Goal: Task Accomplishment & Management: Manage account settings

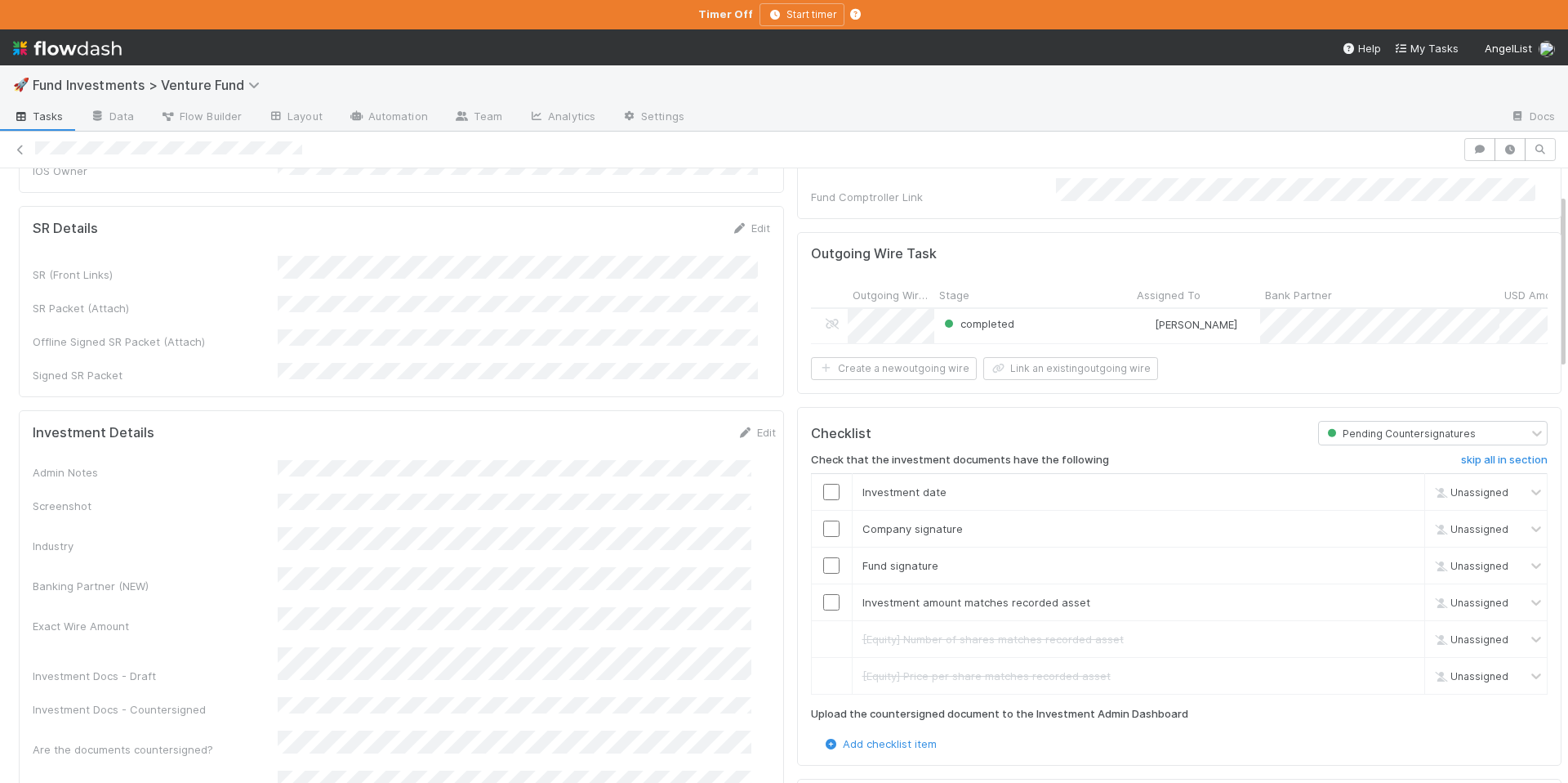
scroll to position [231, 0]
click at [824, 487] on input "checkbox" at bounding box center [832, 487] width 16 height 16
click at [824, 517] on input "checkbox" at bounding box center [832, 524] width 16 height 16
click at [824, 556] on input "checkbox" at bounding box center [832, 561] width 16 height 16
click at [824, 590] on input "checkbox" at bounding box center [832, 597] width 16 height 16
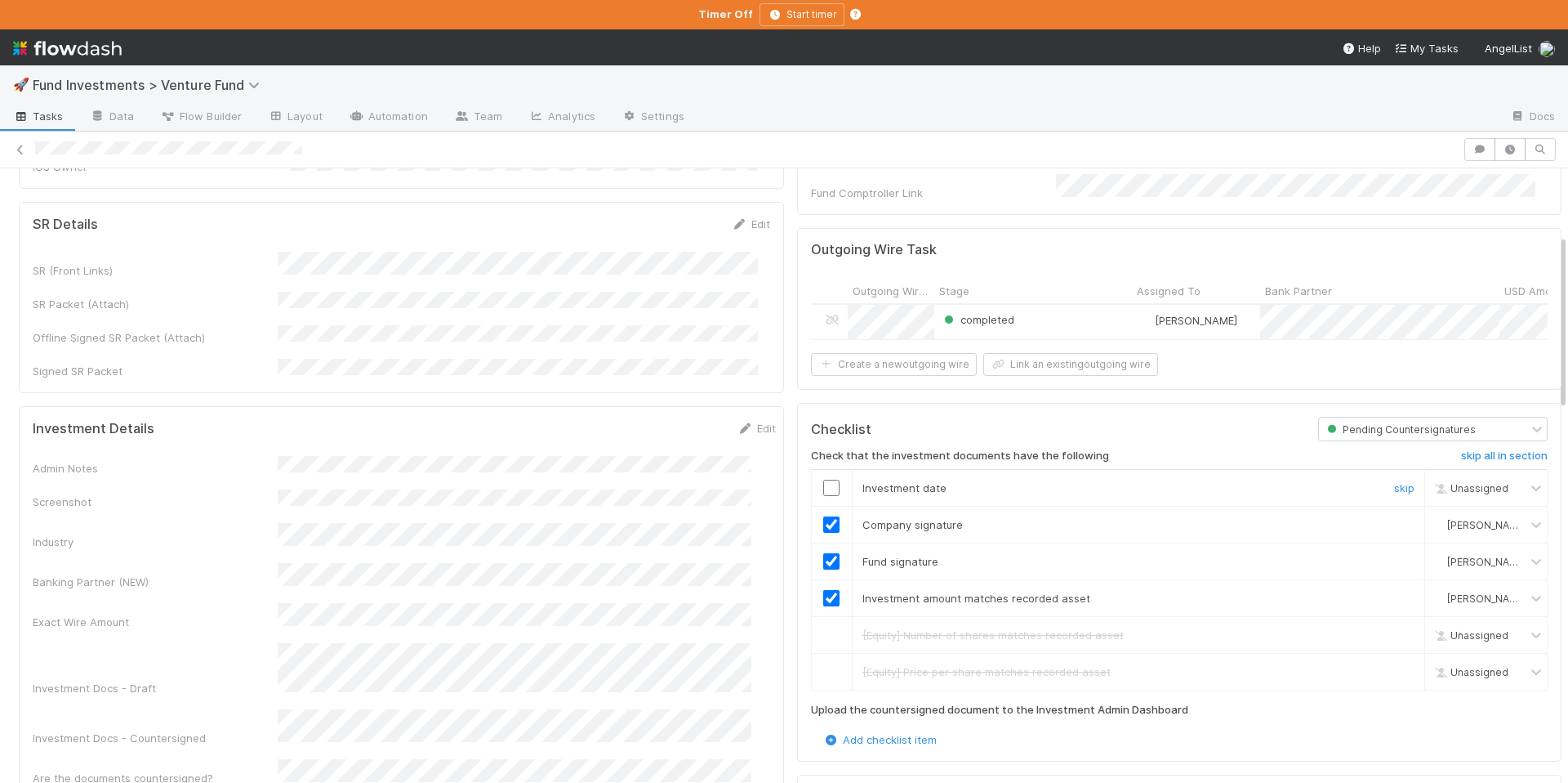
click at [824, 484] on input "checkbox" at bounding box center [832, 487] width 16 height 16
click at [824, 486] on input "checkbox" at bounding box center [832, 487] width 16 height 16
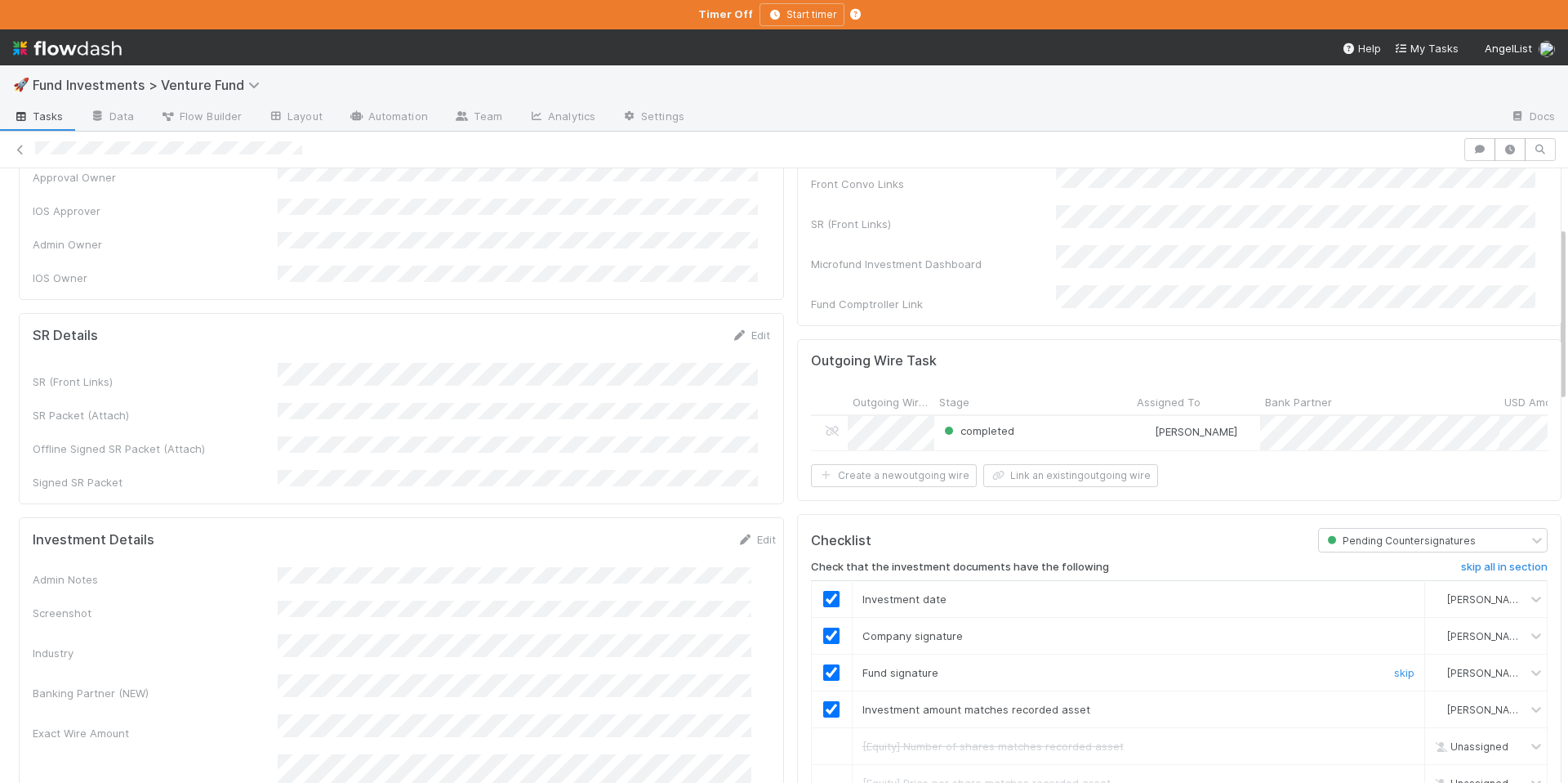
scroll to position [0, 0]
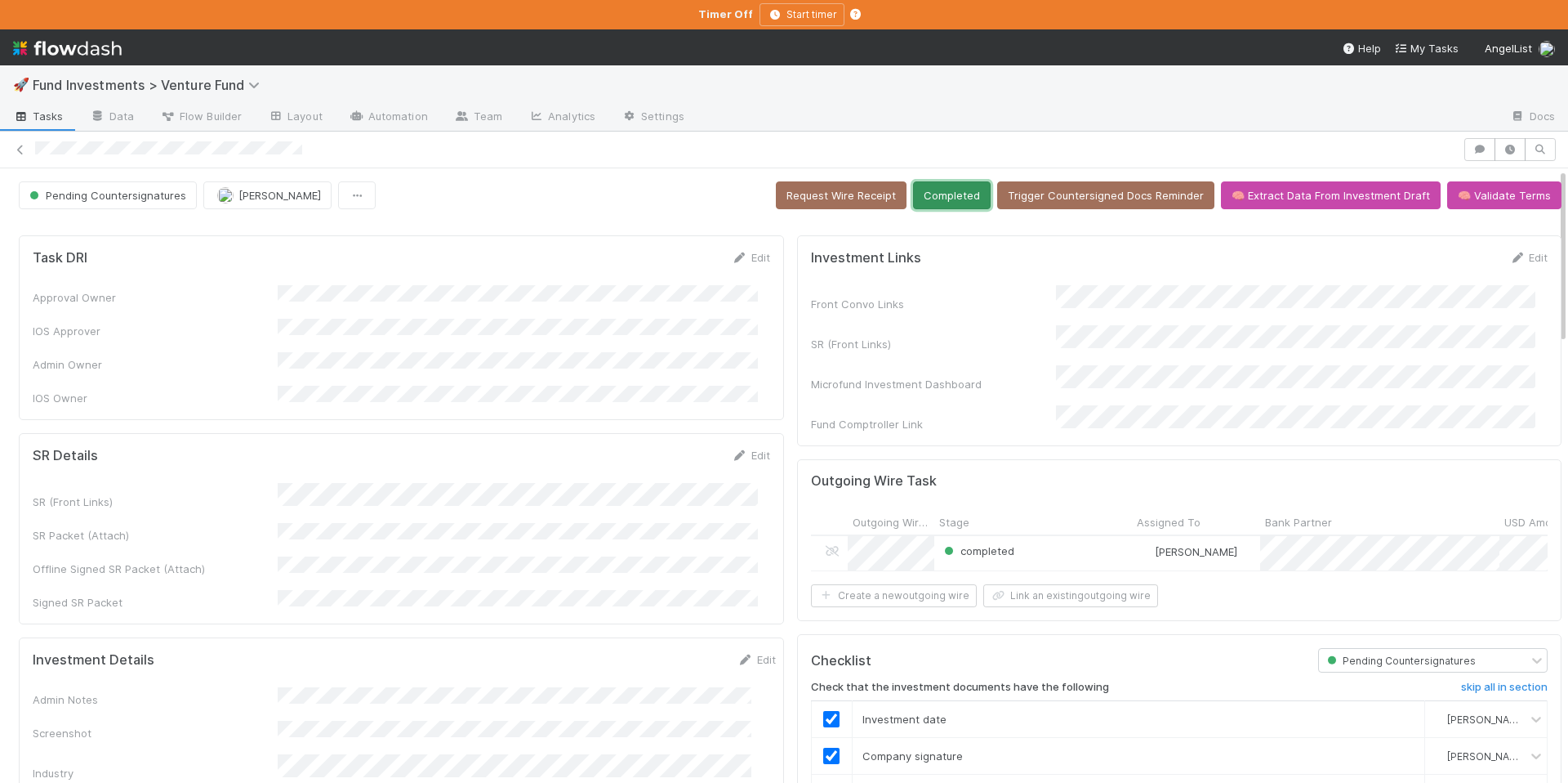
click at [941, 189] on button "Completed" at bounding box center [952, 196] width 77 height 28
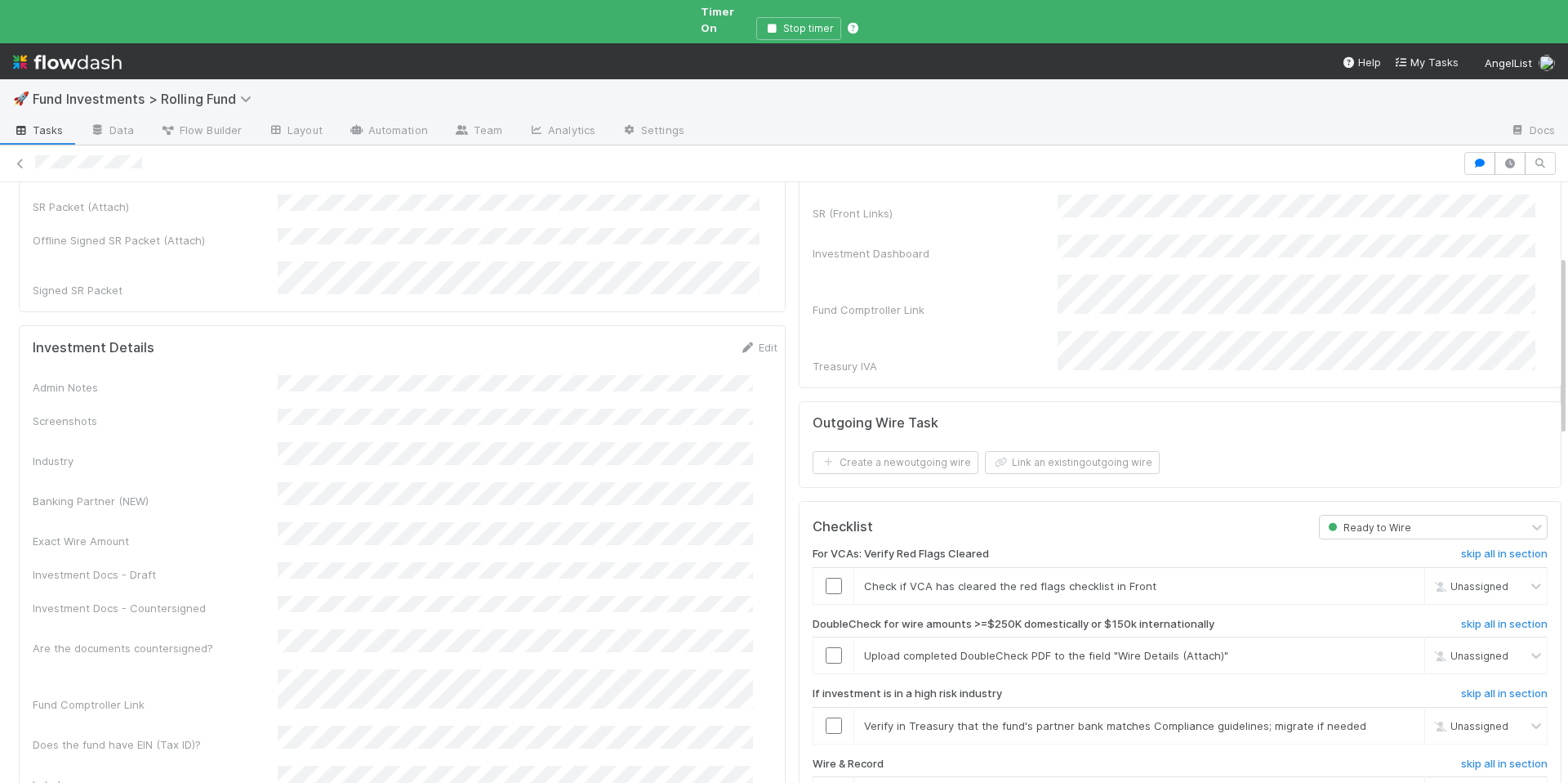
scroll to position [210, 0]
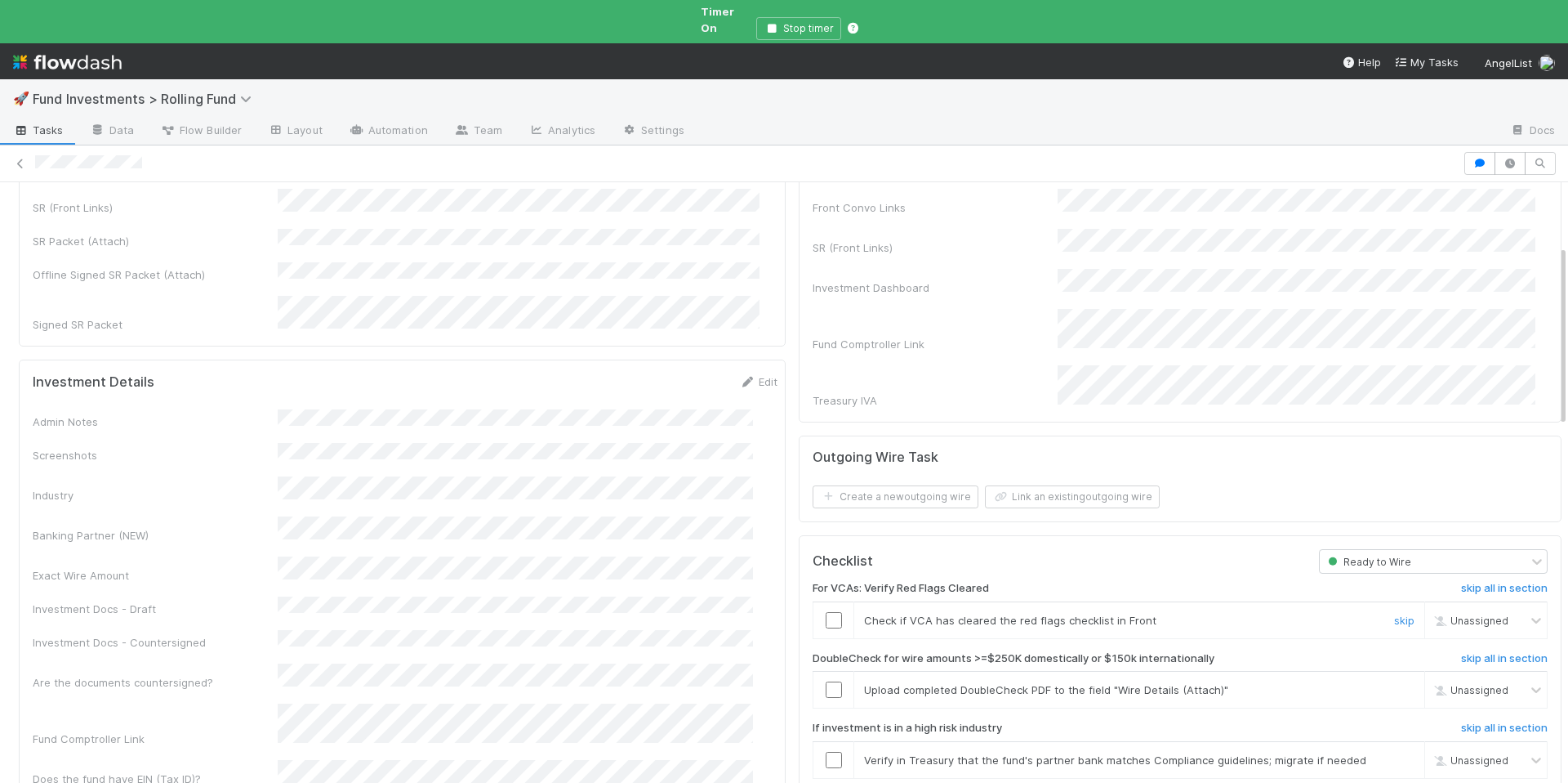
click at [826, 612] on input "checkbox" at bounding box center [834, 620] width 16 height 16
click at [1464, 613] on span "[PERSON_NAME]" at bounding box center [1488, 619] width 80 height 12
type input "jack"
click at [1448, 644] on span "[PERSON_NAME]" at bounding box center [1467, 649] width 80 height 12
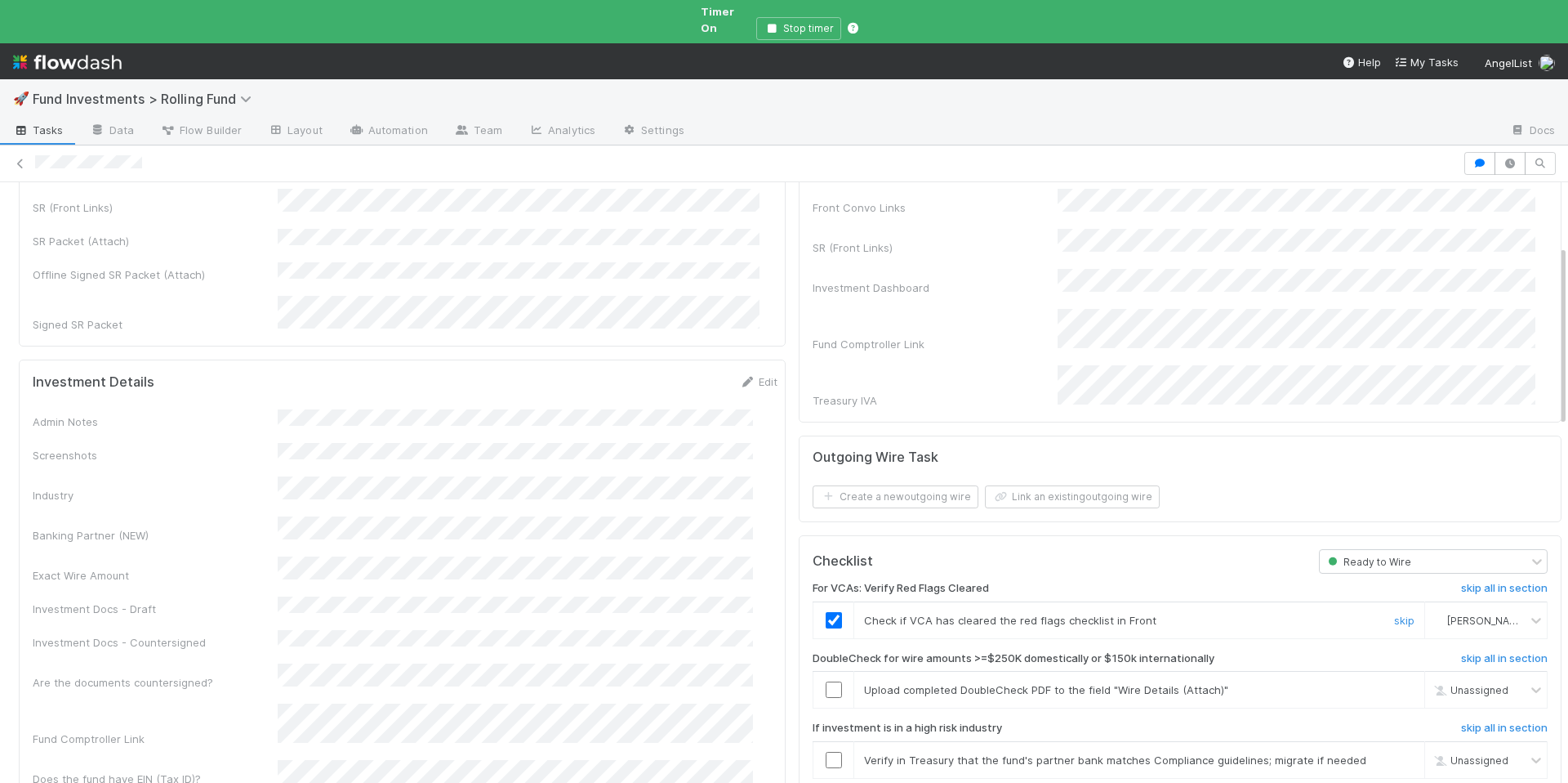
click at [1501, 614] on div "For VCAs: Verify Red Flags Cleared skip all in section Check if VCA has cleared…" at bounding box center [1180, 795] width 735 height 443
click at [1495, 652] on h6 "skip all in section" at bounding box center [1504, 658] width 86 height 13
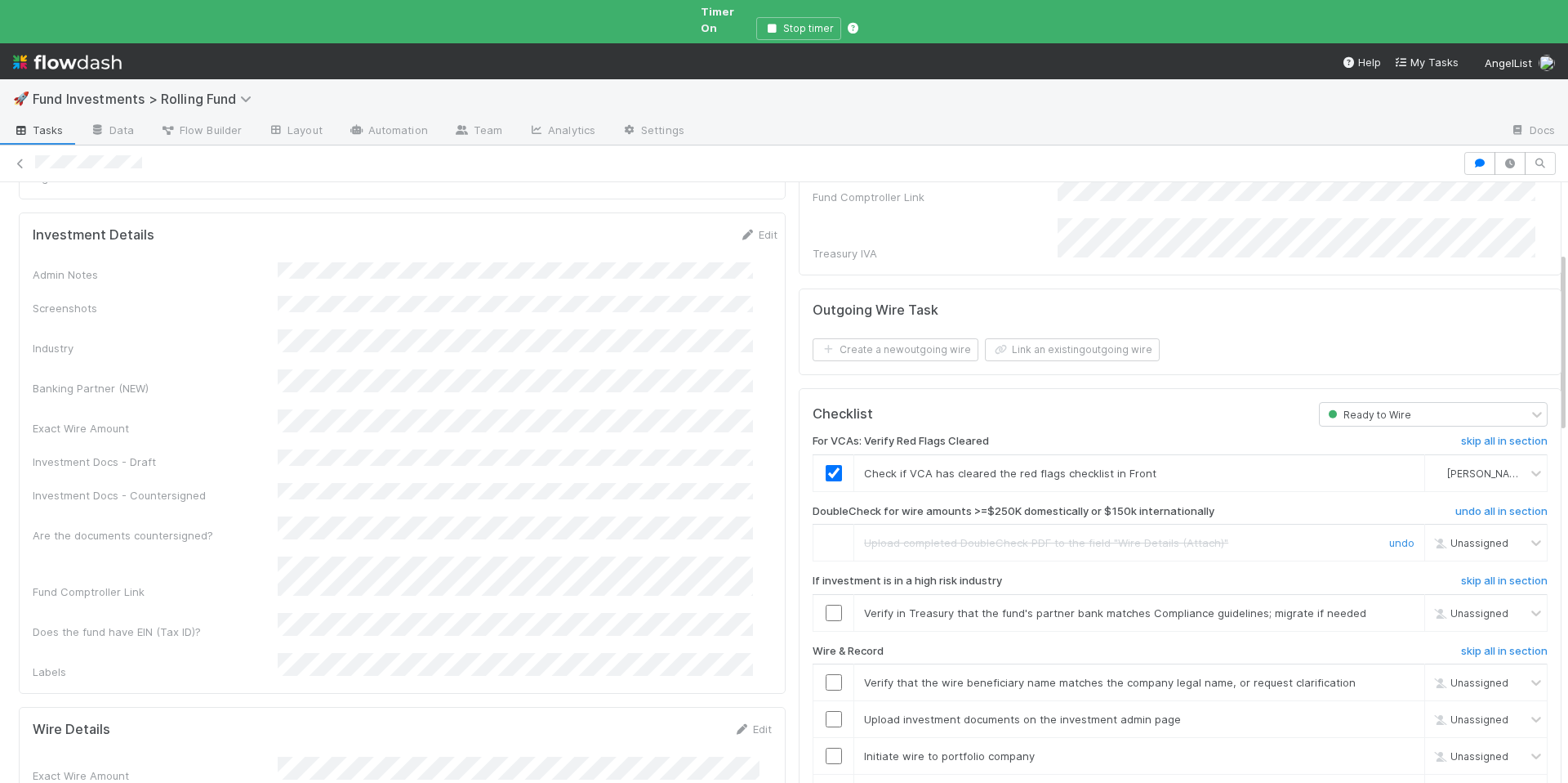
scroll to position [360, 0]
click at [826, 601] on input "checkbox" at bounding box center [834, 609] width 16 height 16
click at [826, 671] on input "checkbox" at bounding box center [834, 679] width 16 height 16
click at [826, 708] on input "checkbox" at bounding box center [834, 716] width 16 height 16
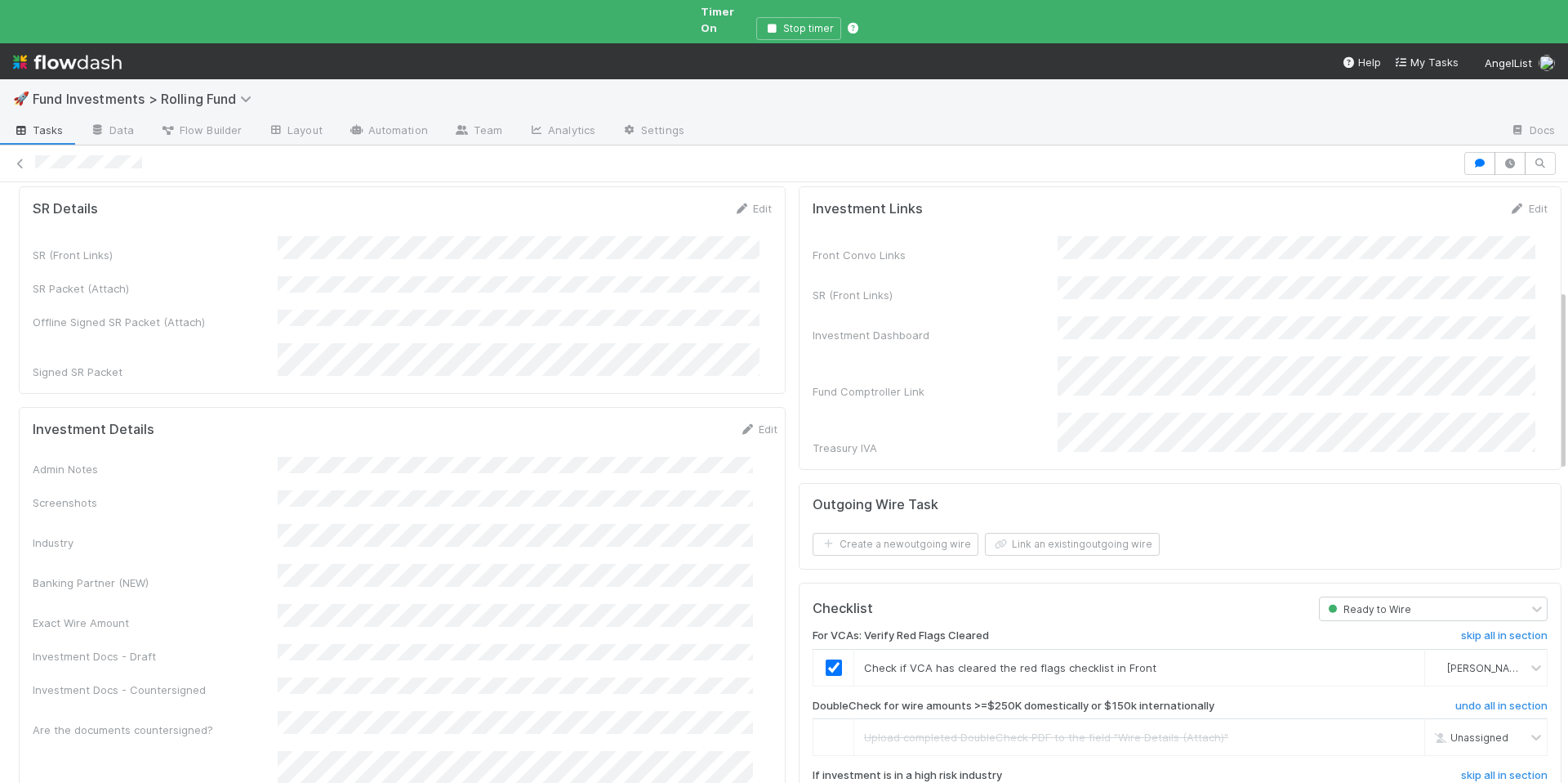
scroll to position [0, 0]
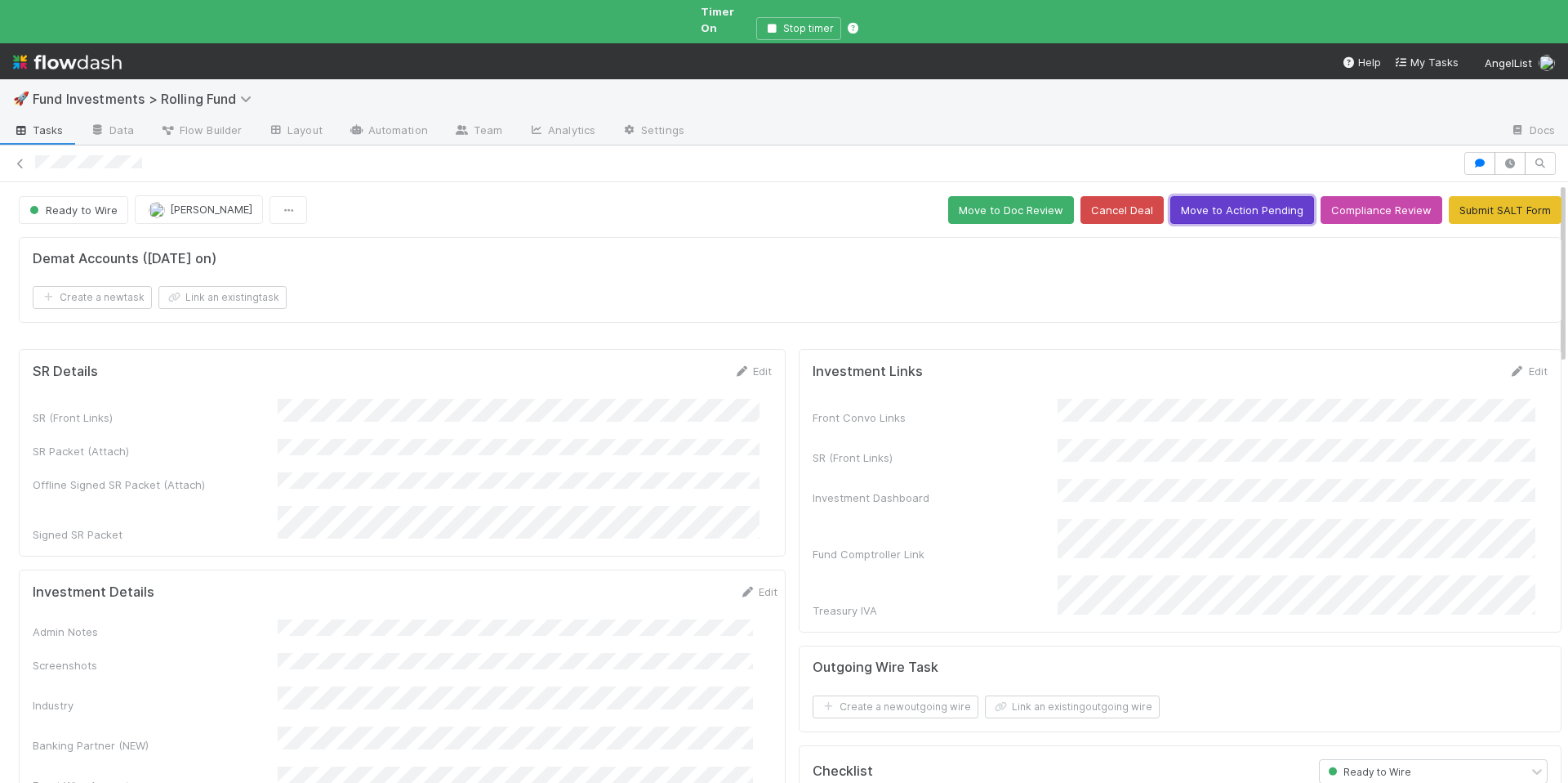
click at [1231, 205] on button "Move to Action Pending" at bounding box center [1242, 210] width 144 height 28
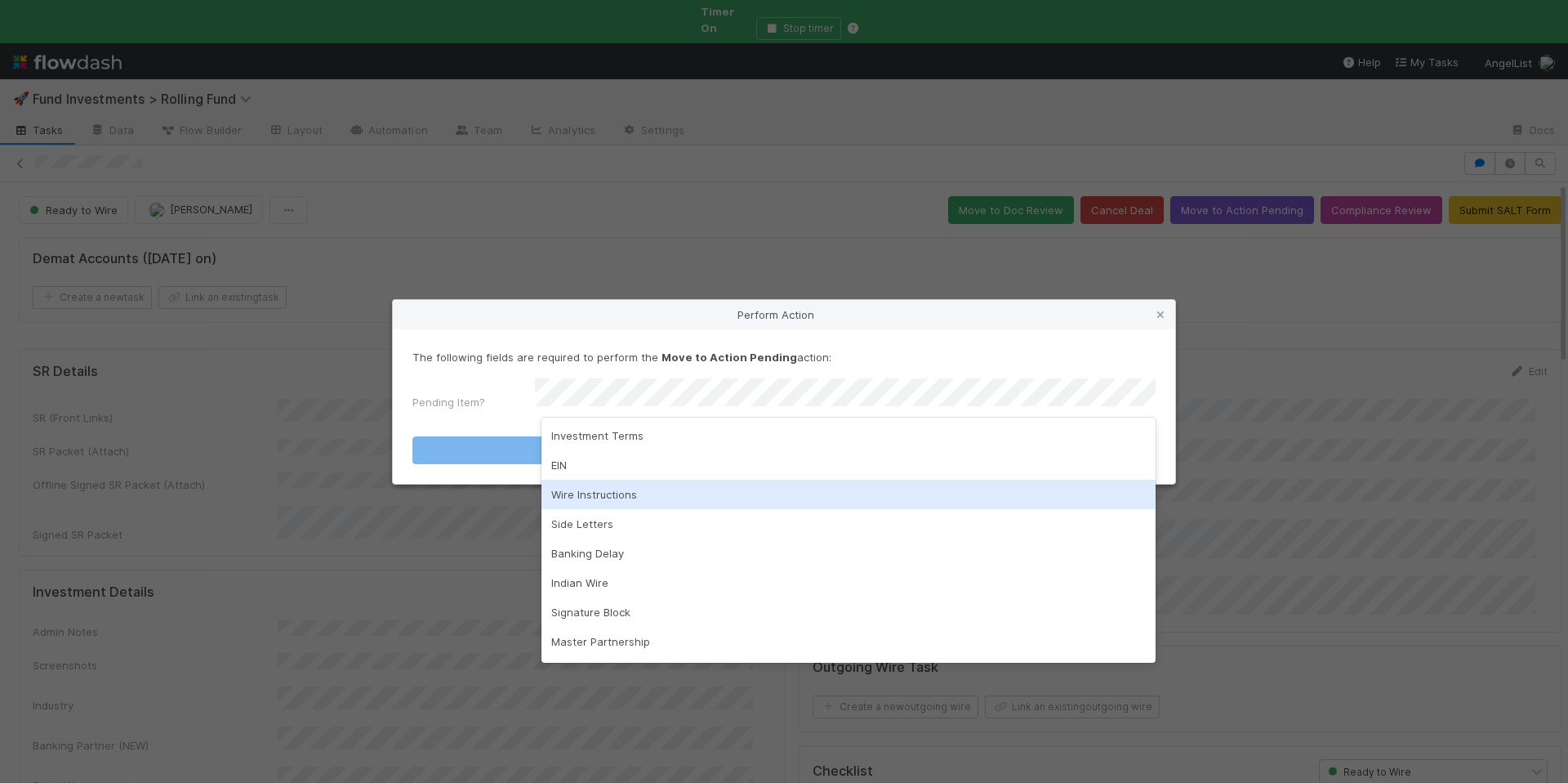
click at [658, 487] on div "Wire Instructions" at bounding box center [849, 494] width 614 height 30
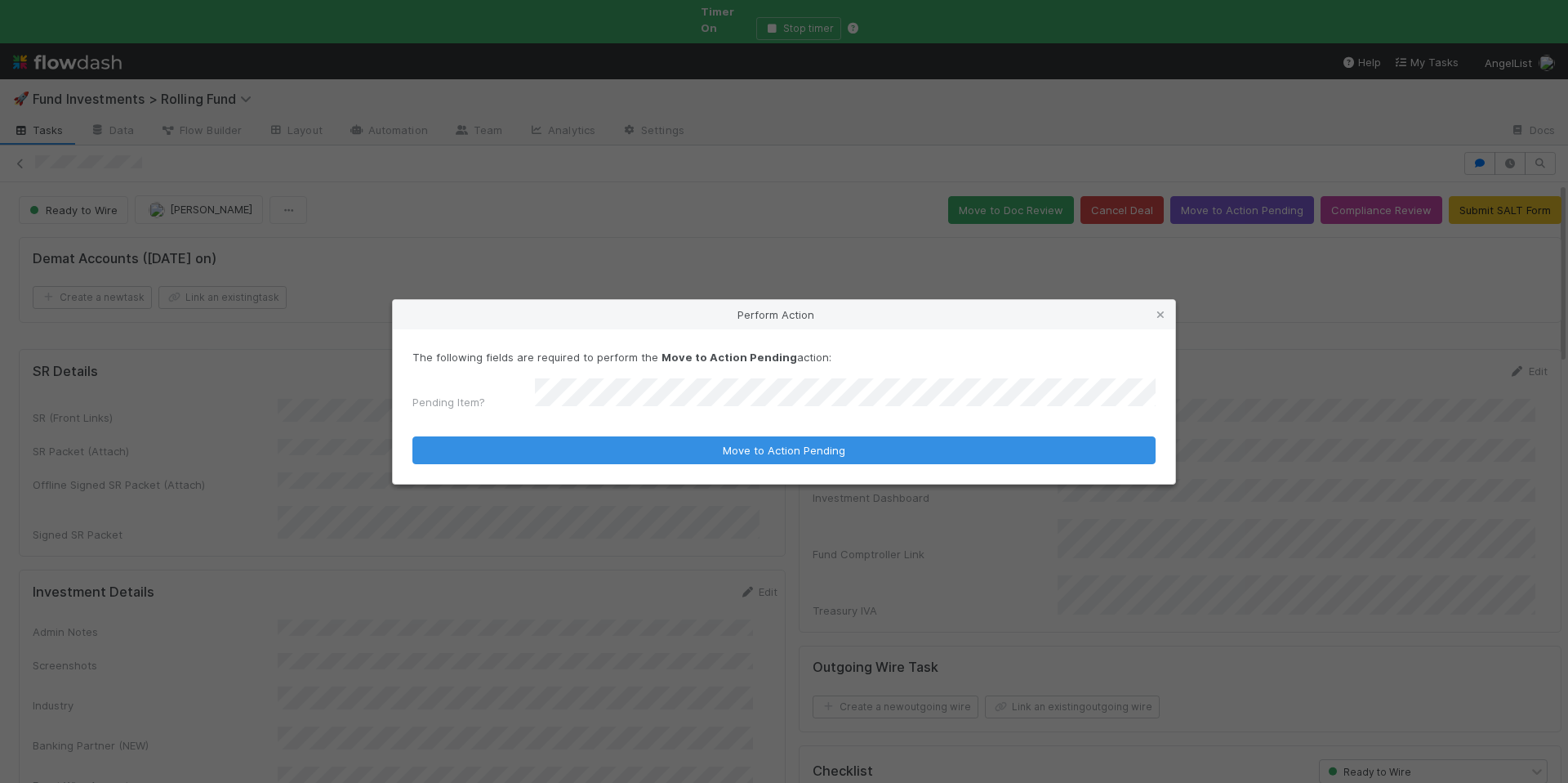
click at [749, 428] on form "The following fields are required to perform the Move to Action Pending action:…" at bounding box center [784, 406] width 743 height 115
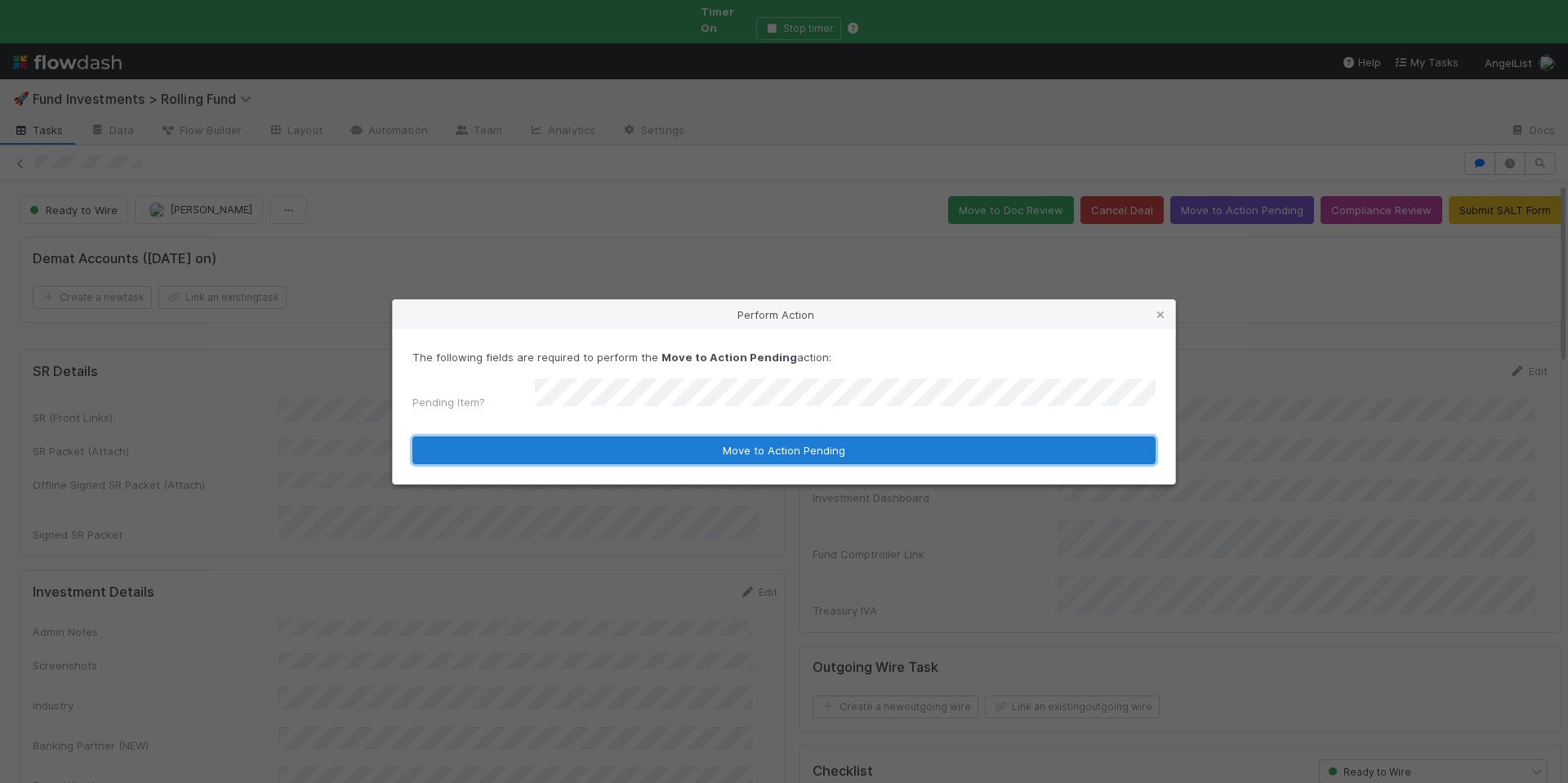
click at [699, 446] on button "Move to Action Pending" at bounding box center [784, 451] width 743 height 28
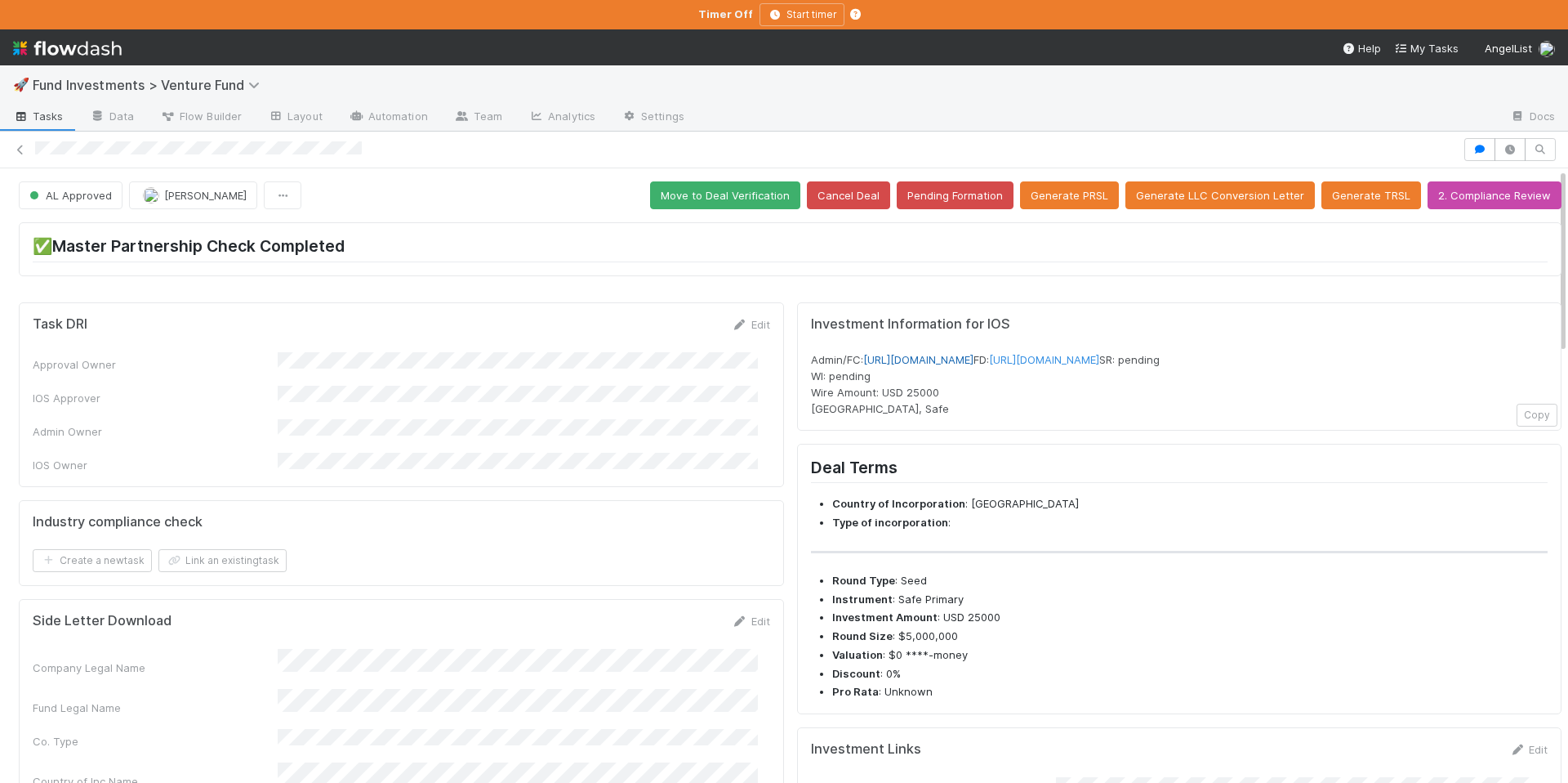
click at [974, 358] on link "https://venture.angellist.com/v/admin/funds/investment/29546" at bounding box center [918, 359] width 110 height 13
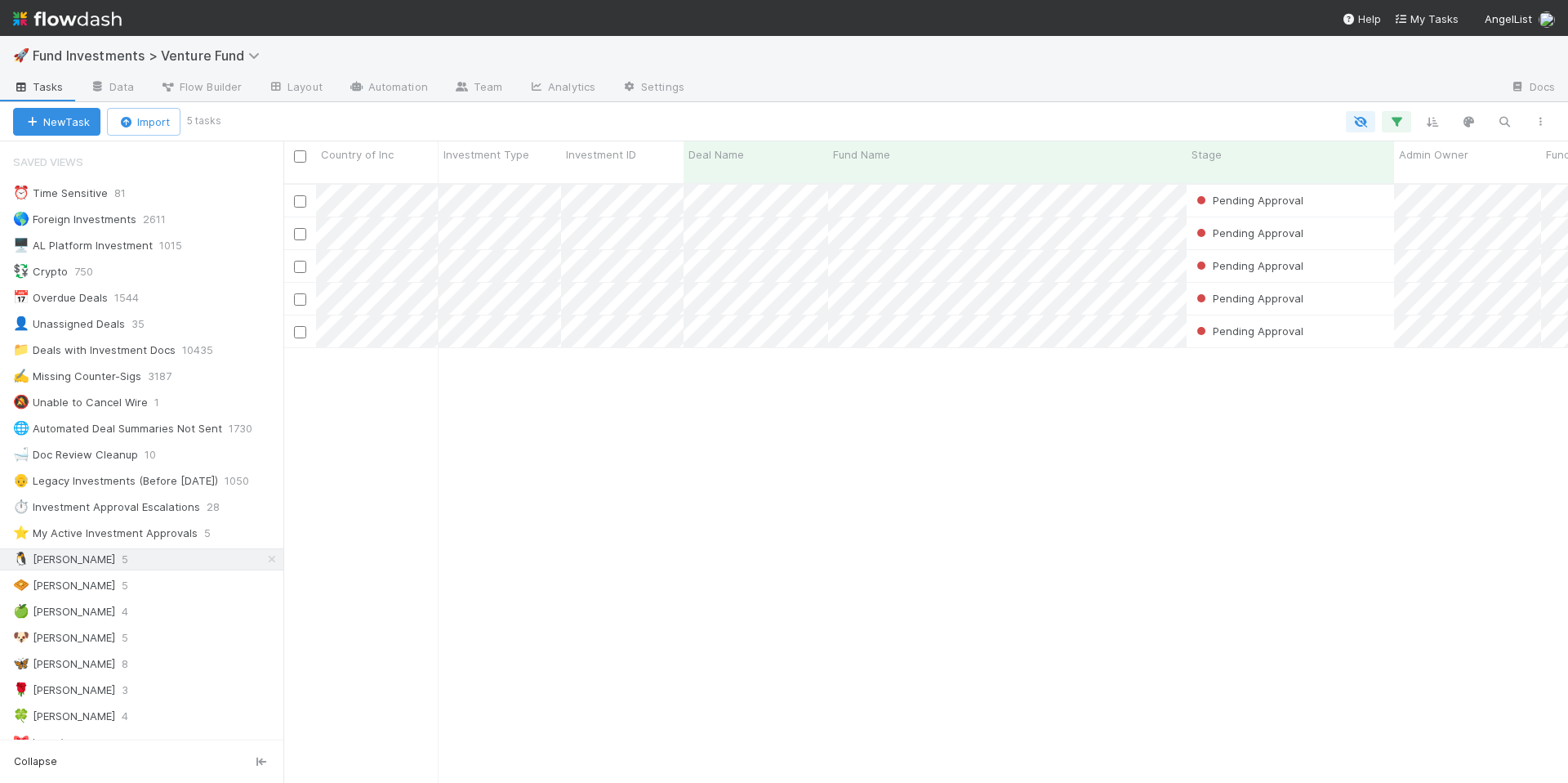
scroll to position [600, 1272]
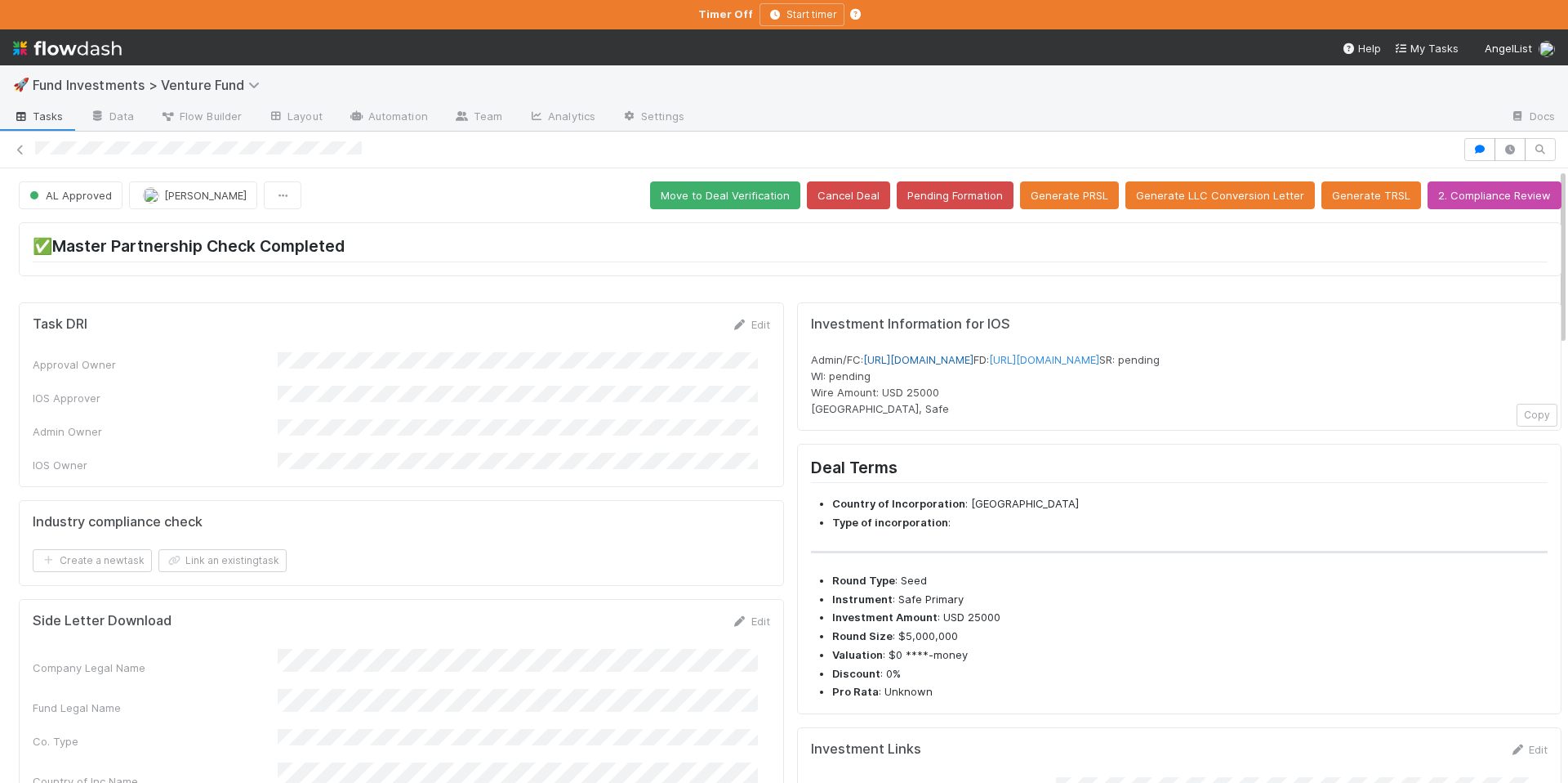
click at [974, 358] on link "https://venture.angellist.com/v/admin/funds/investment/29546" at bounding box center [918, 359] width 110 height 13
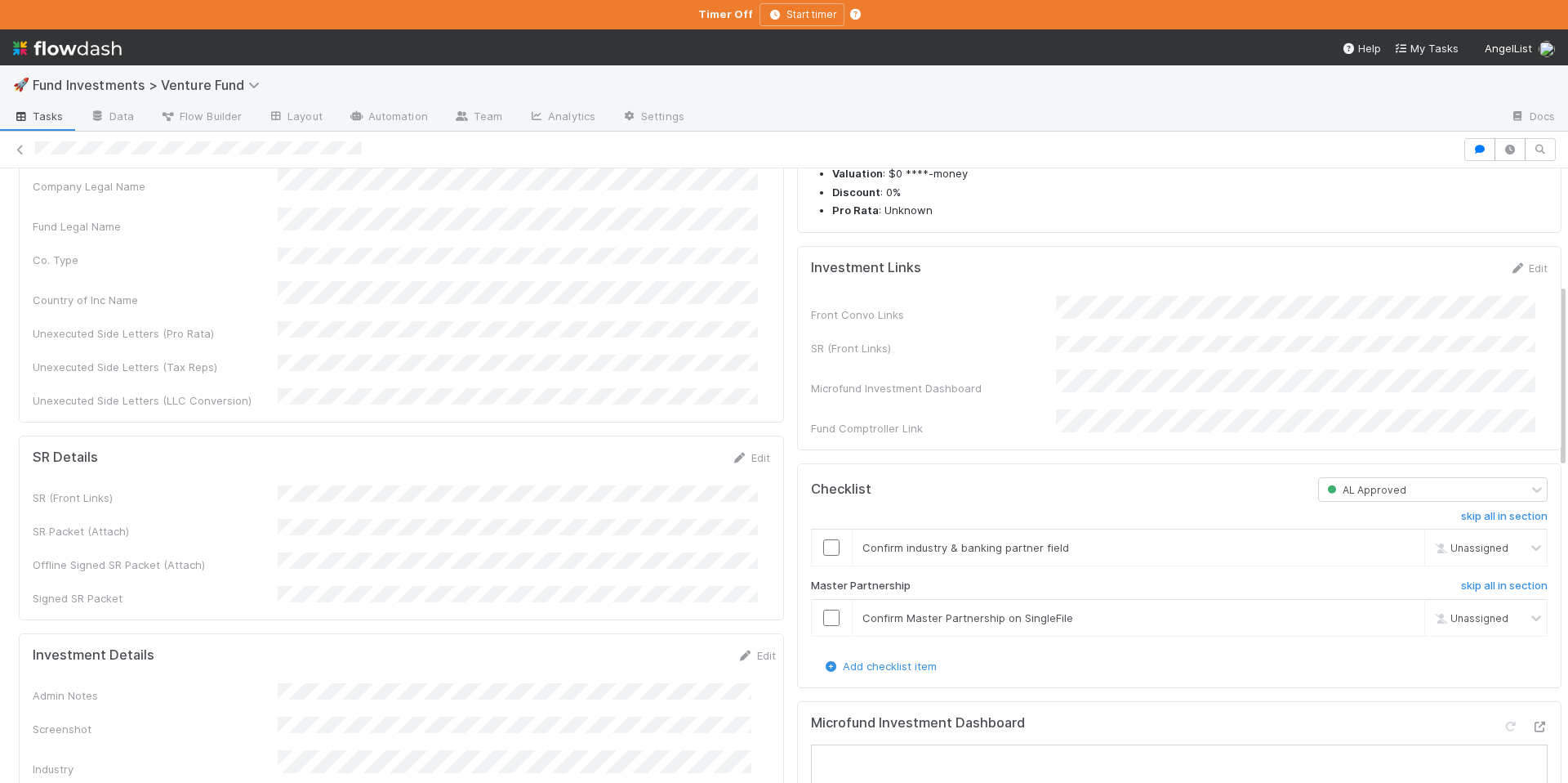
scroll to position [639, 0]
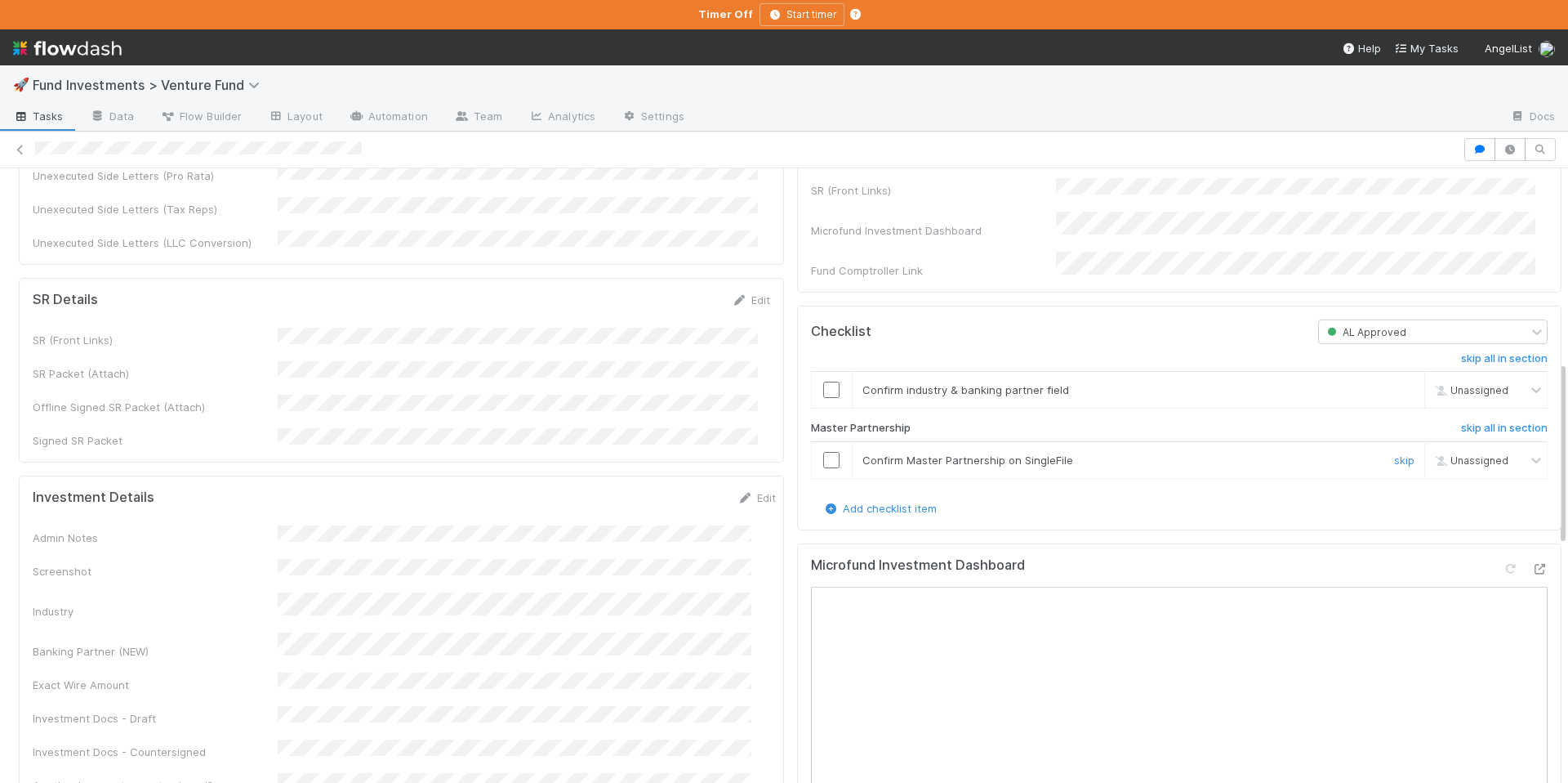
click at [824, 468] on input "checkbox" at bounding box center [832, 459] width 16 height 16
click at [824, 398] on input "checkbox" at bounding box center [832, 389] width 16 height 16
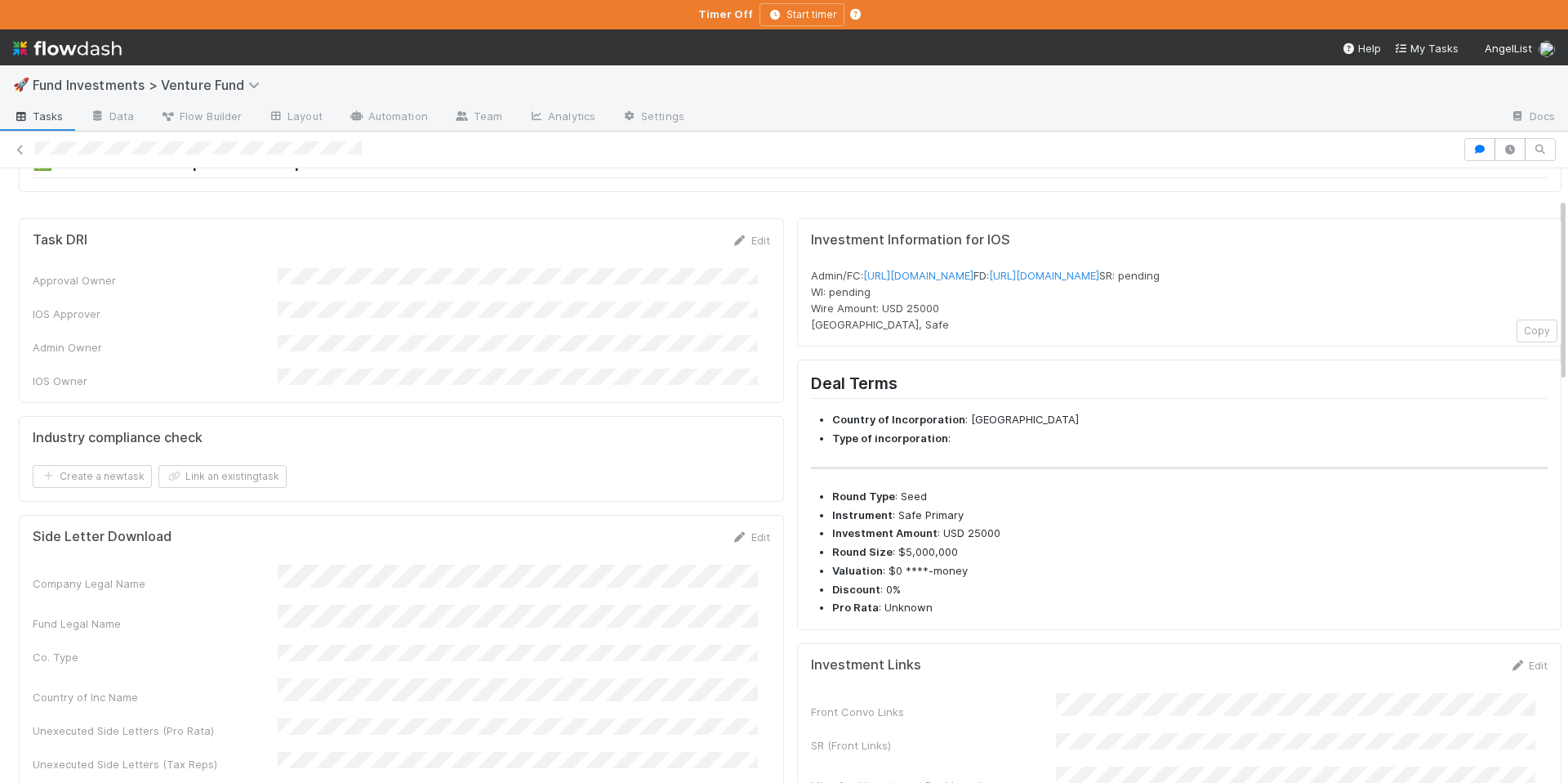
scroll to position [0, 0]
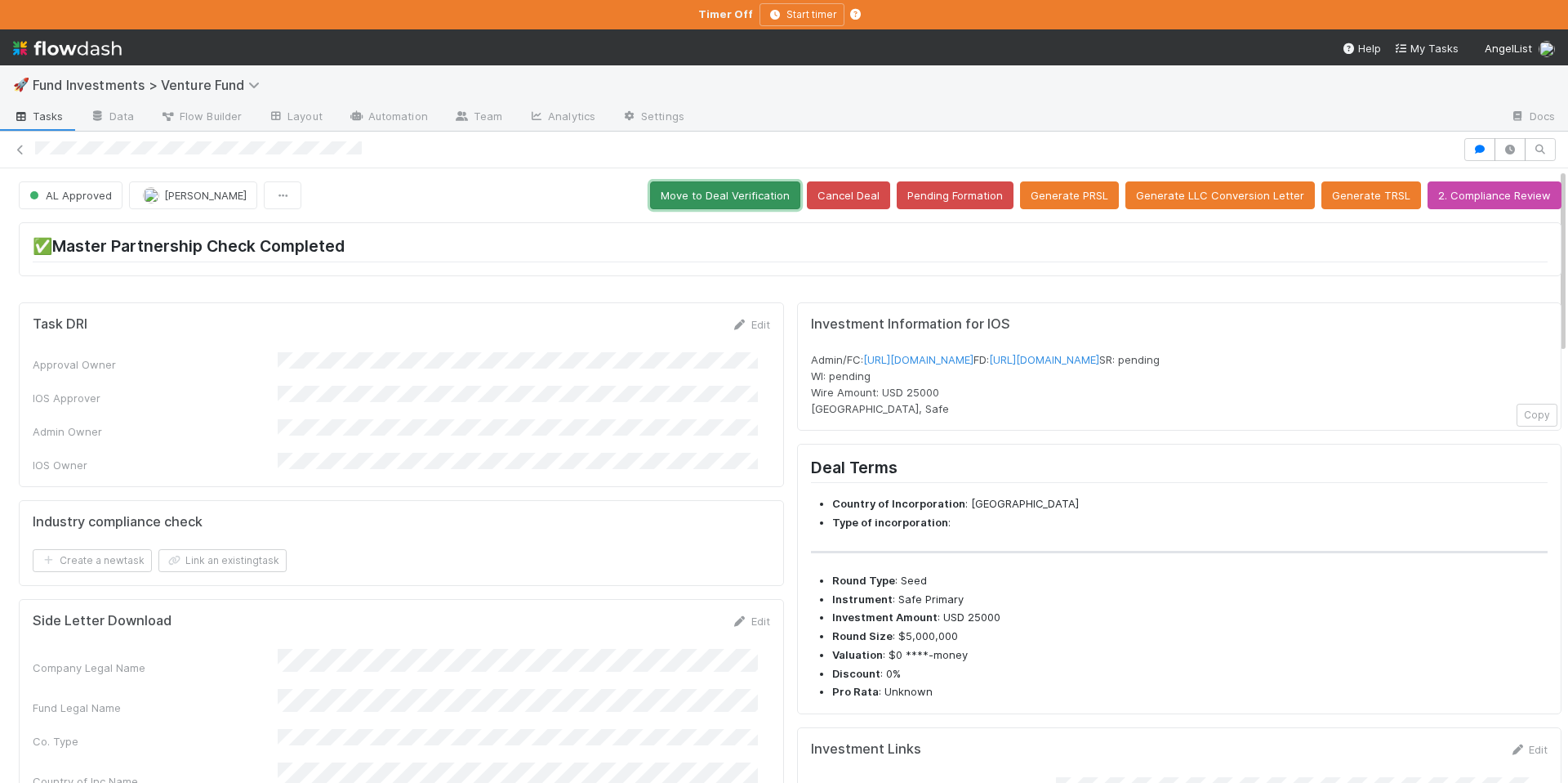
click at [730, 192] on button "Move to Deal Verification" at bounding box center [724, 196] width 150 height 28
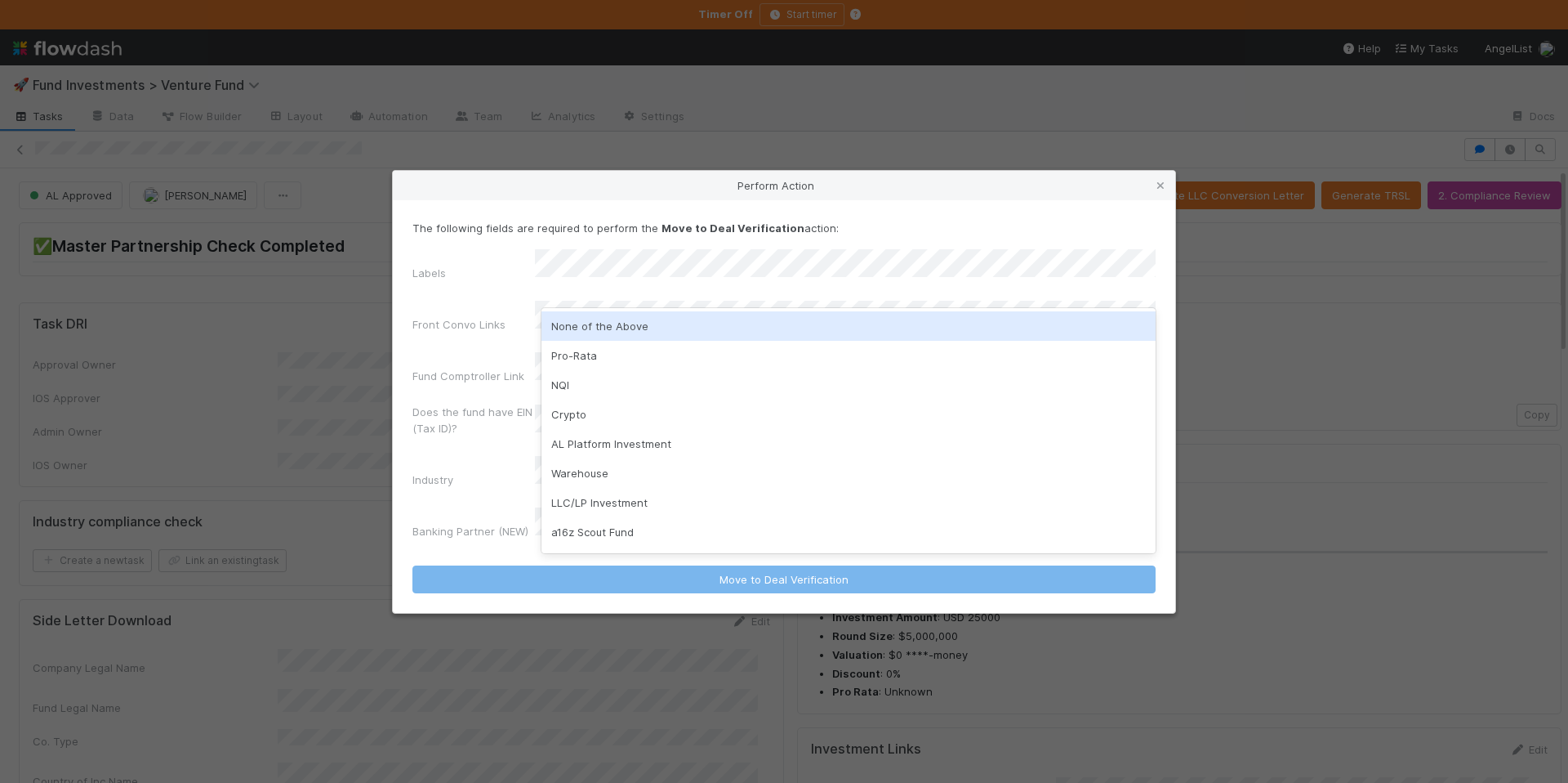
click at [634, 324] on div "None of the Above" at bounding box center [849, 326] width 614 height 30
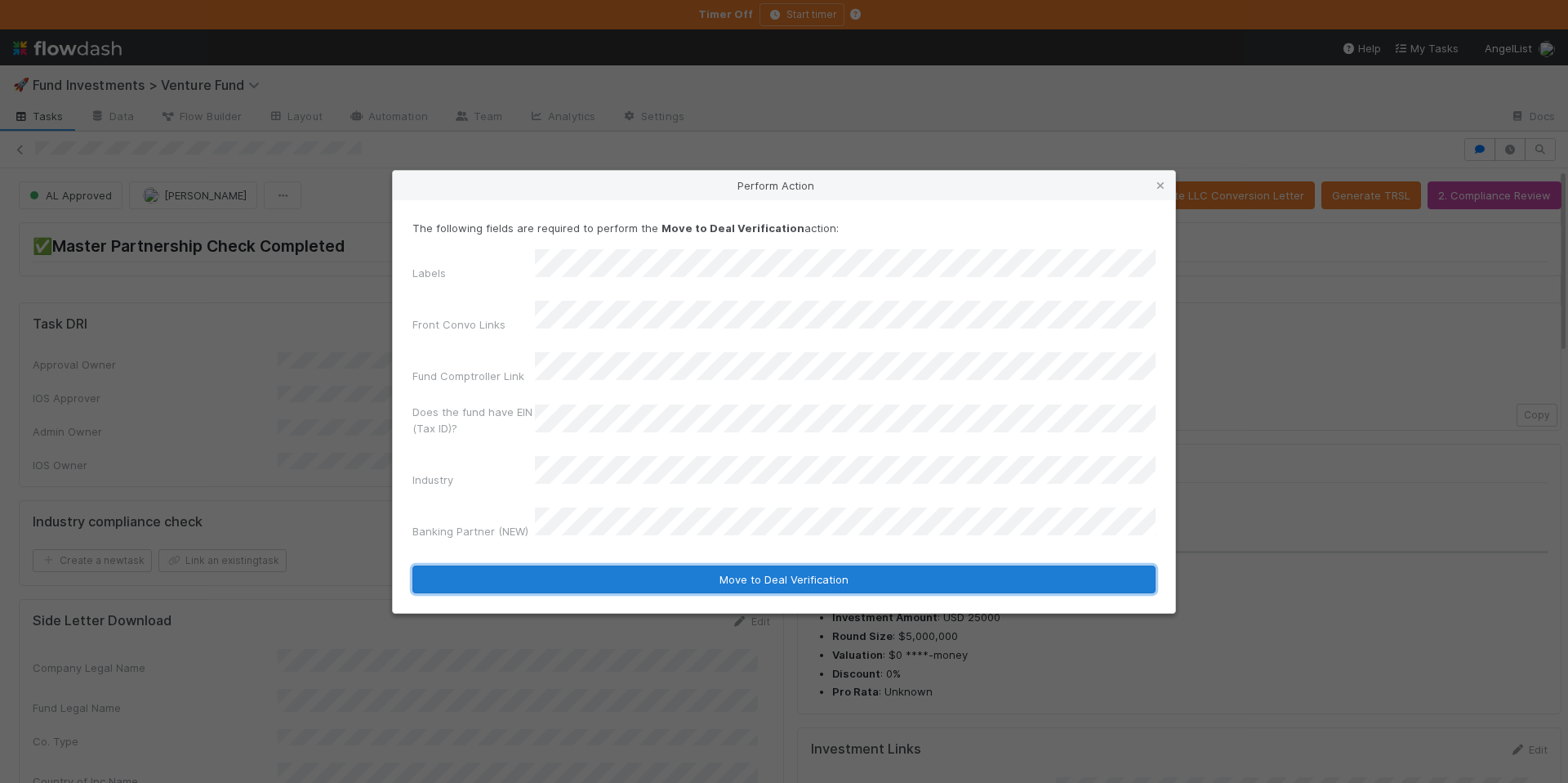
click at [789, 566] on button "Move to Deal Verification" at bounding box center [784, 580] width 743 height 28
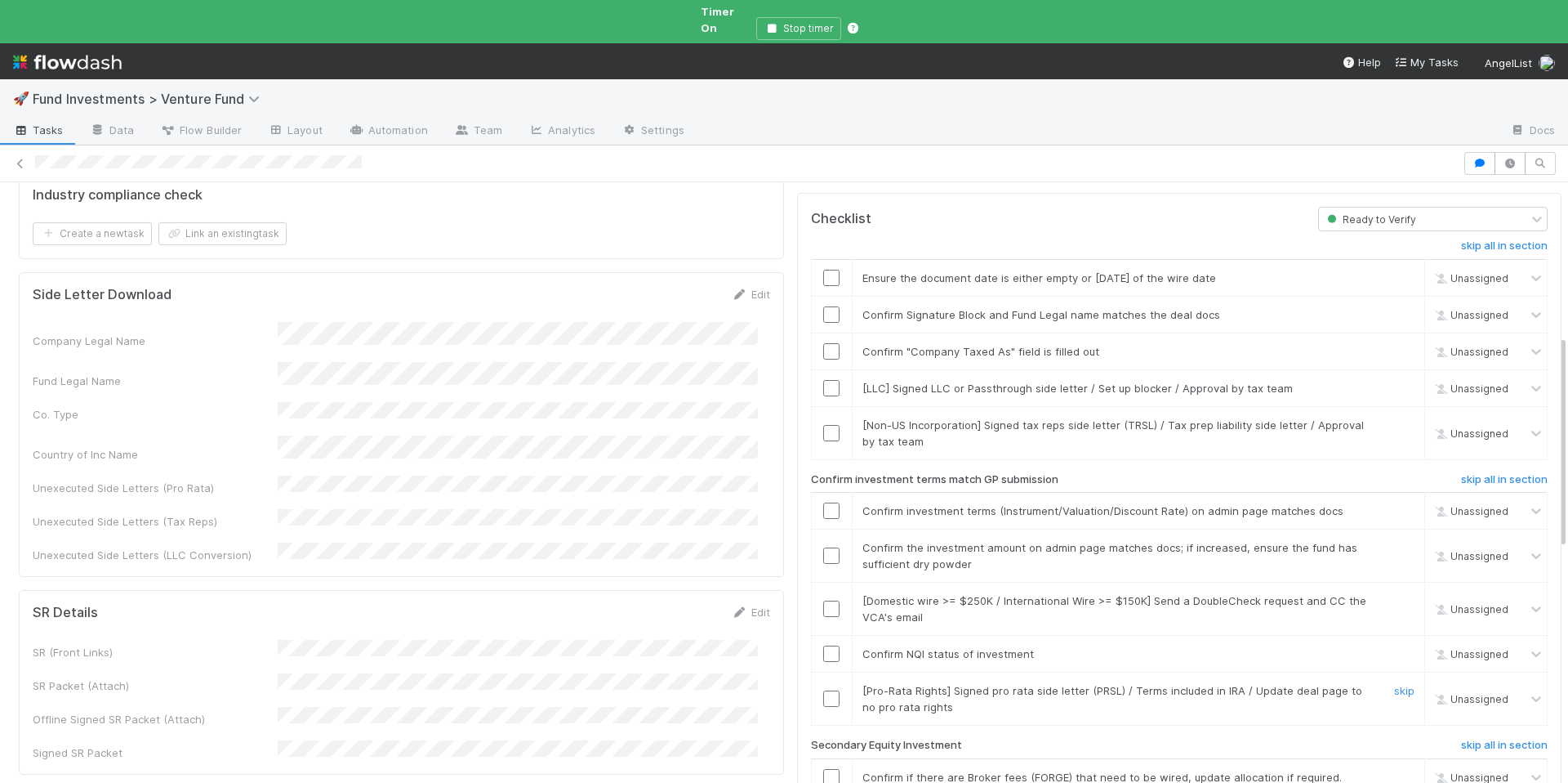
scroll to position [496, 0]
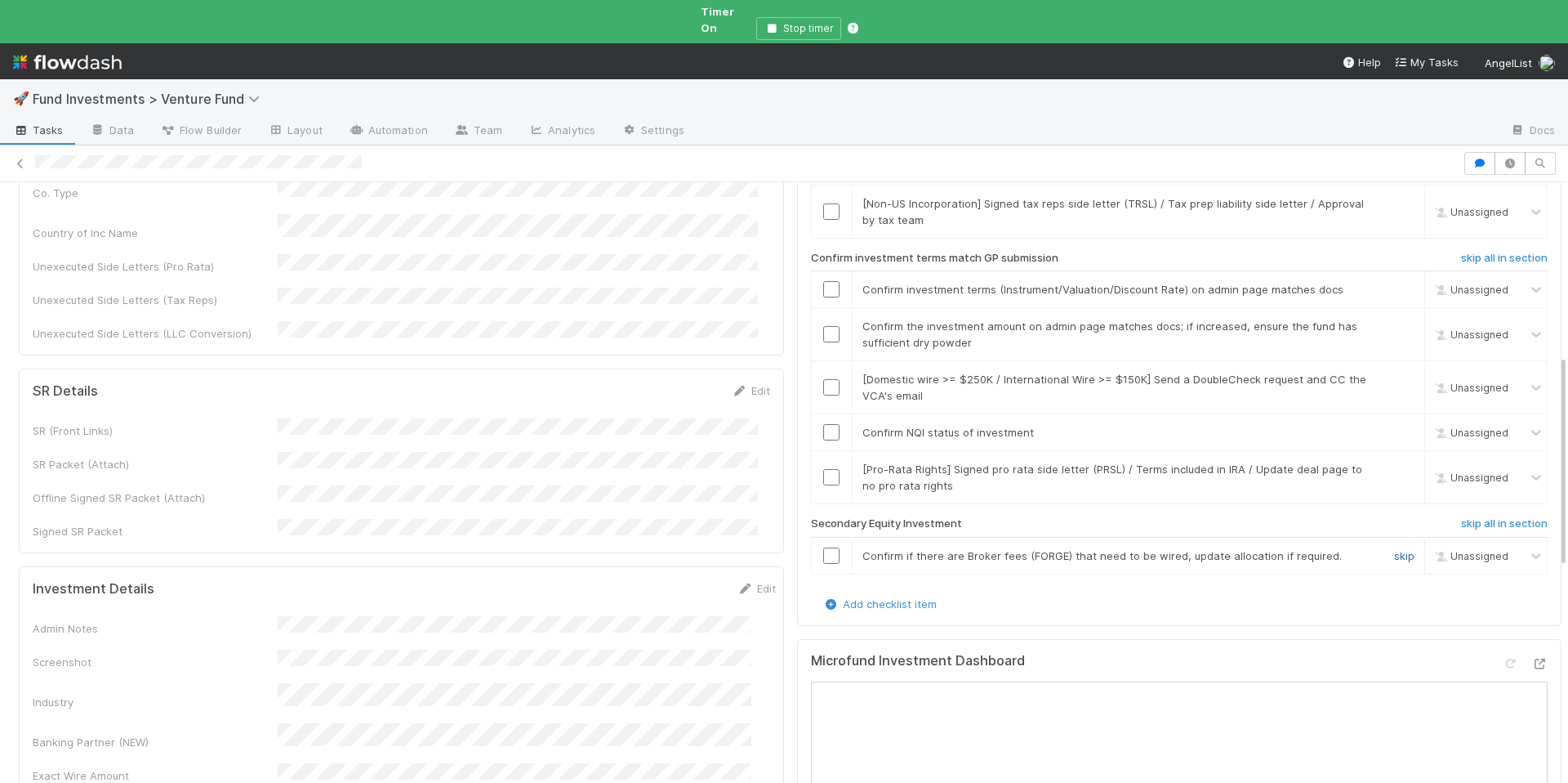
click at [1394, 549] on link "skip" at bounding box center [1404, 555] width 21 height 13
click at [1394, 462] on link "skip" at bounding box center [1404, 468] width 21 height 13
click at [827, 424] on input "checkbox" at bounding box center [832, 432] width 16 height 16
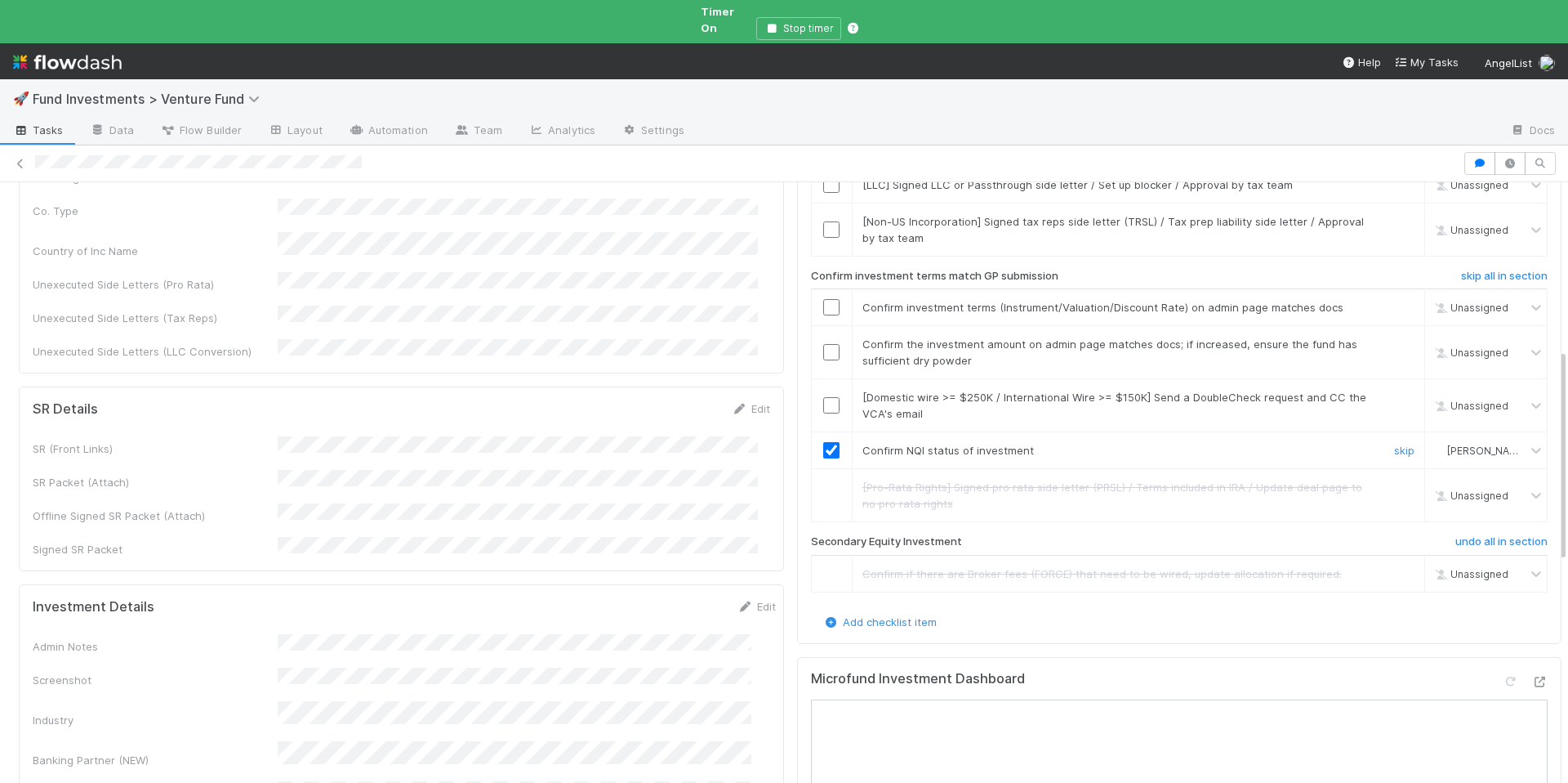
scroll to position [469, 0]
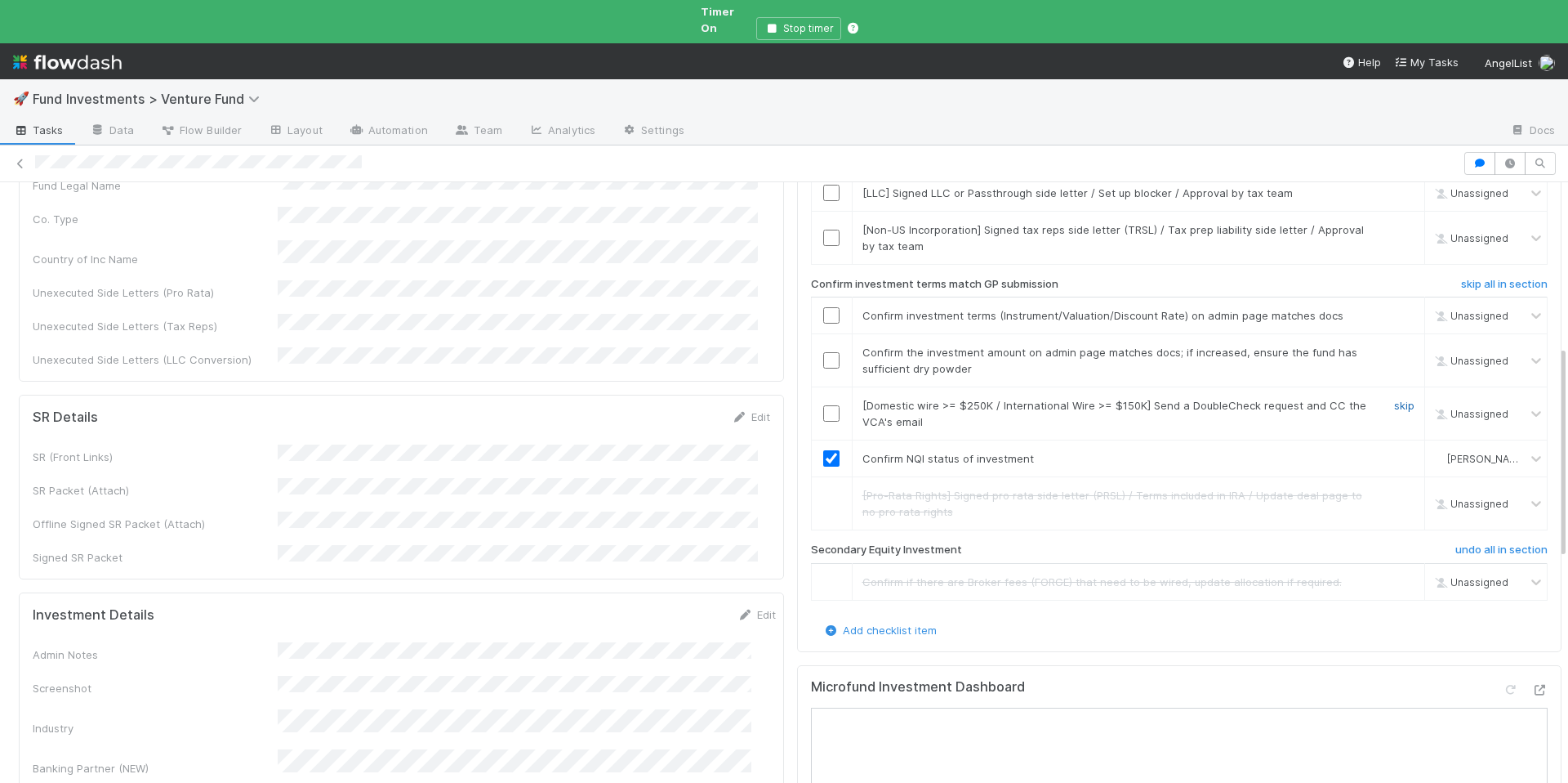
click at [1394, 399] on link "skip" at bounding box center [1404, 405] width 21 height 13
click at [824, 352] on input "checkbox" at bounding box center [832, 360] width 16 height 16
click at [1394, 399] on link "skip" at bounding box center [1404, 405] width 21 height 13
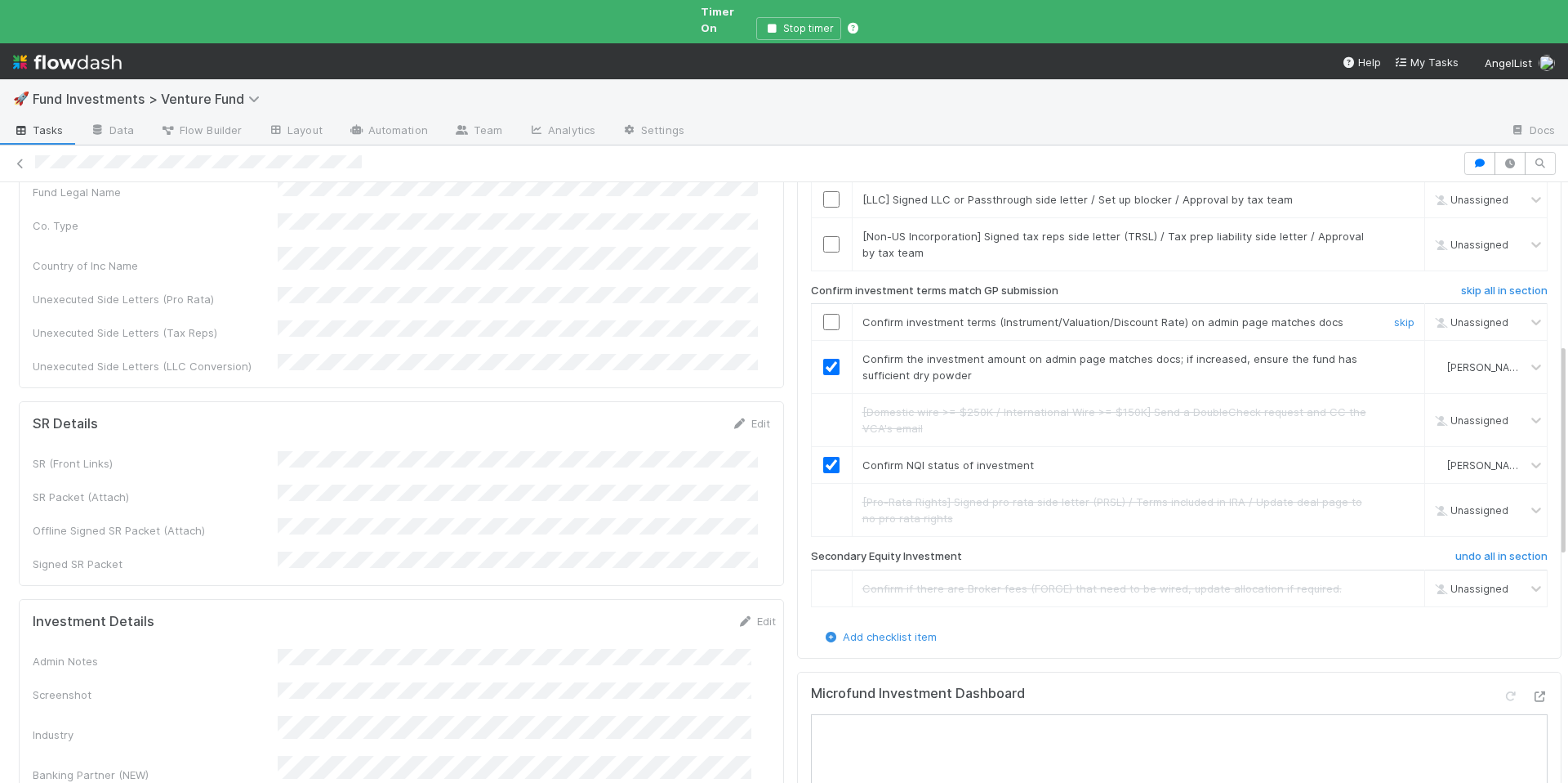
click at [824, 314] on input "checkbox" at bounding box center [832, 322] width 16 height 16
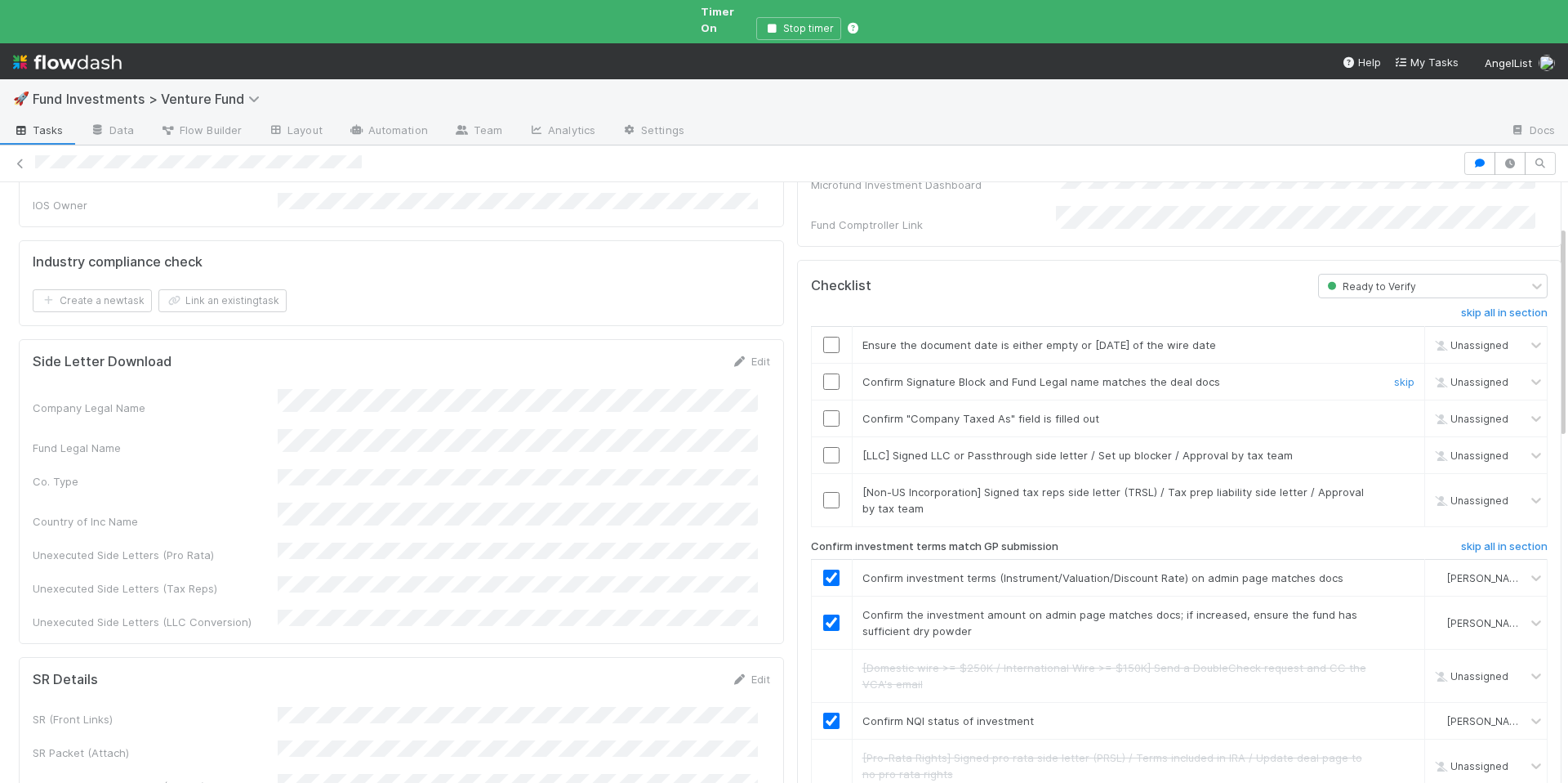
scroll to position [0, 0]
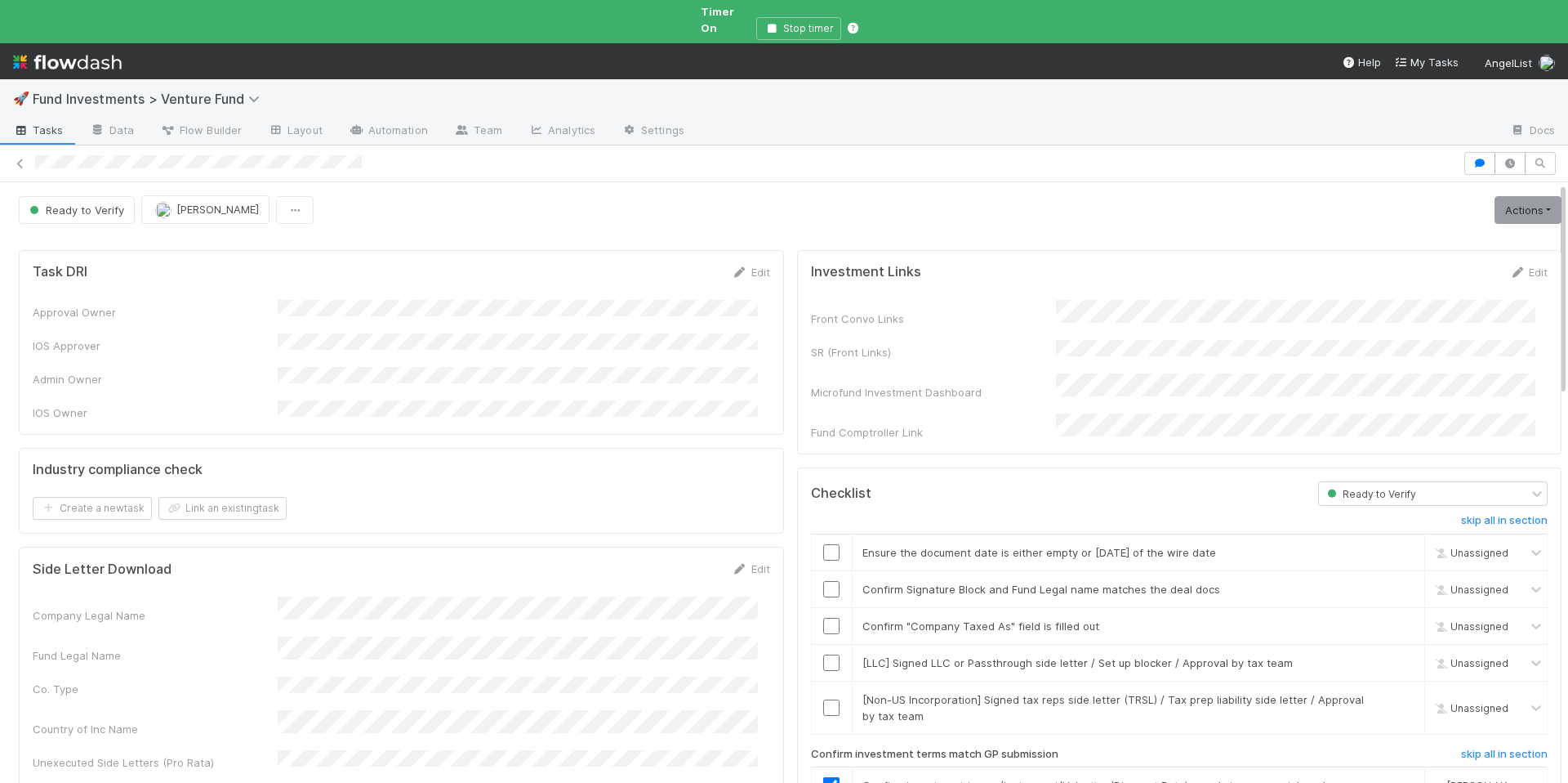
drag, startPoint x: 1498, startPoint y: 259, endPoint x: 1365, endPoint y: 295, distance: 137.8
click at [1509, 267] on icon at bounding box center [1517, 272] width 16 height 11
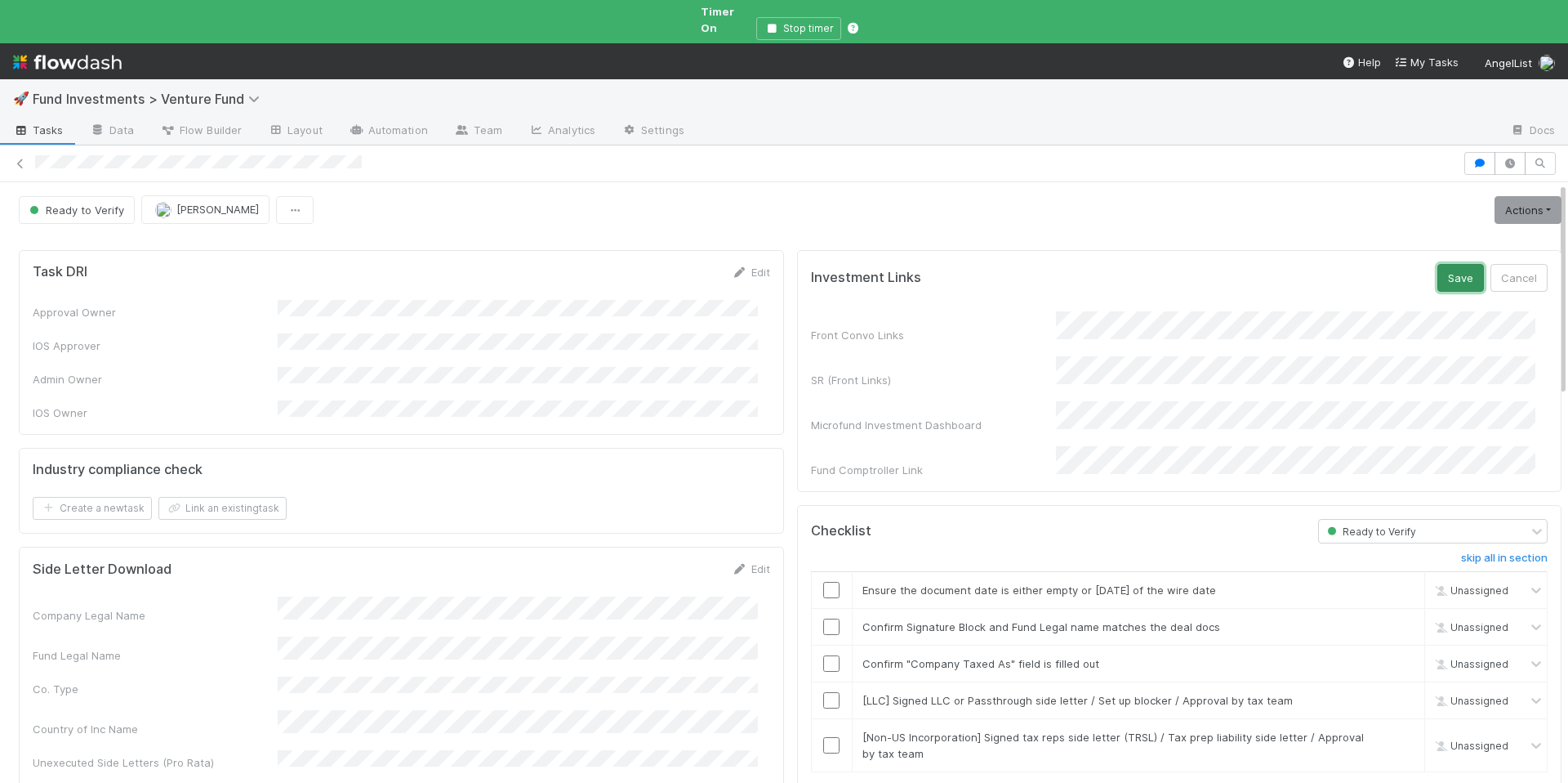
click at [1438, 264] on button "Save" at bounding box center [1461, 278] width 47 height 28
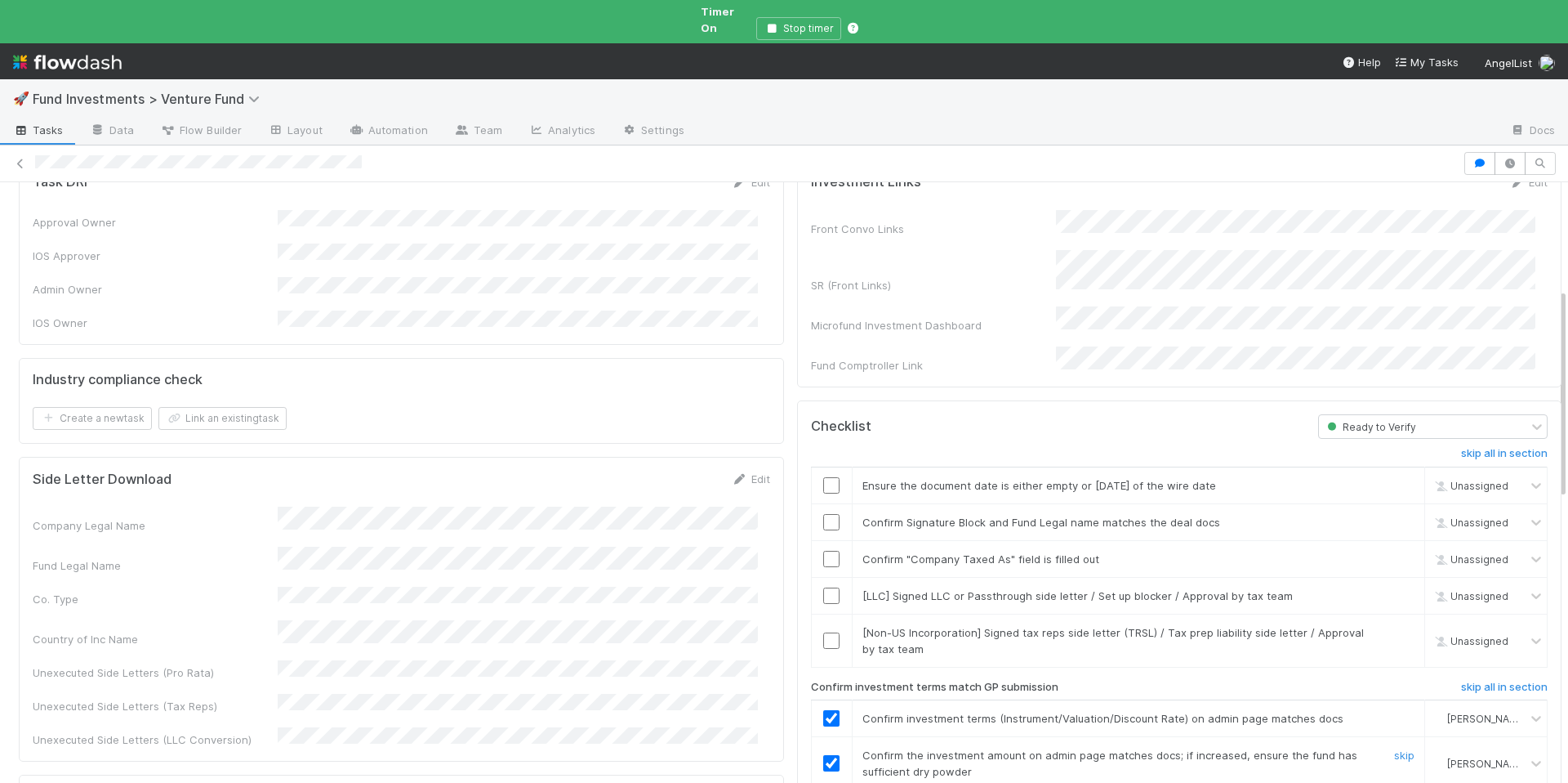
scroll to position [311, 0]
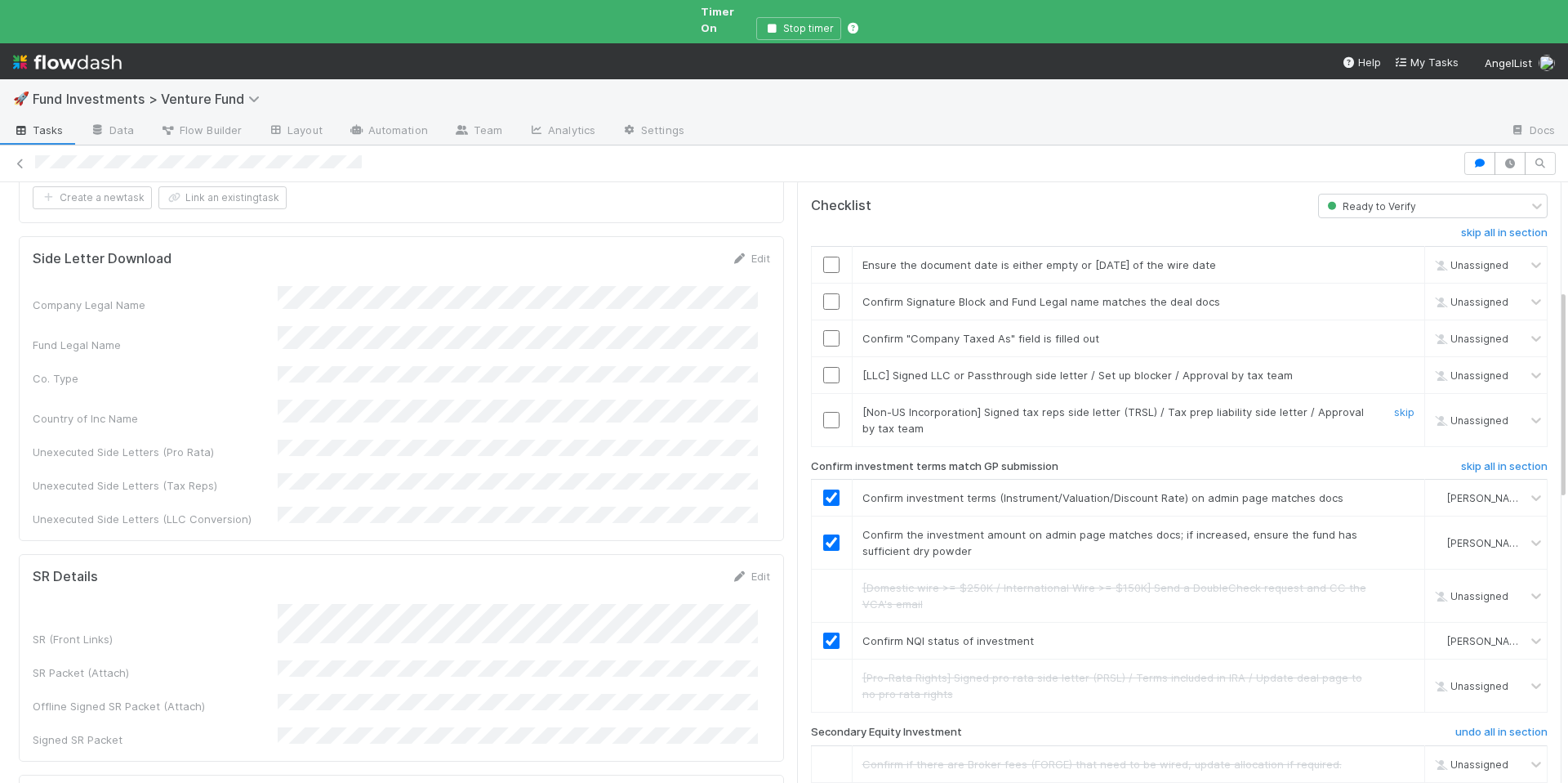
drag, startPoint x: 820, startPoint y: 389, endPoint x: 898, endPoint y: 384, distance: 78.2
click at [824, 412] on input "checkbox" at bounding box center [832, 420] width 16 height 16
click at [1394, 368] on link "skip" at bounding box center [1404, 374] width 21 height 13
click at [824, 330] on input "checkbox" at bounding box center [832, 338] width 16 height 16
click at [824, 256] on input "checkbox" at bounding box center [832, 264] width 16 height 16
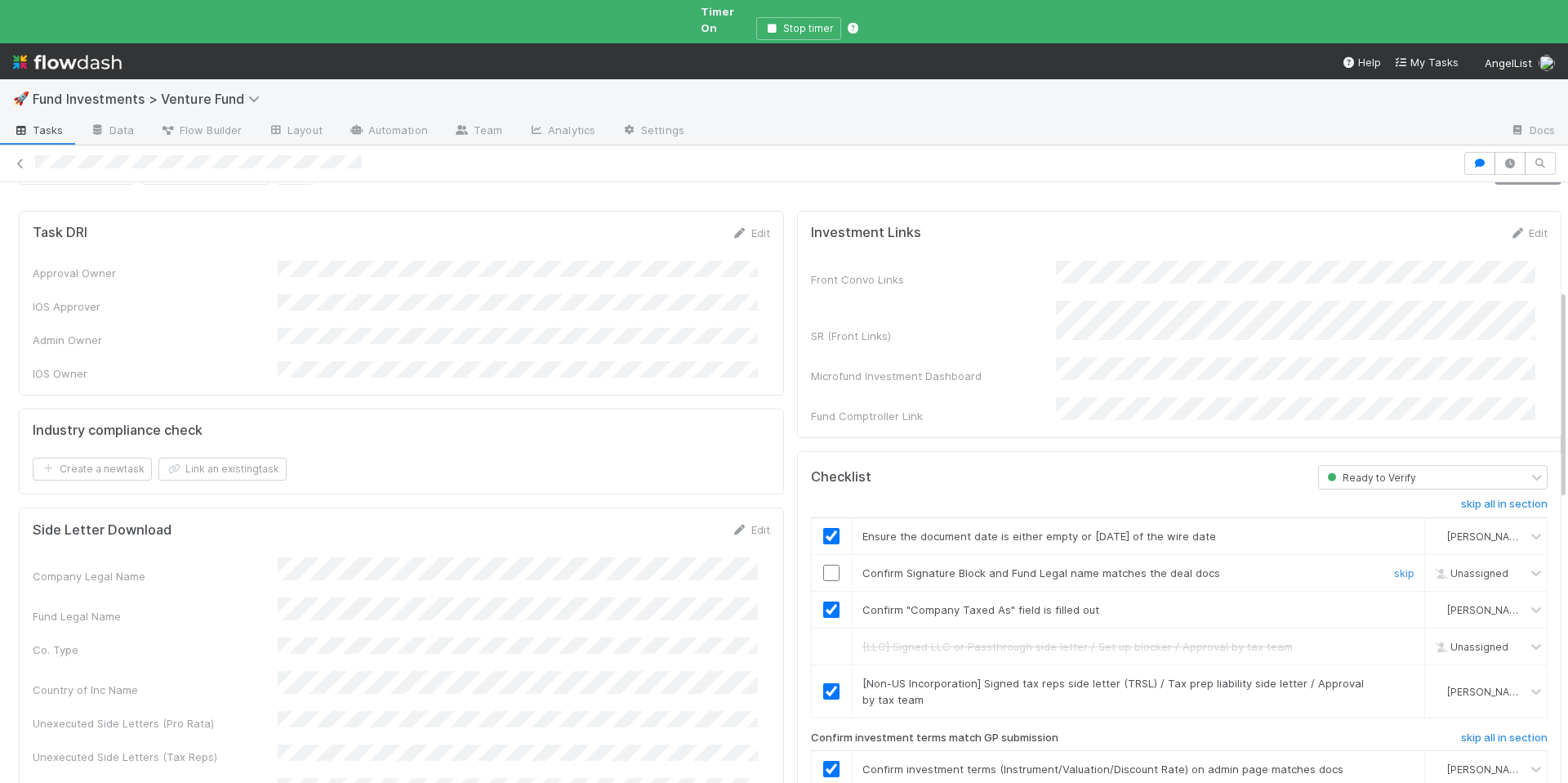
scroll to position [0, 0]
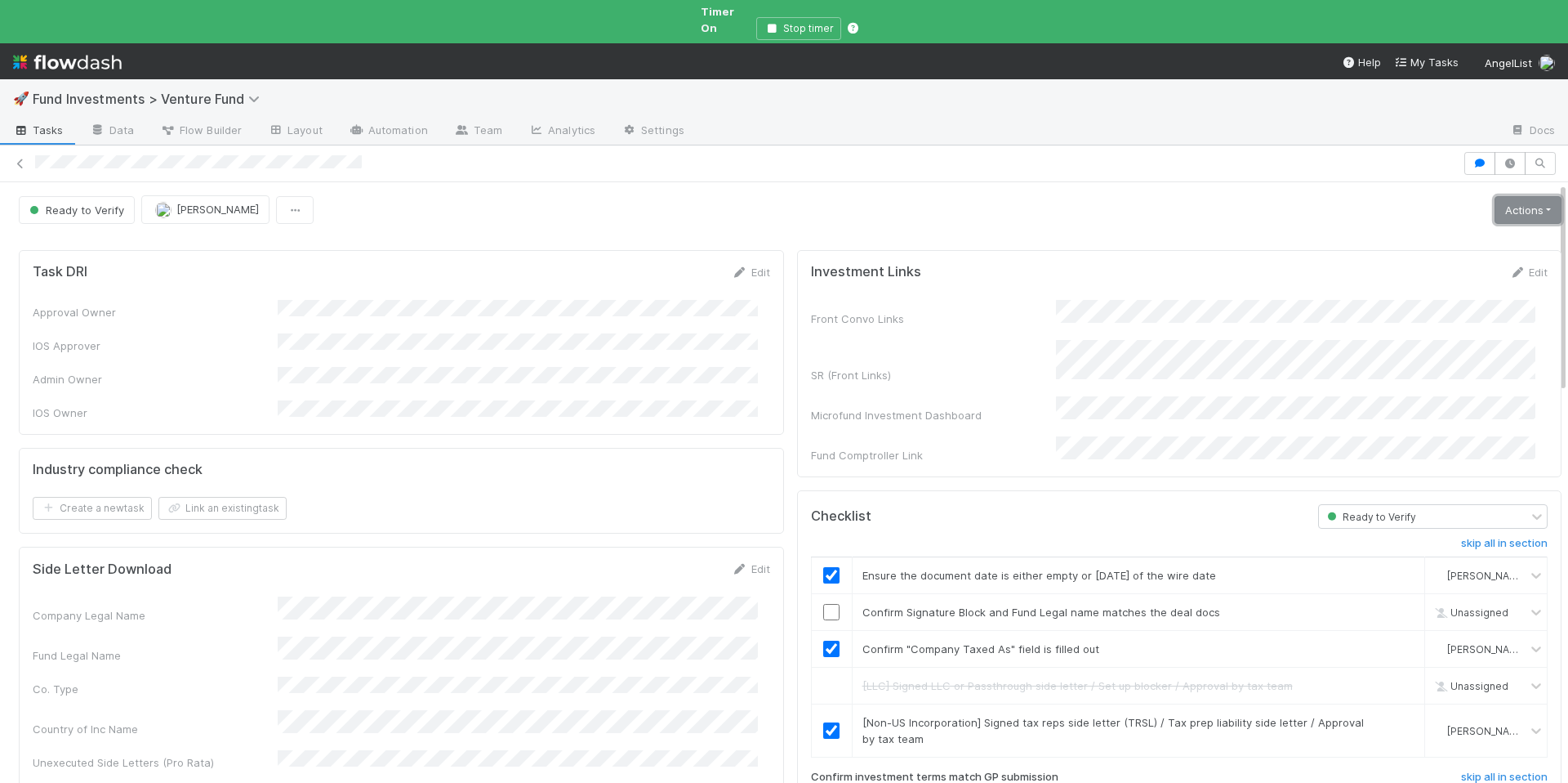
drag, startPoint x: 1502, startPoint y: 202, endPoint x: 1492, endPoint y: 205, distance: 10.4
click at [1501, 202] on link "Actions" at bounding box center [1527, 210] width 66 height 28
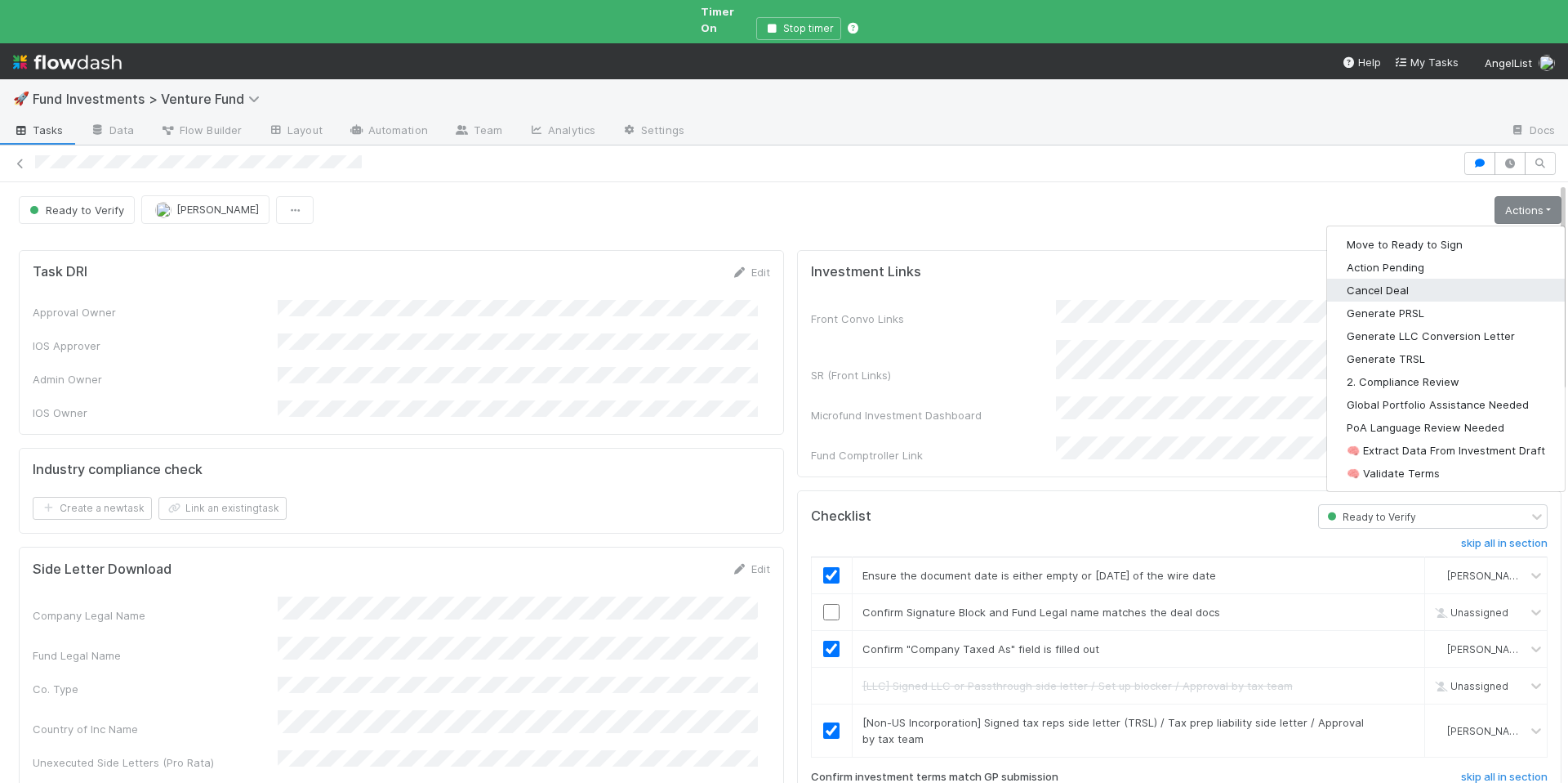
drag, startPoint x: 1416, startPoint y: 264, endPoint x: 1416, endPoint y: 255, distance: 9.0
click at [1415, 254] on div "Move to Ready to Sign Action Pending Cancel Deal Generate PRSL Generate LLC Con…" at bounding box center [1446, 358] width 239 height 266
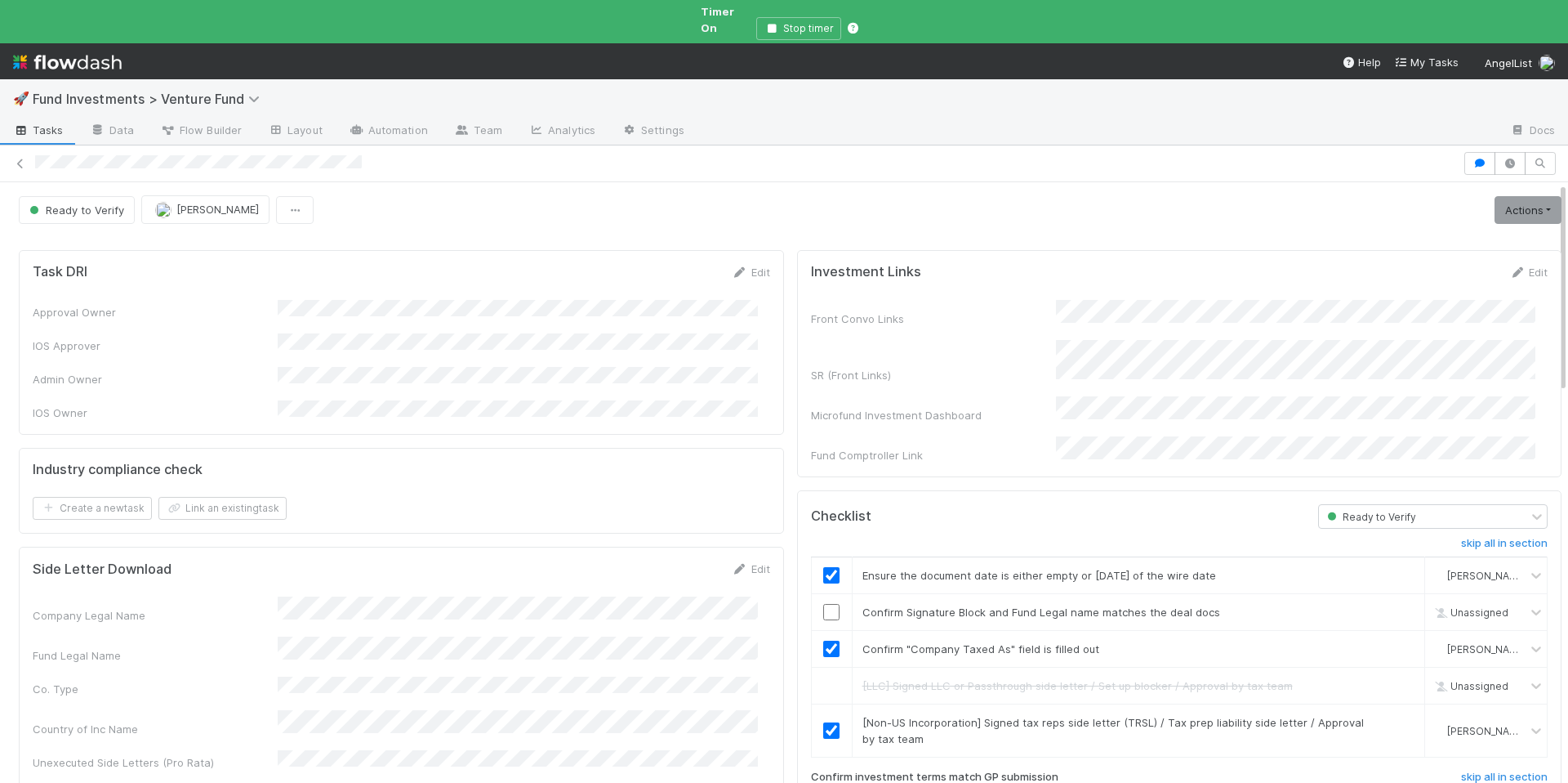
drag, startPoint x: 1499, startPoint y: 200, endPoint x: 1476, endPoint y: 215, distance: 27.5
click at [1497, 200] on link "Actions" at bounding box center [1527, 210] width 66 height 28
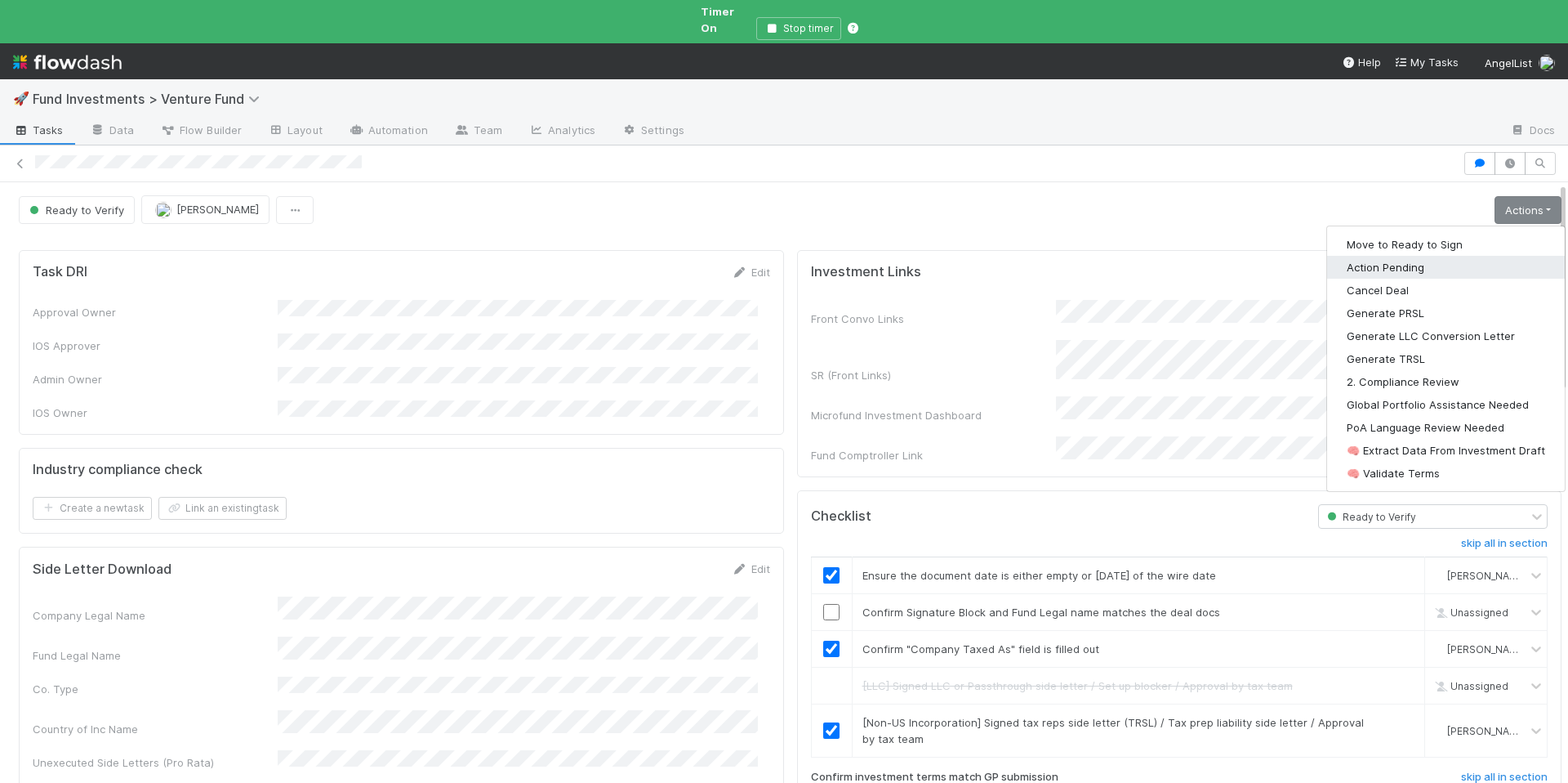
click at [1421, 256] on button "Action Pending" at bounding box center [1447, 267] width 238 height 23
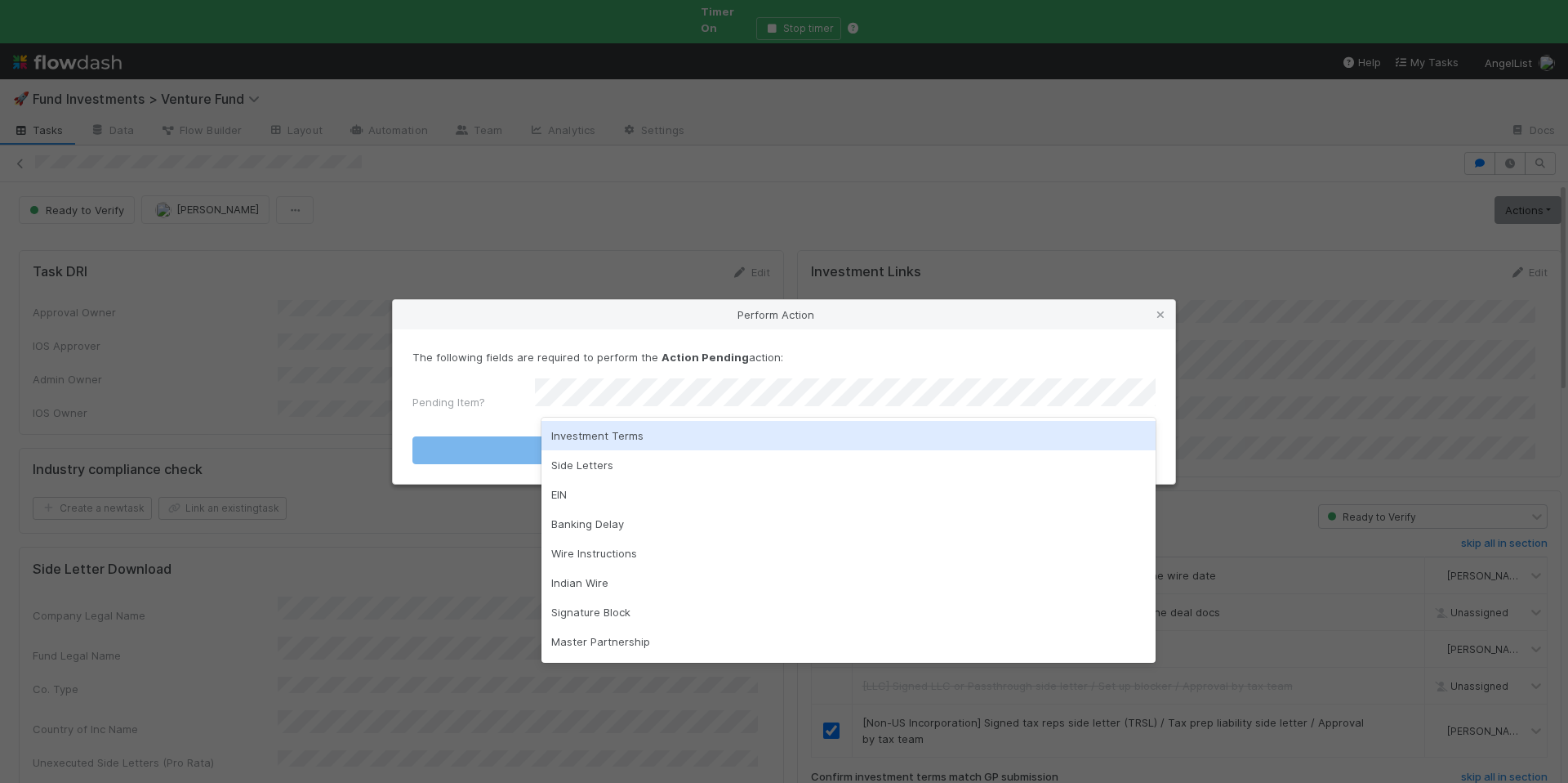
click at [698, 438] on div "Investment Terms" at bounding box center [849, 436] width 614 height 30
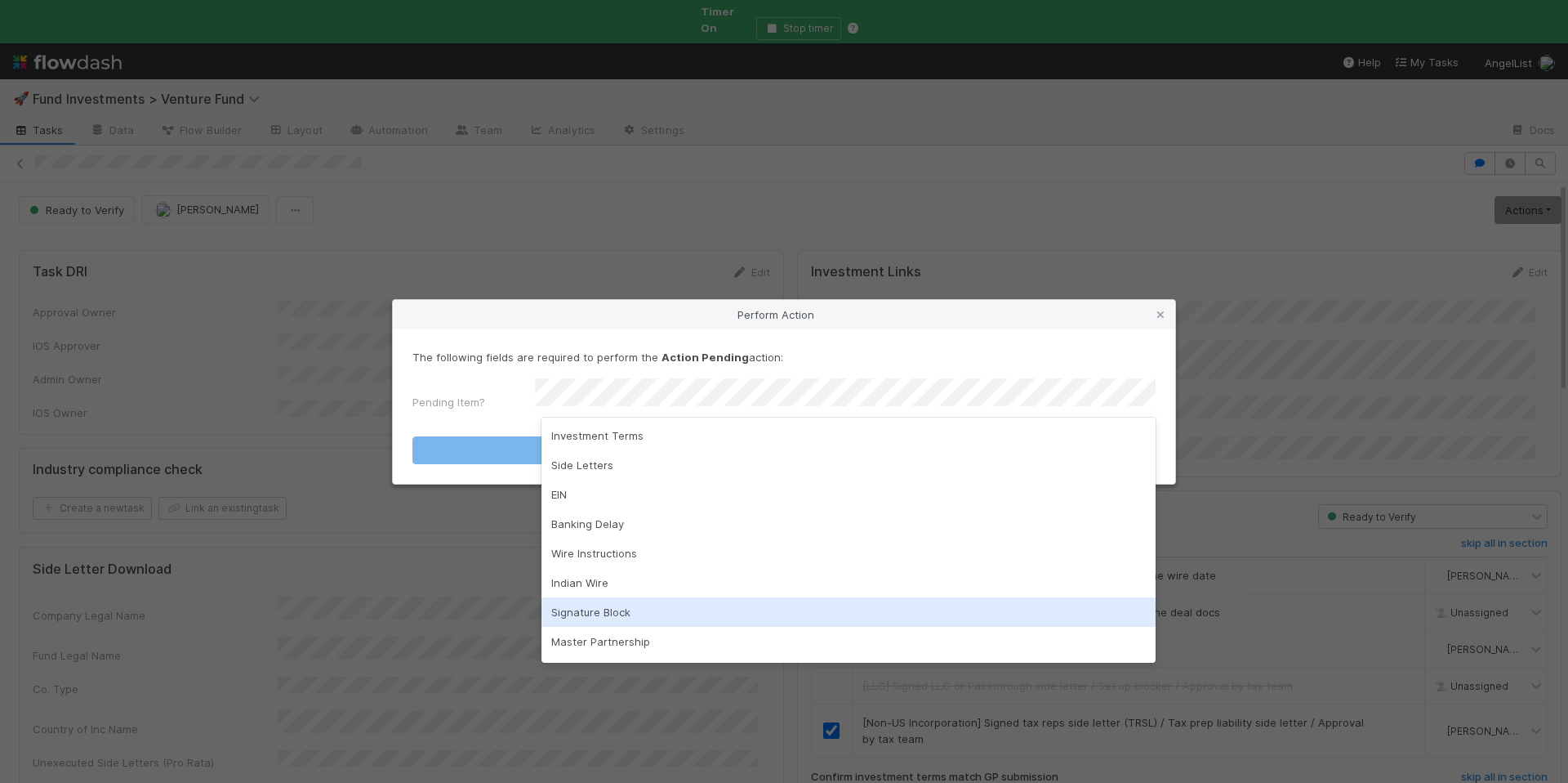
click at [641, 612] on div "Signature Block" at bounding box center [849, 612] width 614 height 30
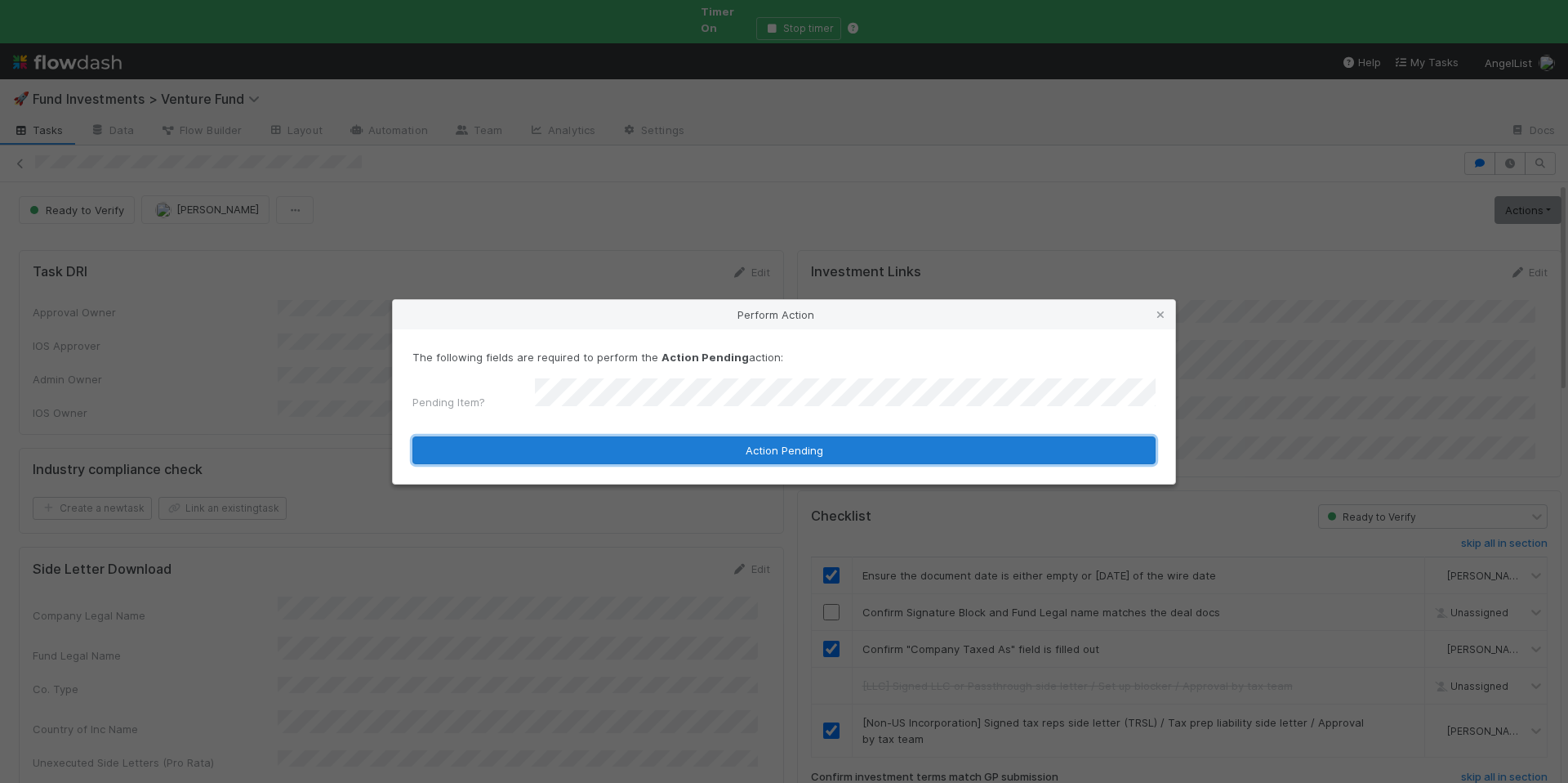
click at [828, 449] on button "Action Pending" at bounding box center [784, 451] width 743 height 28
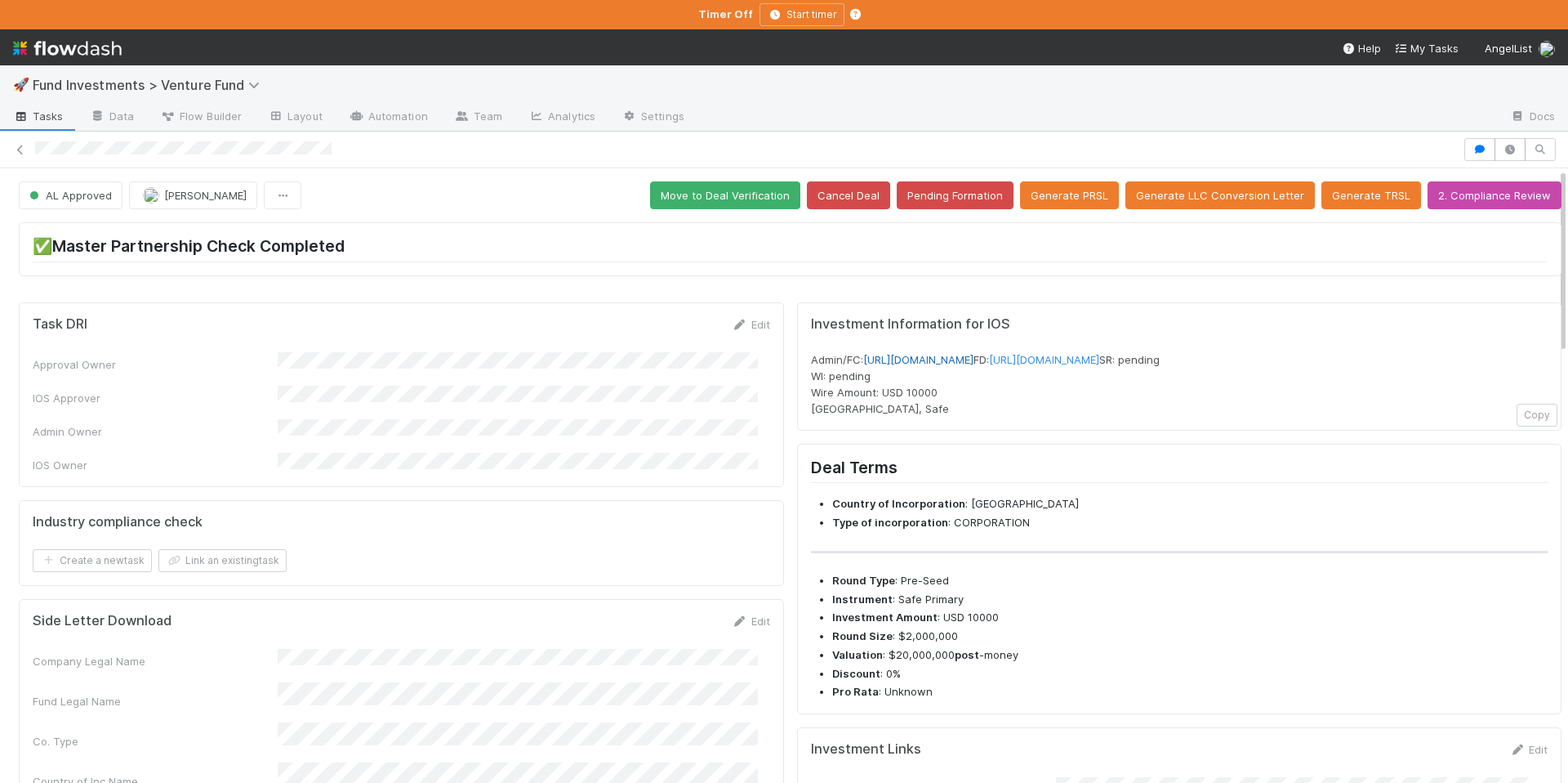
click at [974, 360] on link "[URL][DOMAIN_NAME]" at bounding box center [918, 359] width 110 height 13
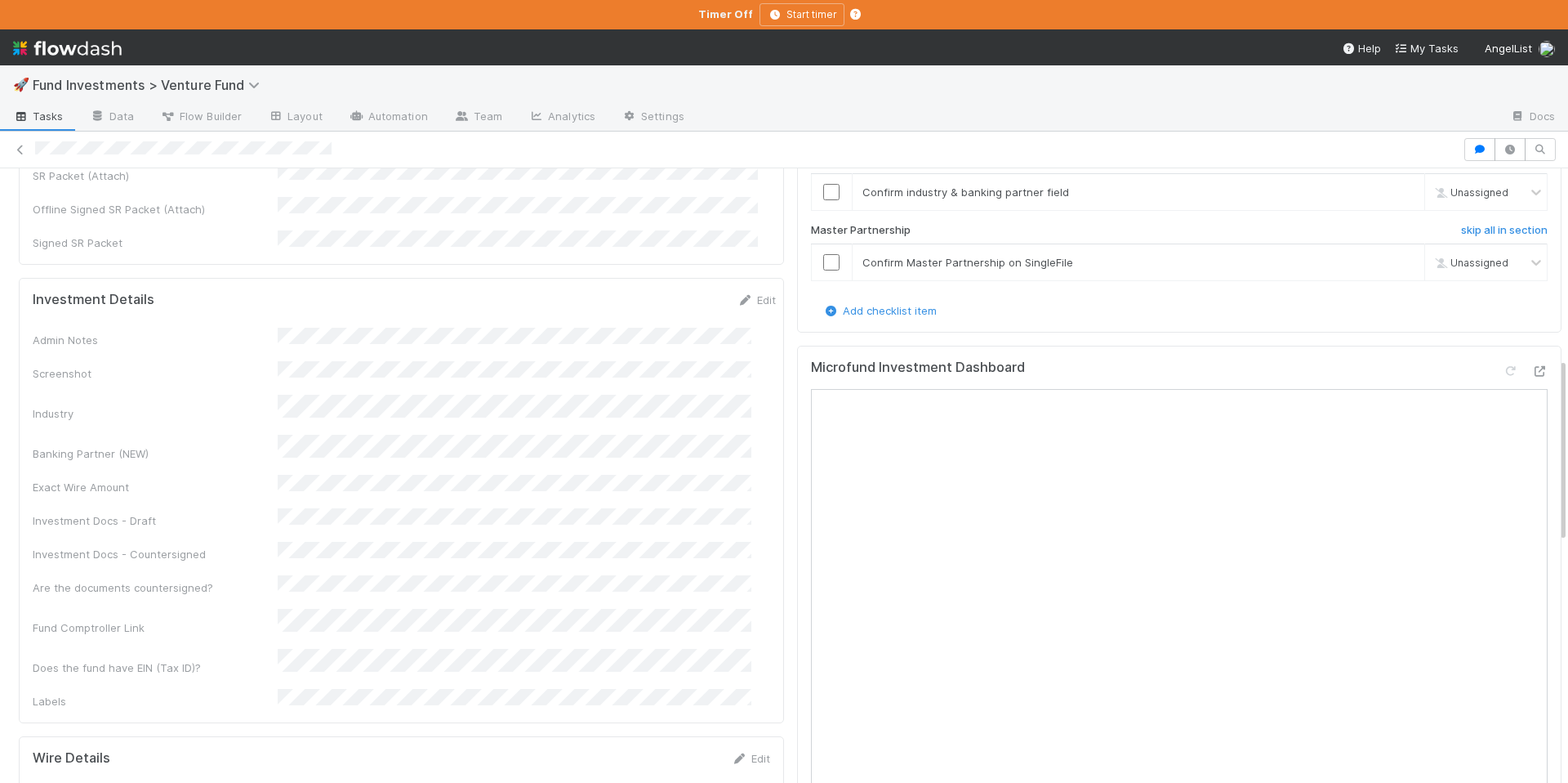
scroll to position [628, 0]
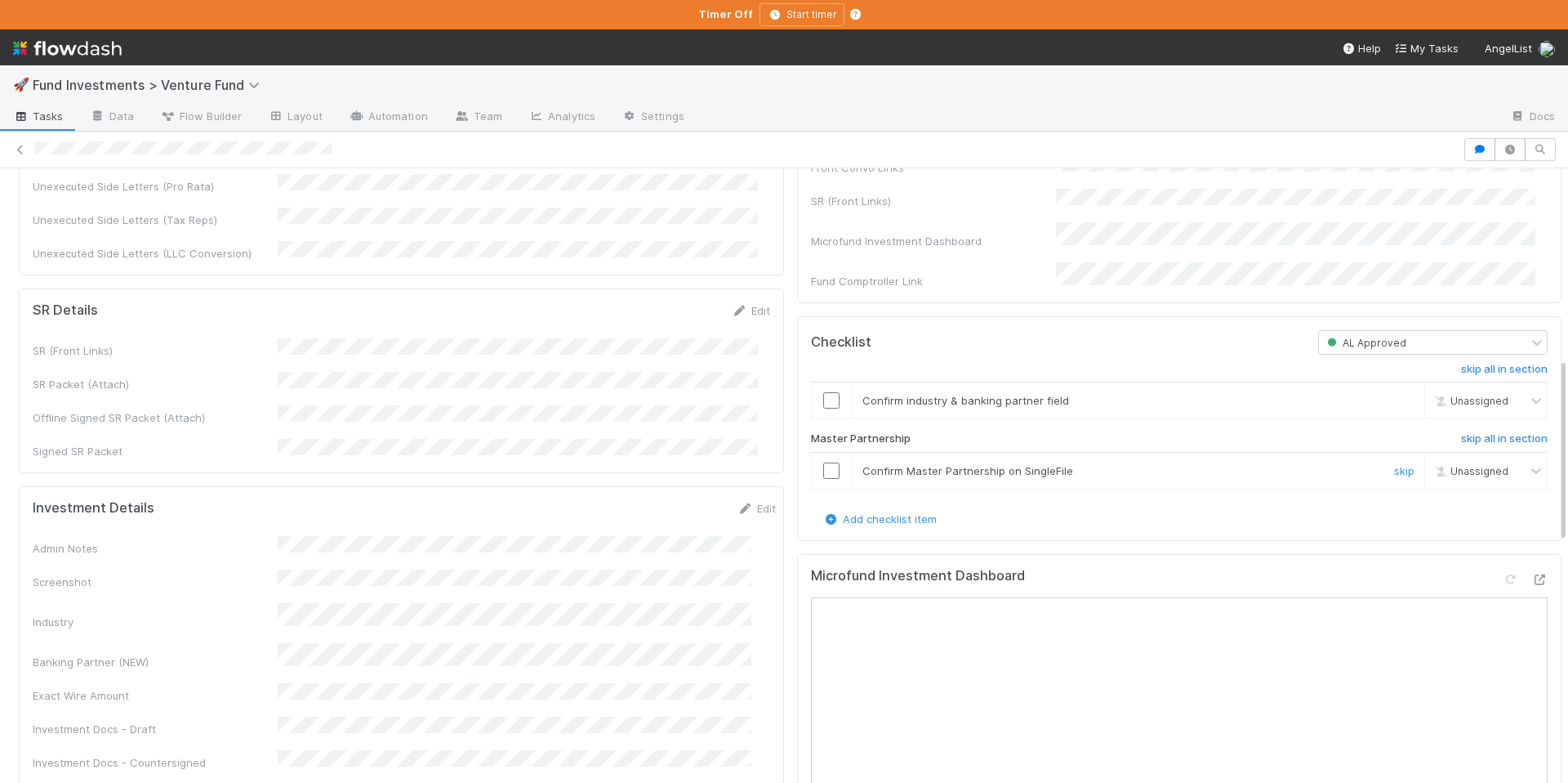
click at [824, 478] on input "checkbox" at bounding box center [832, 470] width 16 height 16
click at [824, 409] on input "checkbox" at bounding box center [832, 400] width 16 height 16
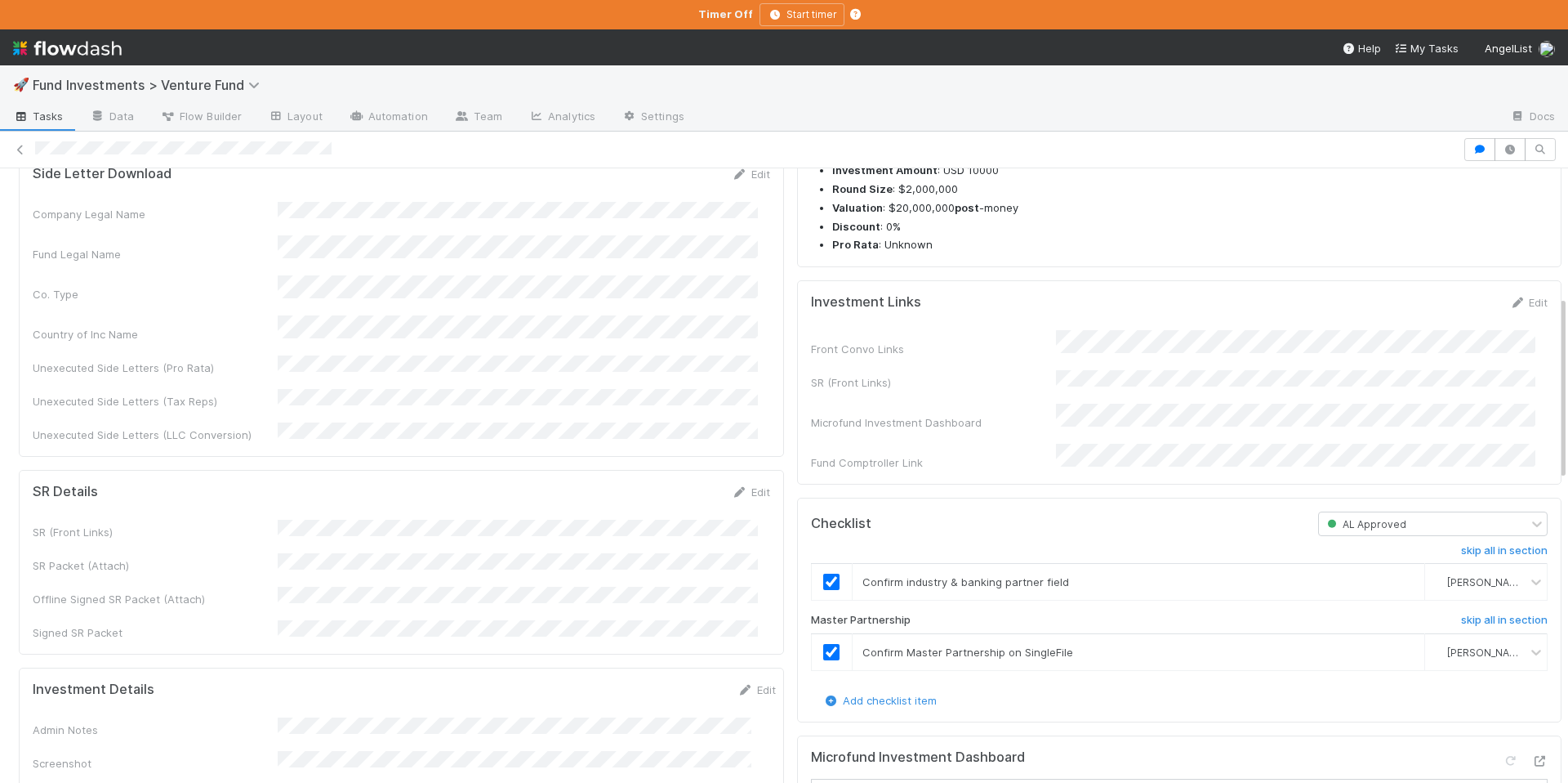
scroll to position [0, 0]
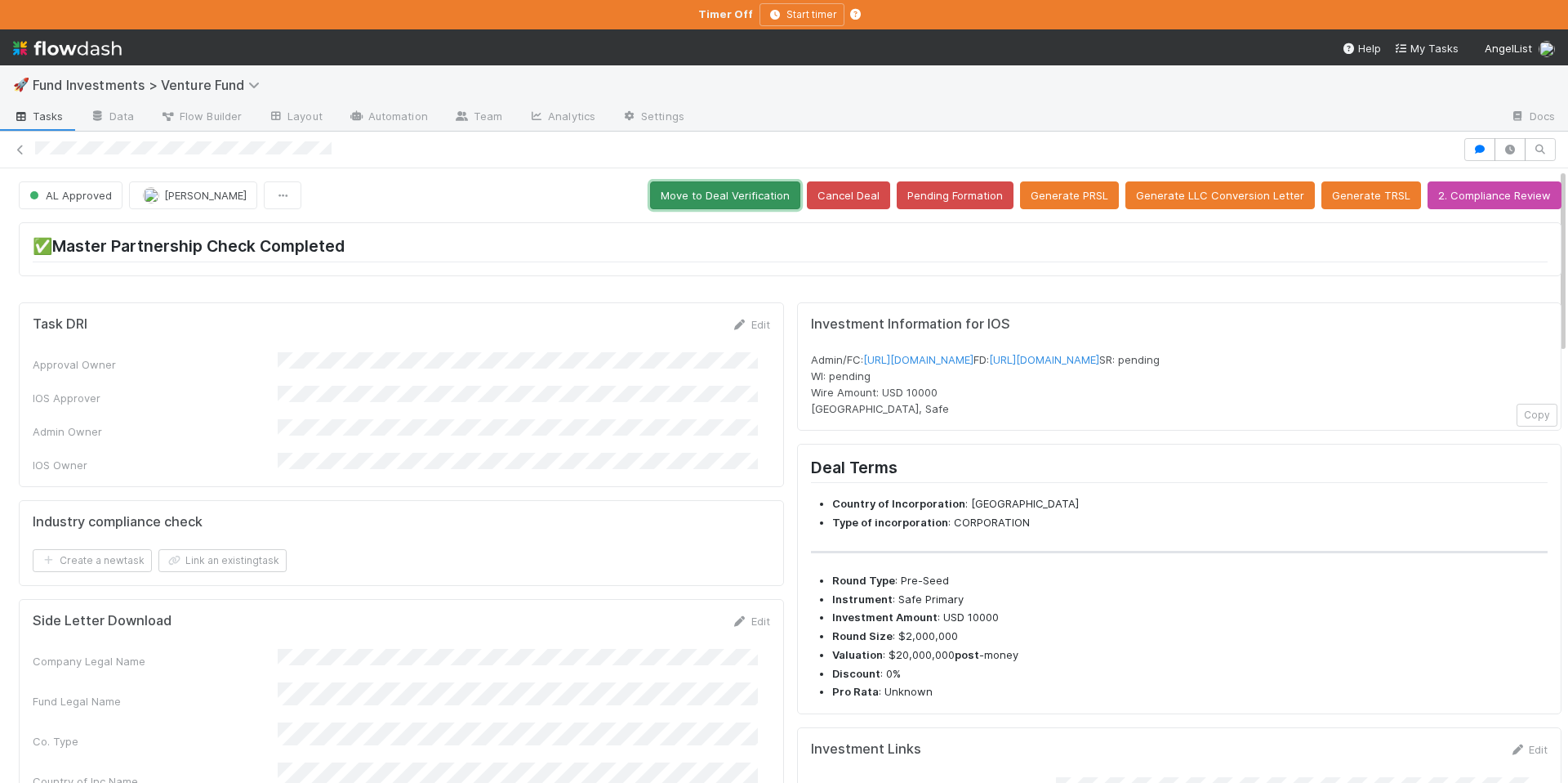
click at [706, 188] on button "Move to Deal Verification" at bounding box center [724, 196] width 150 height 28
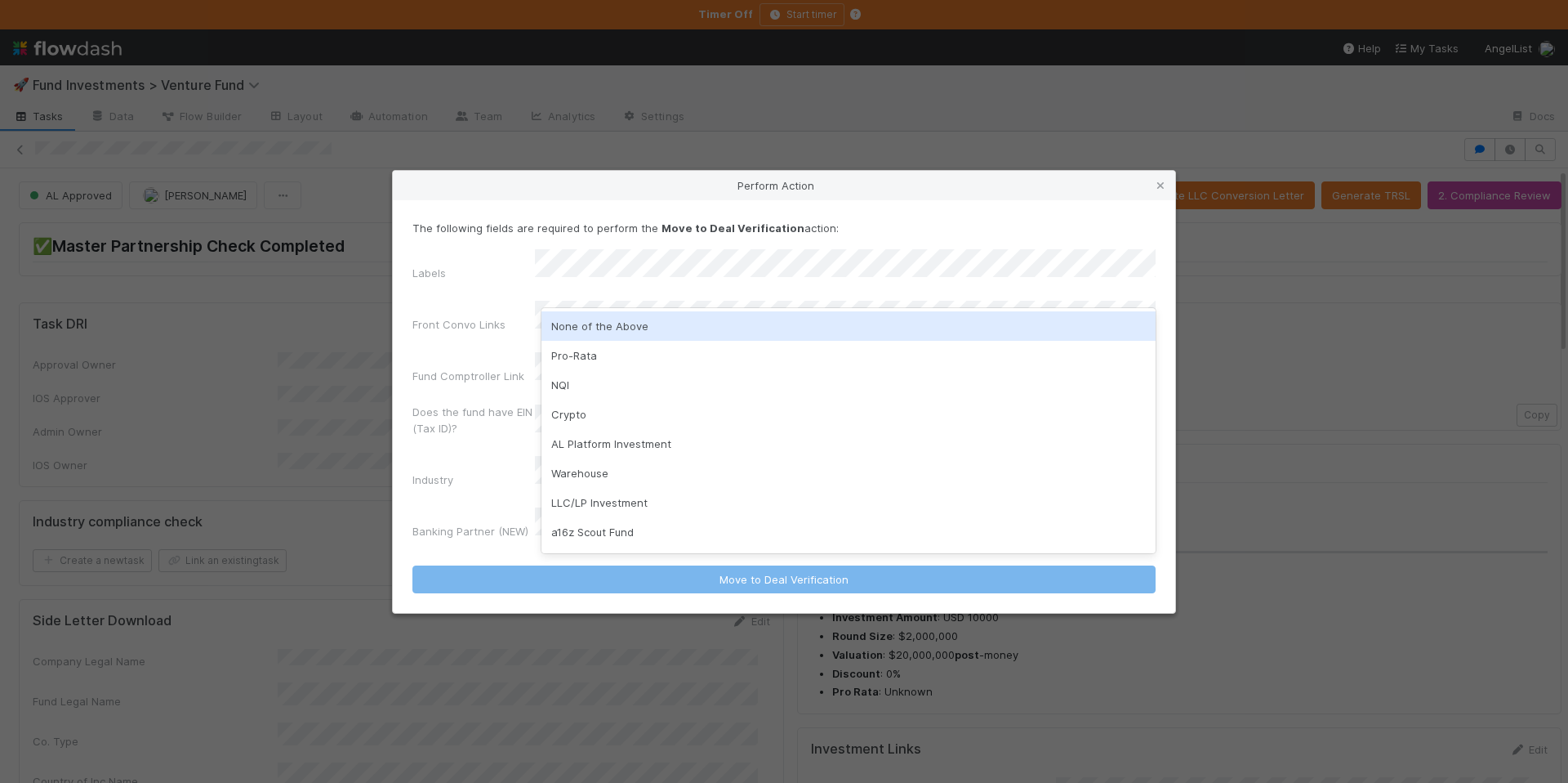
click at [659, 321] on div "None of the Above" at bounding box center [849, 326] width 614 height 30
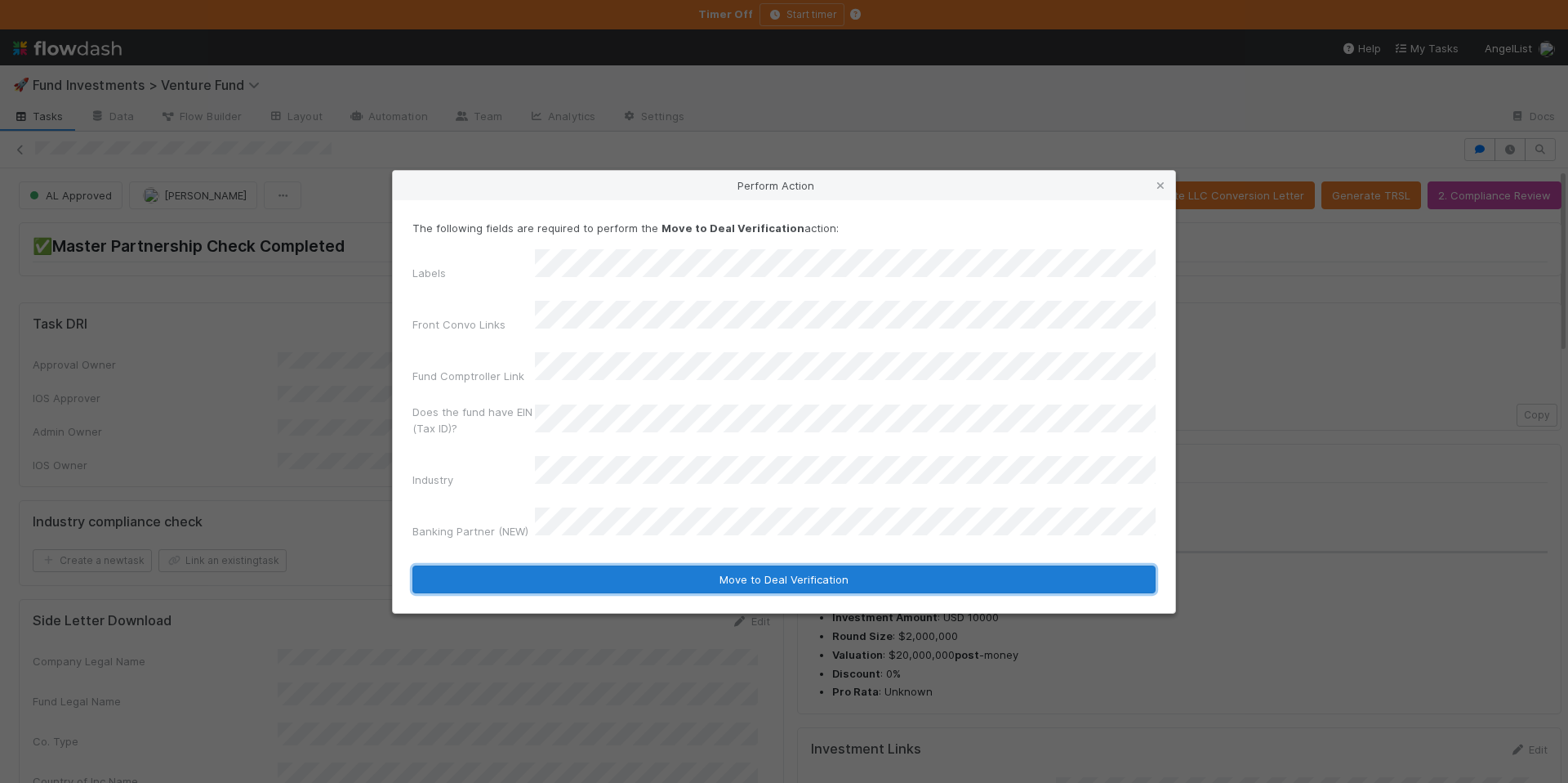
click at [728, 566] on button "Move to Deal Verification" at bounding box center [784, 580] width 743 height 28
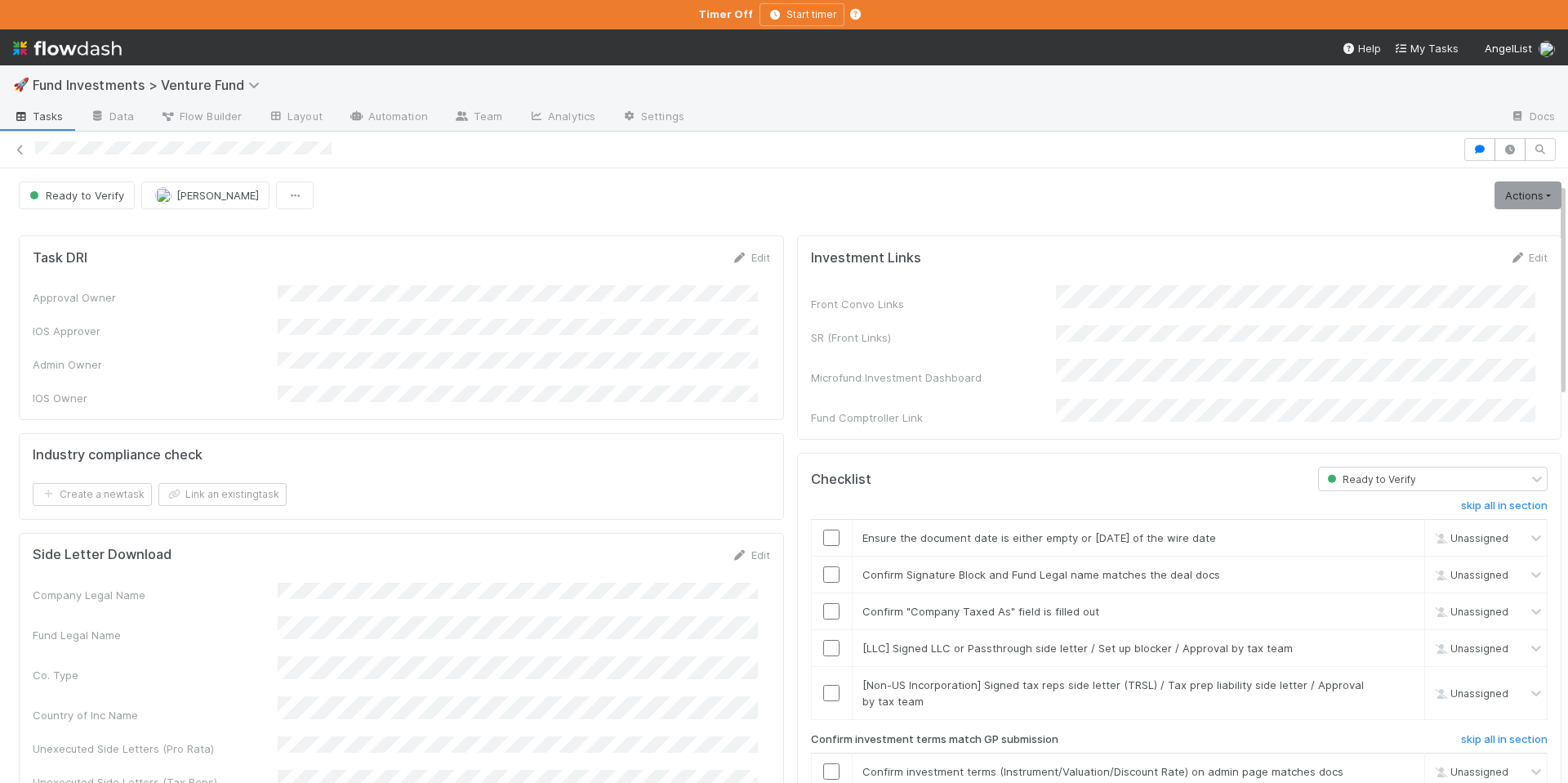
scroll to position [380, 0]
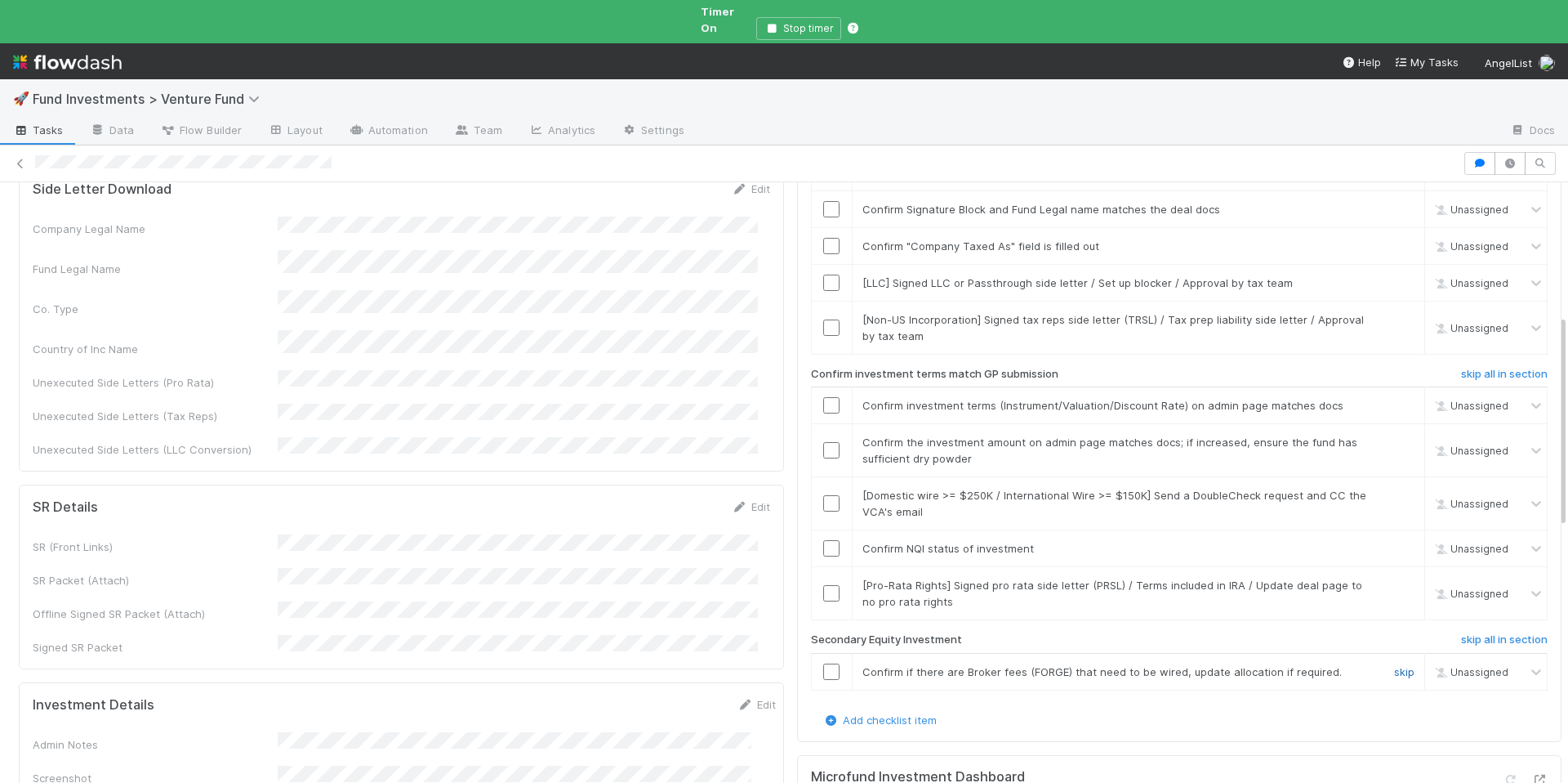
click at [1394, 665] on link "skip" at bounding box center [1404, 671] width 21 height 13
click at [1394, 579] on link "skip" at bounding box center [1404, 585] width 21 height 13
click at [824, 540] on input "checkbox" at bounding box center [832, 548] width 16 height 16
click at [1394, 488] on link "skip" at bounding box center [1404, 494] width 21 height 13
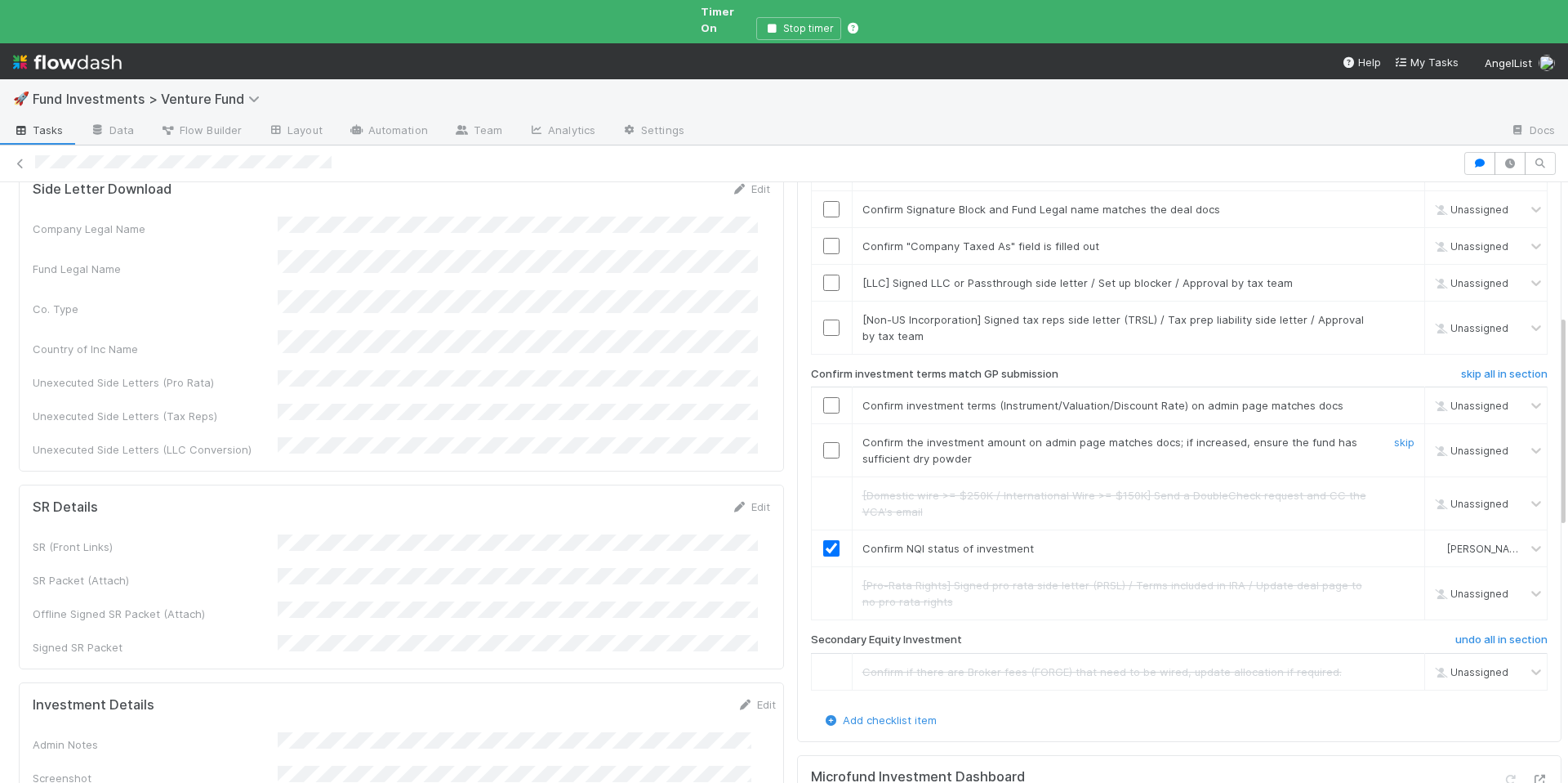
click at [824, 442] on input "checkbox" at bounding box center [832, 450] width 16 height 16
click at [824, 397] on input "checkbox" at bounding box center [832, 405] width 16 height 16
drag, startPoint x: 1380, startPoint y: 289, endPoint x: 1380, endPoint y: 272, distance: 17.0
click at [1394, 313] on link "skip" at bounding box center [1404, 319] width 21 height 13
click at [1394, 276] on link "skip" at bounding box center [1404, 282] width 21 height 13
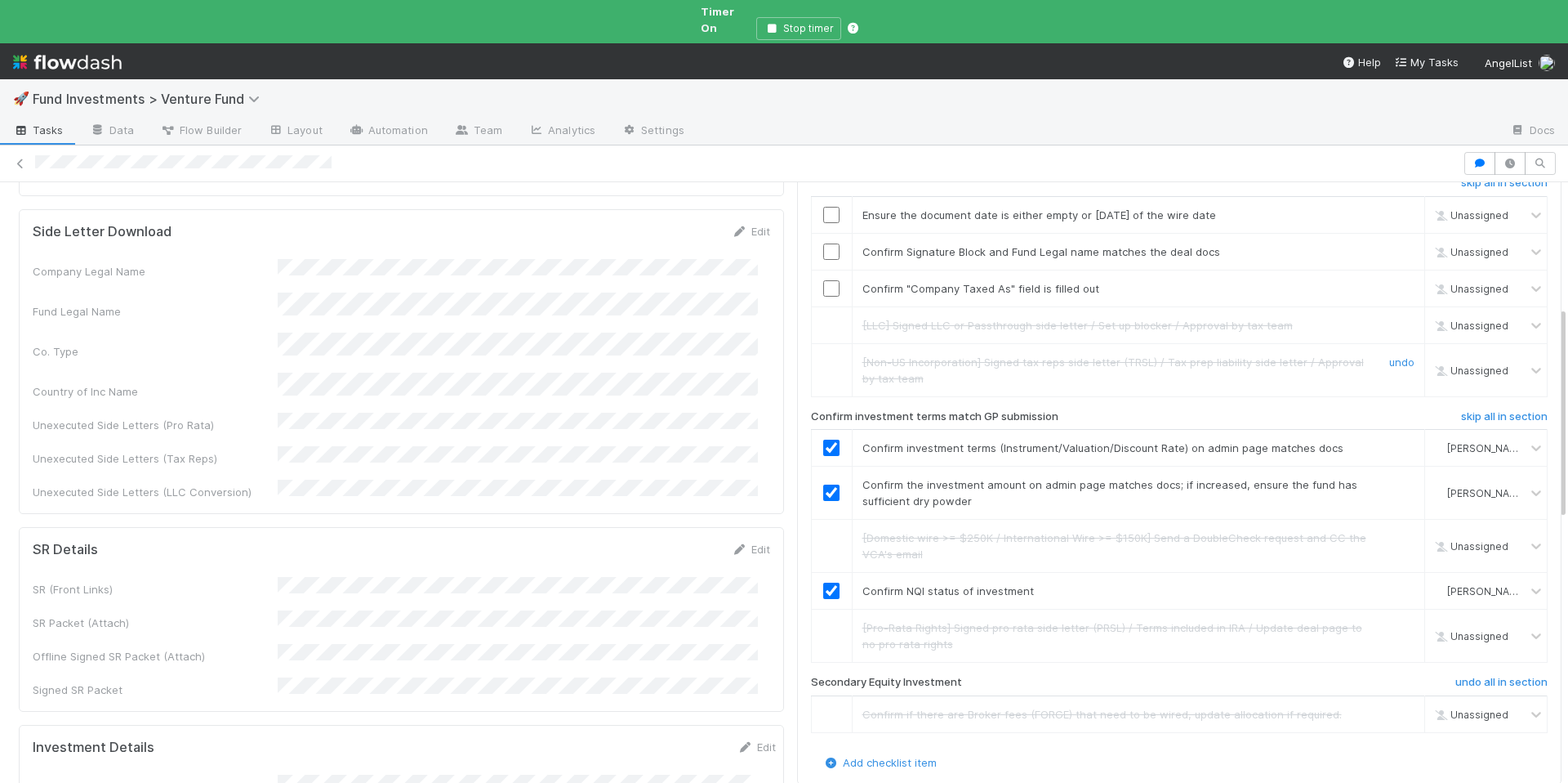
scroll to position [334, 0]
click at [824, 284] on input "checkbox" at bounding box center [832, 292] width 16 height 16
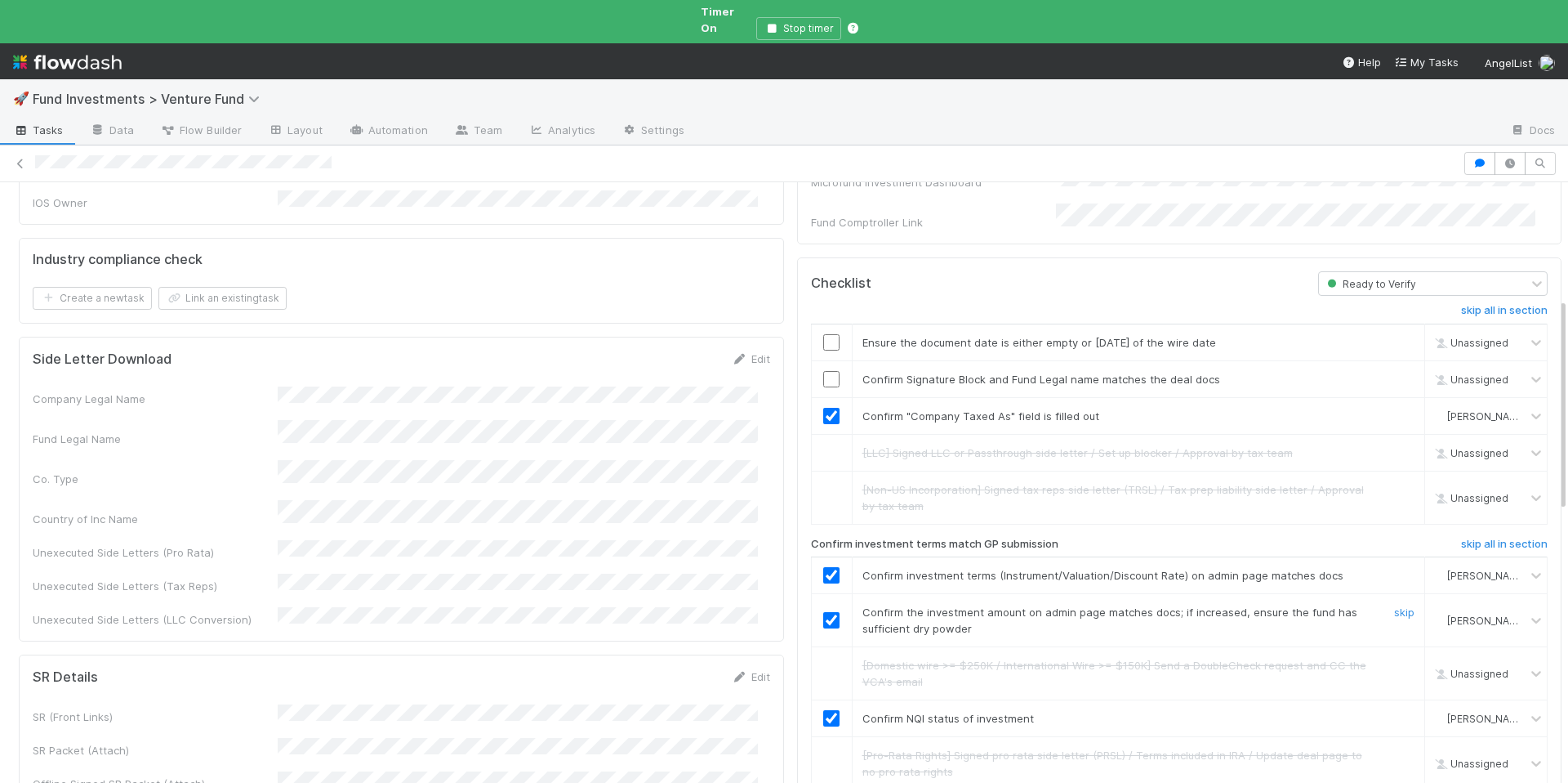
scroll to position [188, 0]
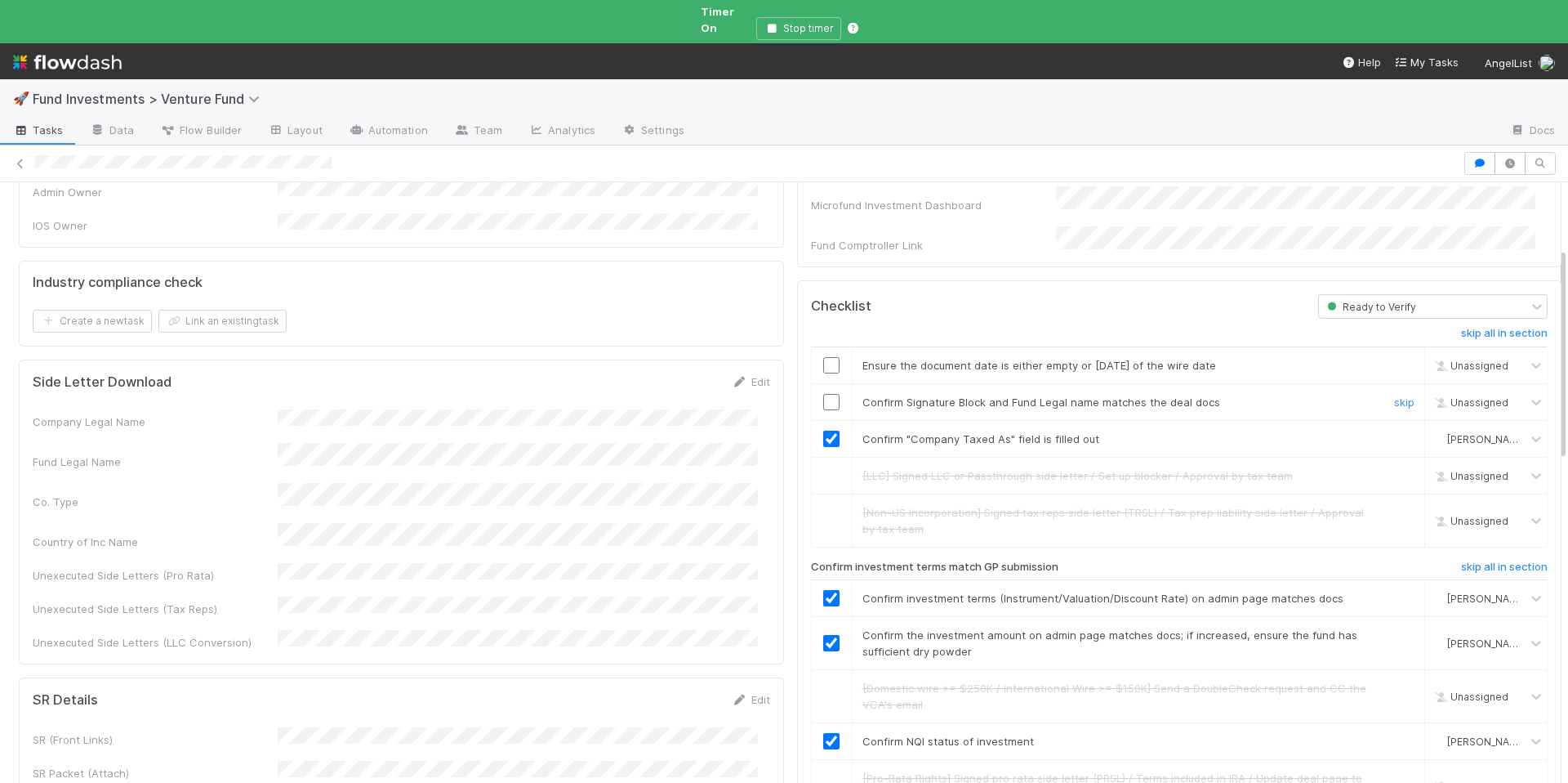
click at [824, 394] on input "checkbox" at bounding box center [832, 402] width 16 height 16
click at [825, 357] on input "checkbox" at bounding box center [832, 365] width 16 height 16
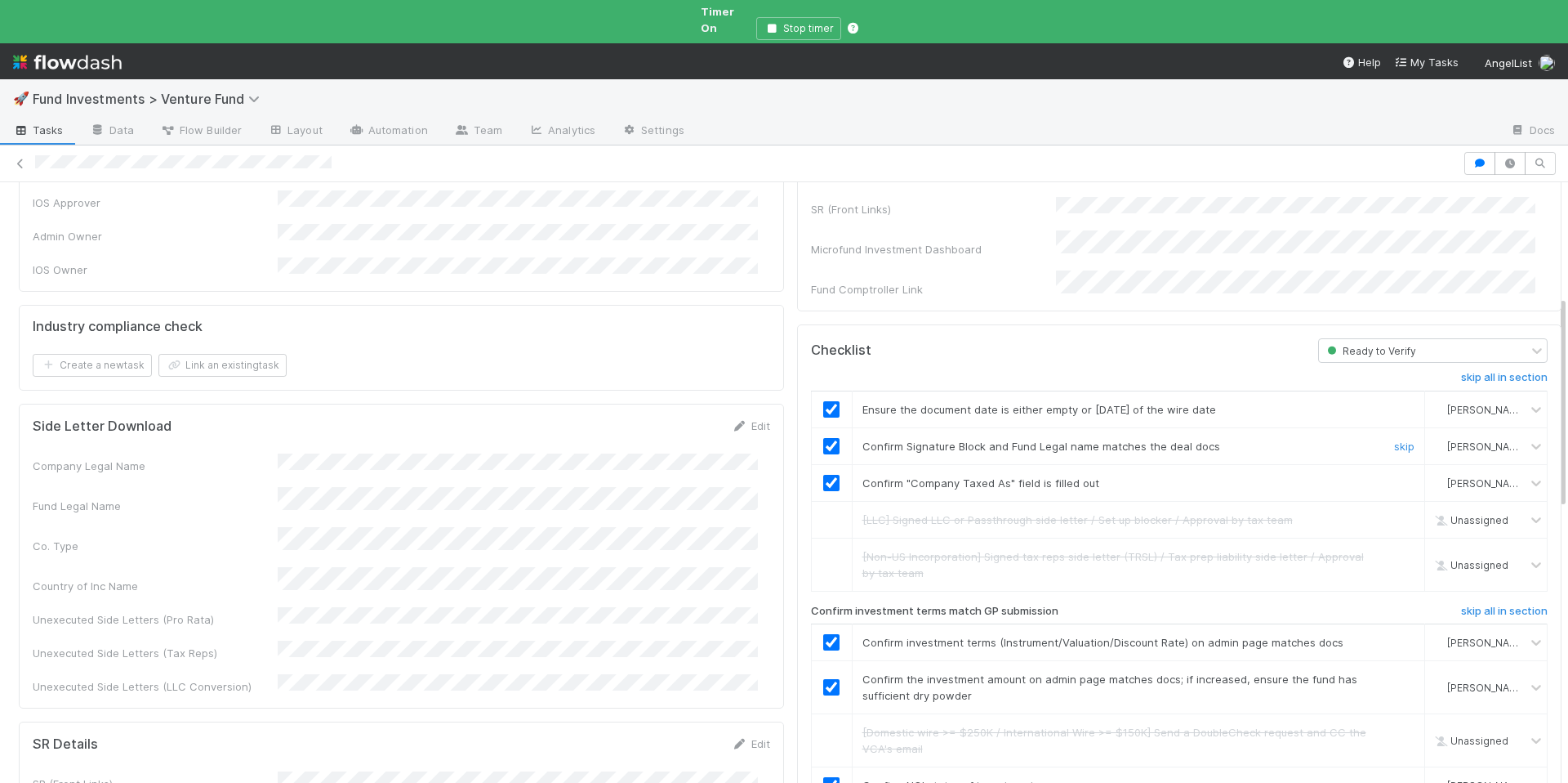
scroll to position [0, 0]
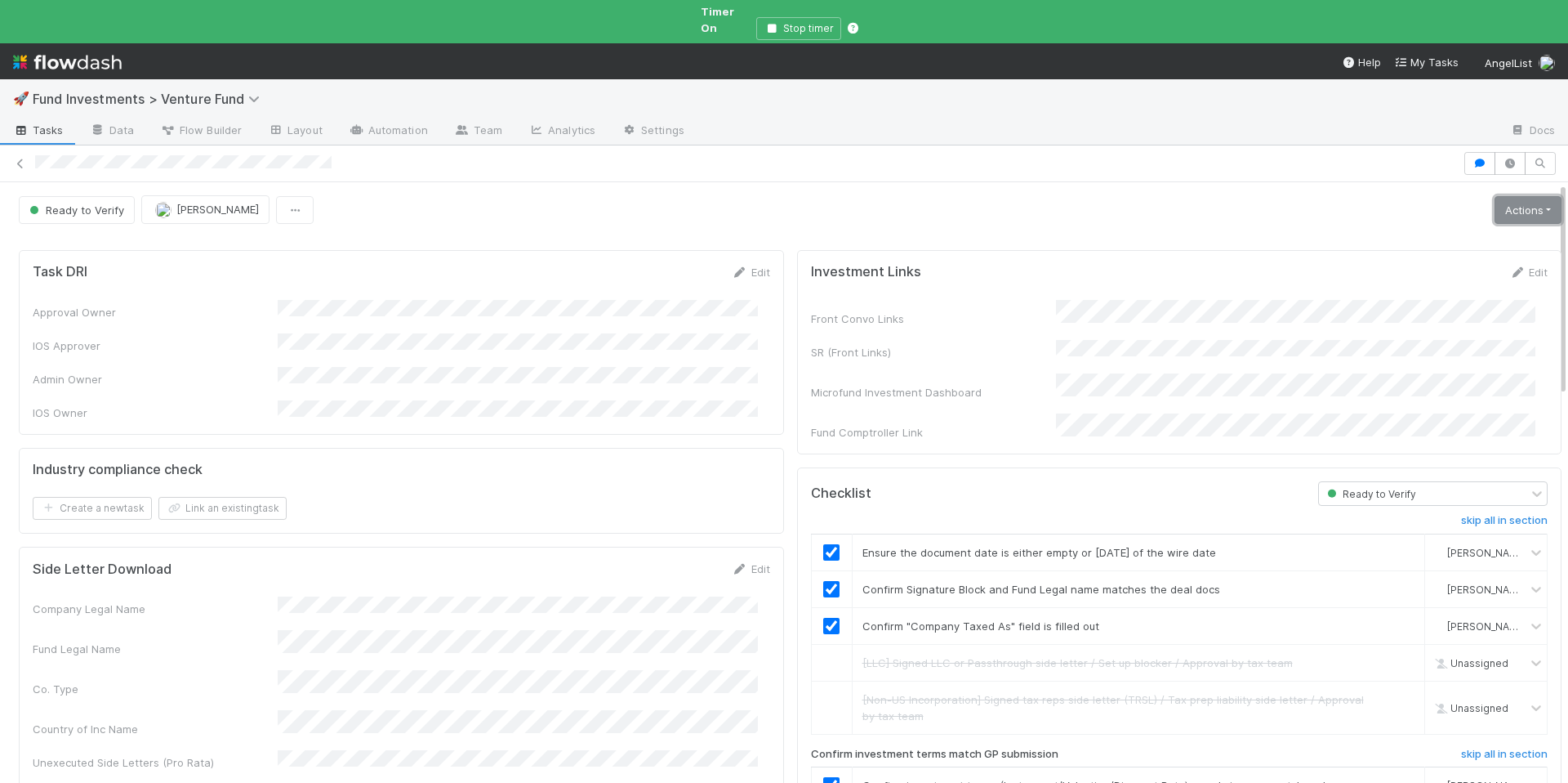
click at [1501, 196] on link "Actions" at bounding box center [1527, 210] width 66 height 28
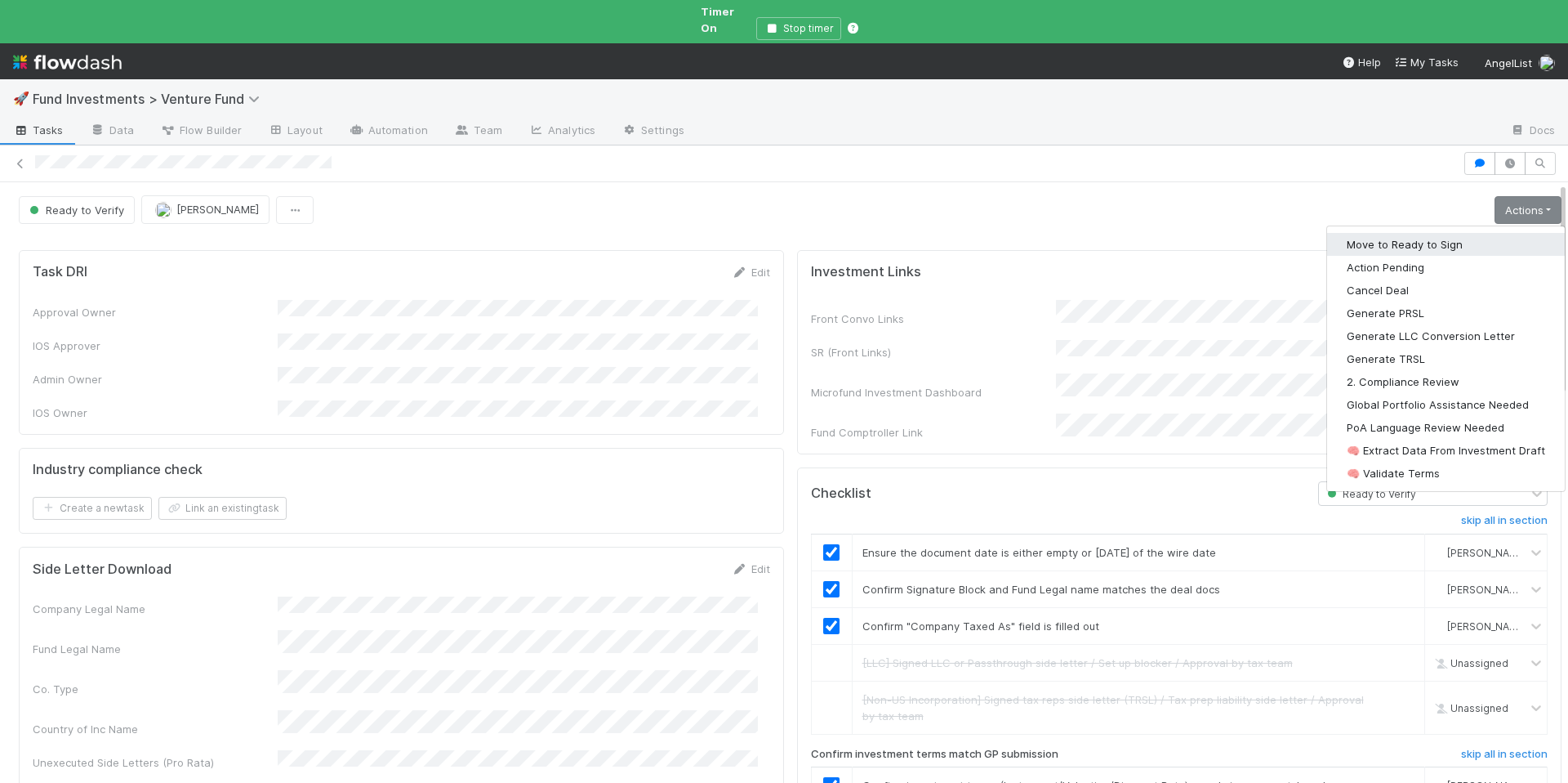
click at [1441, 233] on button "Move to Ready to Sign" at bounding box center [1447, 244] width 238 height 23
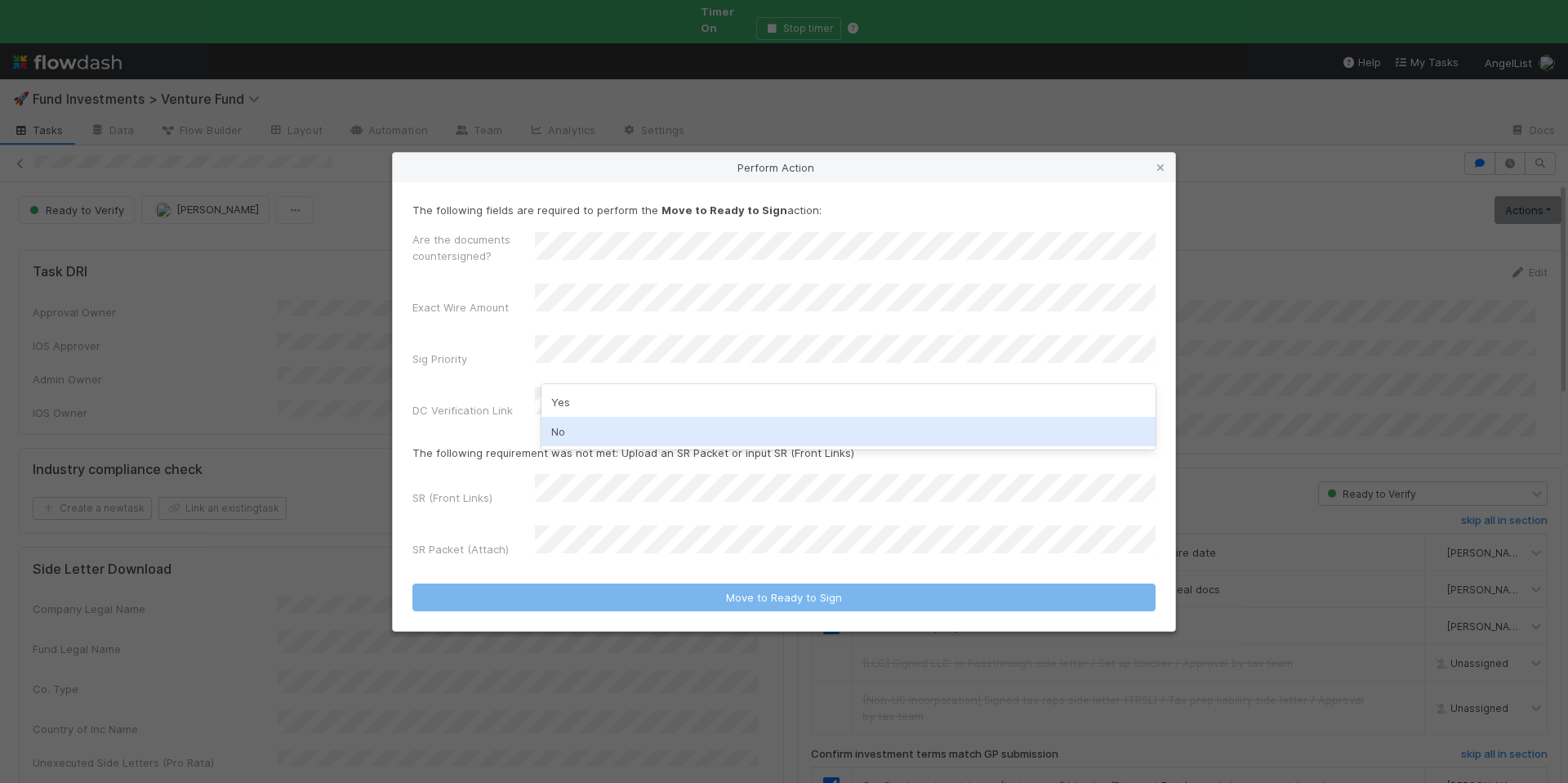
click at [637, 422] on div "No" at bounding box center [849, 432] width 614 height 30
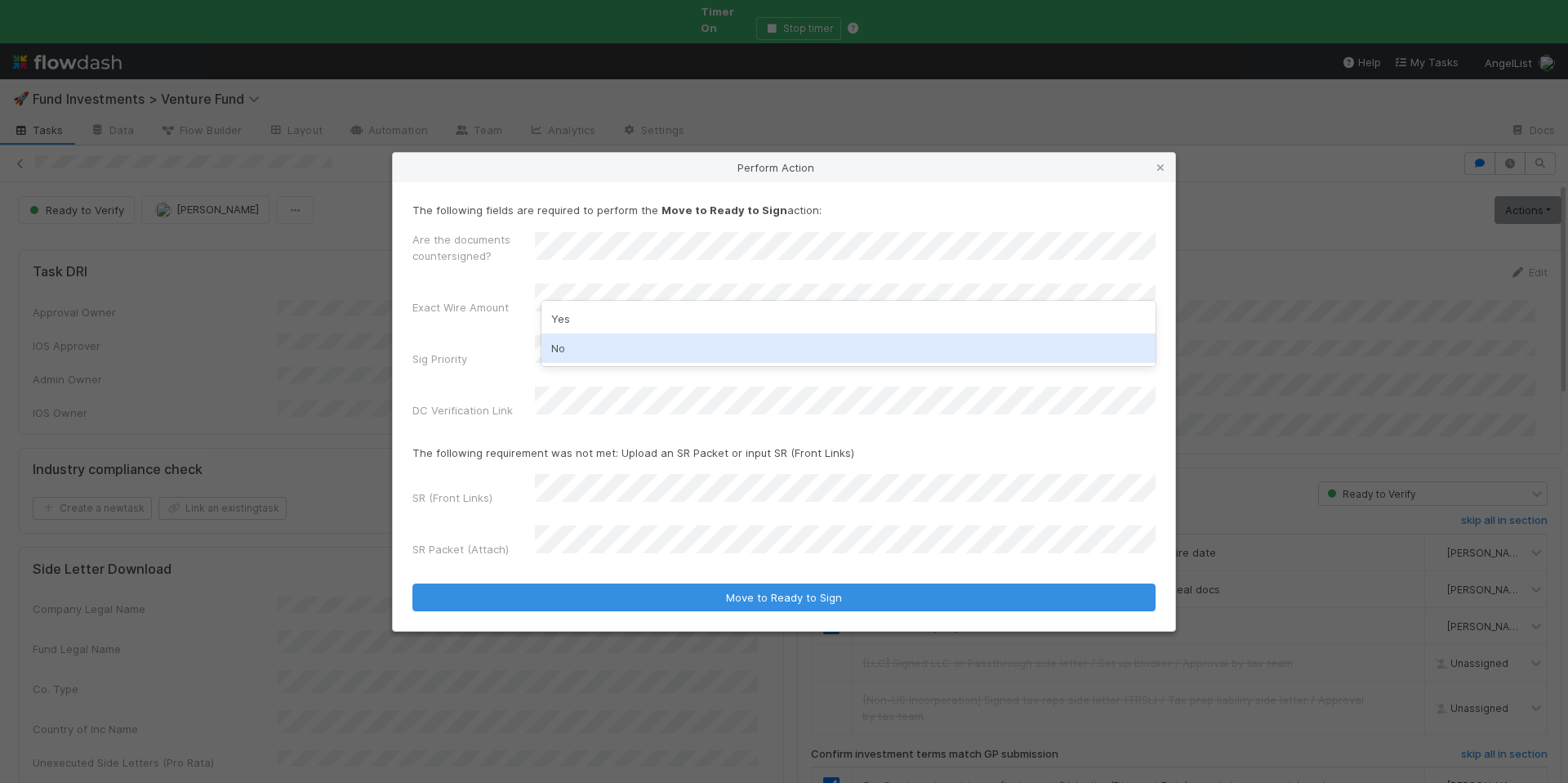
click at [603, 344] on div "No" at bounding box center [849, 348] width 614 height 30
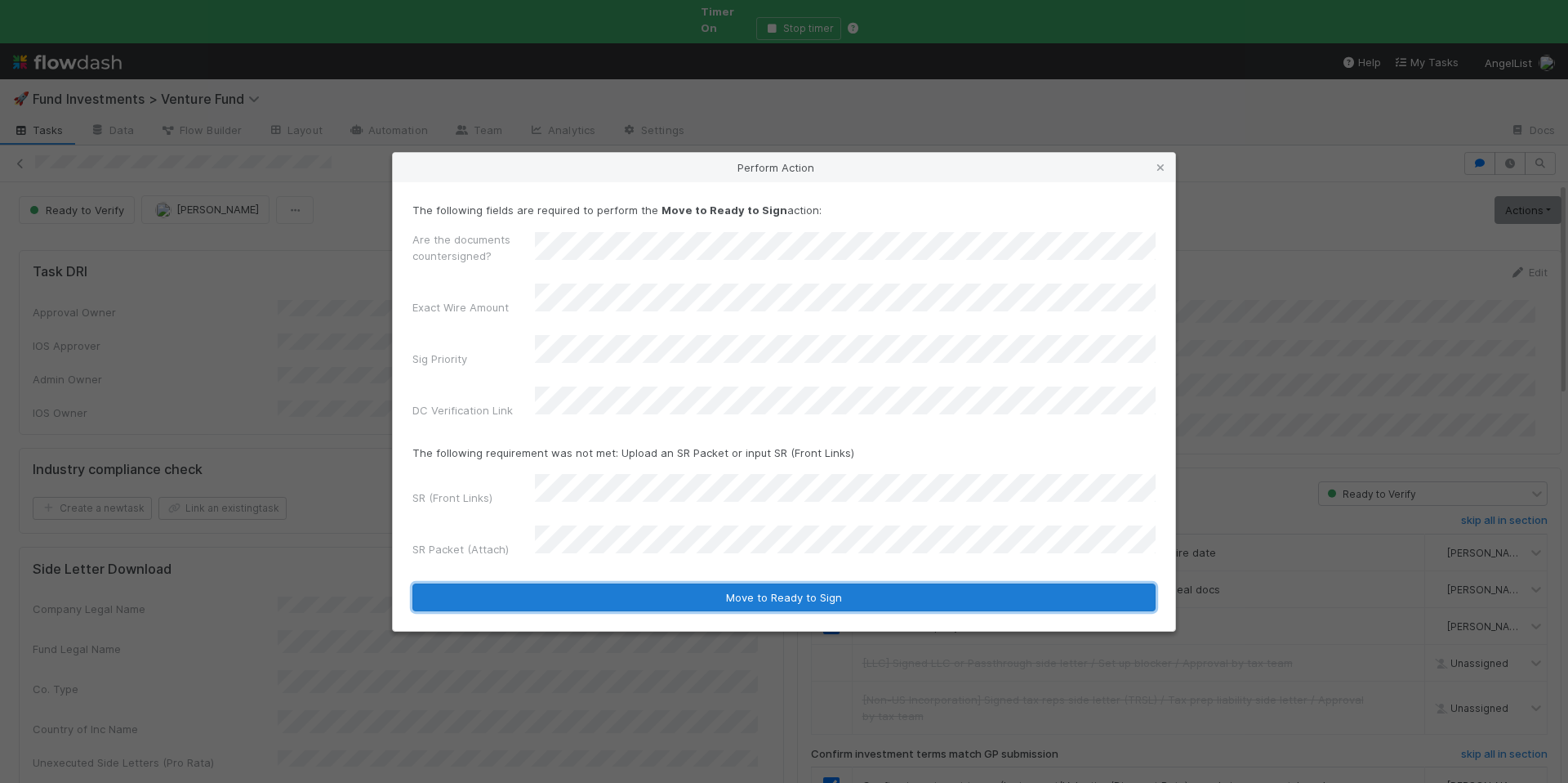
click at [780, 584] on button "Move to Ready to Sign" at bounding box center [784, 597] width 743 height 28
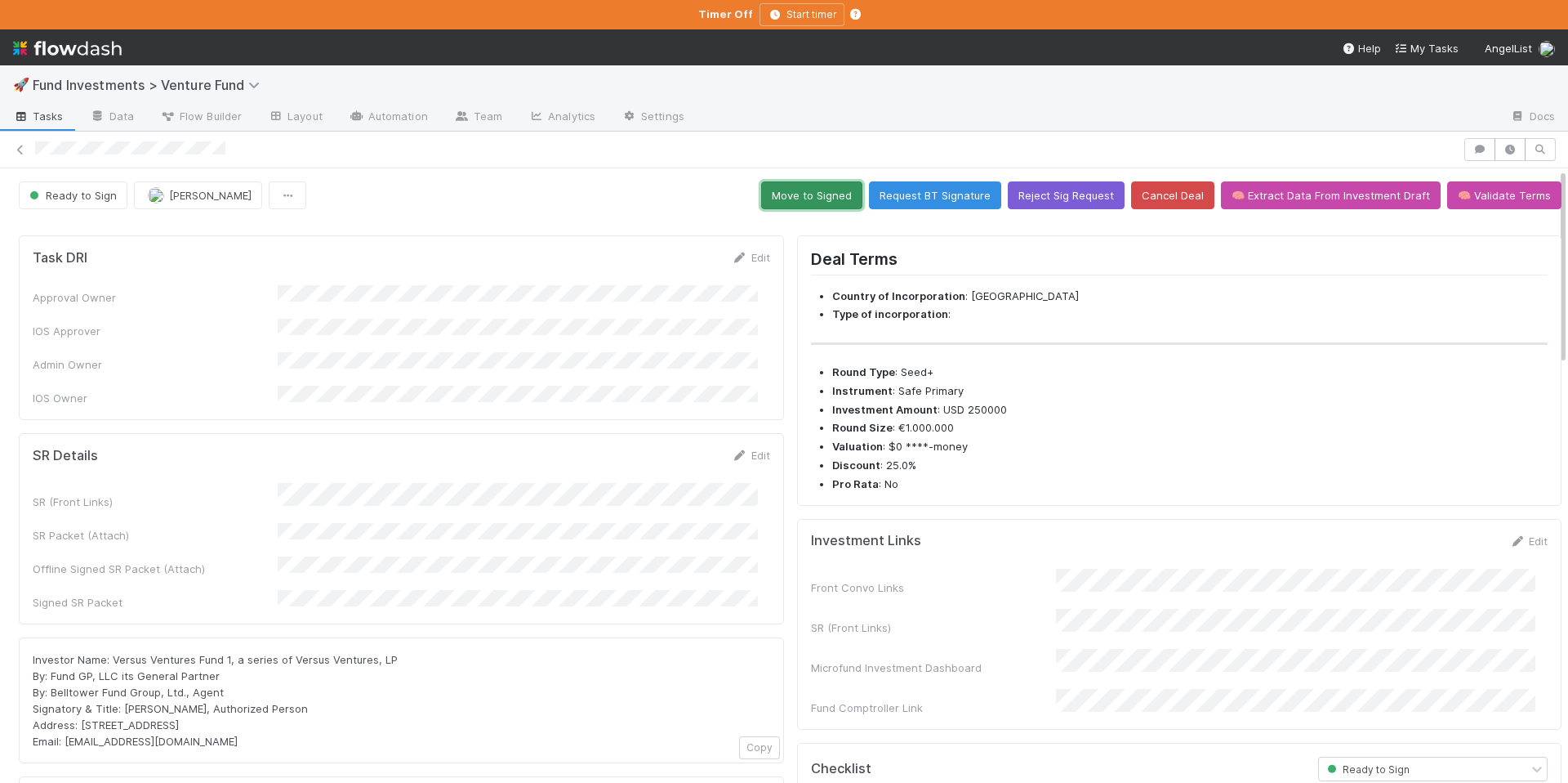
click at [809, 193] on button "Move to Signed" at bounding box center [812, 196] width 101 height 28
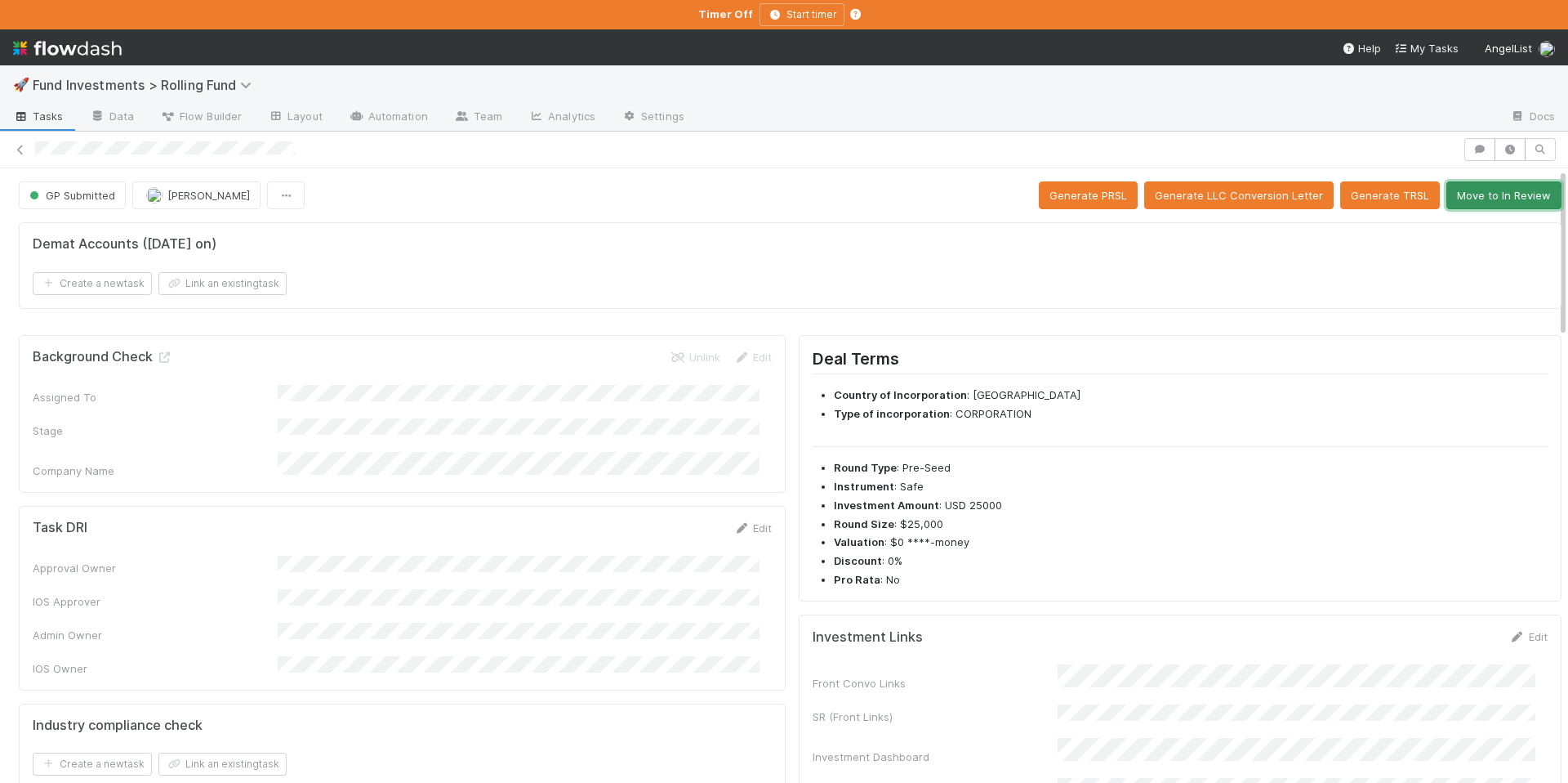
click at [1490, 195] on button "Move to In Review" at bounding box center [1504, 196] width 115 height 28
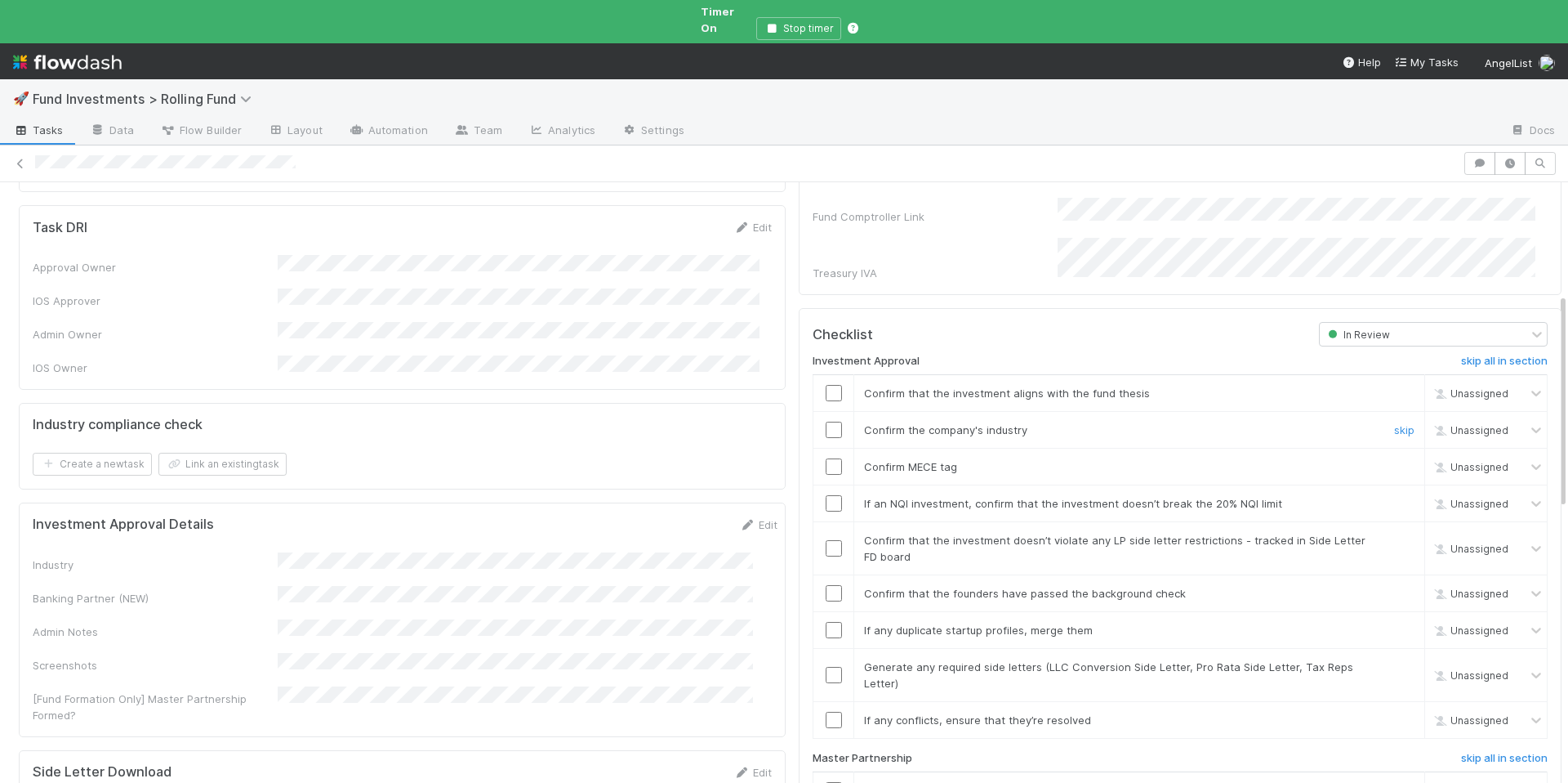
scroll to position [672, 0]
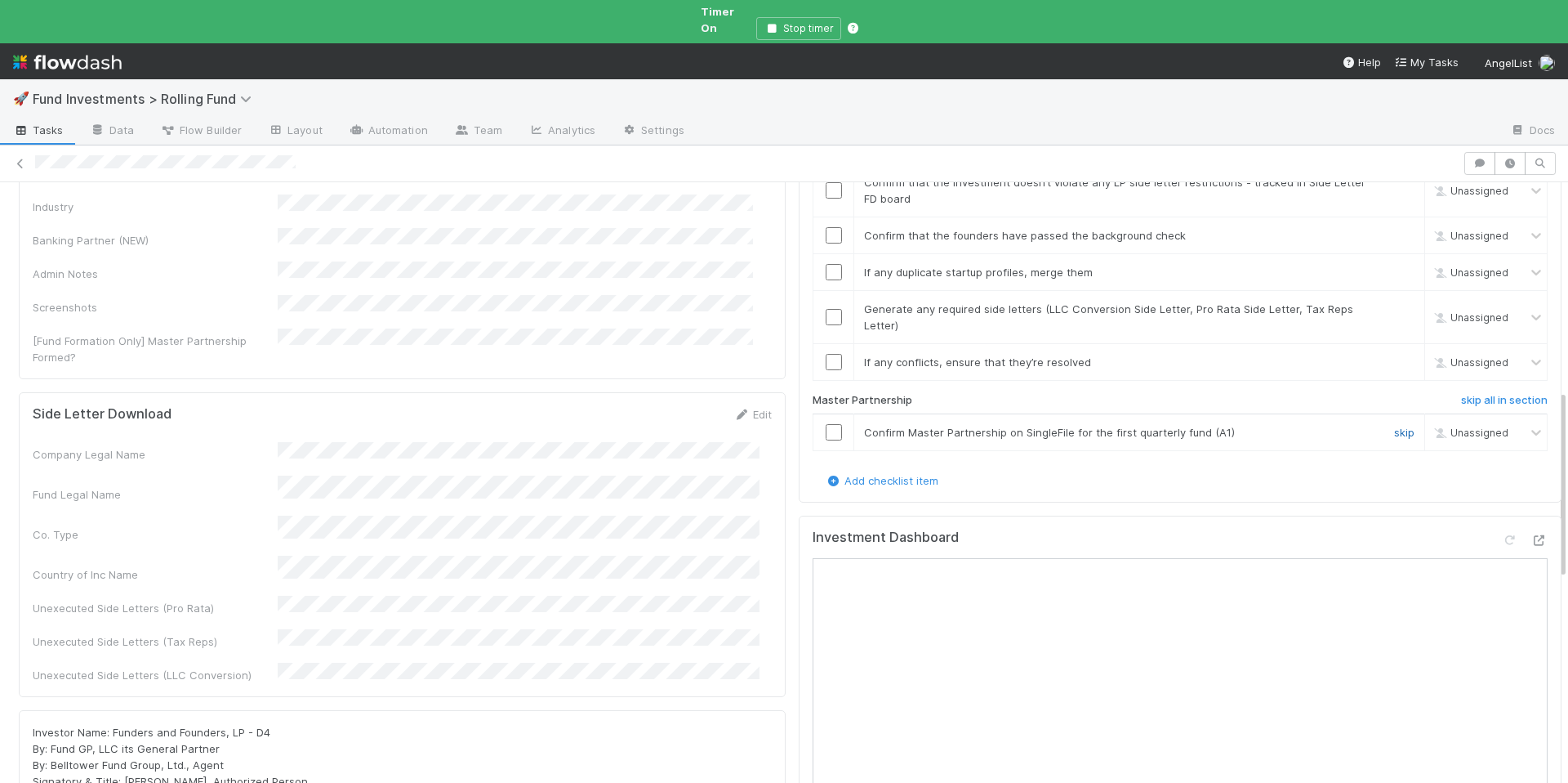
click at [1394, 426] on link "skip" at bounding box center [1404, 432] width 21 height 13
click at [1394, 355] on link "skip" at bounding box center [1404, 361] width 21 height 13
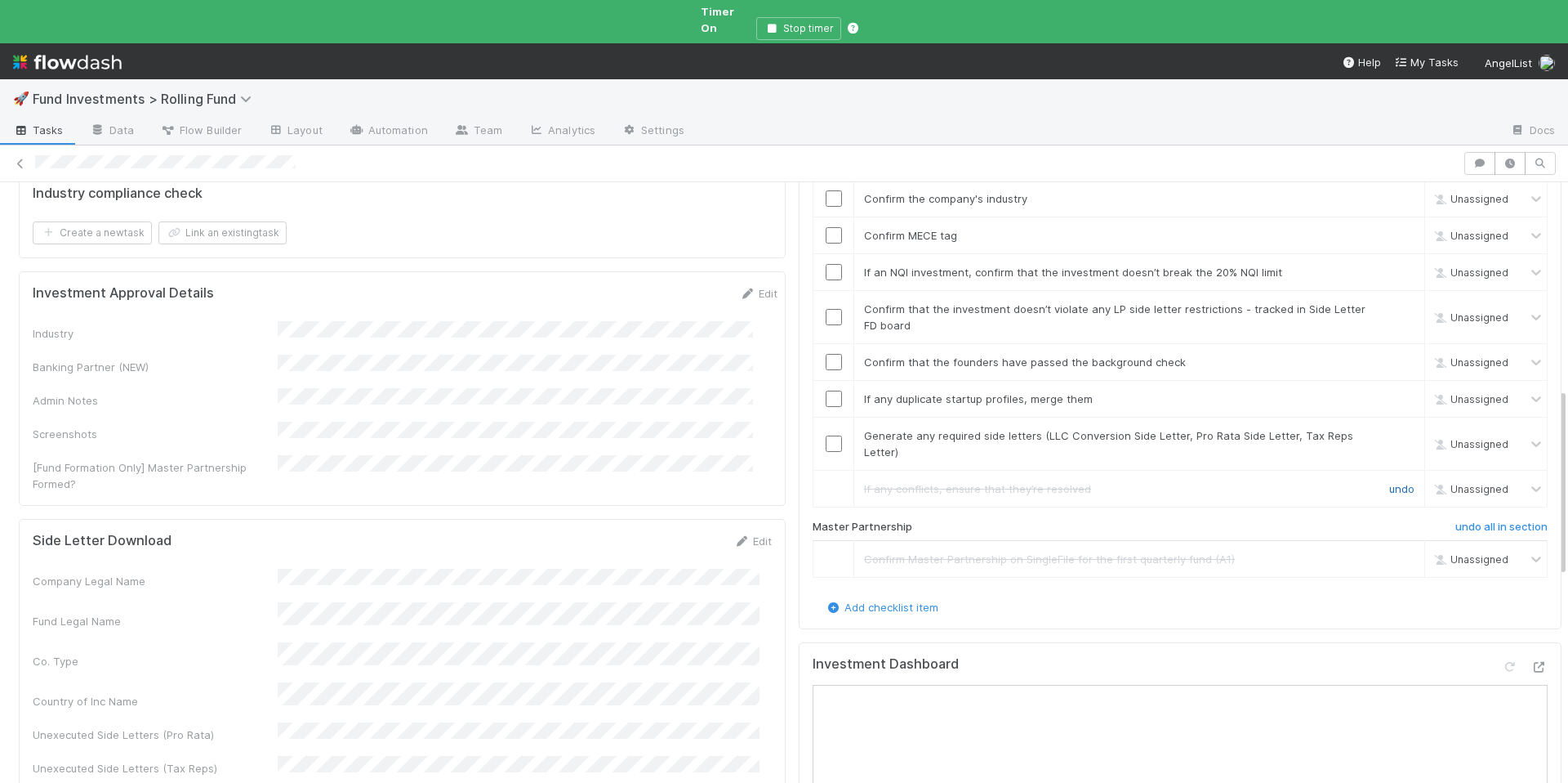
scroll to position [526, 0]
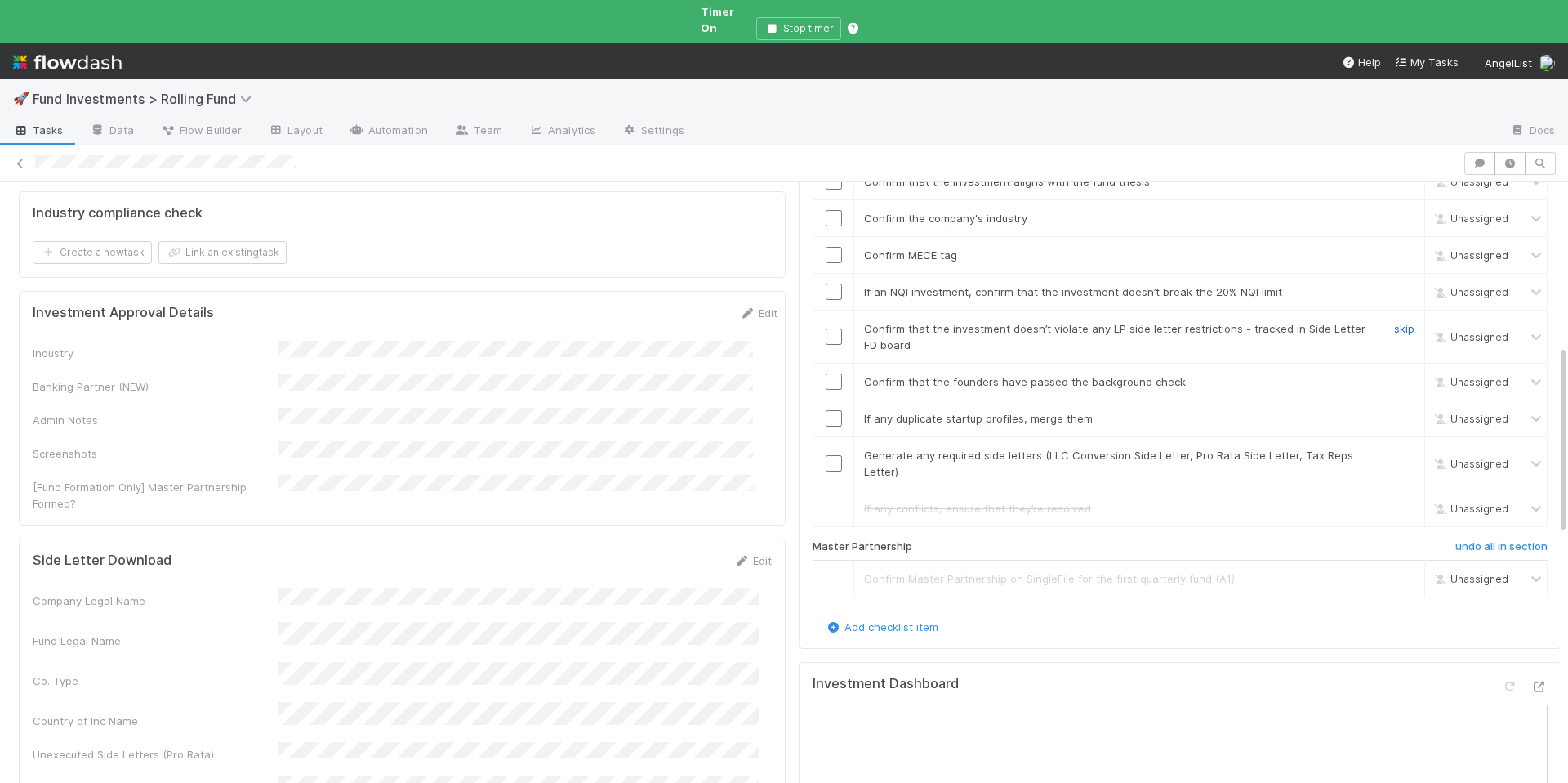
click at [1394, 322] on link "skip" at bounding box center [1404, 327] width 21 height 13
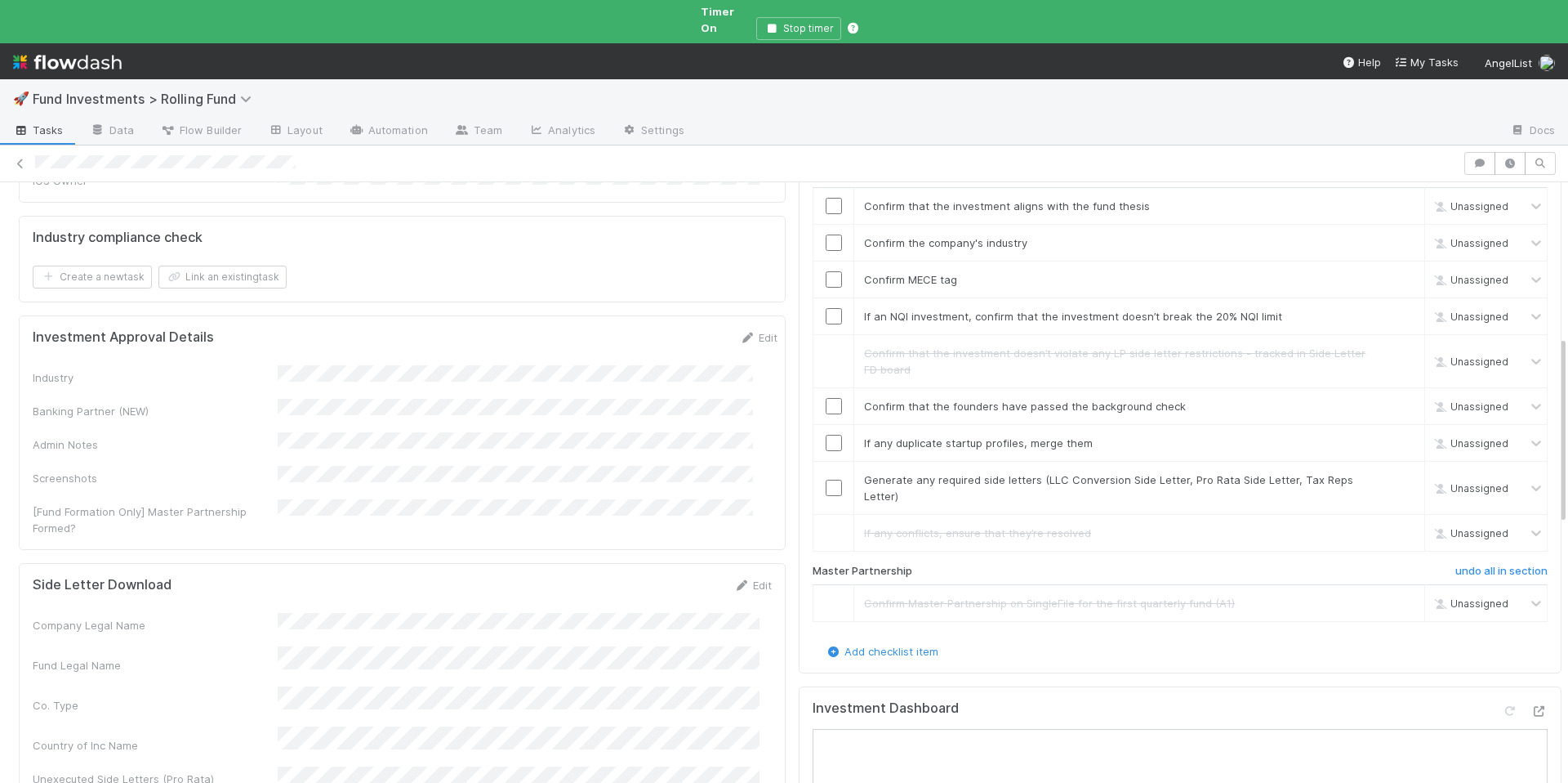
scroll to position [496, 0]
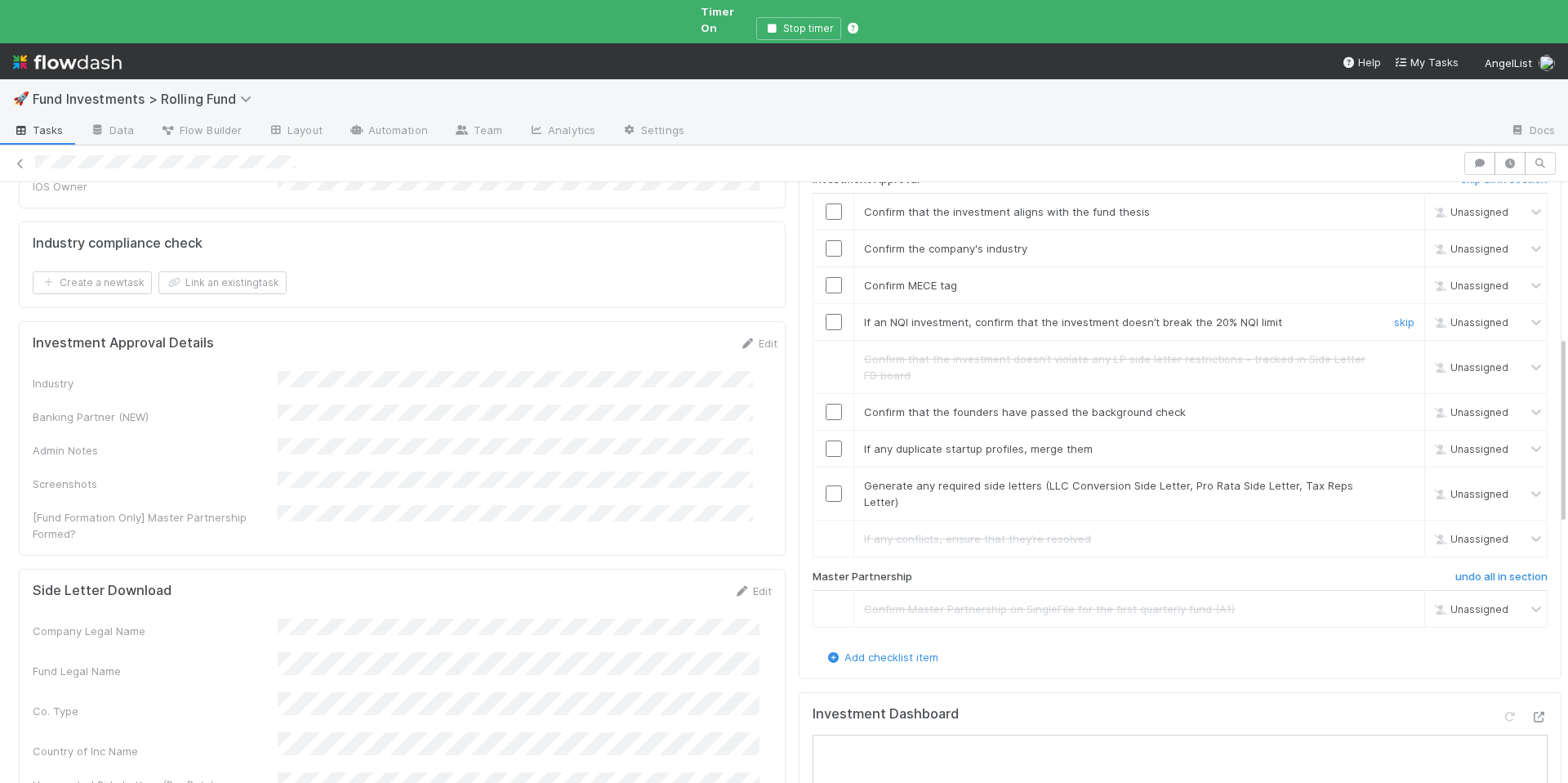
click at [826, 314] on input "checkbox" at bounding box center [834, 322] width 16 height 16
drag, startPoint x: 821, startPoint y: 249, endPoint x: 818, endPoint y: 223, distance: 26.2
click at [826, 277] on input "checkbox" at bounding box center [834, 285] width 16 height 16
click at [826, 240] on input "checkbox" at bounding box center [834, 248] width 16 height 16
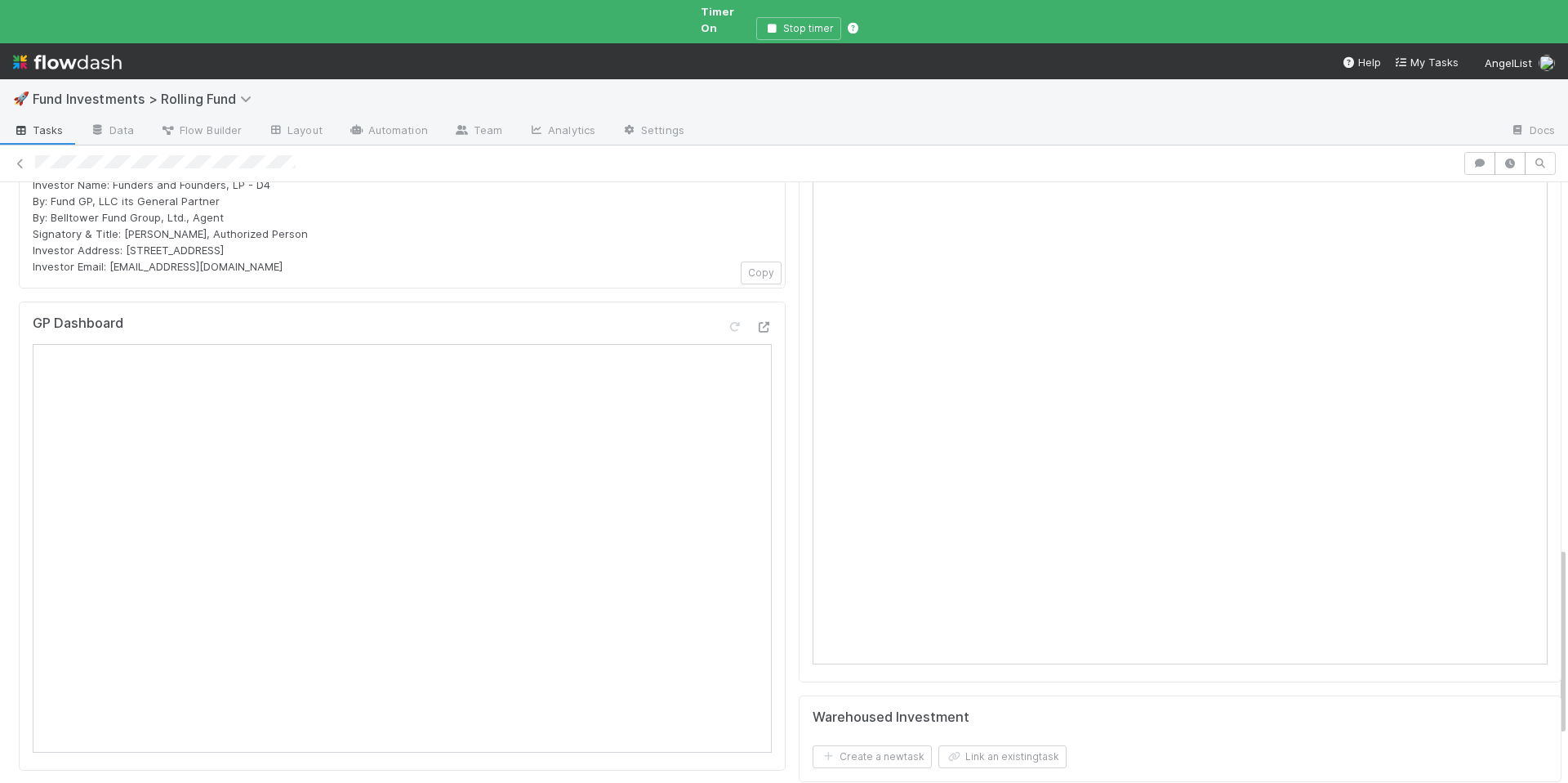
scroll to position [447, 0]
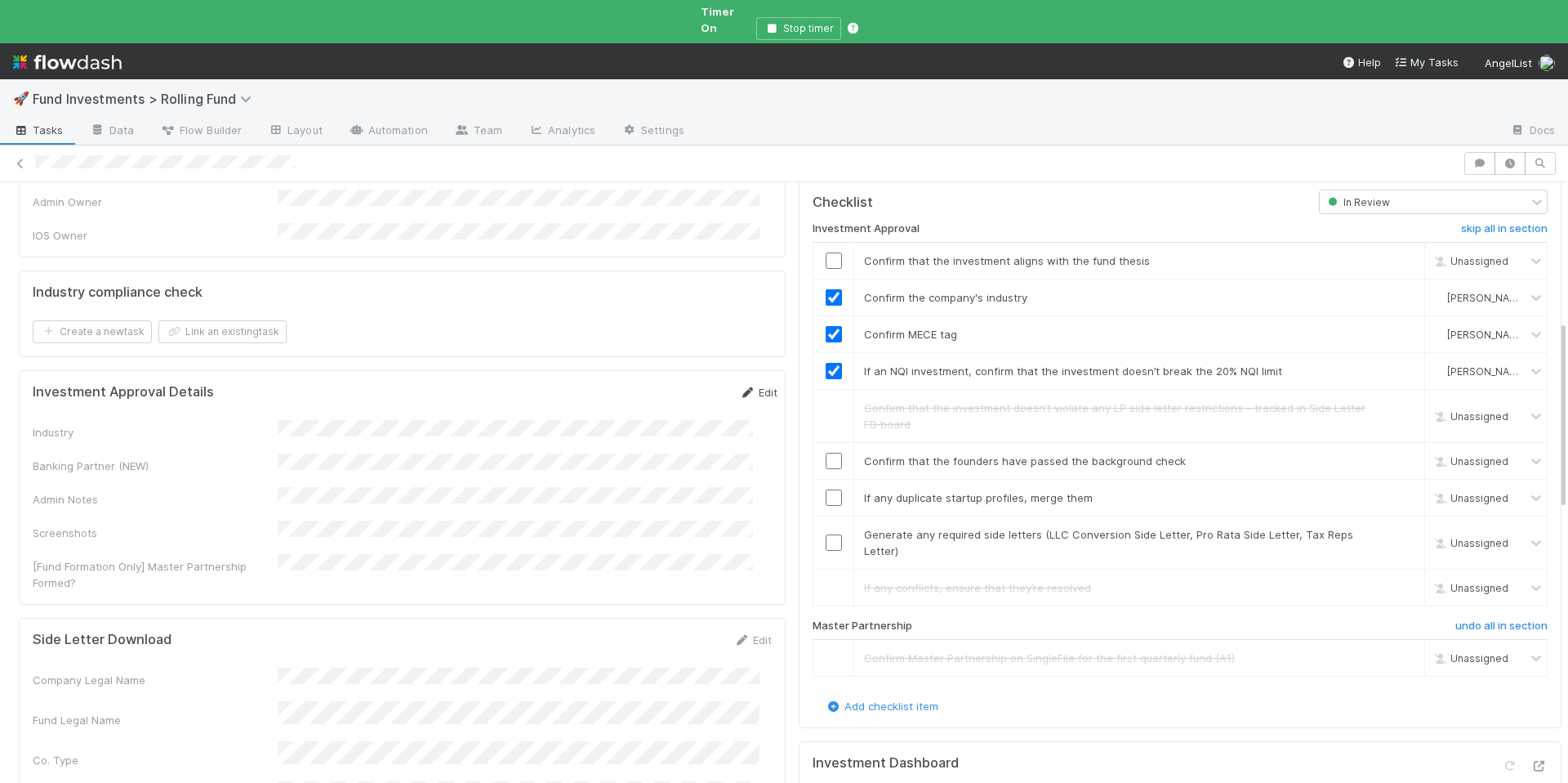
click at [739, 386] on link "Edit" at bounding box center [758, 392] width 39 height 13
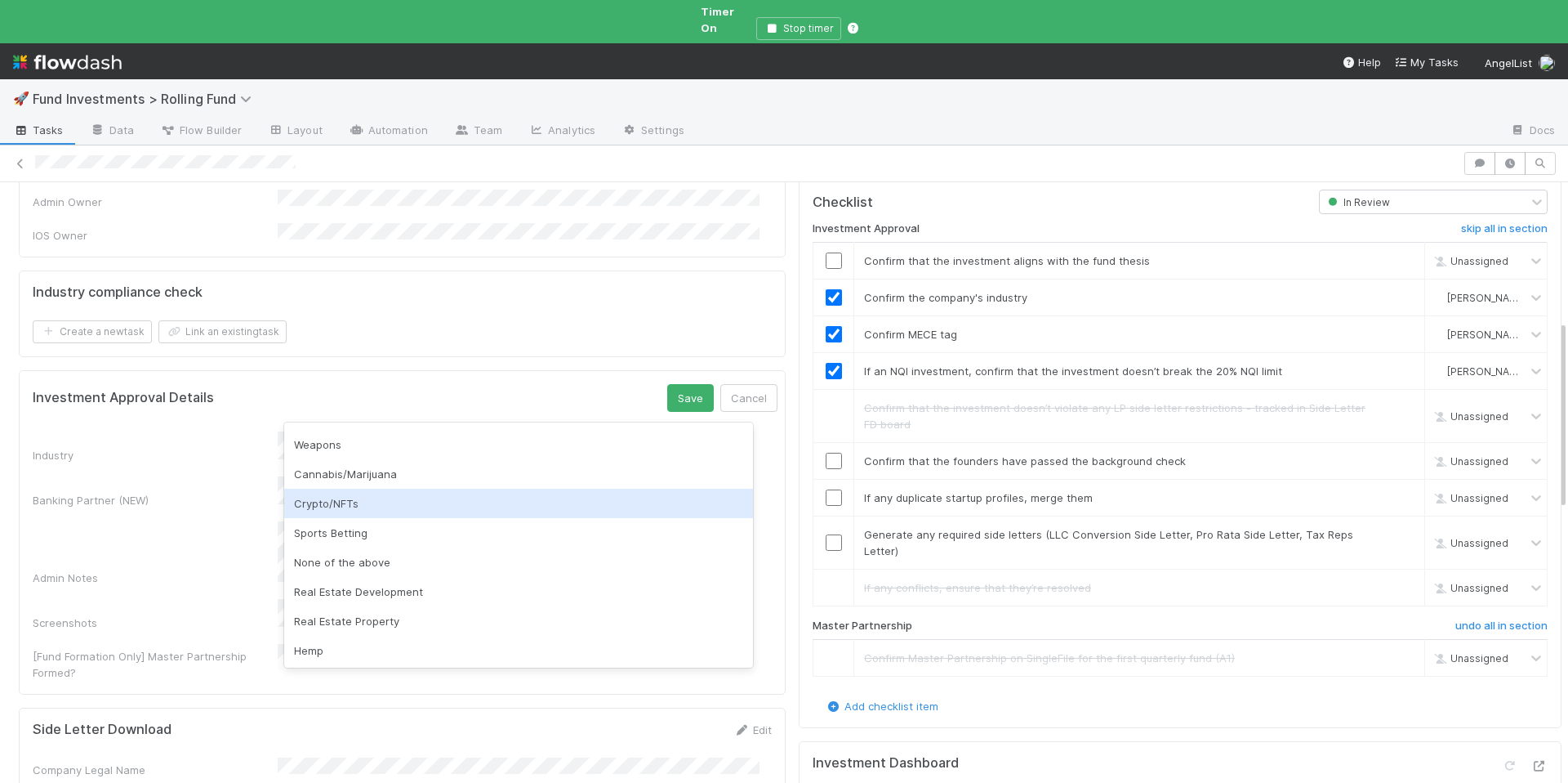
scroll to position [467, 0]
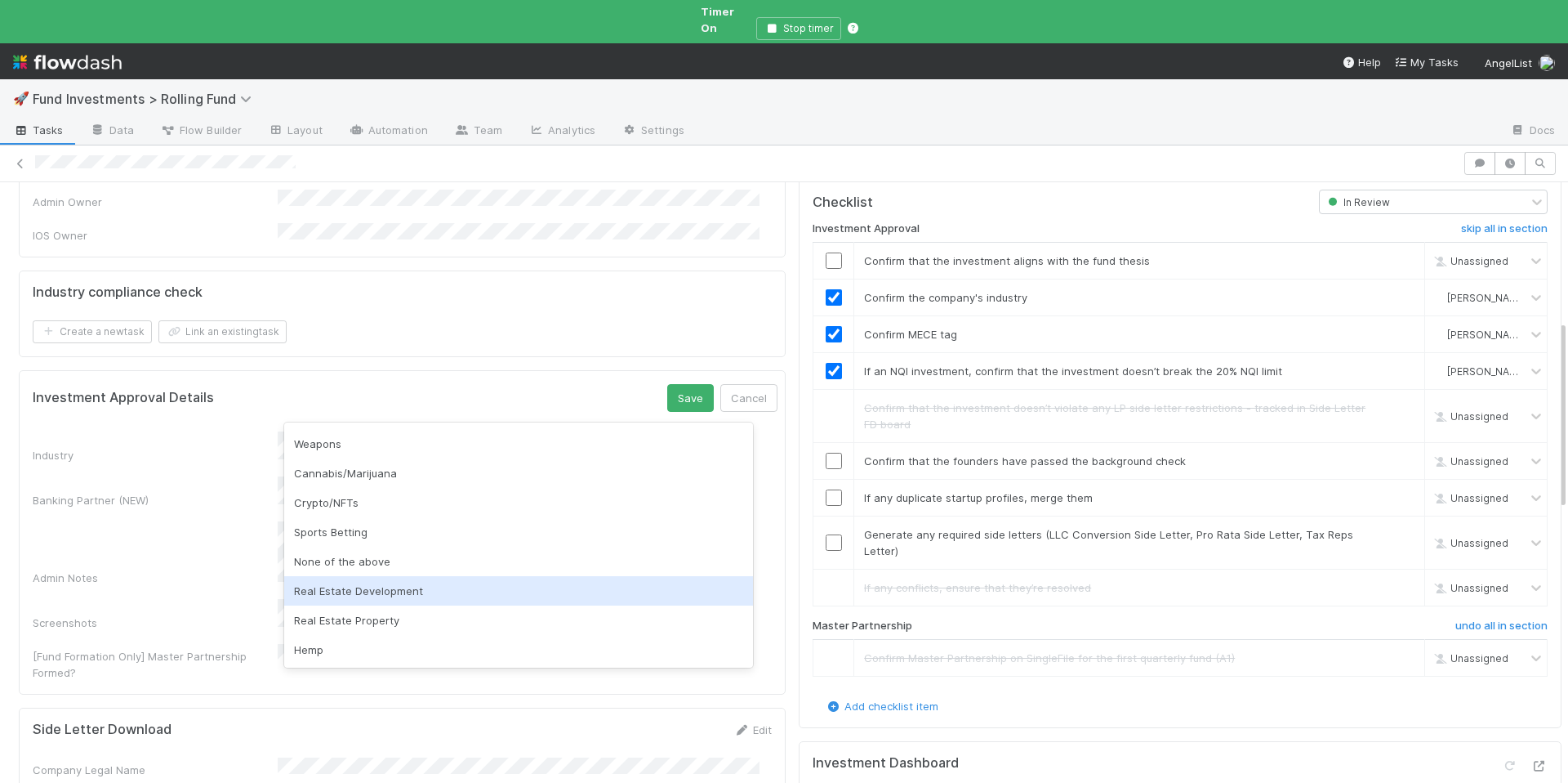
click at [434, 582] on div "Real Estate Development" at bounding box center [518, 590] width 468 height 30
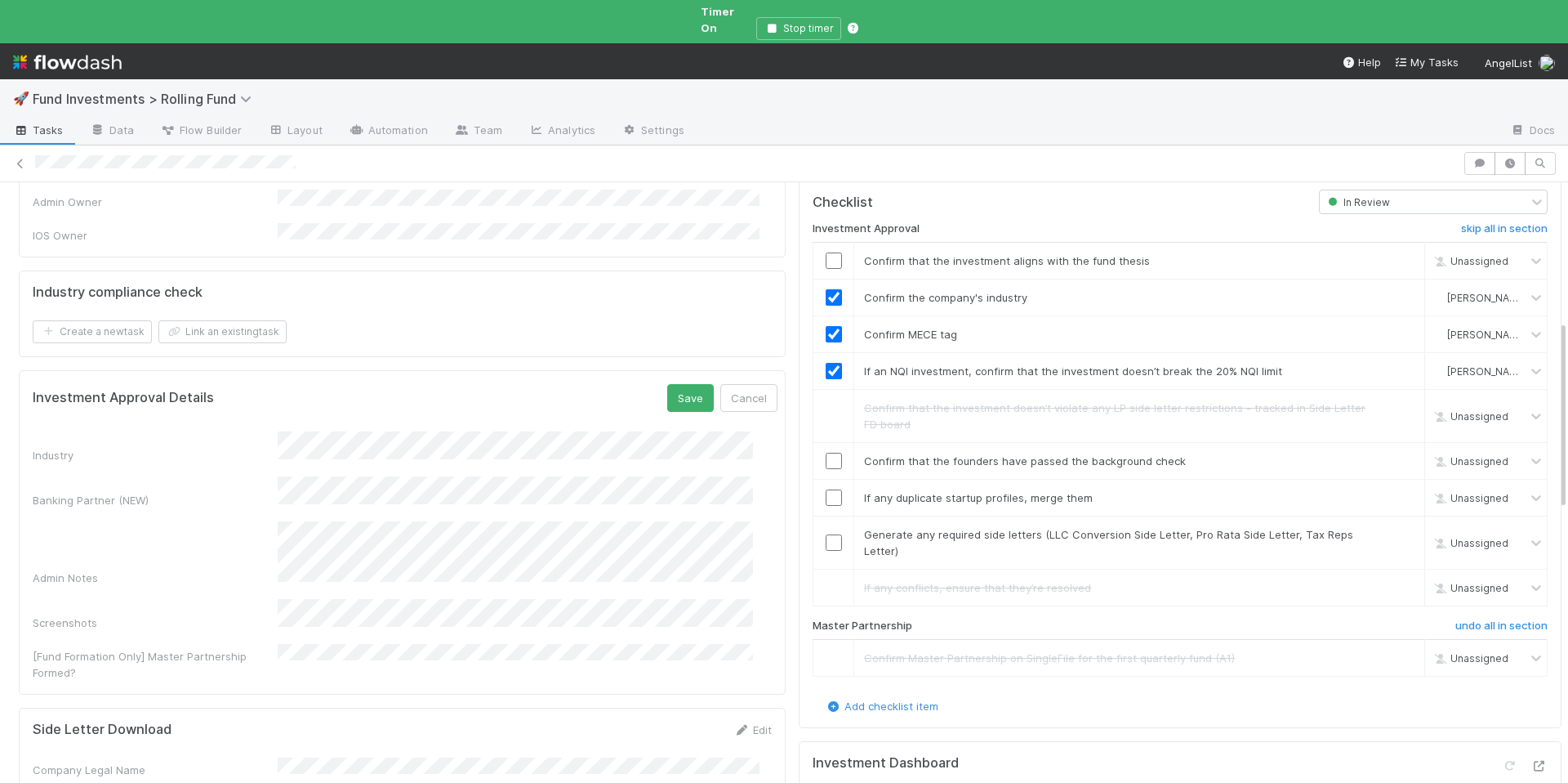
click at [438, 387] on form "Investment Approval Details Save Cancel Industry Banking Partner (NEW) Admin No…" at bounding box center [405, 532] width 745 height 297
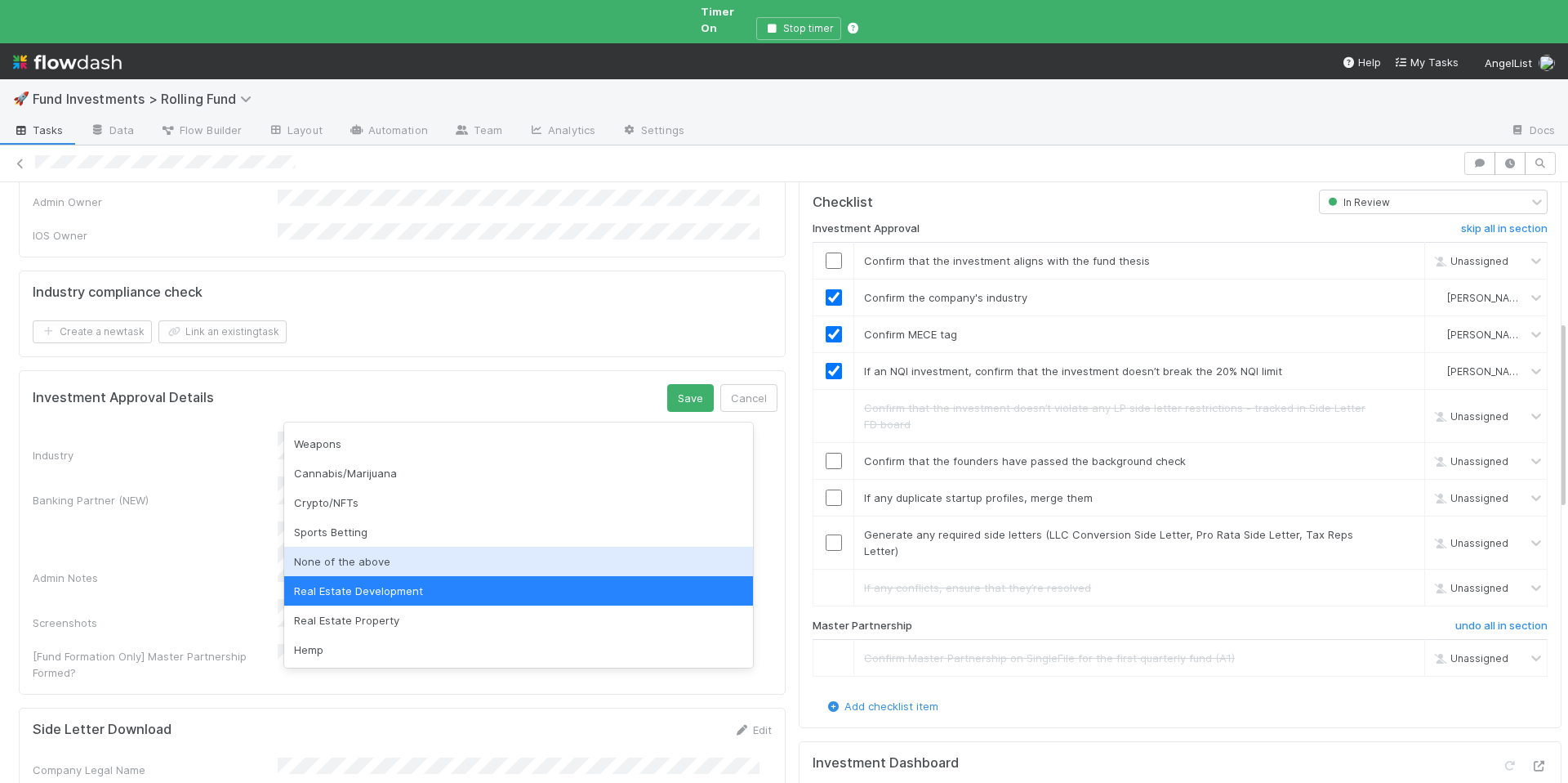
click at [413, 548] on div "None of the above" at bounding box center [518, 562] width 468 height 30
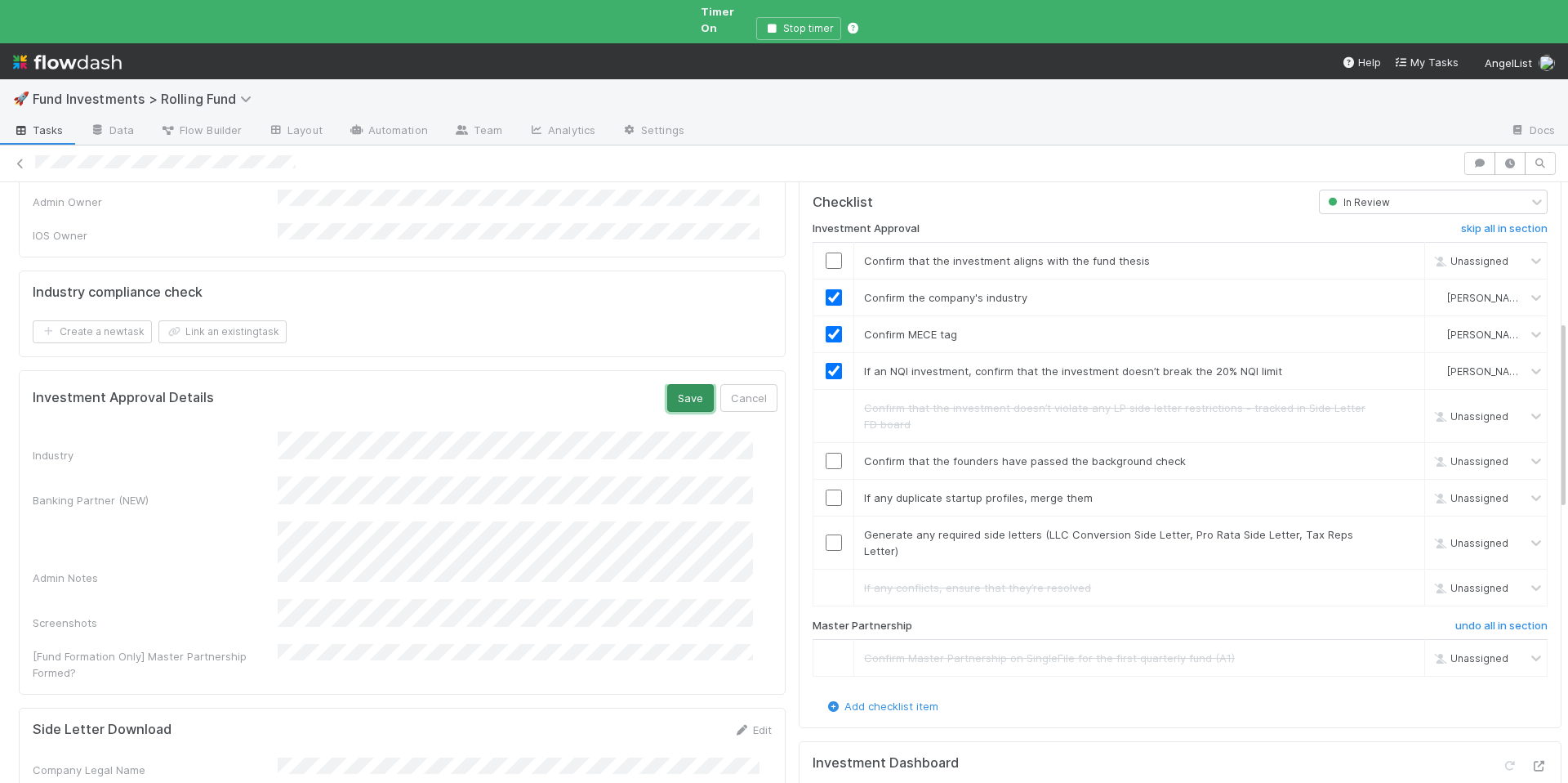
click at [668, 384] on button "Save" at bounding box center [691, 398] width 47 height 28
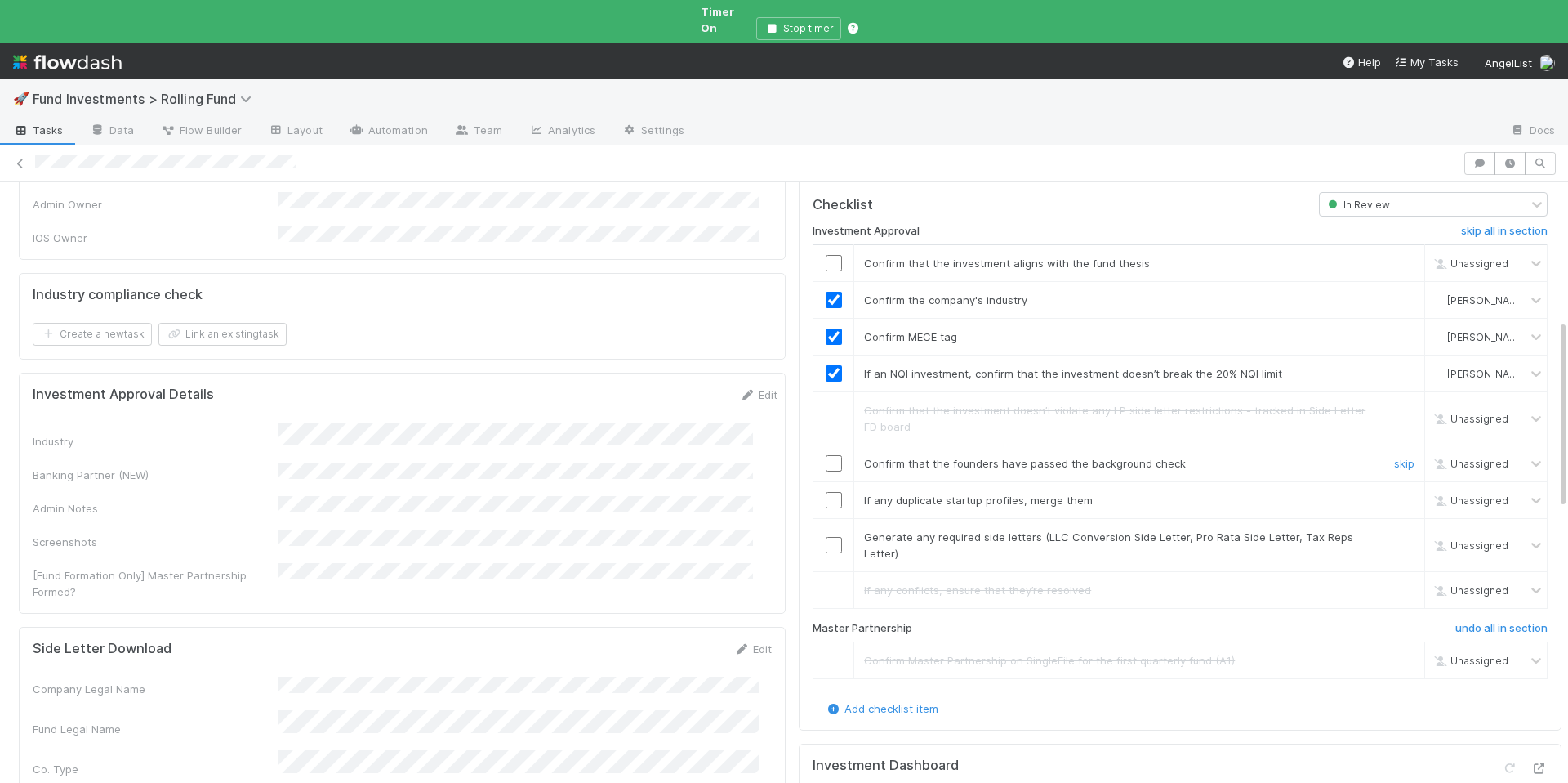
scroll to position [444, 0]
click at [1394, 531] on link "skip" at bounding box center [1404, 537] width 21 height 13
click at [1389, 531] on link "undo" at bounding box center [1402, 537] width 26 height 13
click at [1394, 494] on link "skip" at bounding box center [1404, 500] width 21 height 13
click at [1394, 531] on link "skip" at bounding box center [1404, 537] width 21 height 13
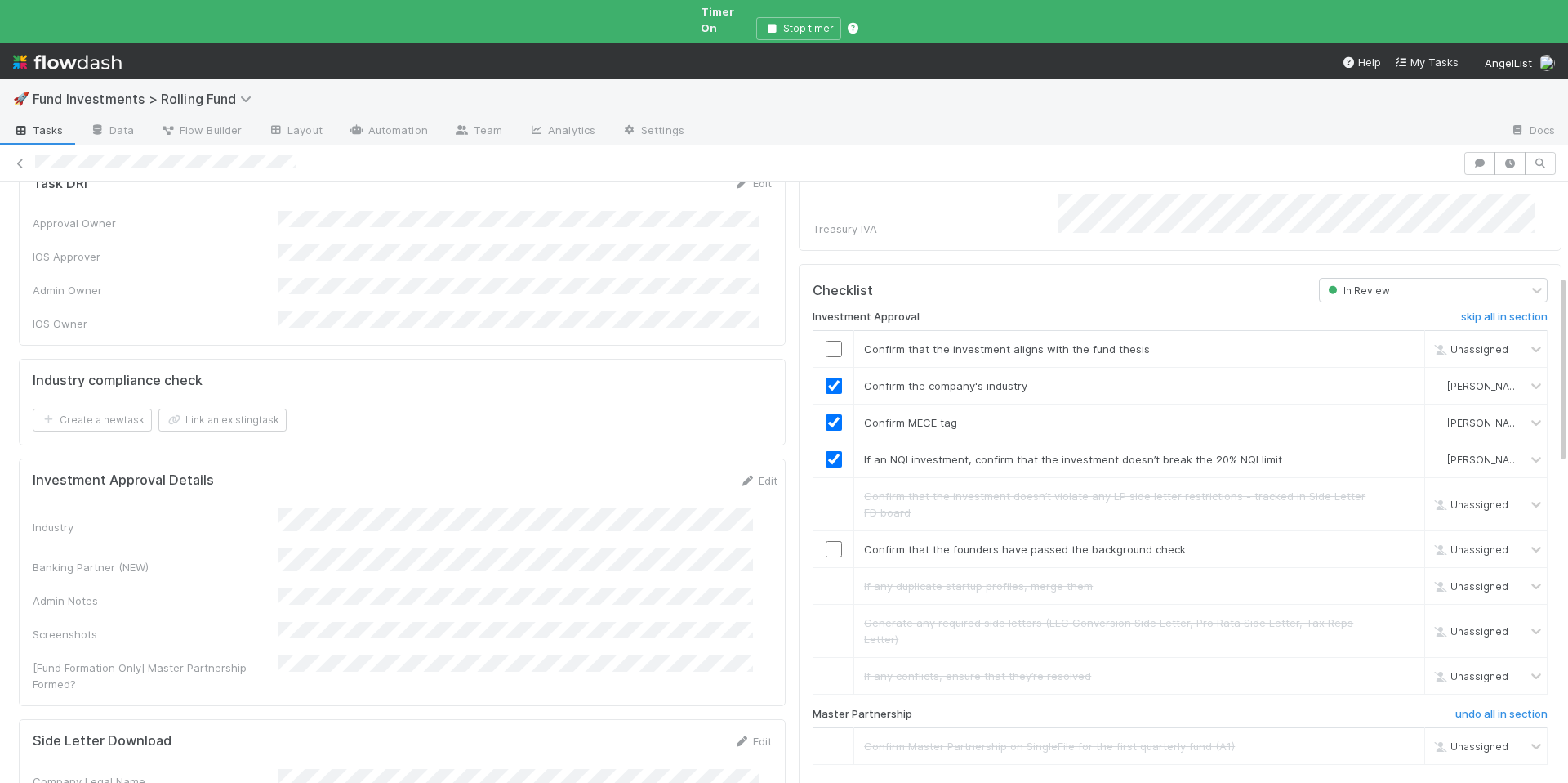
scroll to position [298, 0]
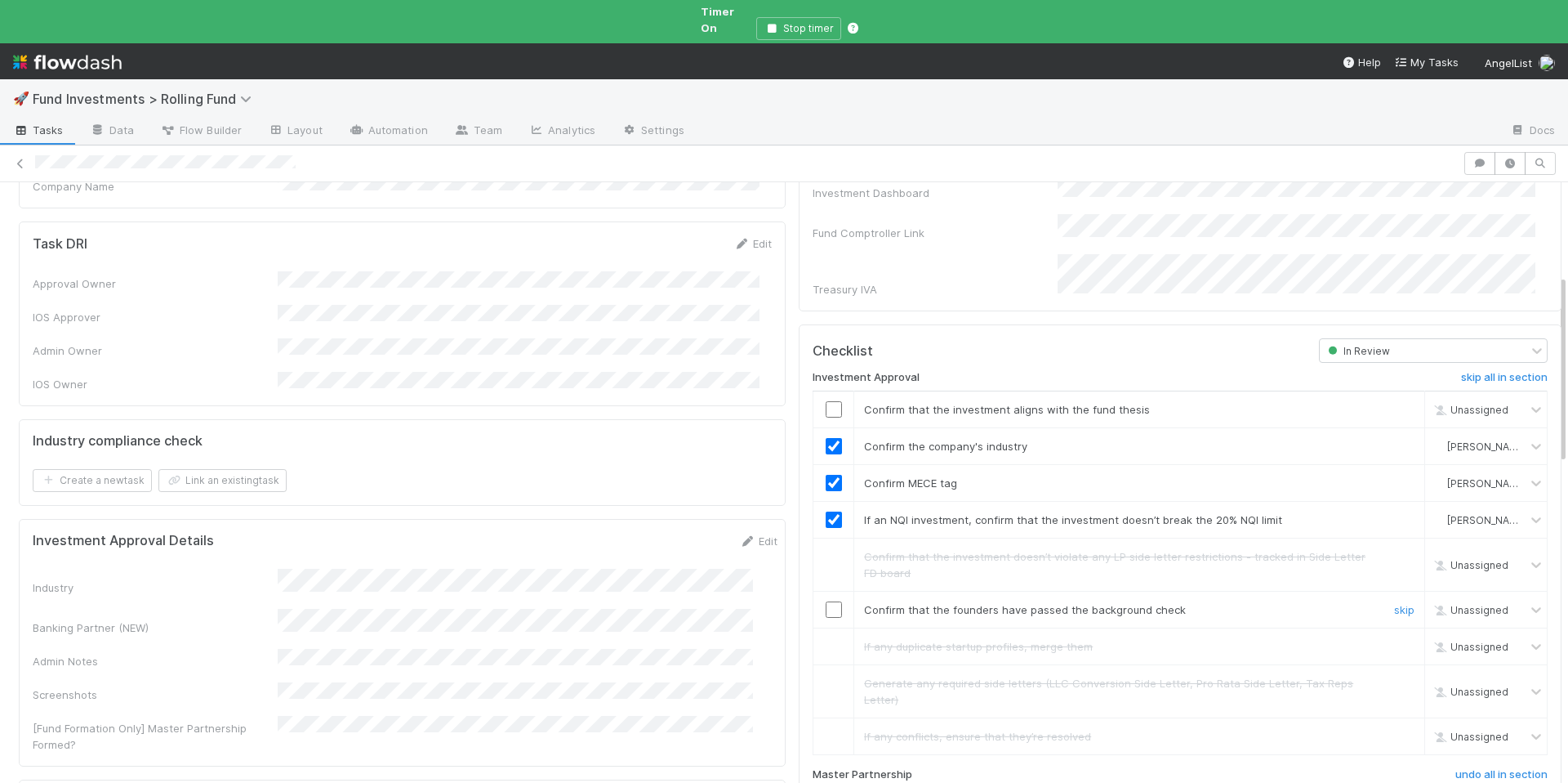
click at [826, 601] on input "checkbox" at bounding box center [834, 609] width 16 height 16
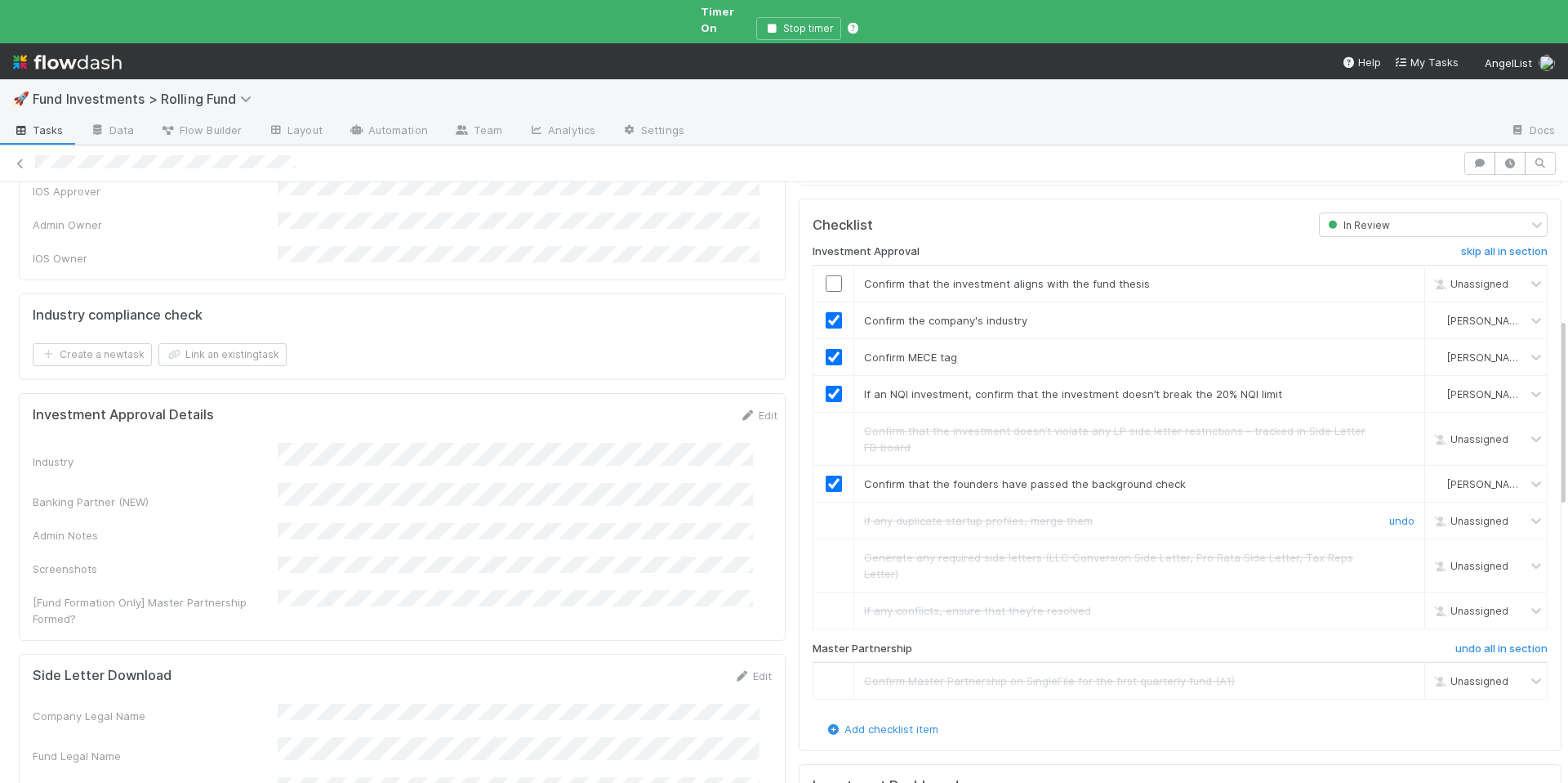
scroll to position [439, 0]
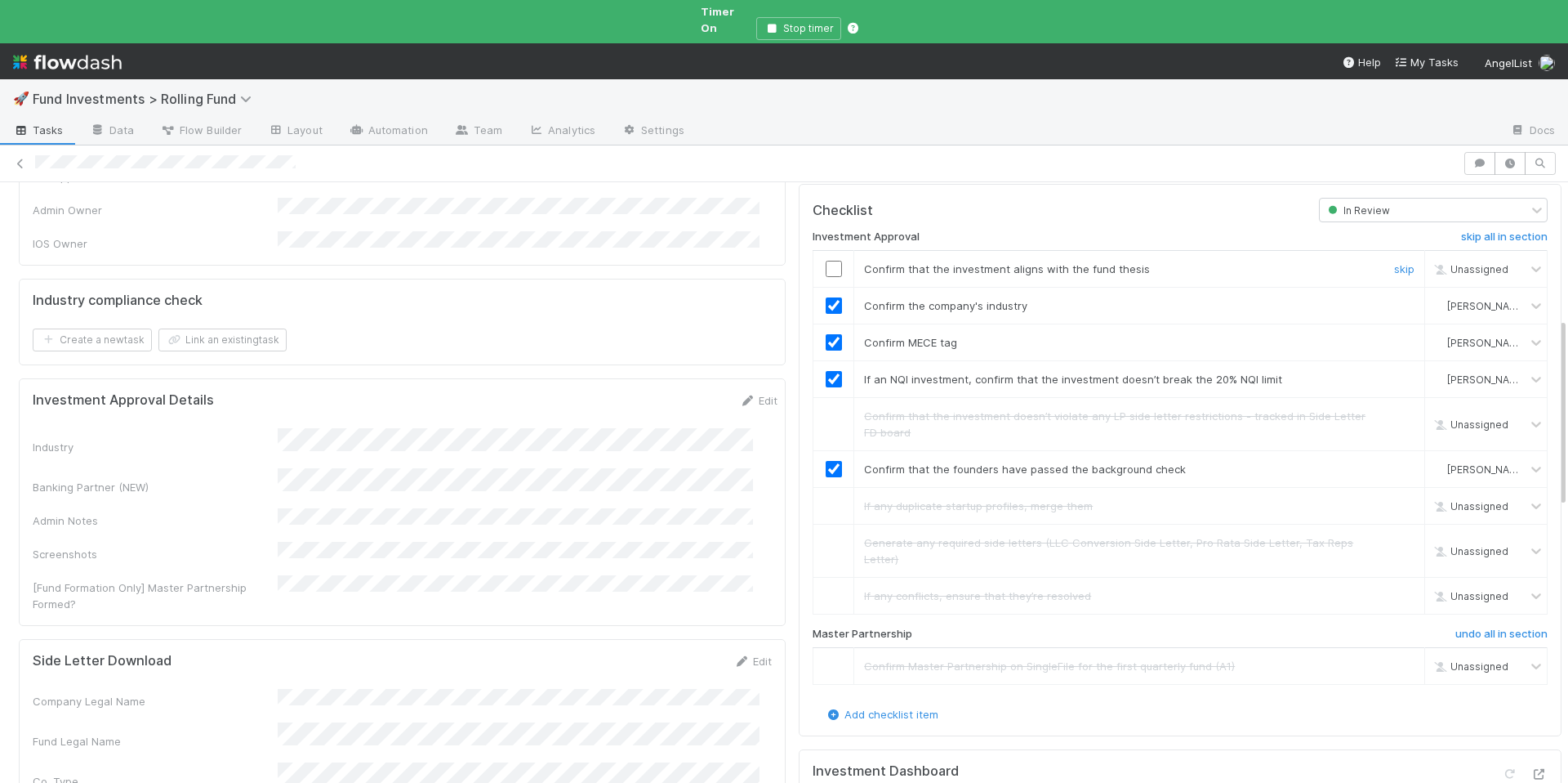
click at [826, 261] on input "checkbox" at bounding box center [834, 269] width 16 height 16
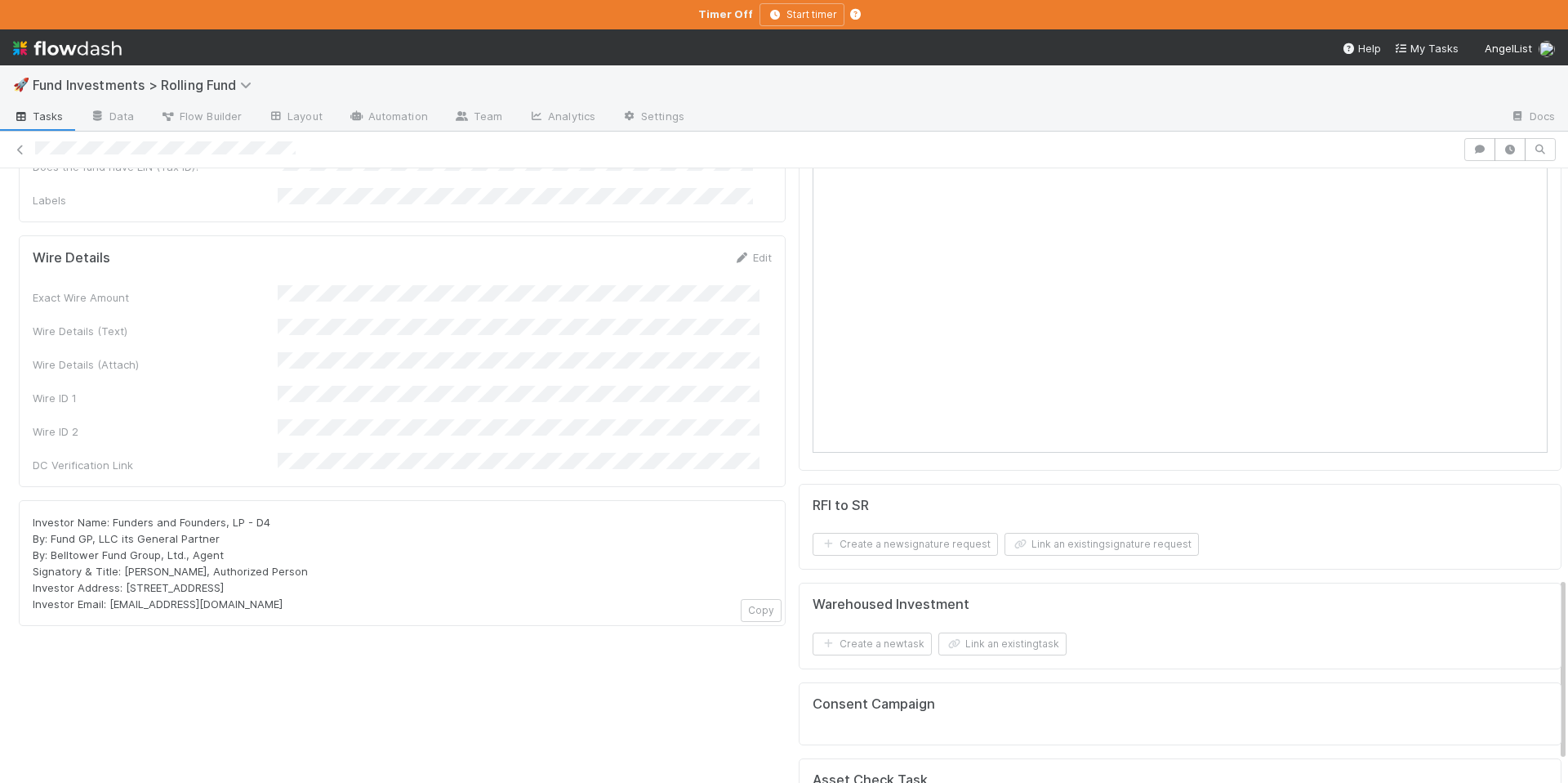
scroll to position [566, 0]
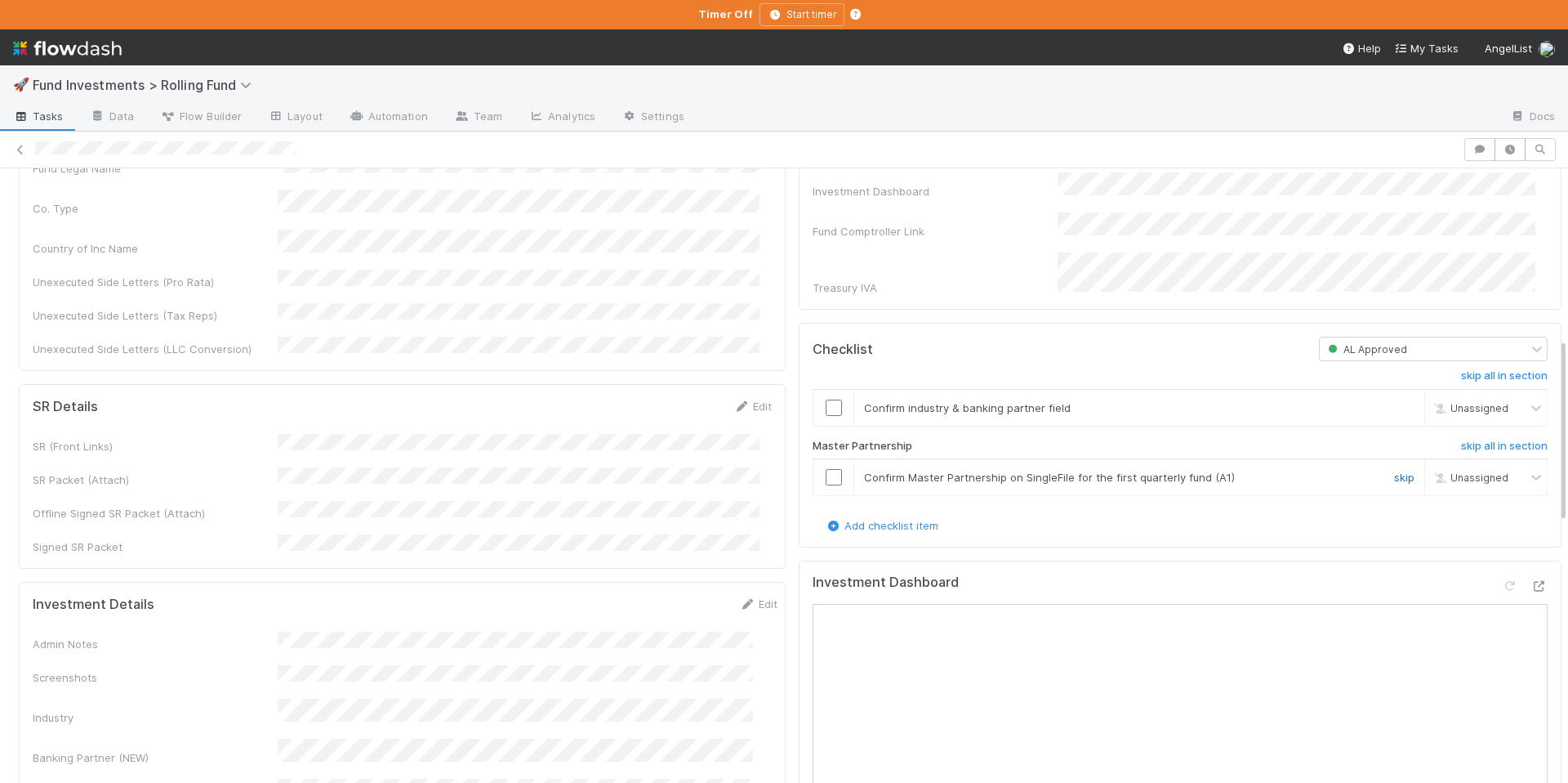
click at [1394, 470] on link "skip" at bounding box center [1404, 476] width 21 height 13
click at [826, 400] on input "checkbox" at bounding box center [834, 408] width 16 height 16
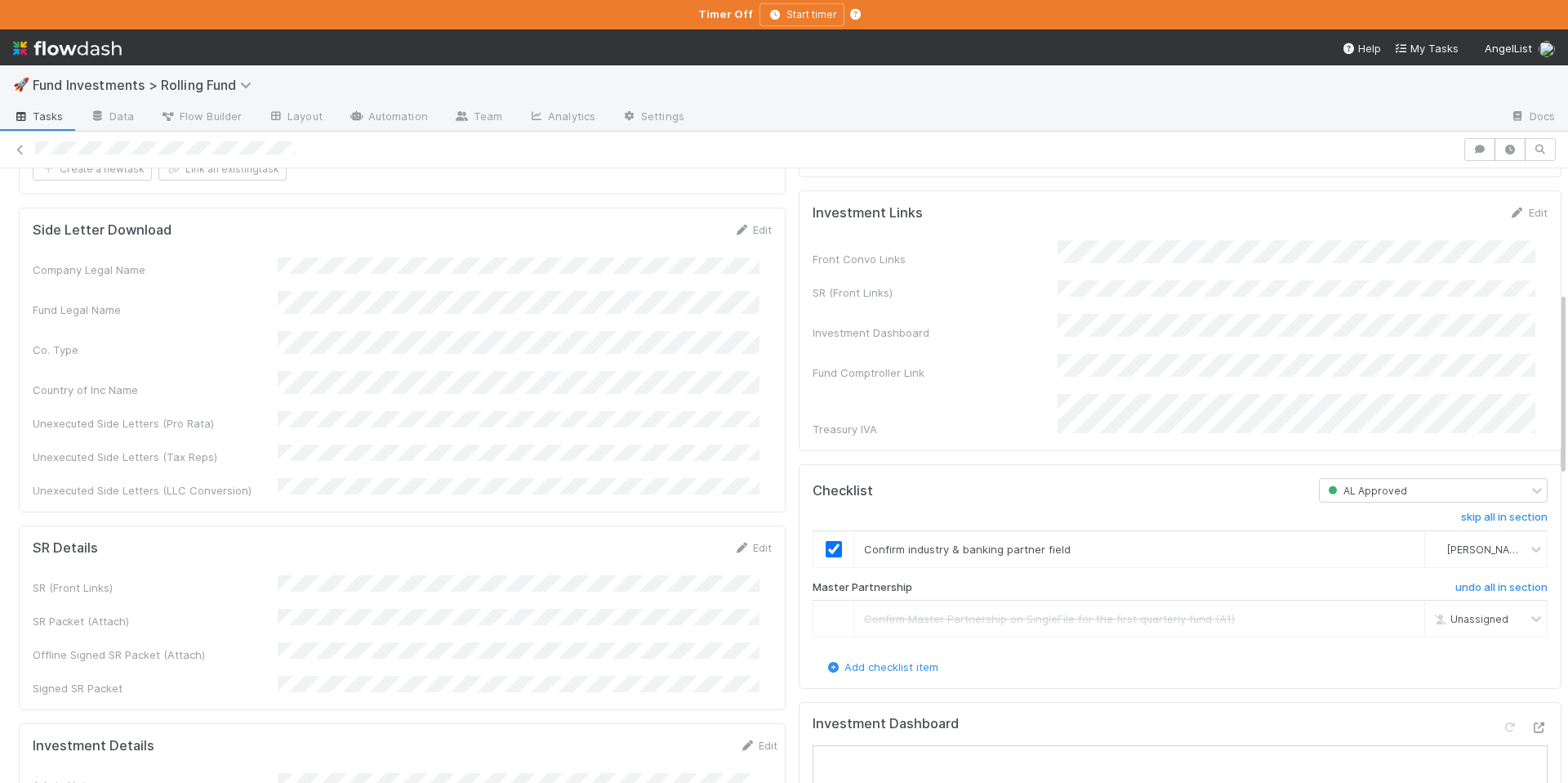
scroll to position [0, 0]
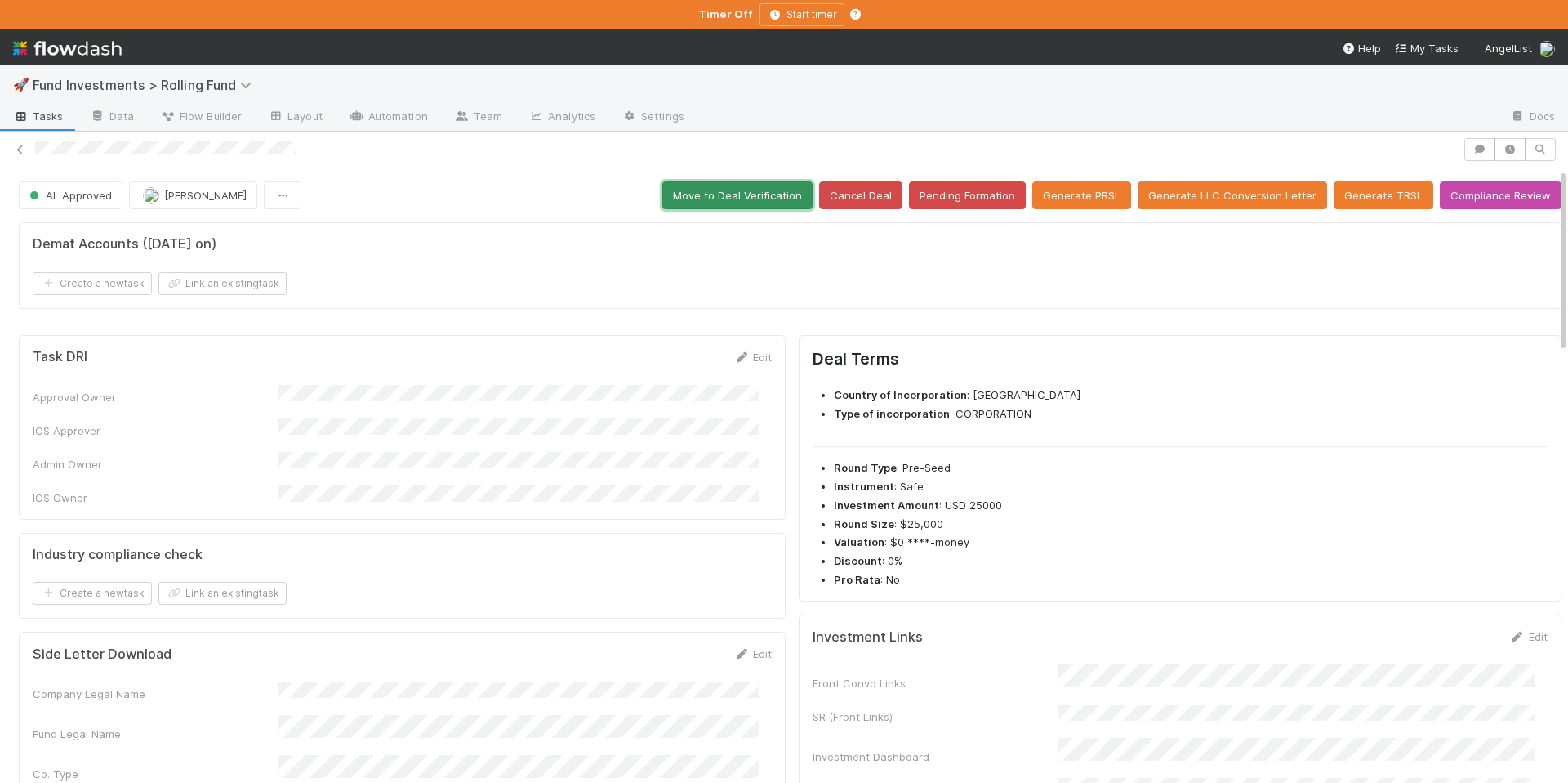
click at [746, 192] on button "Move to Deal Verification" at bounding box center [737, 196] width 150 height 28
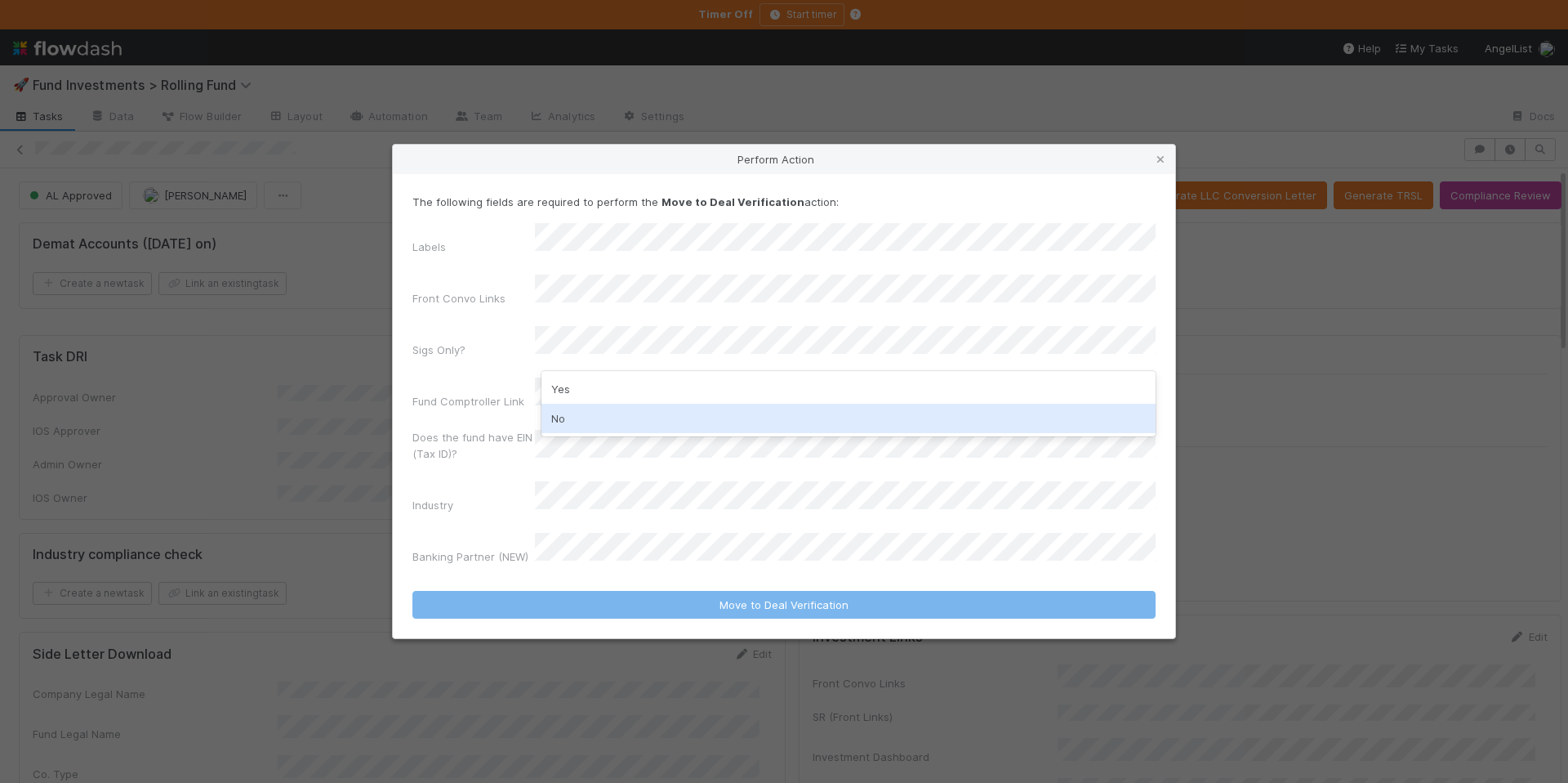
click at [645, 419] on div "No" at bounding box center [849, 419] width 614 height 30
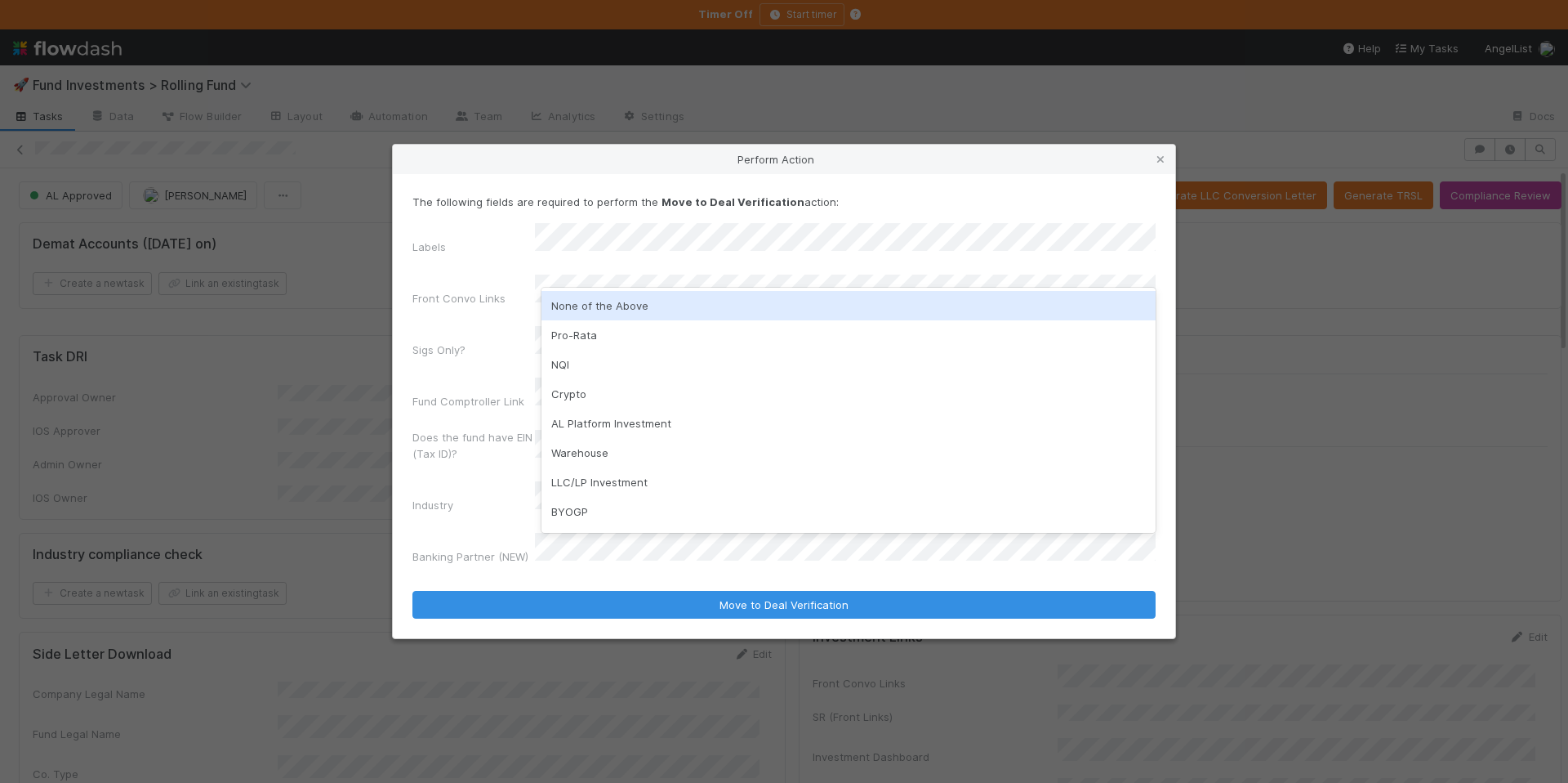
click at [627, 310] on div "None of the Above" at bounding box center [849, 306] width 614 height 30
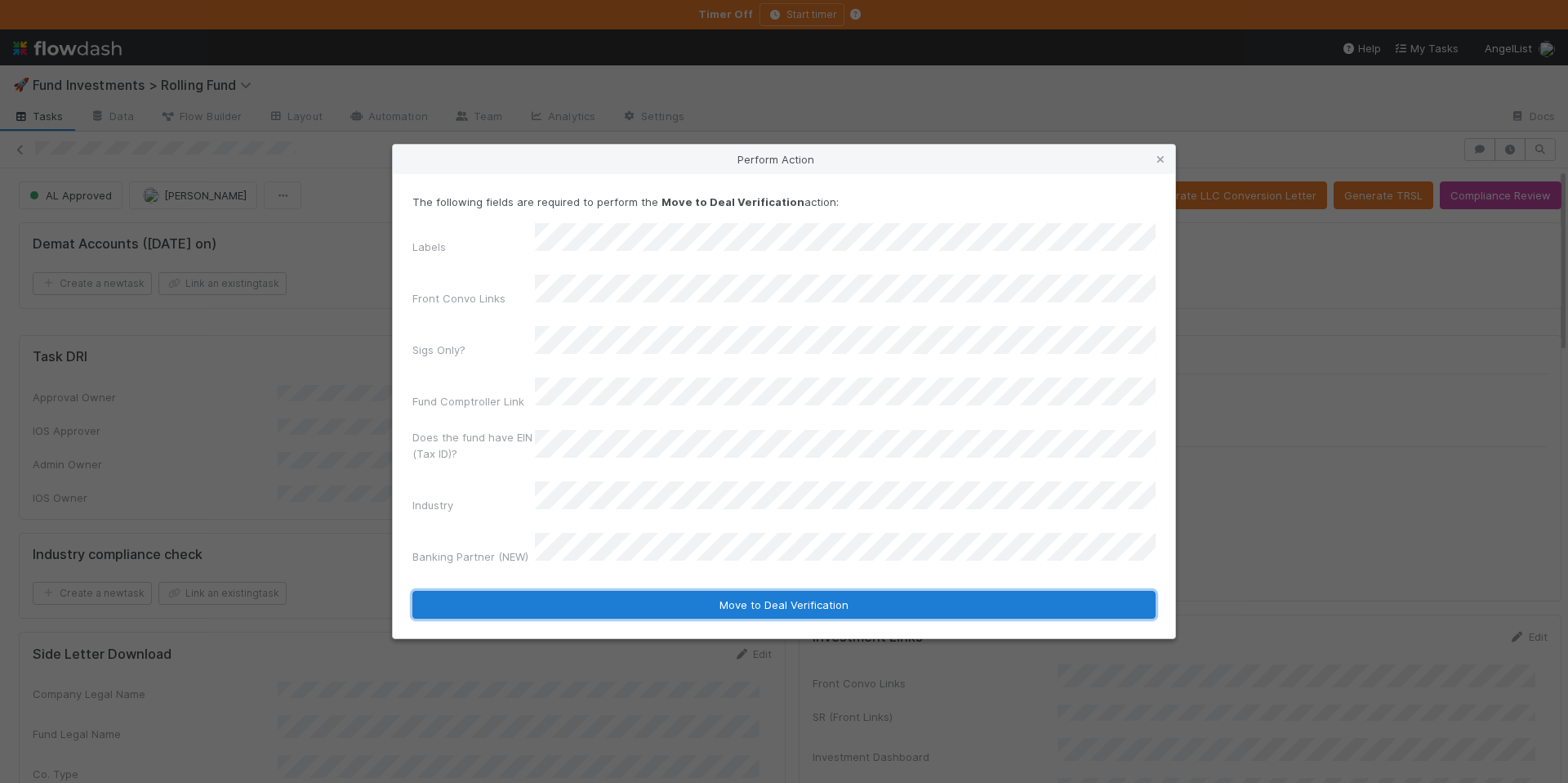
click at [742, 590] on button "Move to Deal Verification" at bounding box center [784, 604] width 743 height 28
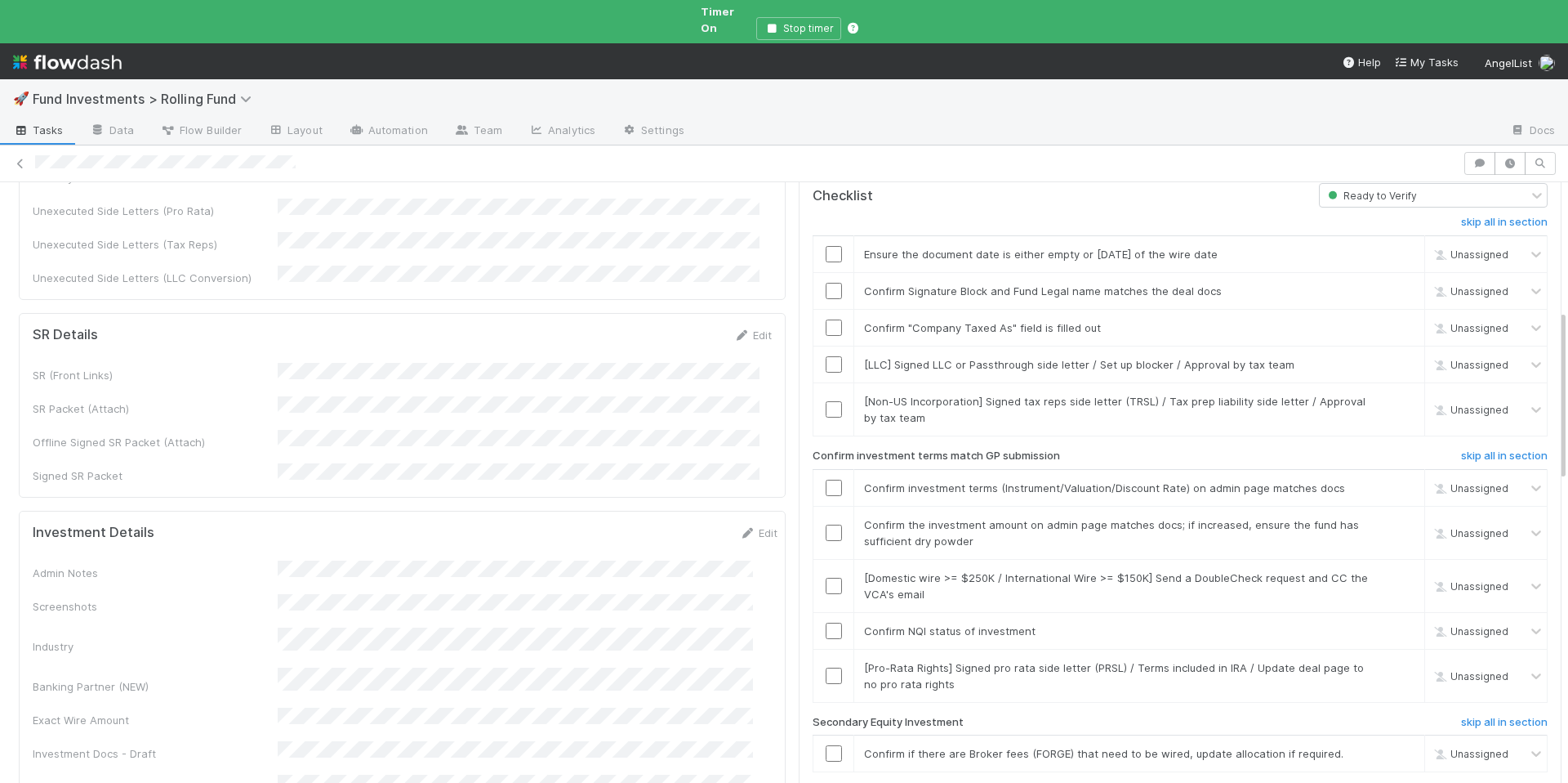
scroll to position [769, 0]
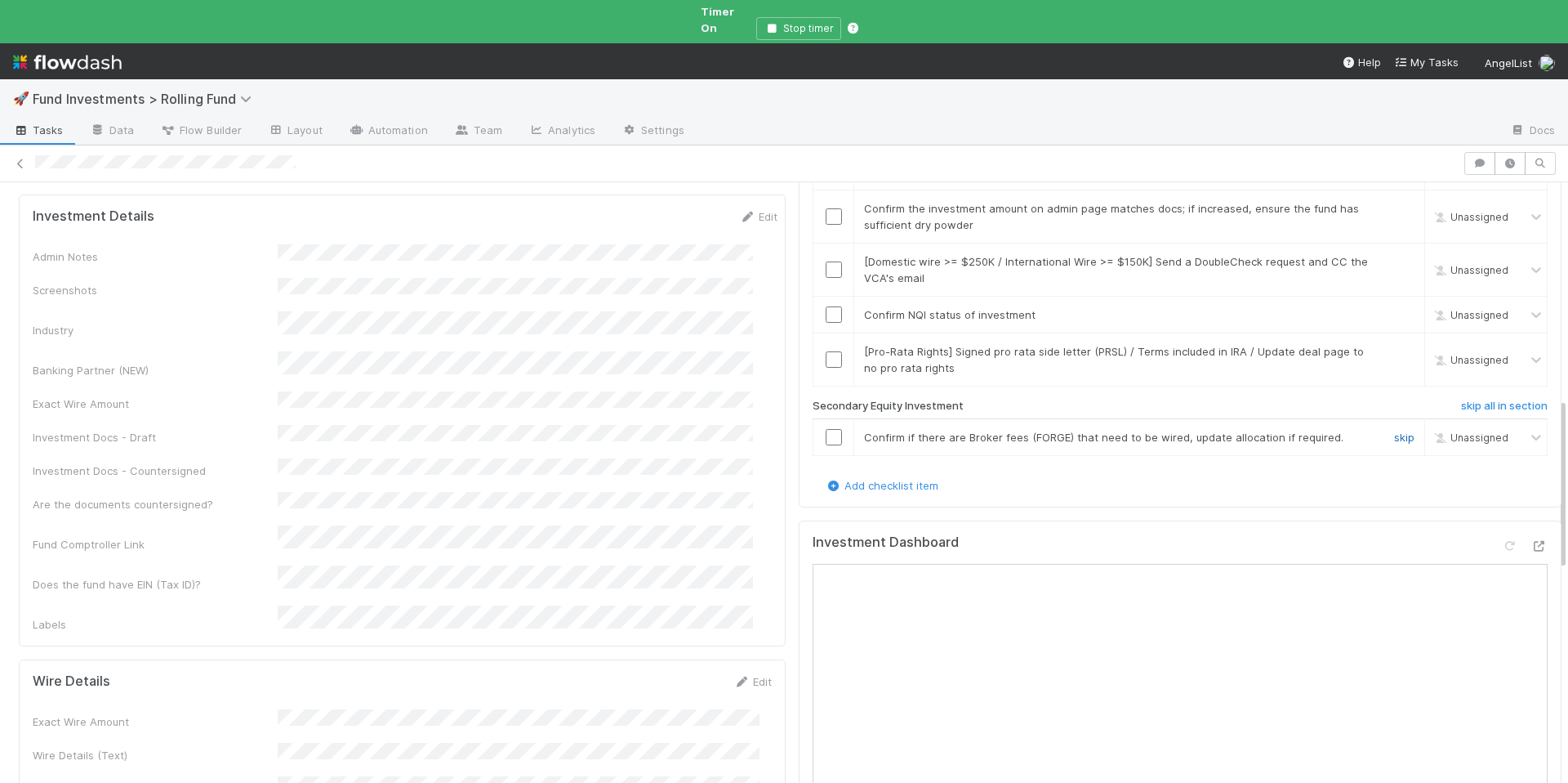
click at [1394, 431] on link "skip" at bounding box center [1404, 437] width 21 height 13
click at [826, 307] on input "checkbox" at bounding box center [834, 315] width 16 height 16
click at [1394, 344] on link "skip" at bounding box center [1404, 350] width 21 height 13
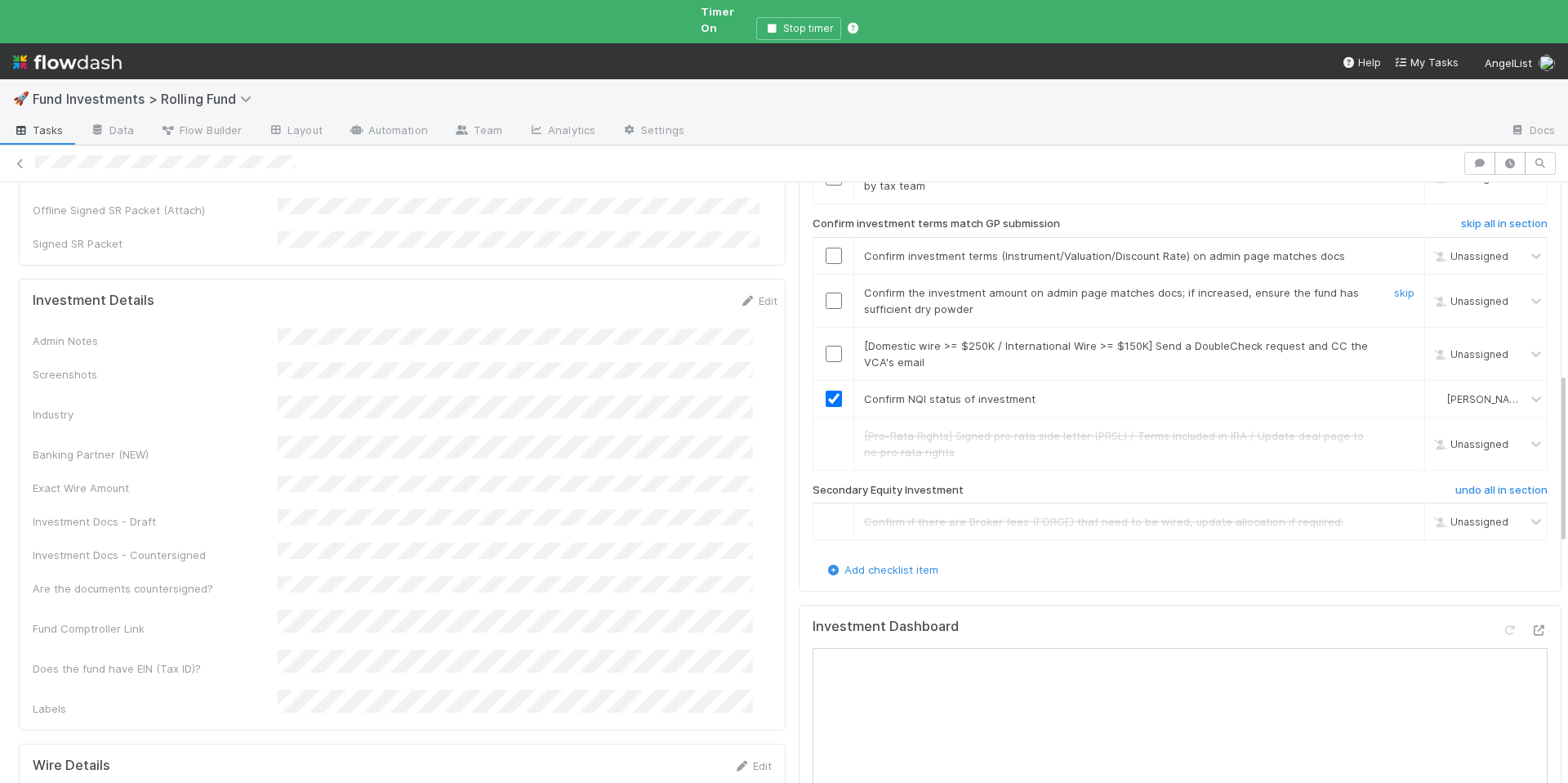
scroll to position [679, 0]
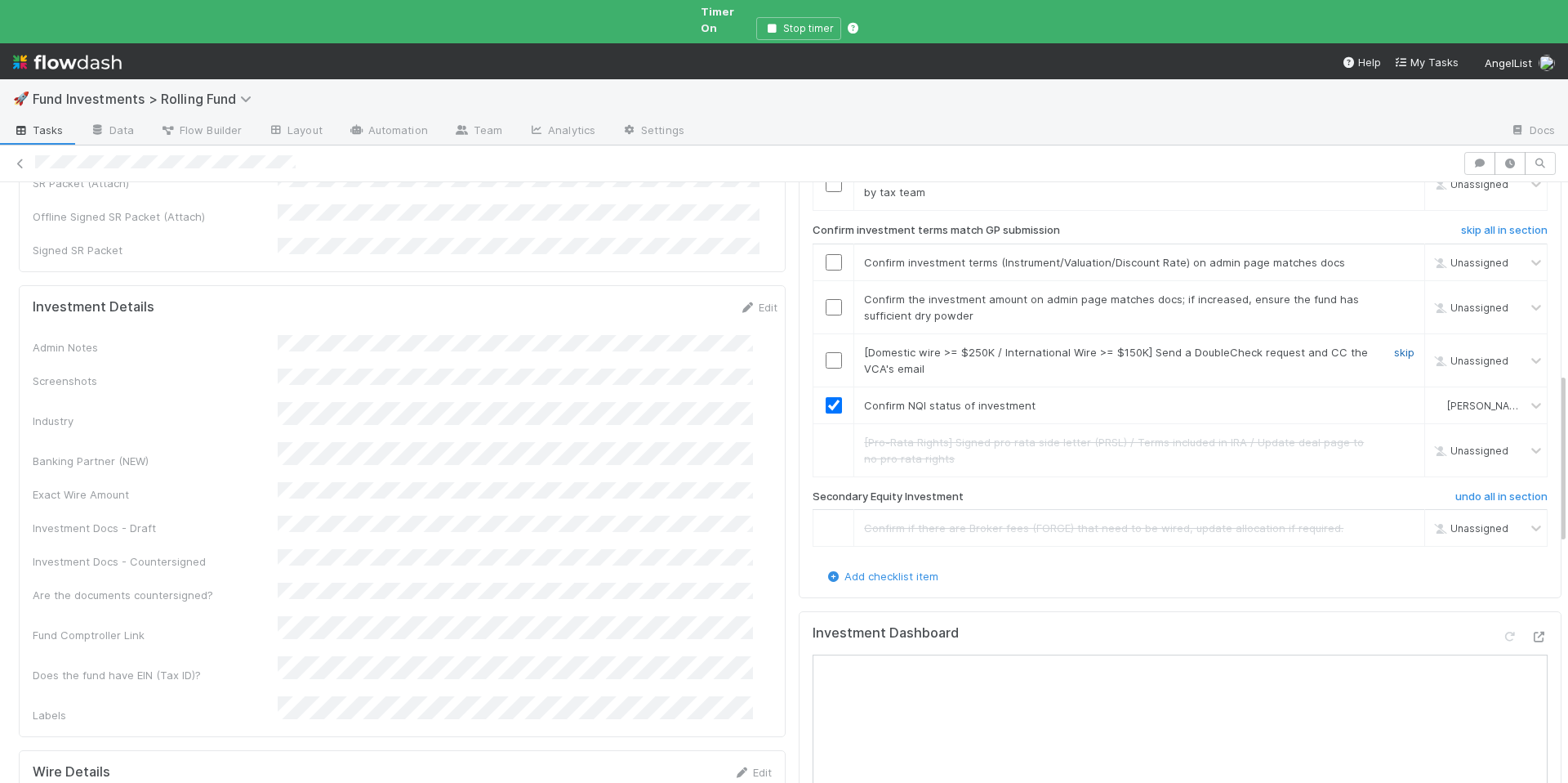
click at [1394, 345] on link "skip" at bounding box center [1404, 351] width 21 height 13
click at [827, 299] on input "checkbox" at bounding box center [834, 307] width 16 height 16
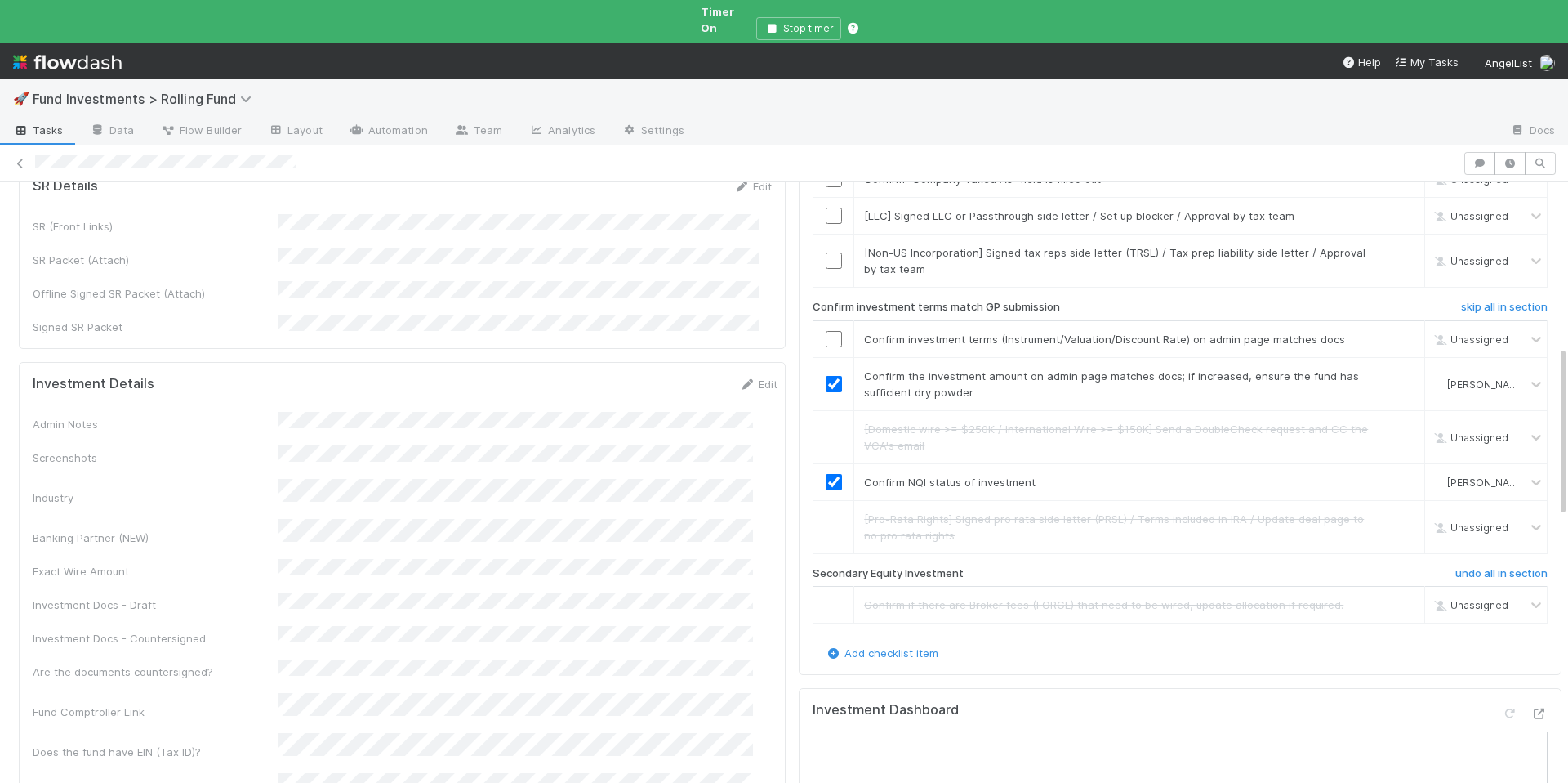
scroll to position [515, 0]
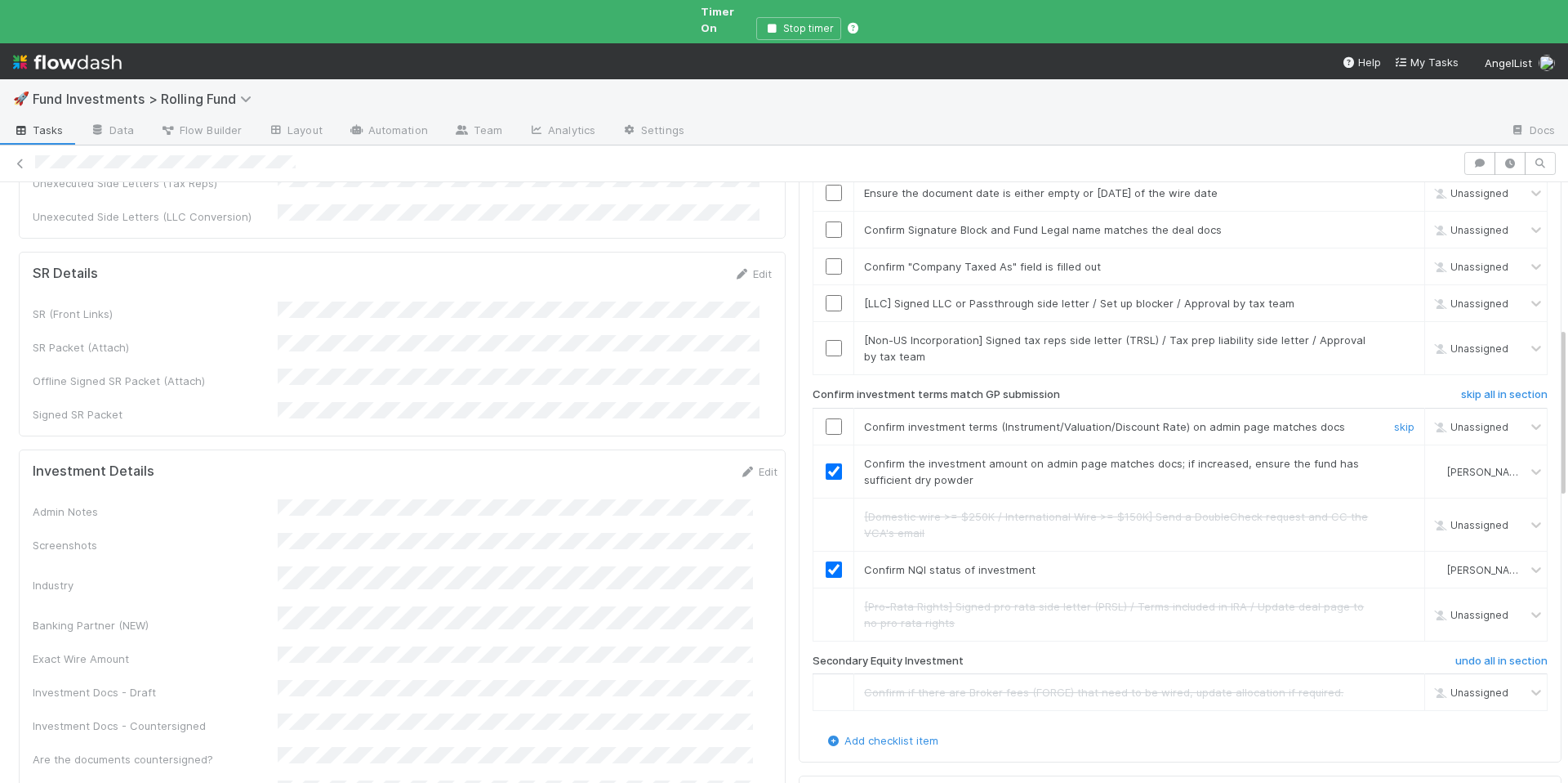
click at [828, 418] on input "checkbox" at bounding box center [834, 426] width 16 height 16
click at [1394, 333] on link "skip" at bounding box center [1404, 339] width 21 height 13
click at [1394, 297] on link "skip" at bounding box center [1404, 303] width 21 height 13
click at [826, 258] on input "checkbox" at bounding box center [834, 266] width 16 height 16
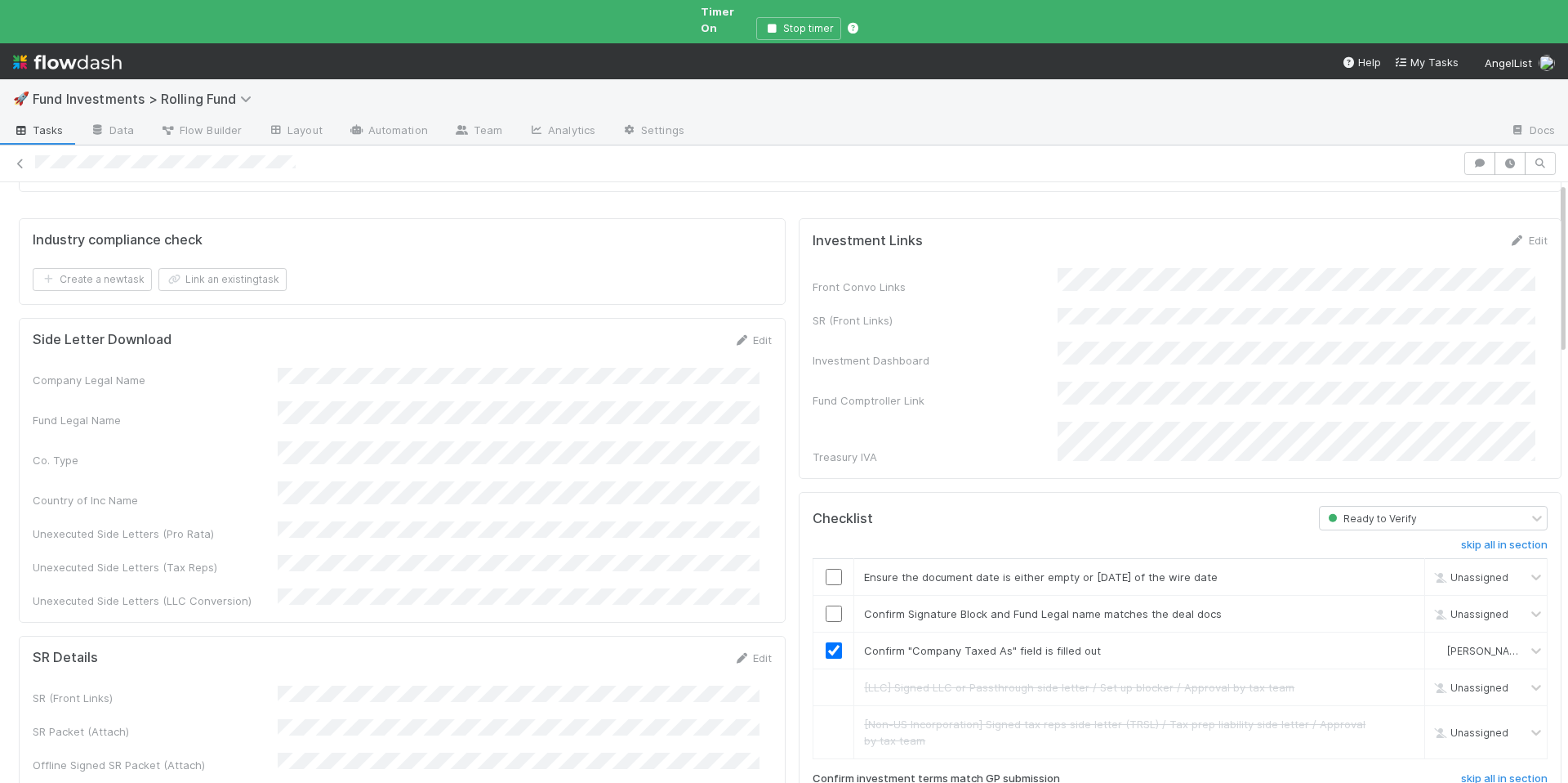
scroll to position [0, 0]
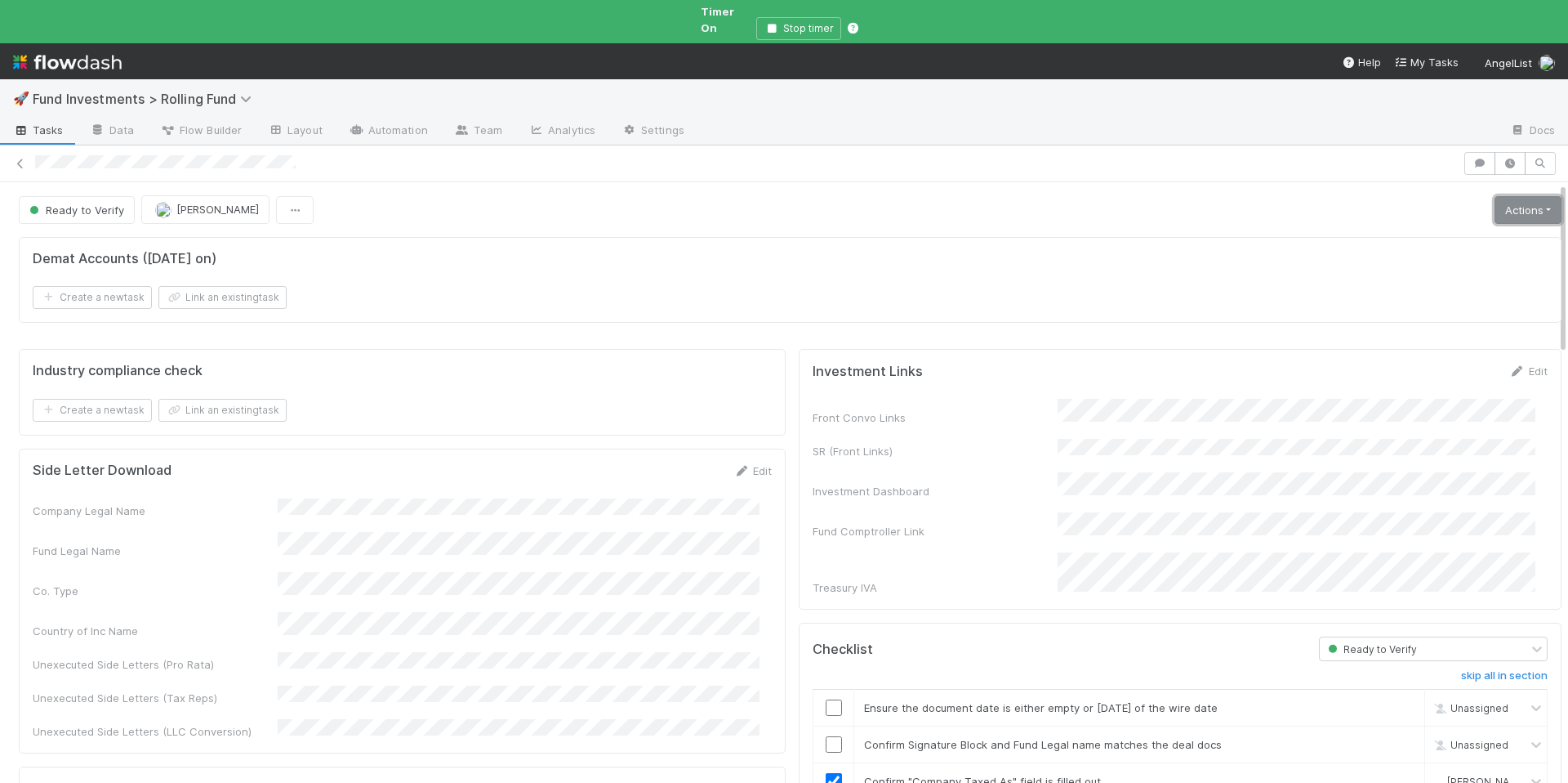
click at [1503, 196] on link "Actions" at bounding box center [1527, 210] width 66 height 28
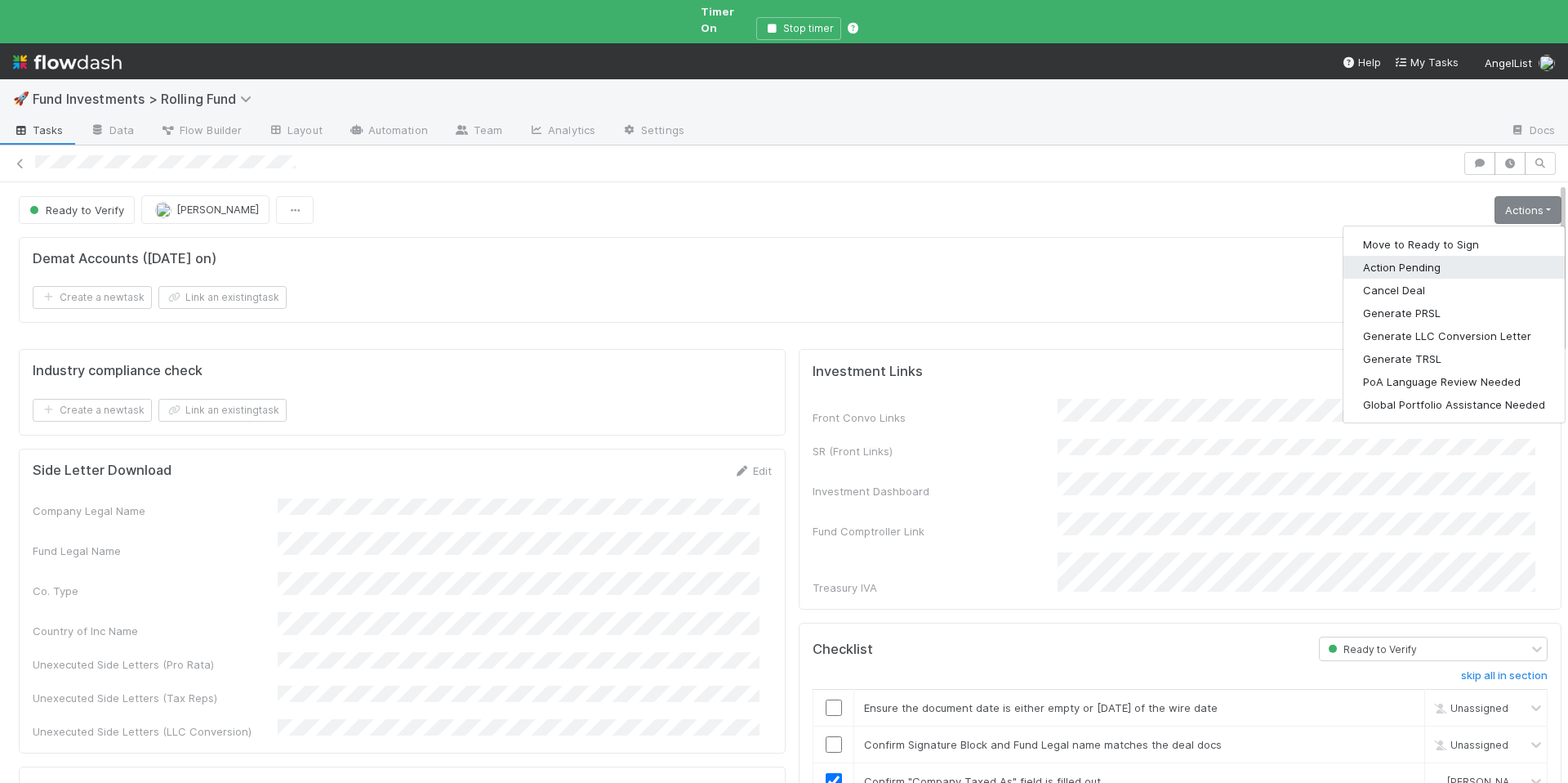
click at [1427, 256] on button "Action Pending" at bounding box center [1454, 267] width 221 height 23
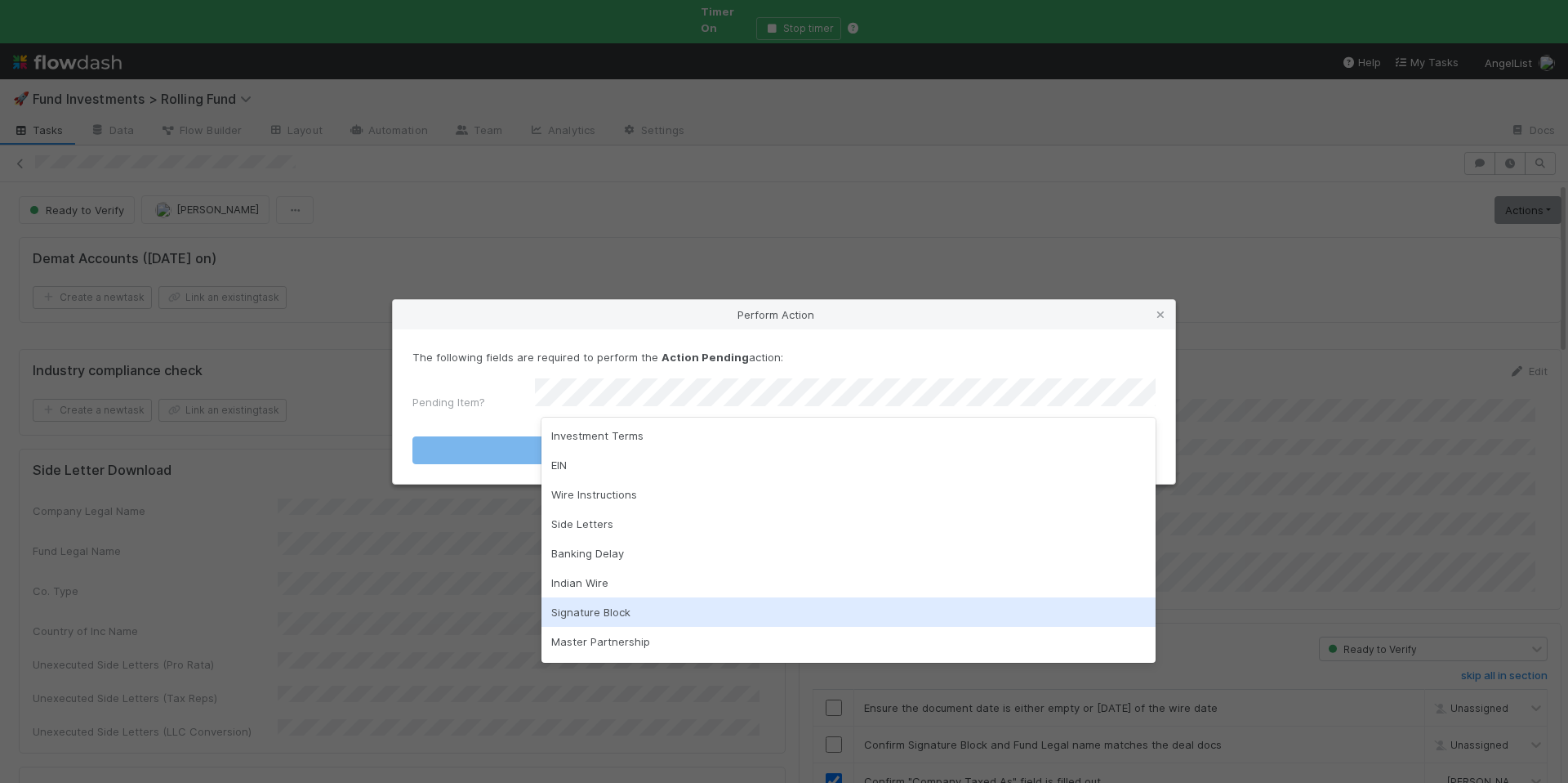
drag, startPoint x: 709, startPoint y: 608, endPoint x: 720, endPoint y: 579, distance: 31.0
click at [707, 607] on div "Signature Block" at bounding box center [849, 612] width 614 height 30
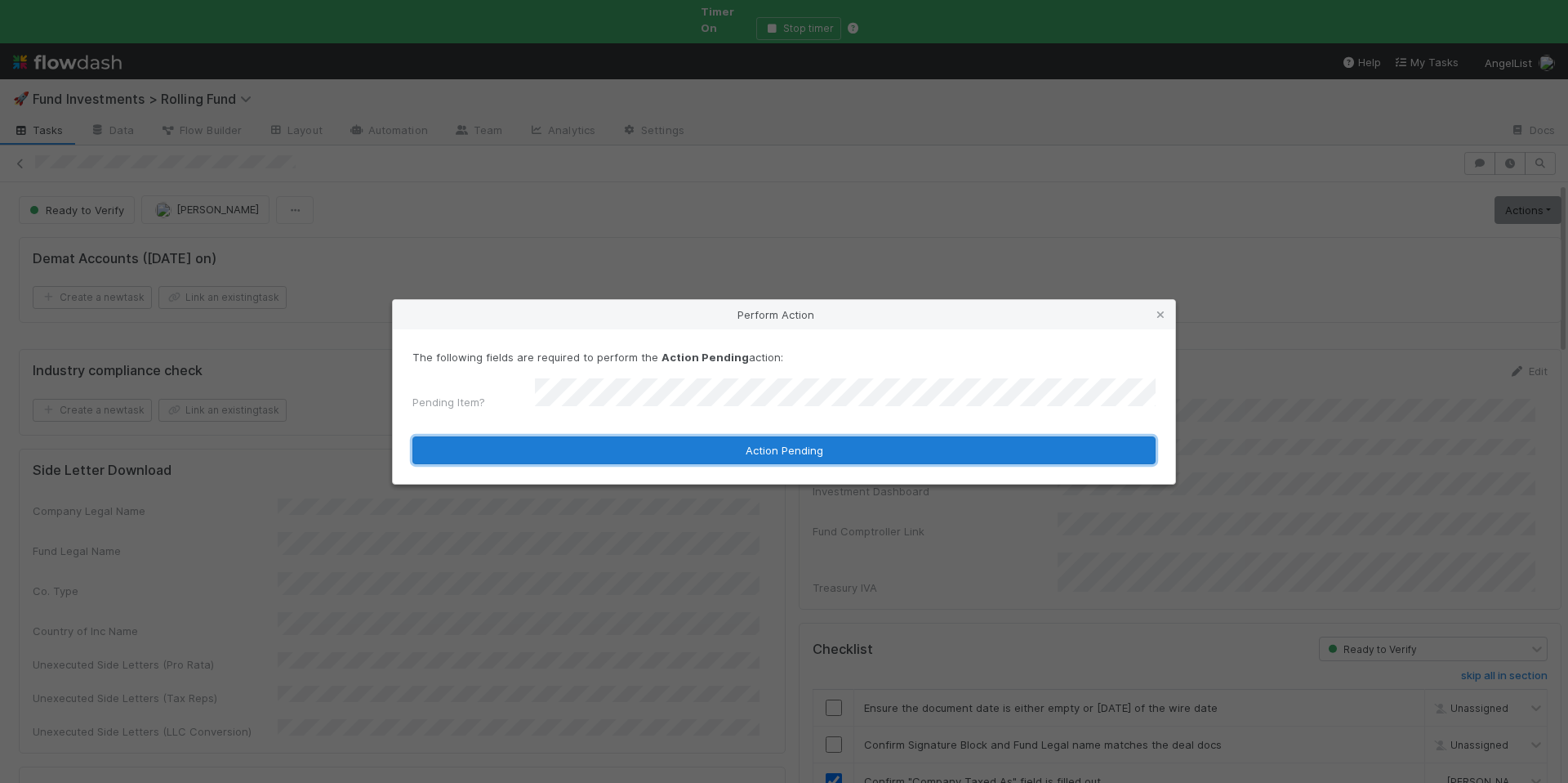
click at [758, 437] on button "Action Pending" at bounding box center [784, 451] width 743 height 28
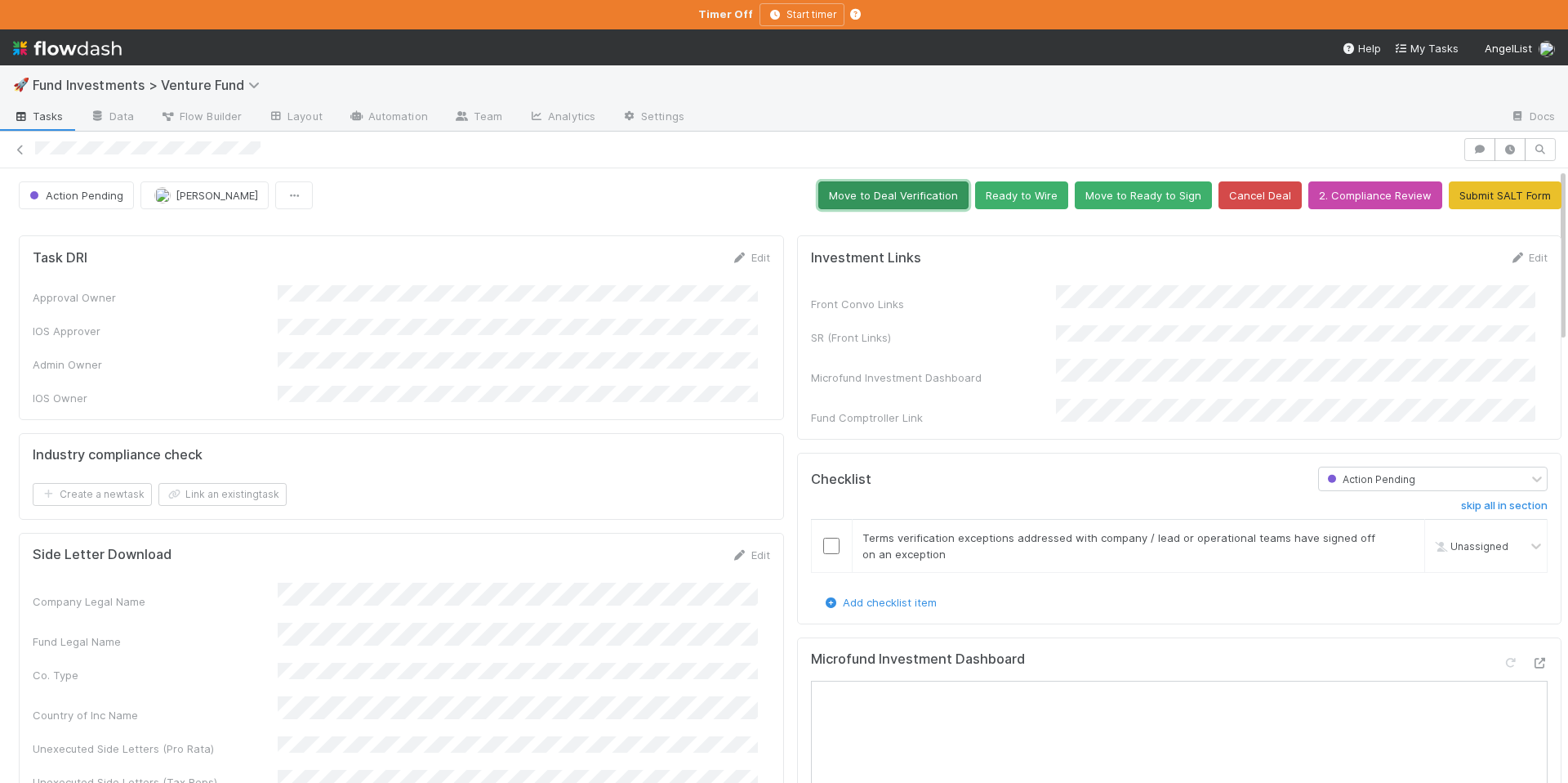
click at [917, 199] on button "Move to Deal Verification" at bounding box center [893, 196] width 150 height 28
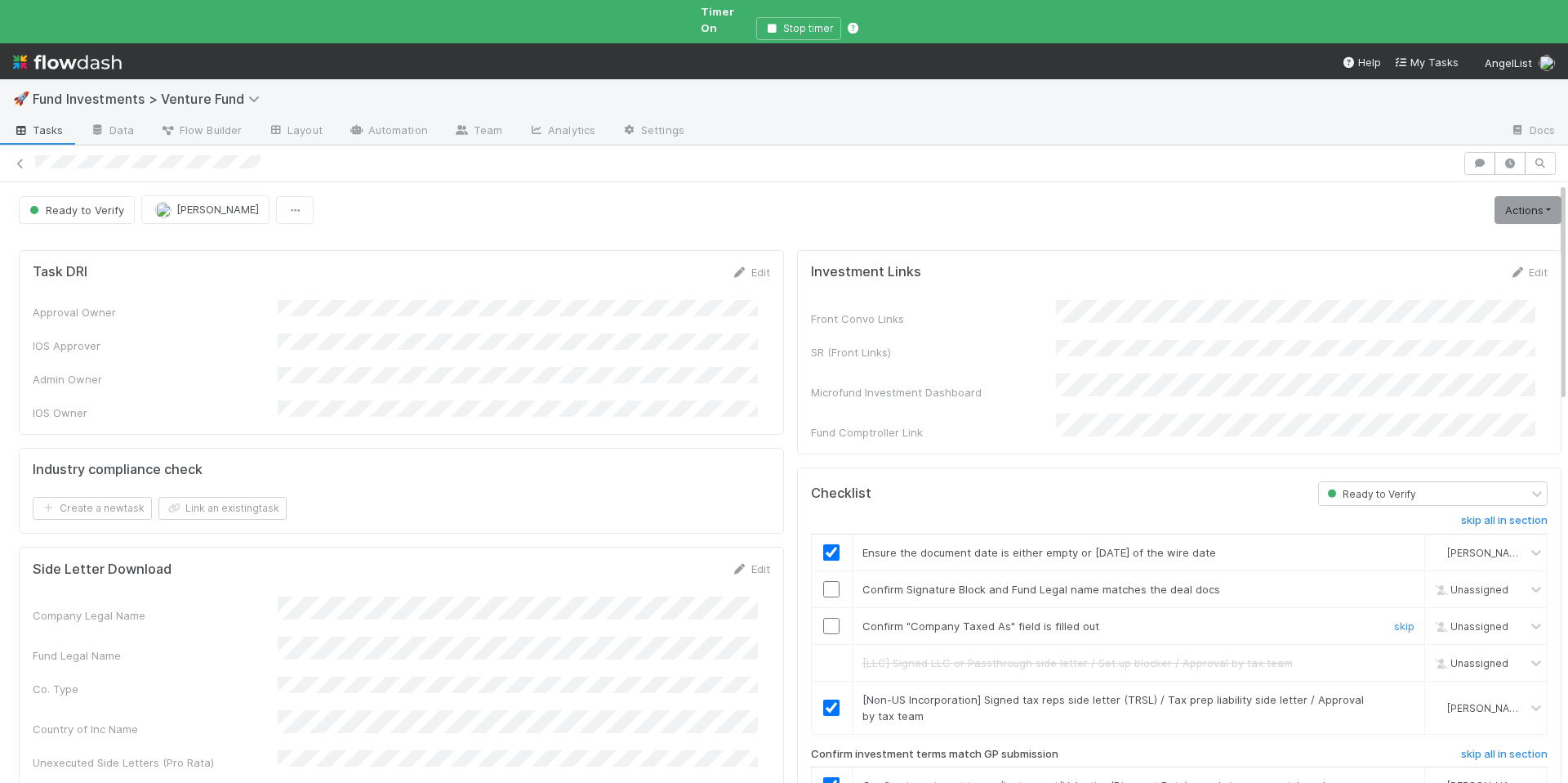
click at [824, 617] on input "checkbox" at bounding box center [832, 625] width 16 height 16
click at [829, 581] on div at bounding box center [832, 588] width 40 height 16
click at [824, 581] on input "checkbox" at bounding box center [832, 588] width 16 height 16
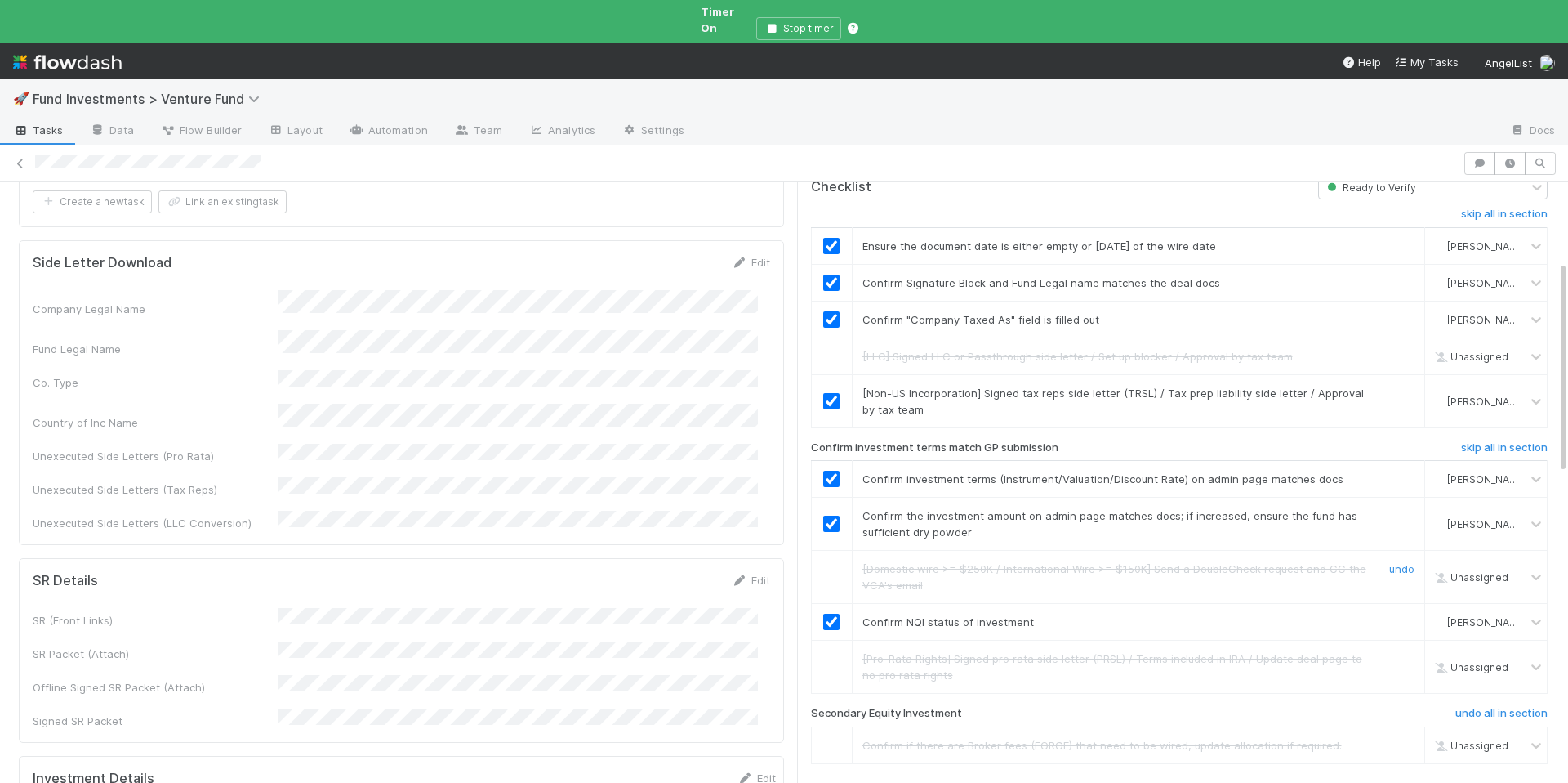
scroll to position [545, 0]
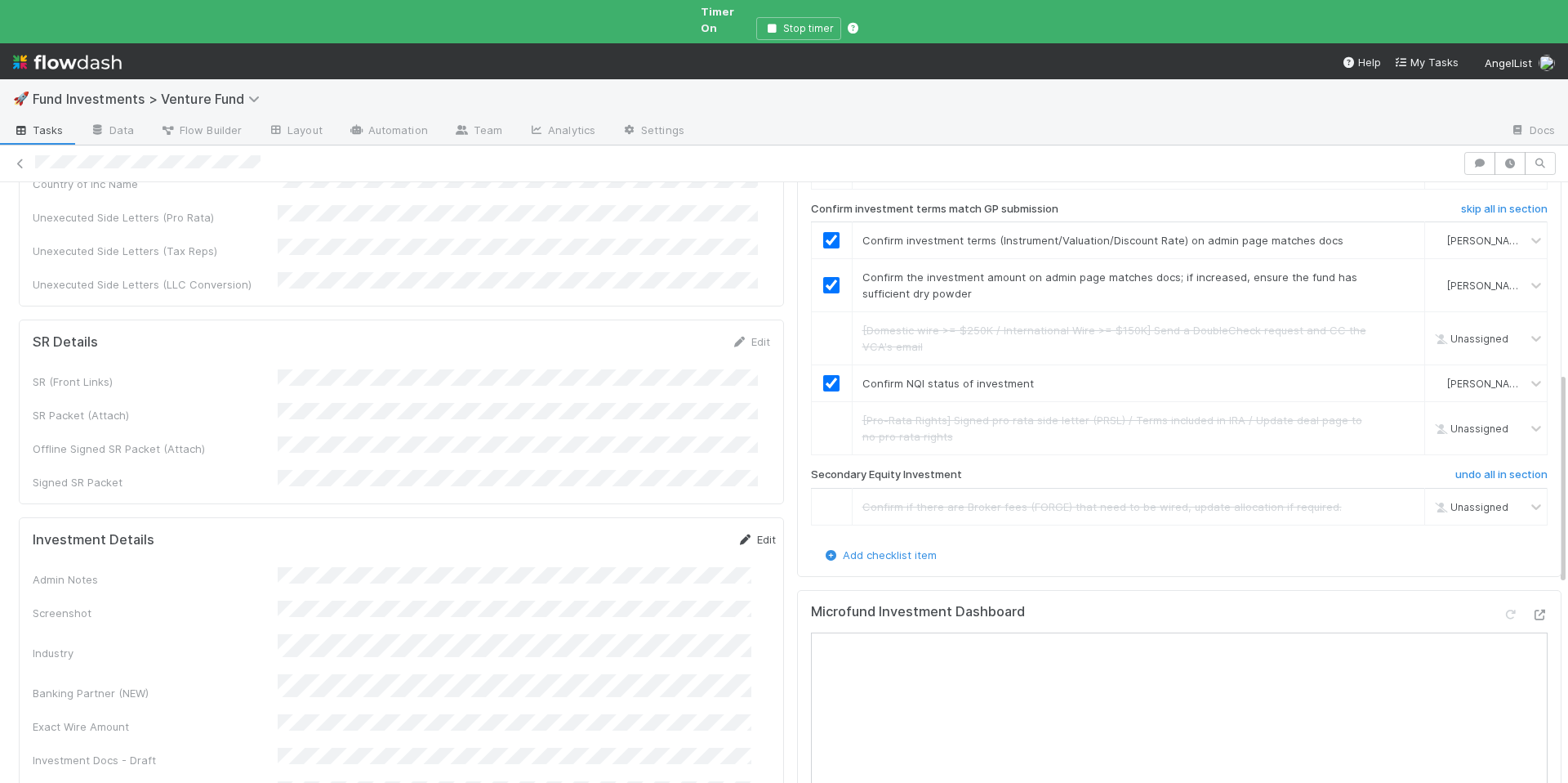
click at [737, 534] on icon at bounding box center [745, 539] width 16 height 11
click at [673, 531] on button "Save" at bounding box center [689, 545] width 47 height 28
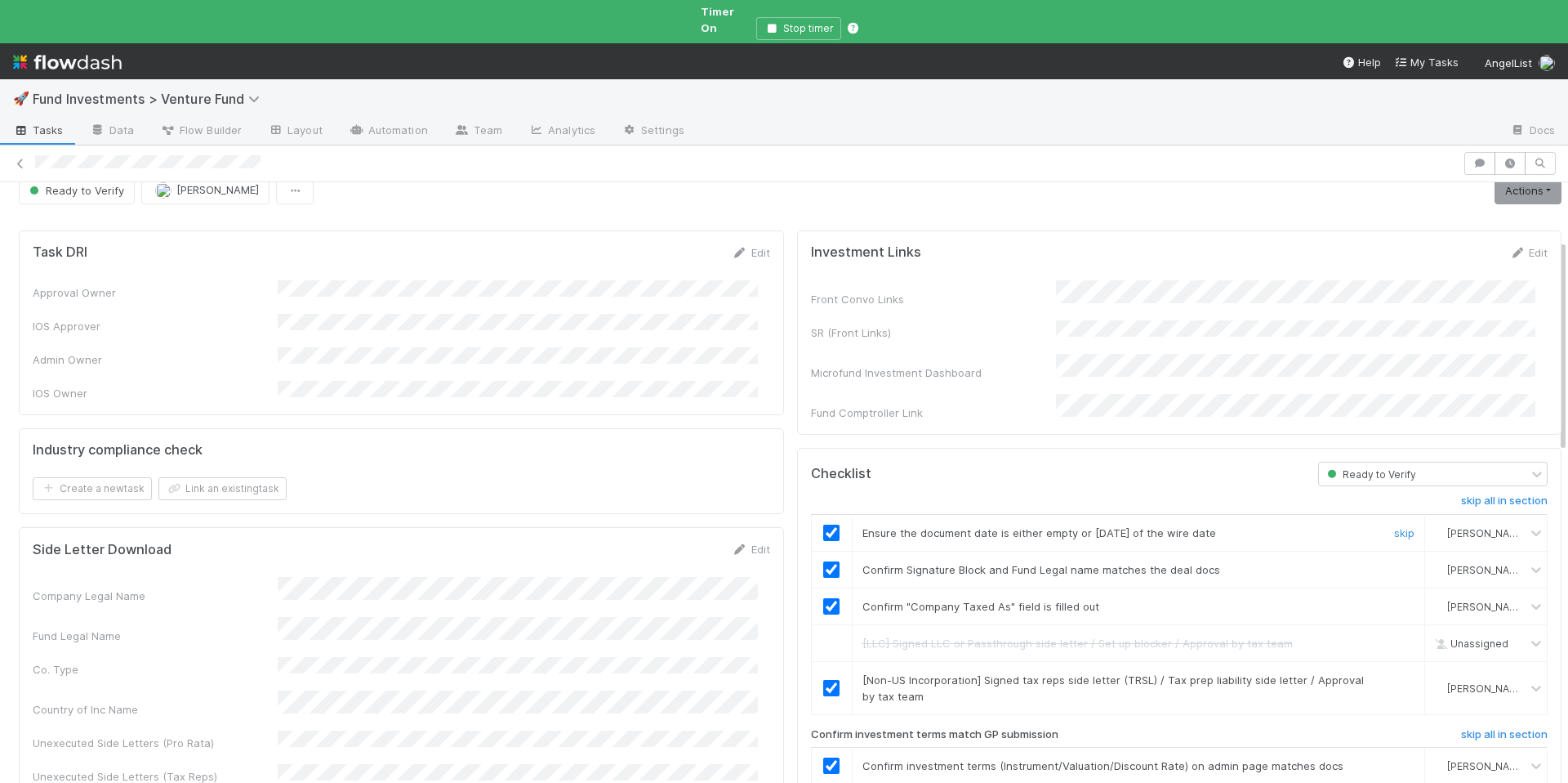
scroll to position [0, 0]
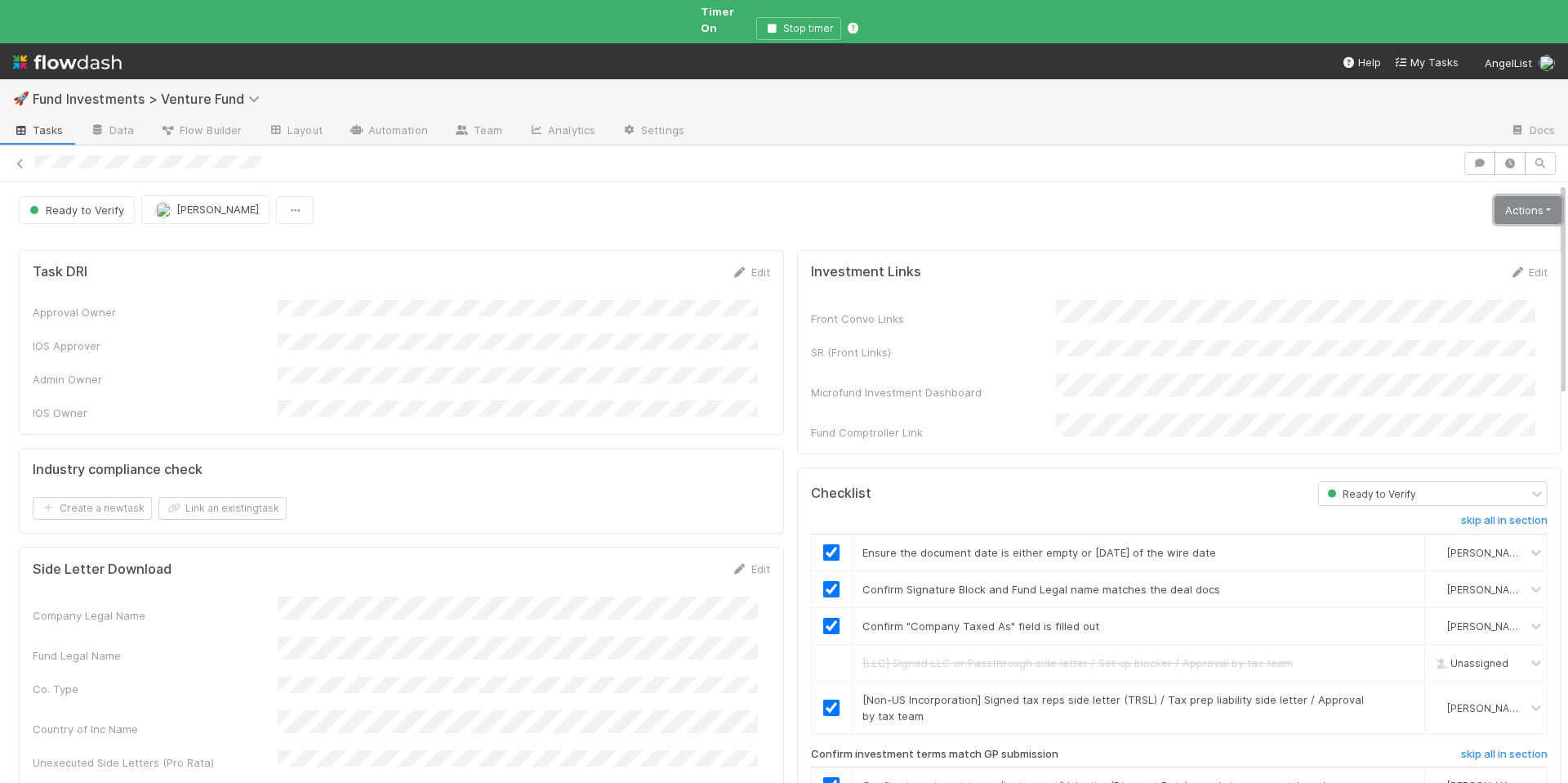
click at [1502, 196] on link "Actions" at bounding box center [1527, 210] width 66 height 28
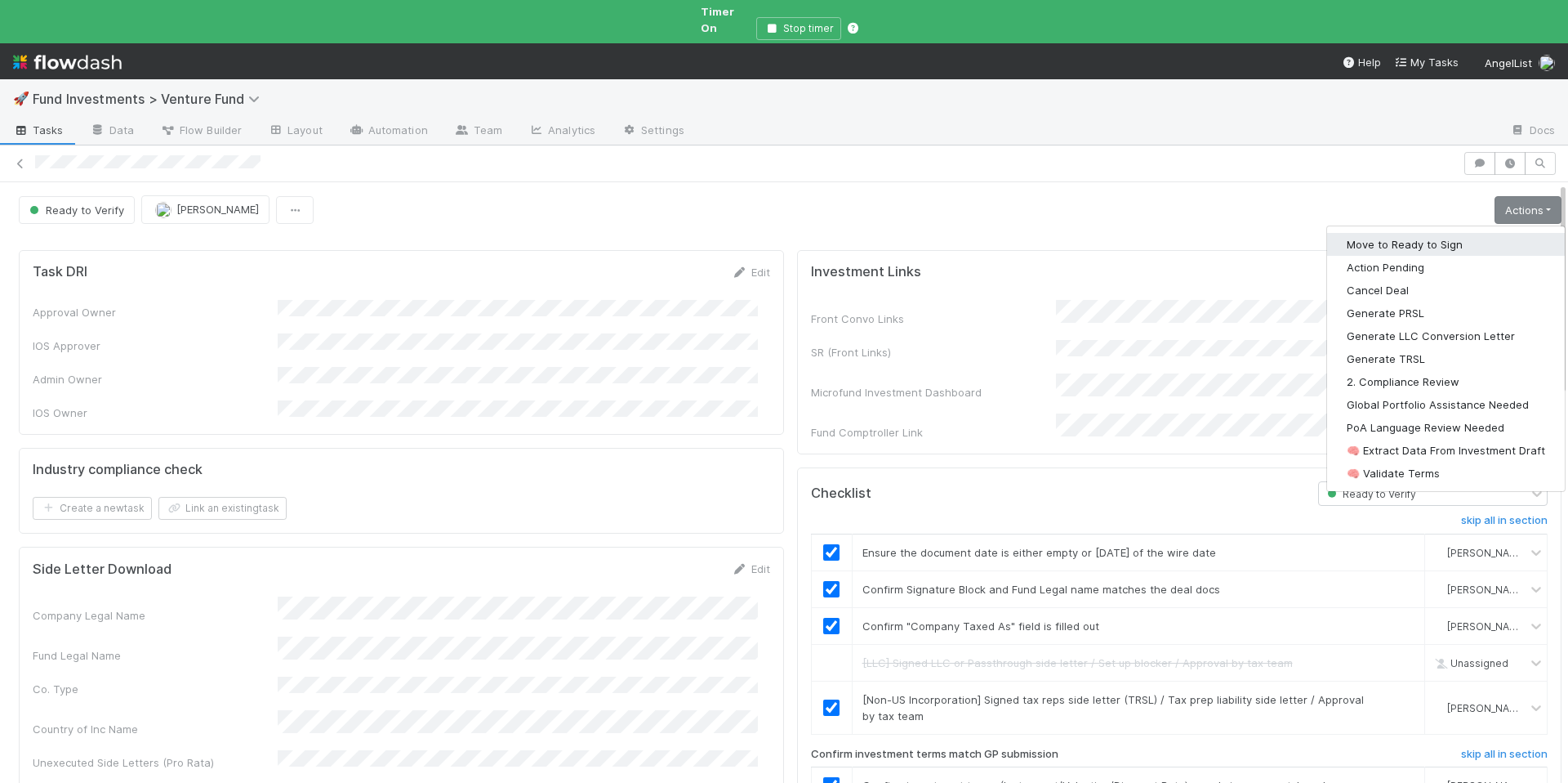
click at [1443, 233] on button "Move to Ready to Sign" at bounding box center [1447, 244] width 238 height 23
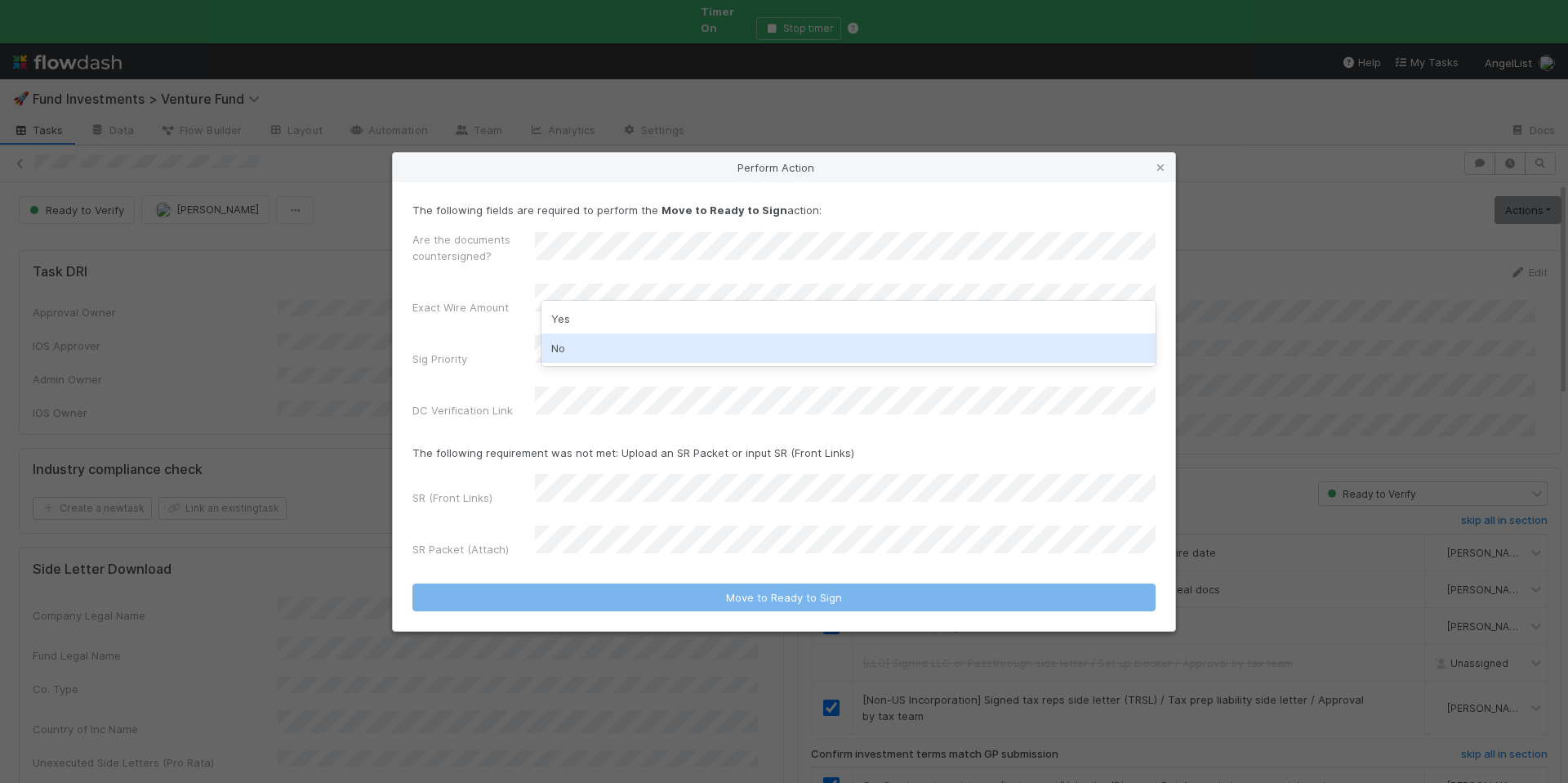
click at [591, 343] on div "No" at bounding box center [849, 348] width 614 height 30
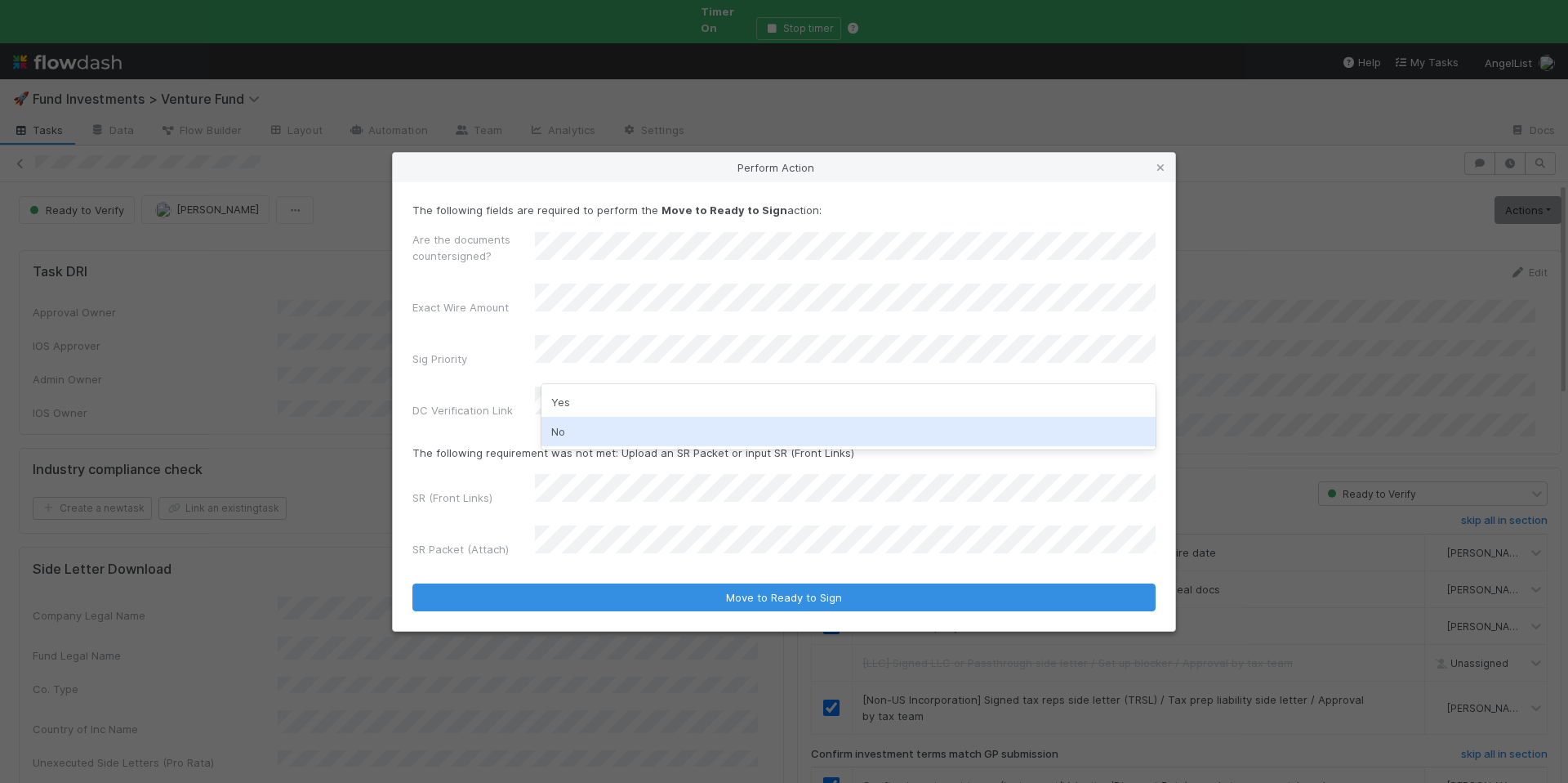
click at [595, 432] on div "No" at bounding box center [849, 432] width 614 height 30
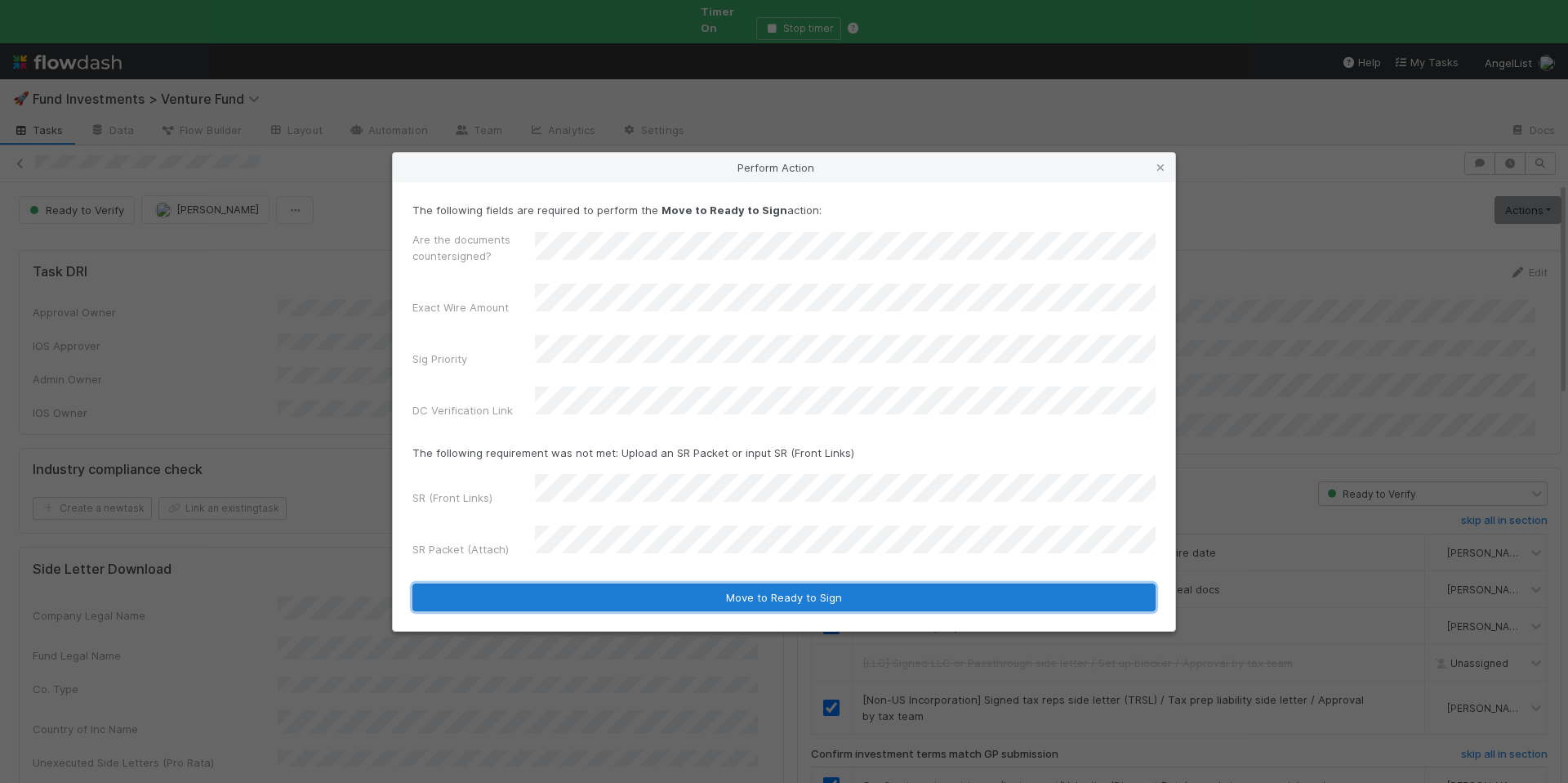
click at [851, 584] on button "Move to Ready to Sign" at bounding box center [784, 597] width 743 height 28
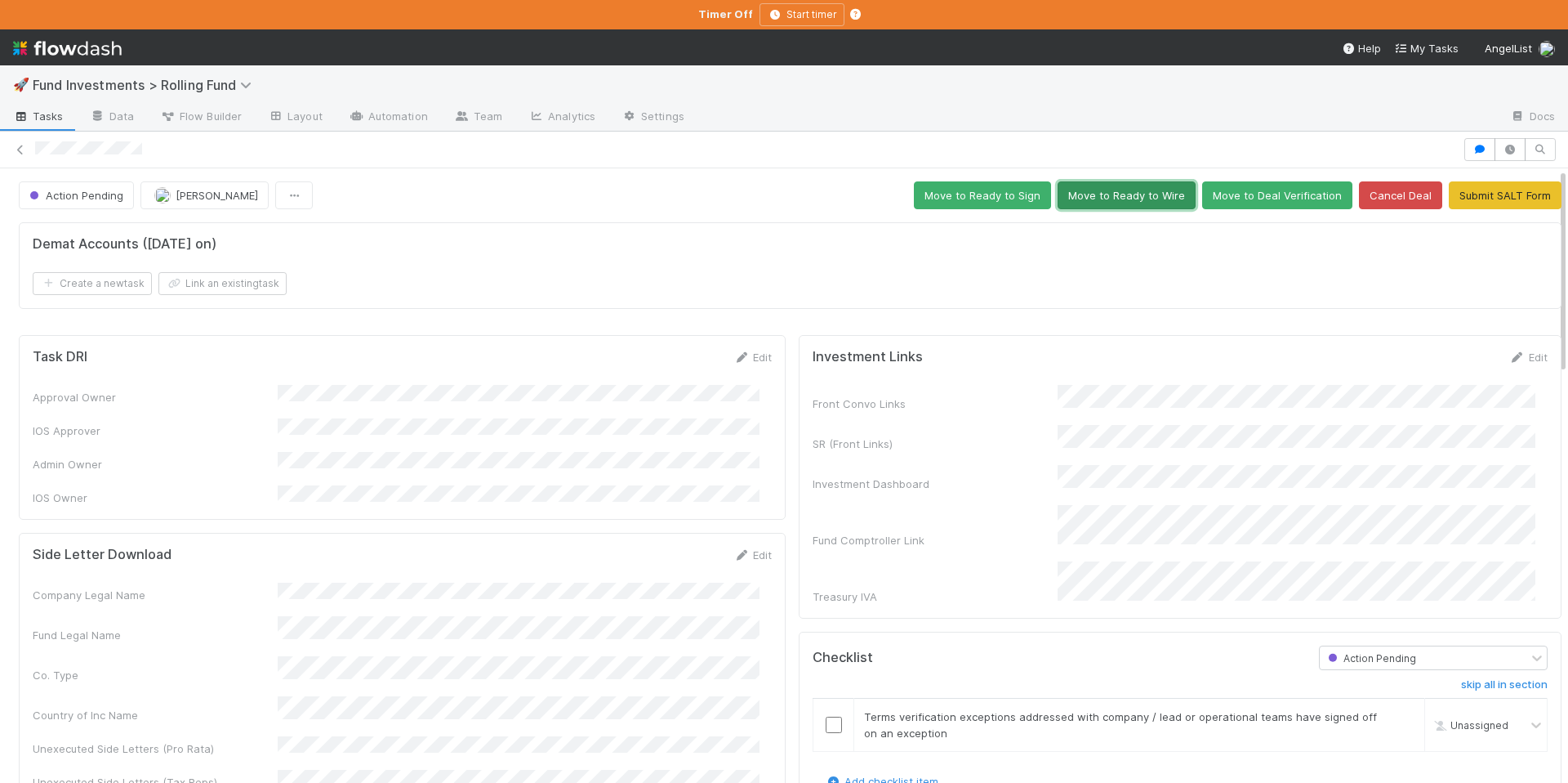
click at [1105, 194] on button "Move to Ready to Wire" at bounding box center [1126, 196] width 138 height 28
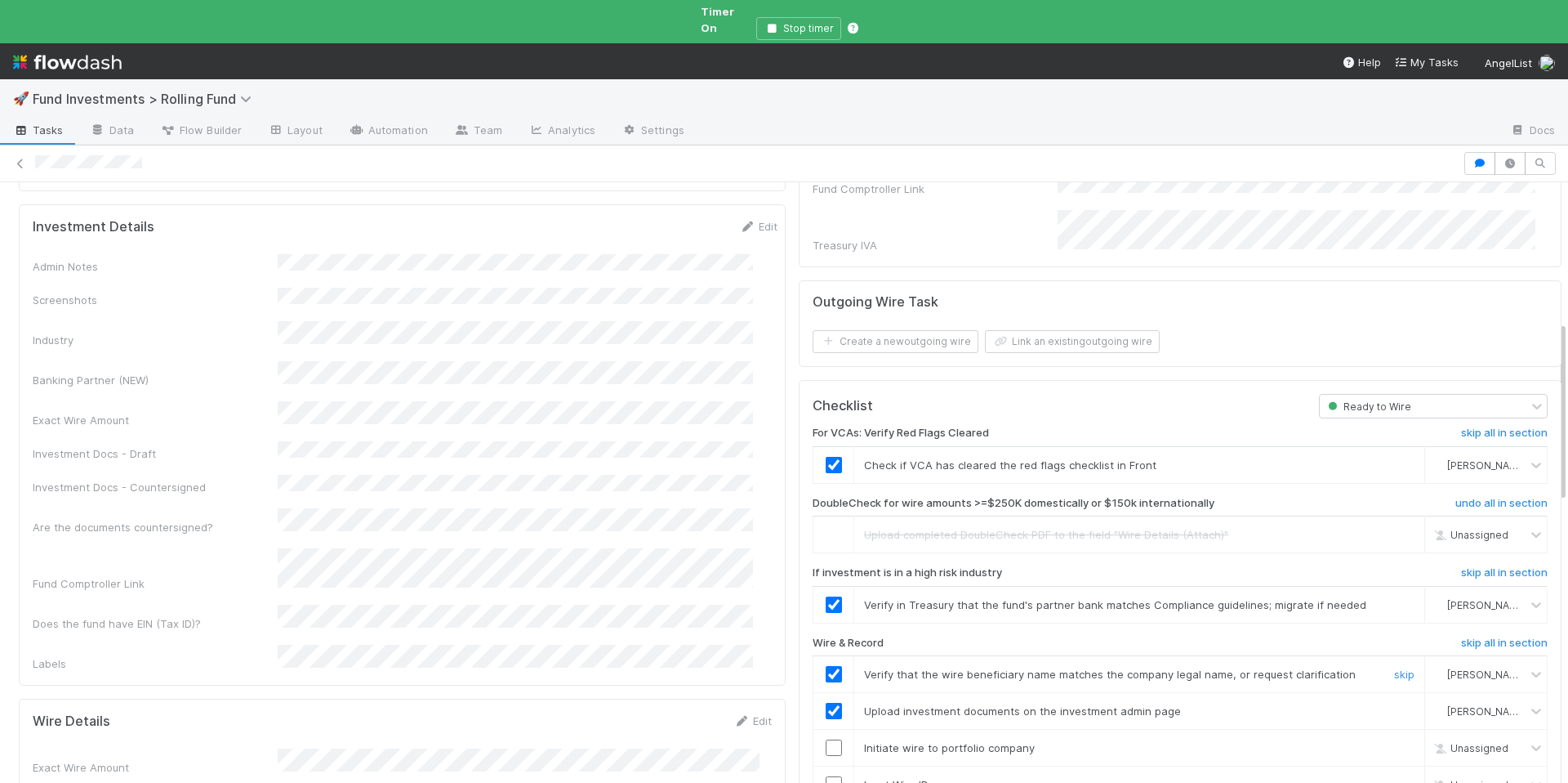
scroll to position [601, 0]
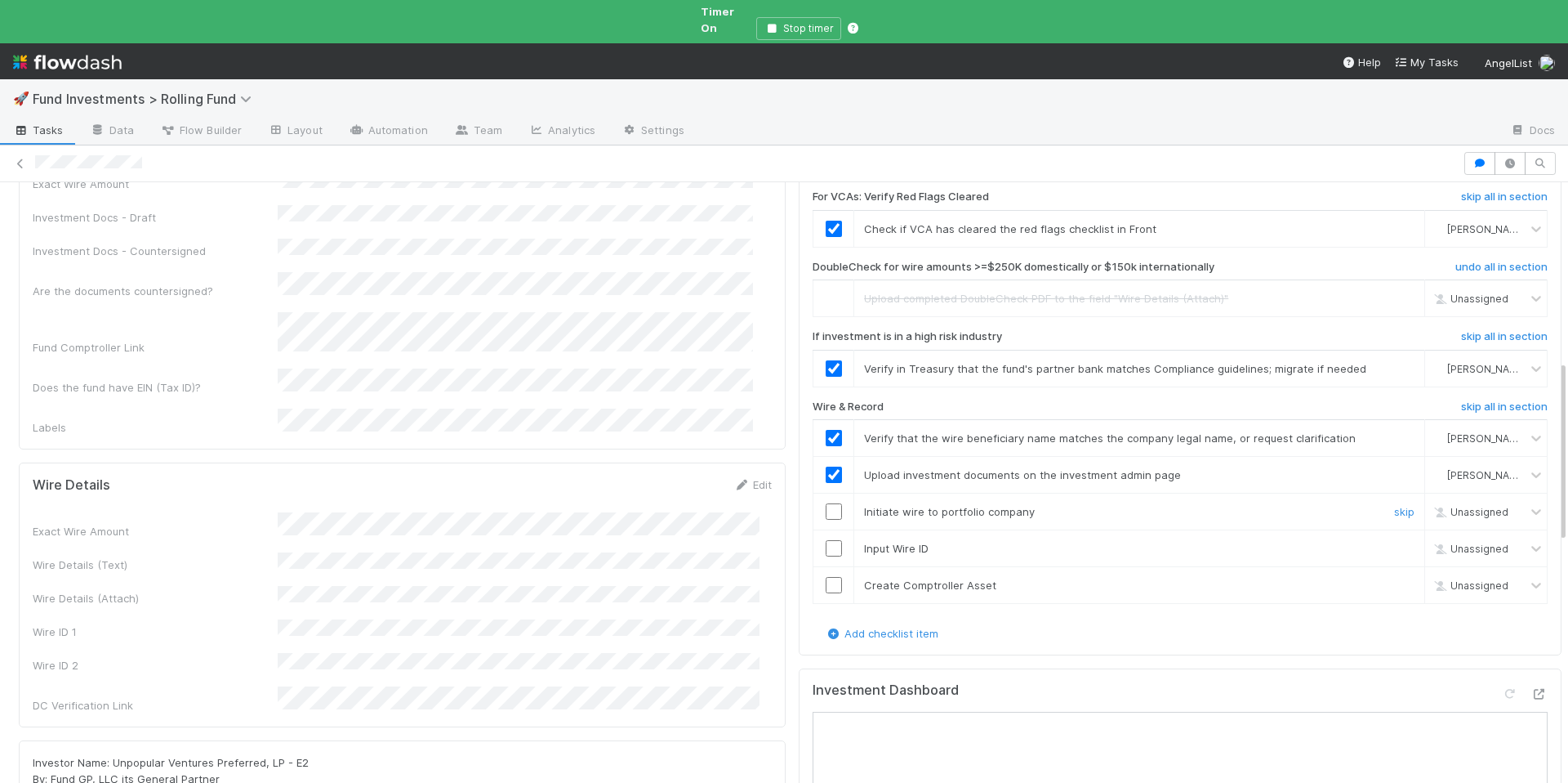
click at [826, 503] on input "checkbox" at bounding box center [834, 511] width 16 height 16
click at [826, 540] on input "checkbox" at bounding box center [834, 548] width 16 height 16
click at [826, 577] on input "checkbox" at bounding box center [834, 585] width 16 height 16
click at [826, 503] on input "checkbox" at bounding box center [834, 511] width 16 height 16
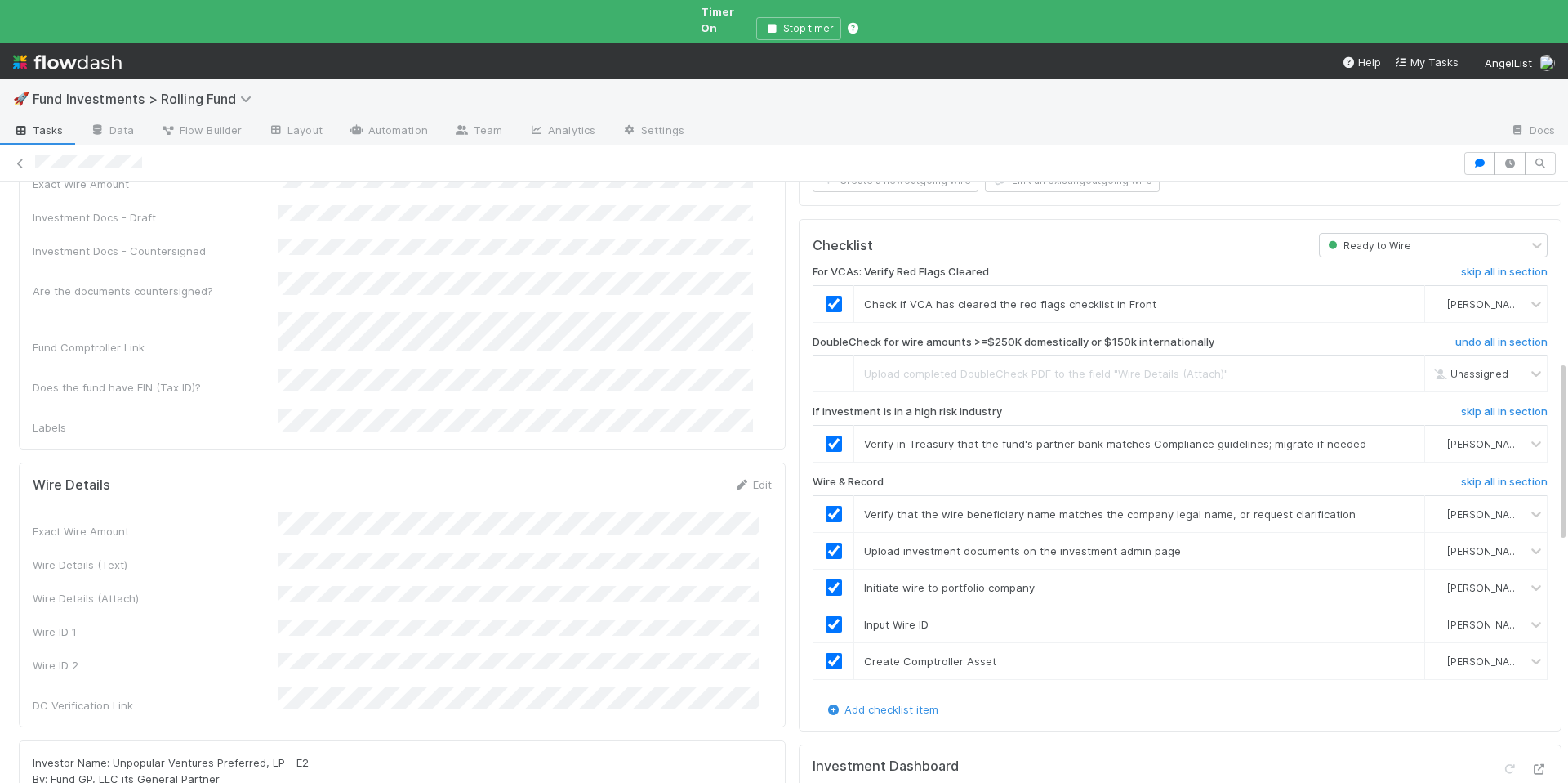
scroll to position [0, 0]
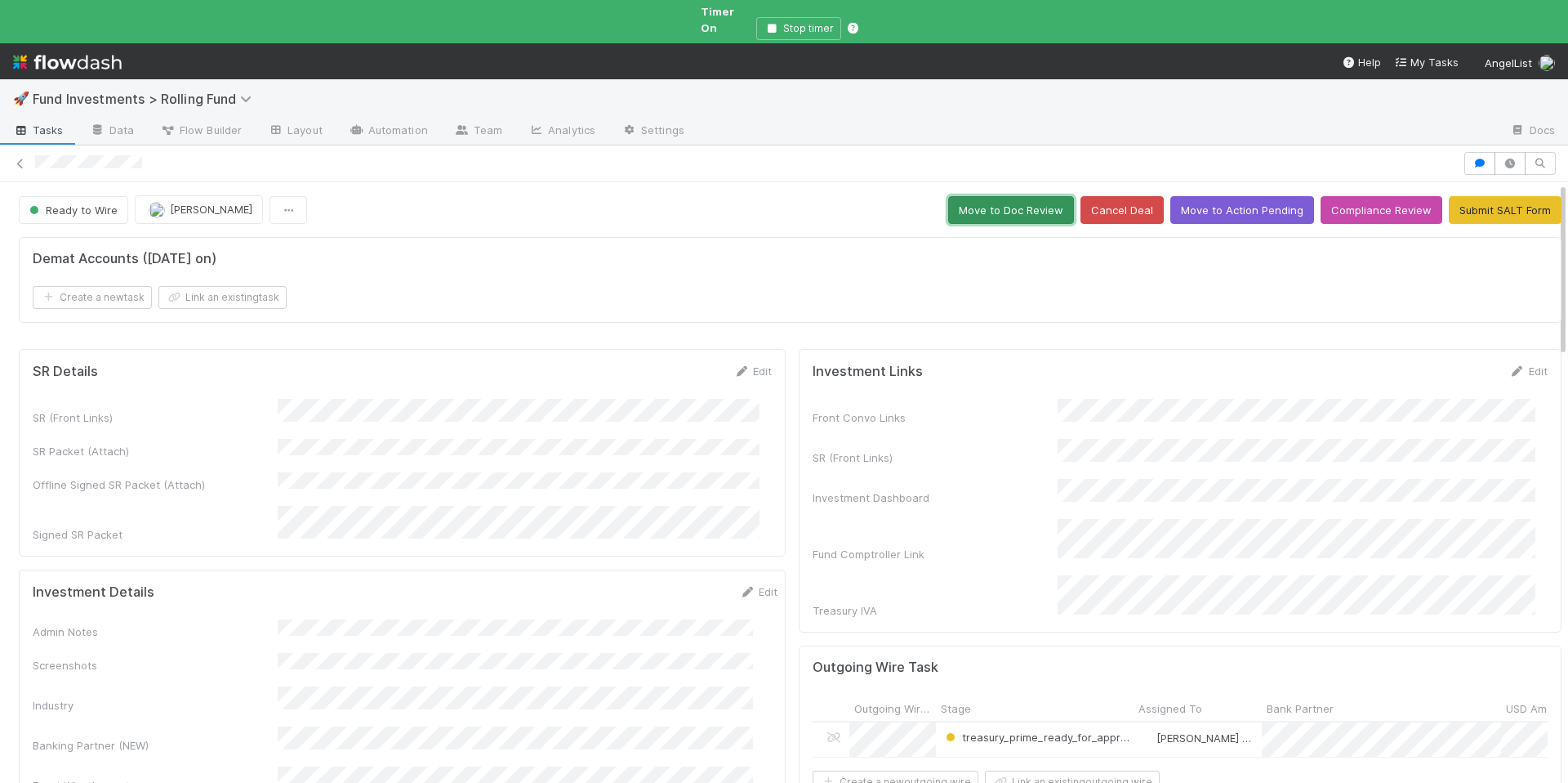
click at [977, 196] on button "Move to Doc Review" at bounding box center [1011, 210] width 126 height 28
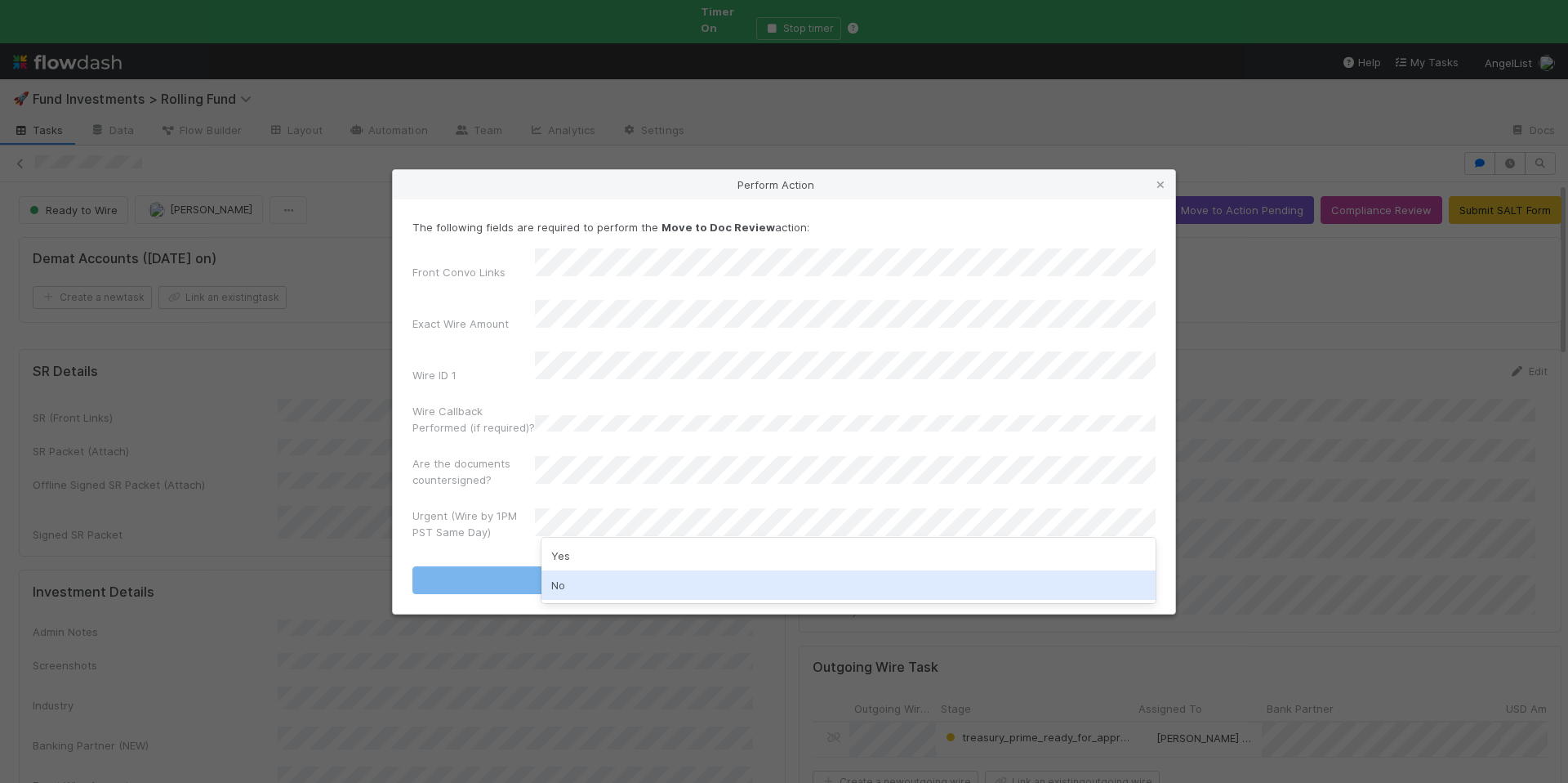
click at [594, 591] on div "No" at bounding box center [849, 586] width 614 height 30
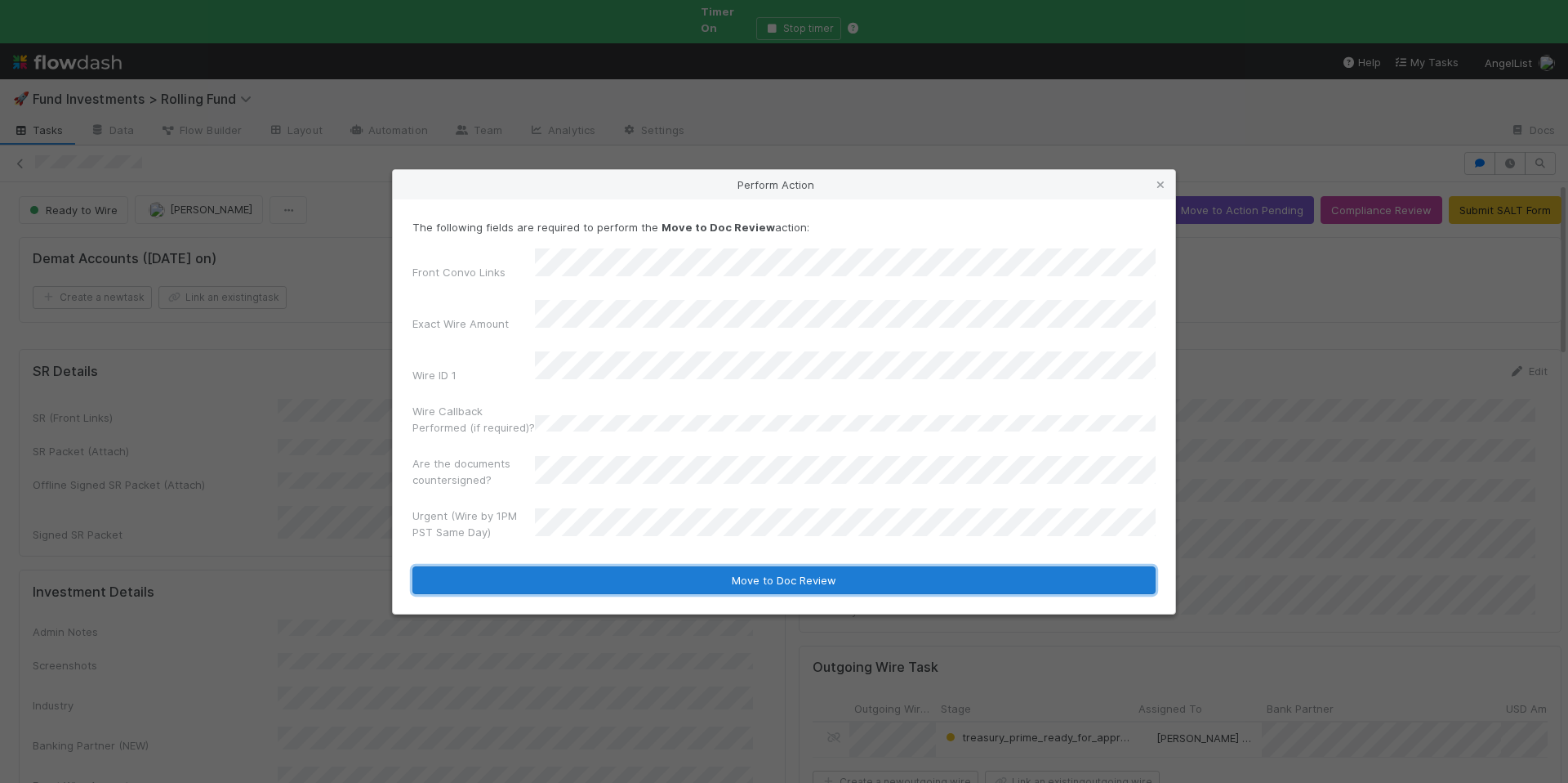
click at [699, 569] on button "Move to Doc Review" at bounding box center [784, 580] width 743 height 28
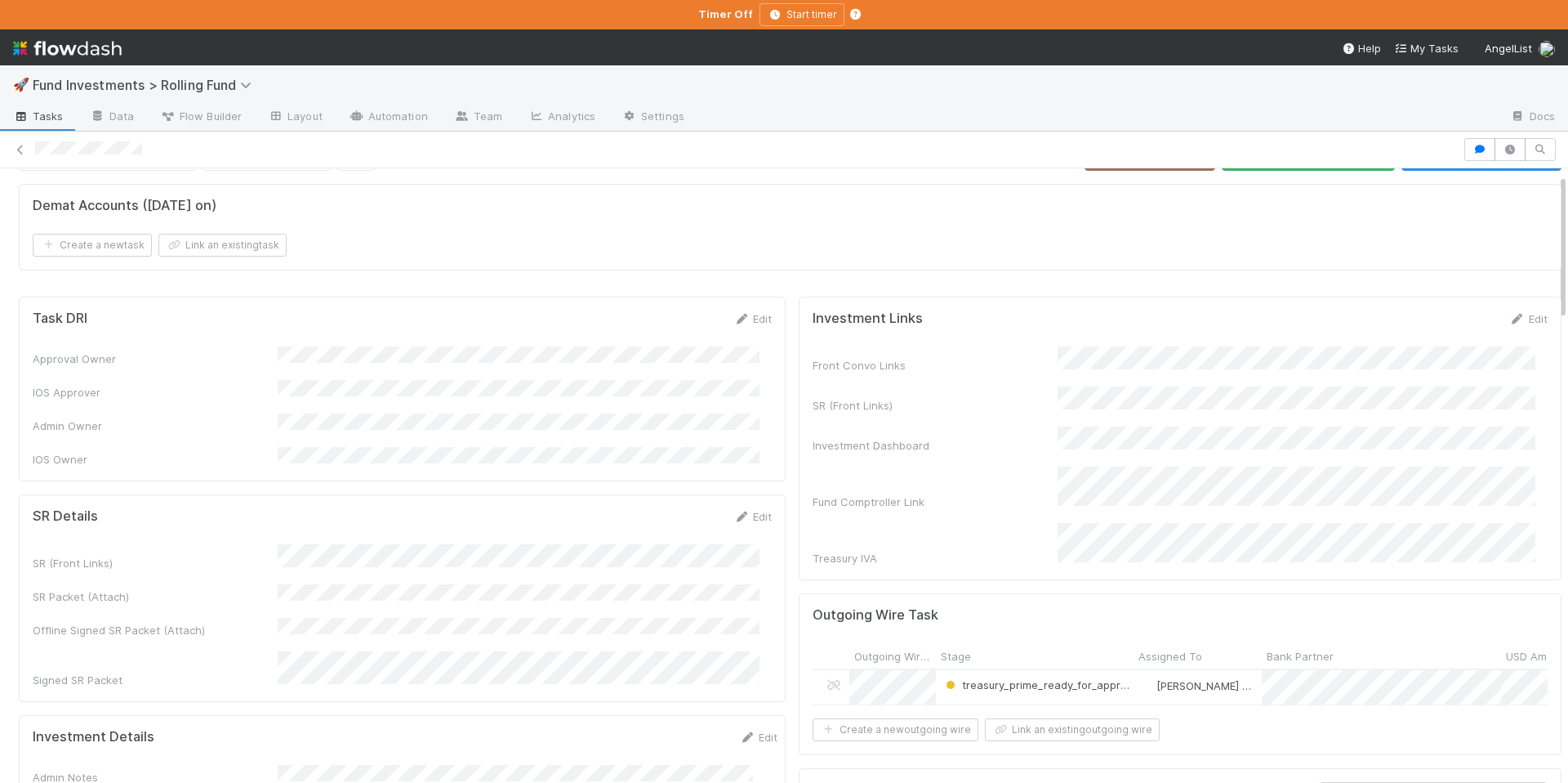
scroll to position [25, 0]
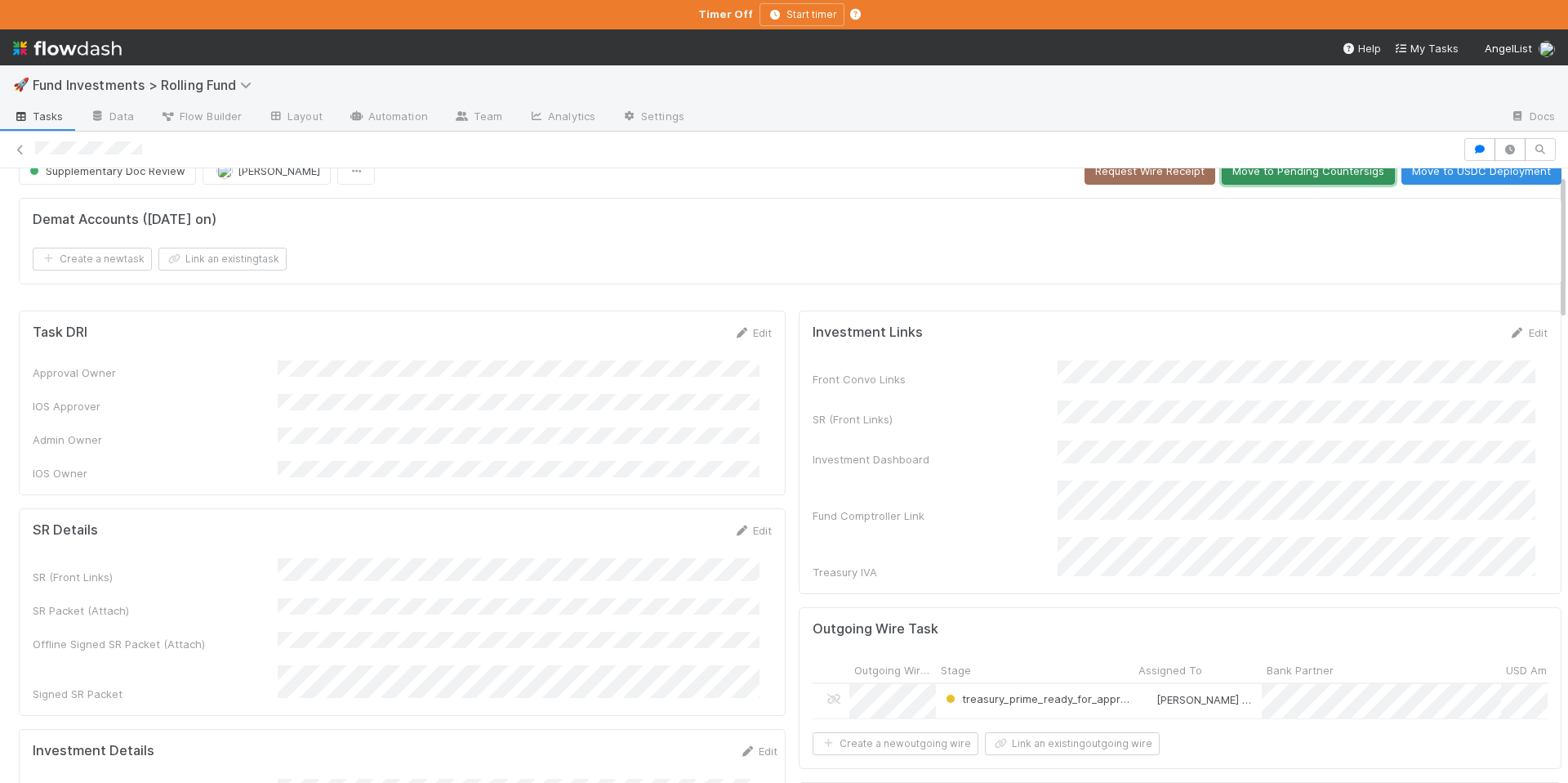
click at [1244, 171] on button "Move to Pending Countersigs" at bounding box center [1308, 171] width 174 height 28
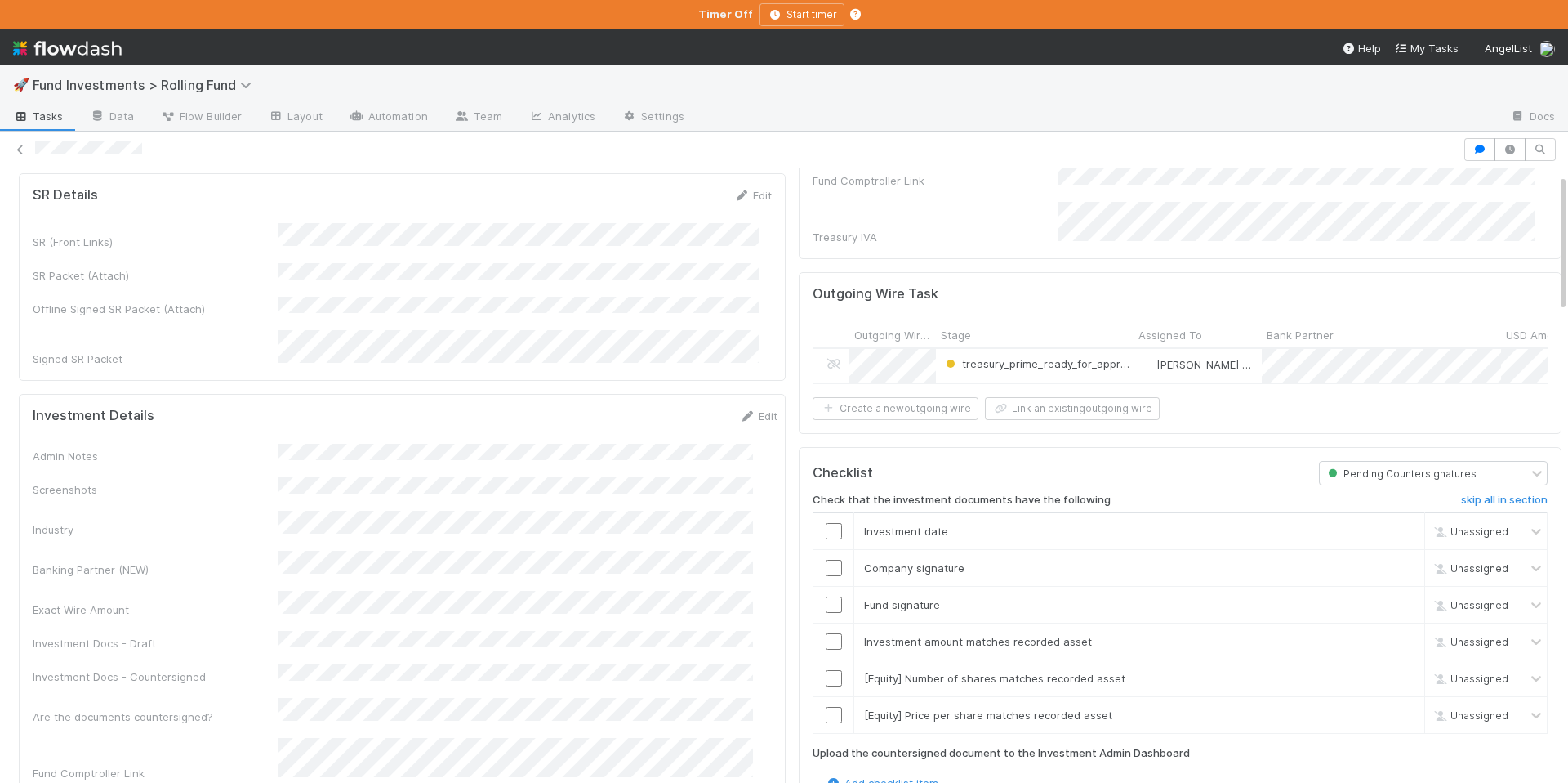
scroll to position [582, 0]
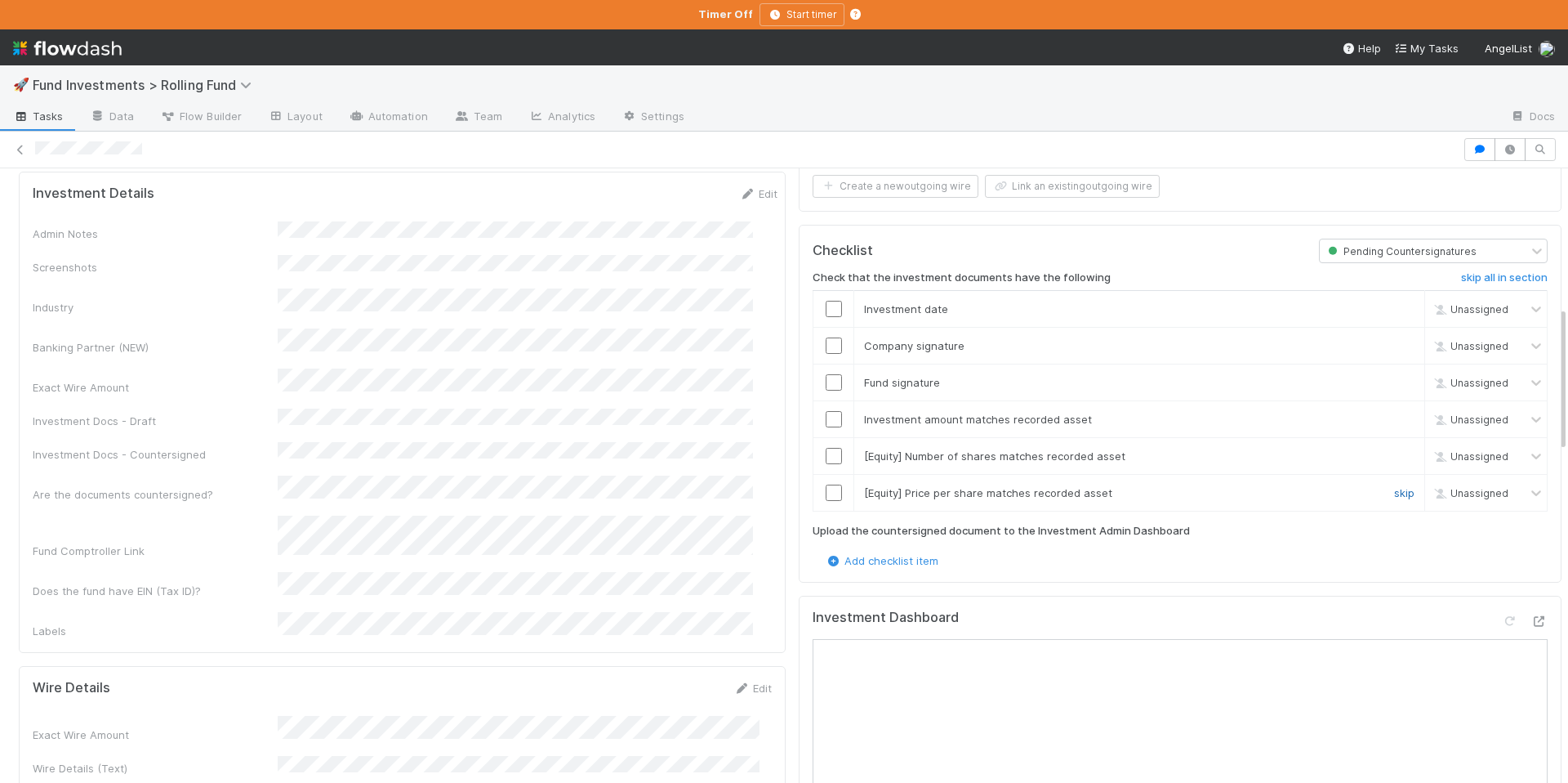
click at [1394, 486] on link "skip" at bounding box center [1404, 492] width 21 height 13
click at [1394, 450] on link "skip" at bounding box center [1404, 456] width 21 height 13
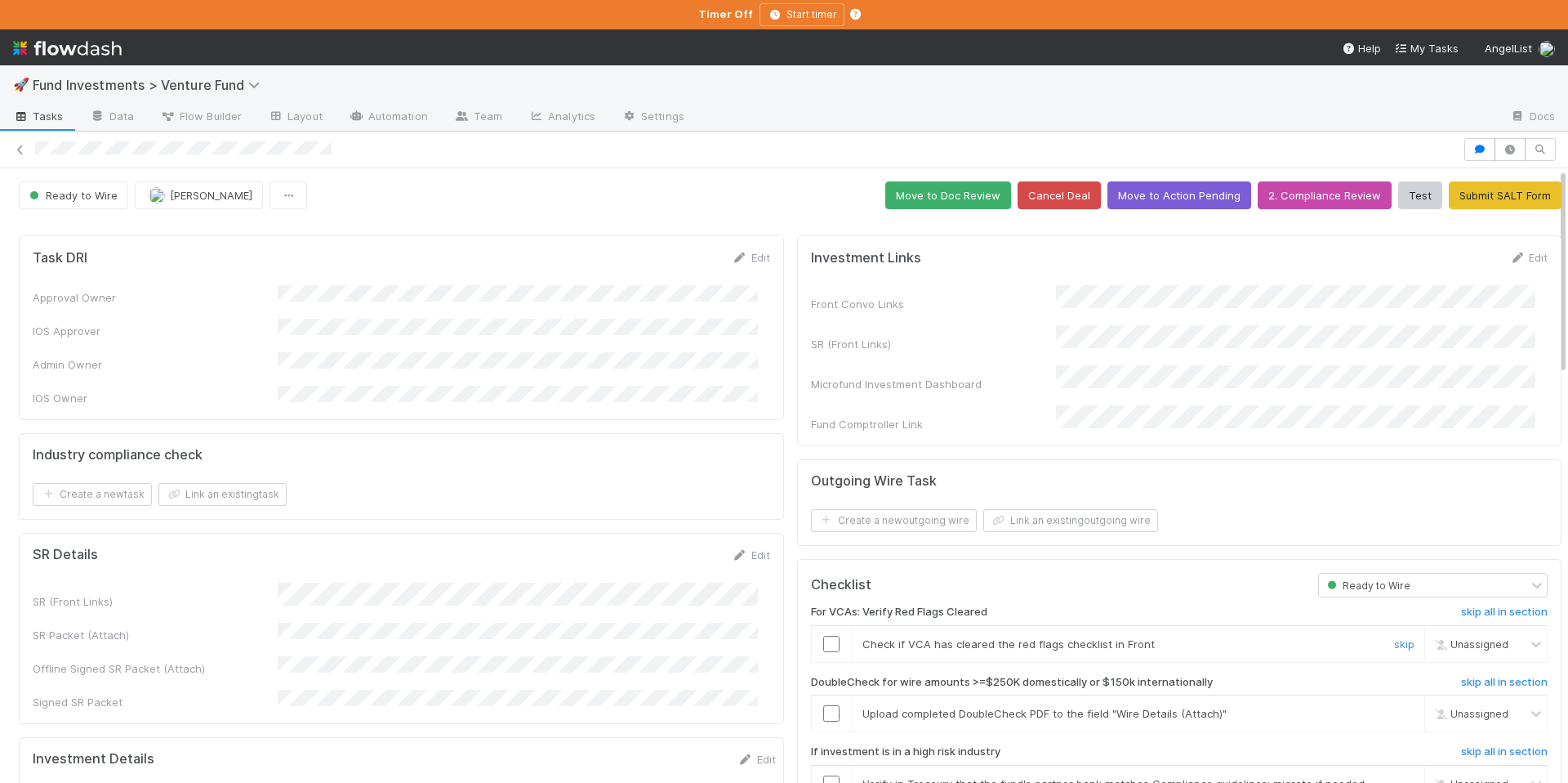
click at [824, 635] on input "checkbox" at bounding box center [832, 643] width 16 height 16
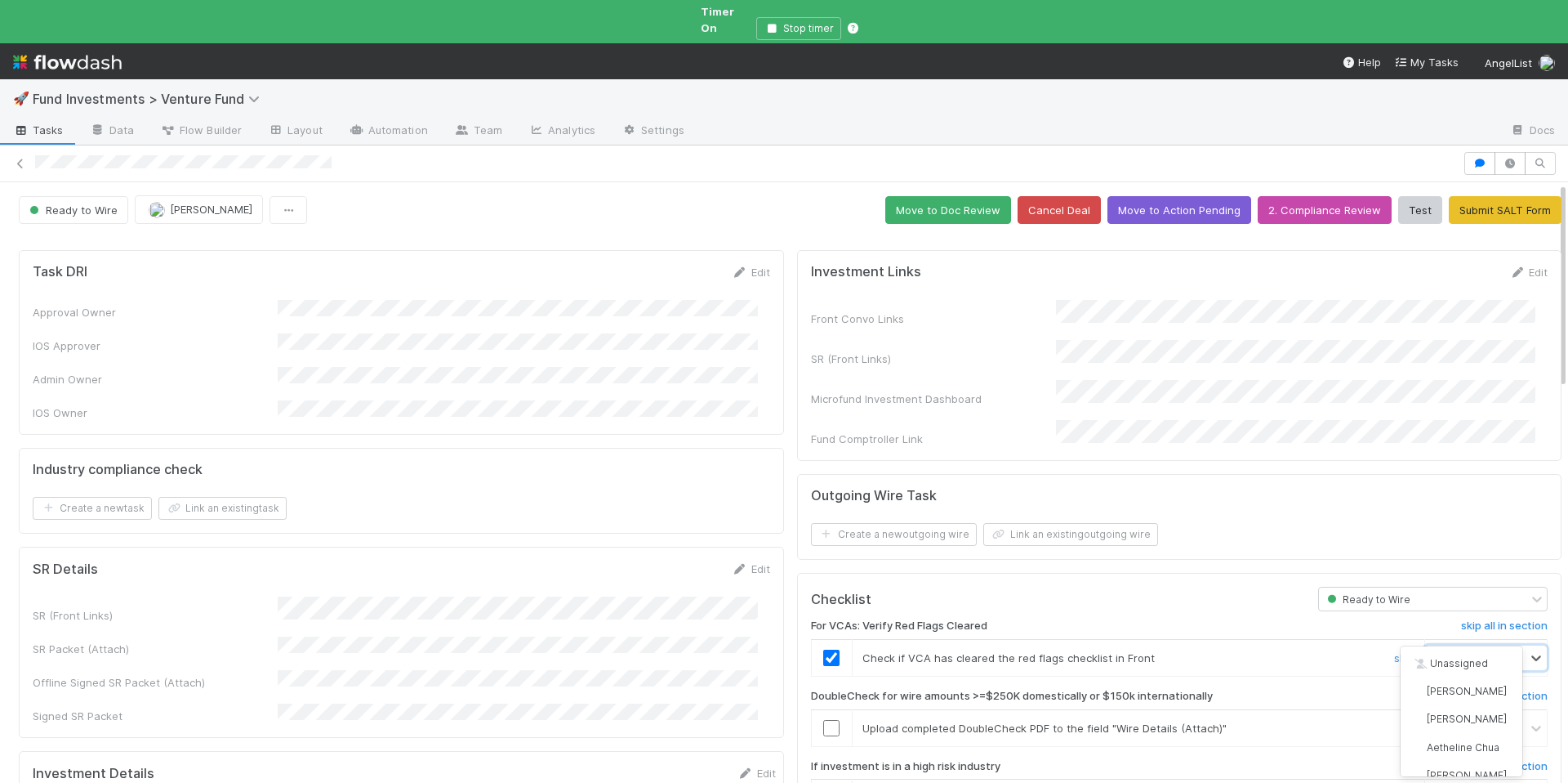
click at [1448, 652] on span "[PERSON_NAME]" at bounding box center [1488, 658] width 80 height 12
type input "eth"
click at [1463, 717] on span "[PERSON_NAME]" at bounding box center [1467, 718] width 80 height 12
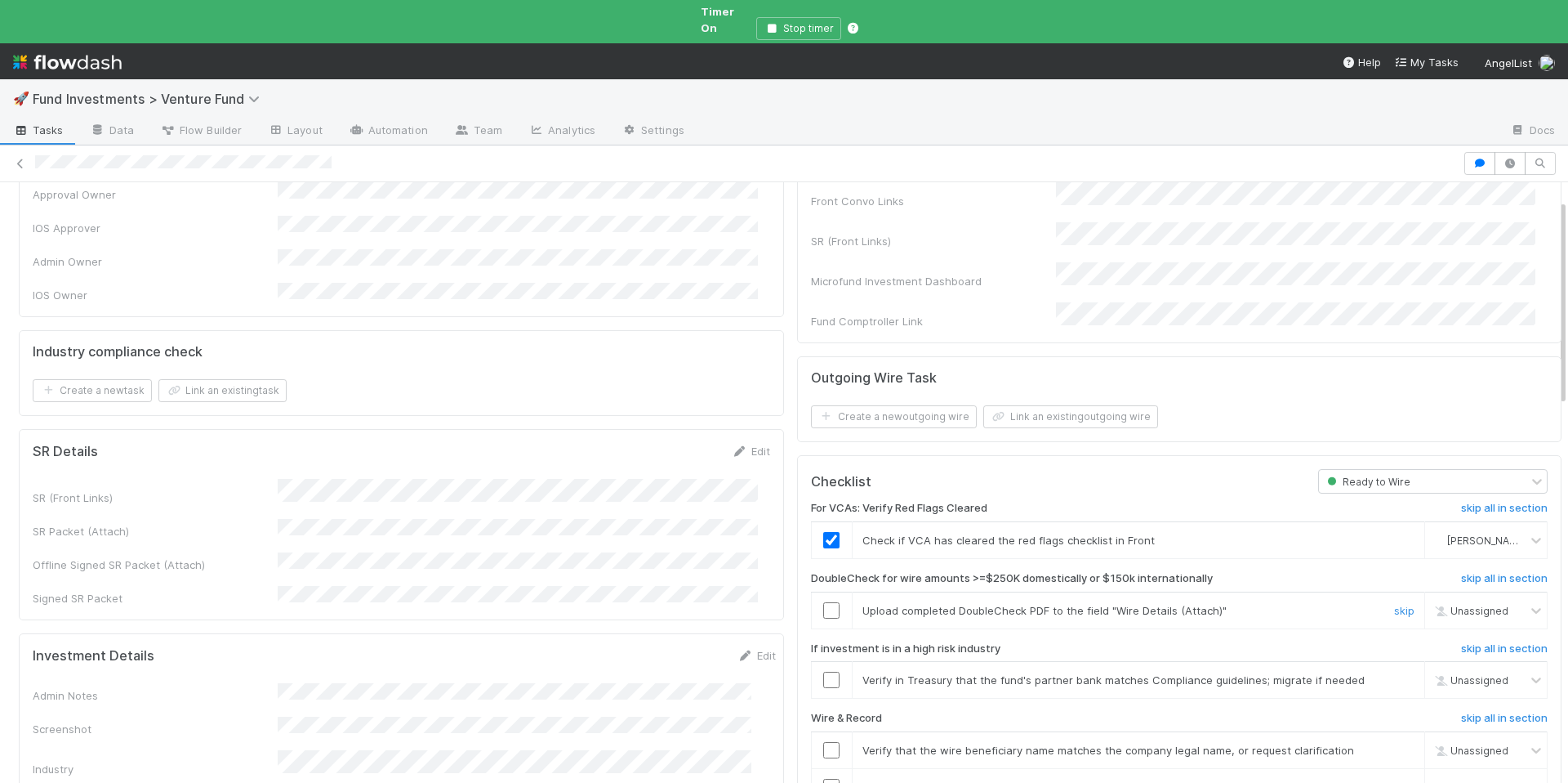
scroll to position [257, 0]
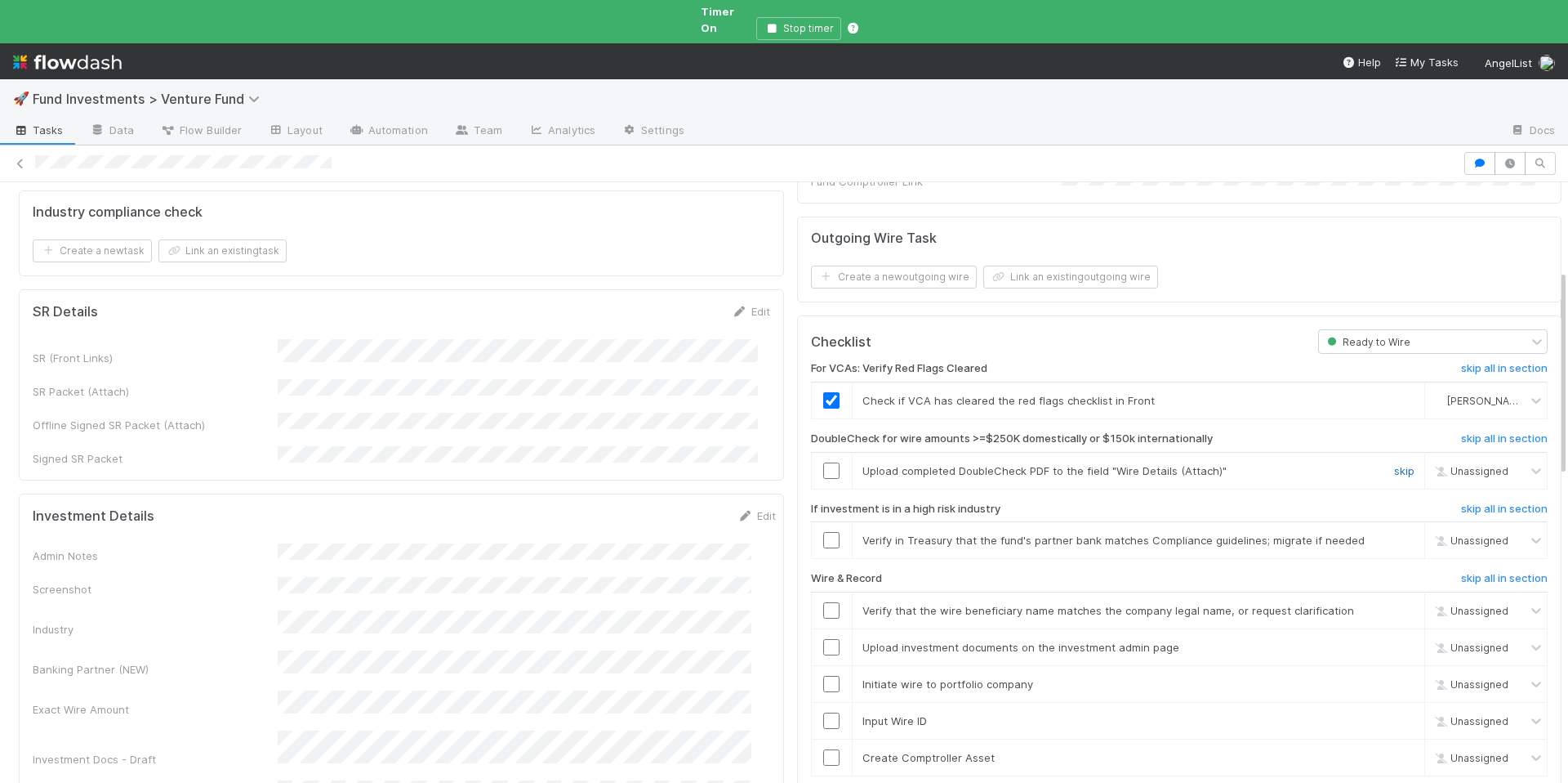
click at [1394, 464] on link "skip" at bounding box center [1404, 470] width 21 height 13
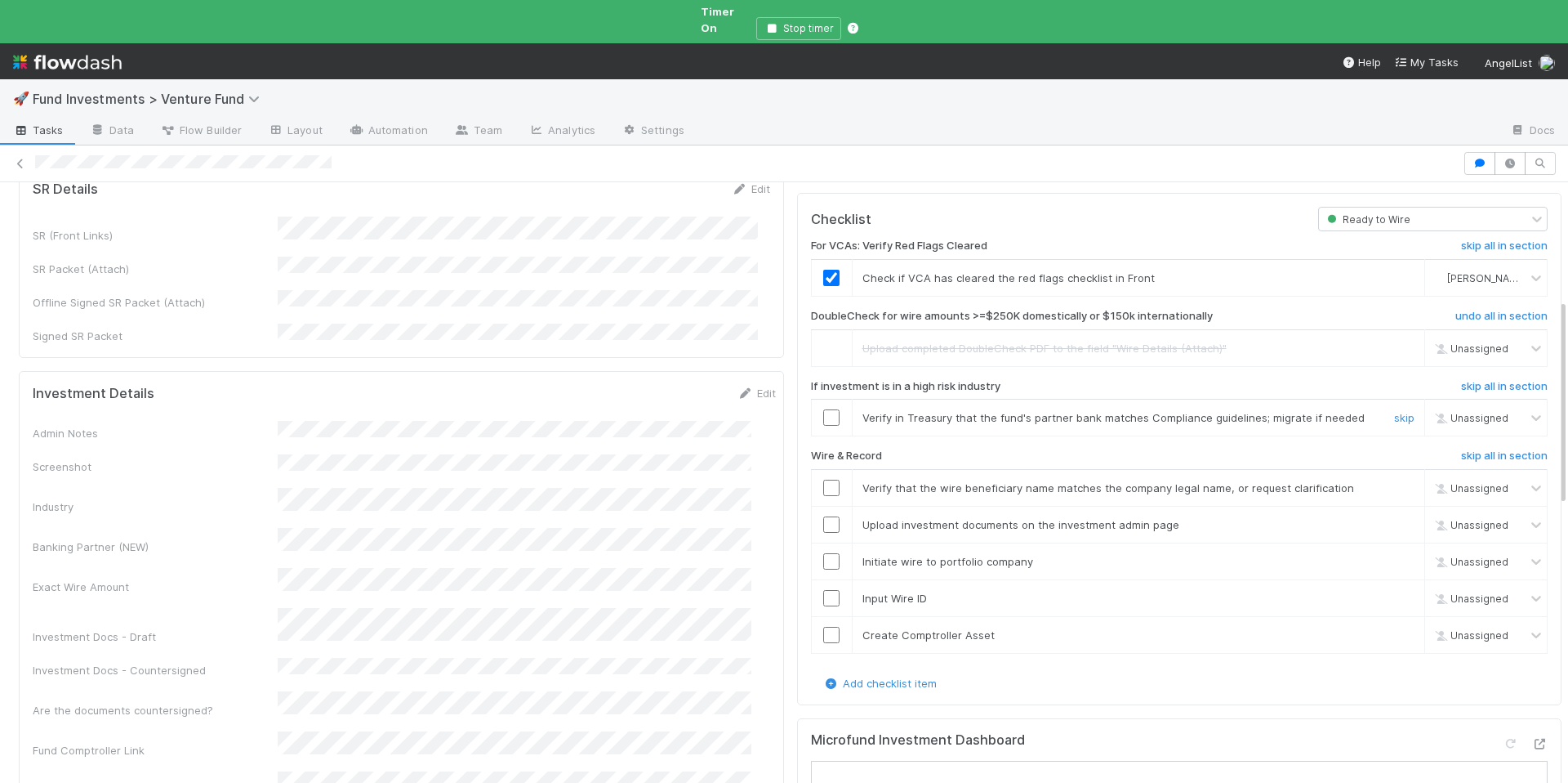
scroll to position [393, 0]
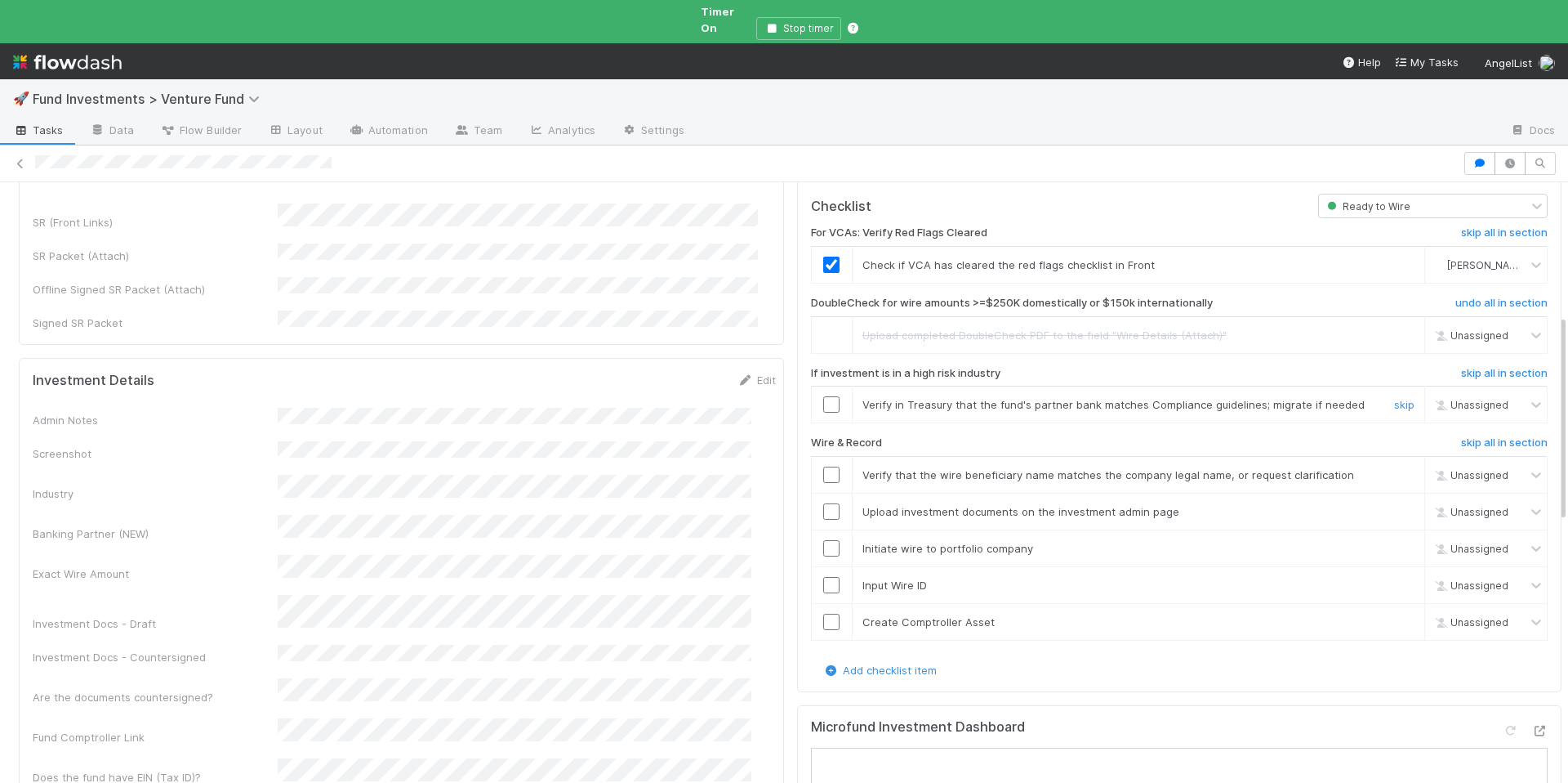
click at [824, 396] on input "checkbox" at bounding box center [832, 404] width 16 height 16
click at [824, 466] on input "checkbox" at bounding box center [832, 474] width 16 height 16
click at [824, 503] on input "checkbox" at bounding box center [832, 511] width 16 height 16
click at [824, 540] on input "checkbox" at bounding box center [832, 548] width 16 height 16
click at [824, 577] on input "checkbox" at bounding box center [832, 585] width 16 height 16
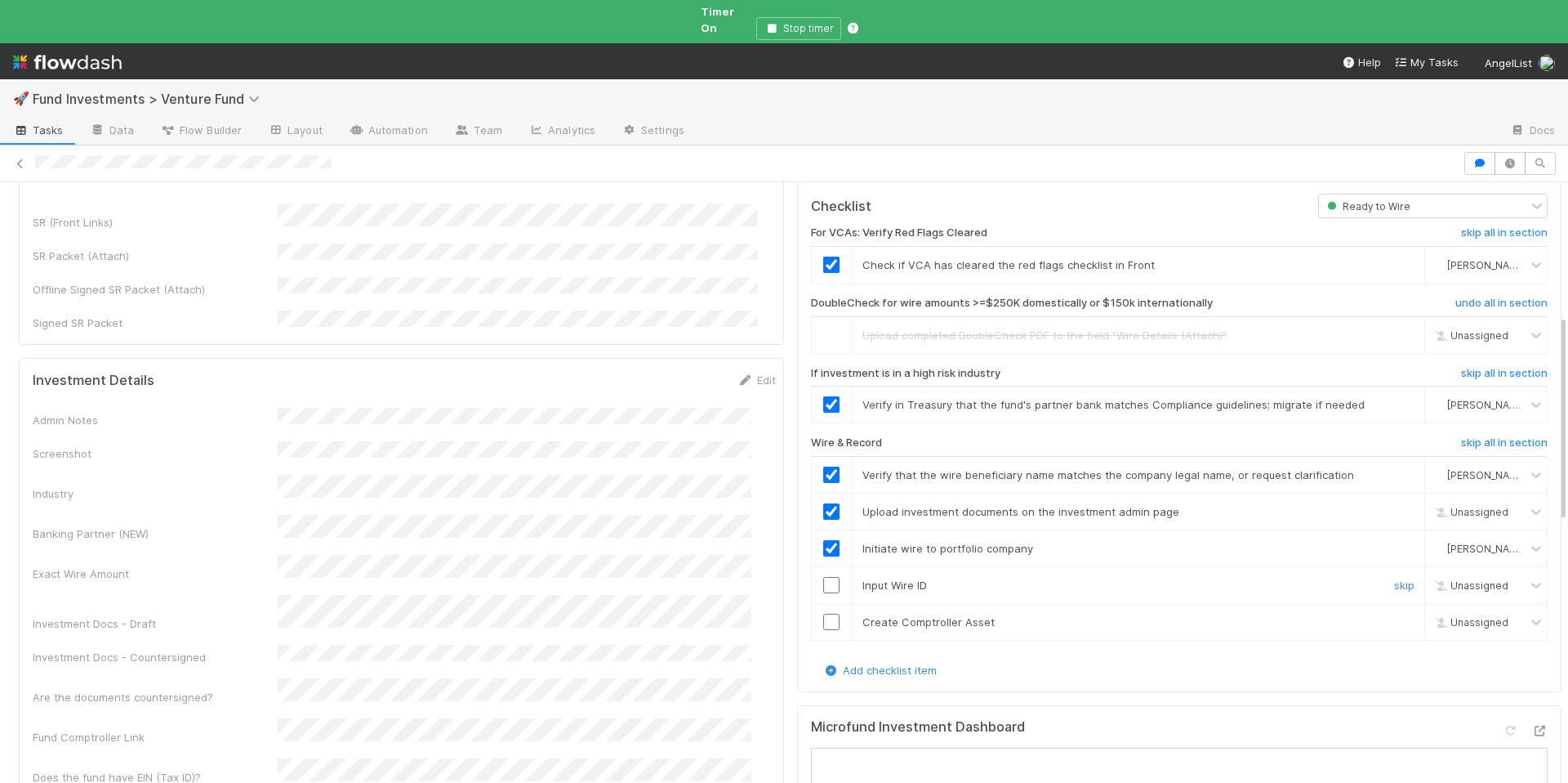
checkbox input "true"
drag, startPoint x: 825, startPoint y: 595, endPoint x: 819, endPoint y: 508, distance: 87.2
click at [825, 613] on input "checkbox" at bounding box center [832, 621] width 16 height 16
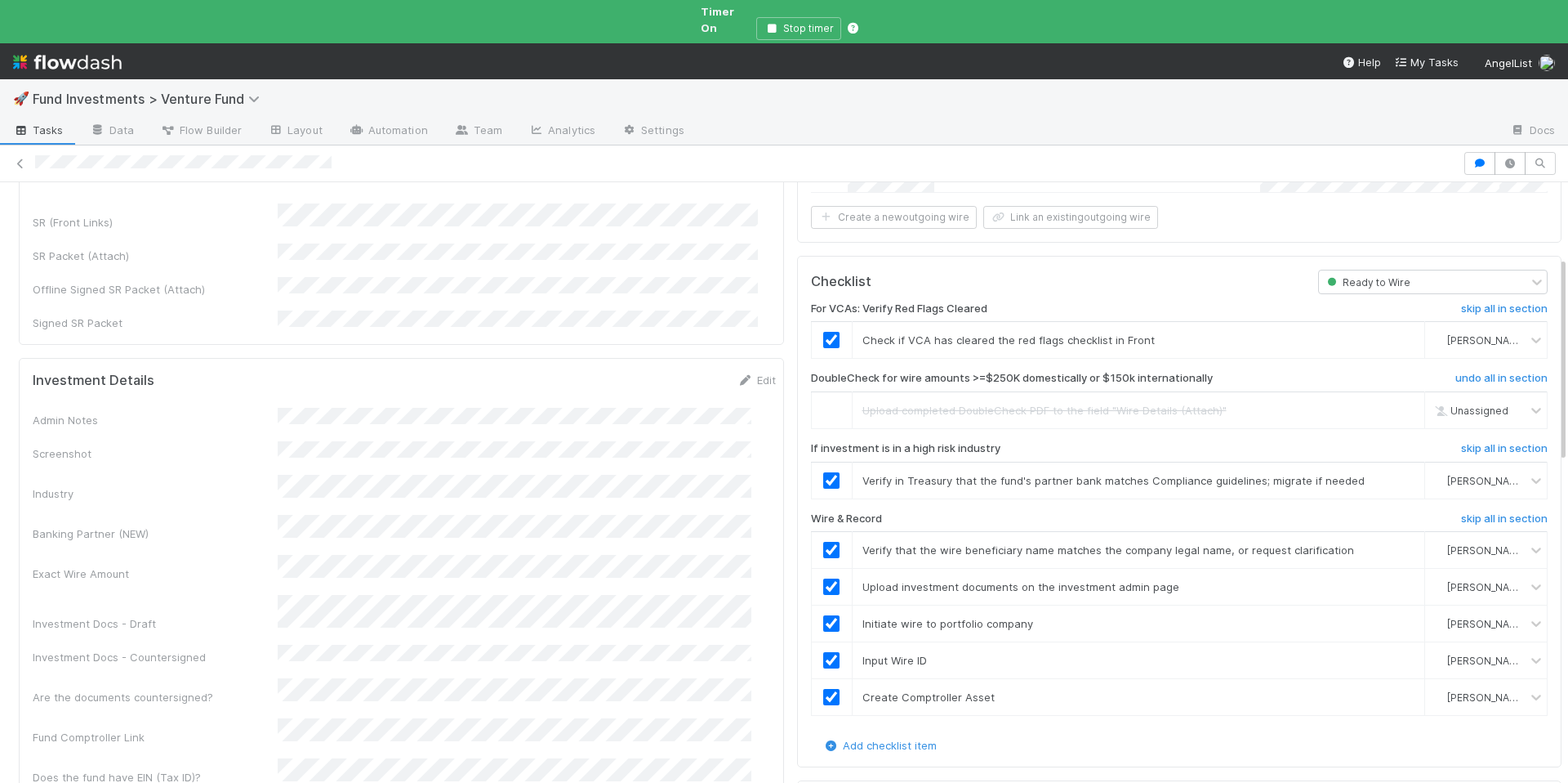
scroll to position [0, 0]
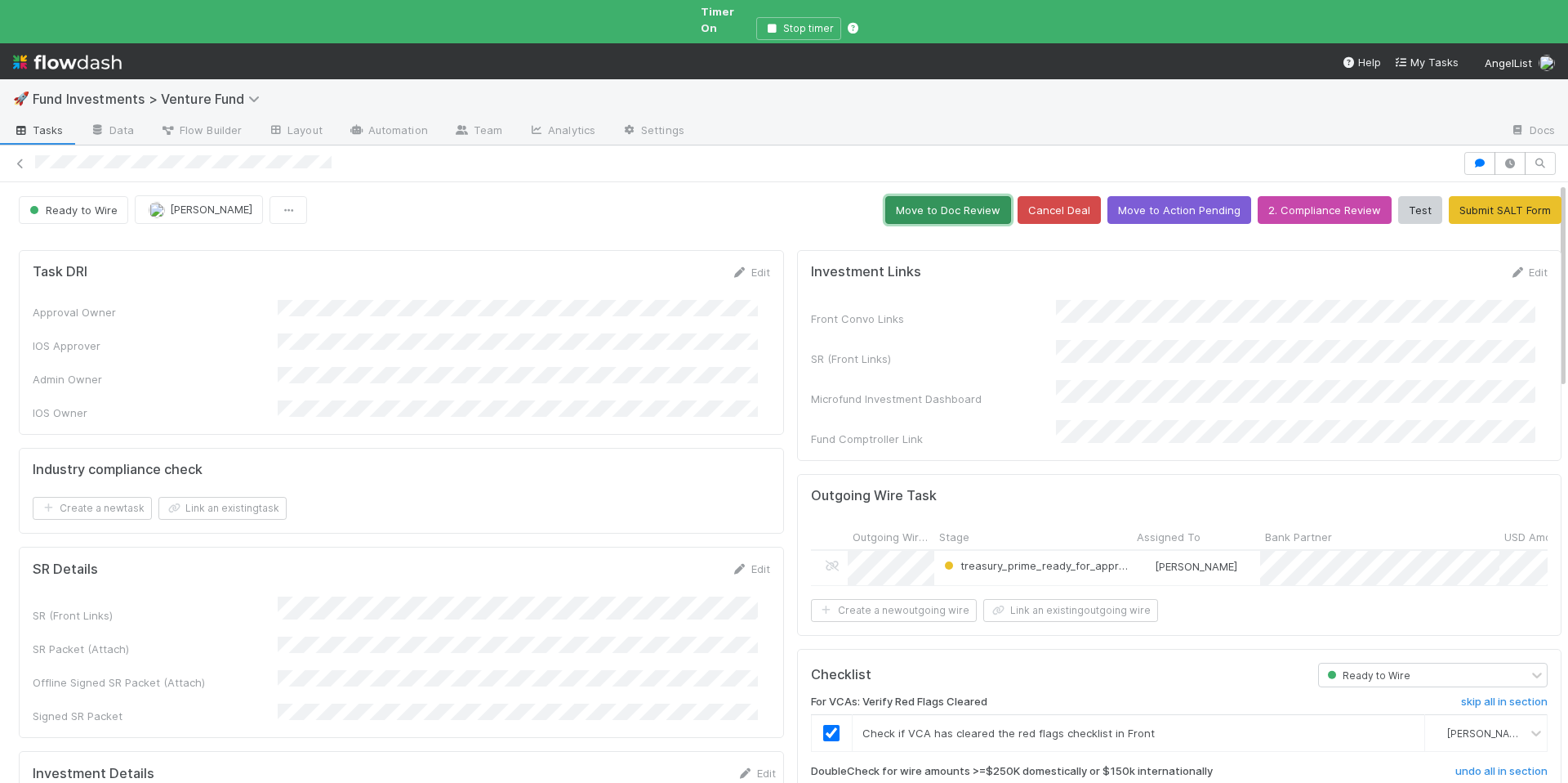
click at [906, 196] on button "Move to Doc Review" at bounding box center [948, 210] width 126 height 28
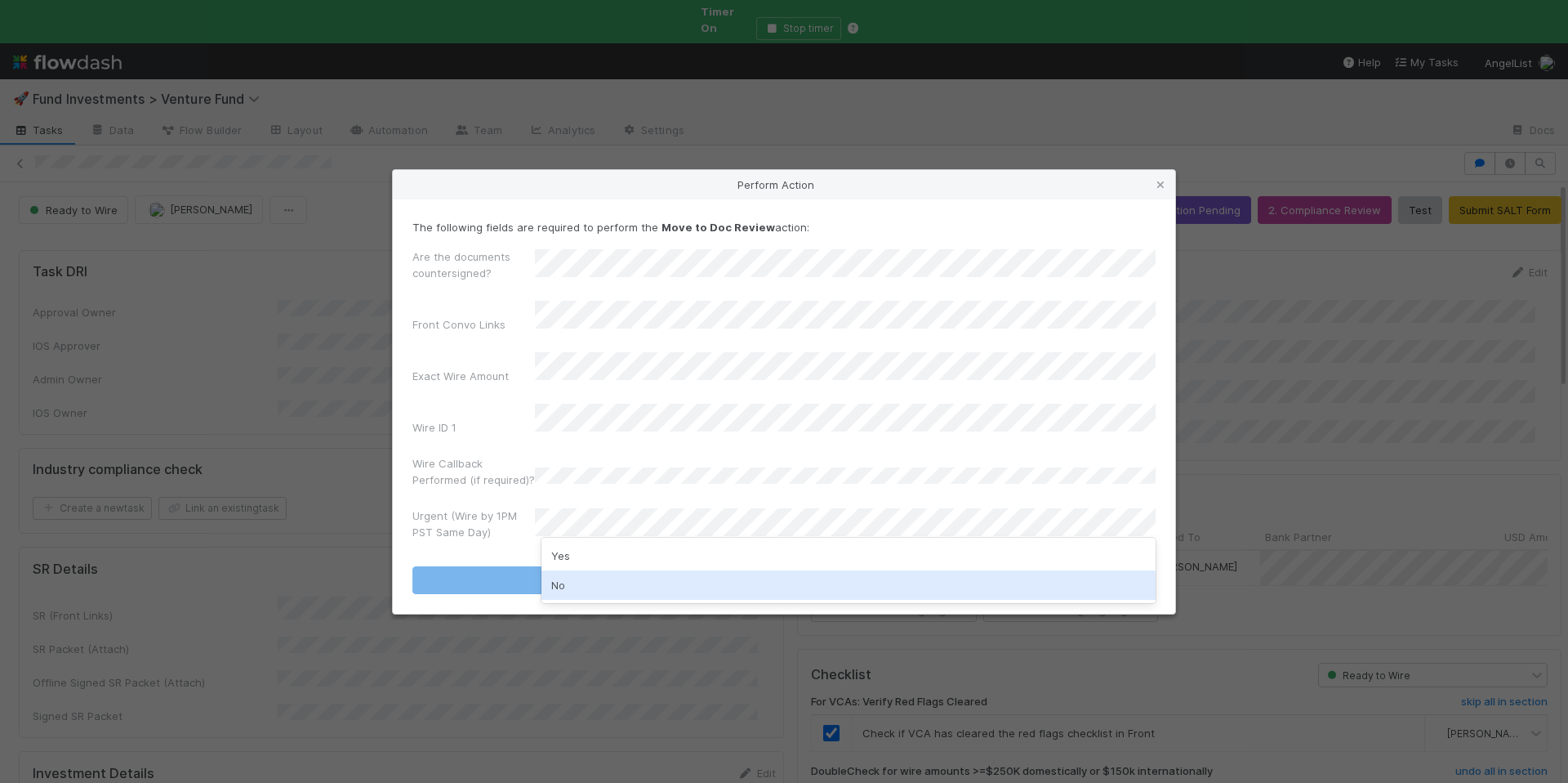
click at [612, 580] on div "No" at bounding box center [849, 586] width 614 height 30
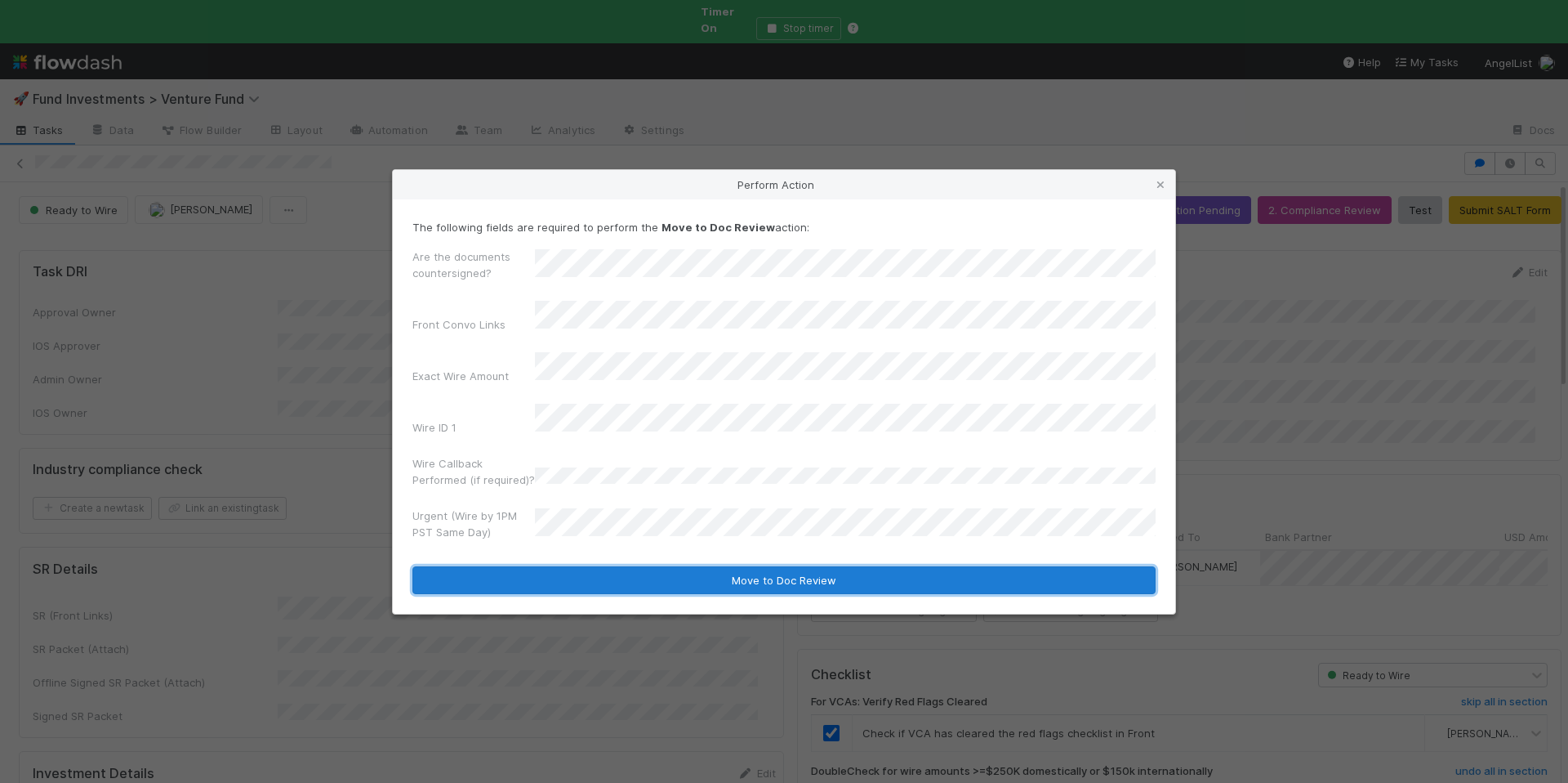
click at [641, 566] on button "Move to Doc Review" at bounding box center [784, 580] width 743 height 28
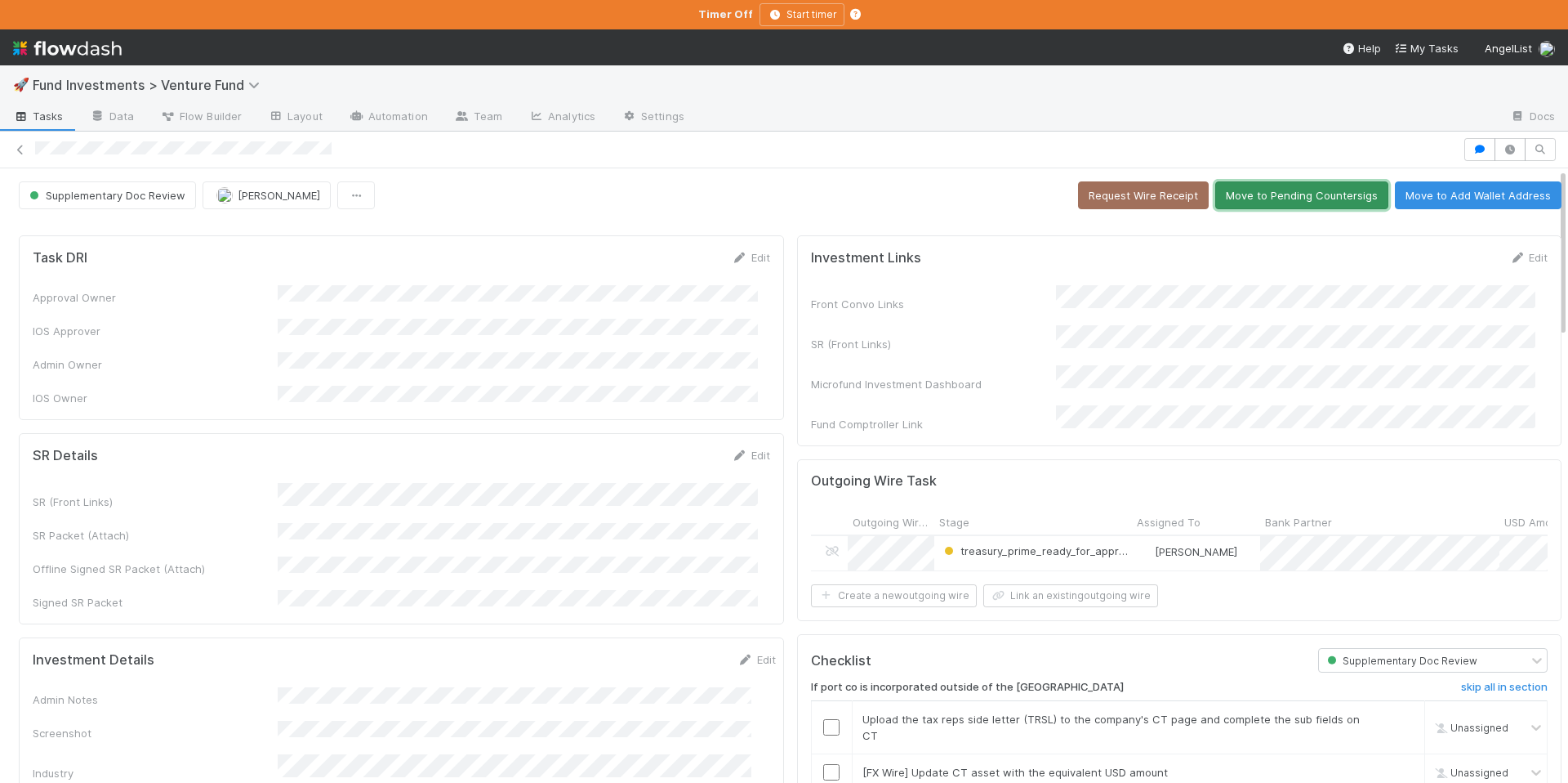
click at [1277, 203] on button "Move to Pending Countersigs" at bounding box center [1302, 196] width 174 height 28
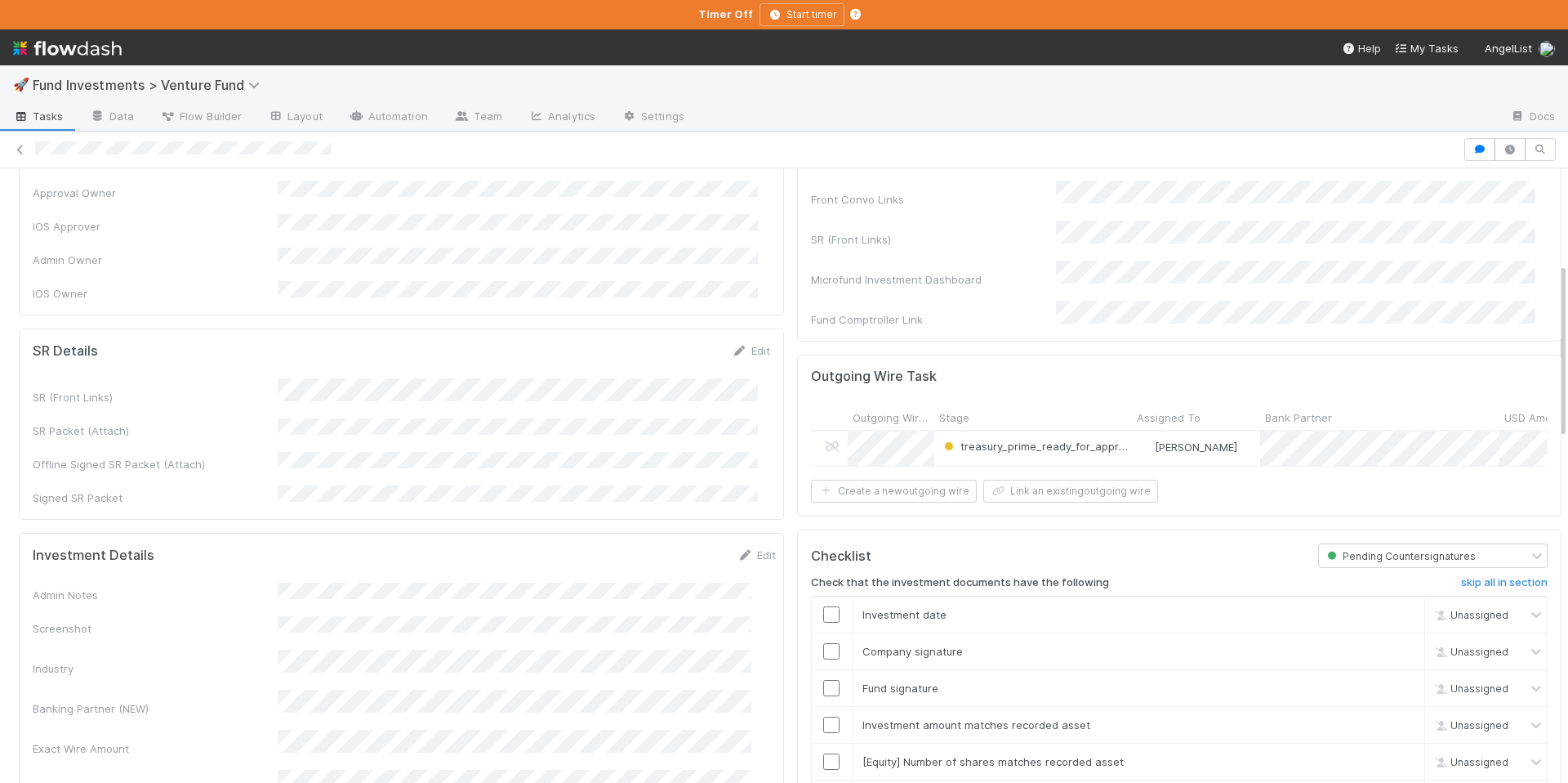
scroll to position [339, 0]
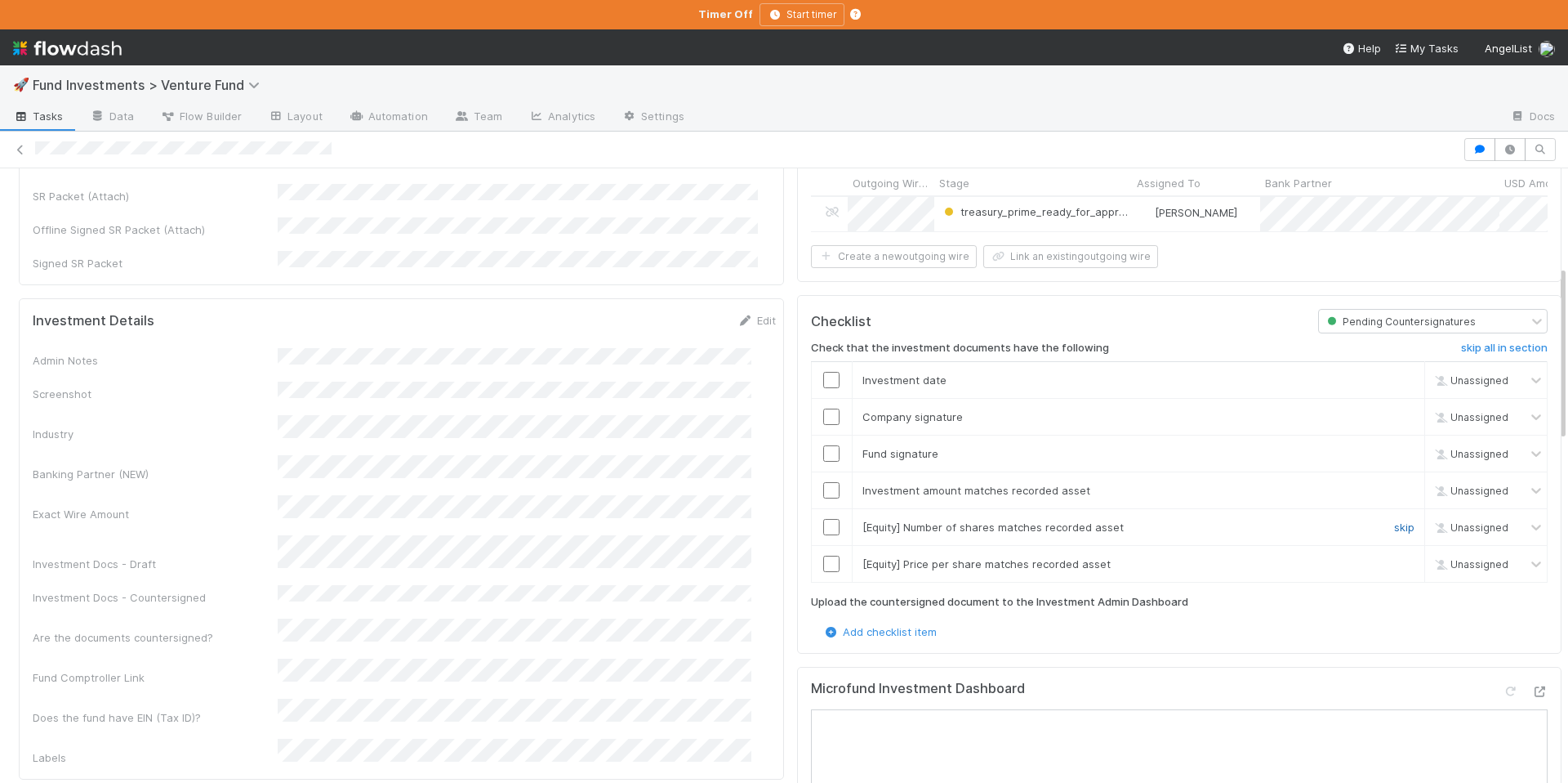
click at [1394, 522] on link "skip" at bounding box center [1404, 526] width 21 height 13
click at [1394, 557] on link "skip" at bounding box center [1404, 563] width 21 height 13
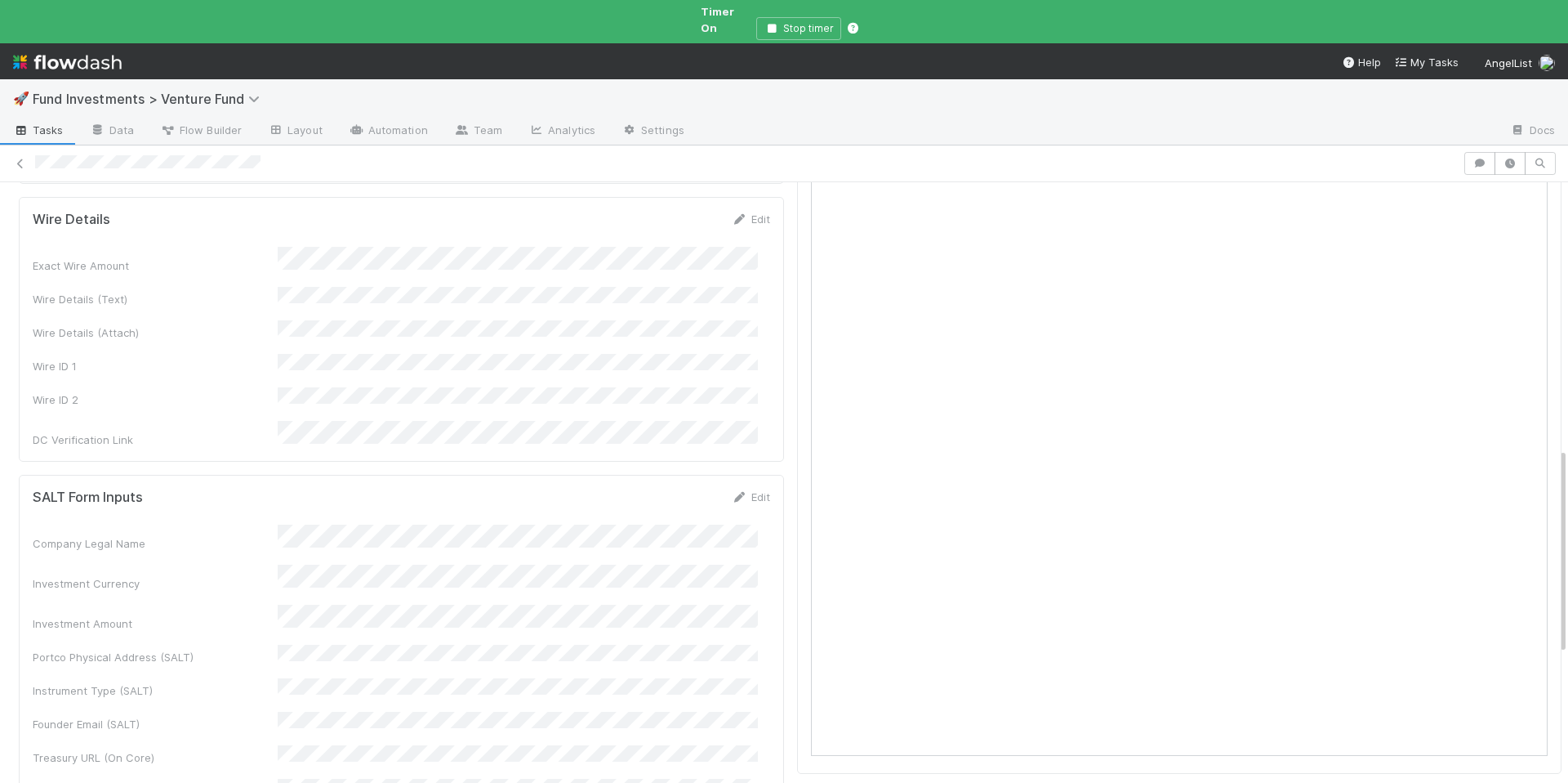
scroll to position [468, 0]
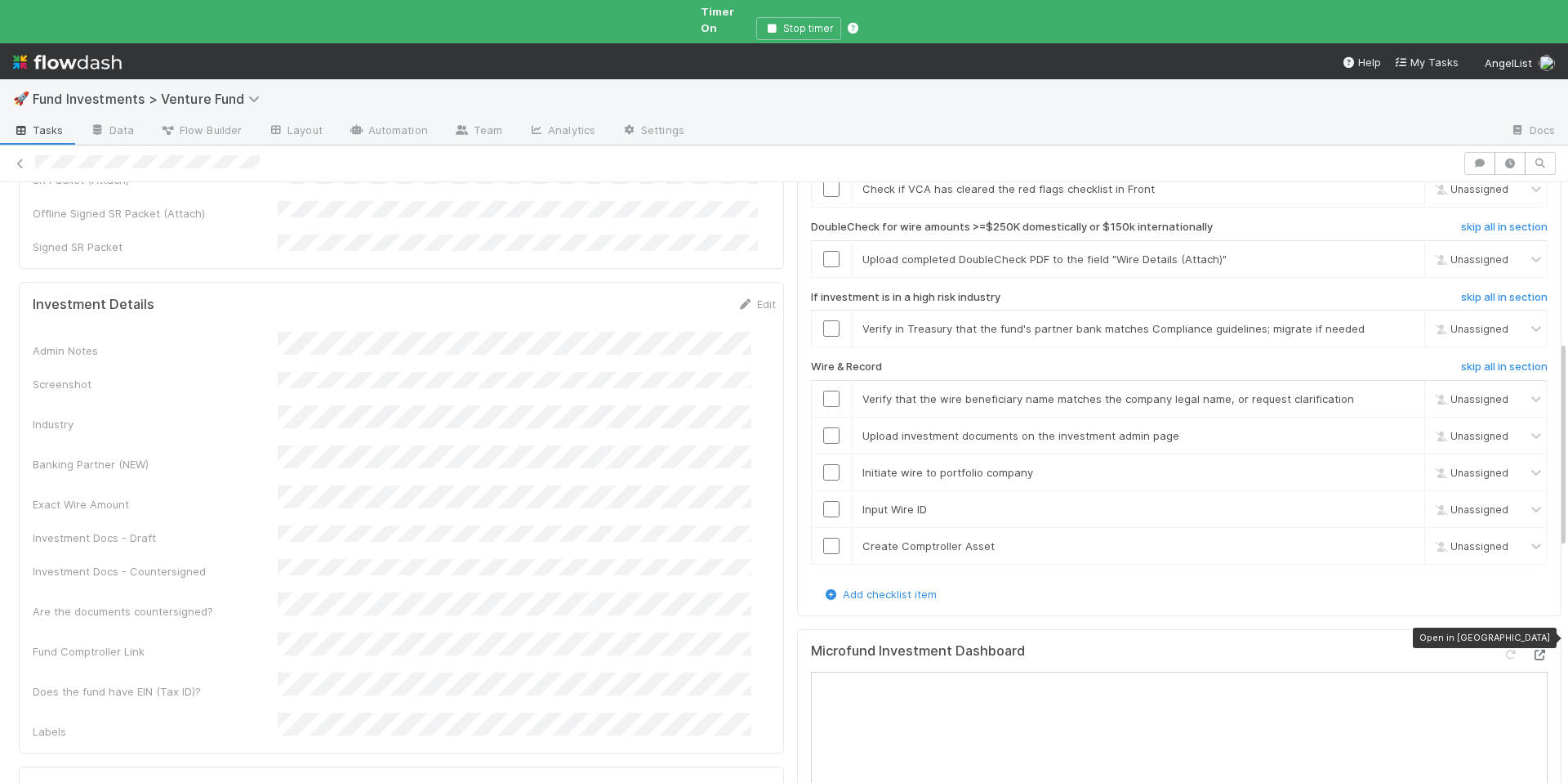
click at [1531, 649] on icon at bounding box center [1539, 654] width 16 height 11
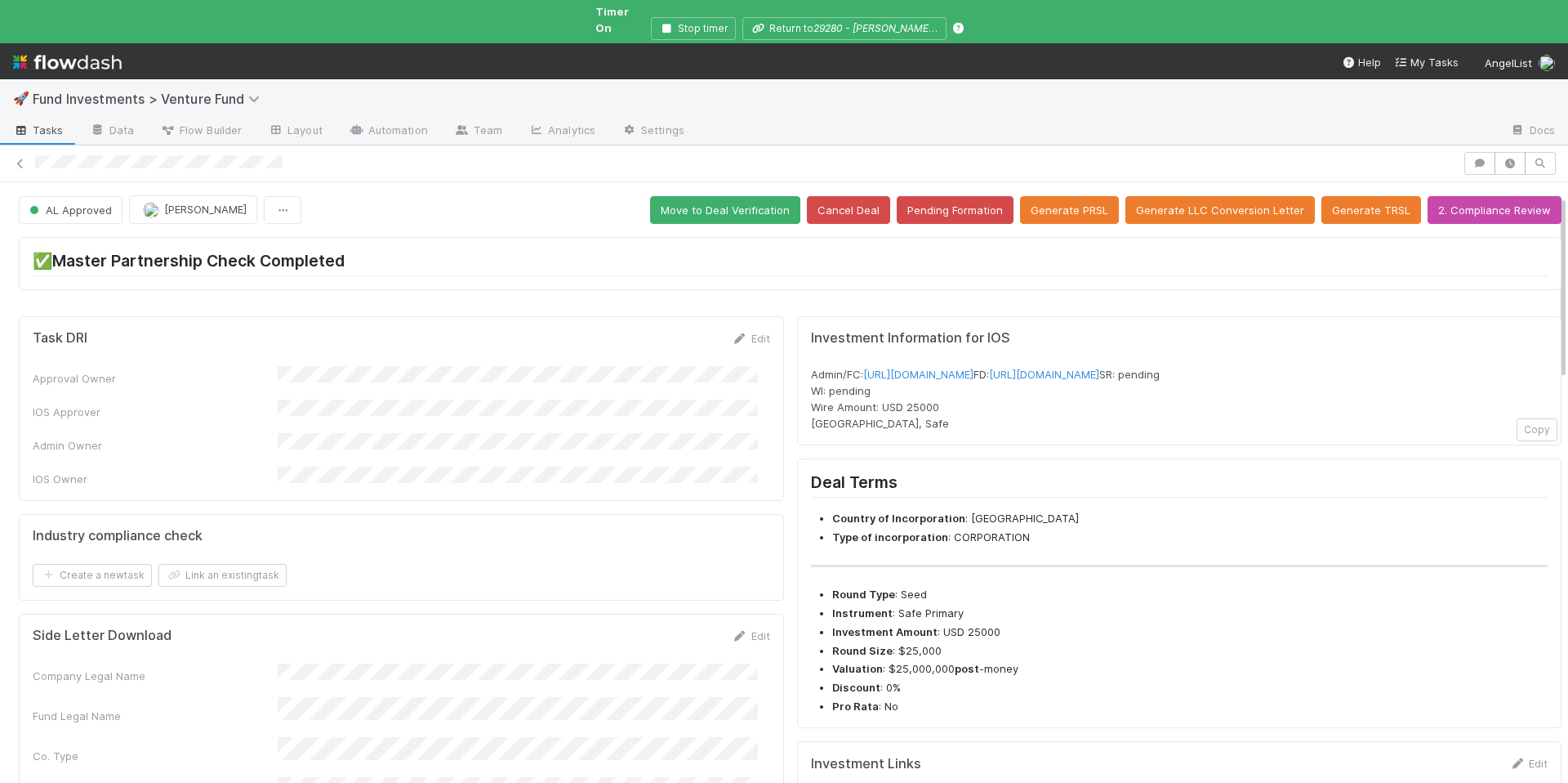
scroll to position [350, 0]
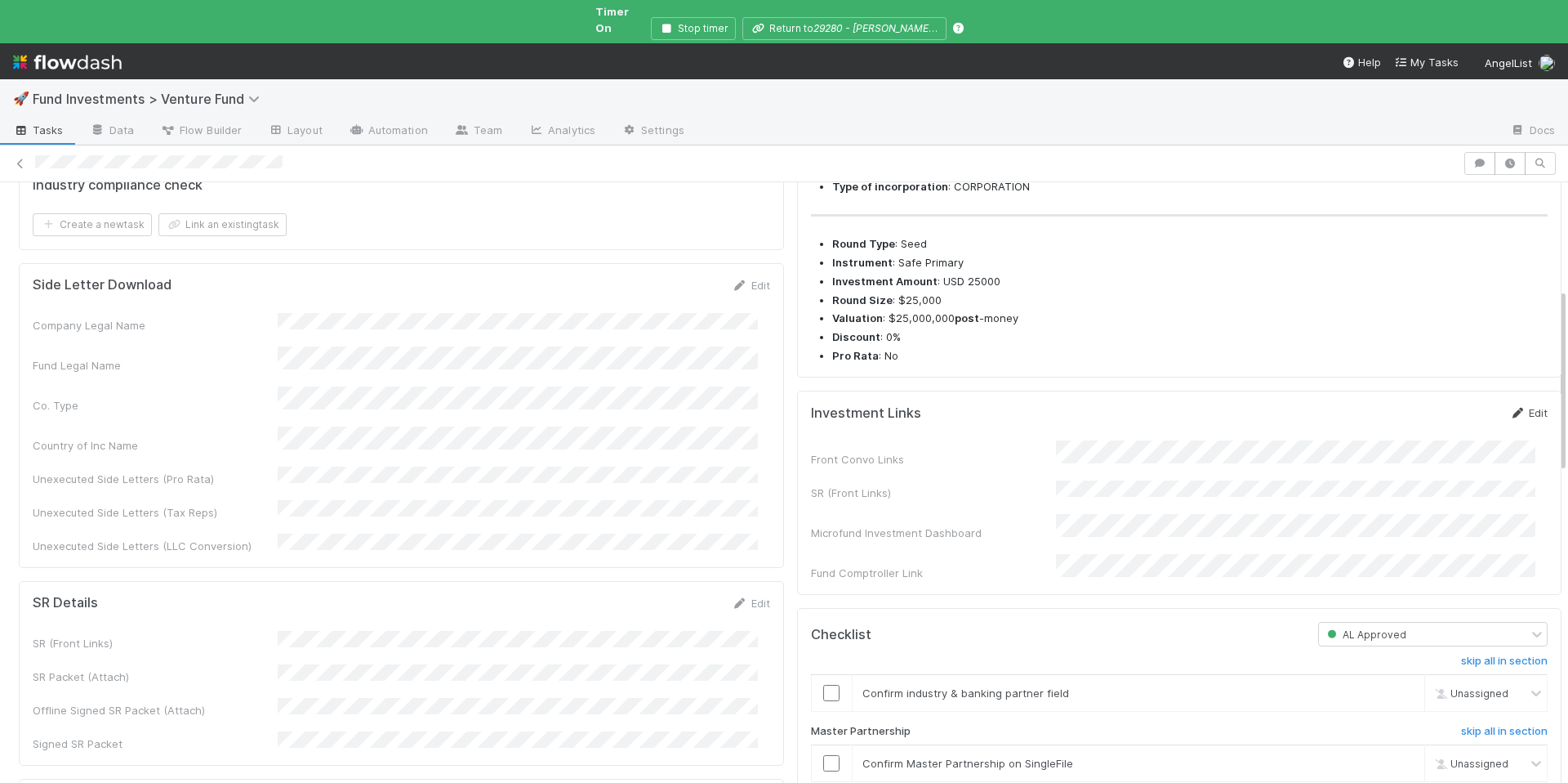
click at [1519, 419] on link "Edit" at bounding box center [1528, 412] width 39 height 13
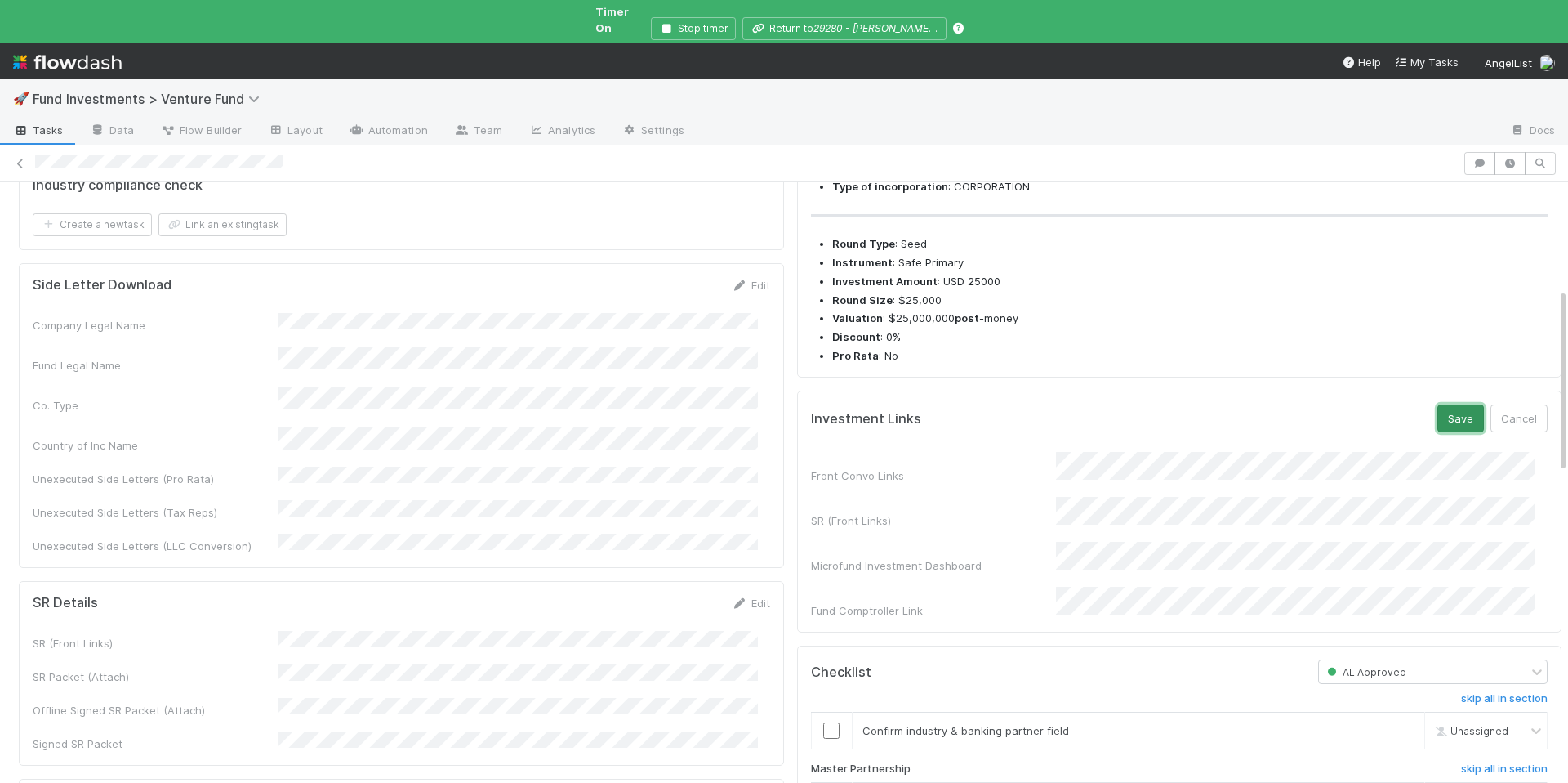
click at [1438, 432] on button "Save" at bounding box center [1461, 418] width 47 height 28
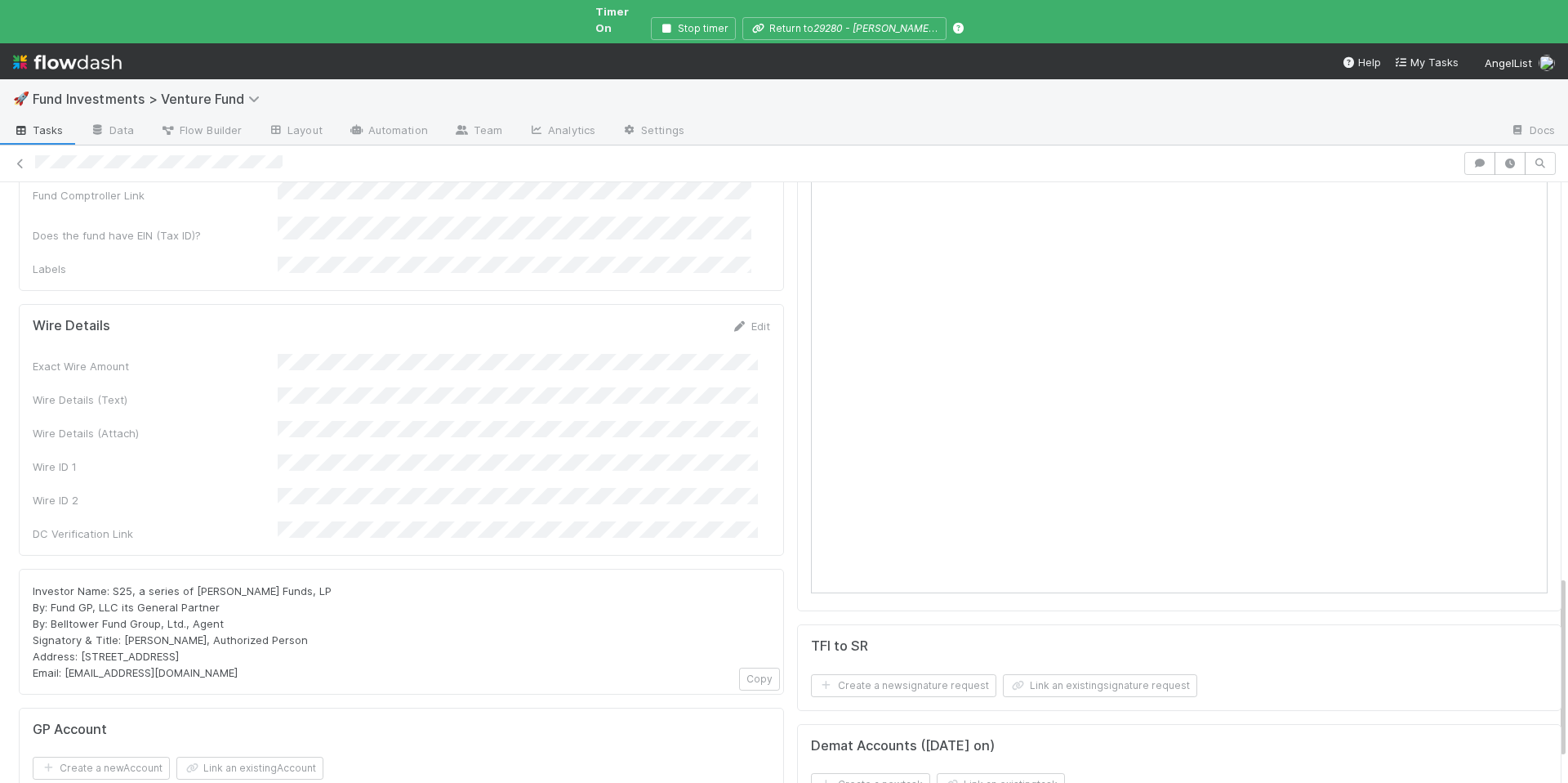
scroll to position [1314, 0]
drag, startPoint x: 255, startPoint y: 432, endPoint x: 199, endPoint y: 436, distance: 56.1
click at [193, 576] on div "Investor Name: S25, a series of [PERSON_NAME] Funds, LP By: Fund GP, LLC its Ge…" at bounding box center [401, 624] width 737 height 98
copy span "[PERSON_NAME] Funds, LP"
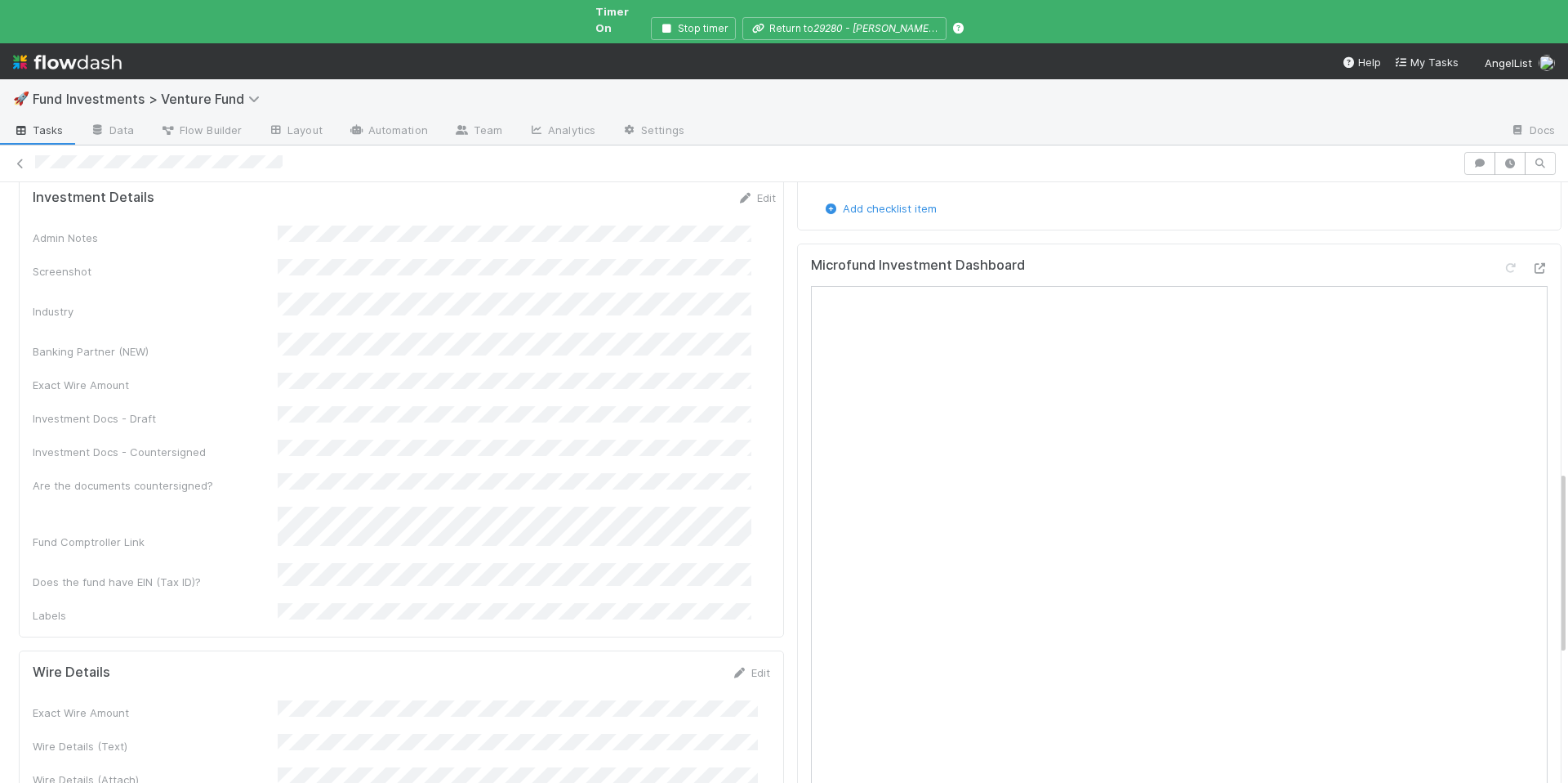
scroll to position [642, 0]
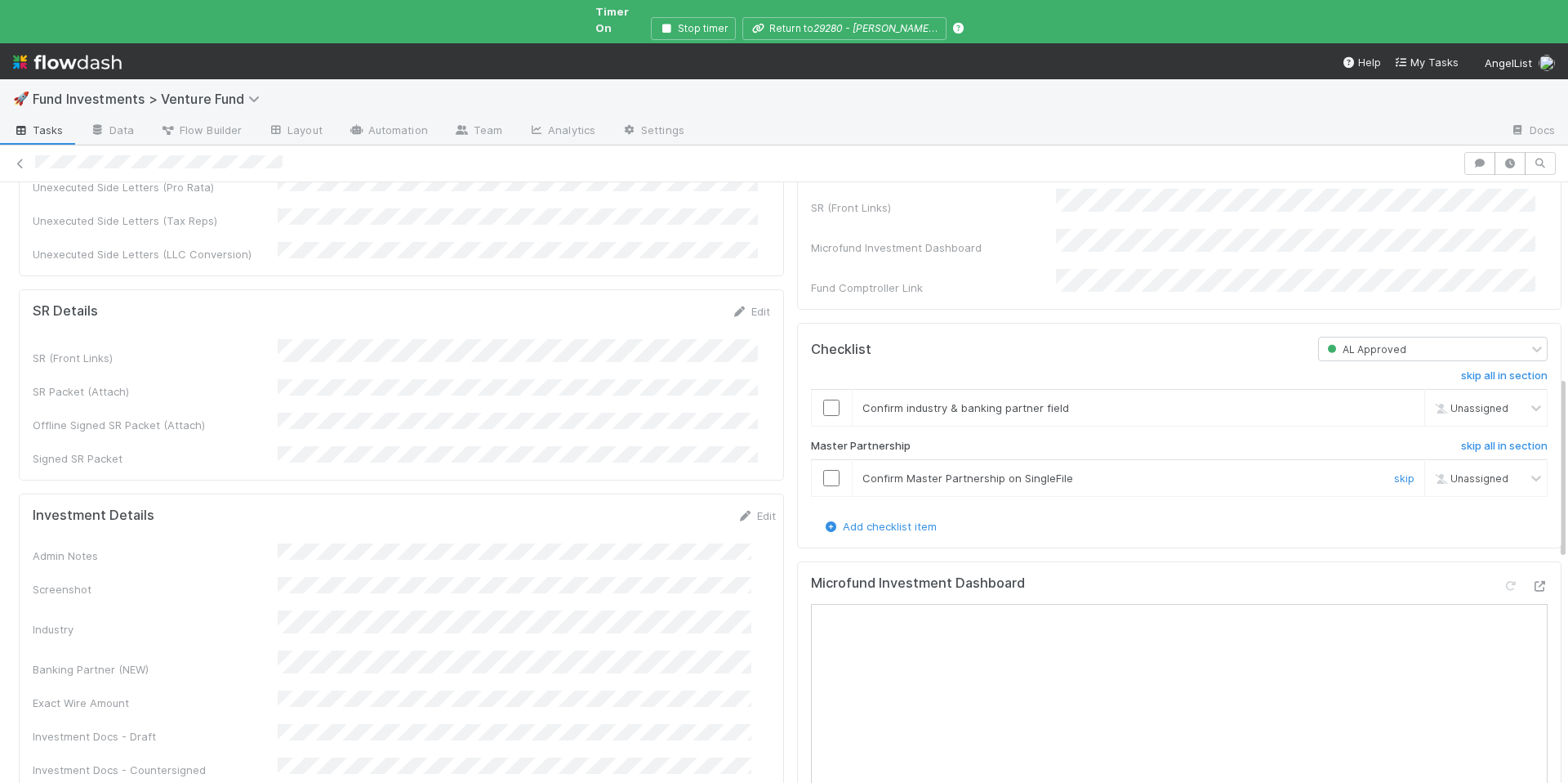
click at [824, 478] on input "checkbox" at bounding box center [832, 477] width 16 height 16
click at [824, 413] on input "checkbox" at bounding box center [832, 408] width 16 height 16
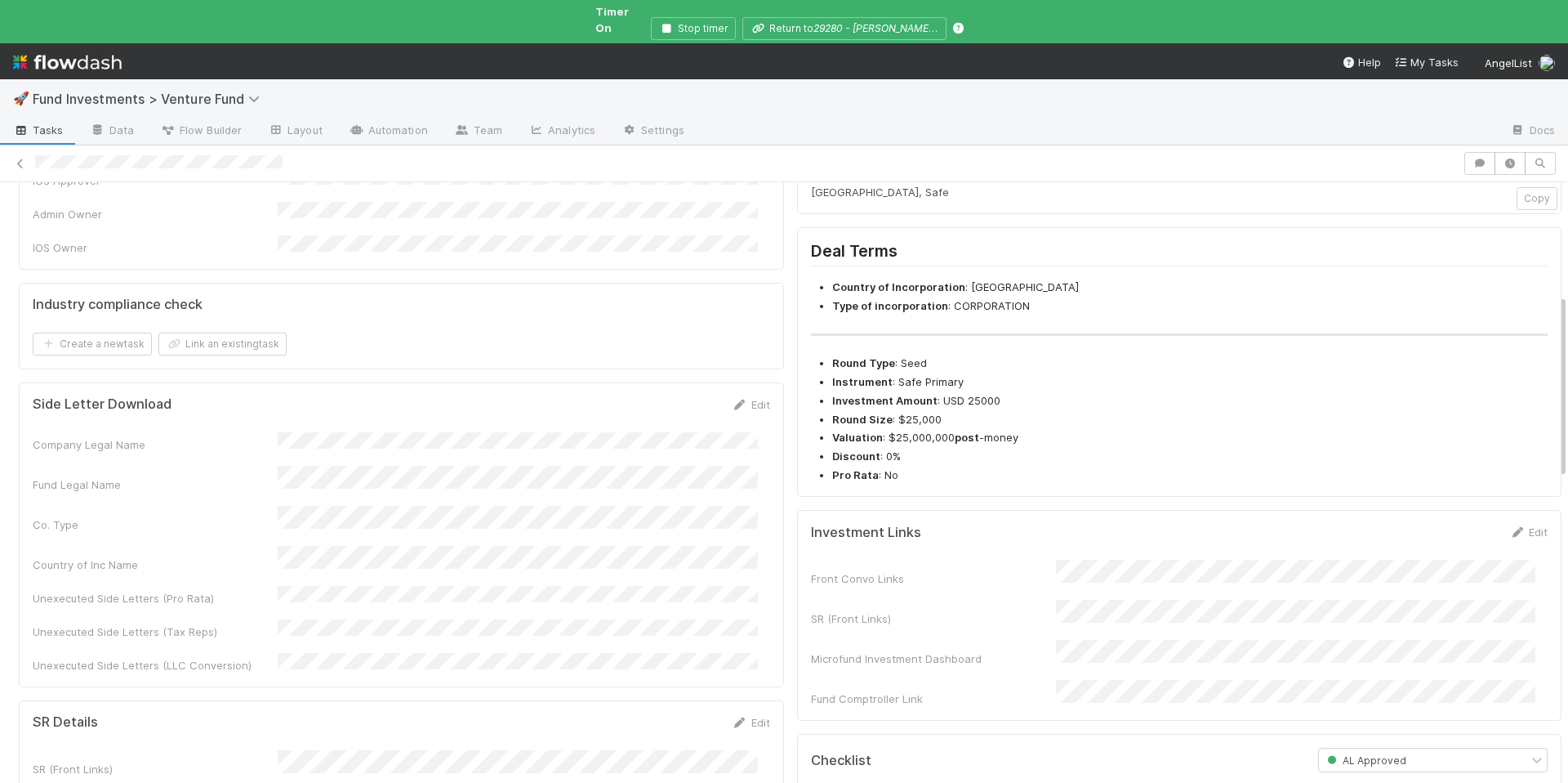
scroll to position [0, 0]
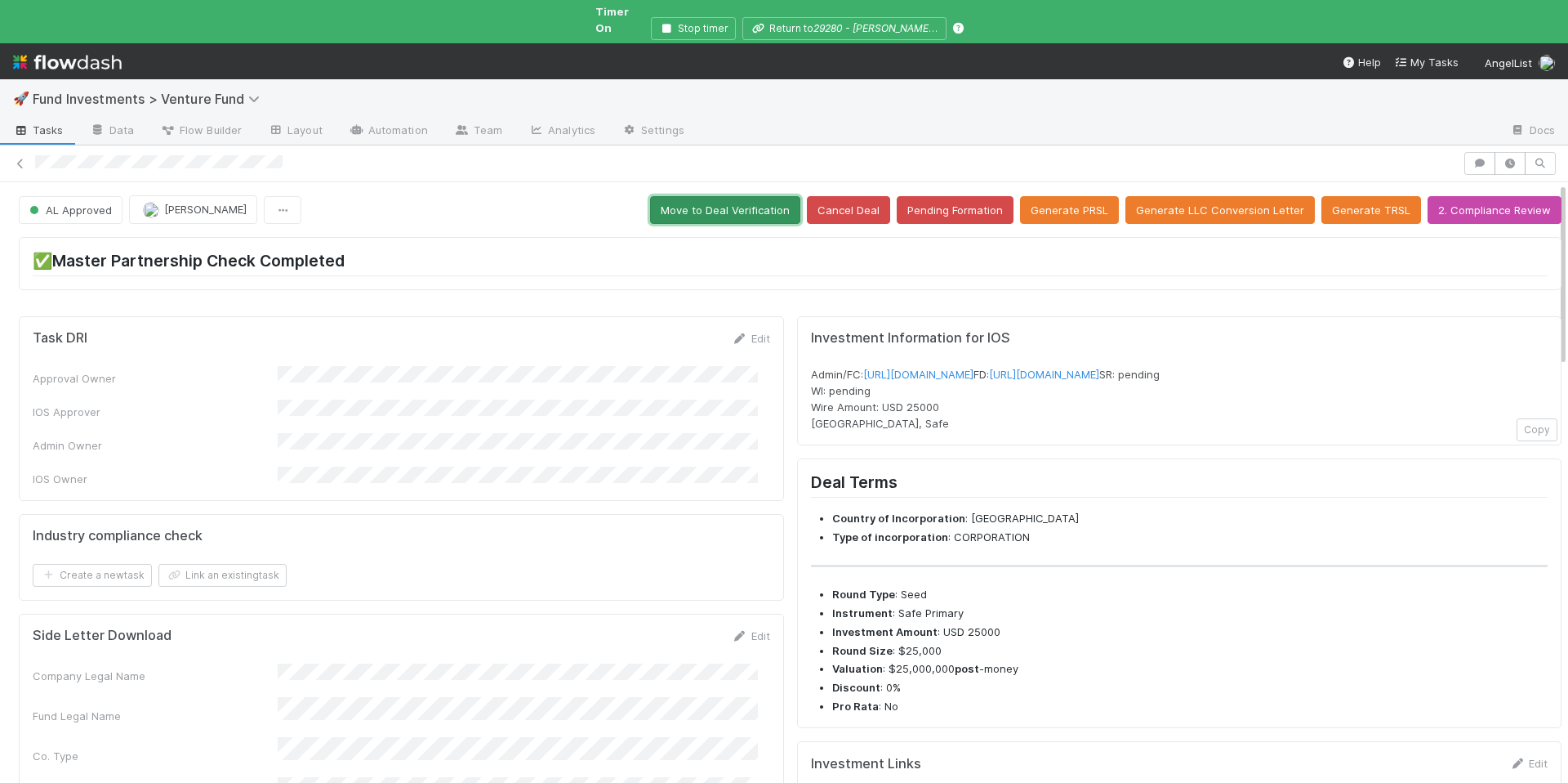
click at [723, 196] on button "Move to Deal Verification" at bounding box center [724, 210] width 150 height 28
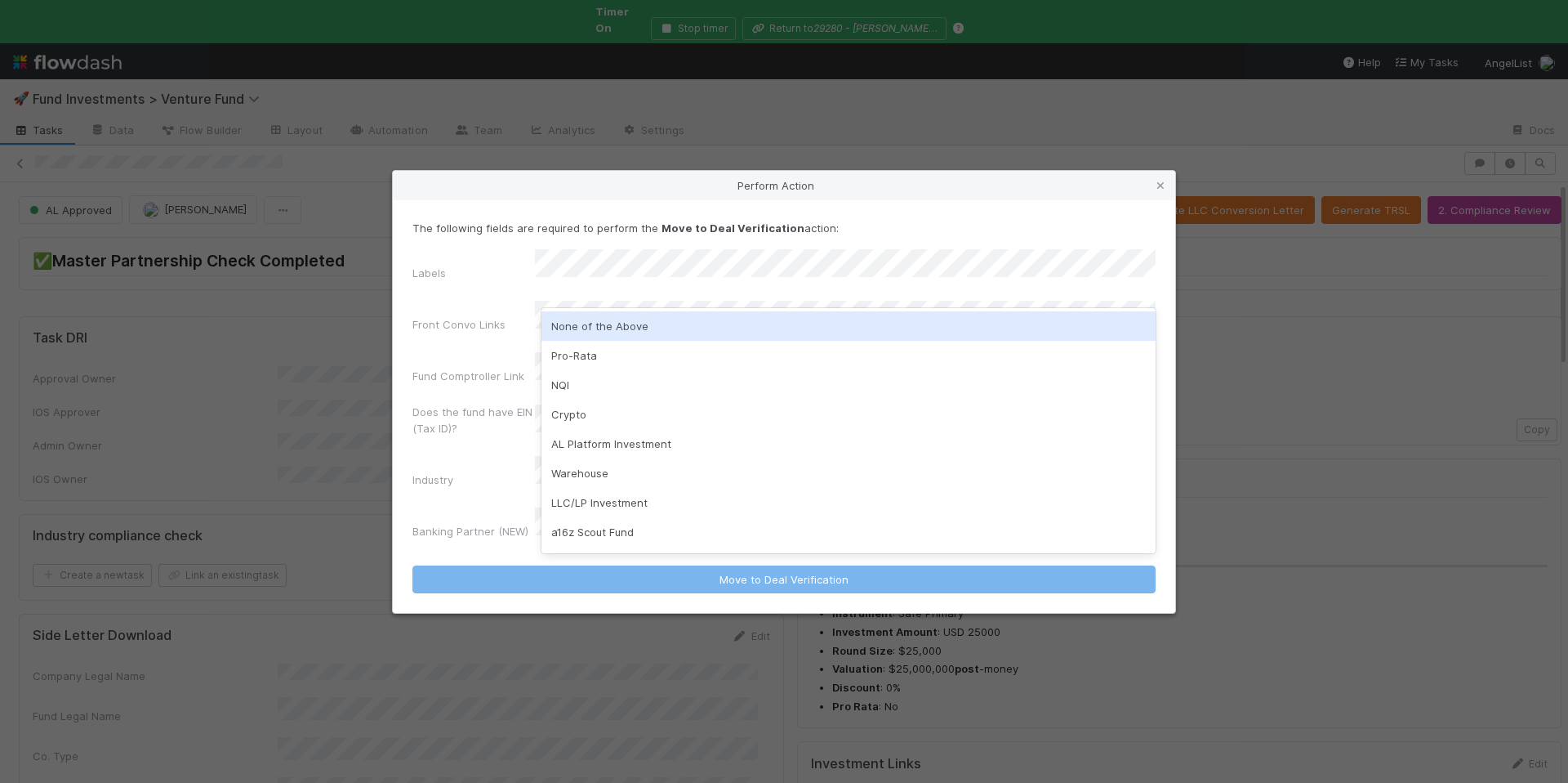
click at [677, 326] on div "None of the Above" at bounding box center [849, 326] width 614 height 30
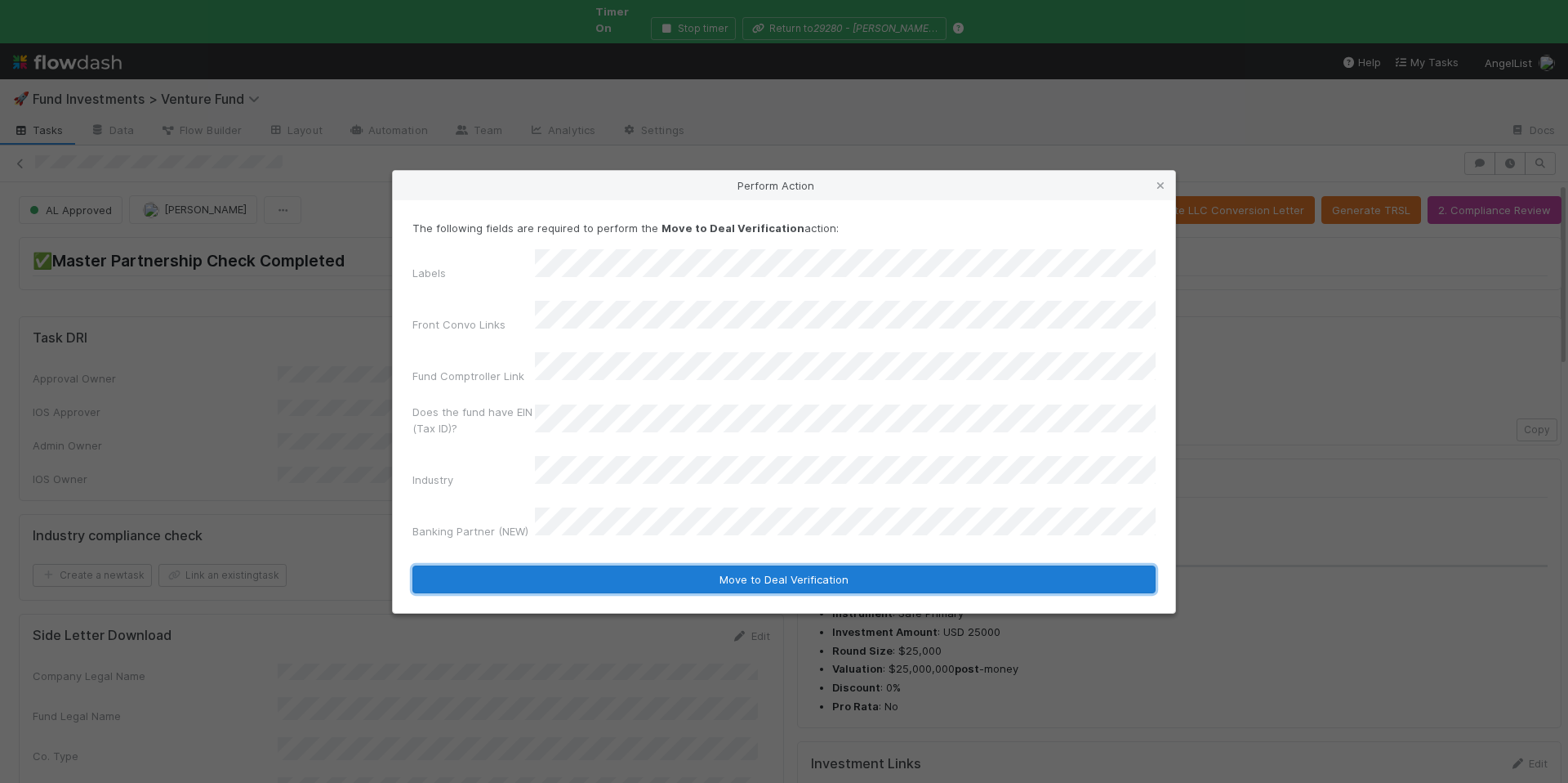
click at [682, 566] on button "Move to Deal Verification" at bounding box center [784, 580] width 743 height 28
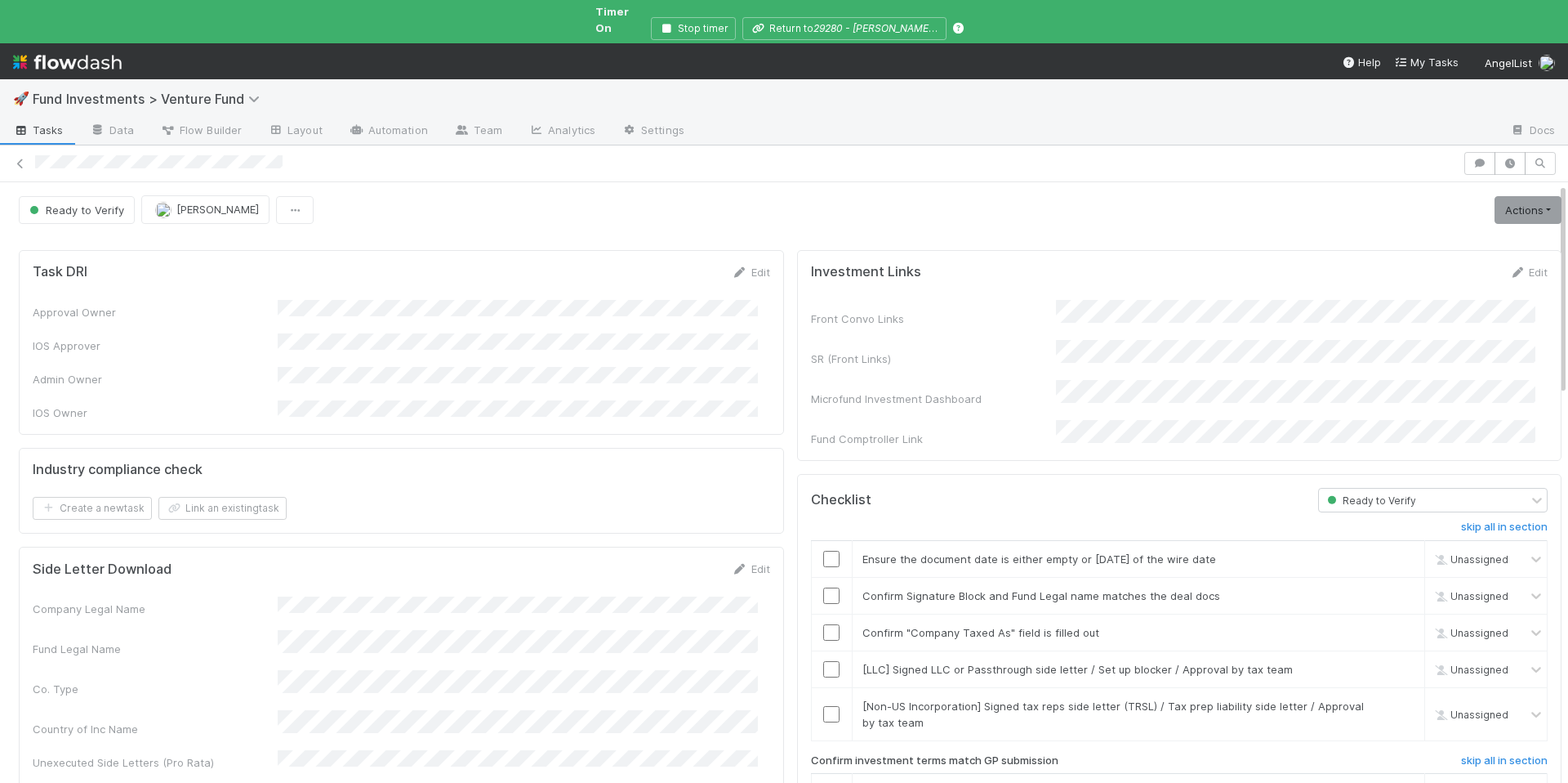
scroll to position [418, 0]
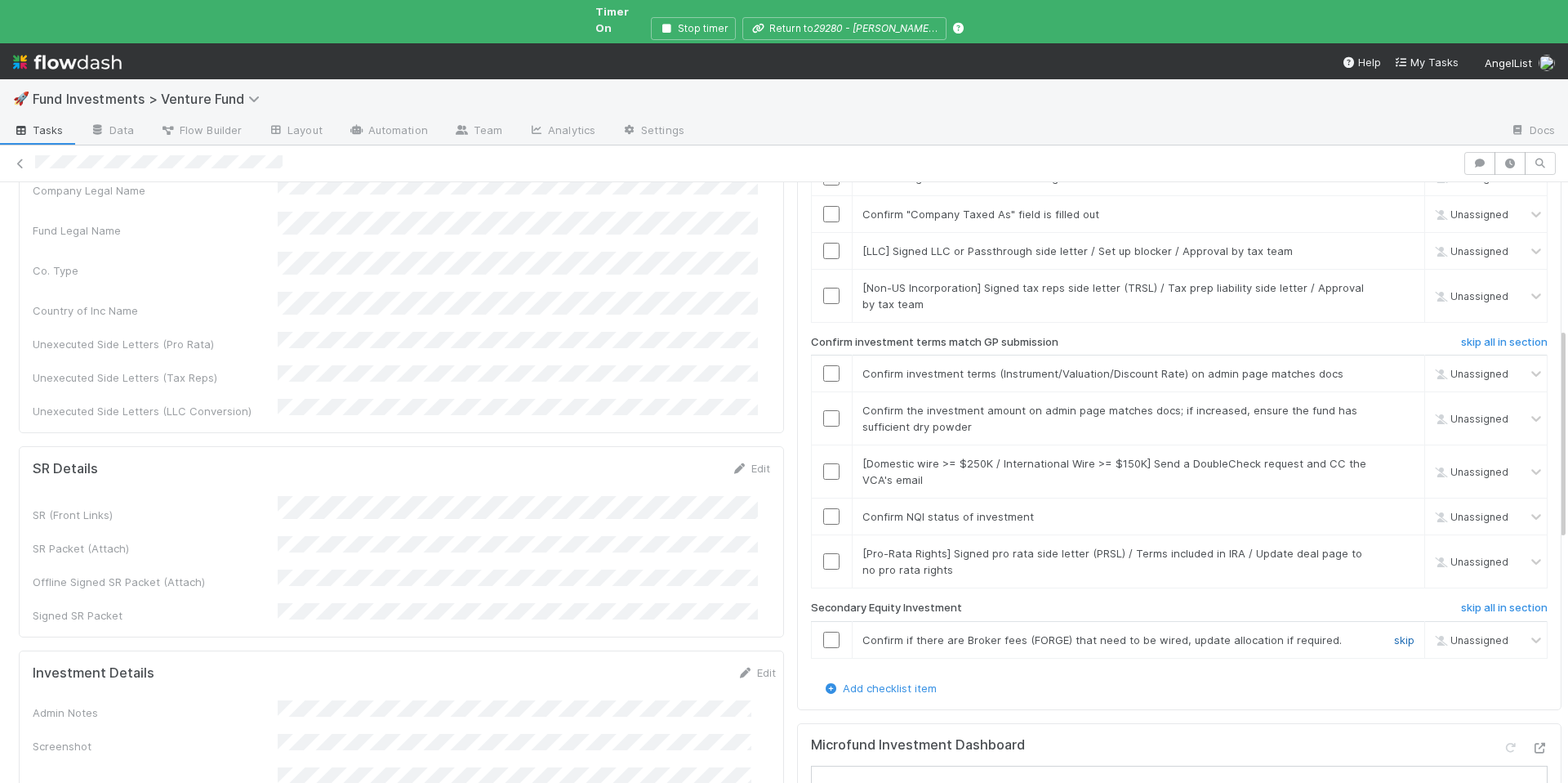
click at [1394, 633] on link "skip" at bounding box center [1404, 639] width 21 height 13
click at [1394, 547] on link "skip" at bounding box center [1404, 553] width 21 height 13
click at [824, 508] on input "checkbox" at bounding box center [832, 516] width 16 height 16
click at [824, 365] on input "checkbox" at bounding box center [832, 373] width 16 height 16
click at [1394, 457] on link "skip" at bounding box center [1404, 462] width 21 height 13
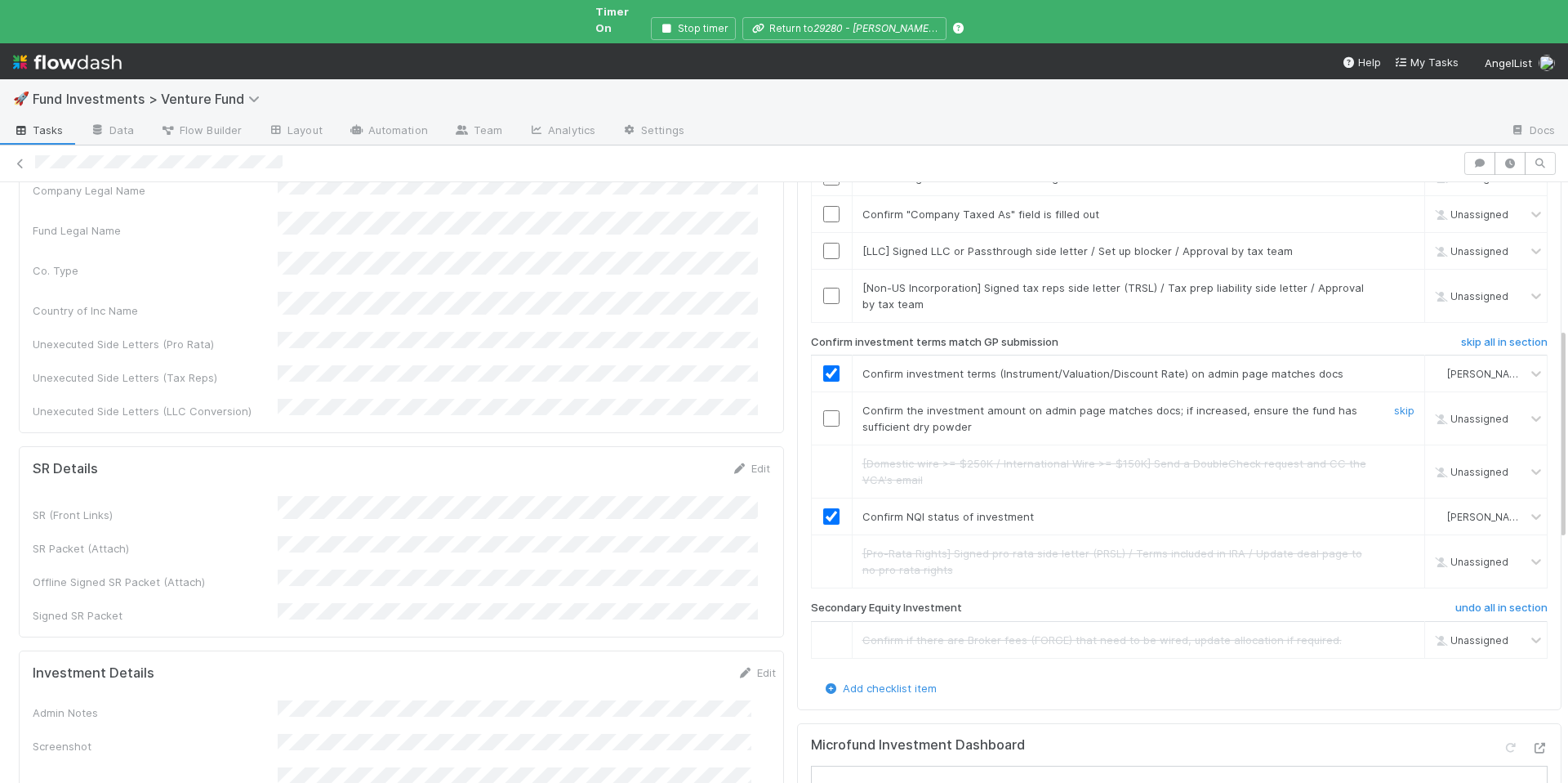
click at [824, 410] on input "checkbox" at bounding box center [832, 418] width 16 height 16
click at [1394, 281] on link "skip" at bounding box center [1404, 287] width 21 height 13
click at [1394, 244] on link "skip" at bounding box center [1404, 250] width 21 height 13
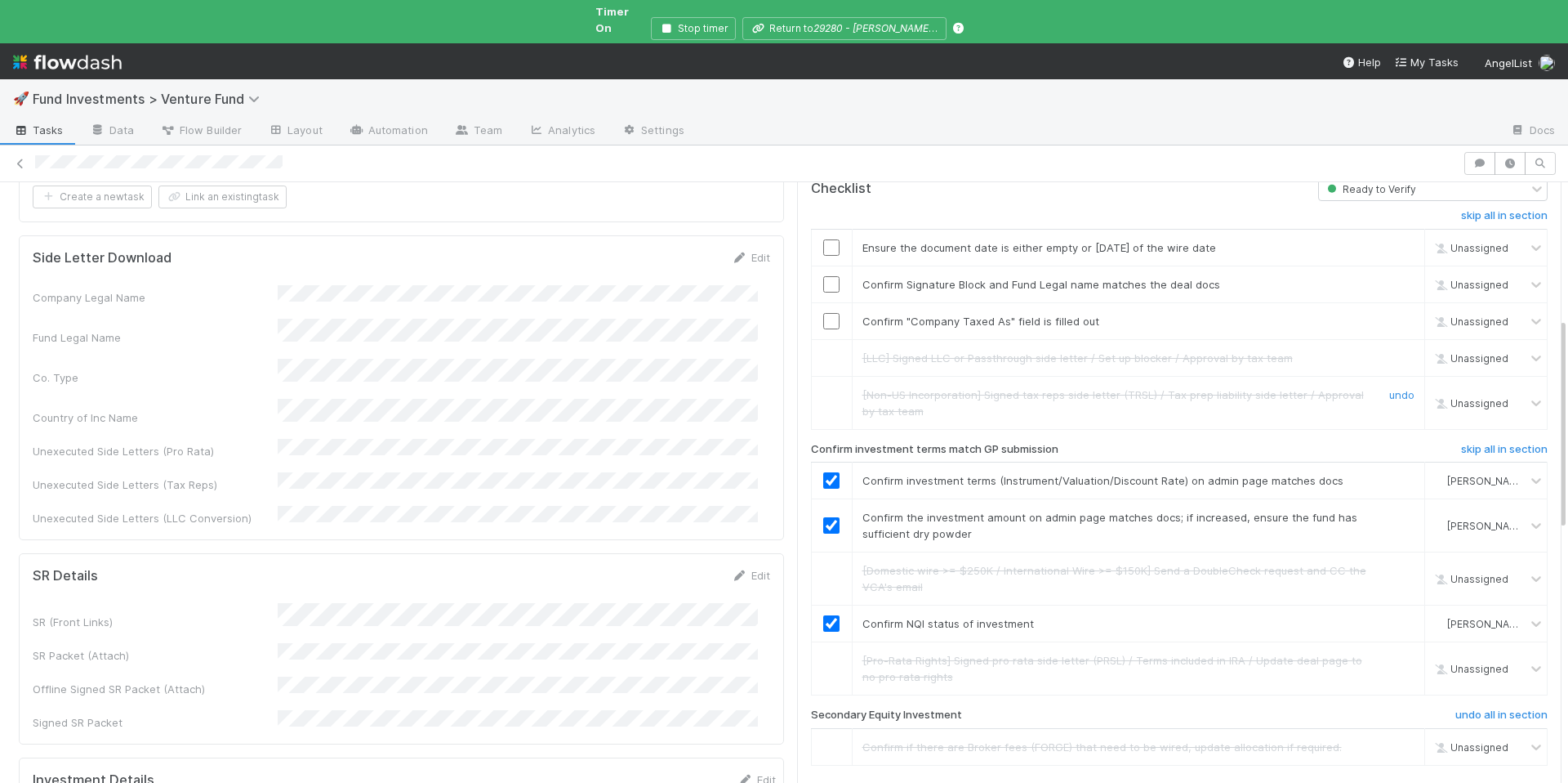
scroll to position [305, 0]
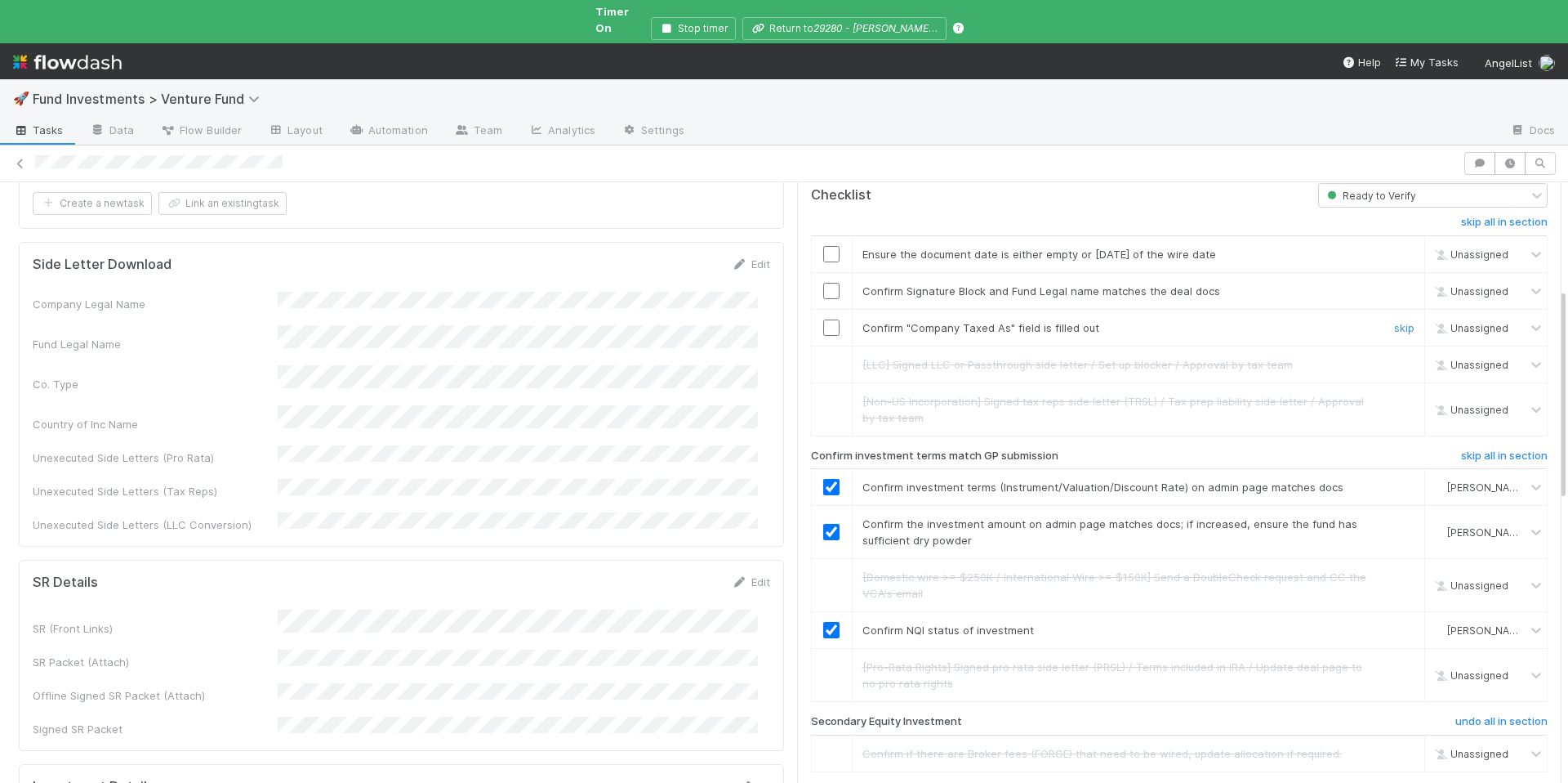
click at [824, 320] on input "checkbox" at bounding box center [832, 327] width 16 height 16
click at [824, 246] on input "checkbox" at bounding box center [832, 254] width 16 height 16
click at [824, 283] on input "checkbox" at bounding box center [832, 291] width 16 height 16
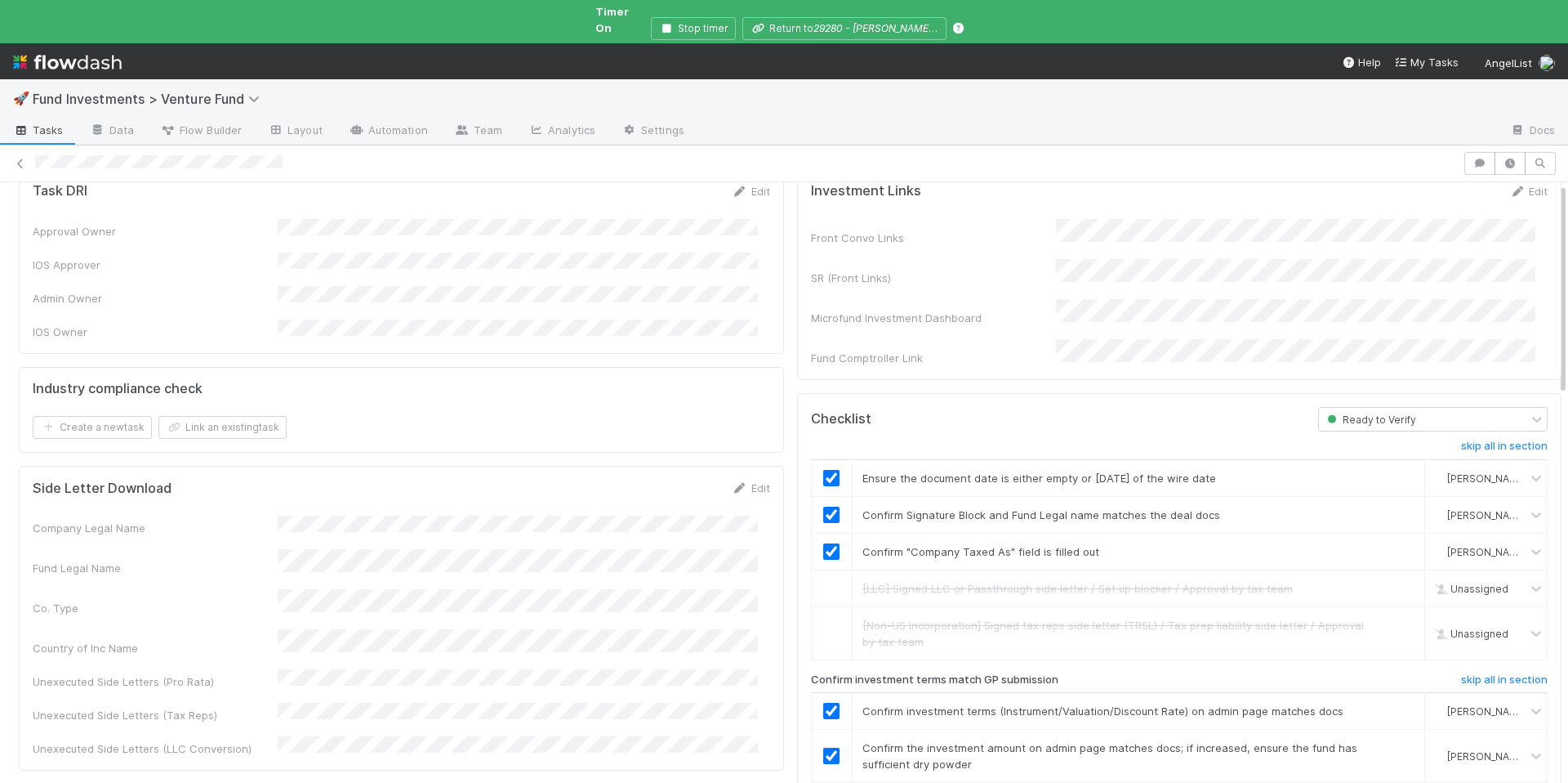
scroll to position [0, 0]
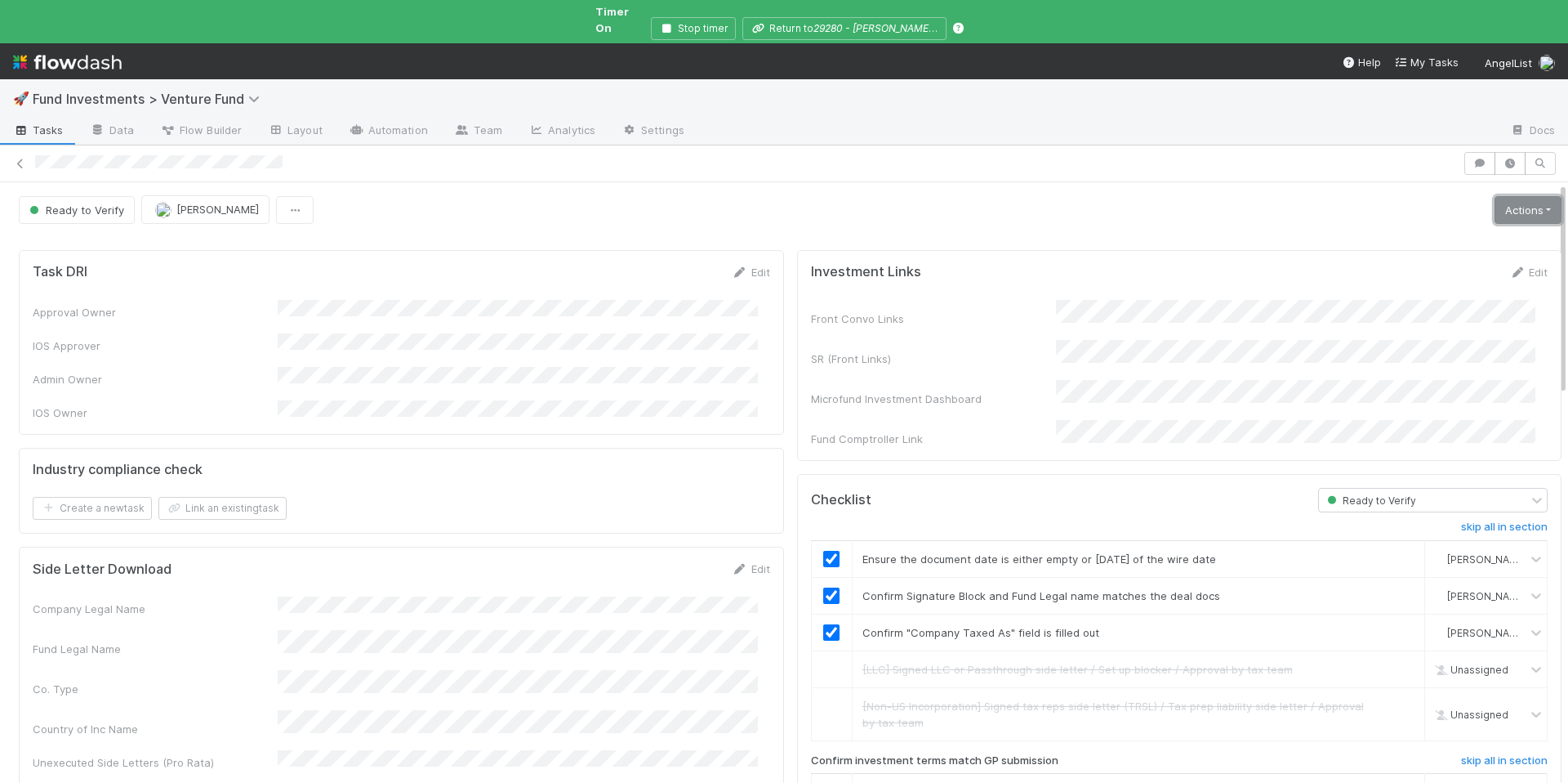
click at [1499, 196] on link "Actions" at bounding box center [1527, 210] width 66 height 28
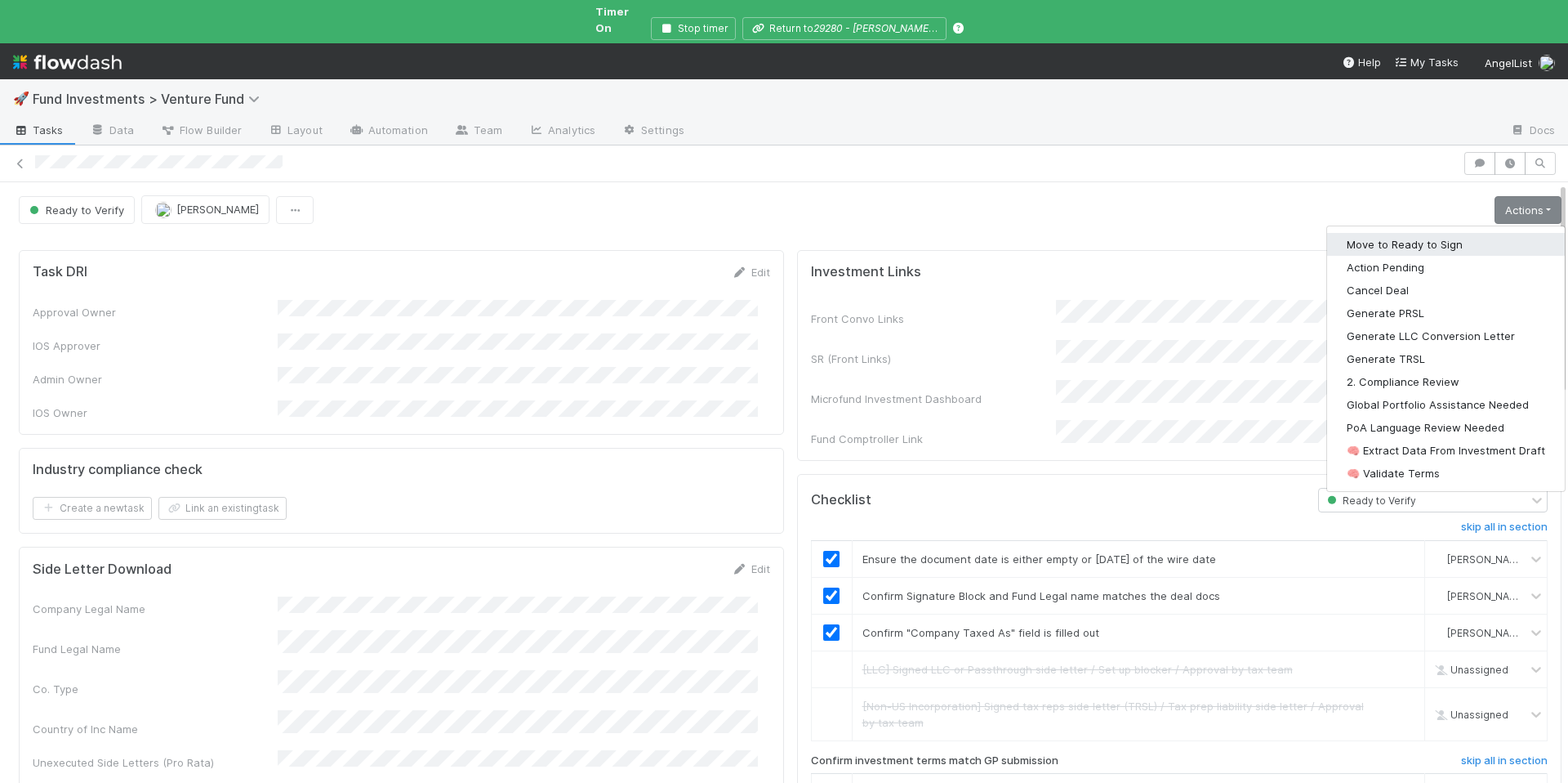
click at [1419, 233] on button "Move to Ready to Sign" at bounding box center [1447, 244] width 238 height 23
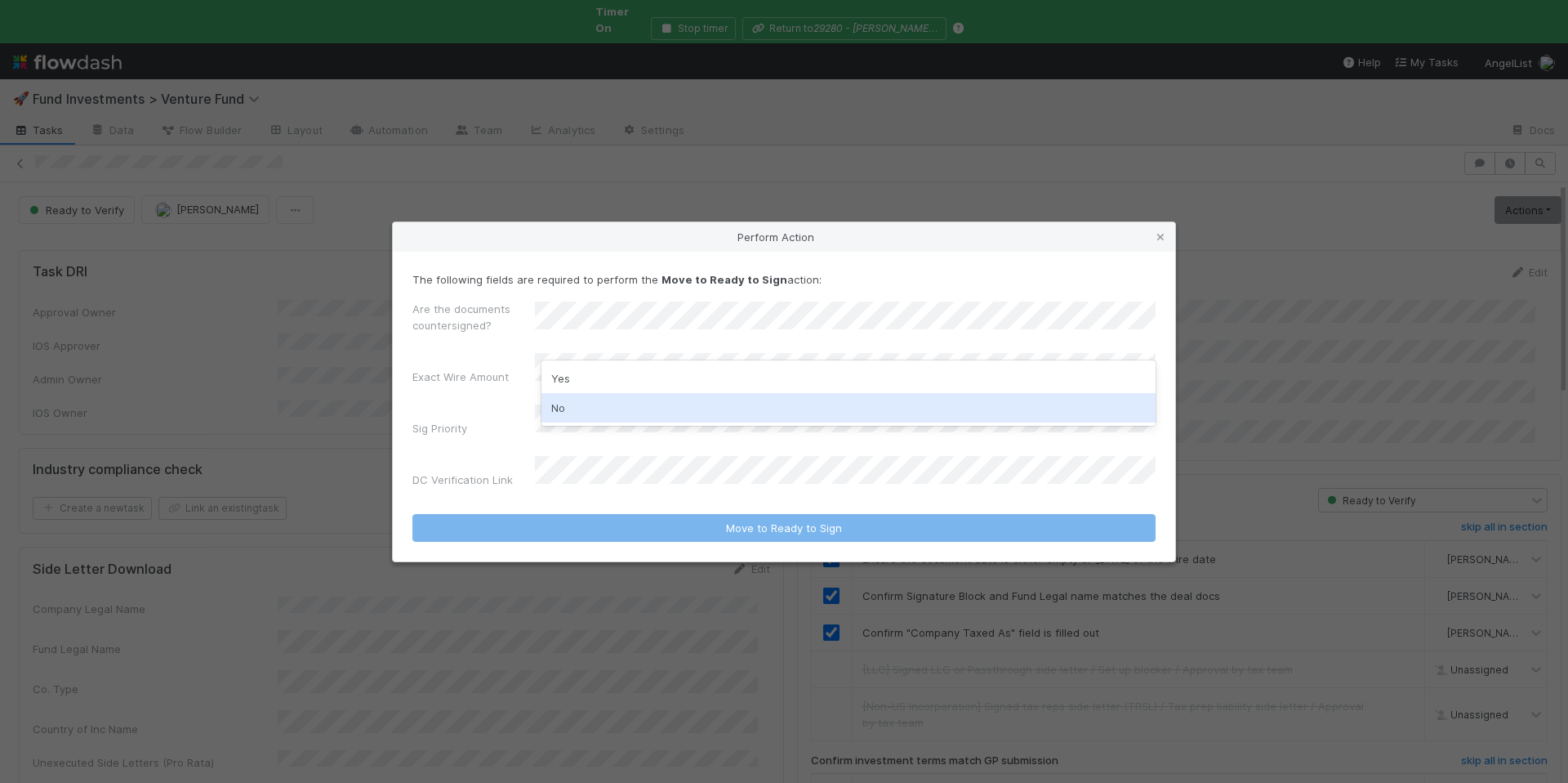
click at [677, 404] on div "No" at bounding box center [849, 408] width 614 height 30
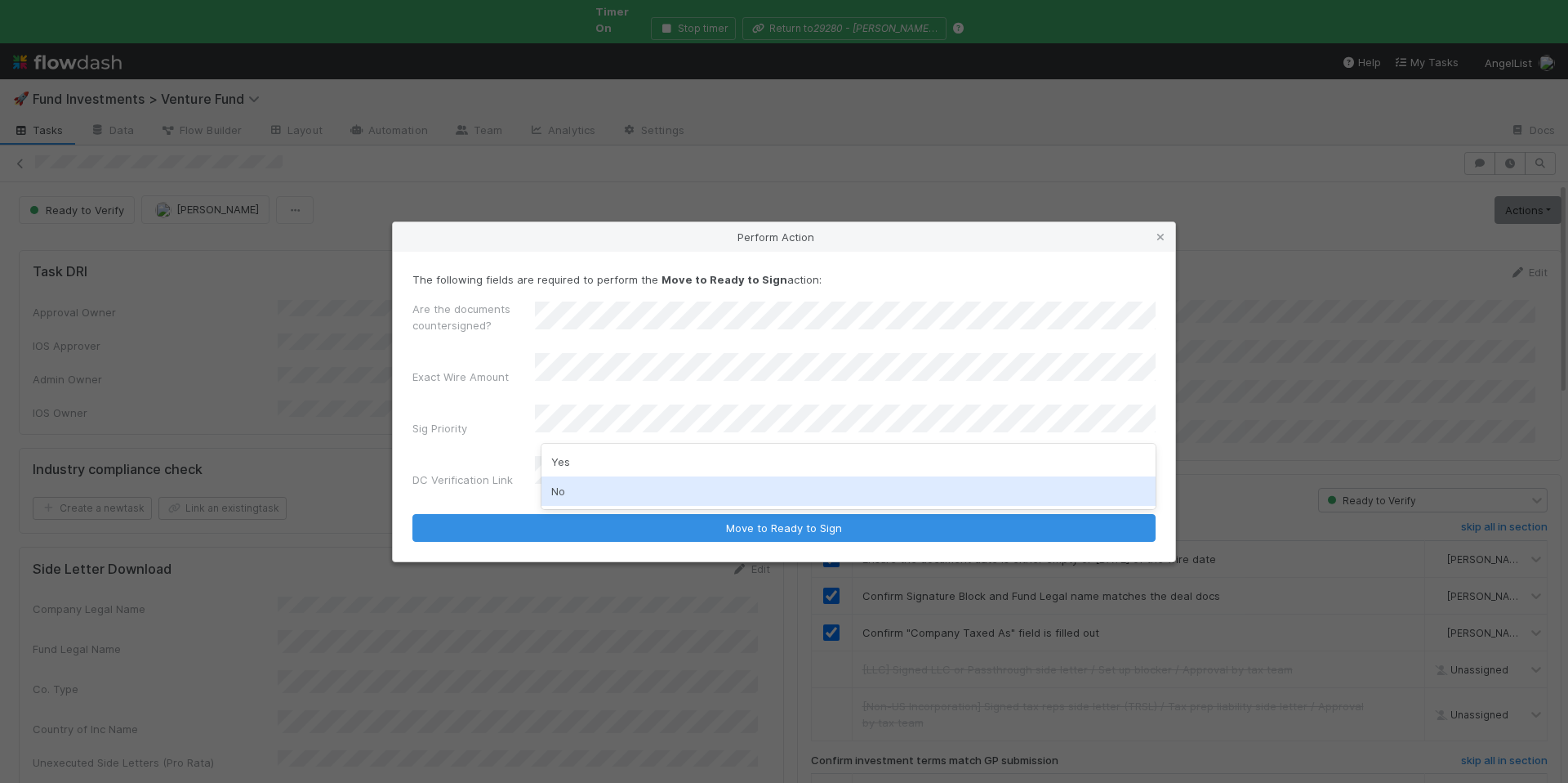
click at [575, 487] on div "No" at bounding box center [849, 491] width 614 height 30
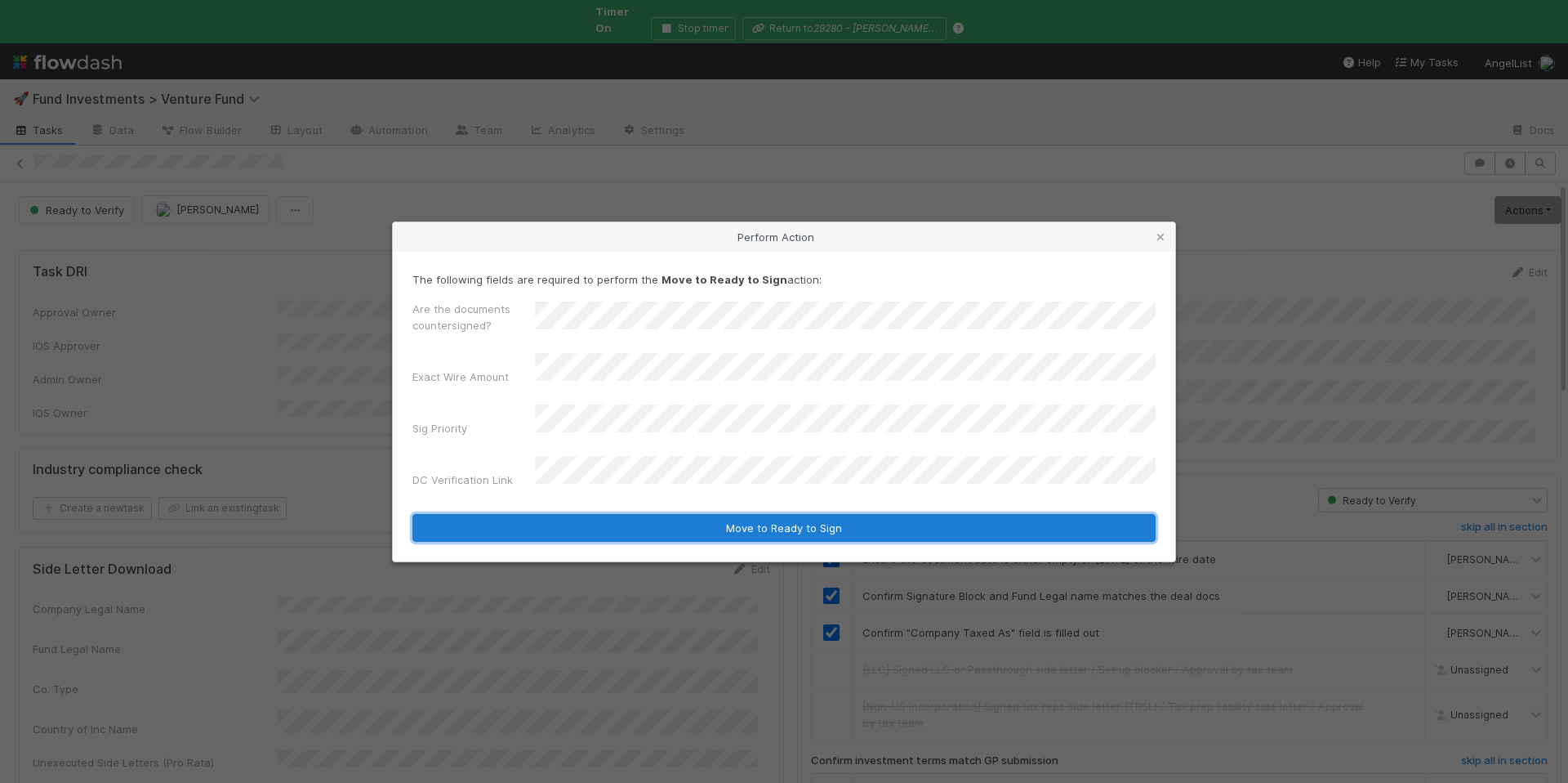
click at [936, 515] on button "Move to Ready to Sign" at bounding box center [784, 528] width 743 height 28
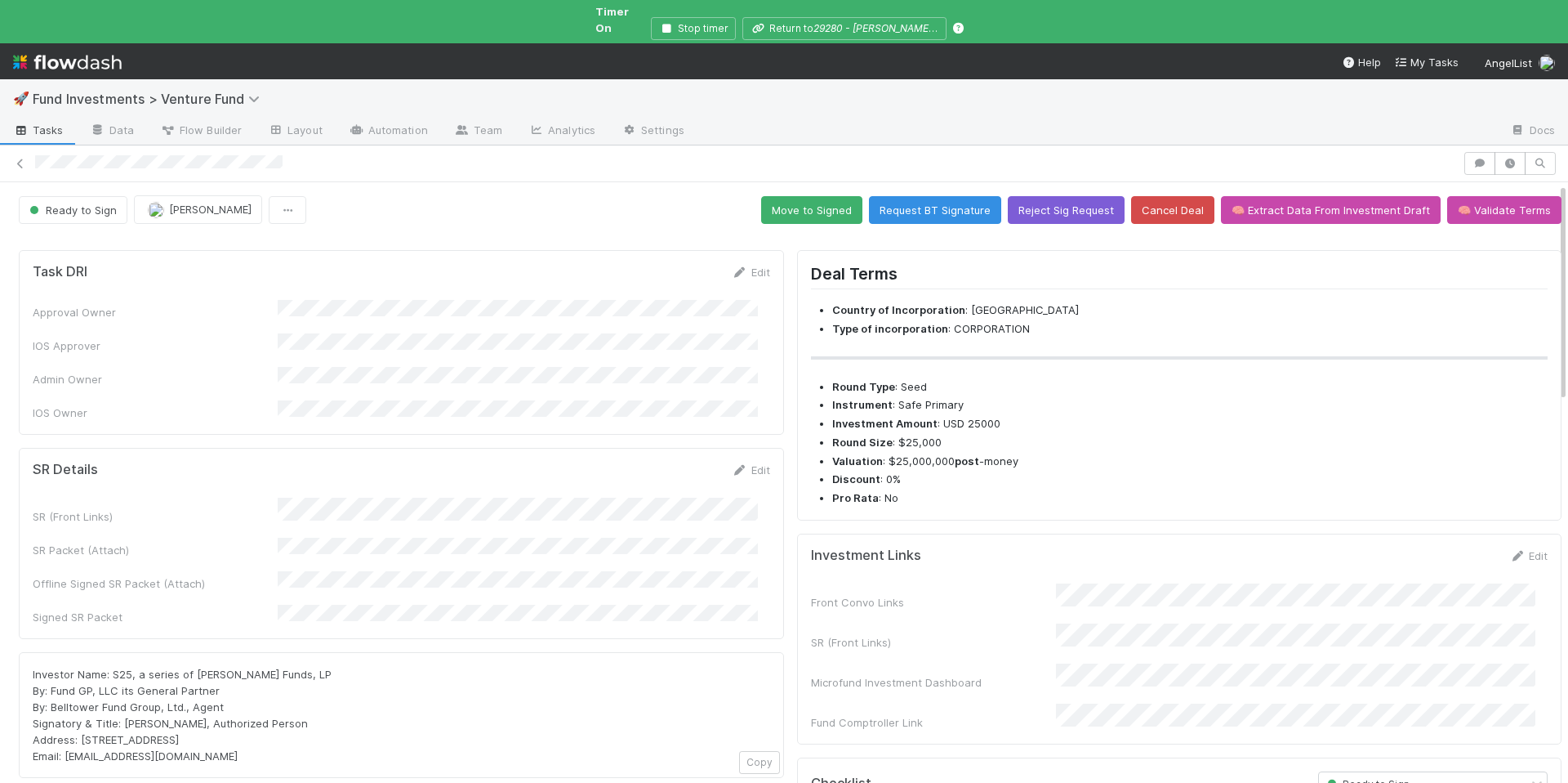
scroll to position [315, 0]
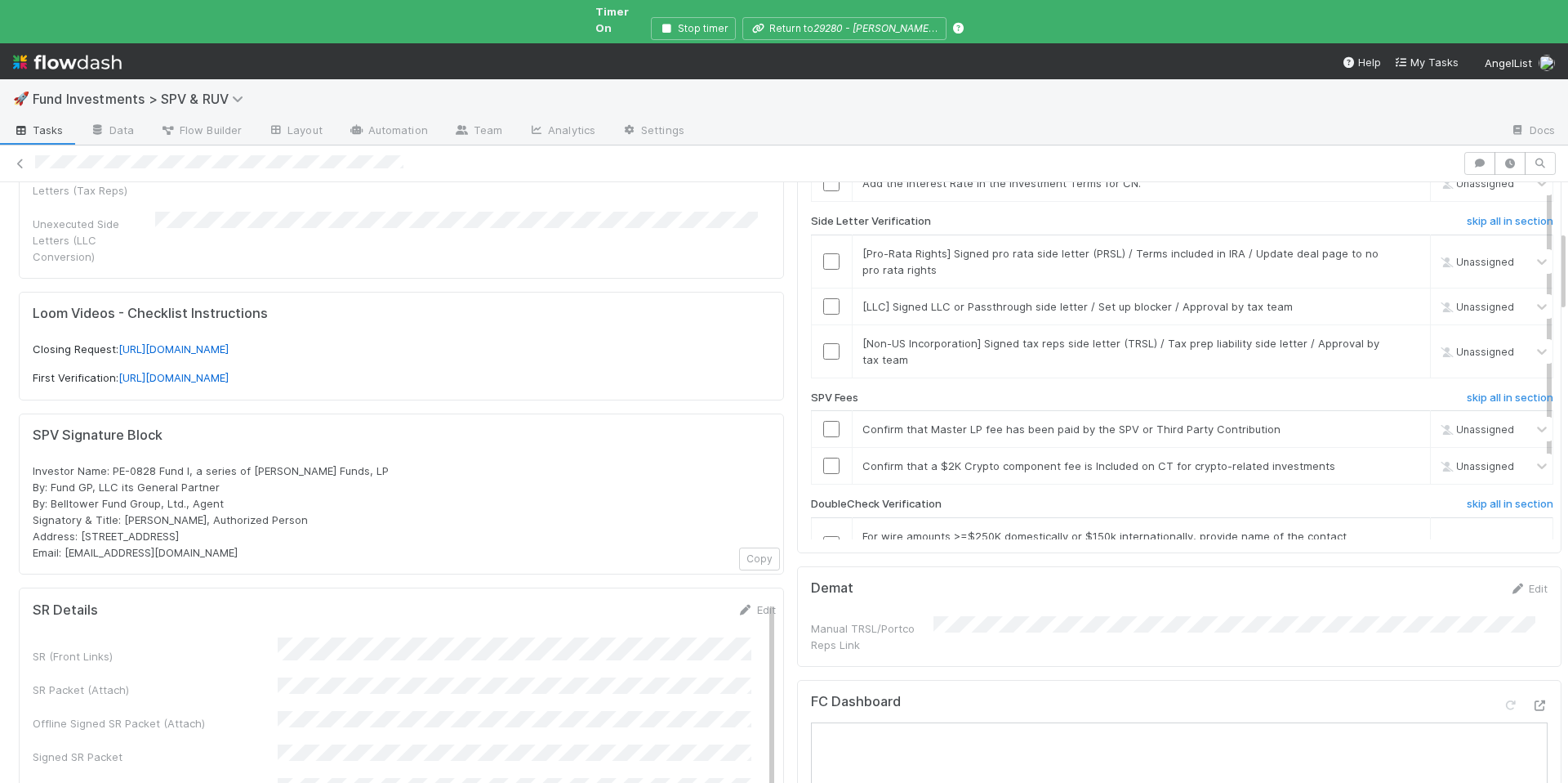
scroll to position [896, 0]
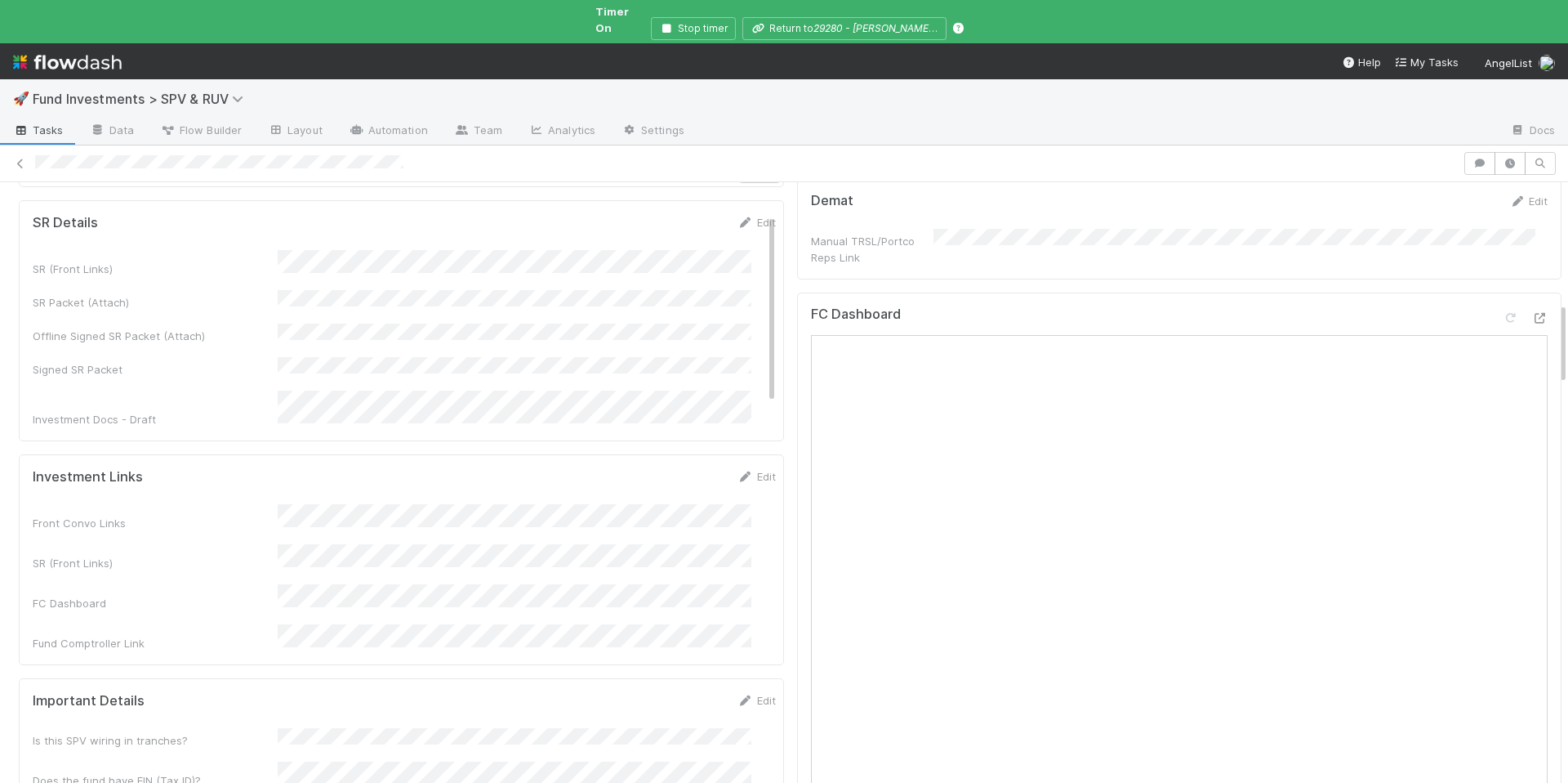
click at [690, 44] on nav "Help My Tasks AngelList" at bounding box center [784, 62] width 1568 height 36
click at [692, 21] on button "Stop timer" at bounding box center [694, 28] width 85 height 23
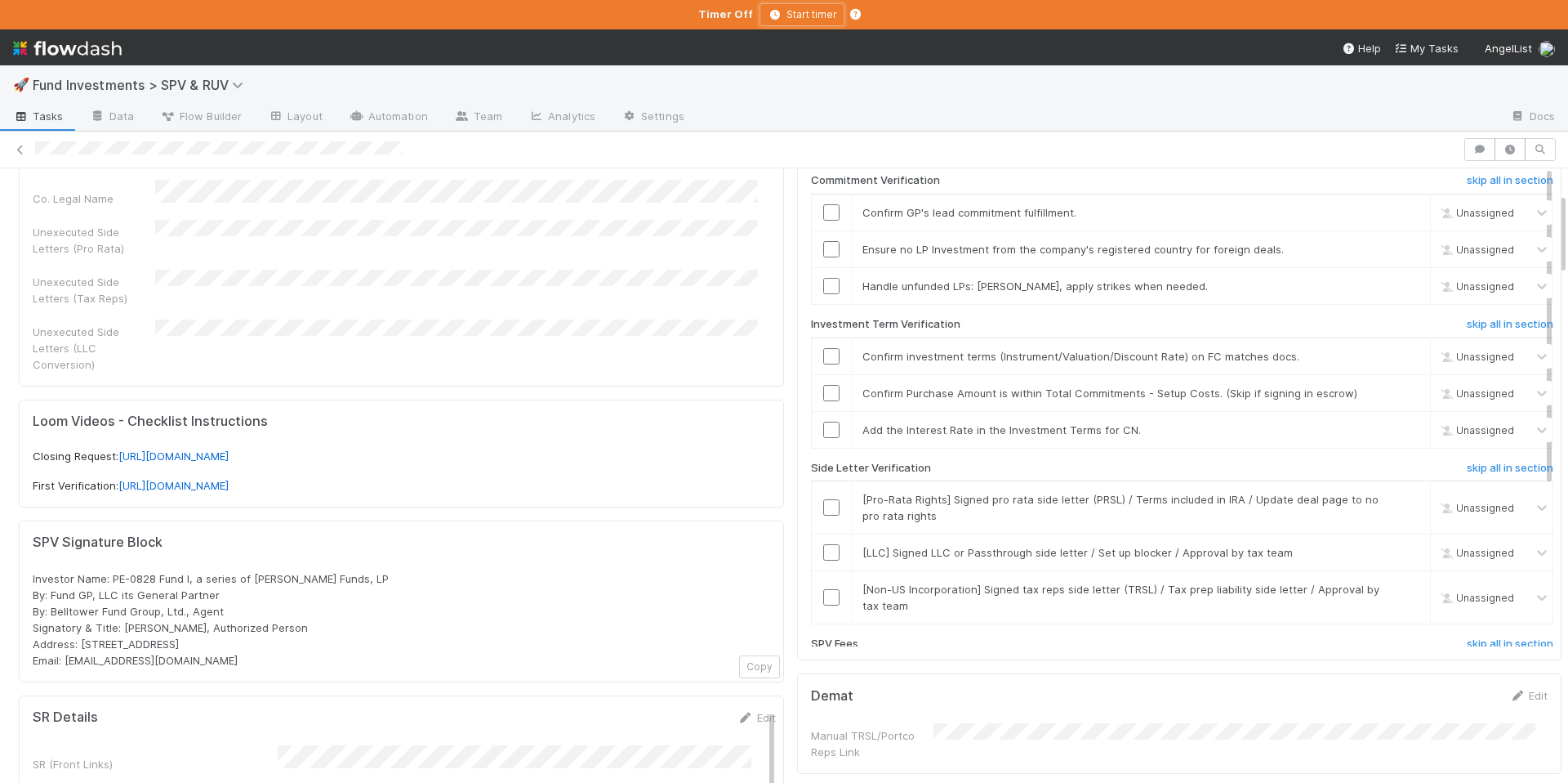
scroll to position [104, 0]
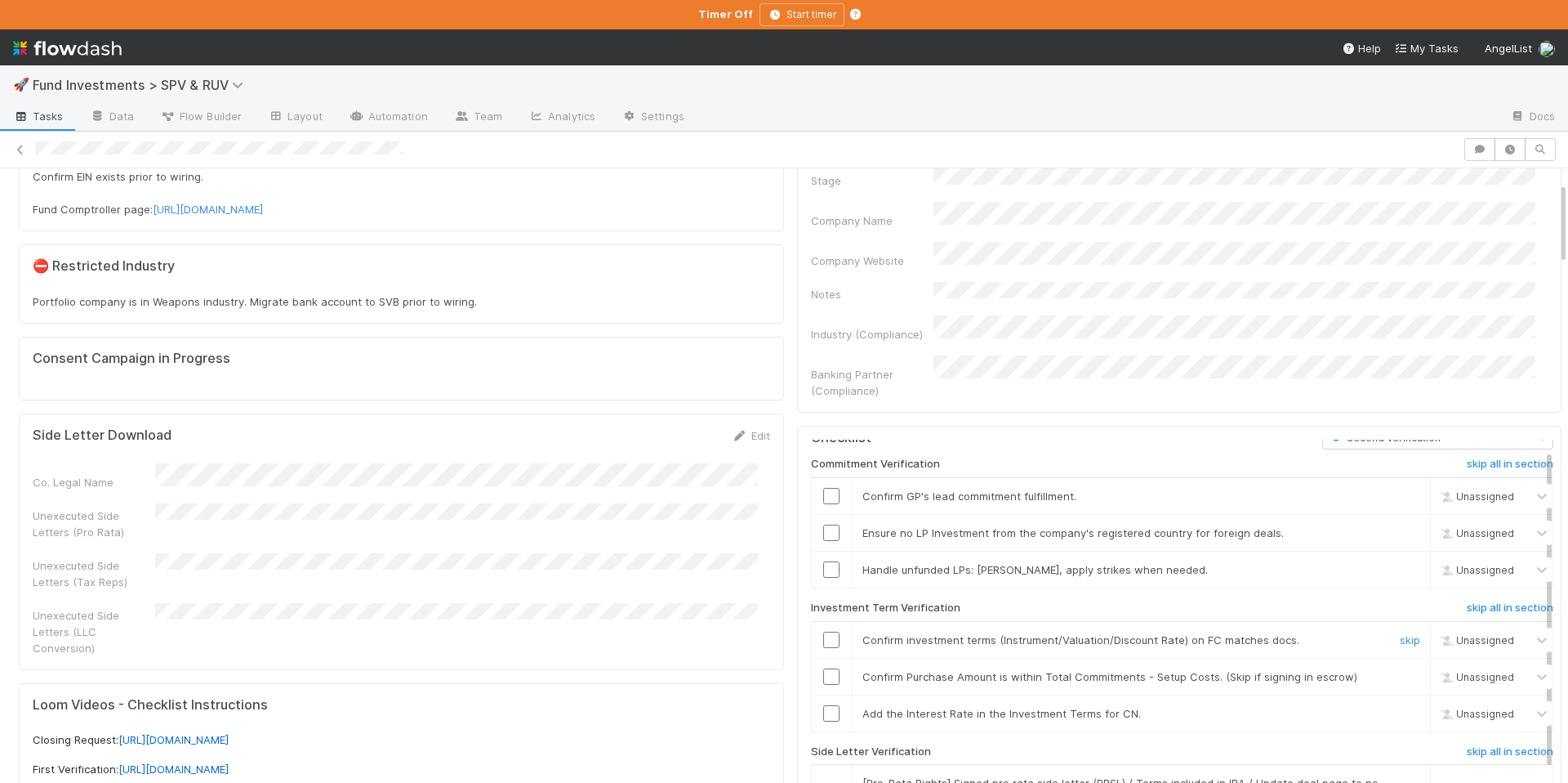
click at [825, 631] on input "checkbox" at bounding box center [832, 639] width 16 height 16
click at [824, 668] on input "checkbox" at bounding box center [832, 676] width 16 height 16
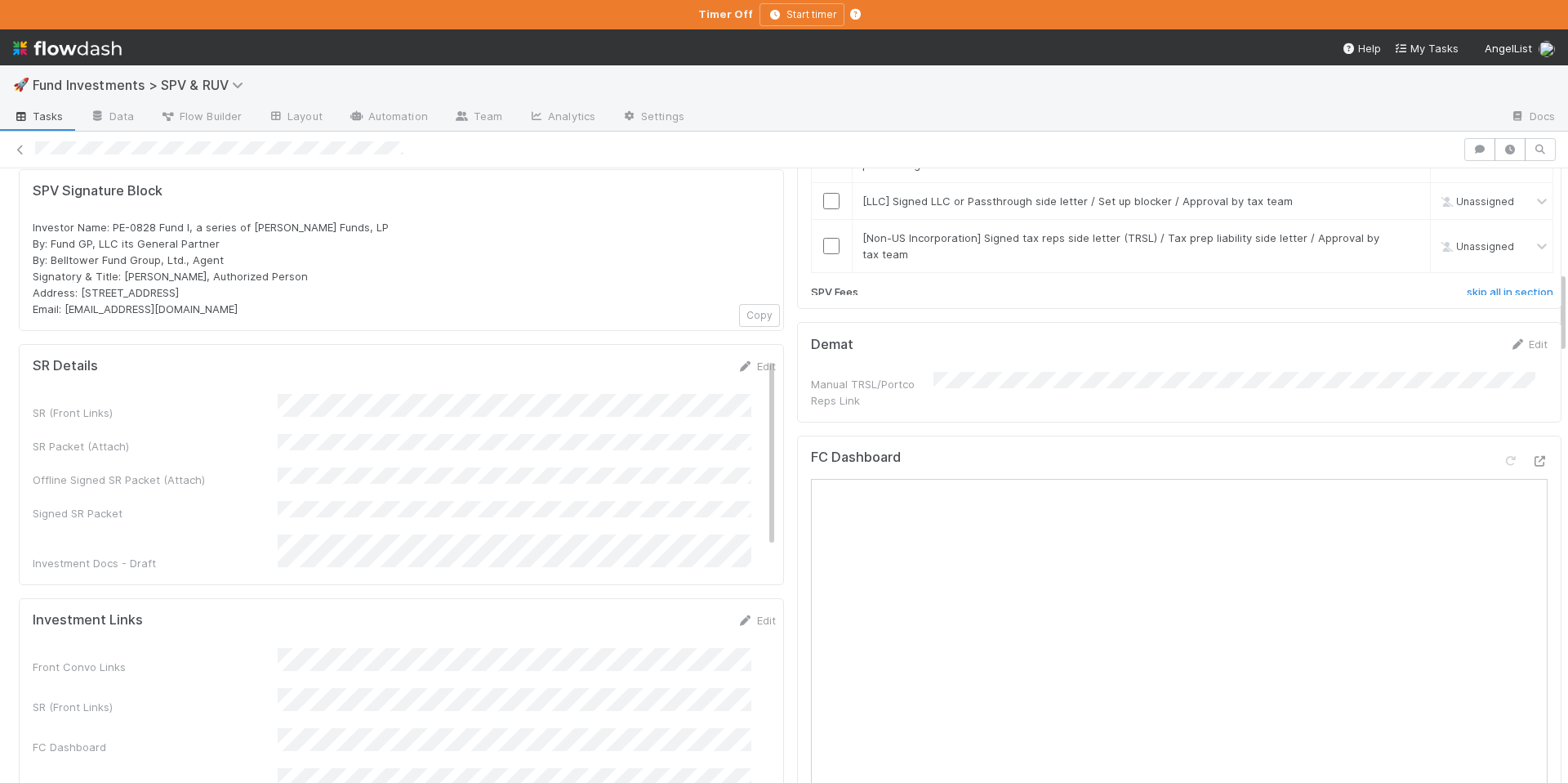
scroll to position [458, 0]
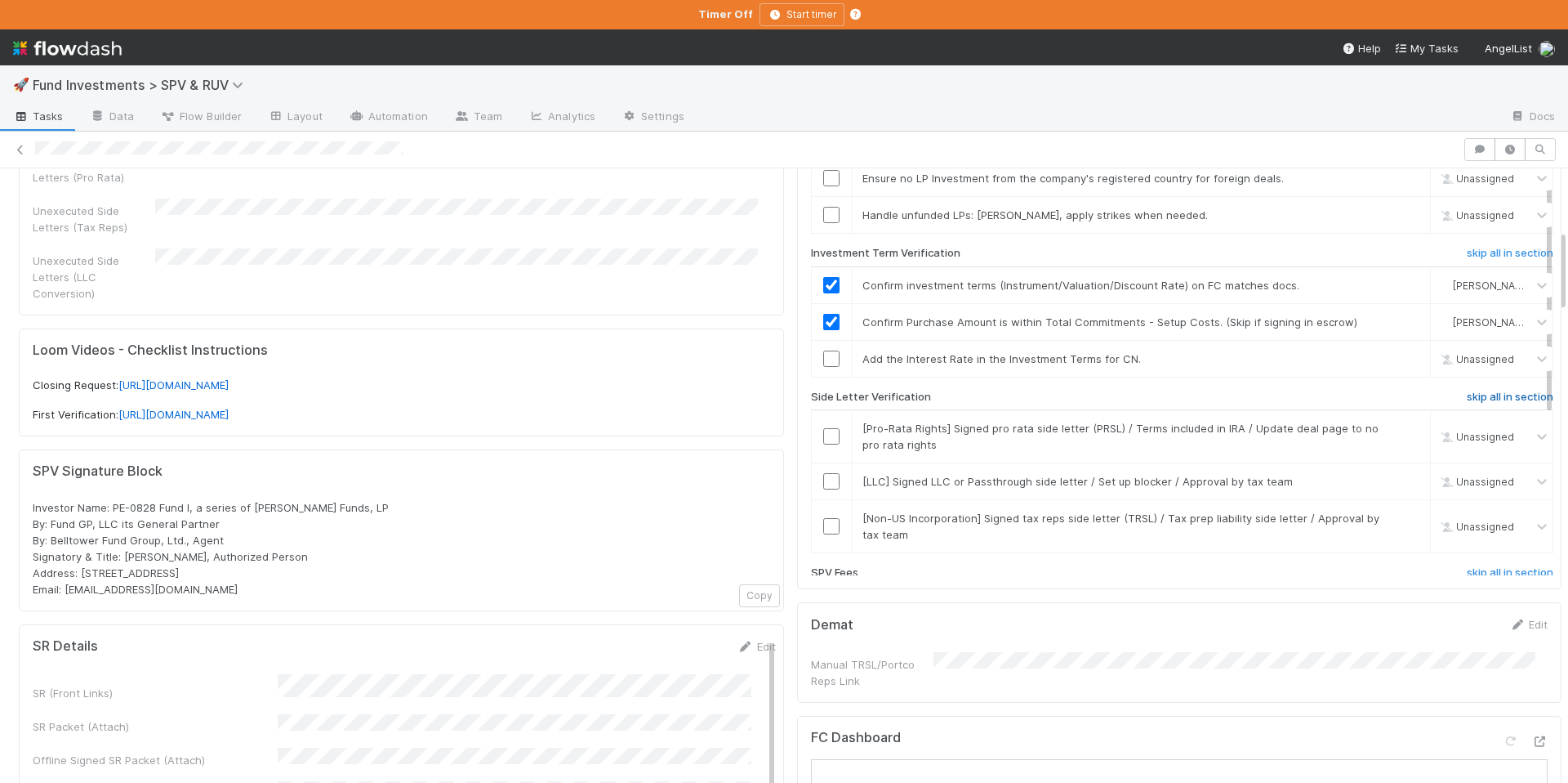
click at [1467, 390] on h6 "skip all in section" at bounding box center [1509, 396] width 86 height 13
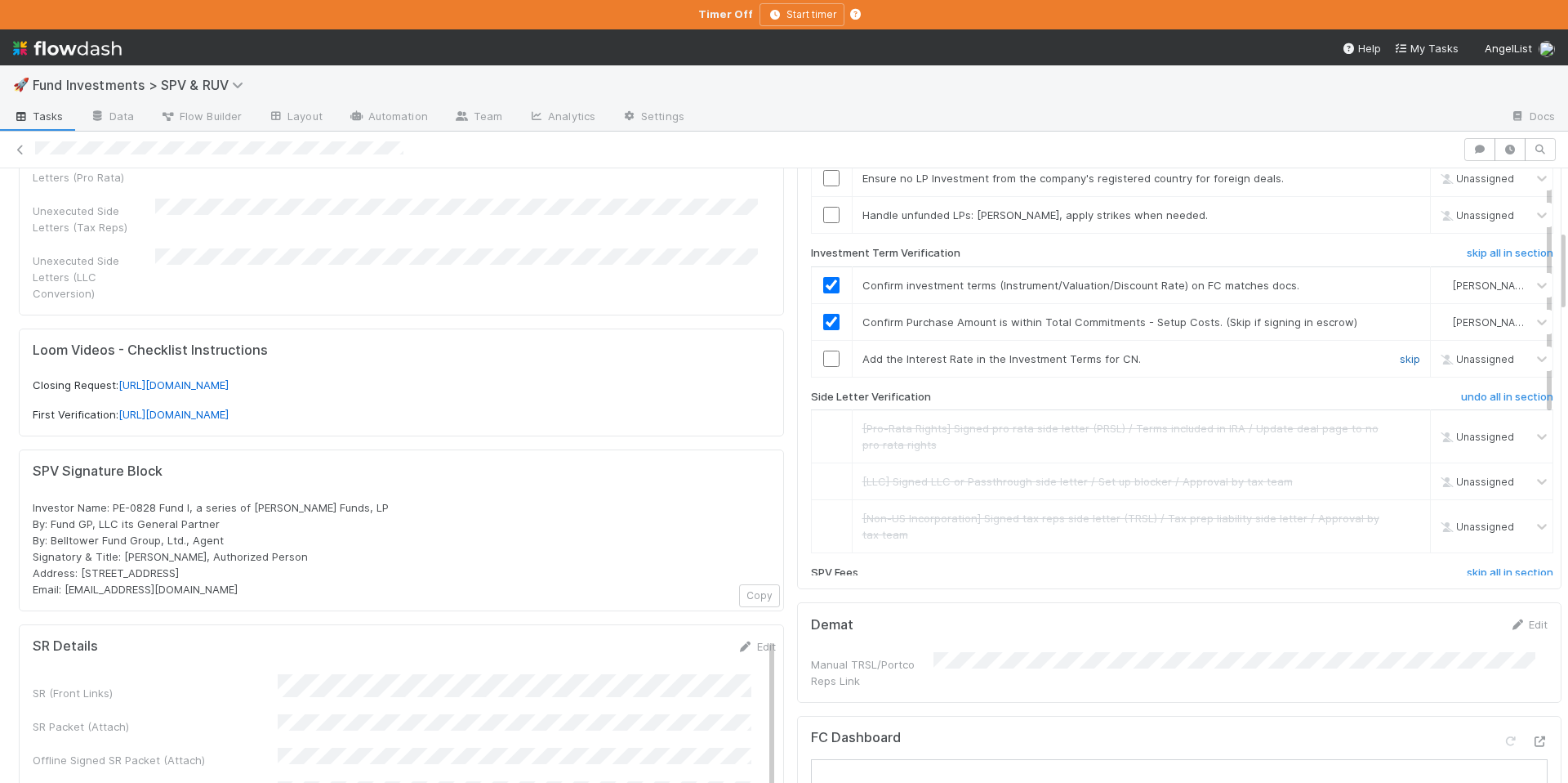
click at [1400, 352] on link "skip" at bounding box center [1410, 358] width 21 height 13
click at [1400, 355] on link "skip" at bounding box center [1410, 361] width 21 height 13
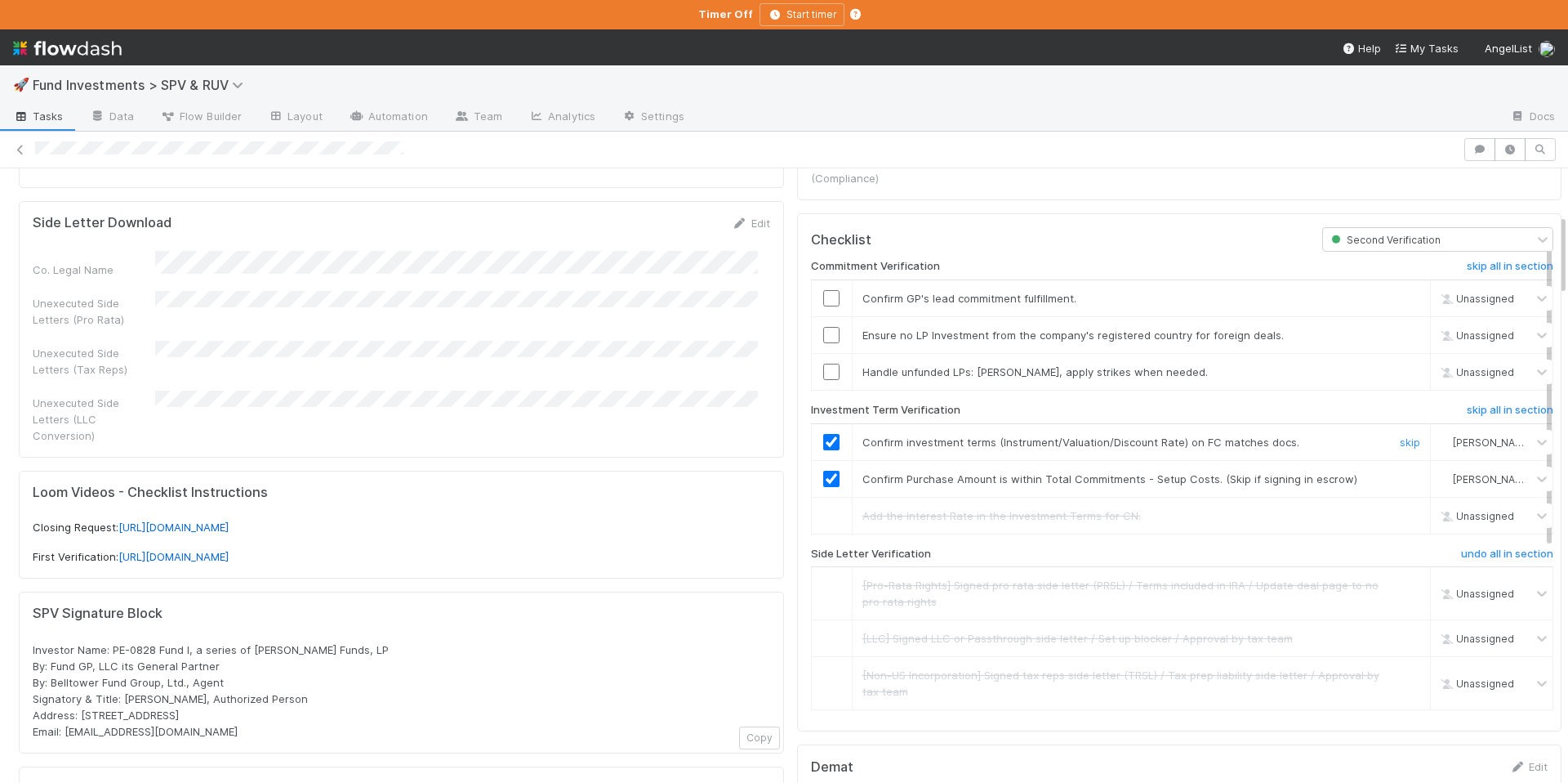
scroll to position [315, 0]
click at [824, 292] on input "checkbox" at bounding box center [832, 300] width 16 height 16
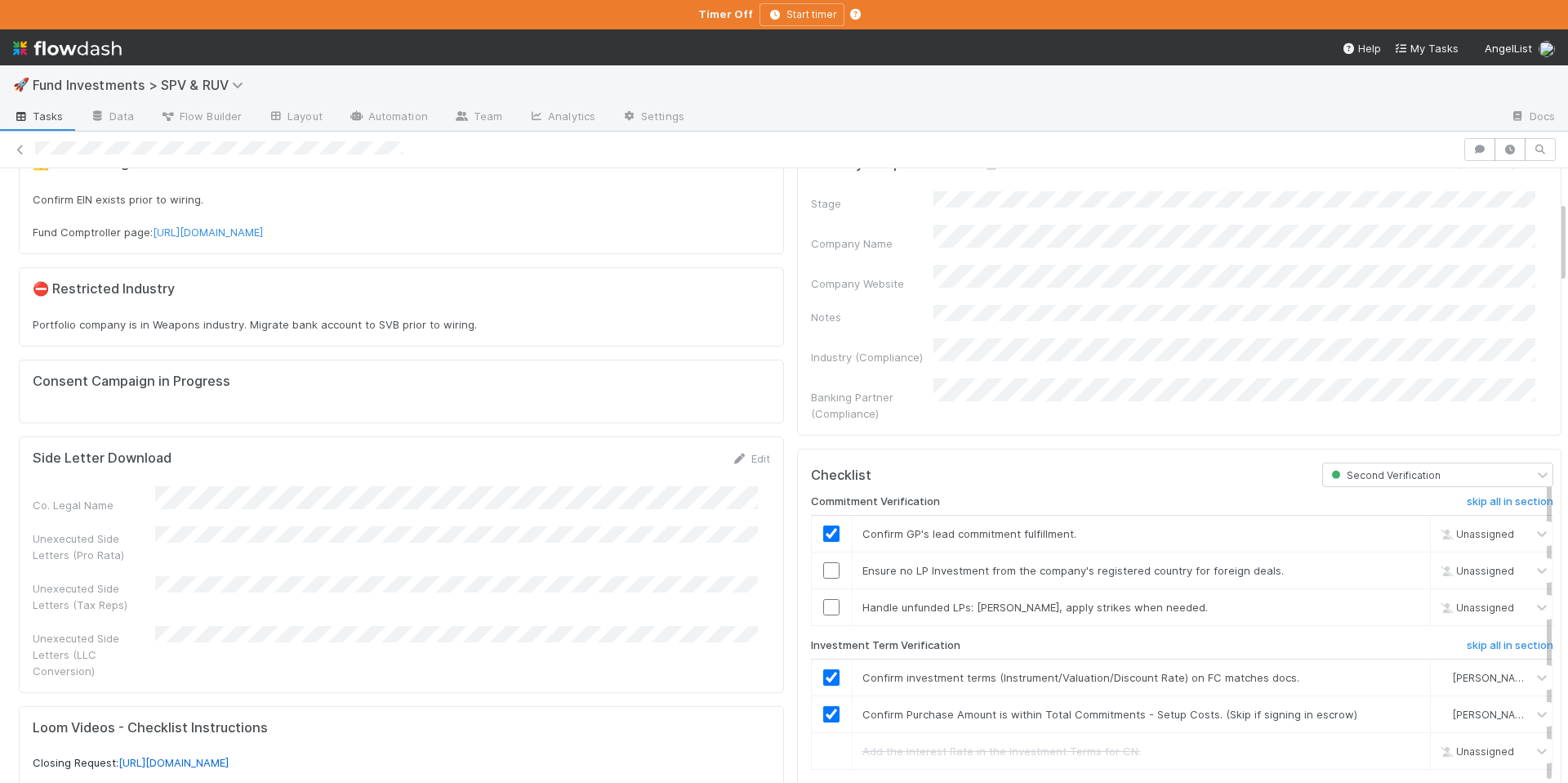
checkbox input "true"
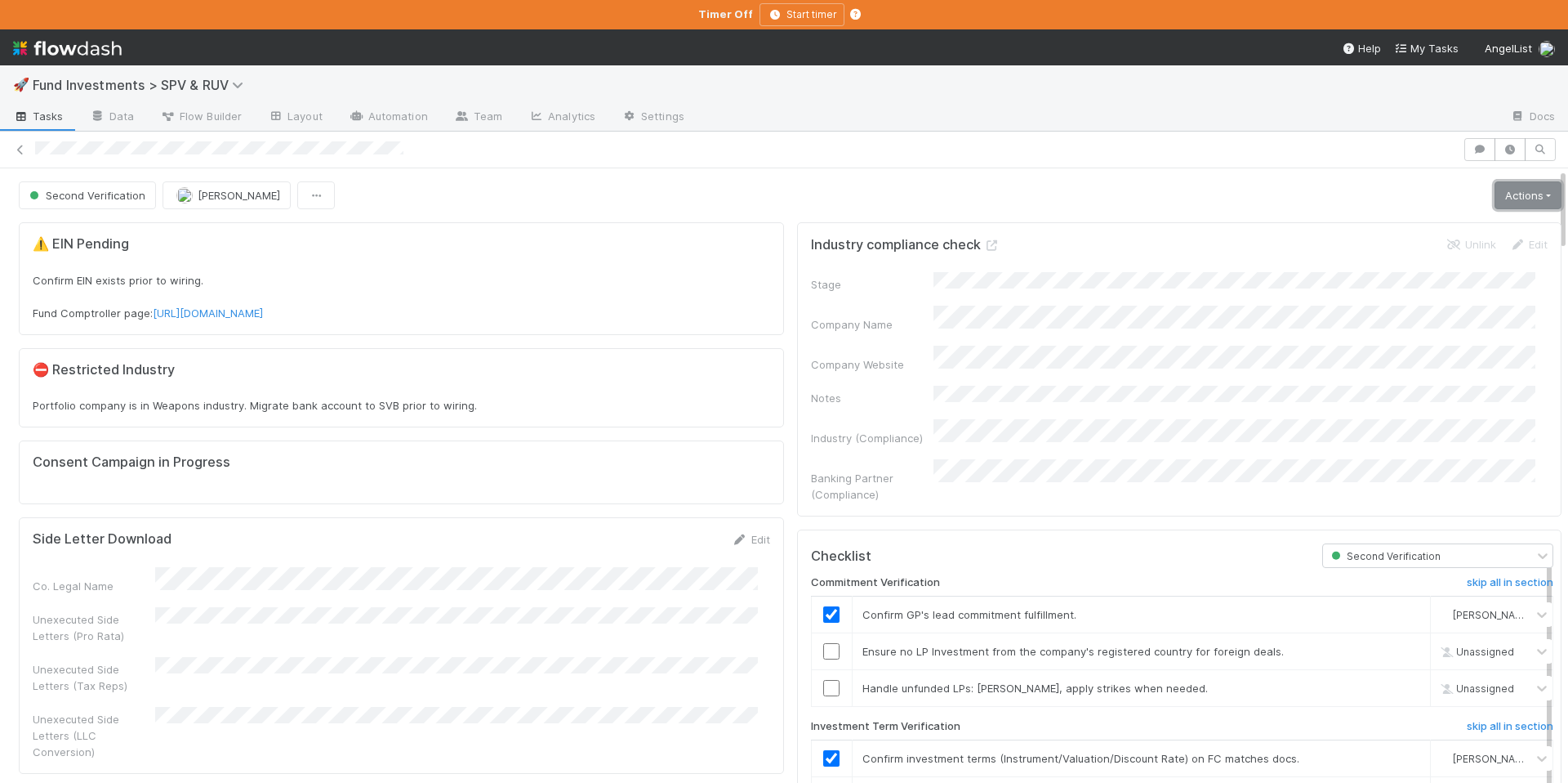
click at [1495, 201] on link "Actions" at bounding box center [1527, 196] width 66 height 28
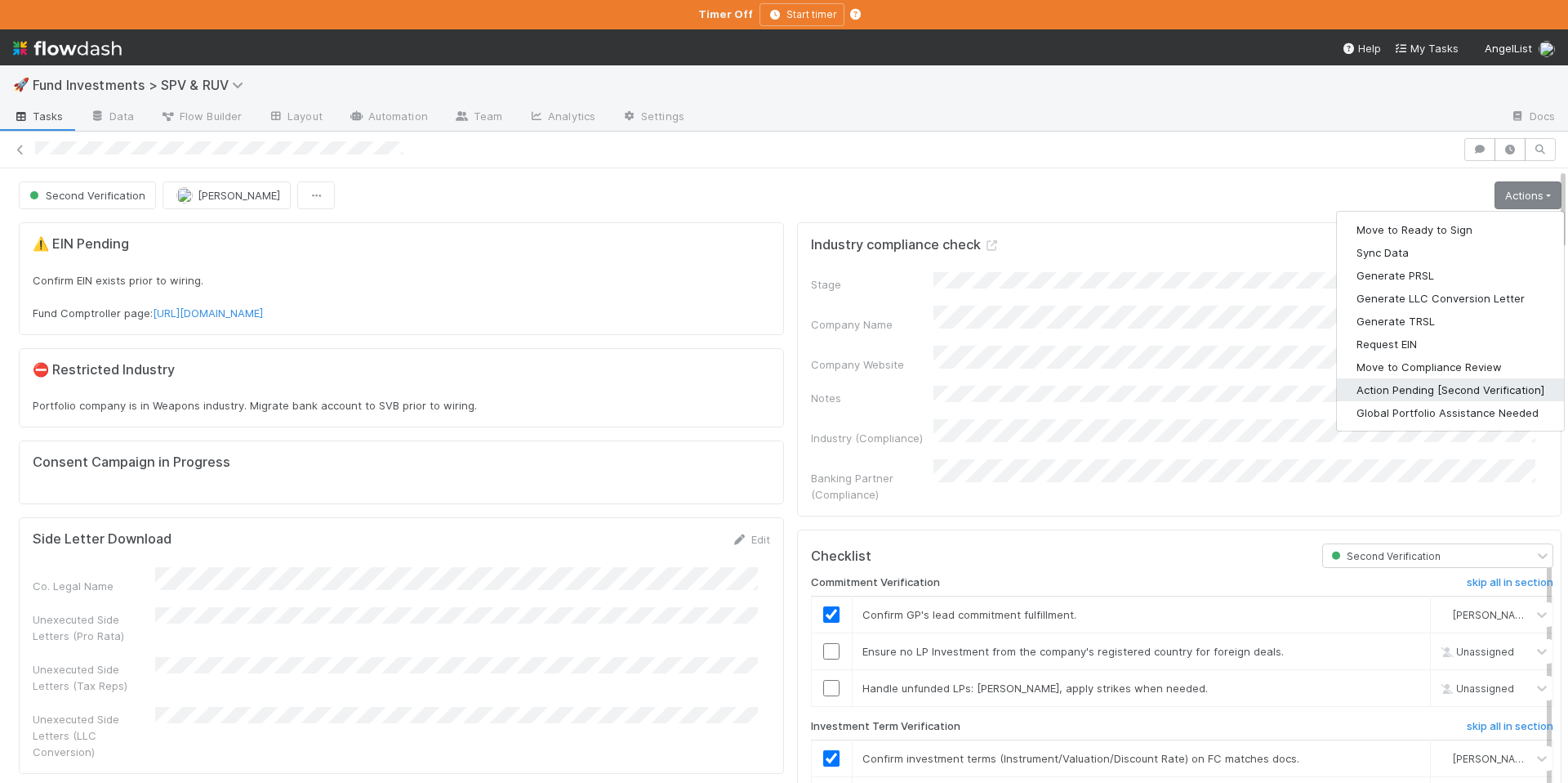
click at [1399, 393] on button "Action Pending [Second Verification]" at bounding box center [1451, 389] width 227 height 23
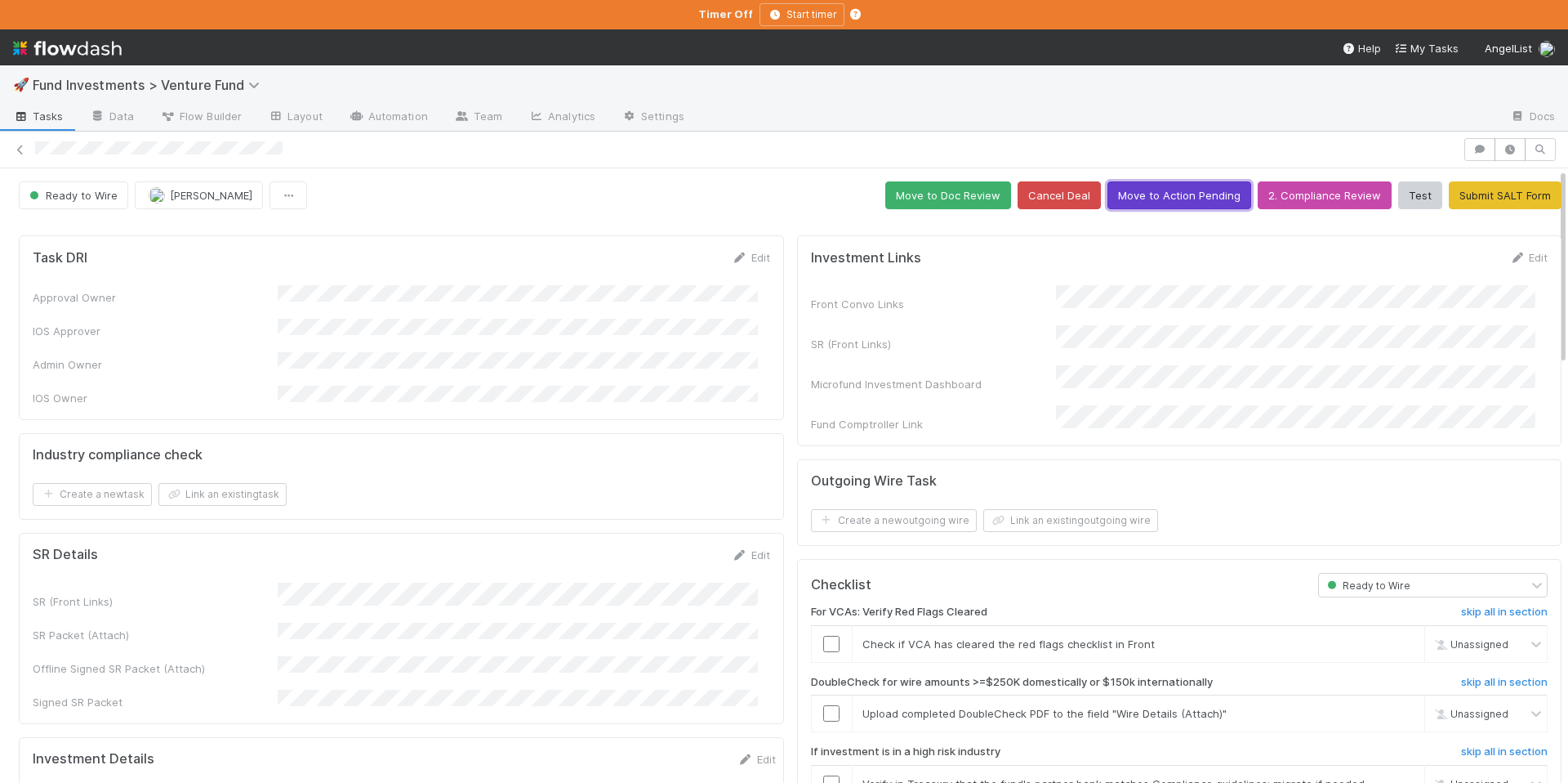
click at [1148, 196] on button "Move to Action Pending" at bounding box center [1179, 196] width 144 height 28
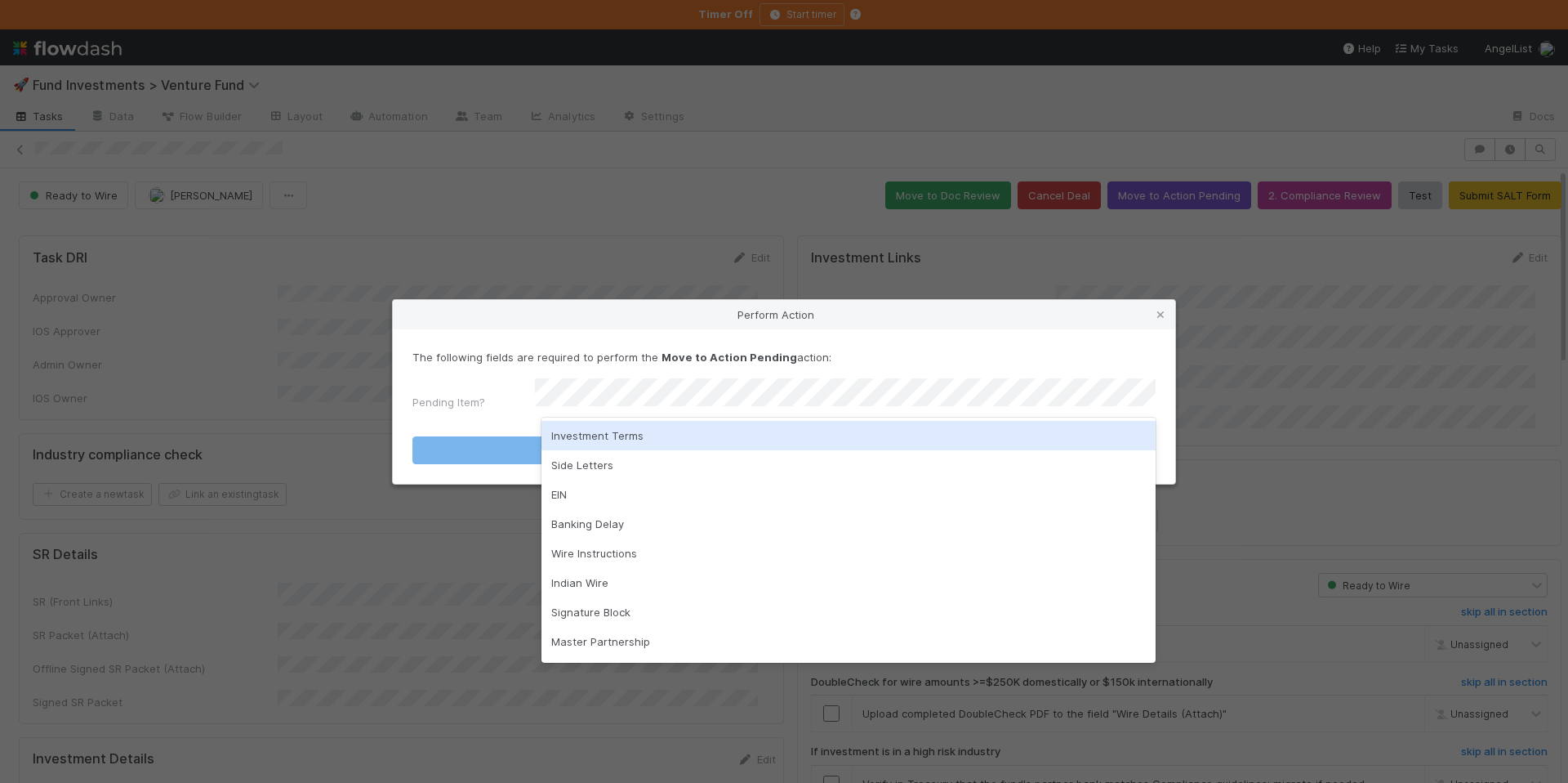
click at [644, 428] on div "Investment Terms" at bounding box center [849, 436] width 614 height 30
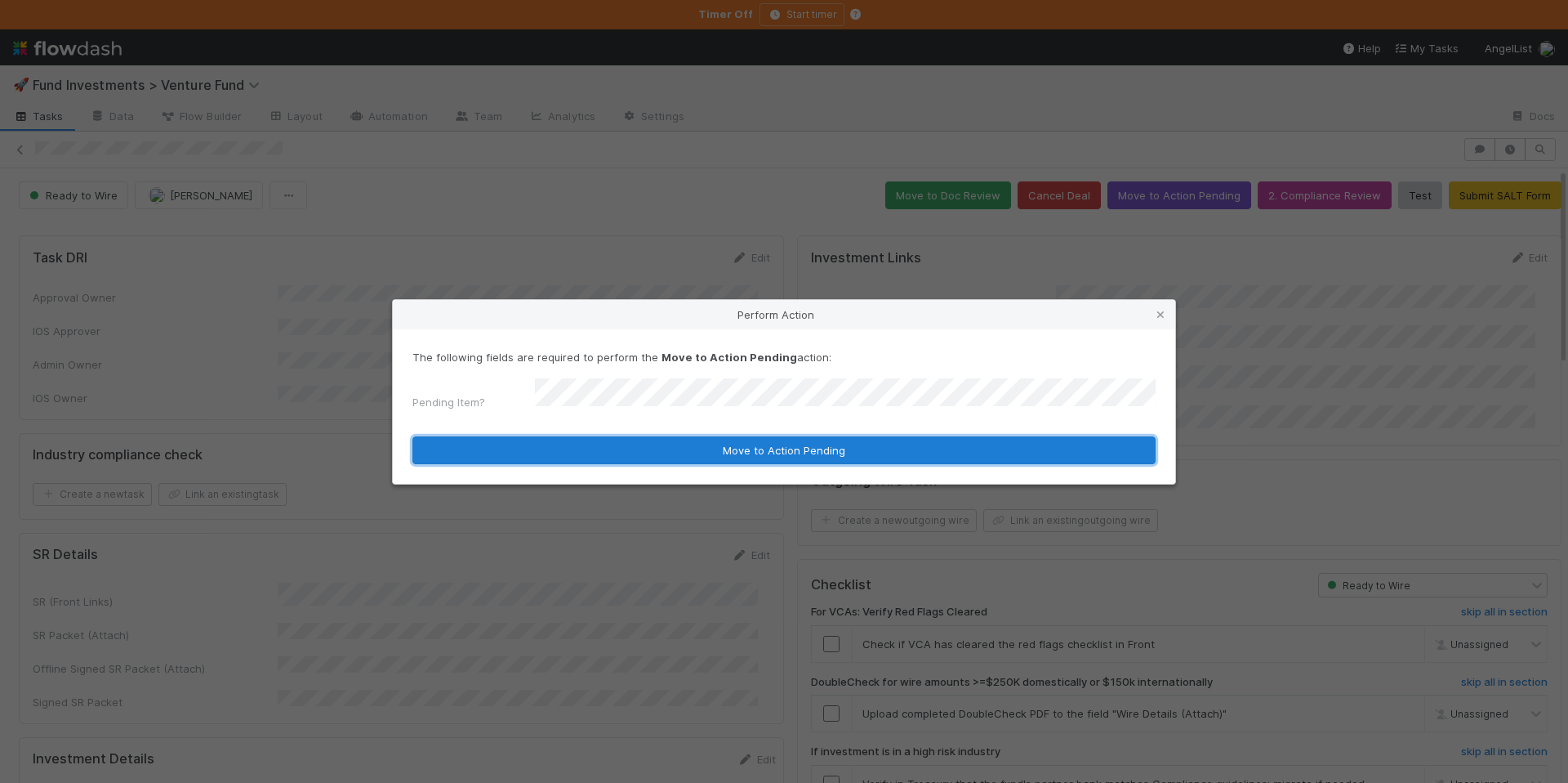
click at [666, 442] on button "Move to Action Pending" at bounding box center [784, 451] width 743 height 28
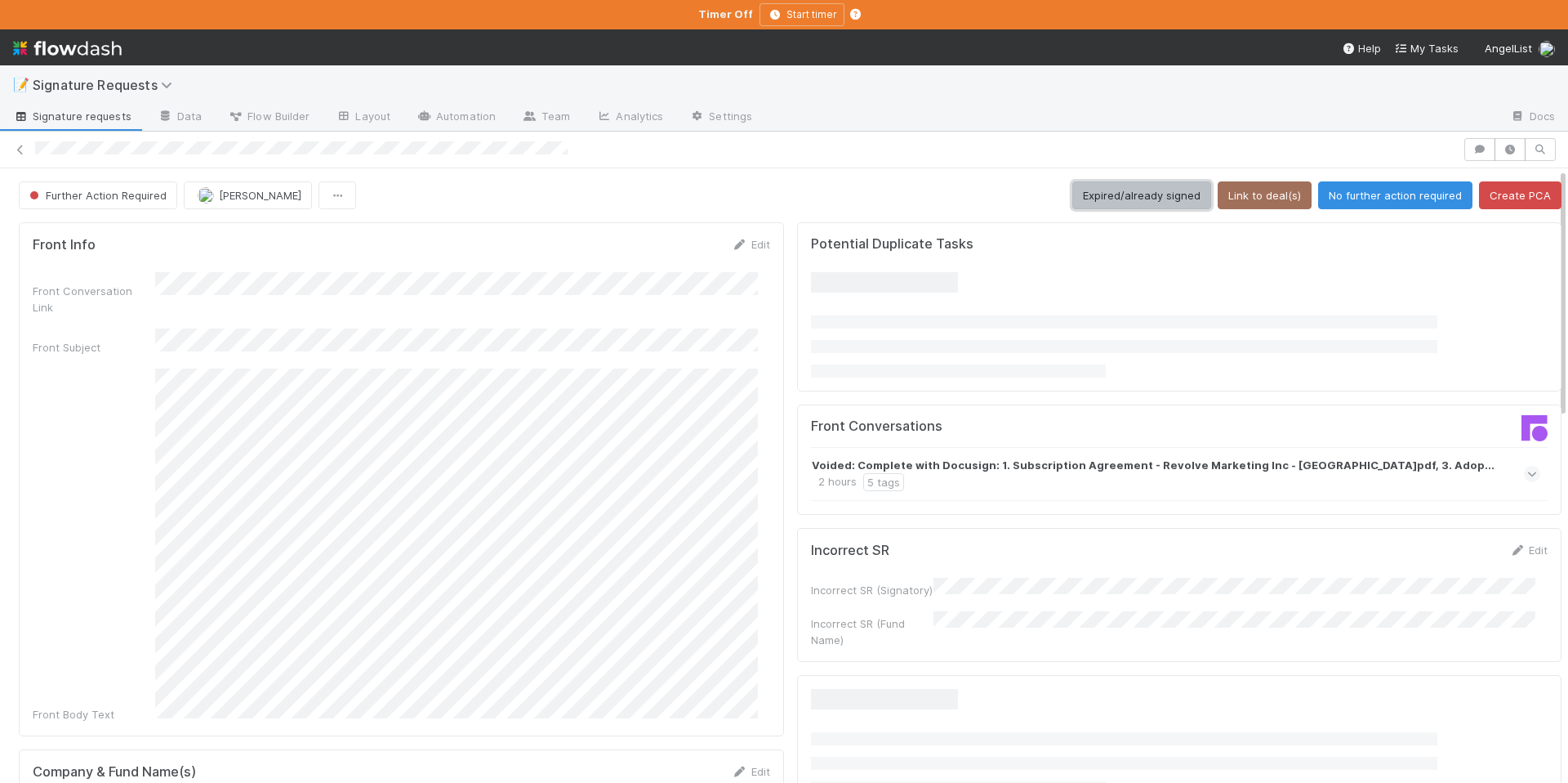
click at [1129, 201] on button "Expired/already signed" at bounding box center [1142, 196] width 139 height 28
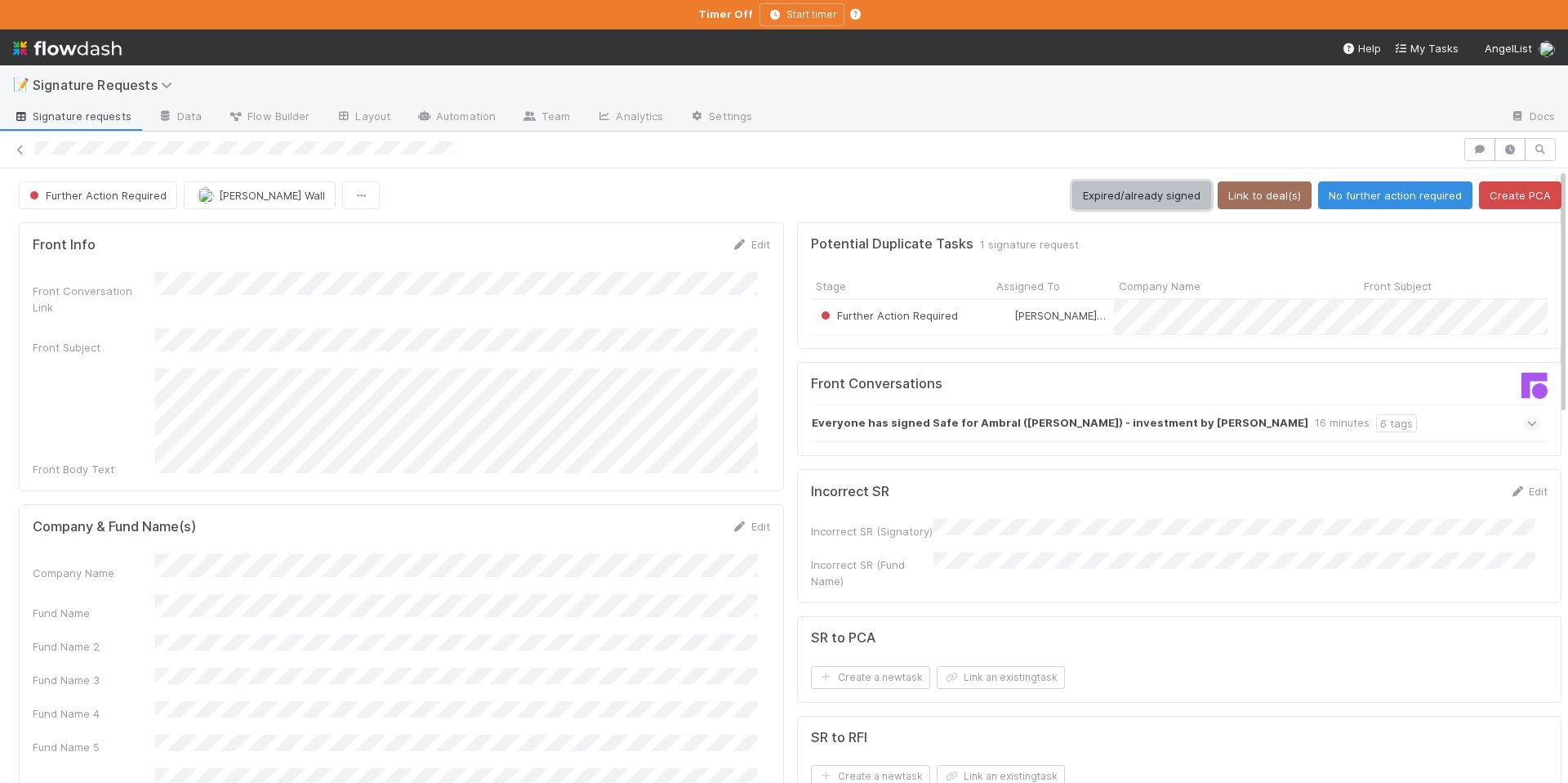
click at [1119, 189] on button "Expired/already signed" at bounding box center [1142, 196] width 139 height 28
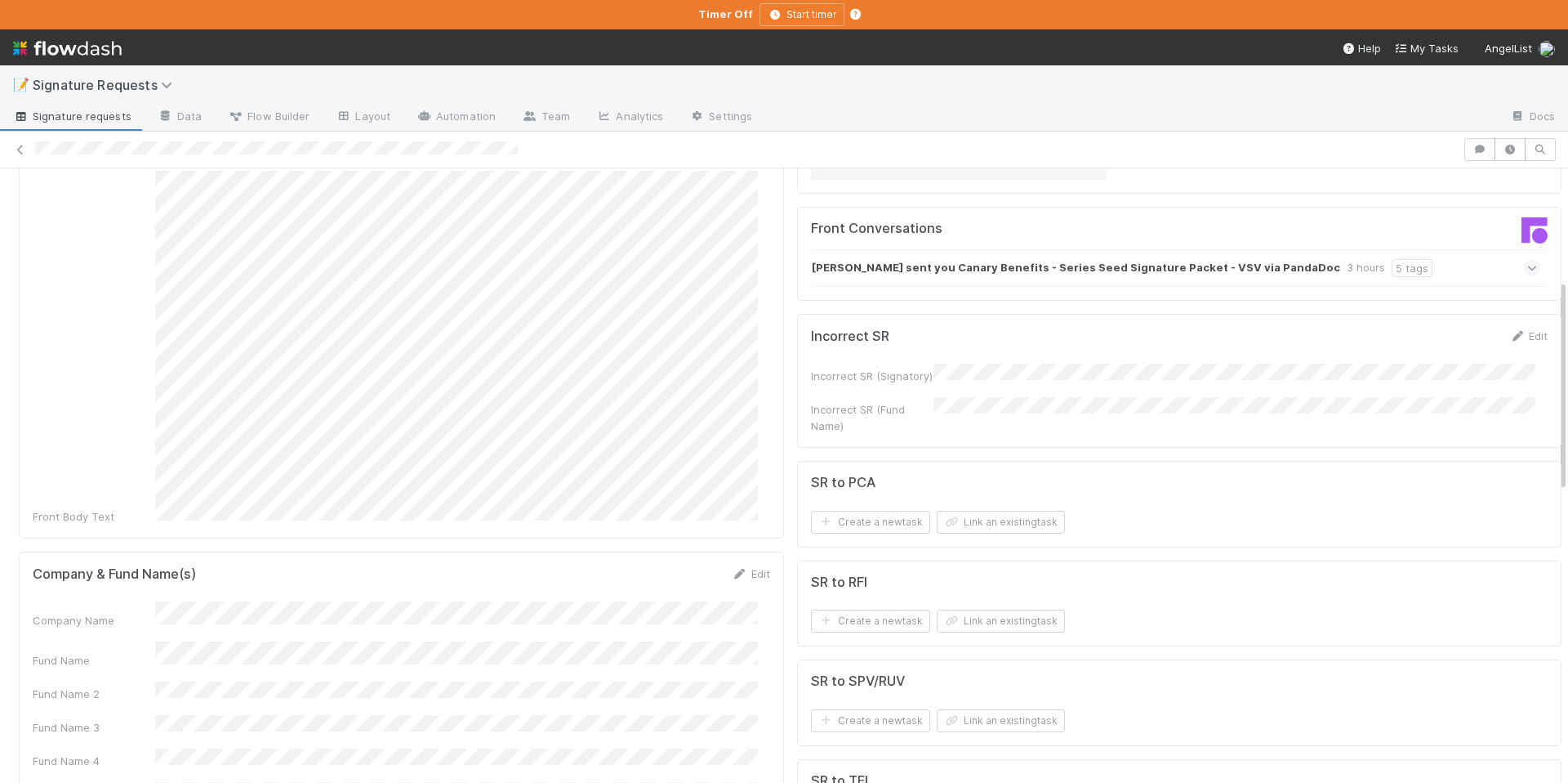
scroll to position [322, 0]
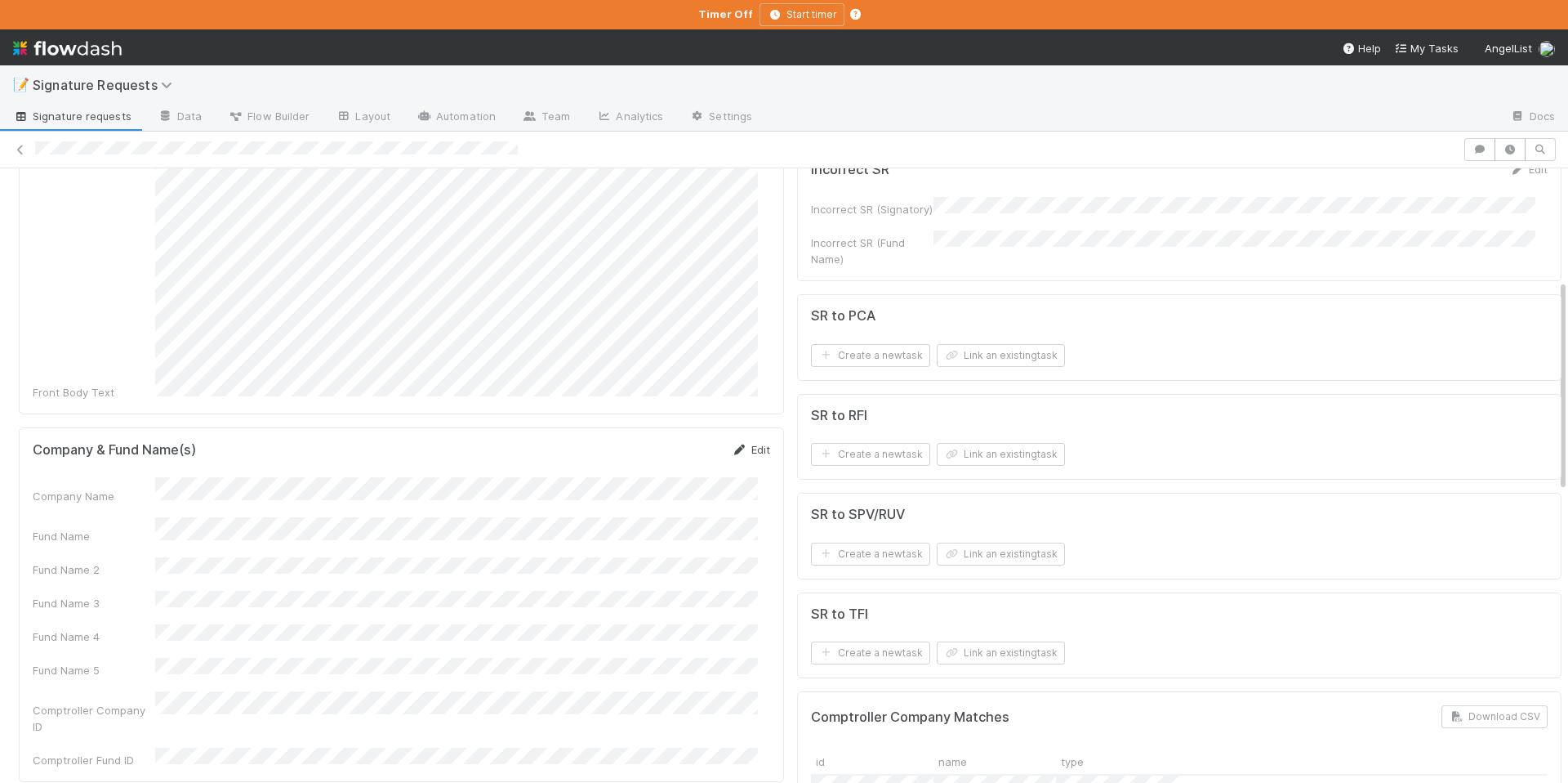
click at [733, 445] on icon at bounding box center [740, 450] width 16 height 11
click at [689, 442] on button "Save" at bounding box center [683, 456] width 47 height 28
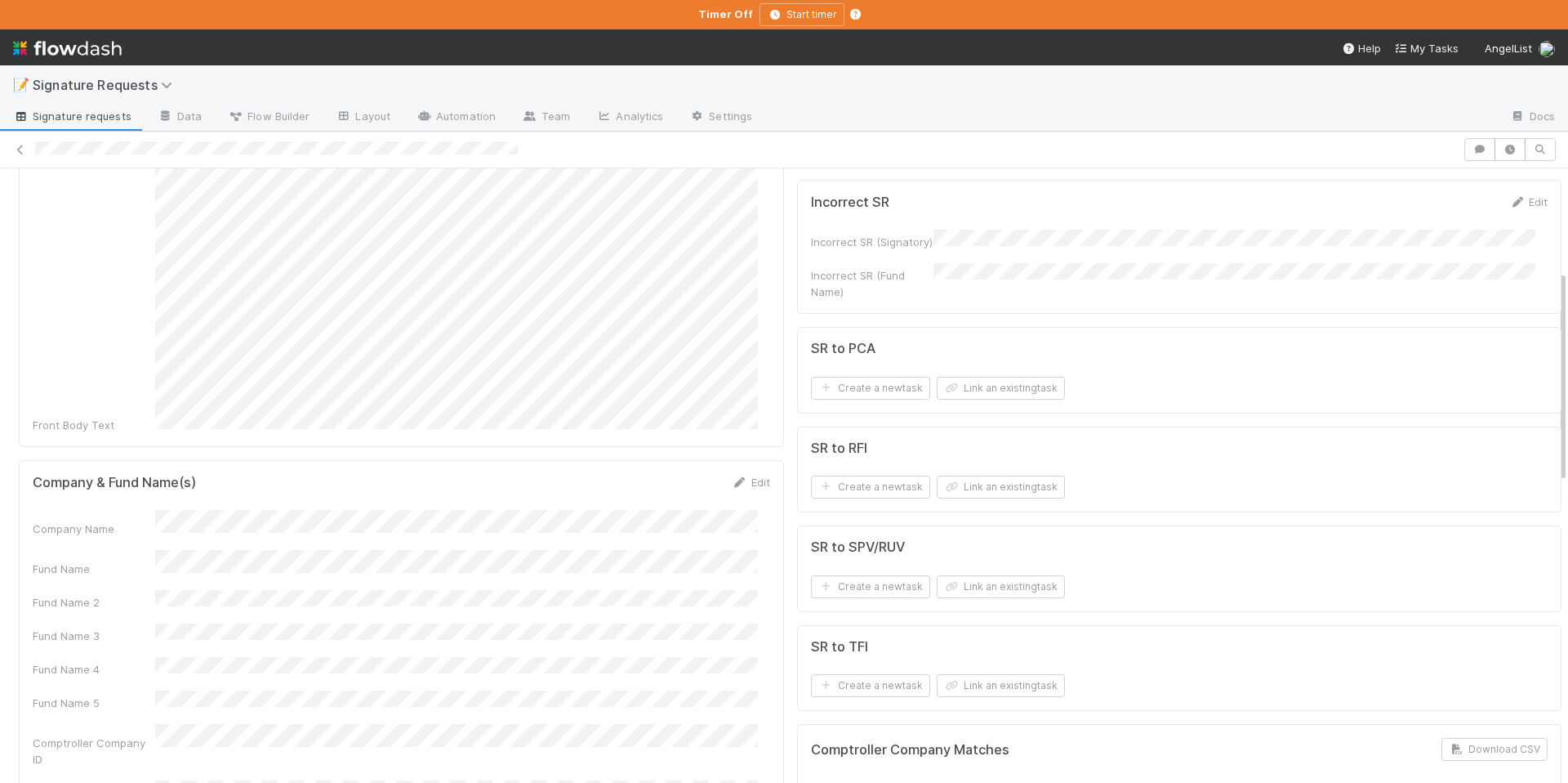
scroll to position [289, 0]
click at [978, 496] on button "Link an existing task" at bounding box center [1000, 487] width 128 height 23
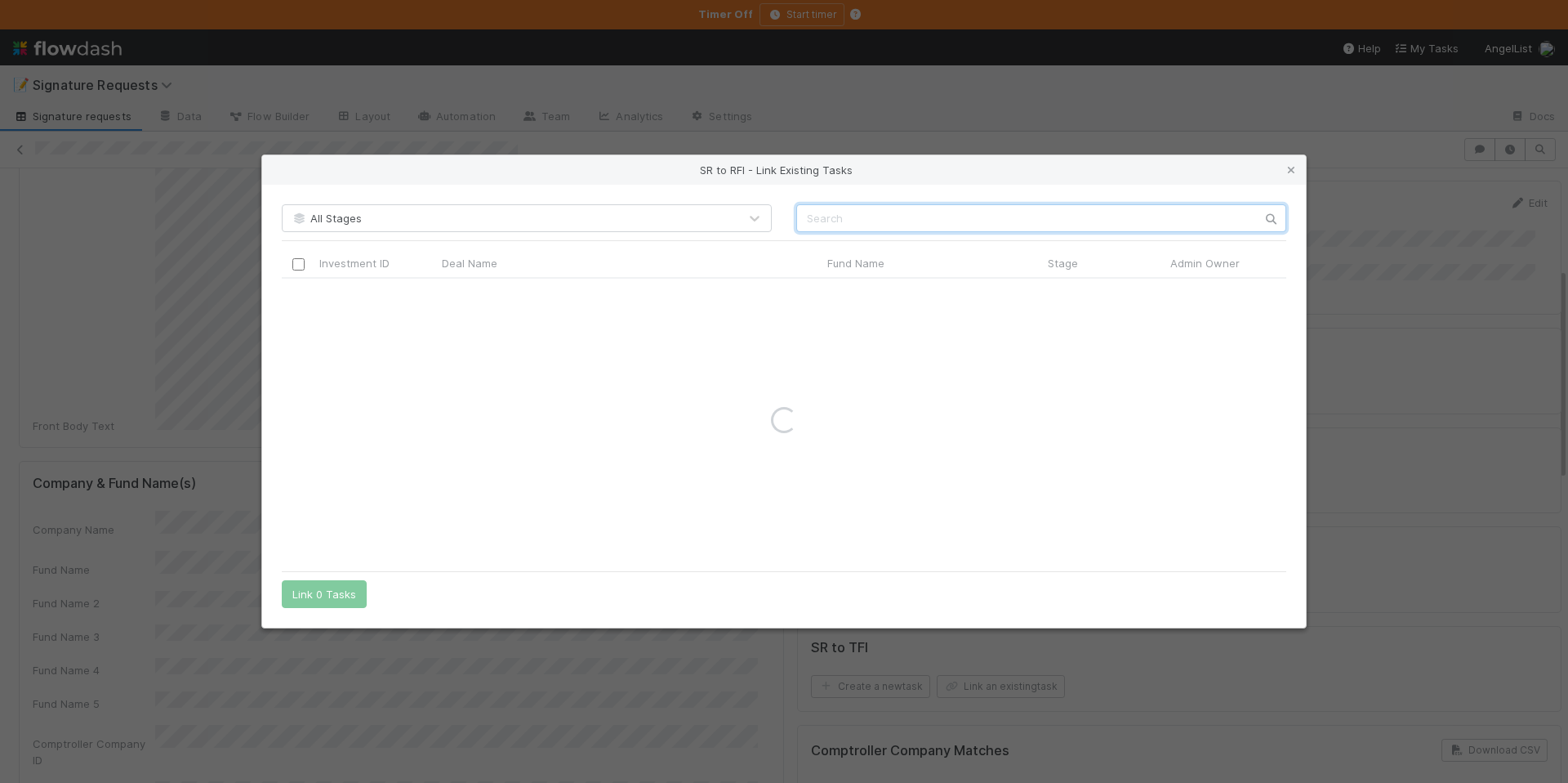
click at [821, 220] on input "text" at bounding box center [1042, 218] width 490 height 28
paste input "Canary"
drag, startPoint x: 806, startPoint y: 219, endPoint x: 817, endPoint y: 251, distance: 33.8
click at [806, 219] on input "Canary" at bounding box center [1042, 218] width 490 height 28
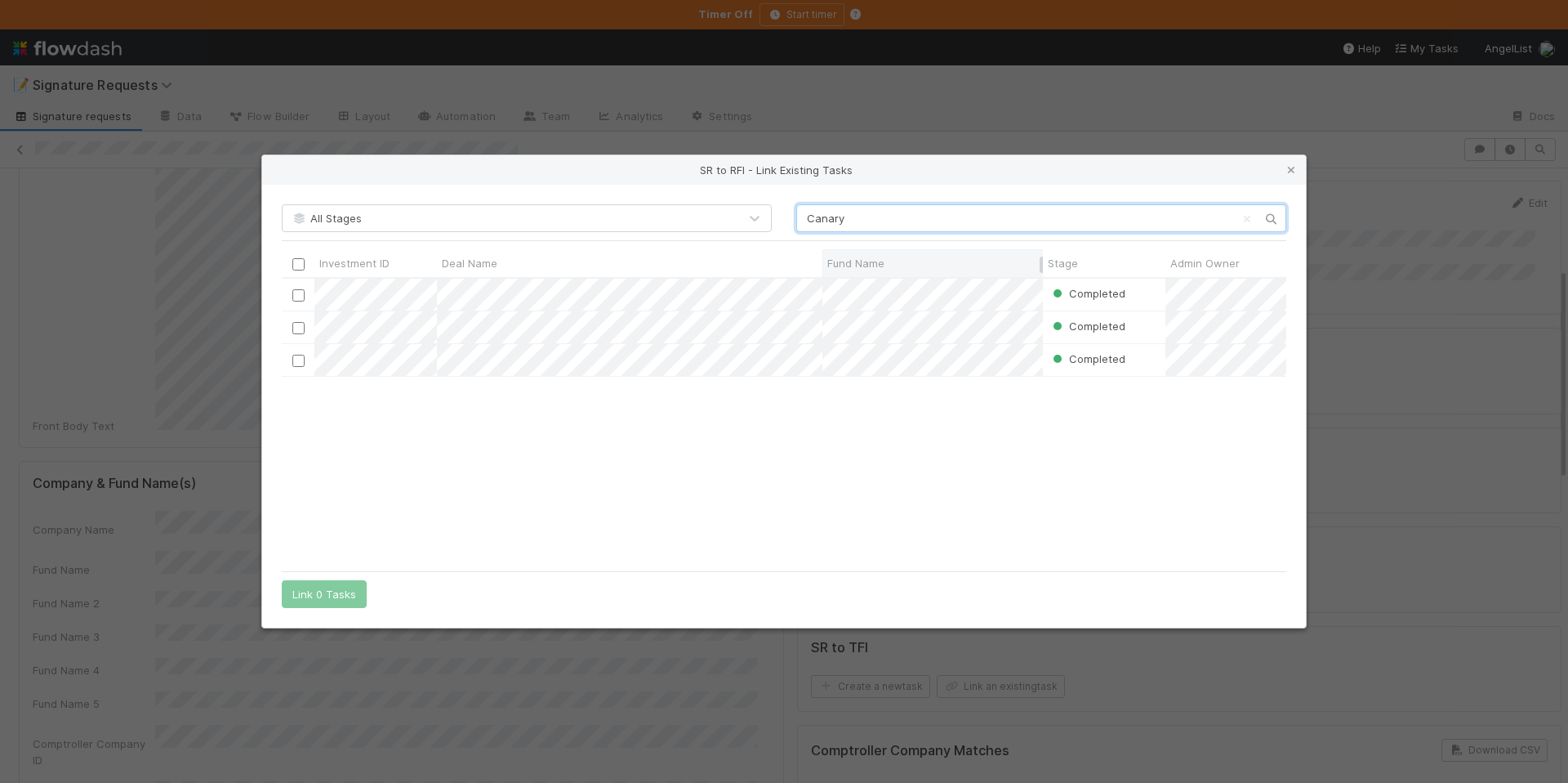
scroll to position [272, 992]
type input "Canary"
click at [1292, 170] on icon at bounding box center [1291, 170] width 16 height 11
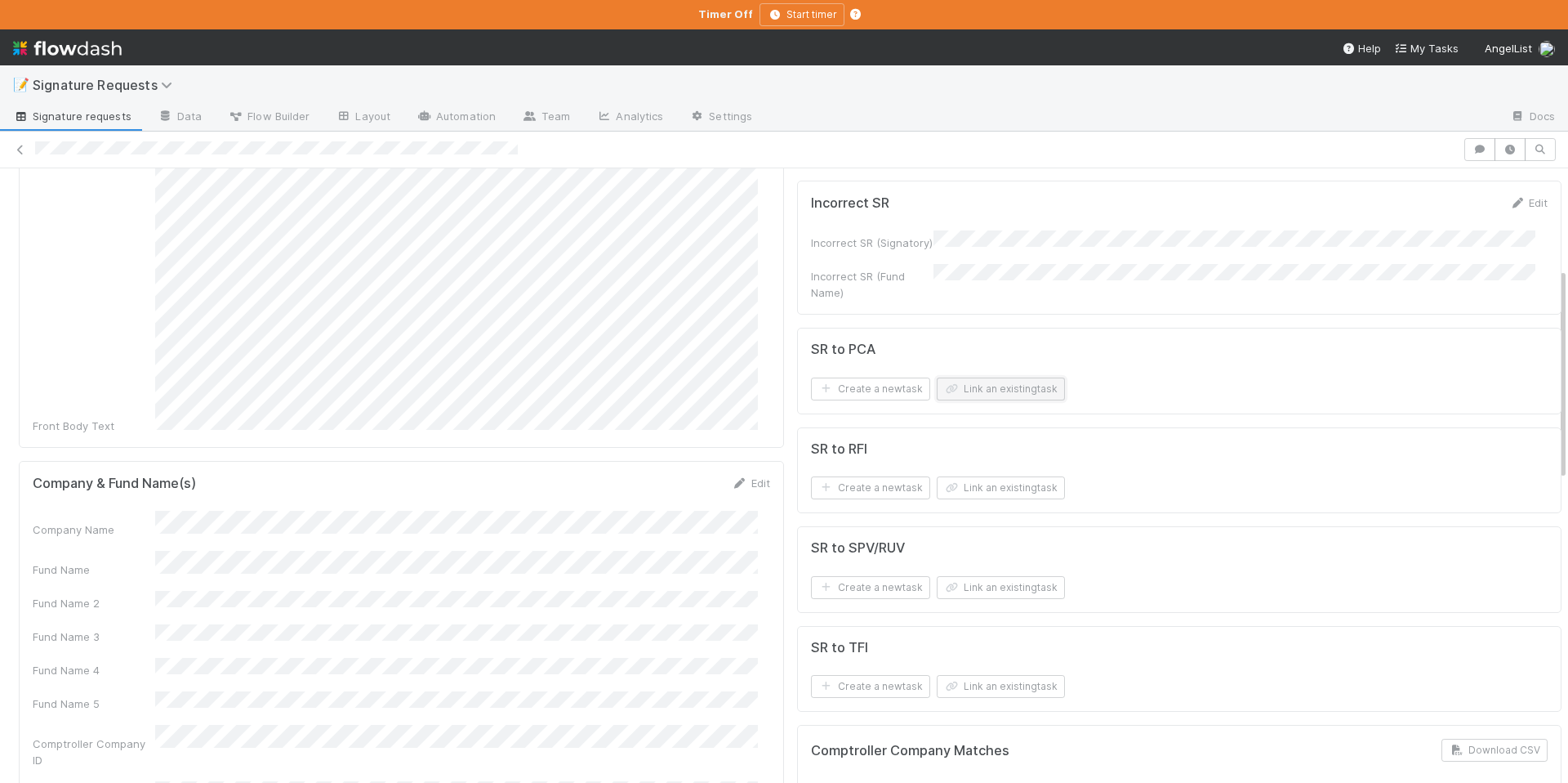
click at [945, 387] on icon "button" at bounding box center [953, 389] width 16 height 10
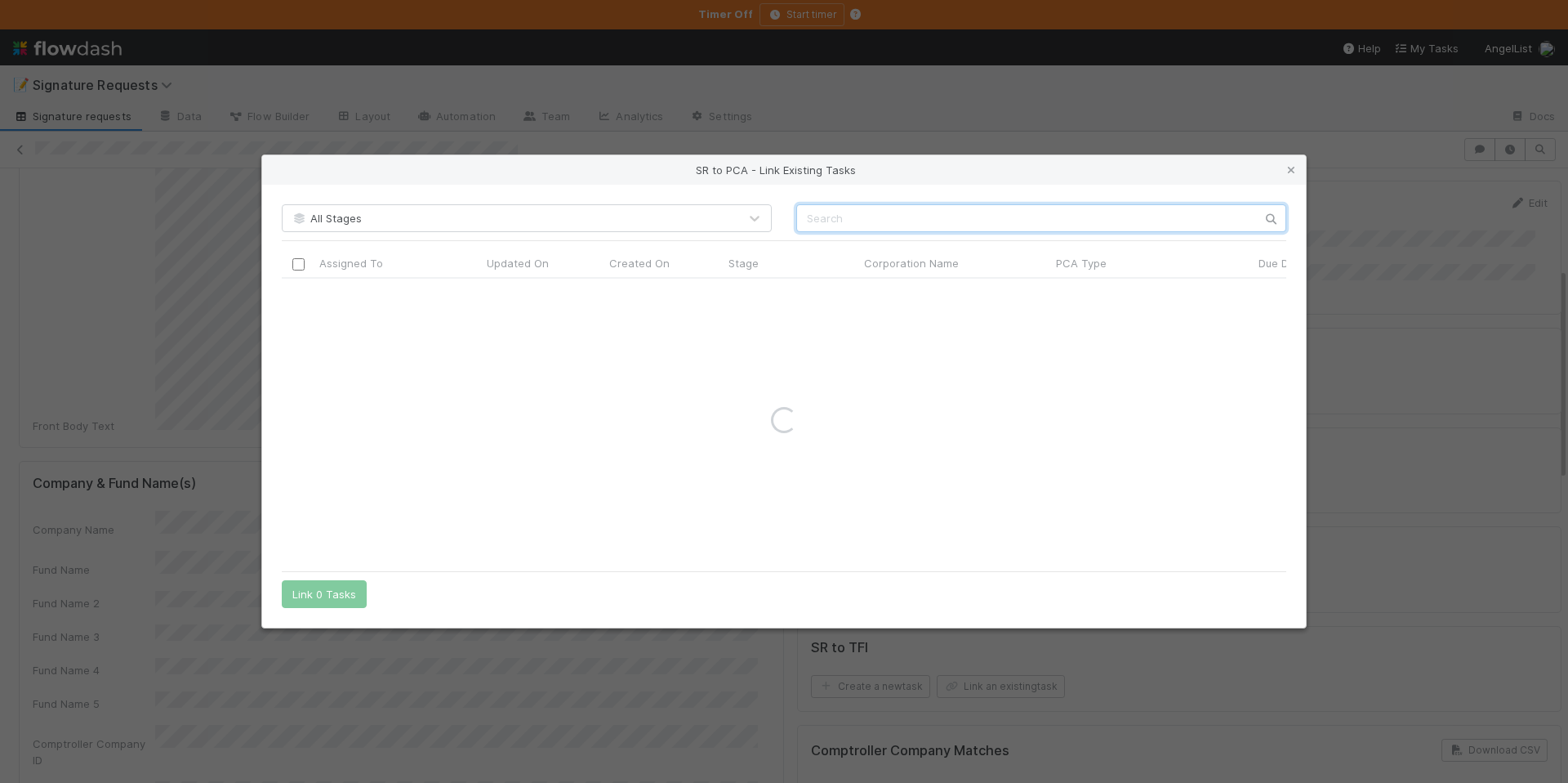
click at [846, 211] on input "text" at bounding box center [1042, 218] width 490 height 28
paste input "Canary"
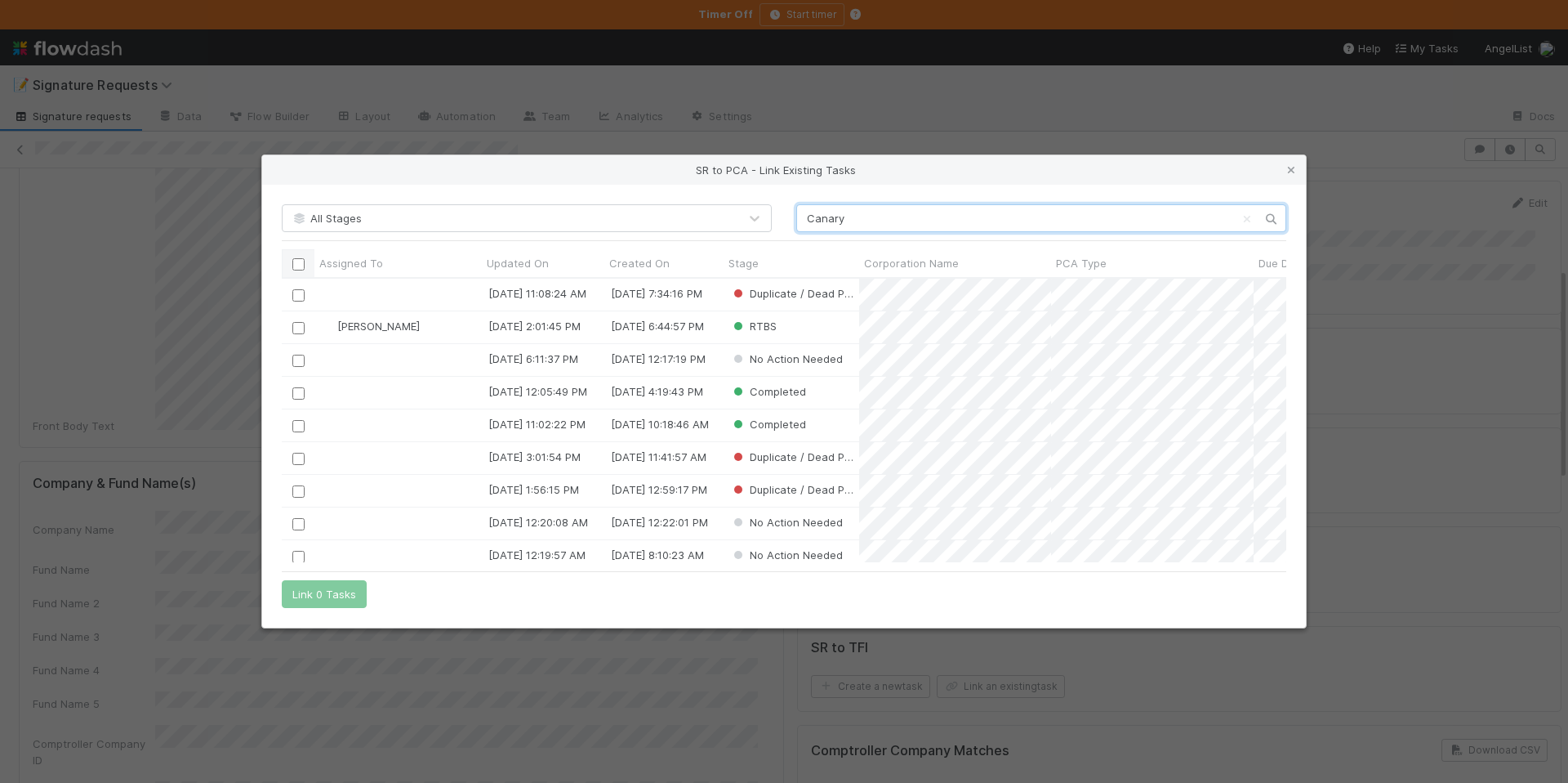
type input "Canary"
click at [294, 267] on input "checkbox" at bounding box center [299, 264] width 12 height 12
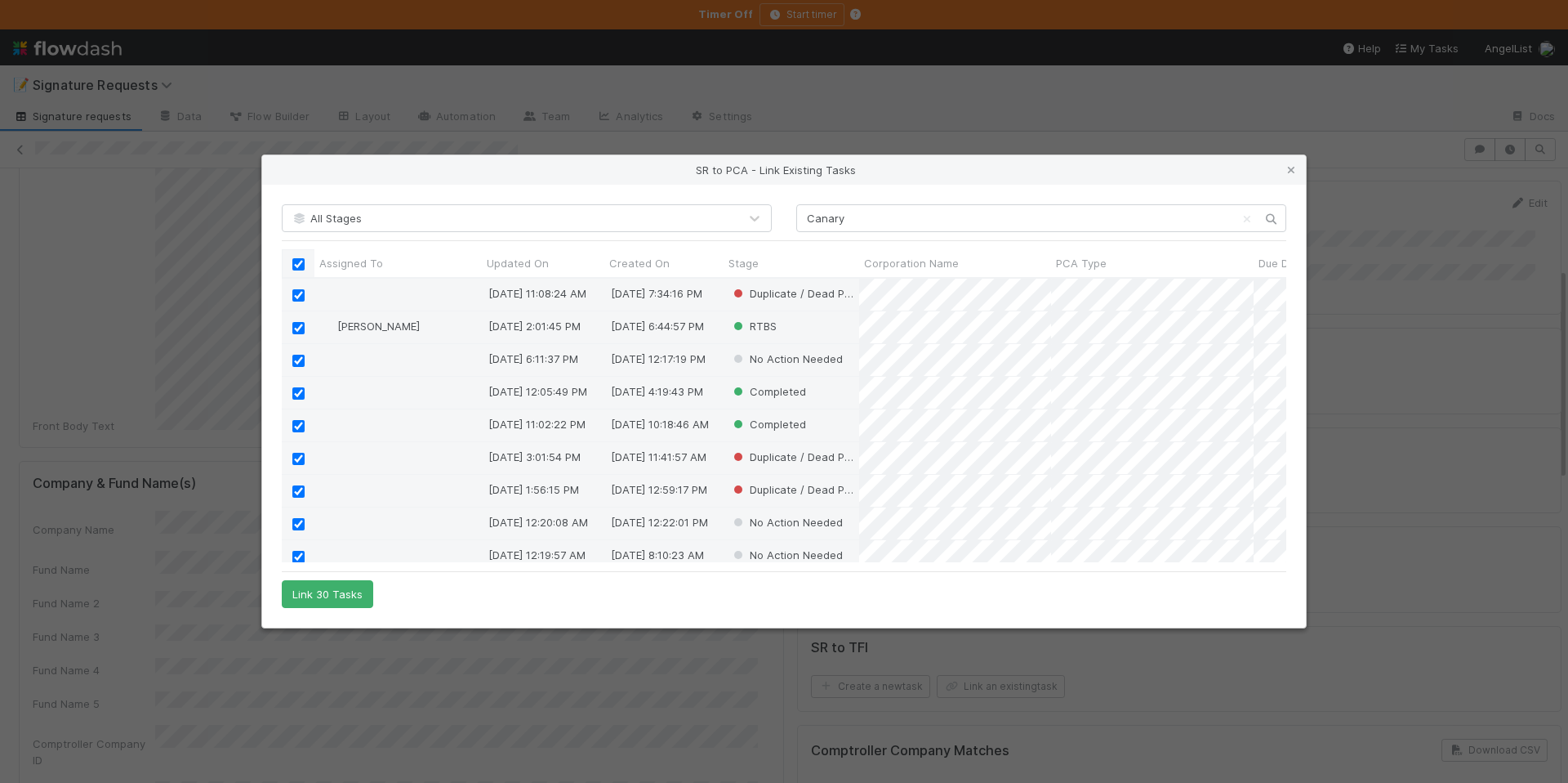
click at [298, 267] on input "checkbox" at bounding box center [299, 264] width 12 height 12
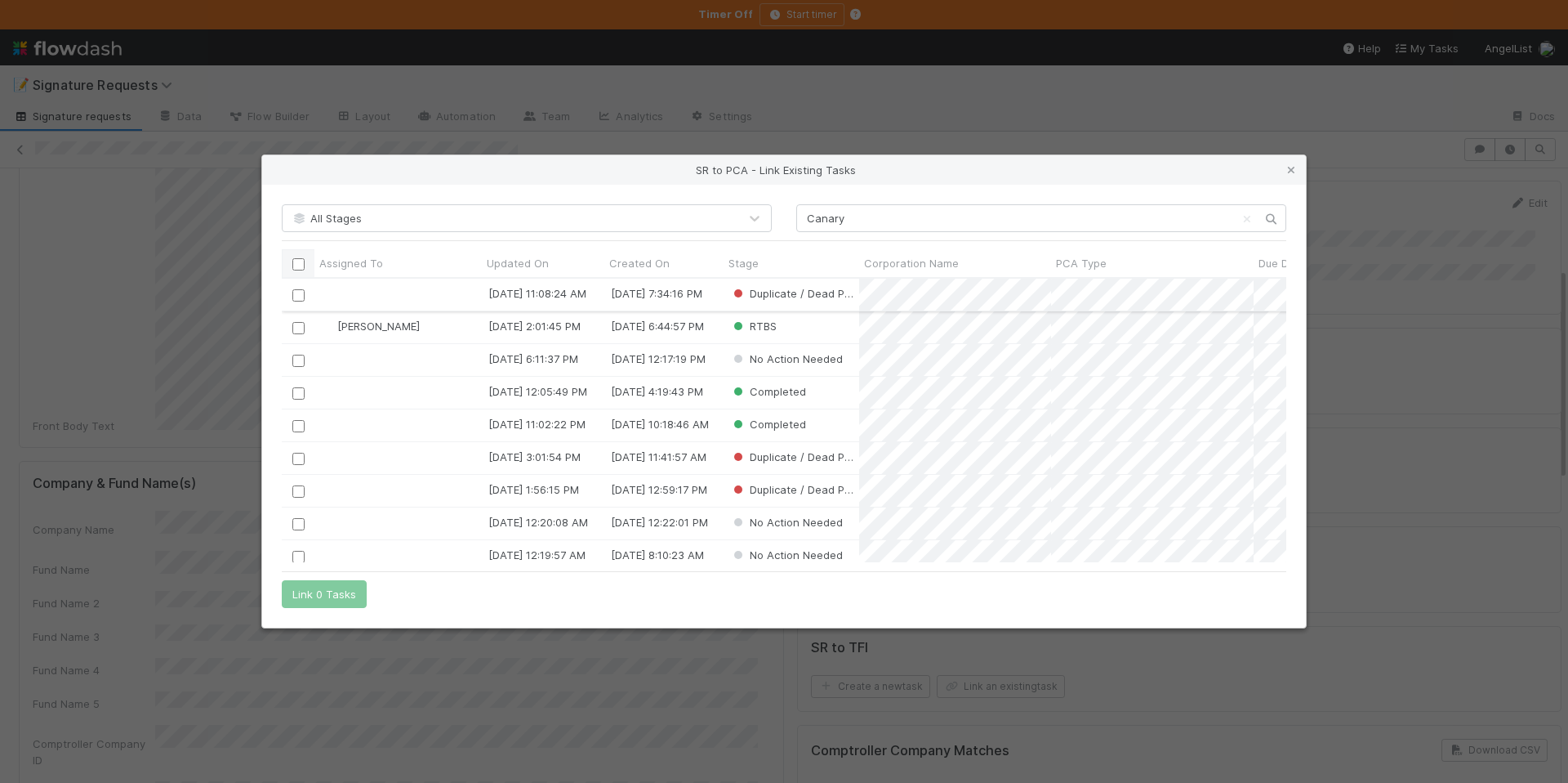
click at [298, 290] on input "checkbox" at bounding box center [299, 295] width 12 height 12
drag, startPoint x: 319, startPoint y: 598, endPoint x: 1514, endPoint y: 493, distance: 1199.6
click at [320, 598] on button "Link 1 Task" at bounding box center [321, 593] width 77 height 28
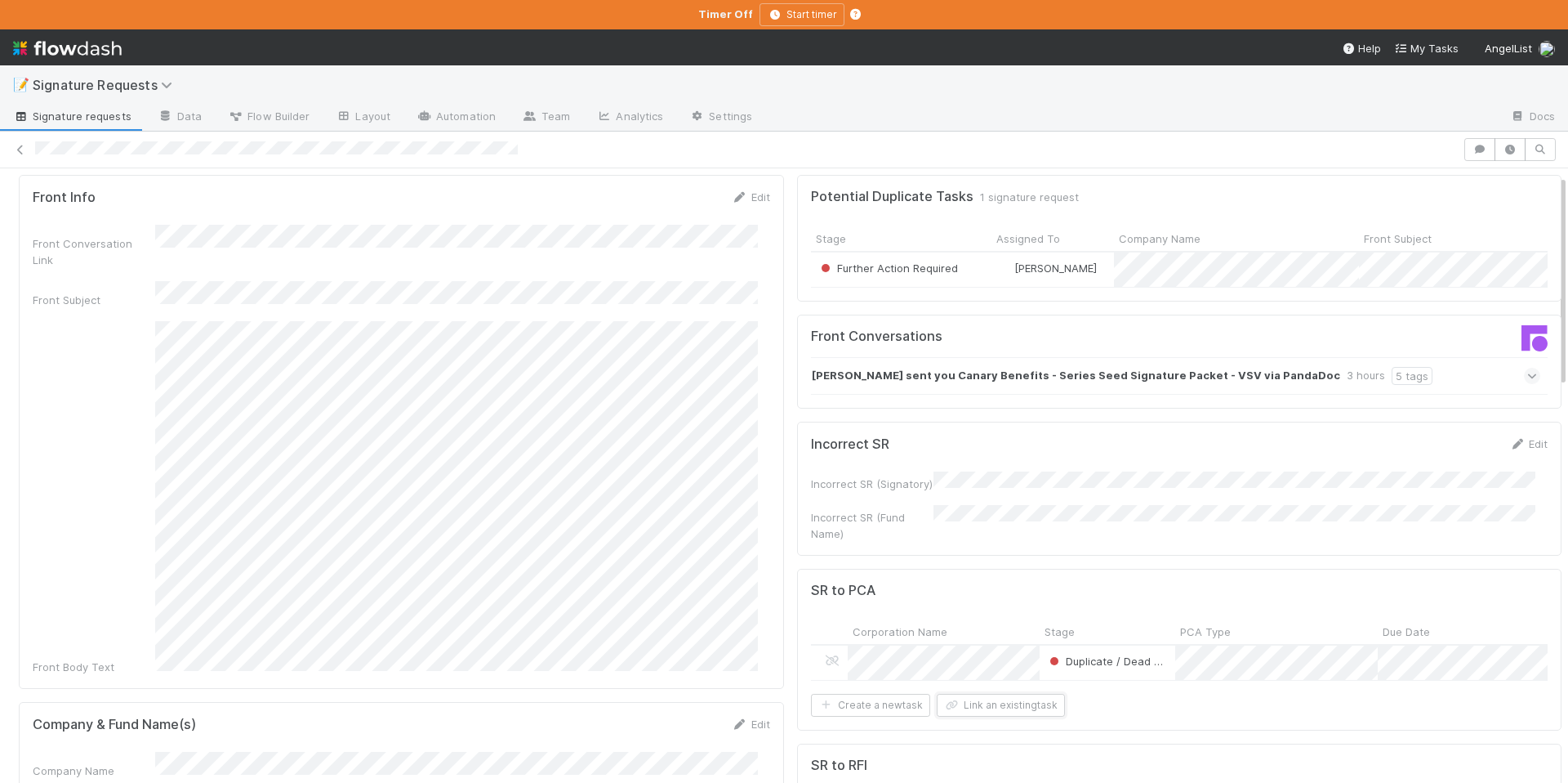
scroll to position [0, 0]
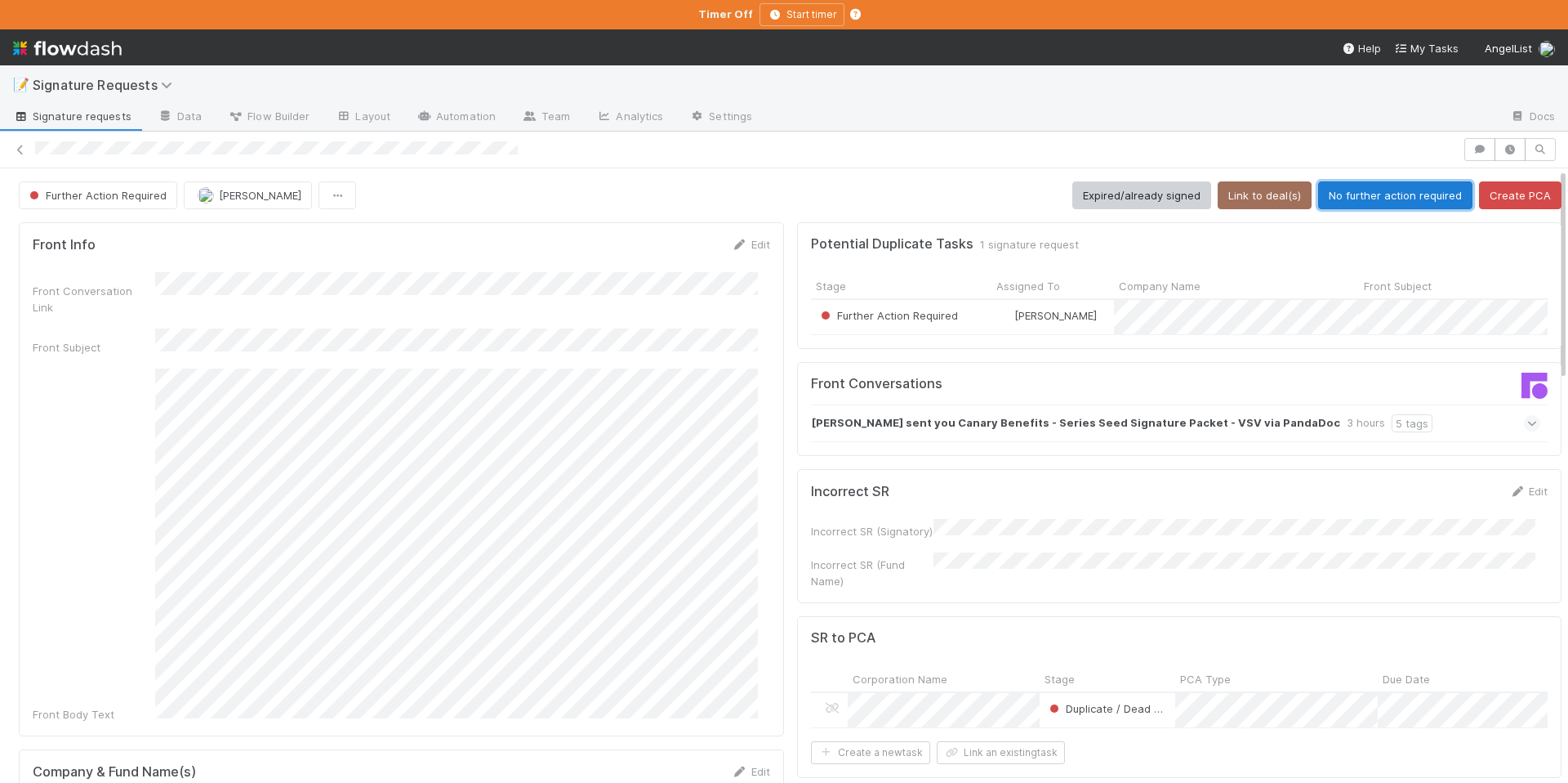
click at [1363, 192] on button "No further action required" at bounding box center [1396, 196] width 155 height 28
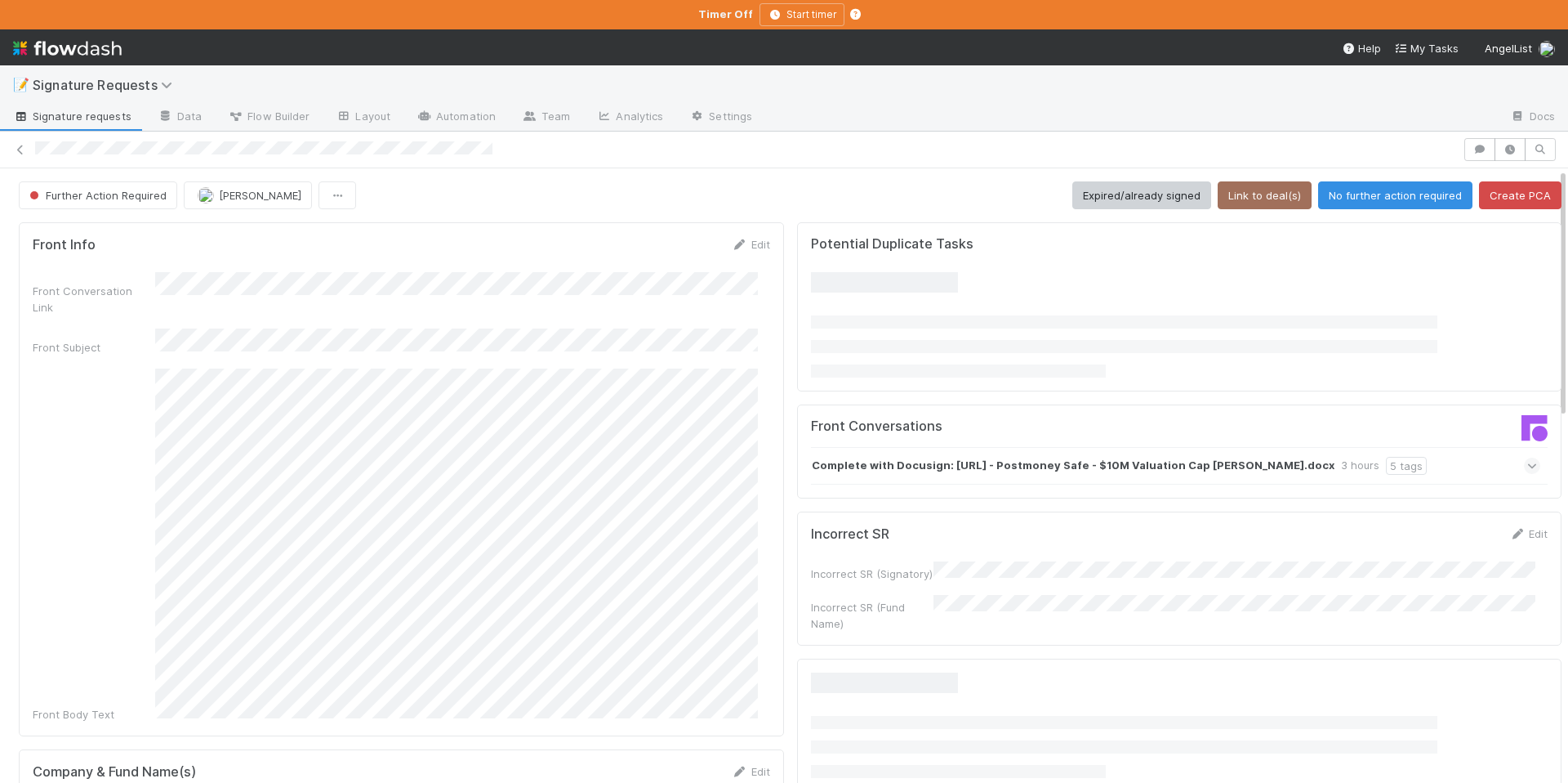
scroll to position [252, 0]
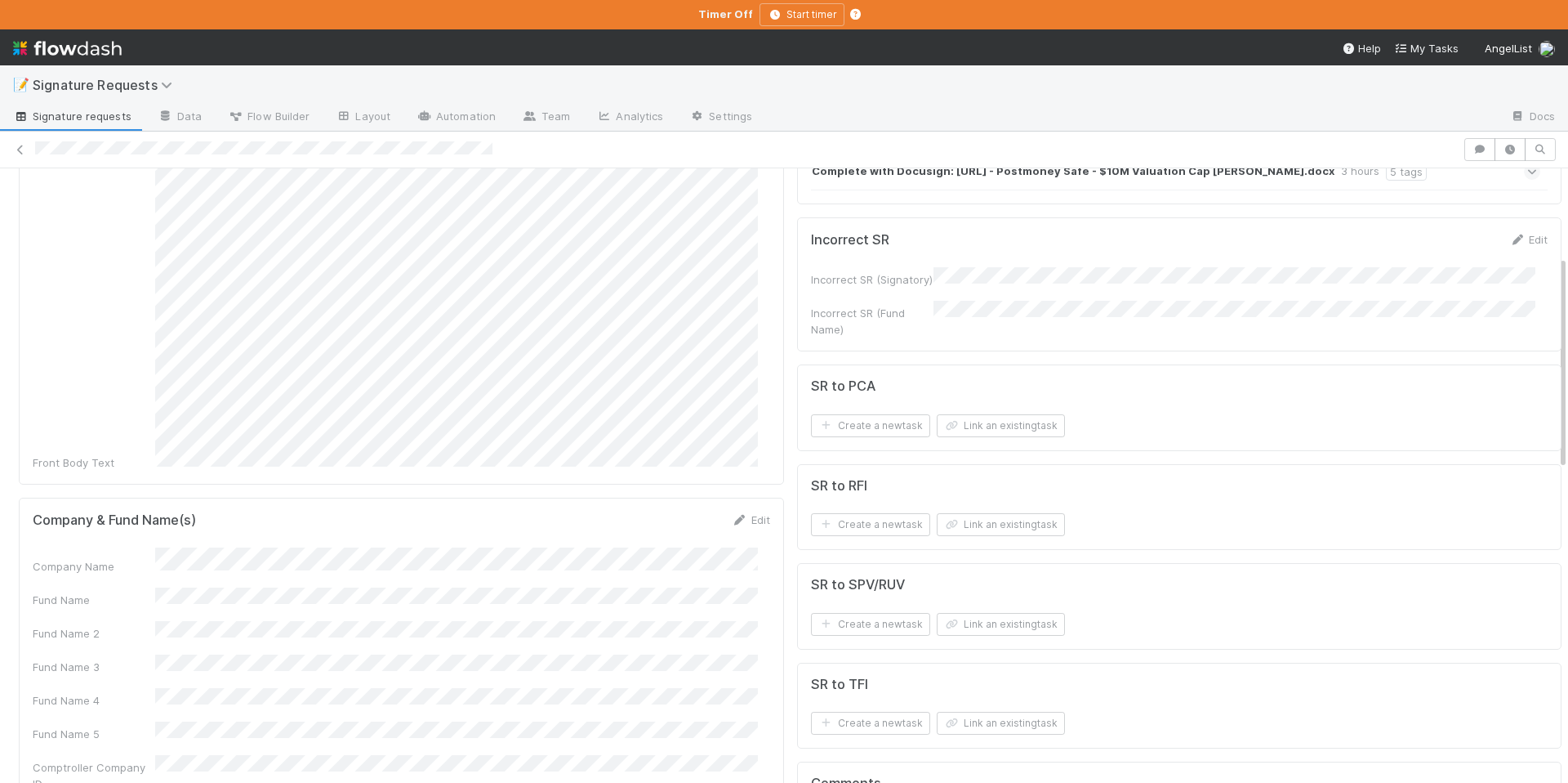
drag, startPoint x: 730, startPoint y: 494, endPoint x: 585, endPoint y: 521, distance: 147.5
click at [732, 515] on icon at bounding box center [740, 520] width 16 height 11
click at [669, 511] on button "Save" at bounding box center [683, 525] width 47 height 28
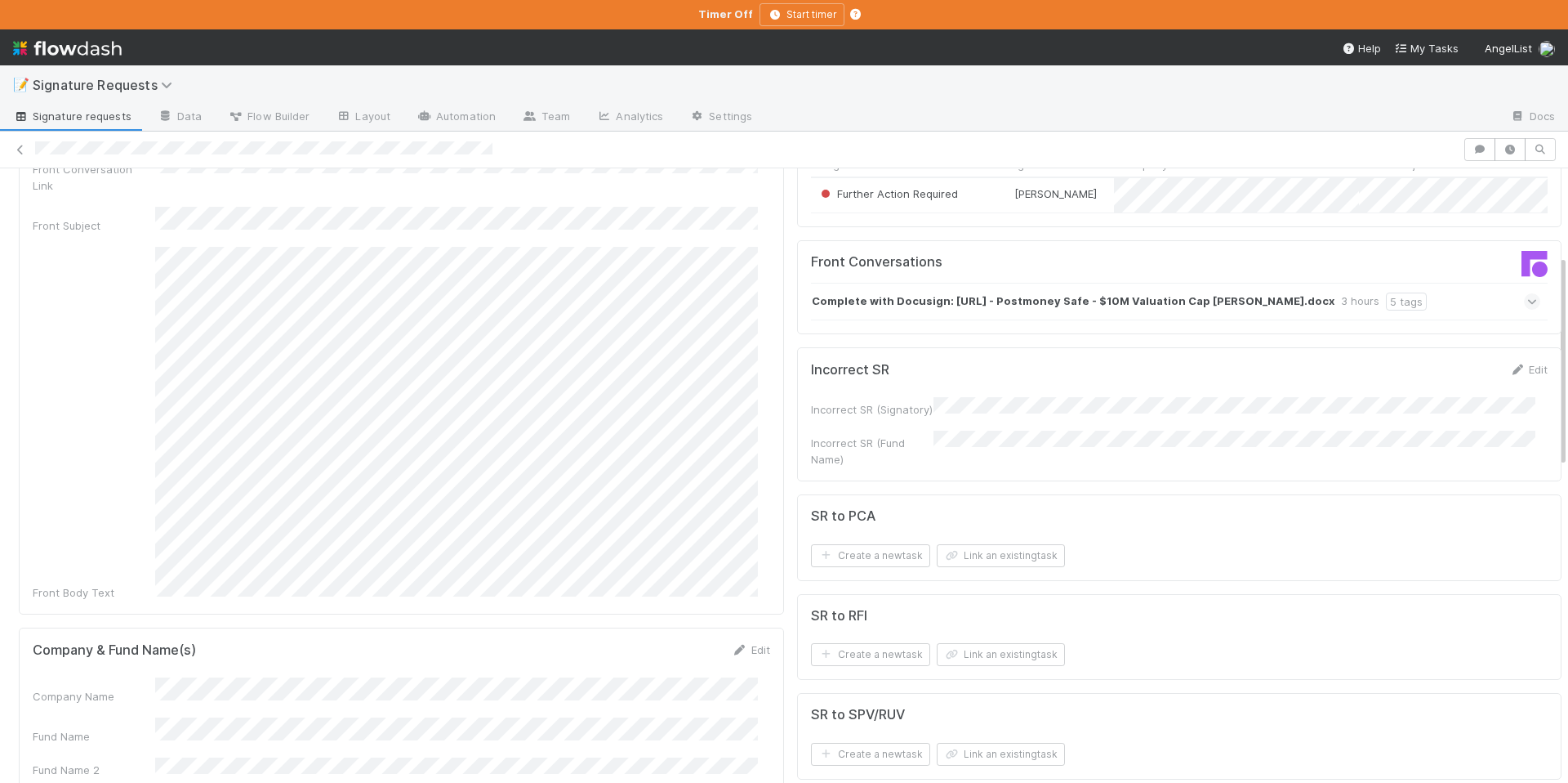
scroll to position [0, 0]
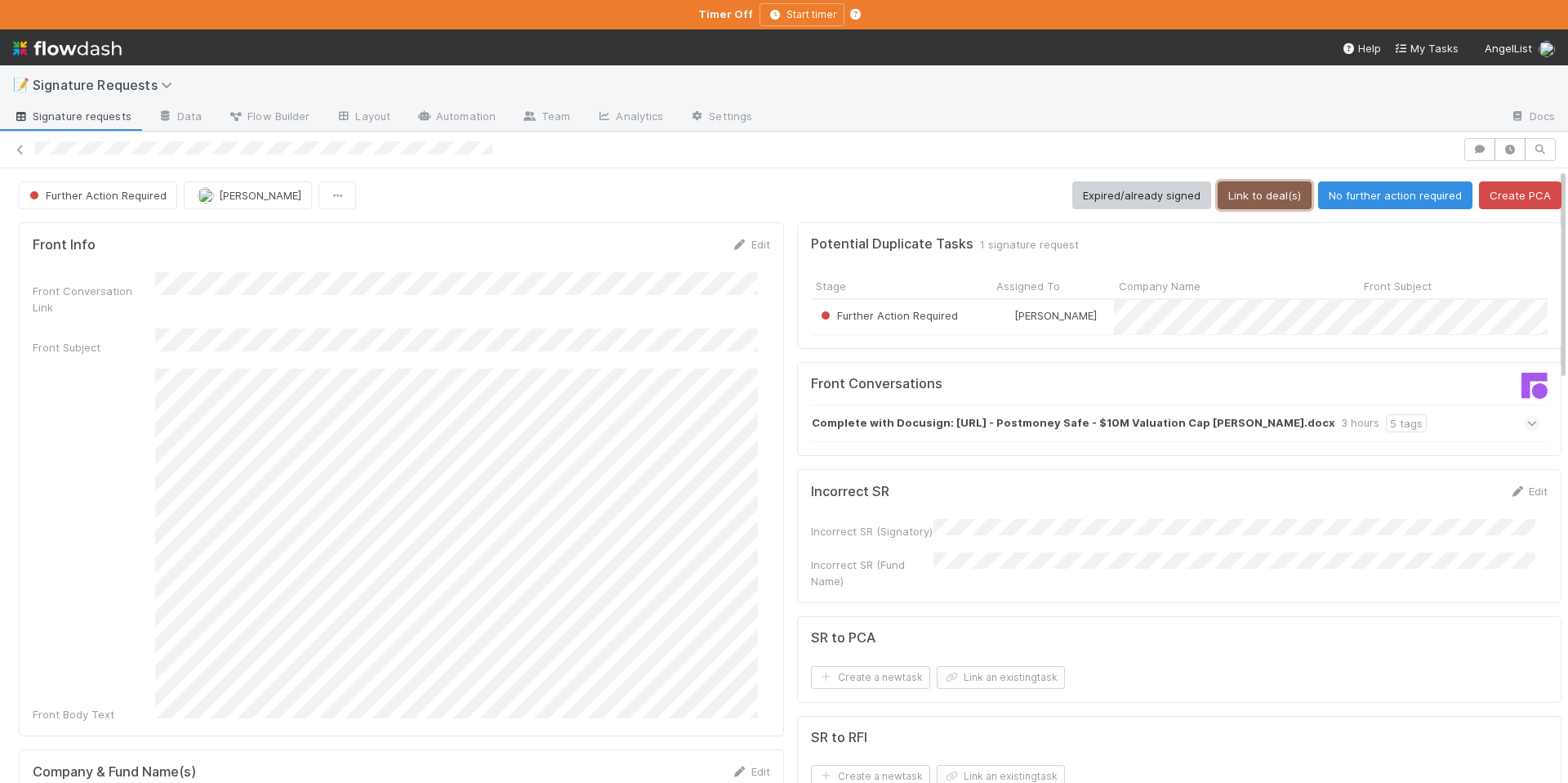
click at [1245, 196] on button "Link to deal(s)" at bounding box center [1264, 196] width 94 height 28
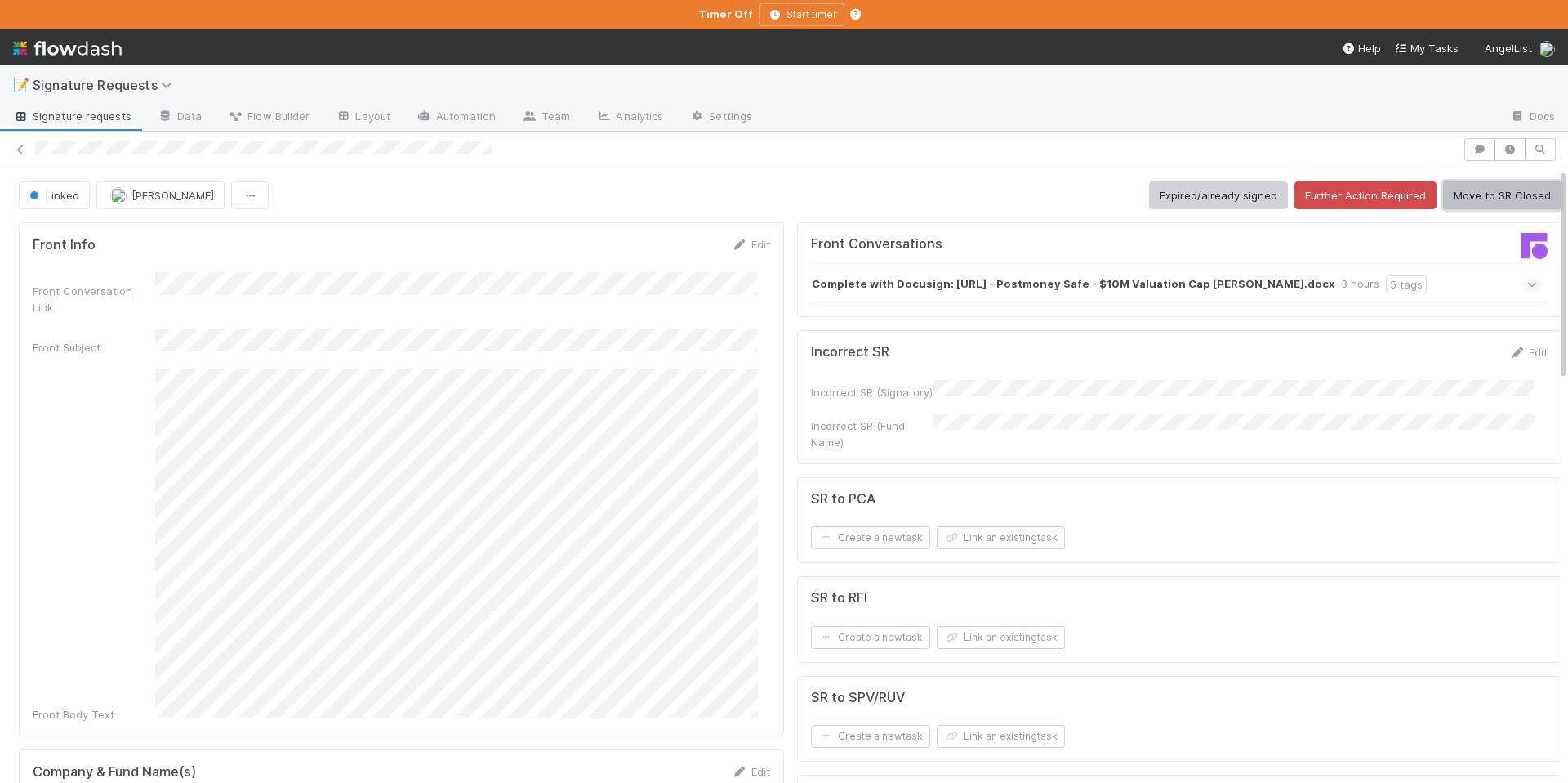
click at [1459, 192] on button "Move to SR Closed" at bounding box center [1503, 196] width 118 height 28
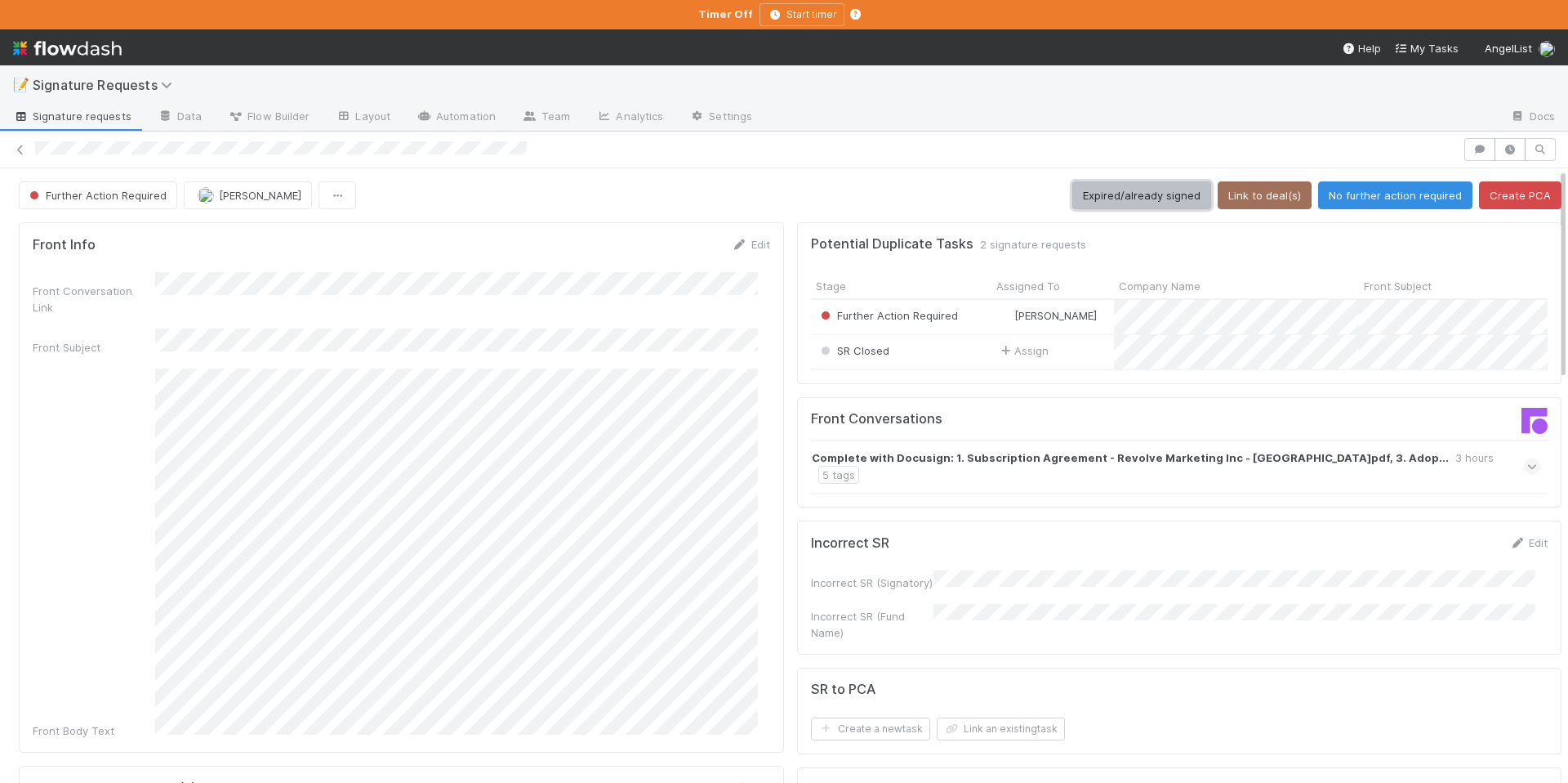
click at [1143, 201] on button "Expired/already signed" at bounding box center [1142, 196] width 139 height 28
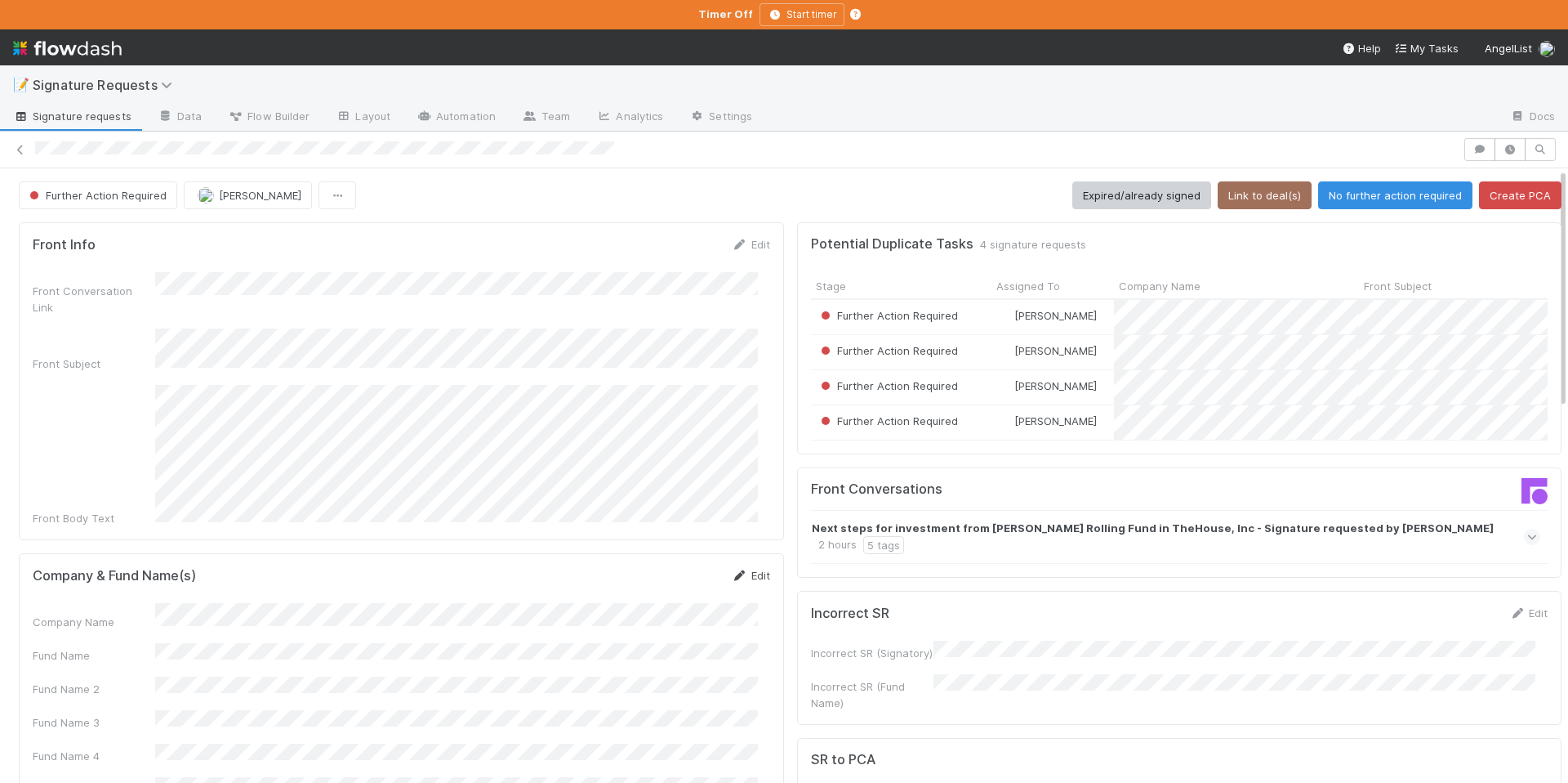
click at [736, 569] on link "Edit" at bounding box center [751, 575] width 39 height 13
click at [676, 567] on button "Save" at bounding box center [683, 581] width 47 height 28
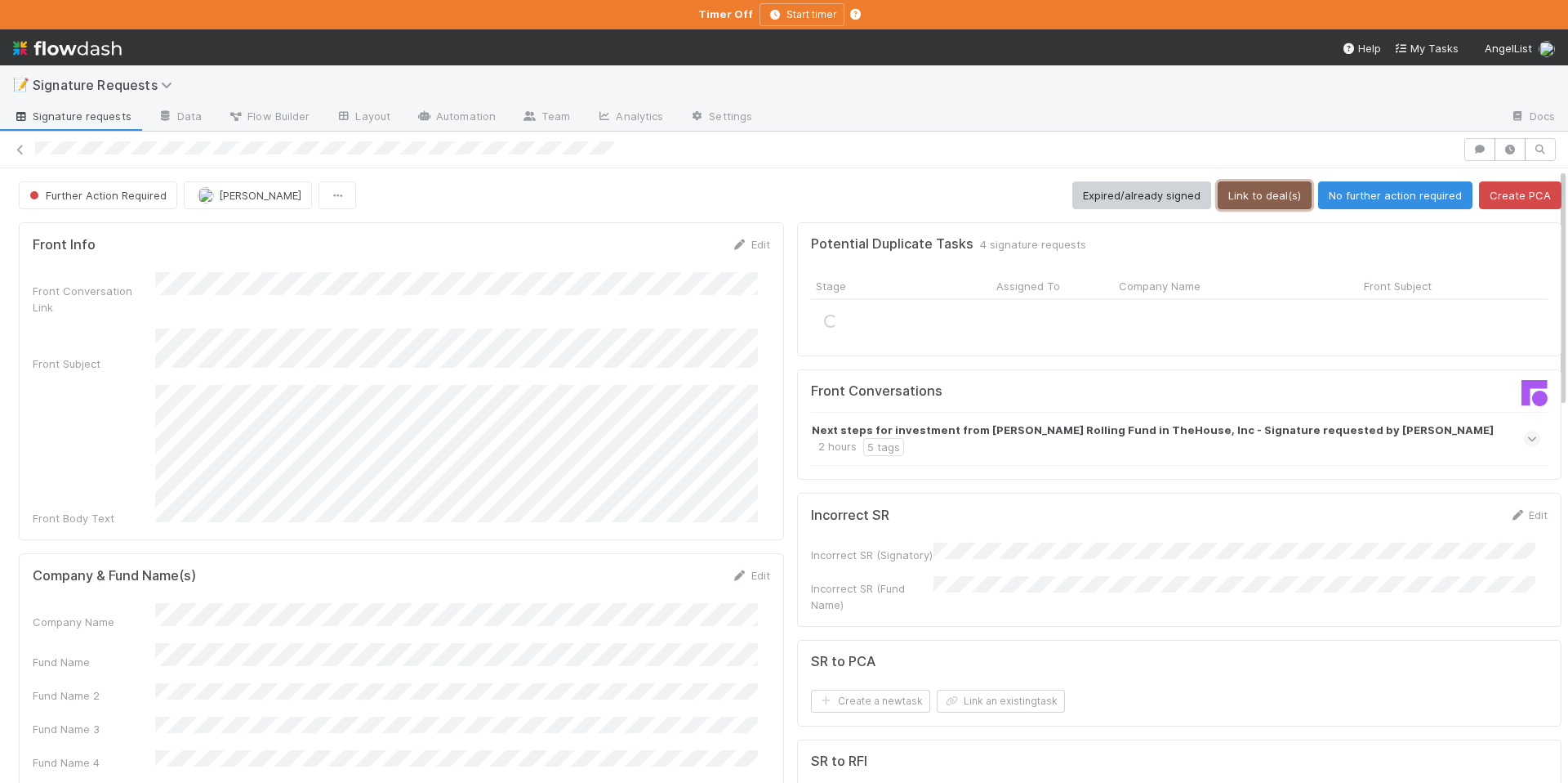
click at [1236, 196] on button "Link to deal(s)" at bounding box center [1264, 196] width 94 height 28
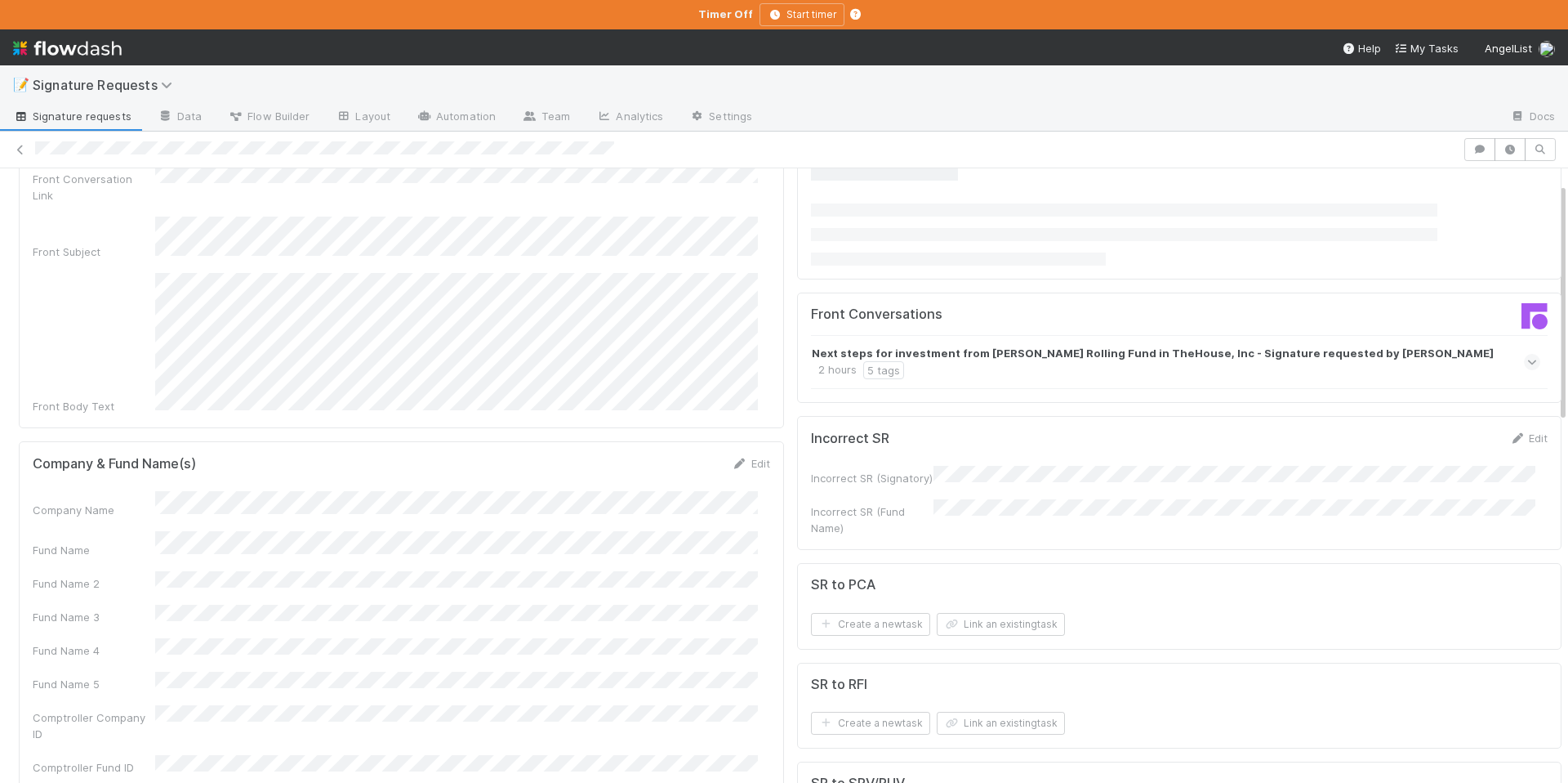
scroll to position [313, 0]
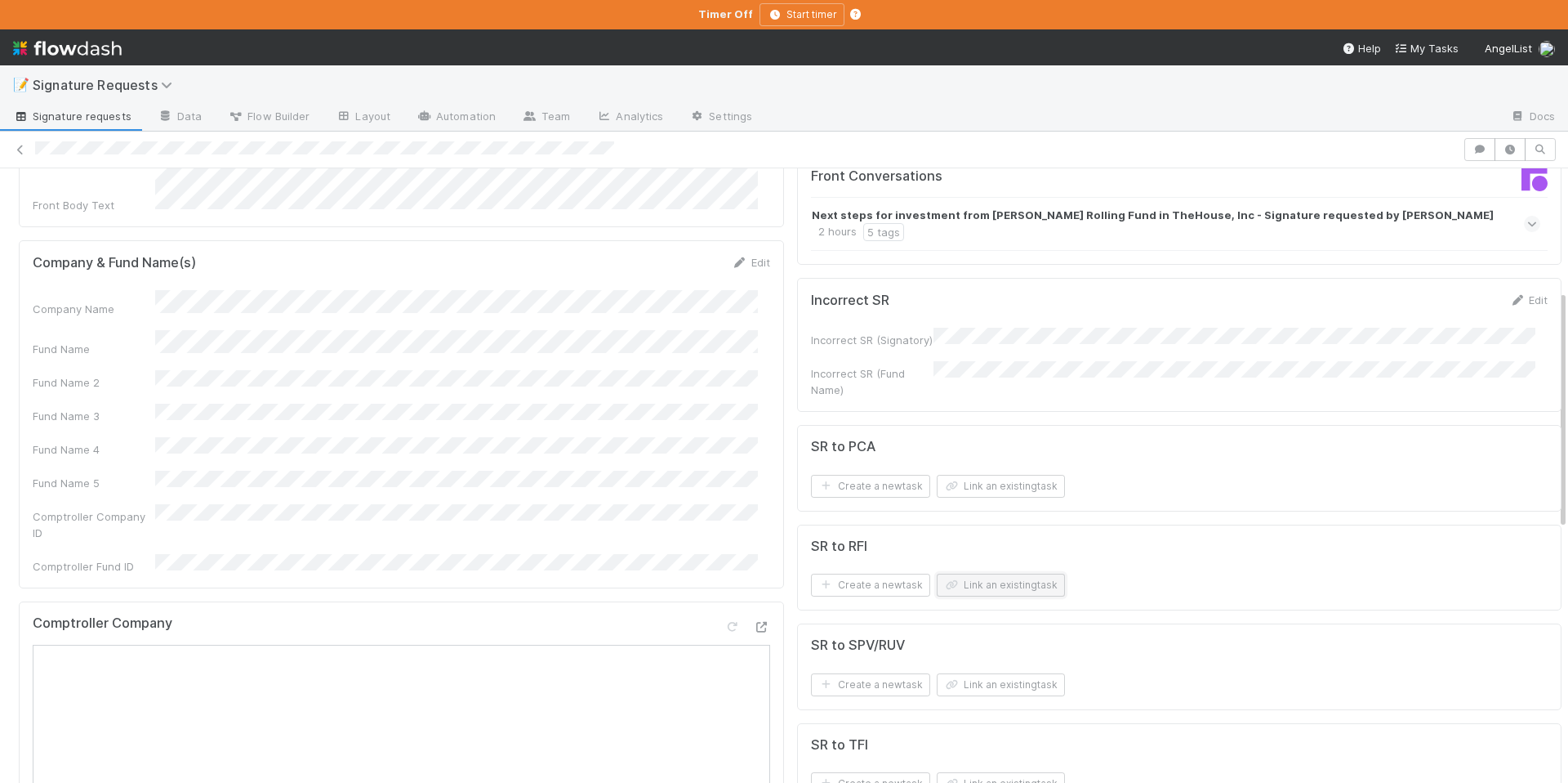
click at [980, 578] on button "Link an existing task" at bounding box center [1000, 585] width 128 height 23
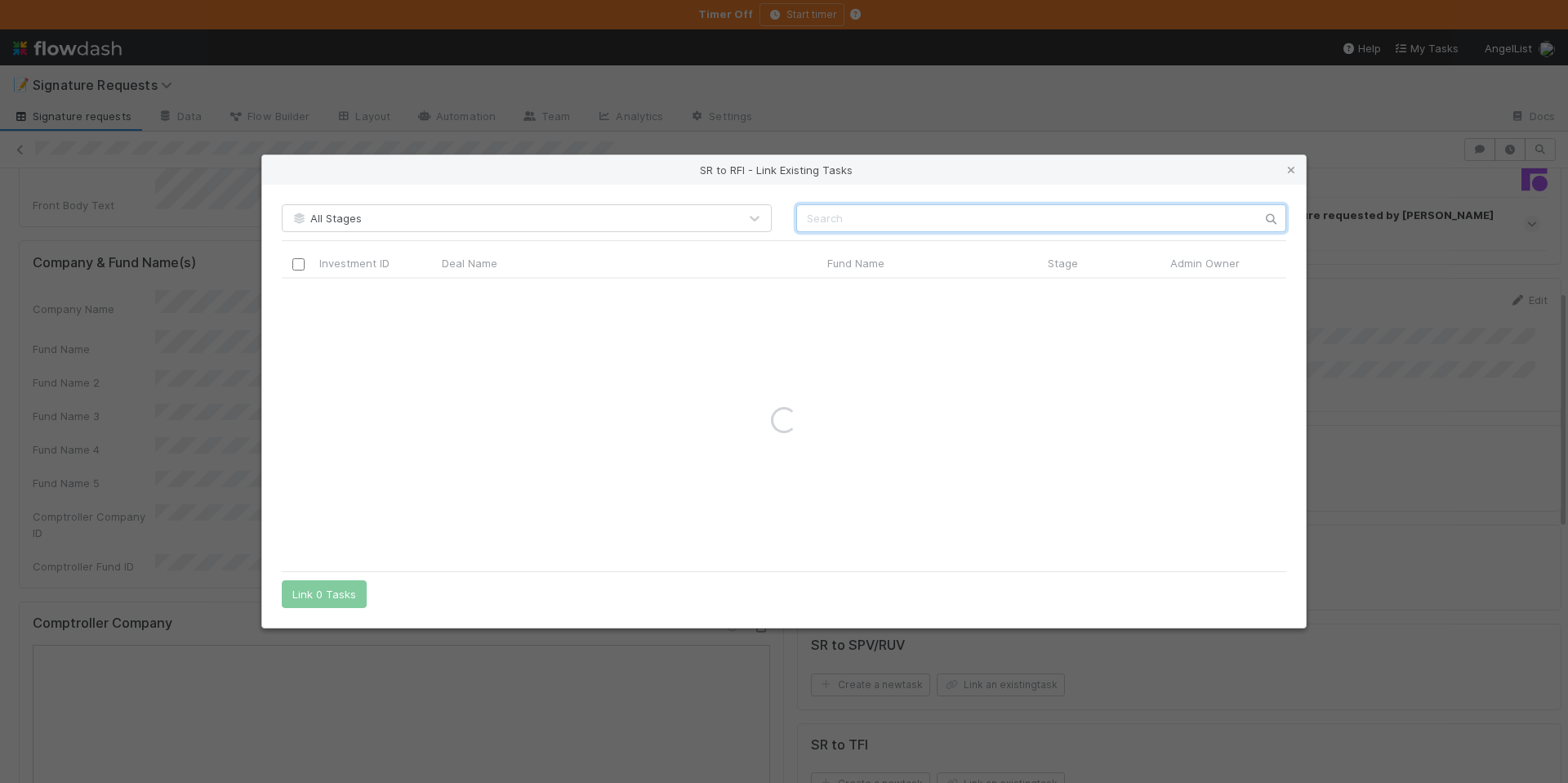
click at [911, 225] on input "text" at bounding box center [1042, 218] width 490 height 28
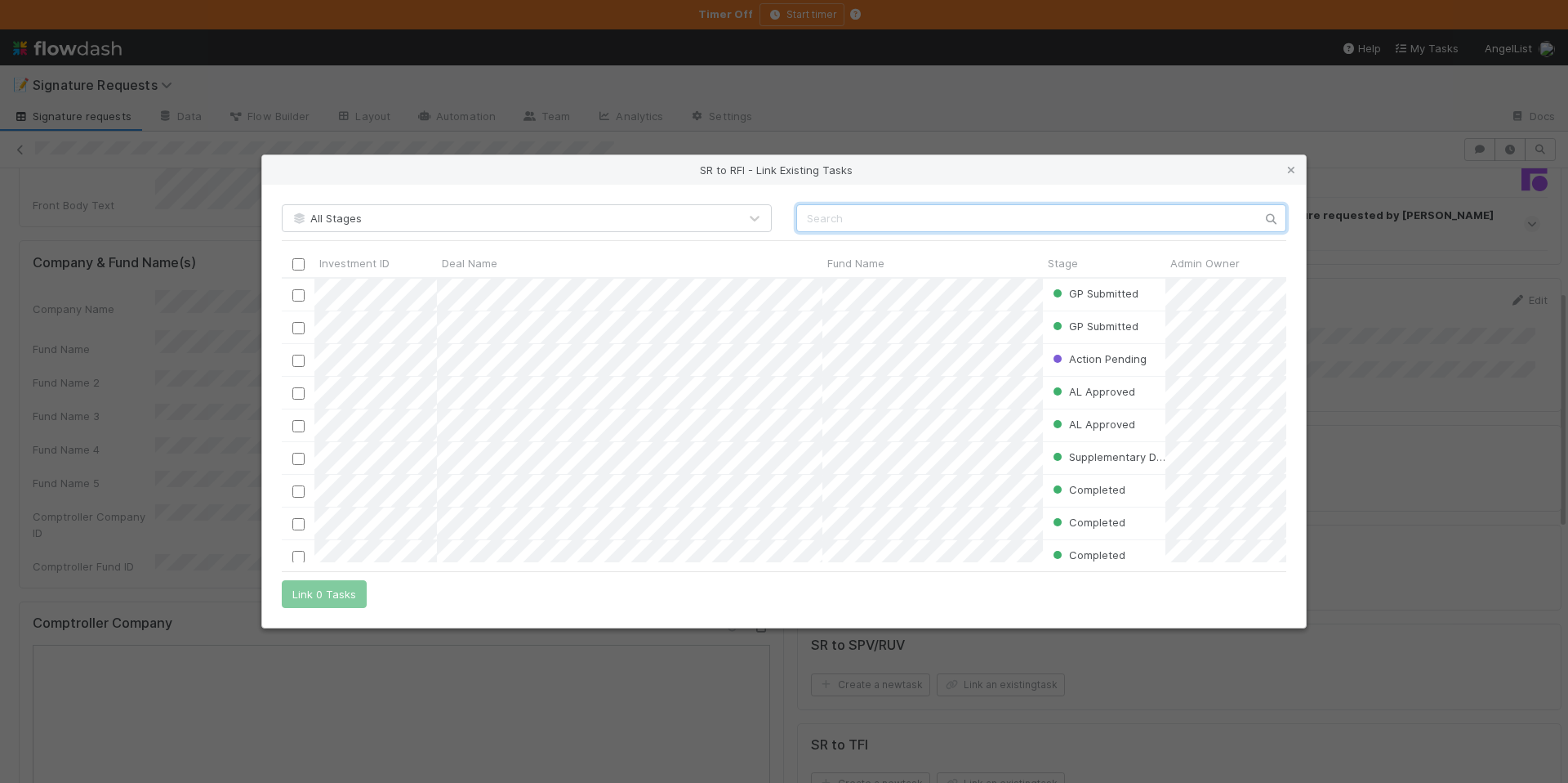
scroll to position [272, 992]
paste input "TheHouse, Inc"
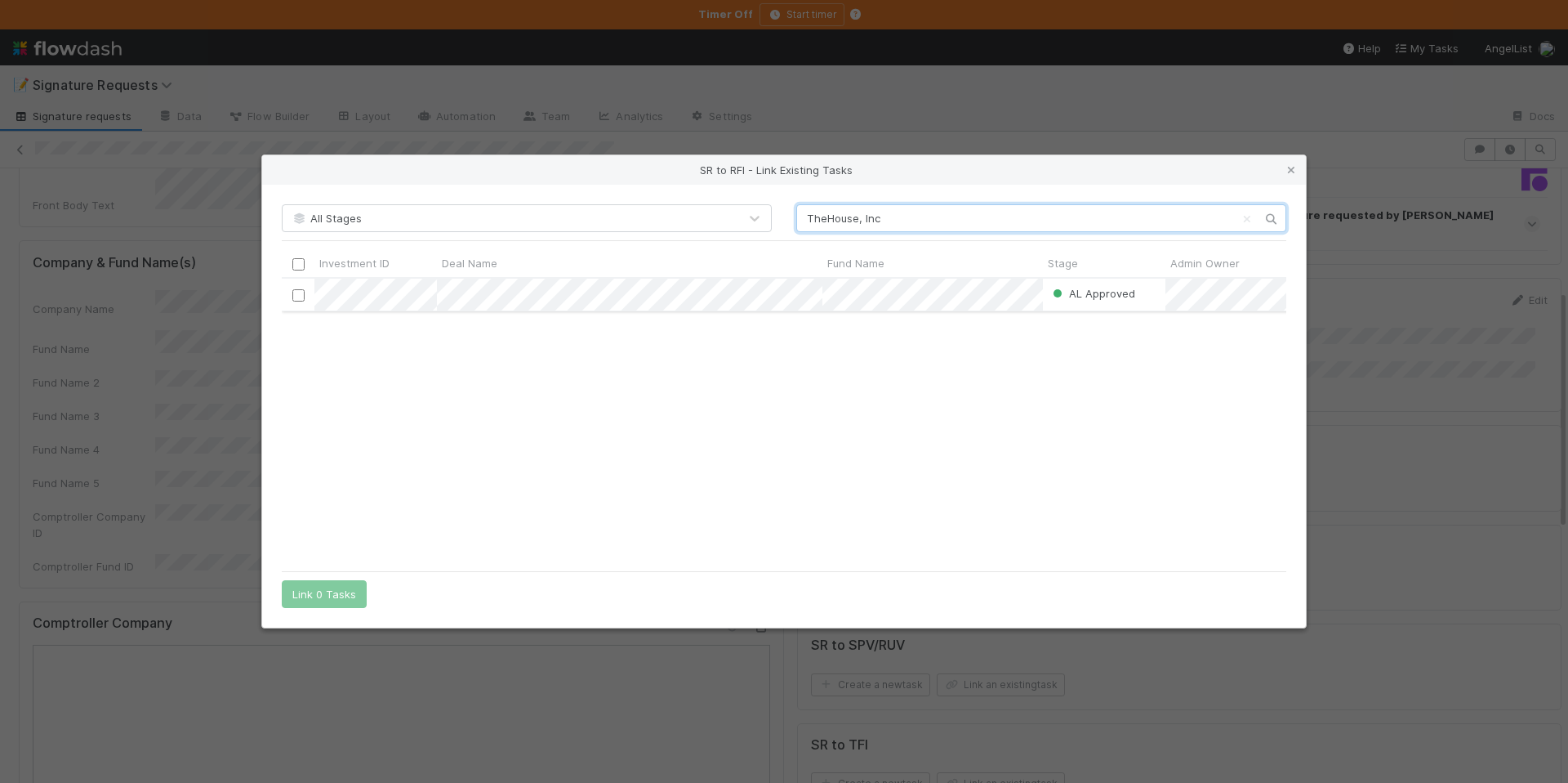
type input "TheHouse, Inc"
click at [298, 294] on input "checkbox" at bounding box center [299, 295] width 12 height 12
click at [301, 599] on button "Link 1 Task" at bounding box center [321, 593] width 77 height 28
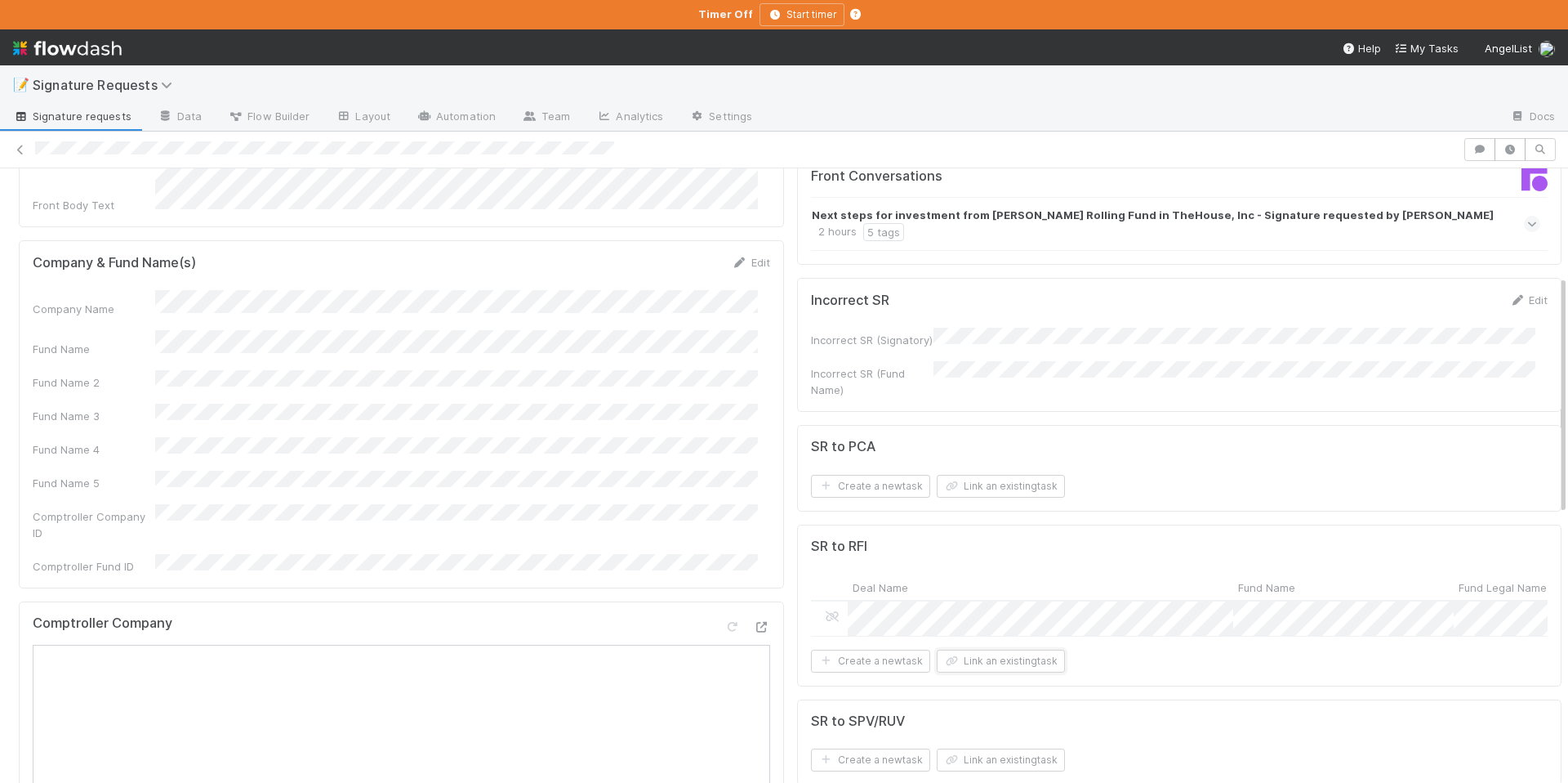
scroll to position [0, 0]
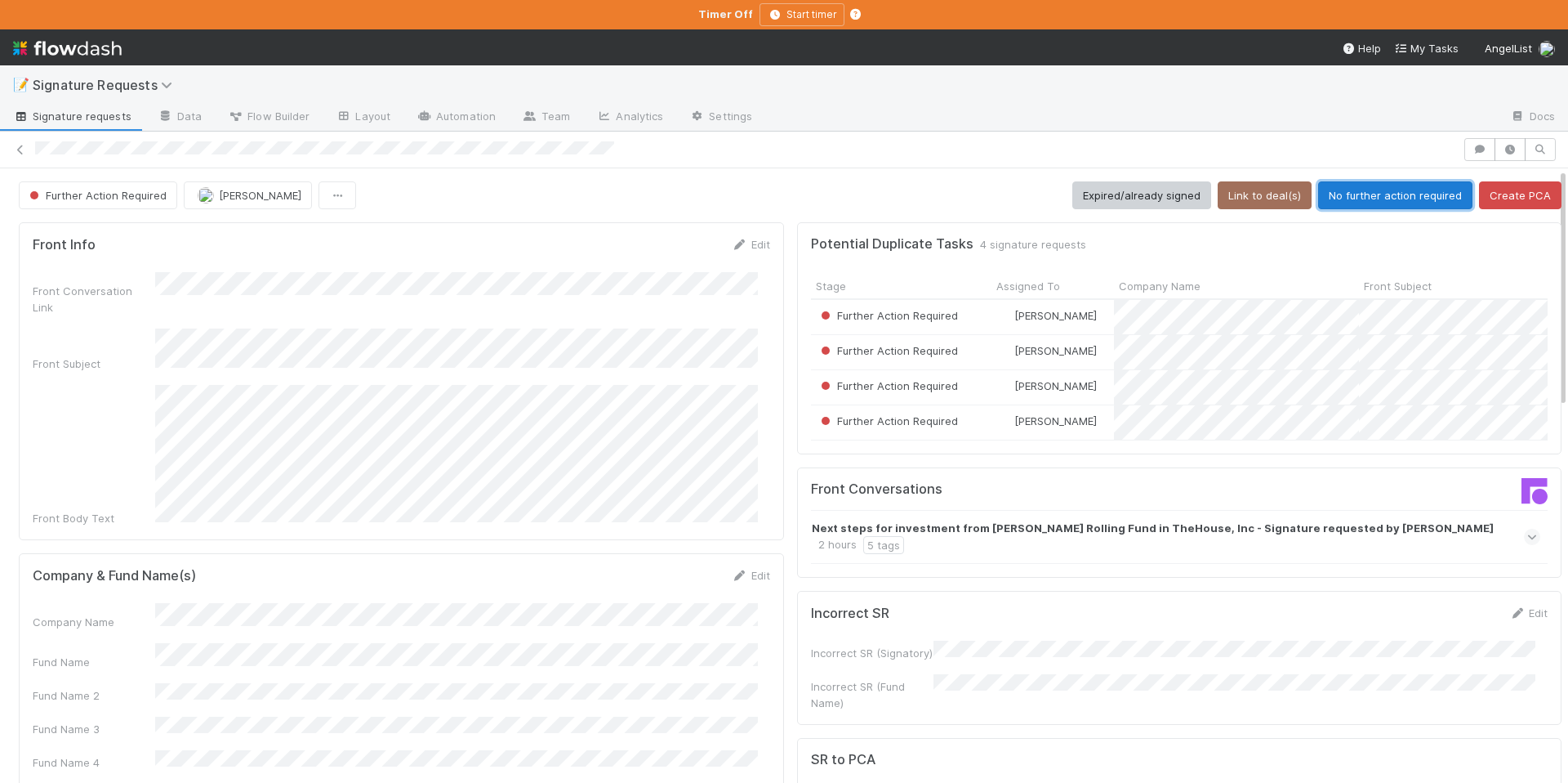
click at [1396, 186] on button "No further action required" at bounding box center [1396, 196] width 155 height 28
click at [746, 552] on link "Edit" at bounding box center [751, 558] width 39 height 13
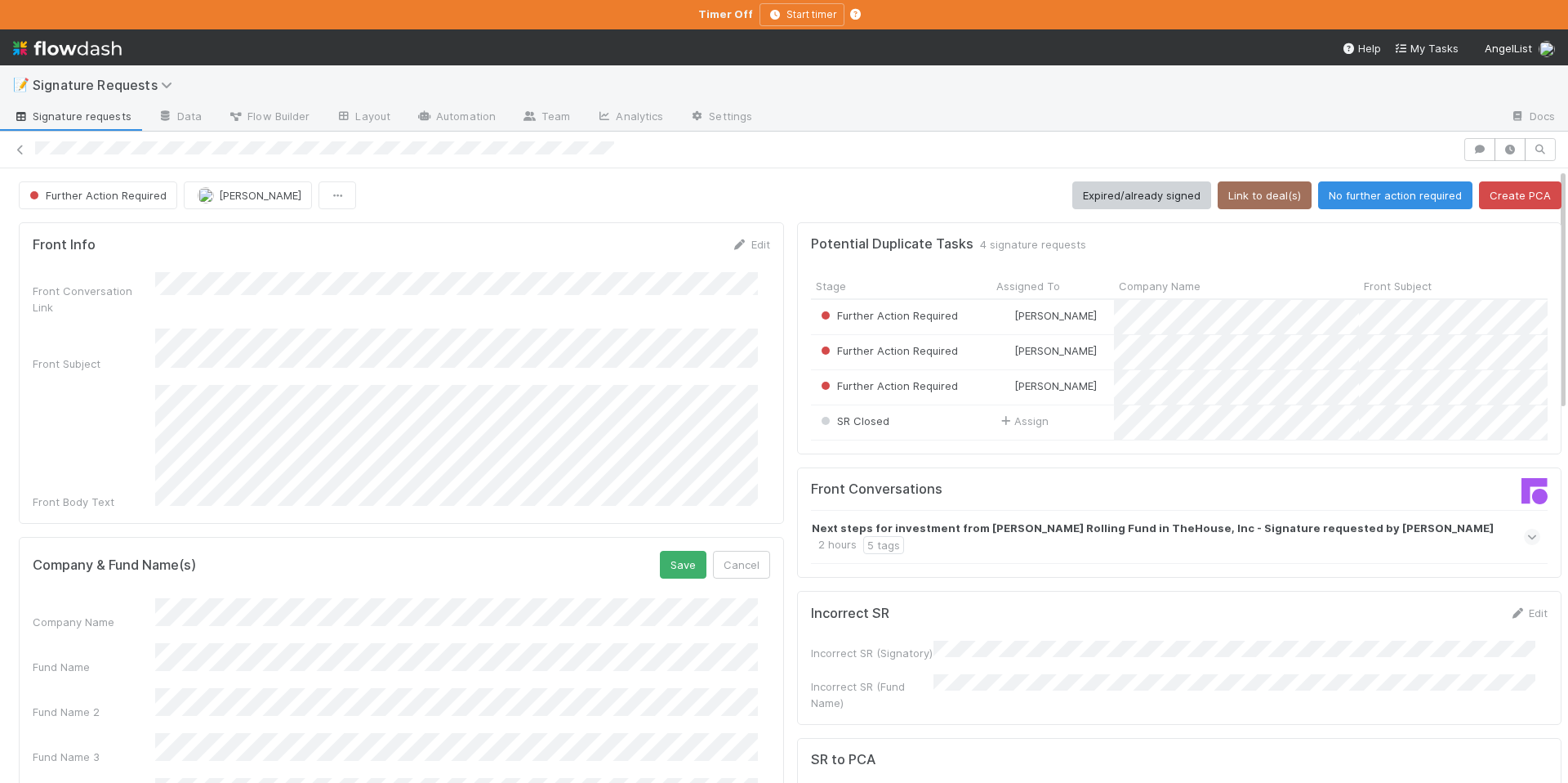
click at [85, 598] on div "Company Name Fund Name Fund Name 2 Fund Name 3 Fund Name 4 Fund Name 5 Comptrol…" at bounding box center [401, 779] width 737 height 362
click at [673, 551] on button "Save" at bounding box center [683, 565] width 47 height 28
click at [1251, 201] on button "Link to deal(s)" at bounding box center [1264, 196] width 94 height 28
click at [1248, 200] on button "Link to deal(s)" at bounding box center [1264, 196] width 94 height 28
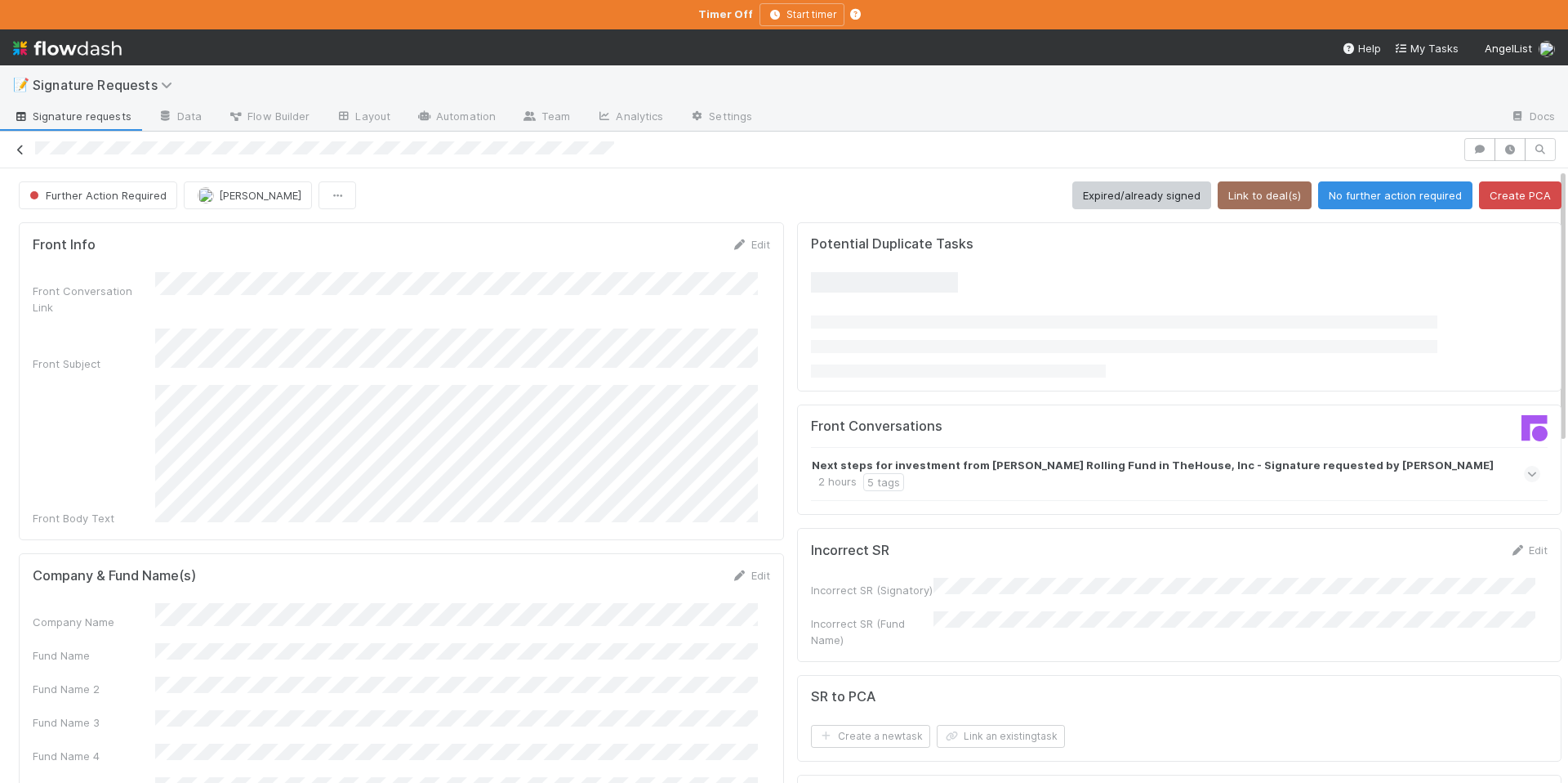
click at [22, 151] on icon at bounding box center [20, 150] width 16 height 11
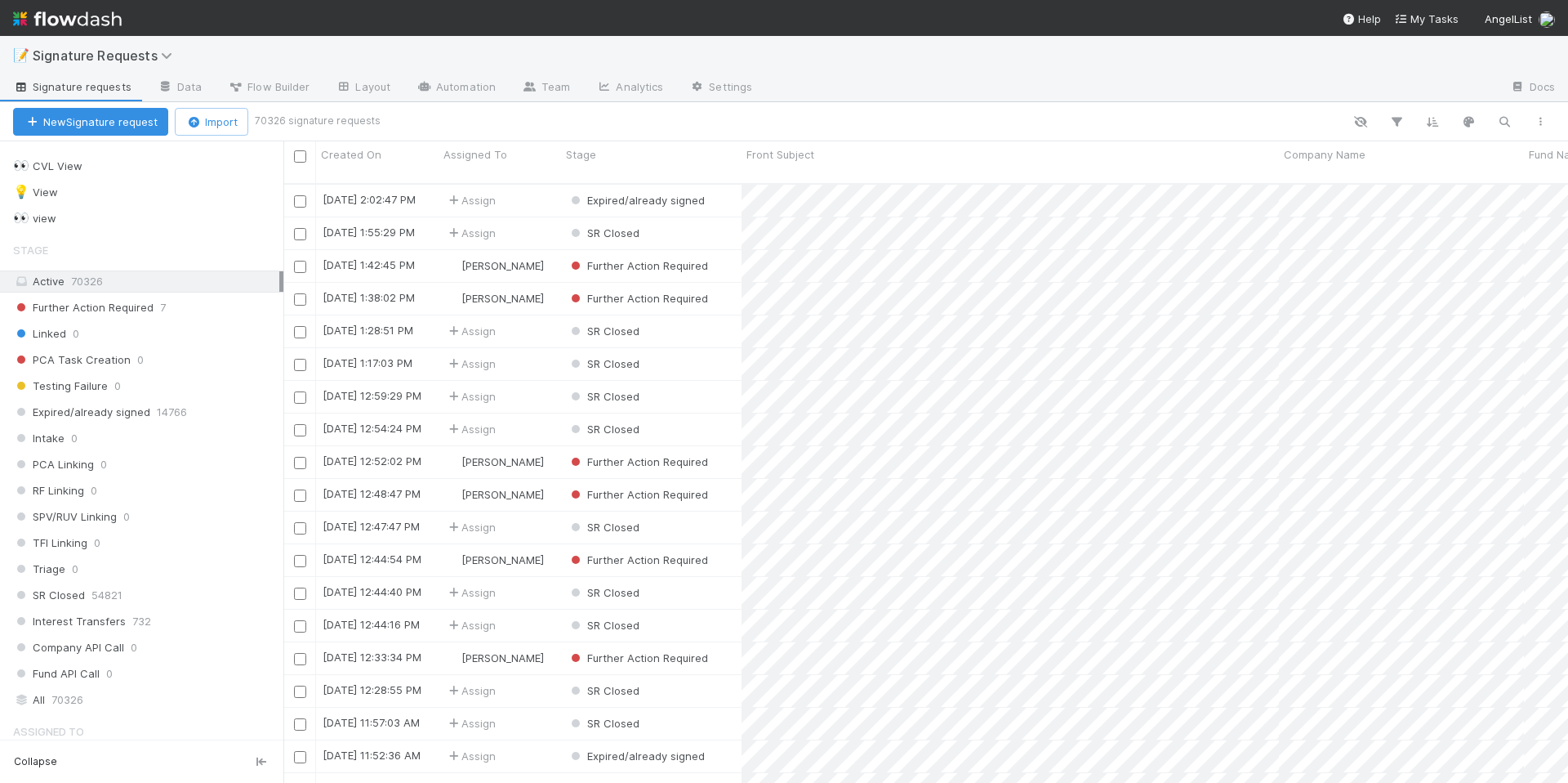
scroll to position [144, 0]
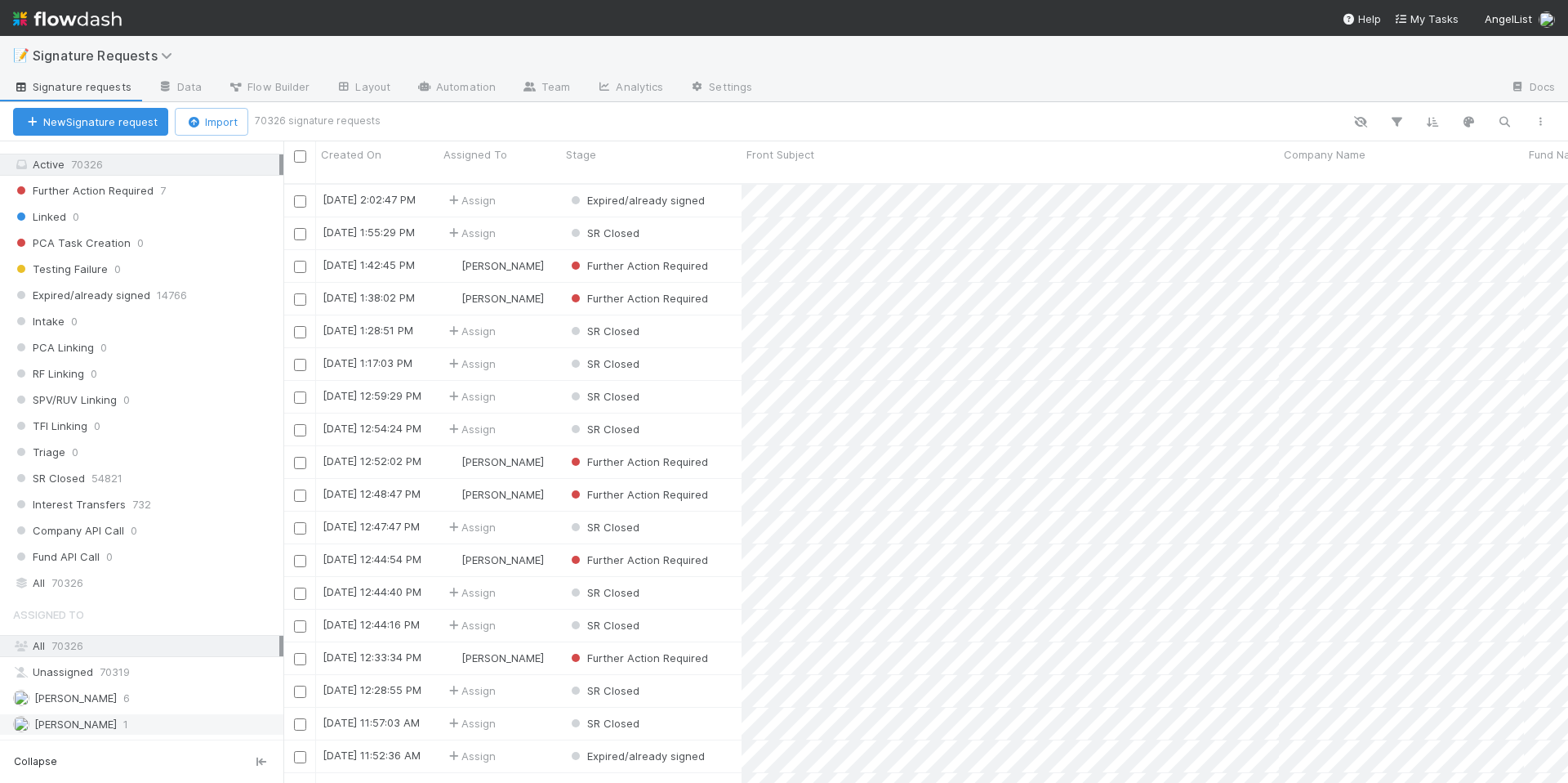
click at [173, 717] on div "[PERSON_NAME] 1" at bounding box center [146, 723] width 266 height 21
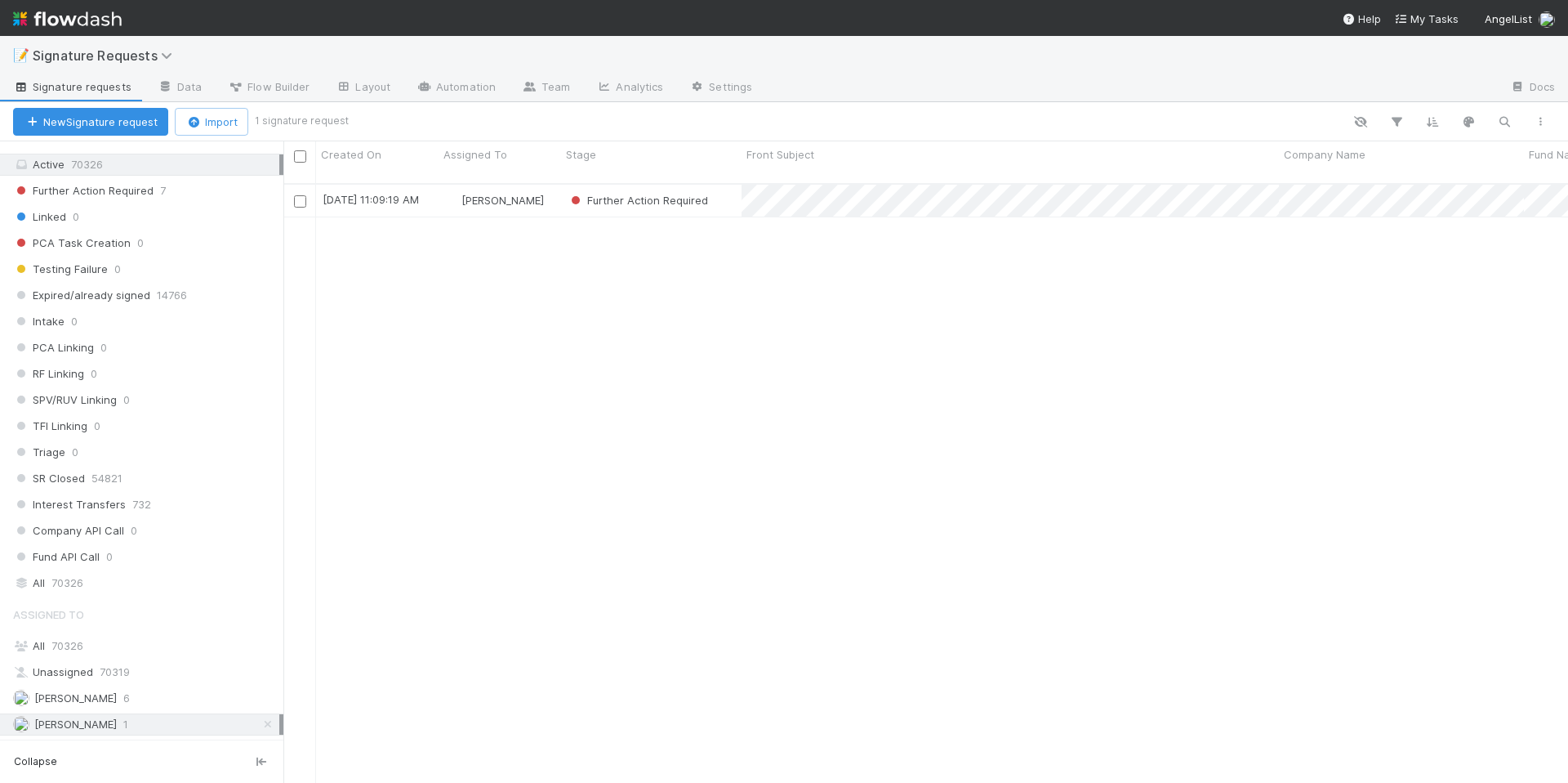
scroll to position [600, 1272]
click at [719, 193] on div "Further Action Required" at bounding box center [652, 200] width 181 height 32
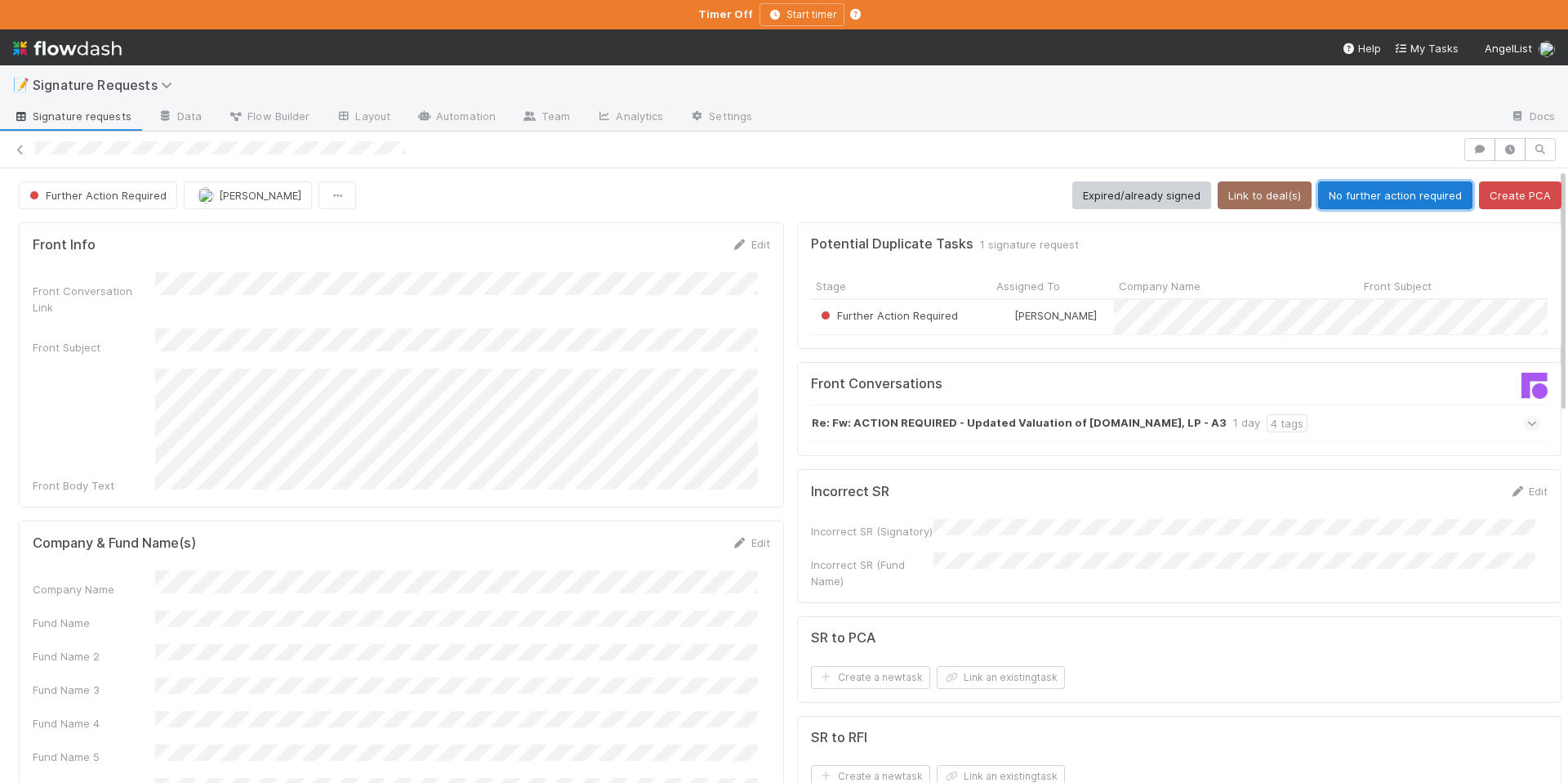
click at [1363, 199] on button "No further action required" at bounding box center [1396, 196] width 155 height 28
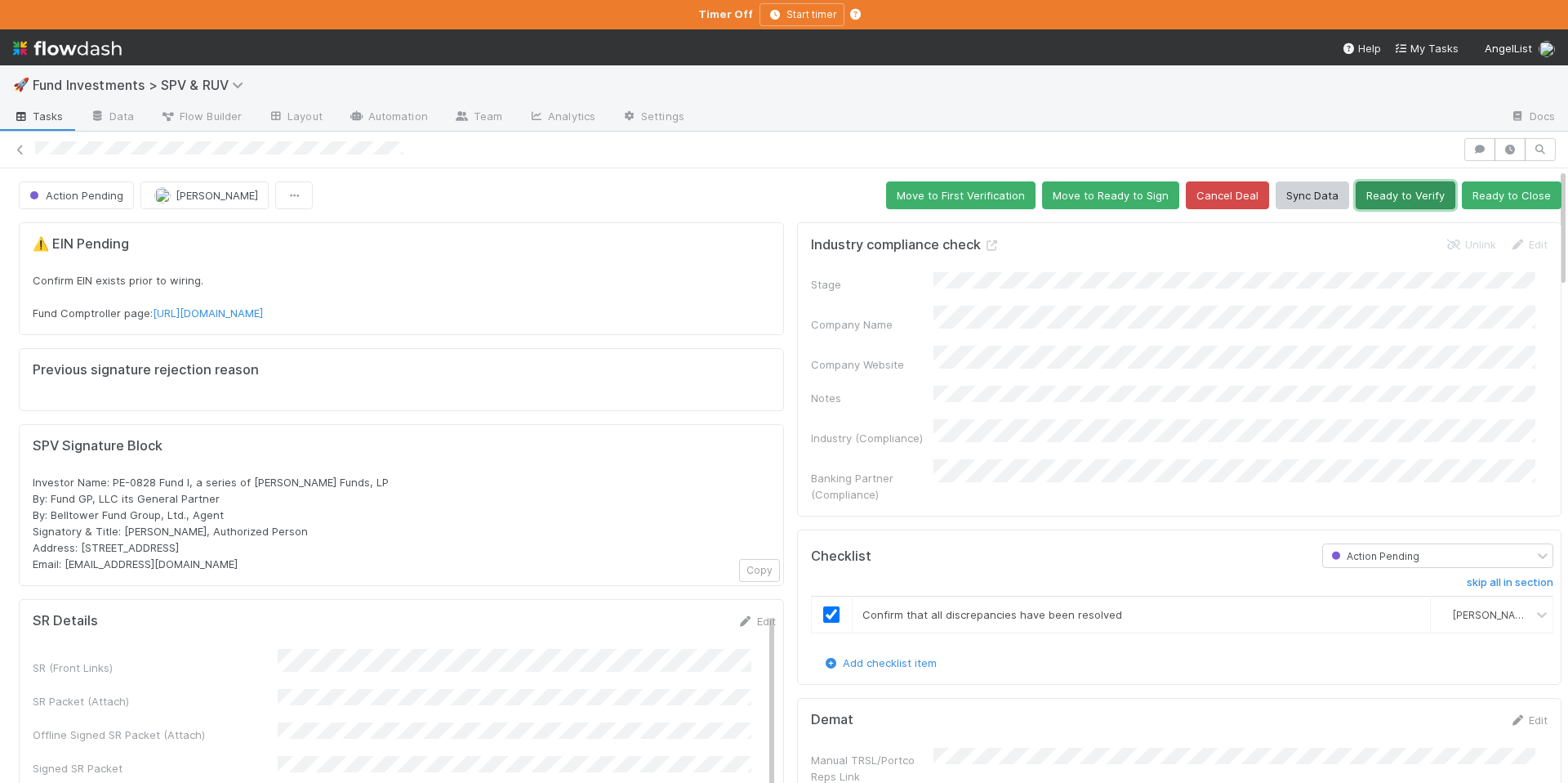
click at [1402, 196] on button "Ready to Verify" at bounding box center [1405, 196] width 99 height 28
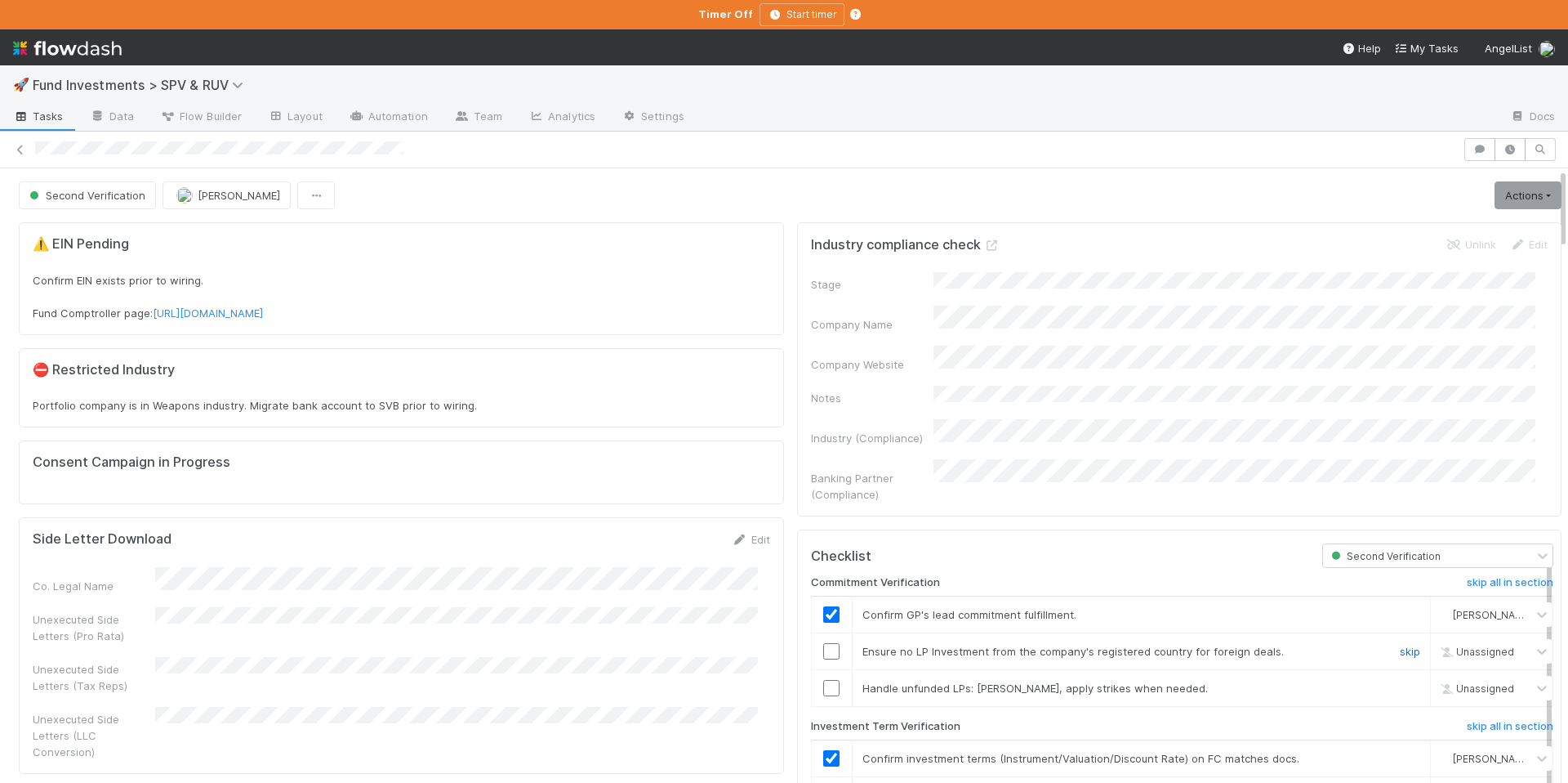
click at [1400, 644] on link "skip" at bounding box center [1410, 650] width 21 height 13
click at [1400, 682] on link "skip" at bounding box center [1410, 688] width 21 height 13
click at [1495, 184] on link "Actions" at bounding box center [1527, 196] width 66 height 28
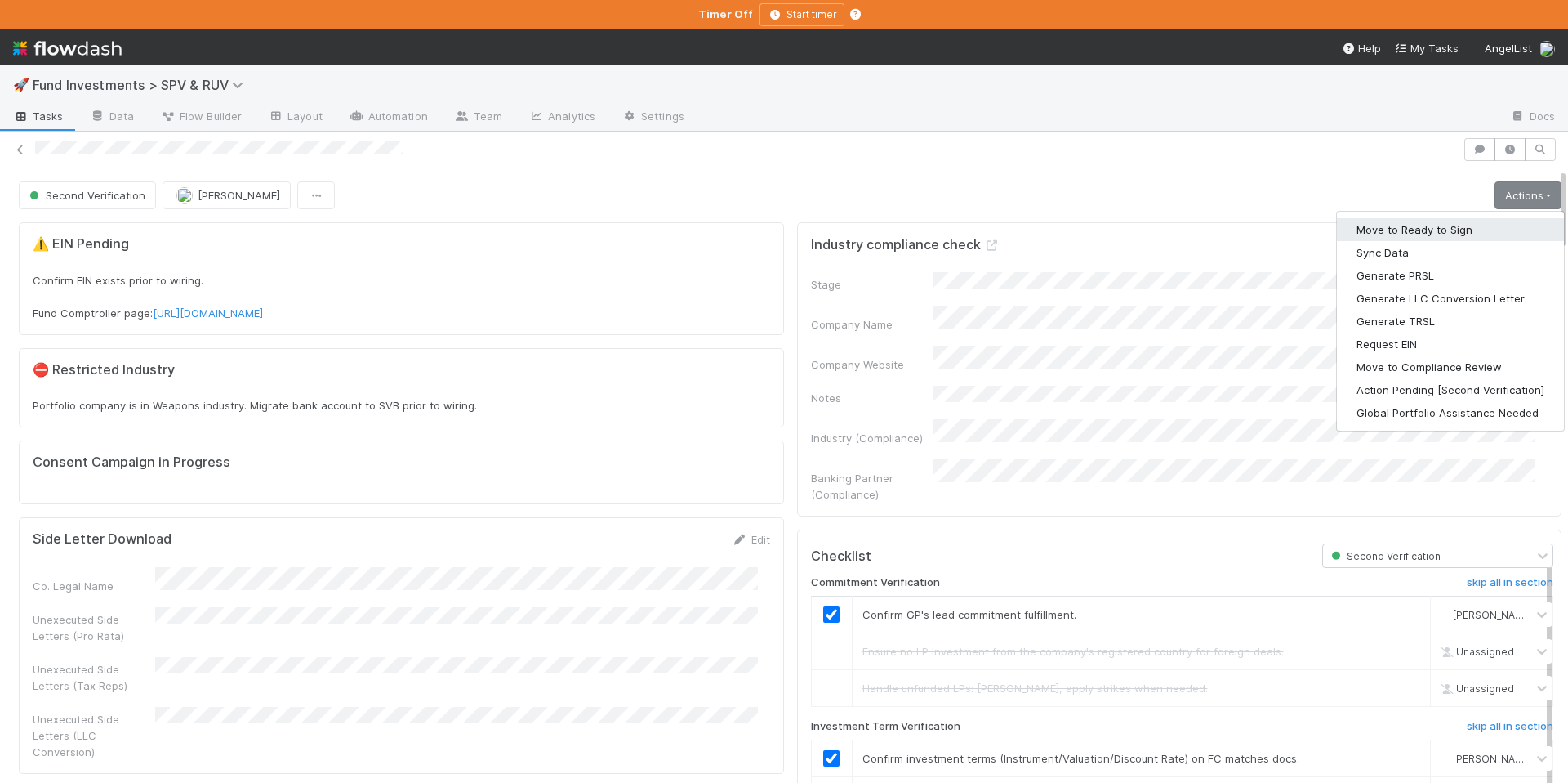
click at [1454, 219] on button "Move to Ready to Sign" at bounding box center [1451, 229] width 227 height 23
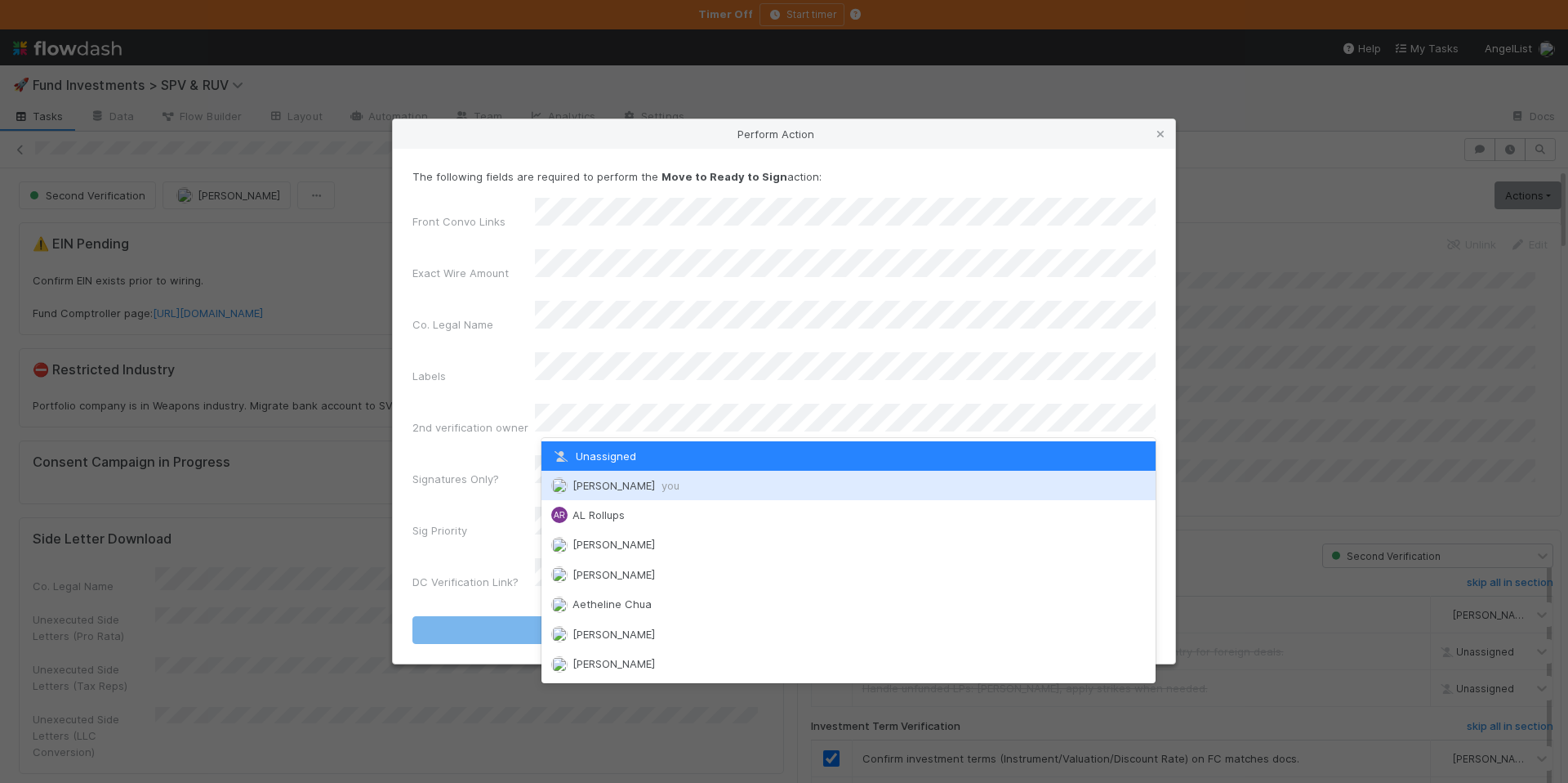
click at [643, 484] on span "Chloe Hammett you" at bounding box center [626, 484] width 107 height 13
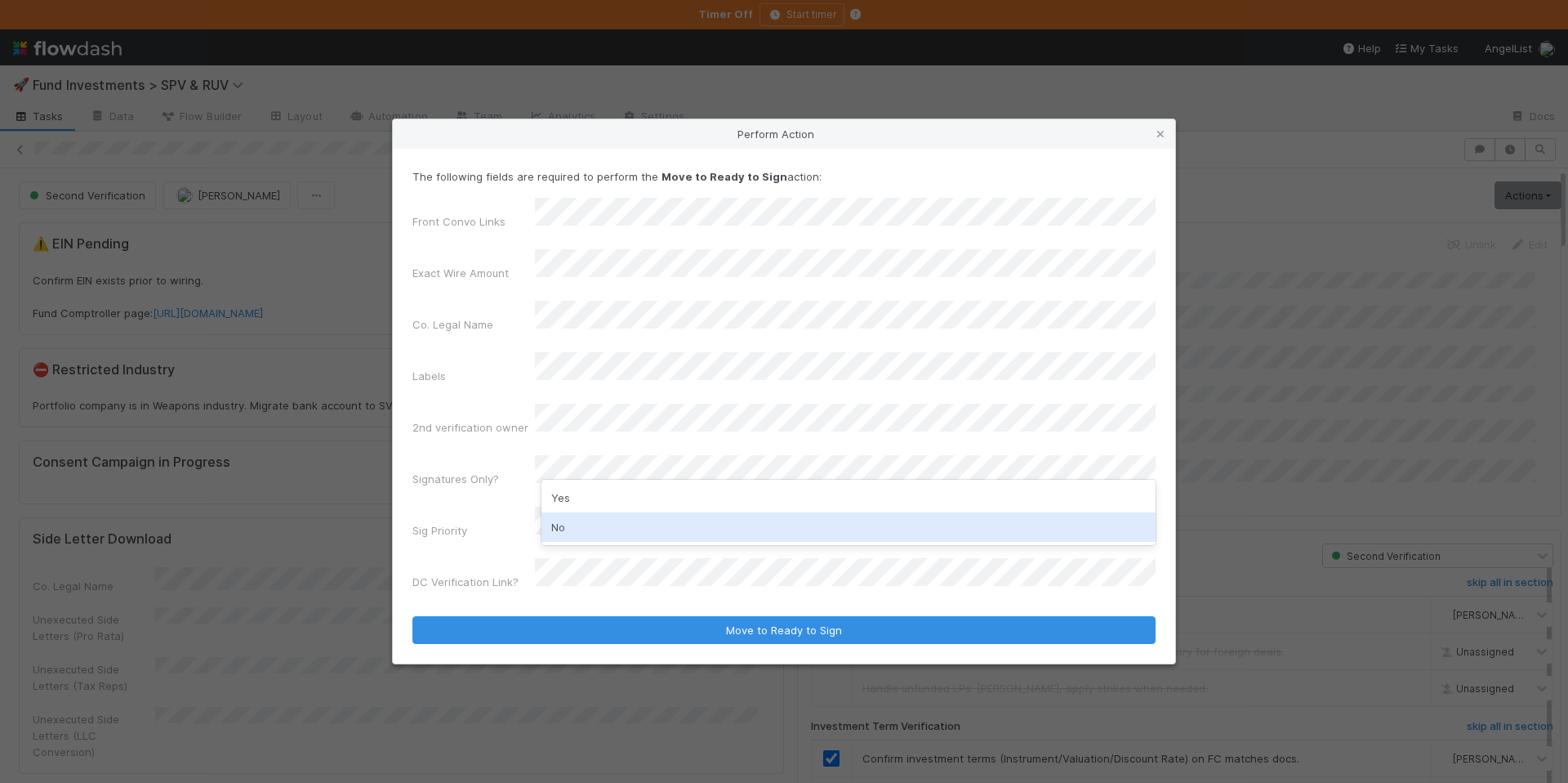
click at [611, 524] on div "No" at bounding box center [849, 527] width 614 height 30
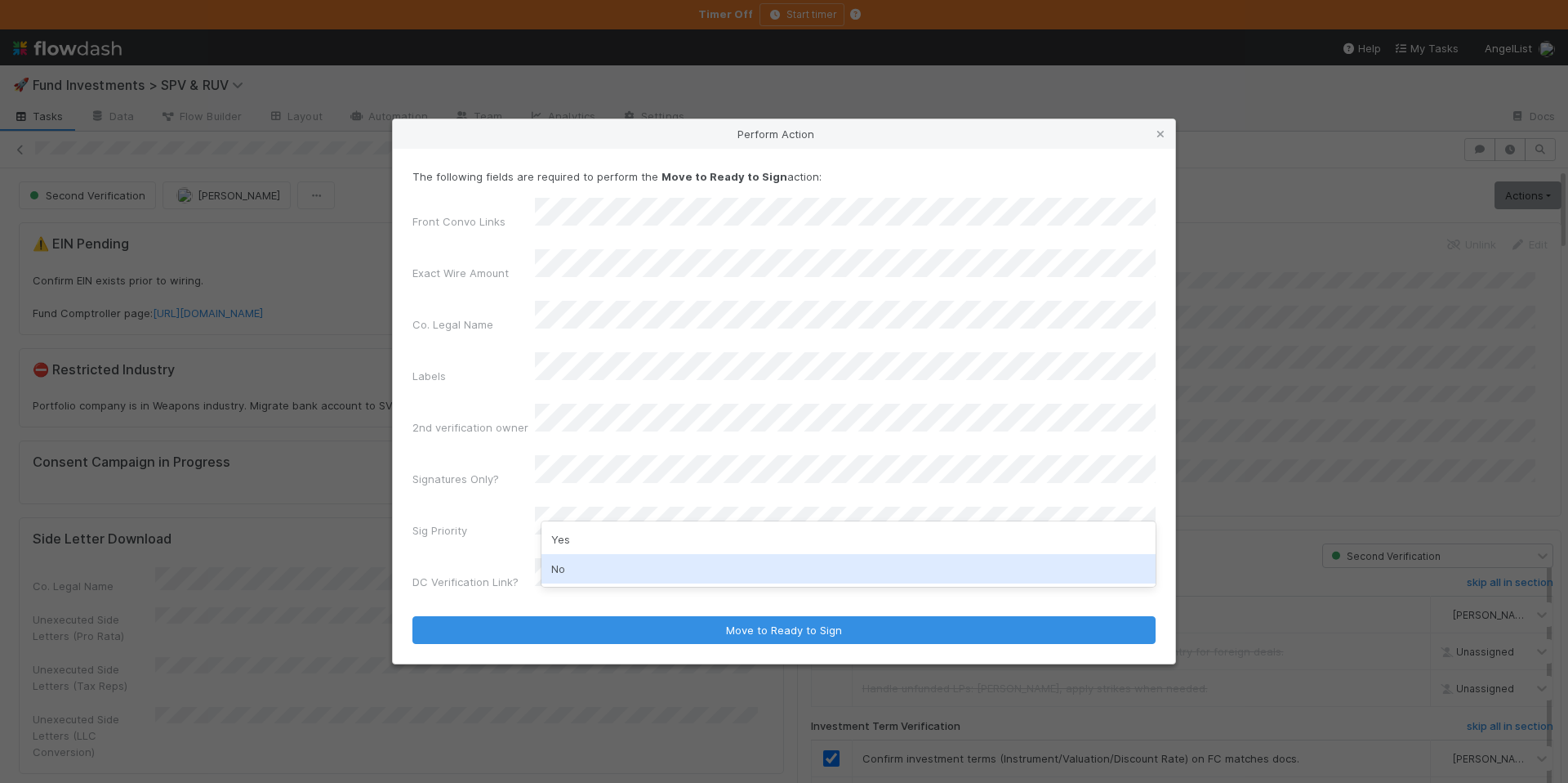
drag, startPoint x: 601, startPoint y: 564, endPoint x: 608, endPoint y: 569, distance: 8.6
click at [601, 564] on div "No" at bounding box center [849, 569] width 614 height 30
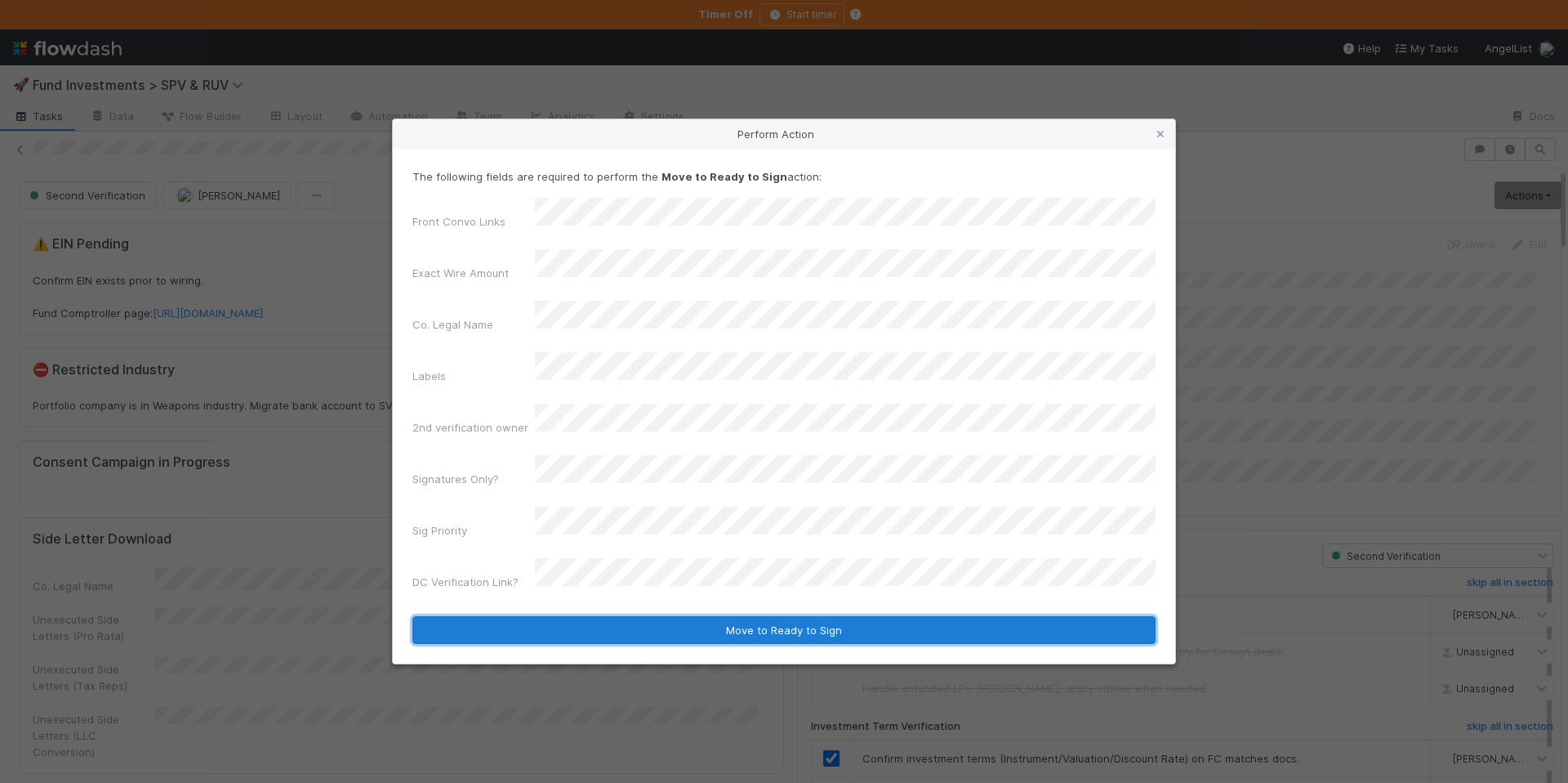
click at [699, 616] on button "Move to Ready to Sign" at bounding box center [784, 630] width 743 height 28
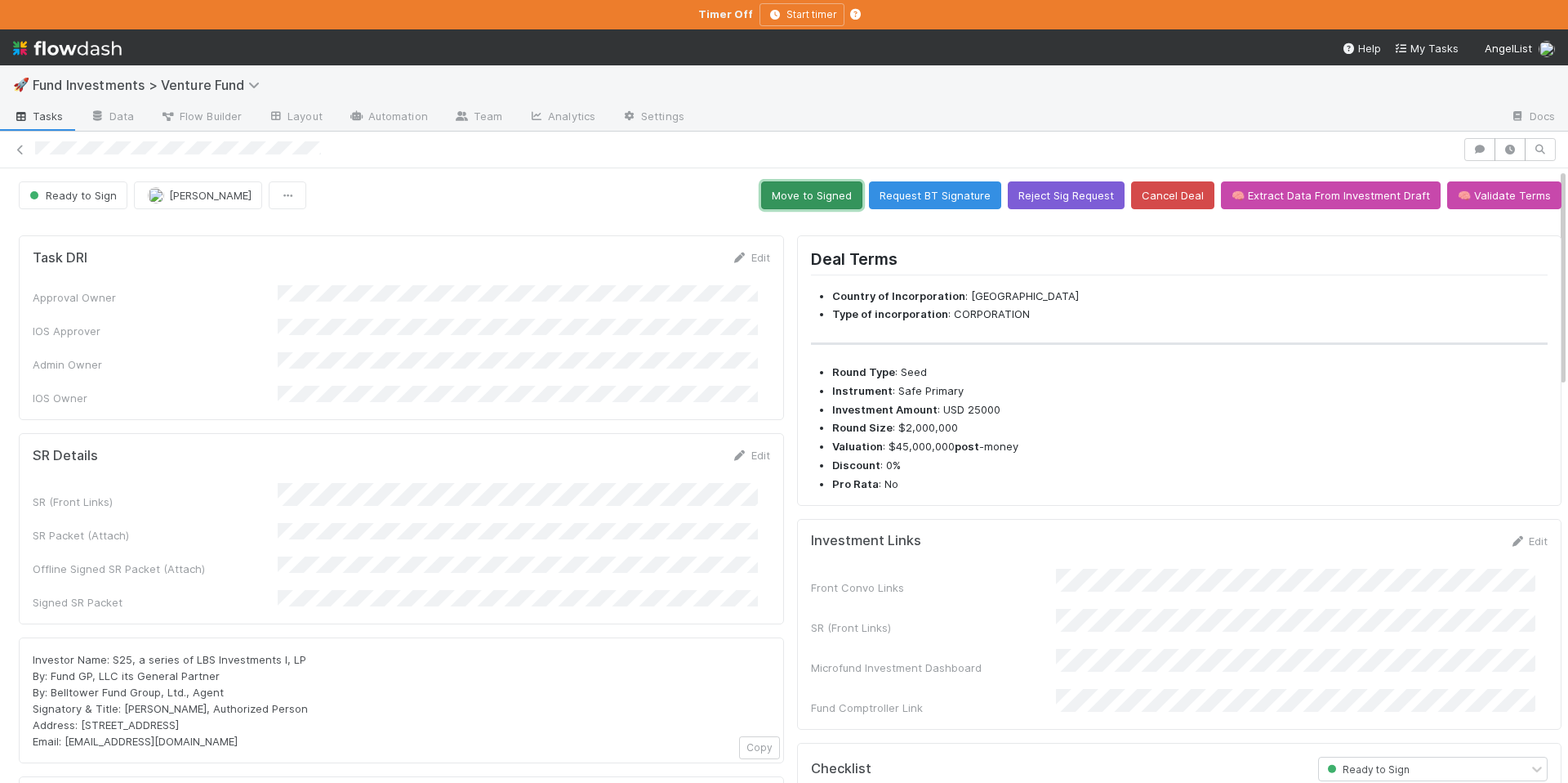
click at [803, 199] on button "Move to Signed" at bounding box center [812, 196] width 101 height 28
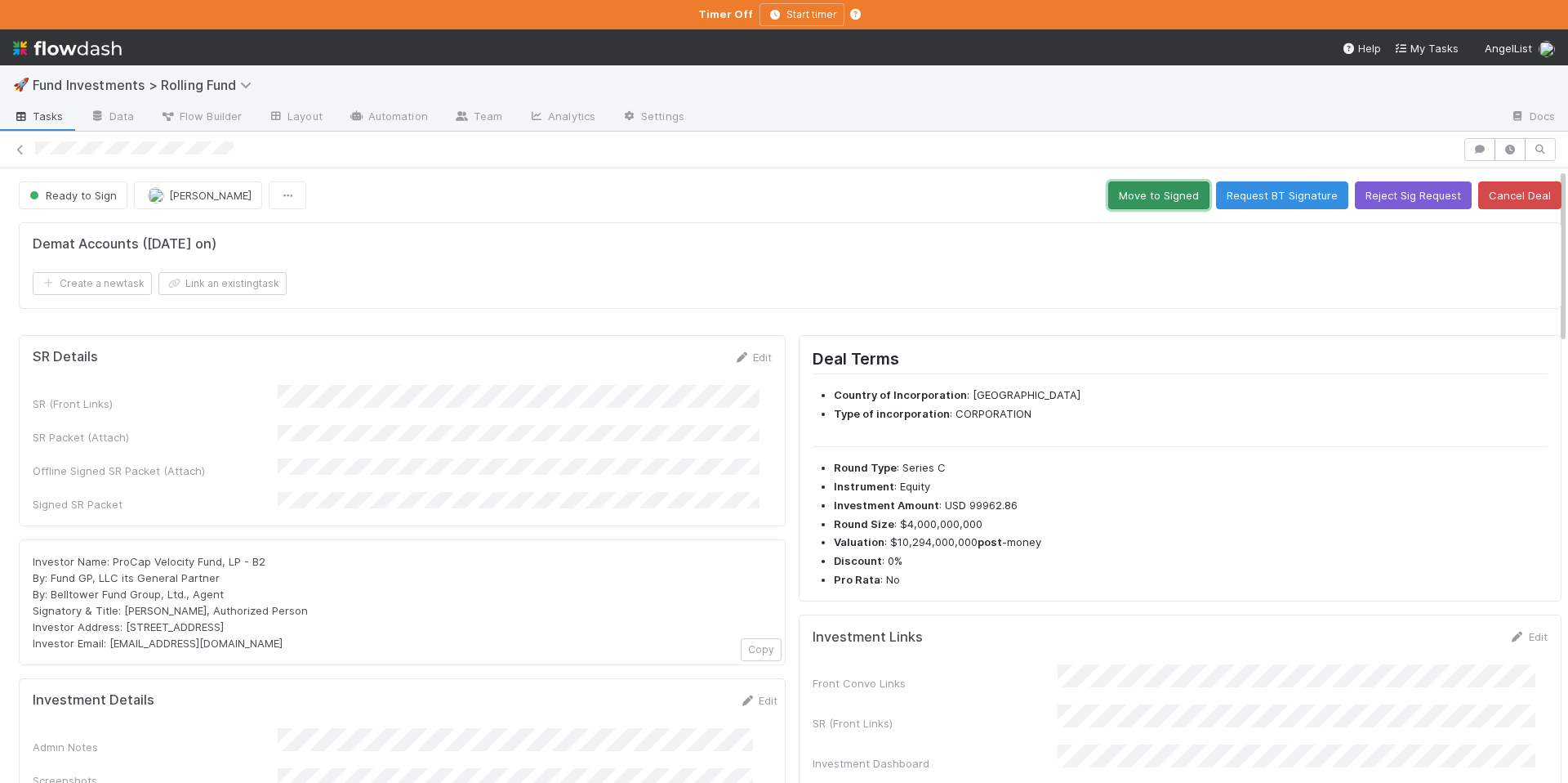
click at [1133, 196] on button "Move to Signed" at bounding box center [1159, 196] width 101 height 28
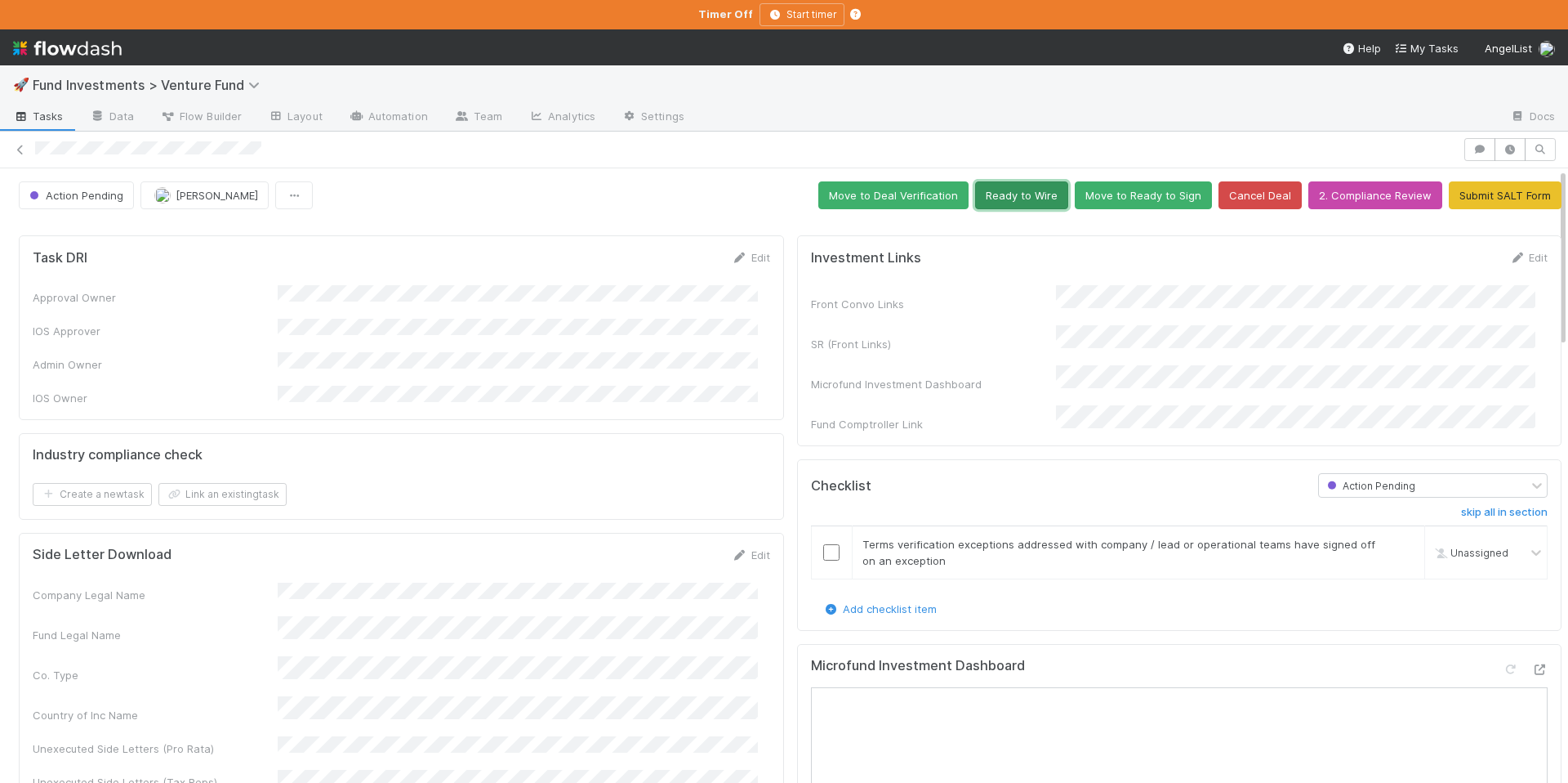
click at [1008, 194] on button "Ready to Wire" at bounding box center [1022, 196] width 93 height 28
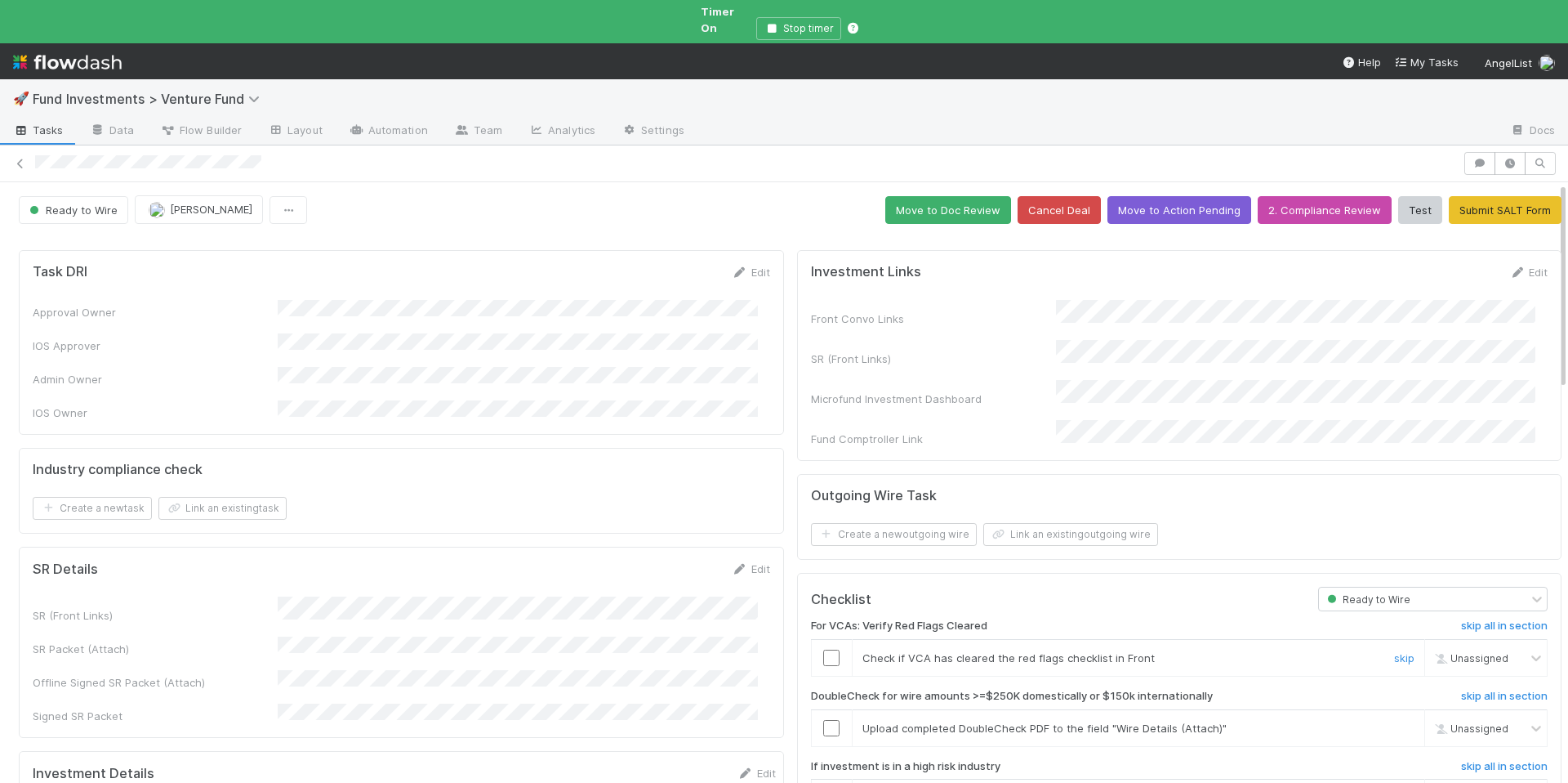
click at [824, 649] on input "checkbox" at bounding box center [832, 657] width 16 height 16
click at [1448, 652] on span "Chloe Hammett" at bounding box center [1488, 658] width 80 height 12
type input "nora"
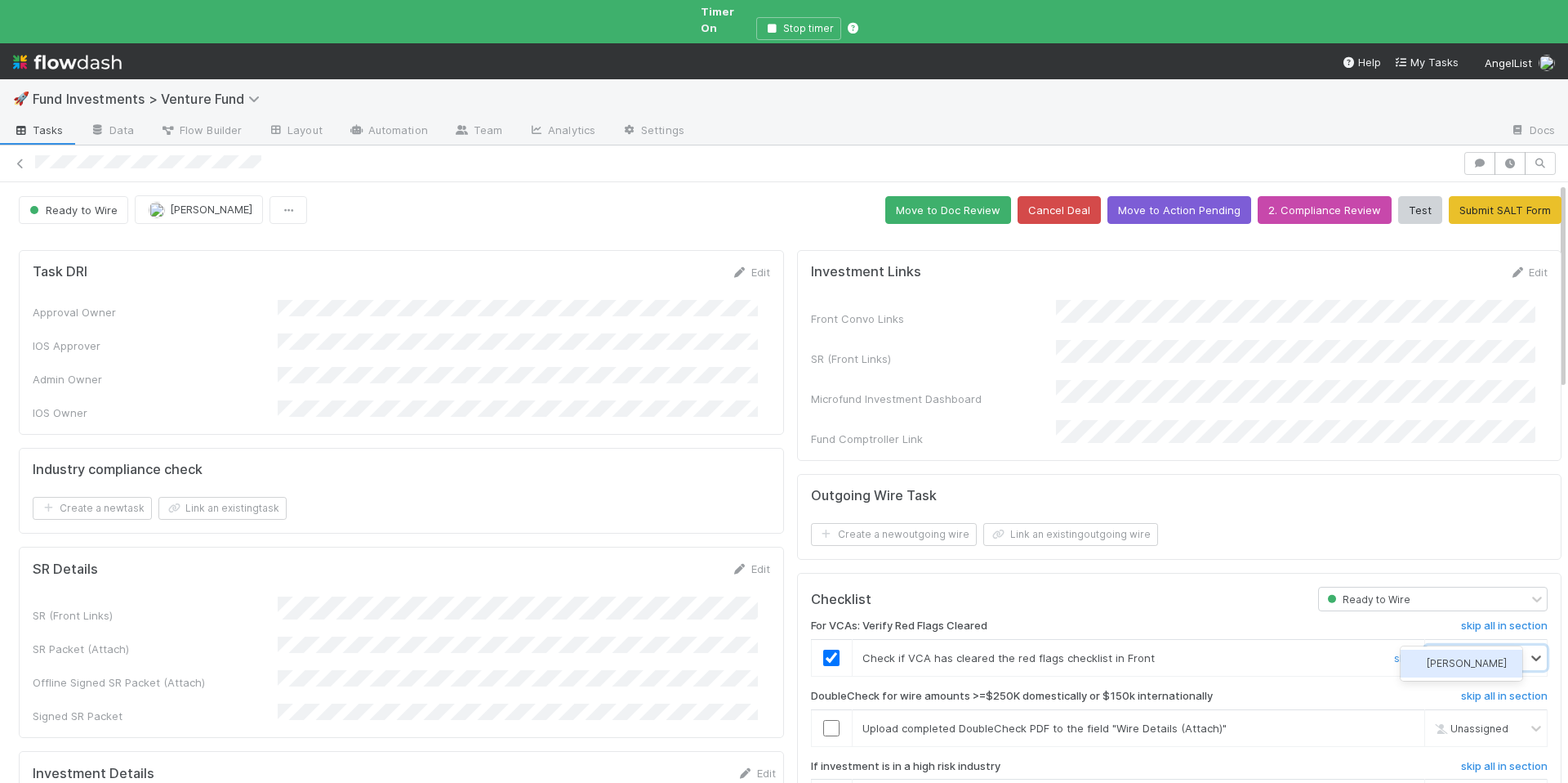
click at [1440, 654] on div "Nora Hafez" at bounding box center [1462, 663] width 122 height 28
click at [824, 719] on input "checkbox" at bounding box center [832, 727] width 16 height 16
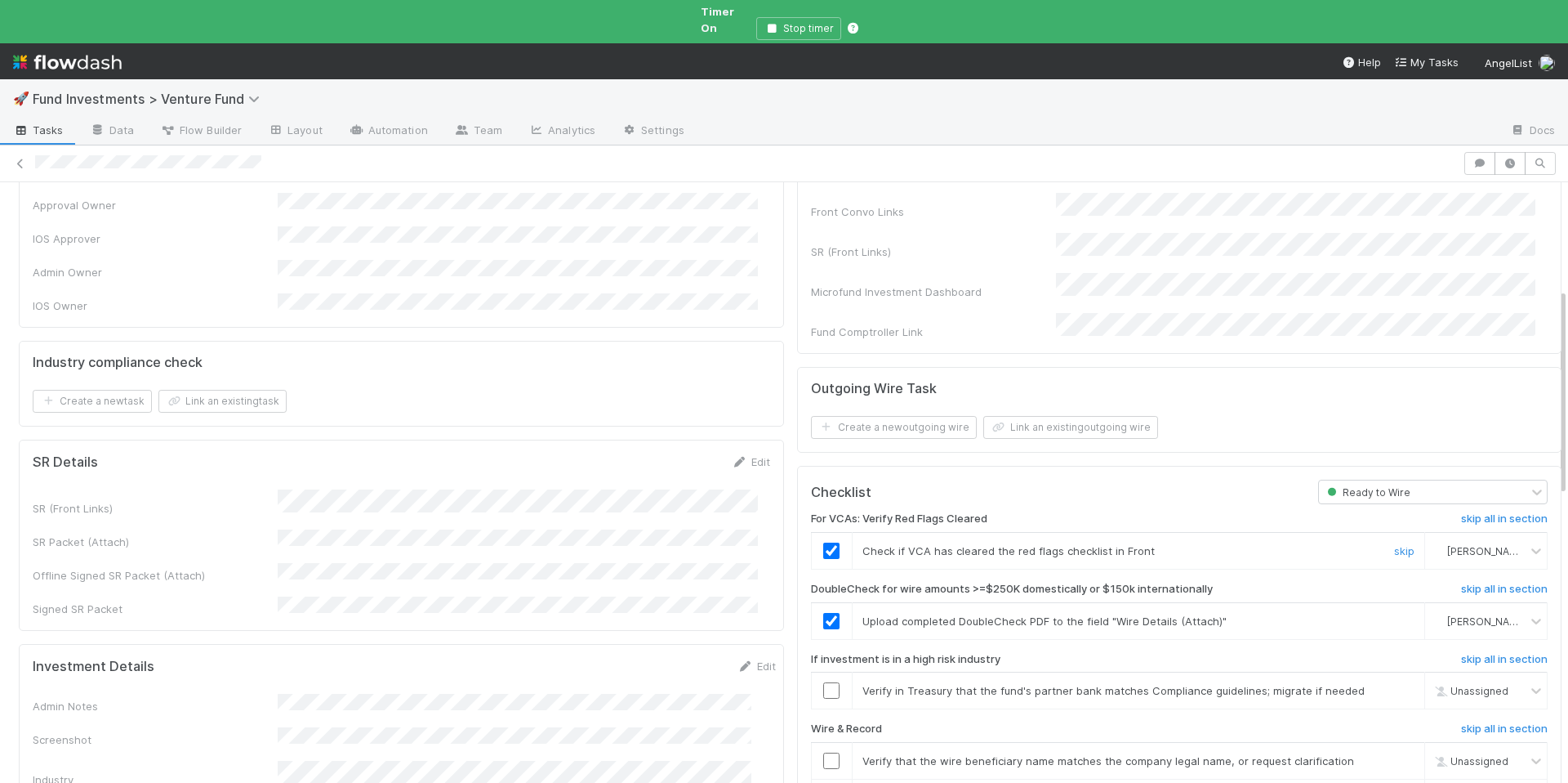
scroll to position [317, 0]
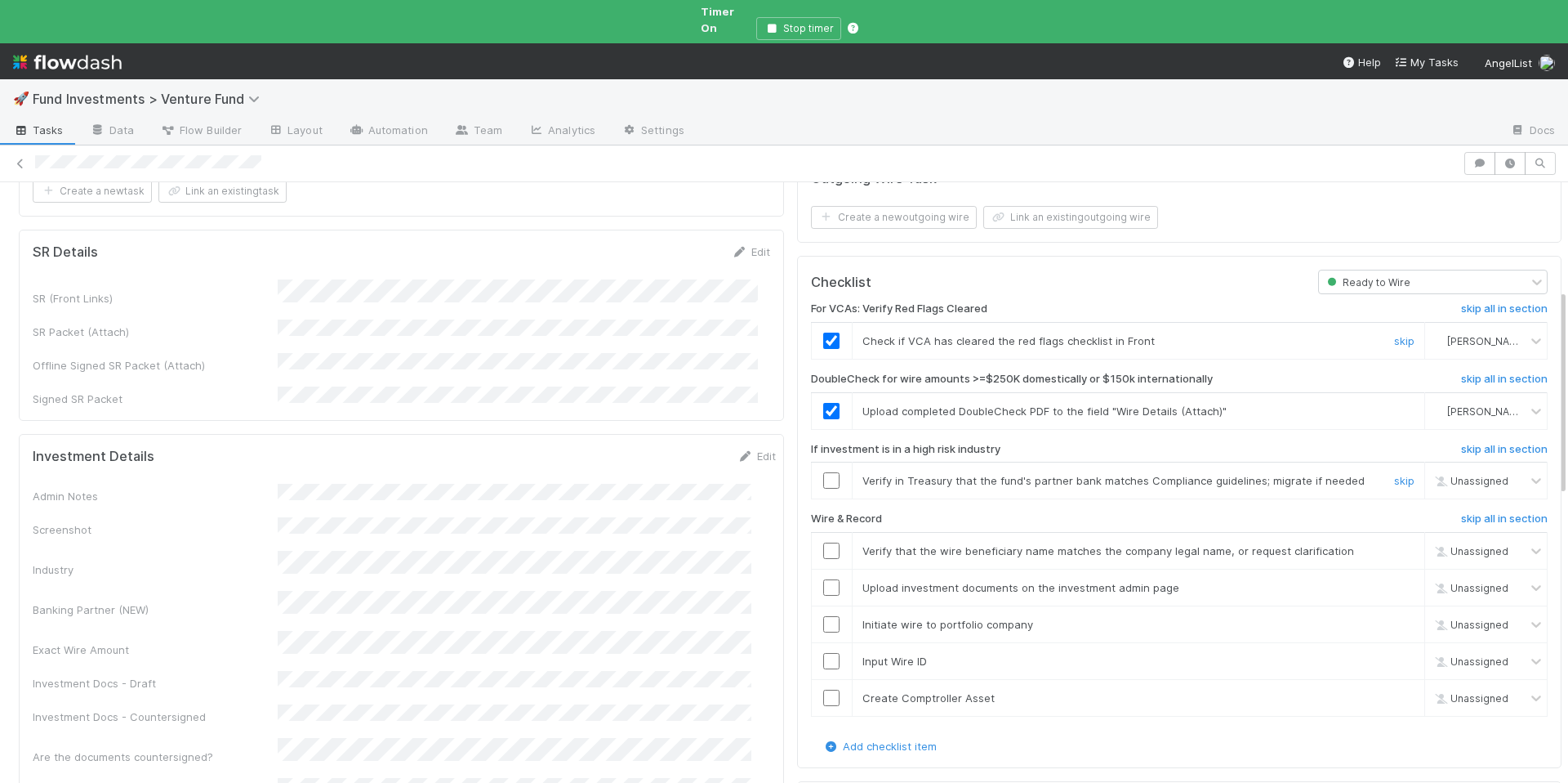
click at [824, 472] on input "checkbox" at bounding box center [832, 480] width 16 height 16
click at [825, 543] on input "checkbox" at bounding box center [832, 551] width 16 height 16
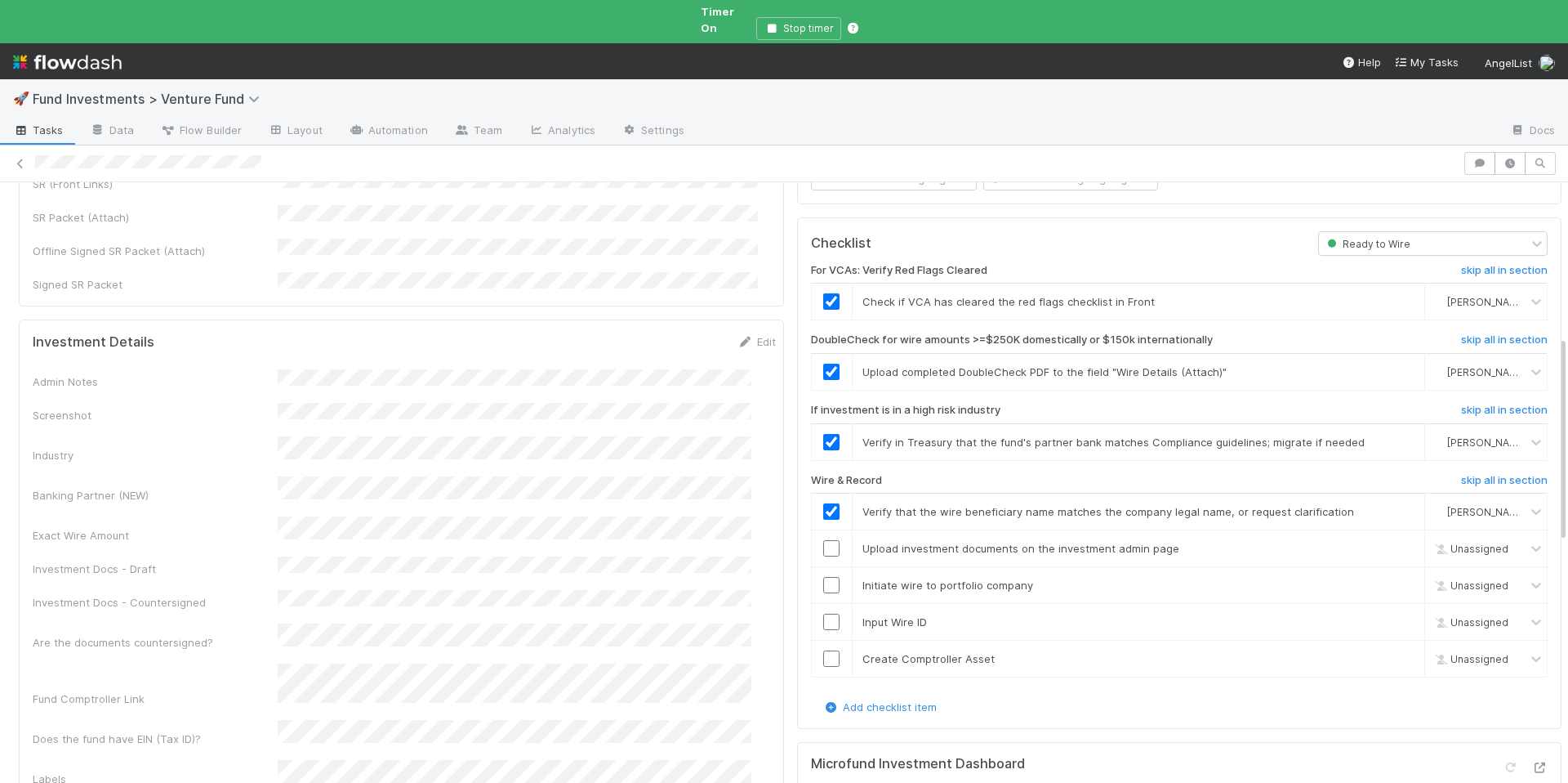
scroll to position [501, 0]
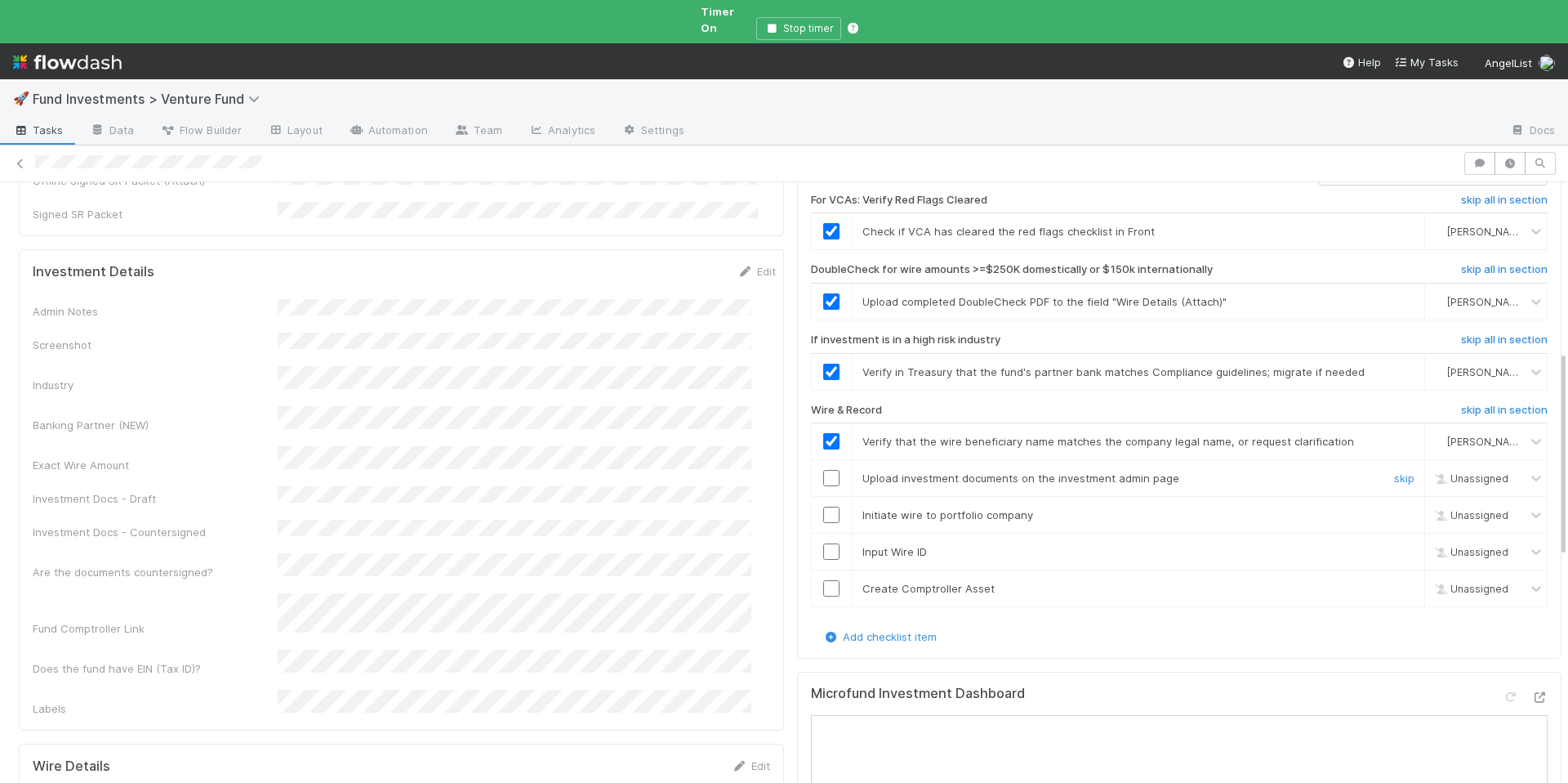
click at [824, 469] on input "checkbox" at bounding box center [832, 477] width 16 height 16
click at [824, 506] on input "checkbox" at bounding box center [832, 514] width 16 height 16
click at [824, 543] on input "checkbox" at bounding box center [832, 551] width 16 height 16
drag, startPoint x: 822, startPoint y: 573, endPoint x: 862, endPoint y: 480, distance: 101.2
click at [824, 580] on input "checkbox" at bounding box center [832, 587] width 16 height 16
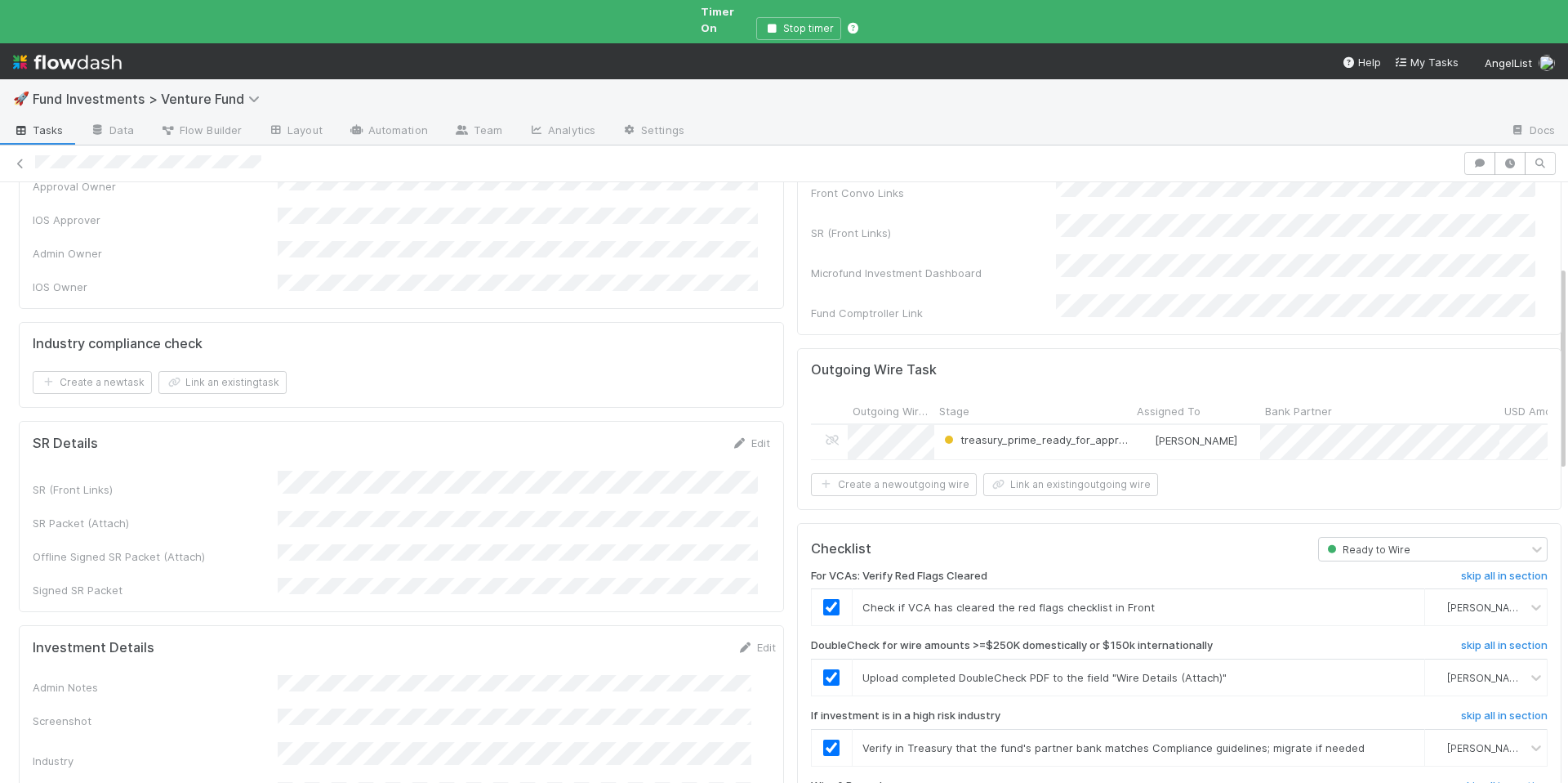
scroll to position [0, 0]
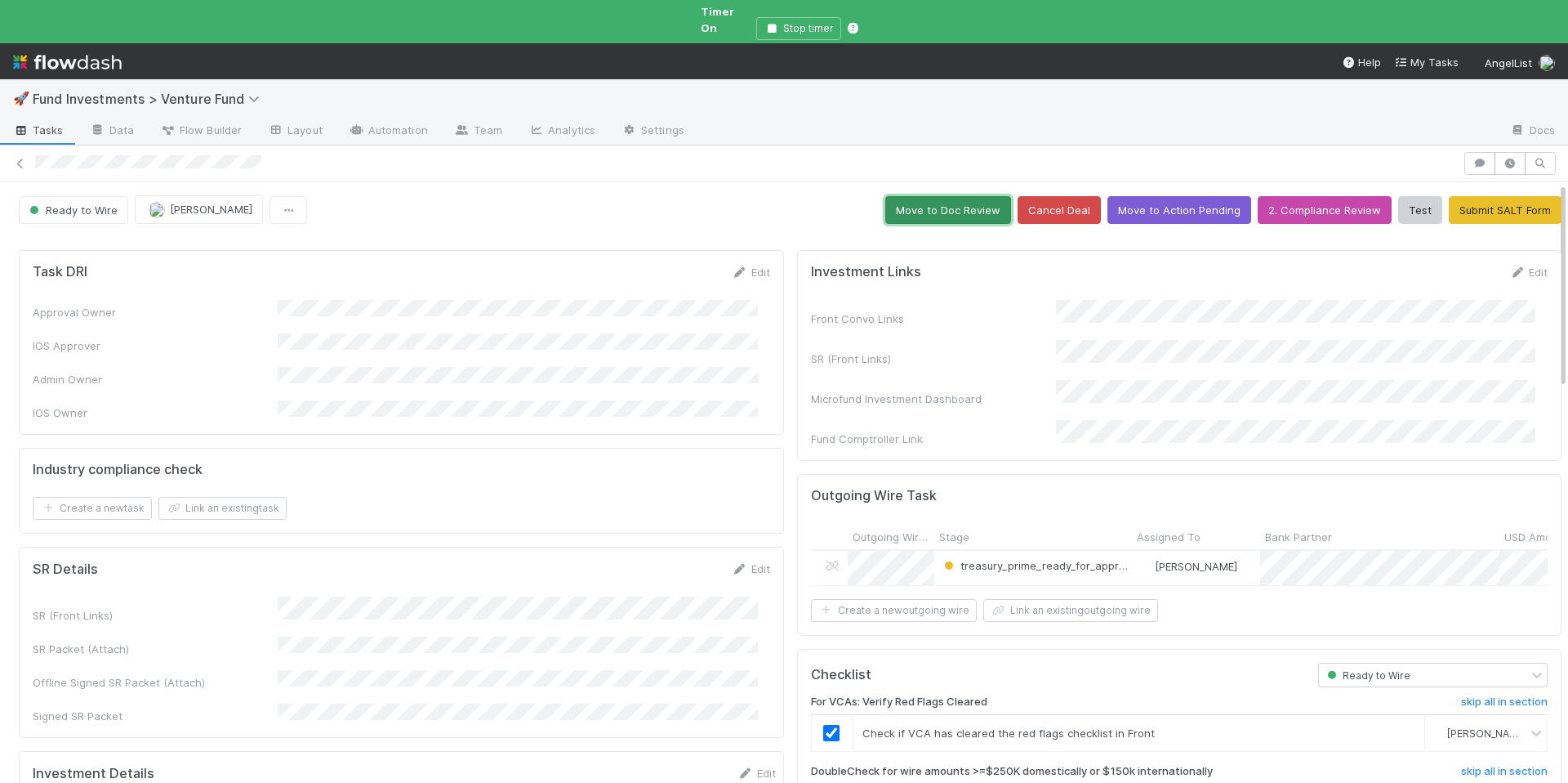
click at [912, 196] on button "Move to Doc Review" at bounding box center [948, 210] width 126 height 28
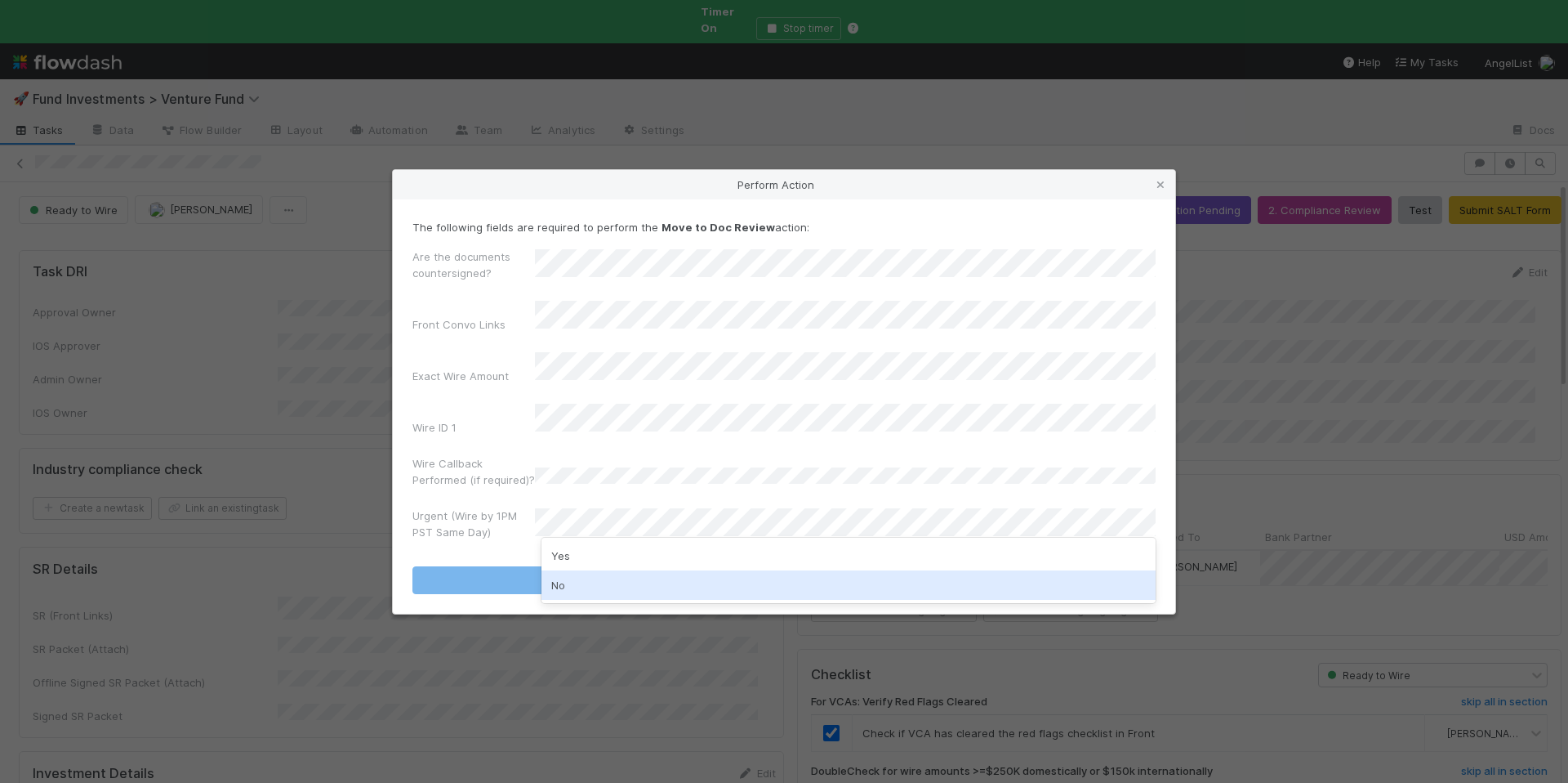
click at [629, 587] on div "No" at bounding box center [849, 586] width 614 height 30
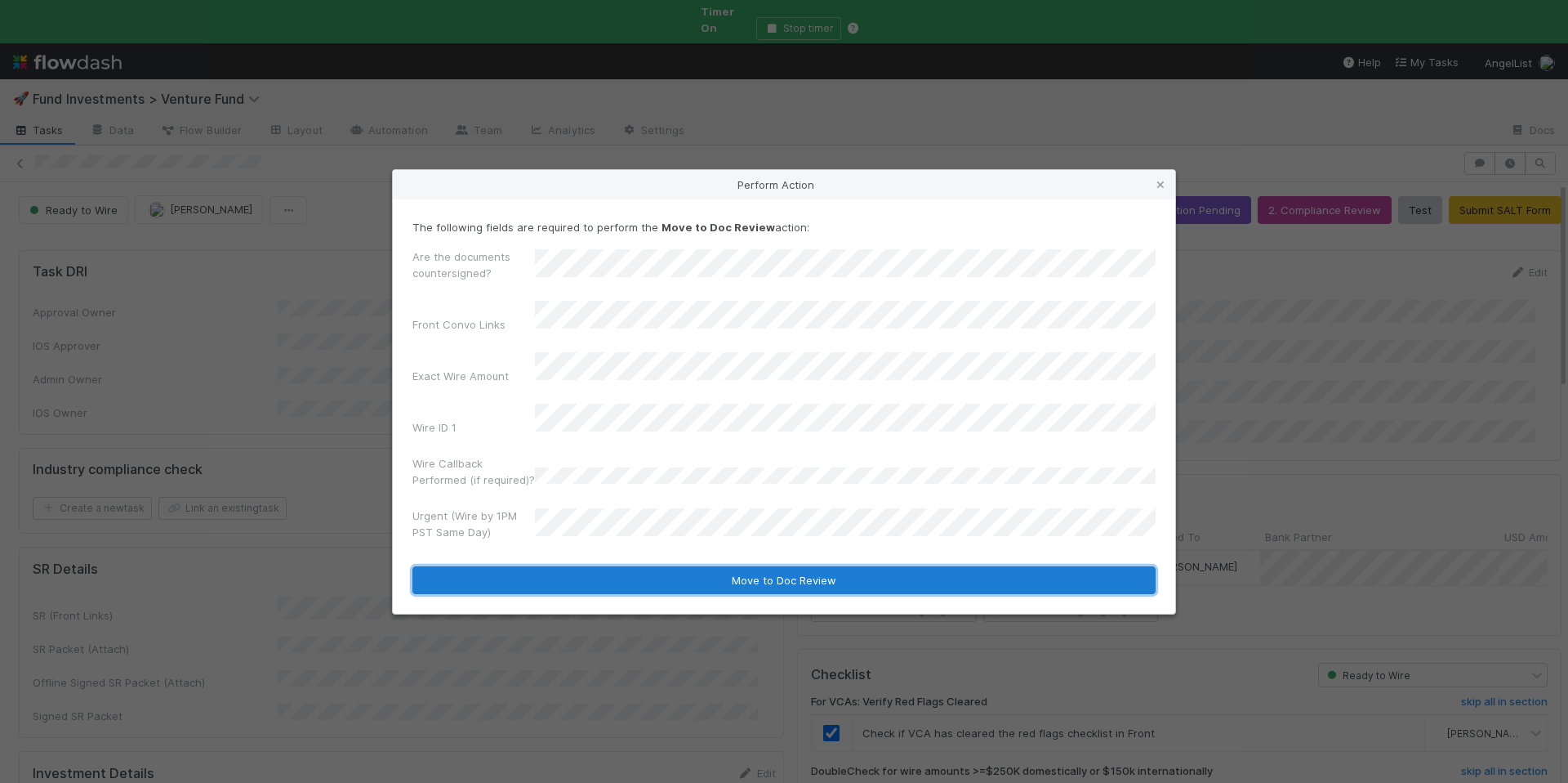
click at [658, 567] on button "Move to Doc Review" at bounding box center [784, 580] width 743 height 28
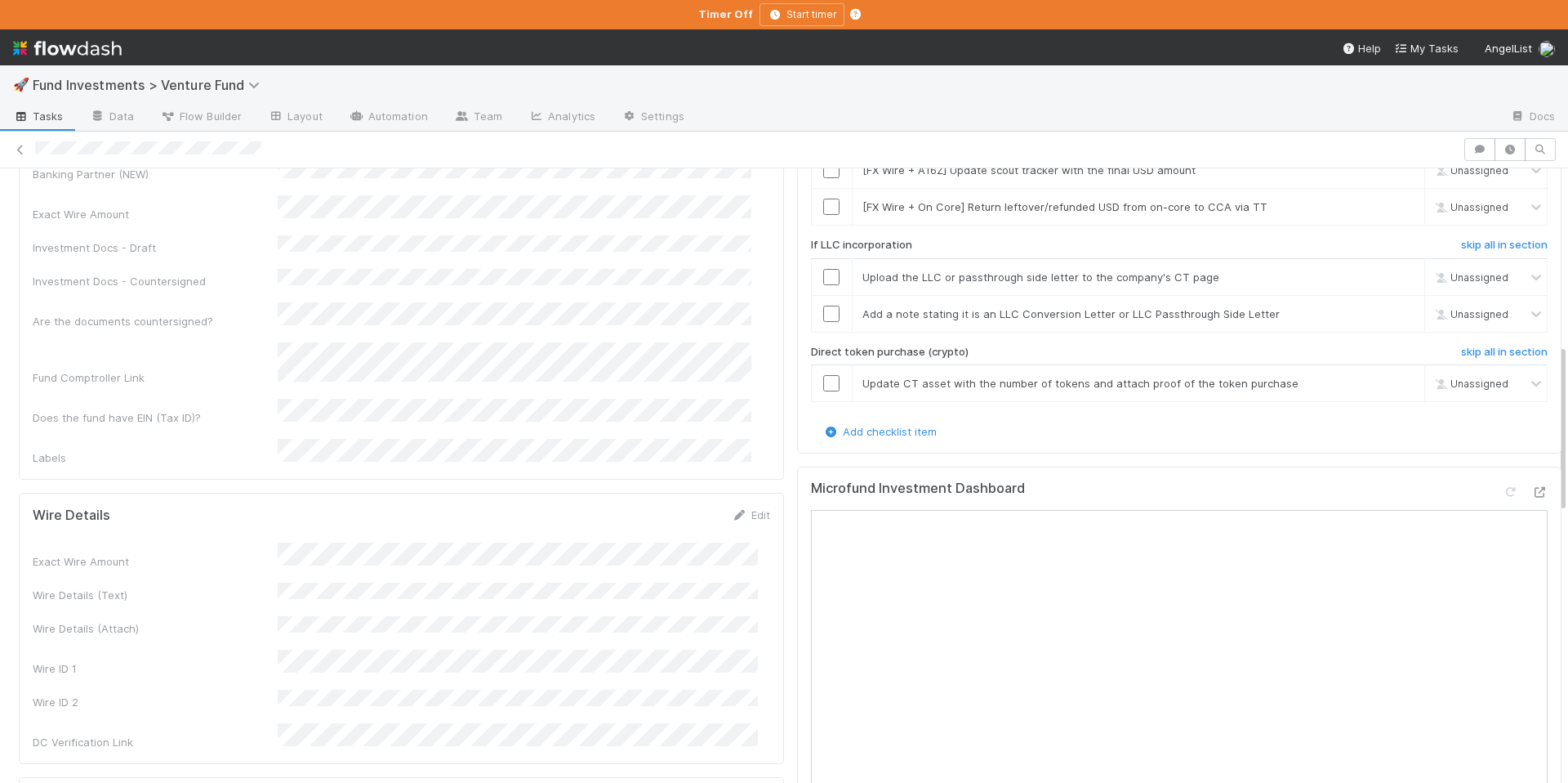
scroll to position [649, 0]
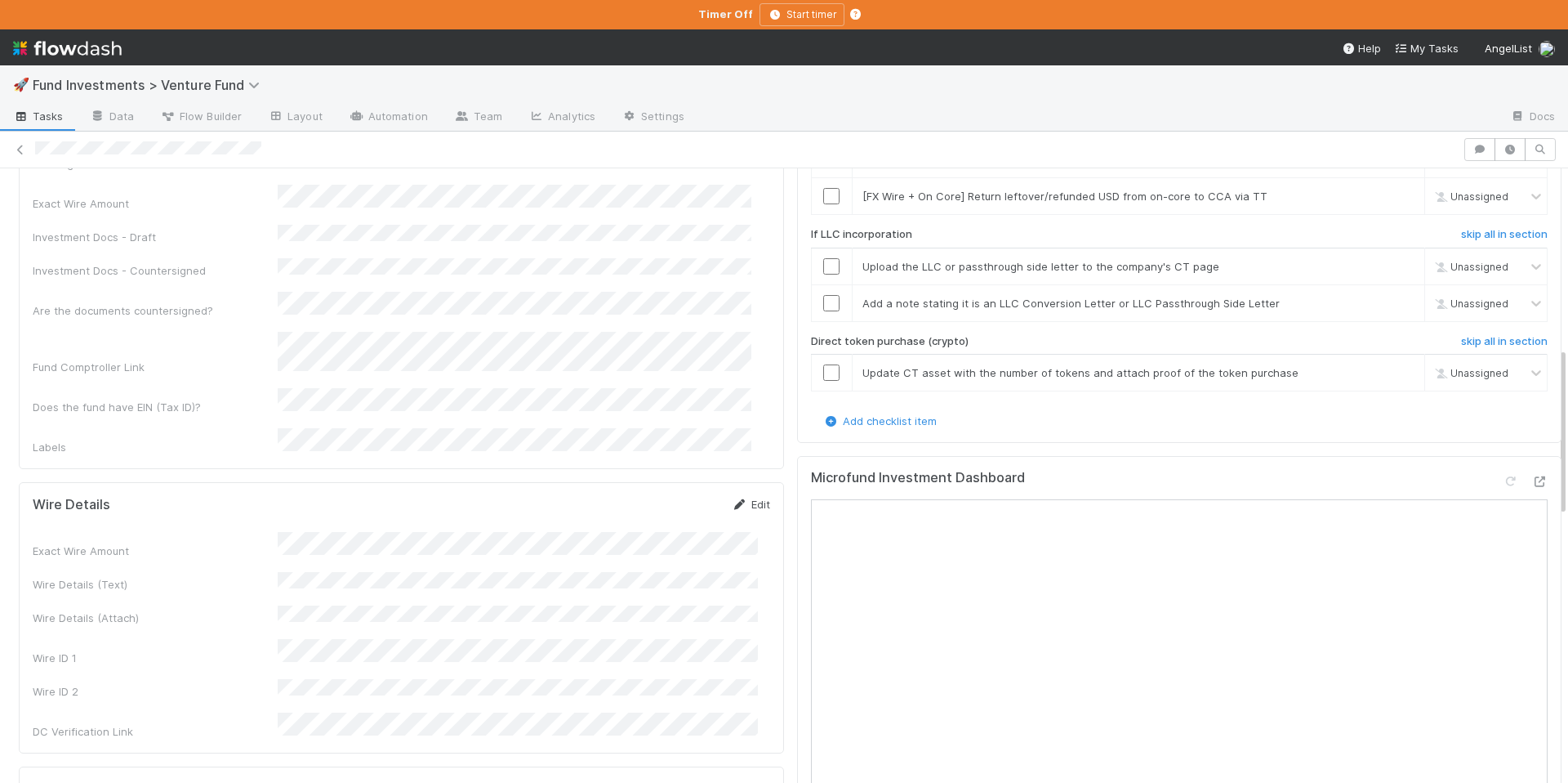
click at [732, 499] on icon at bounding box center [740, 504] width 16 height 11
click at [669, 496] on button "Save" at bounding box center [683, 510] width 47 height 28
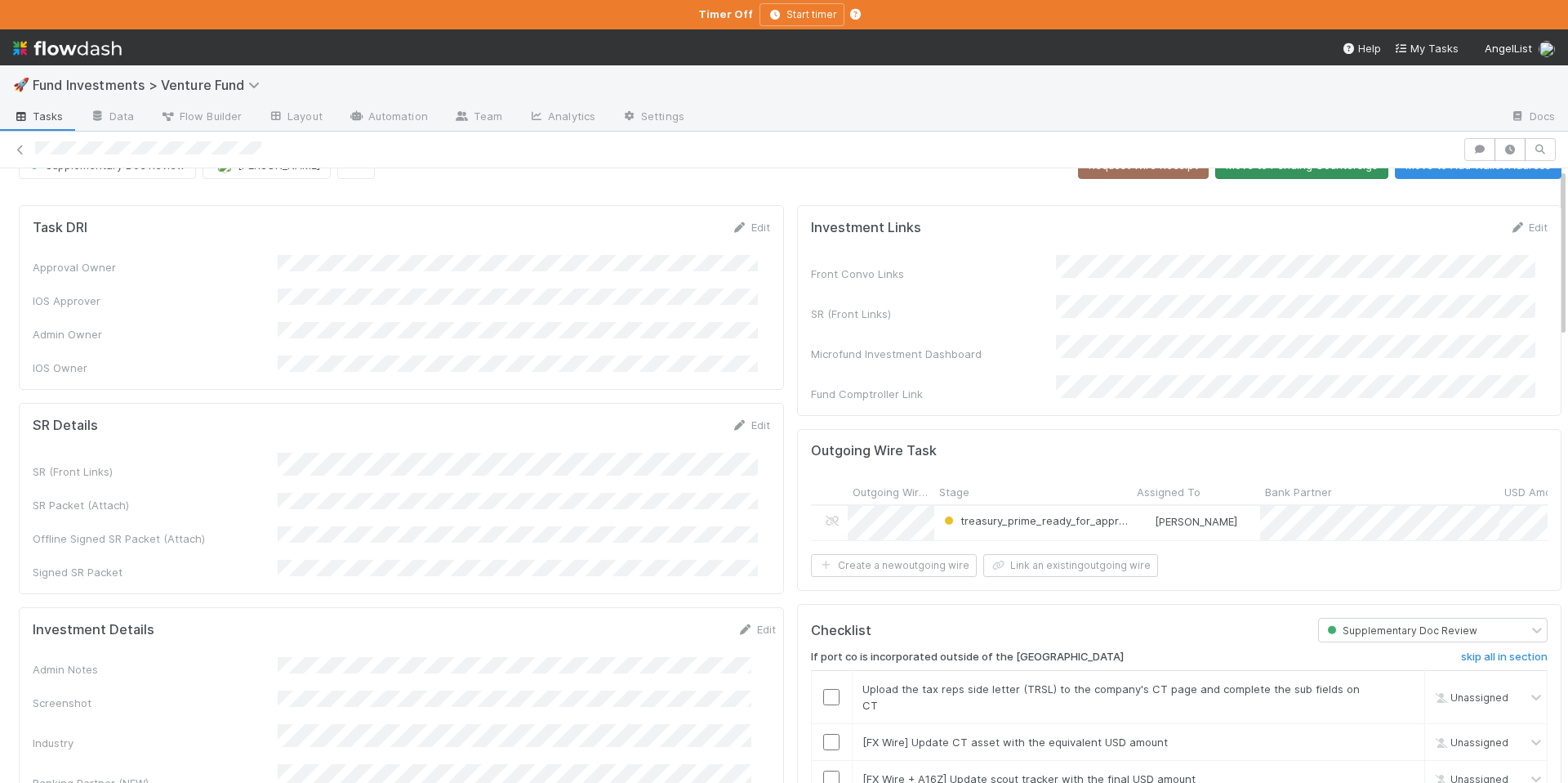
scroll to position [0, 0]
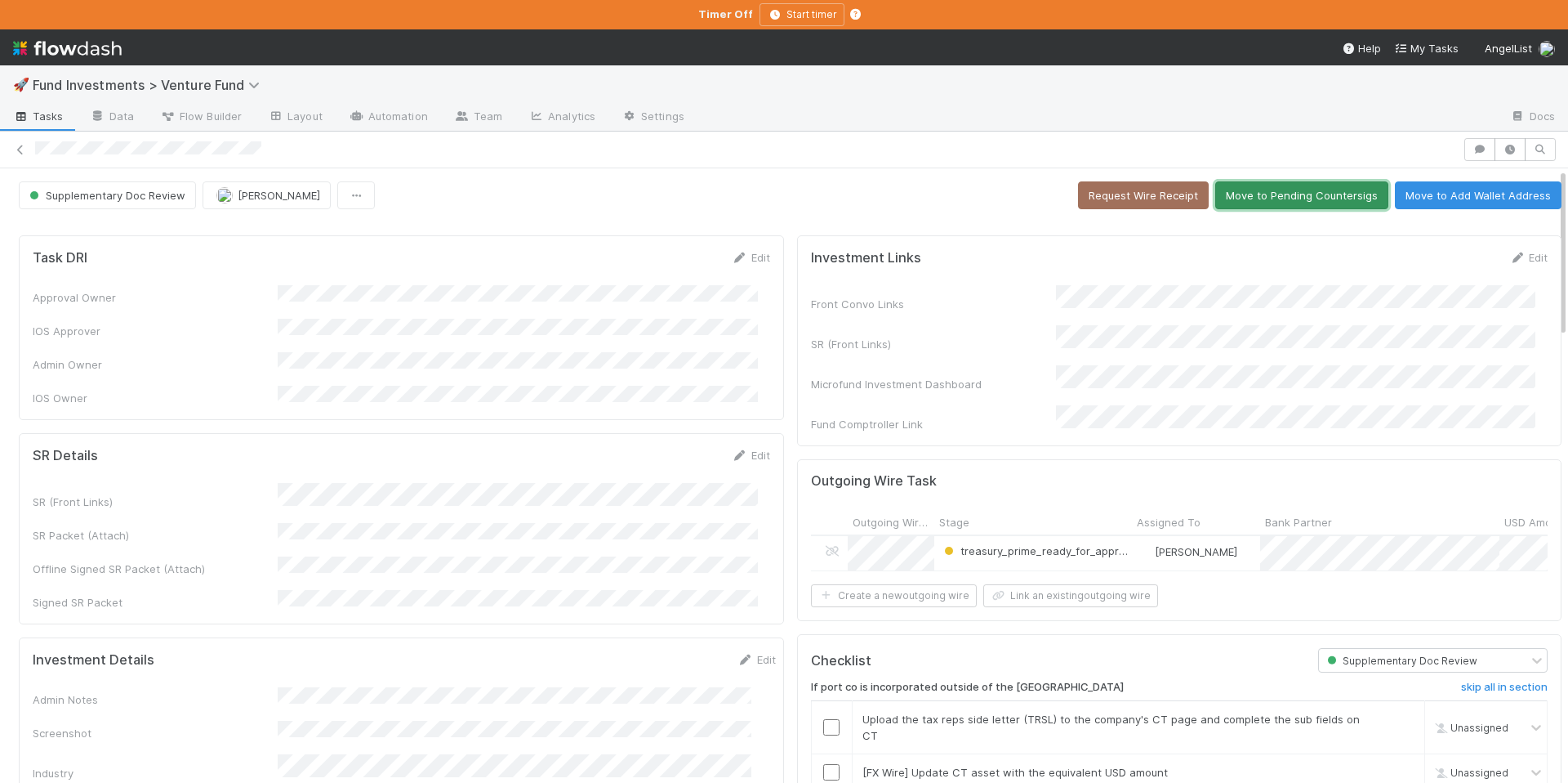
click at [1297, 187] on button "Move to Pending Countersigs" at bounding box center [1302, 196] width 174 height 28
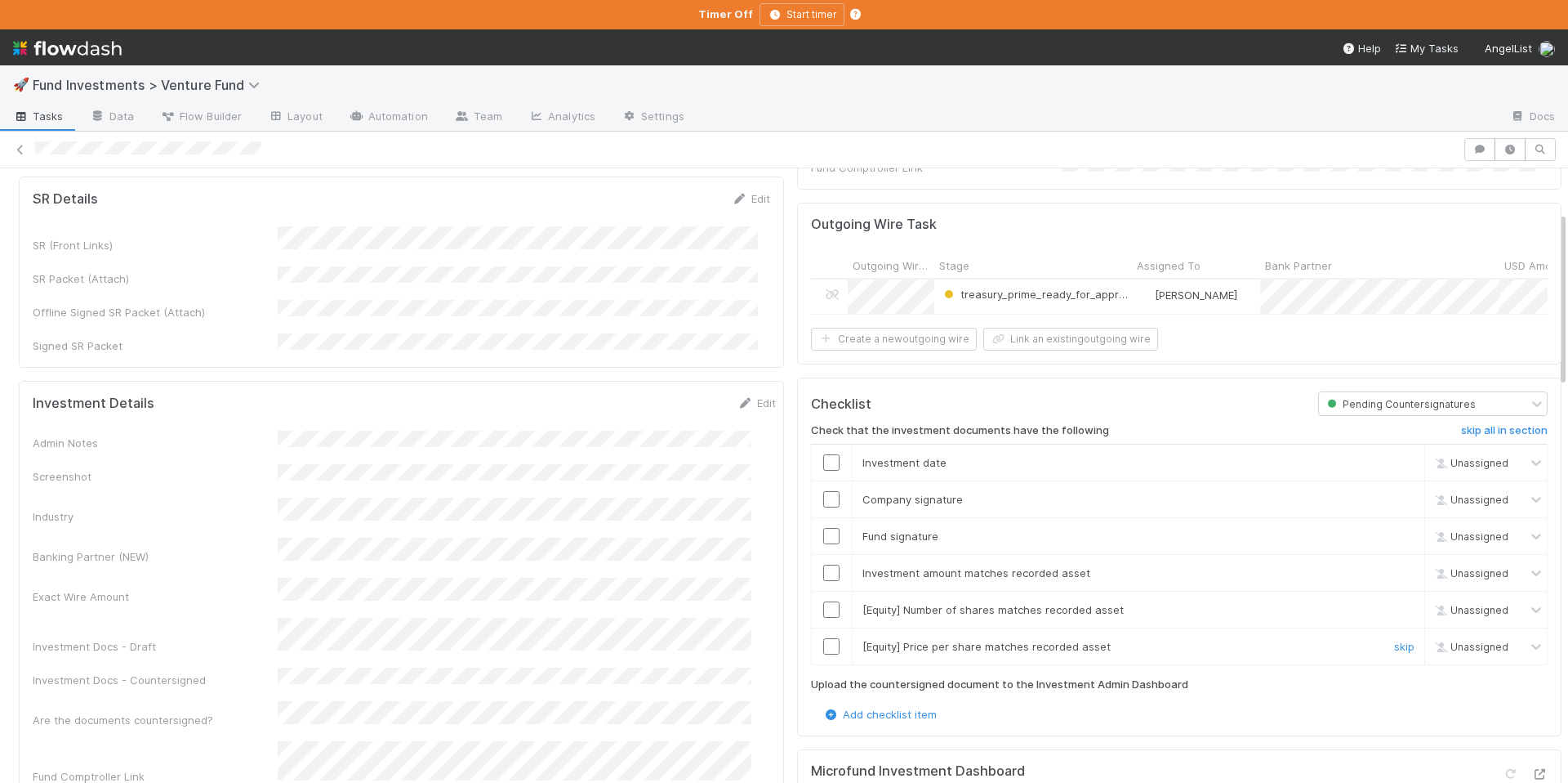
scroll to position [344, 0]
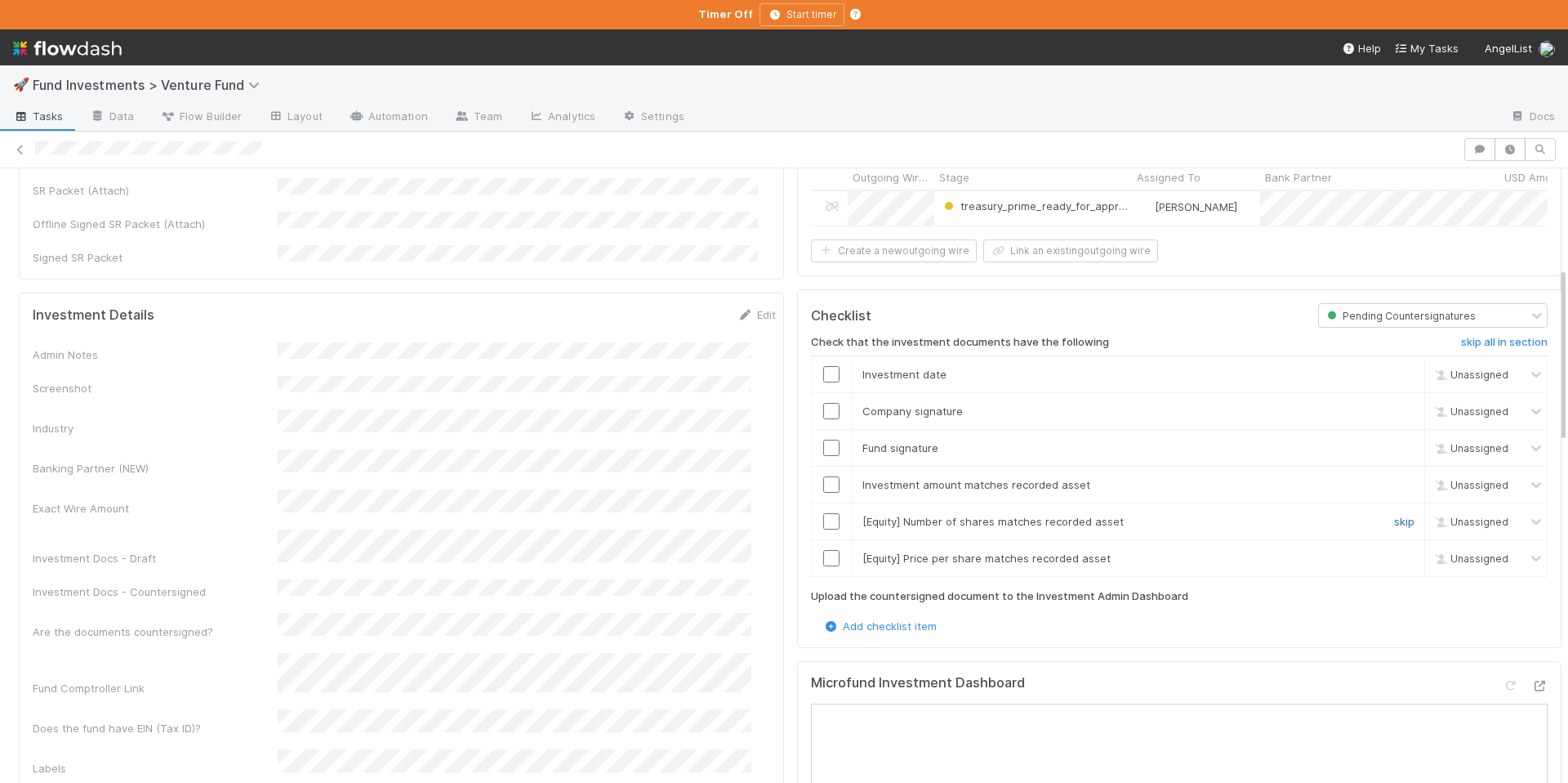
click at [1394, 520] on link "skip" at bounding box center [1404, 521] width 21 height 13
click at [1394, 555] on link "skip" at bounding box center [1404, 558] width 21 height 13
click at [824, 480] on input "checkbox" at bounding box center [832, 484] width 16 height 16
click at [824, 447] on input "checkbox" at bounding box center [832, 448] width 16 height 16
click at [824, 403] on input "checkbox" at bounding box center [832, 411] width 16 height 16
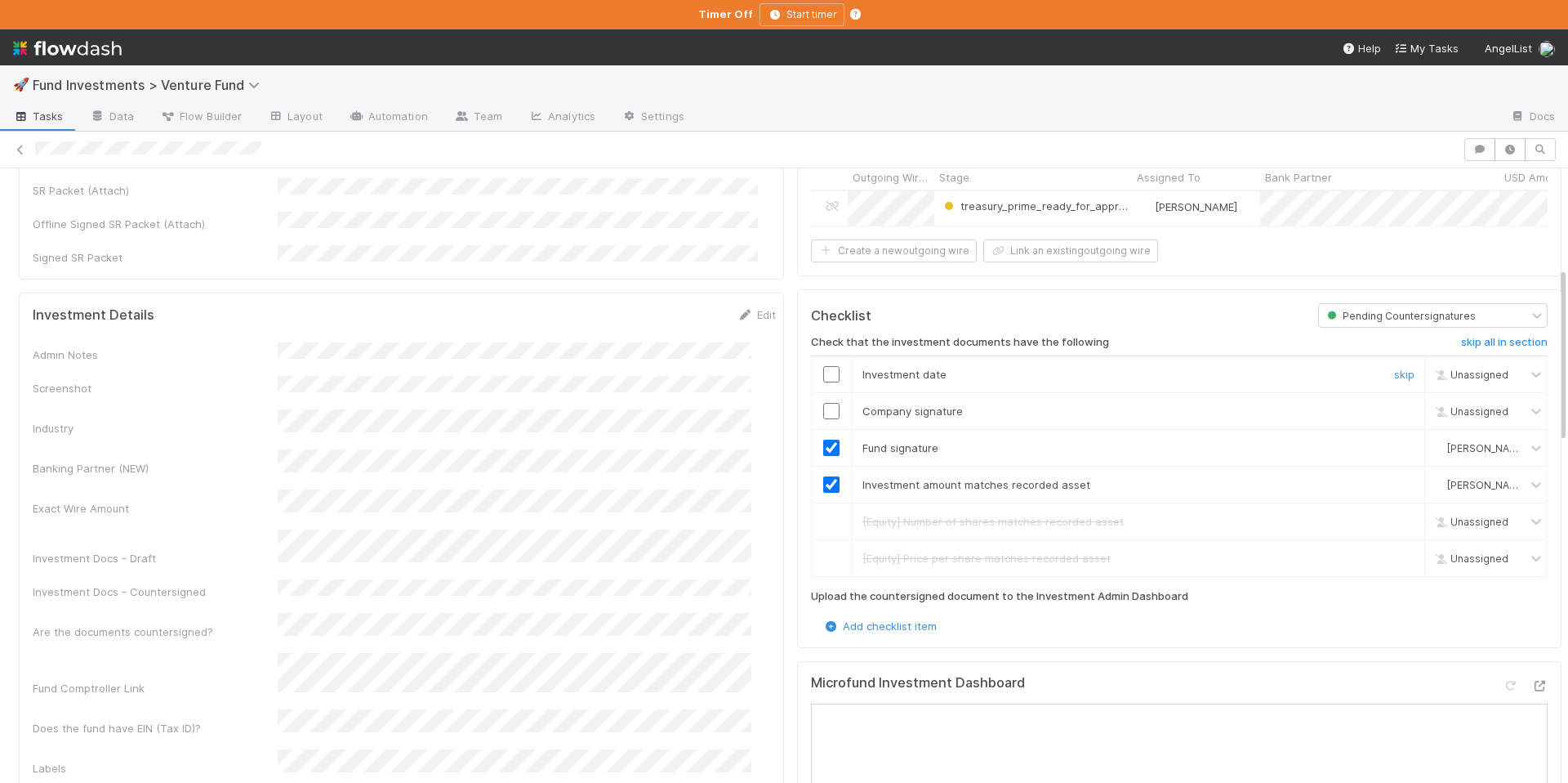
click at [824, 367] on input "checkbox" at bounding box center [832, 374] width 16 height 16
click at [824, 406] on input "checkbox" at bounding box center [832, 411] width 16 height 16
click at [824, 370] on input "checkbox" at bounding box center [832, 374] width 16 height 16
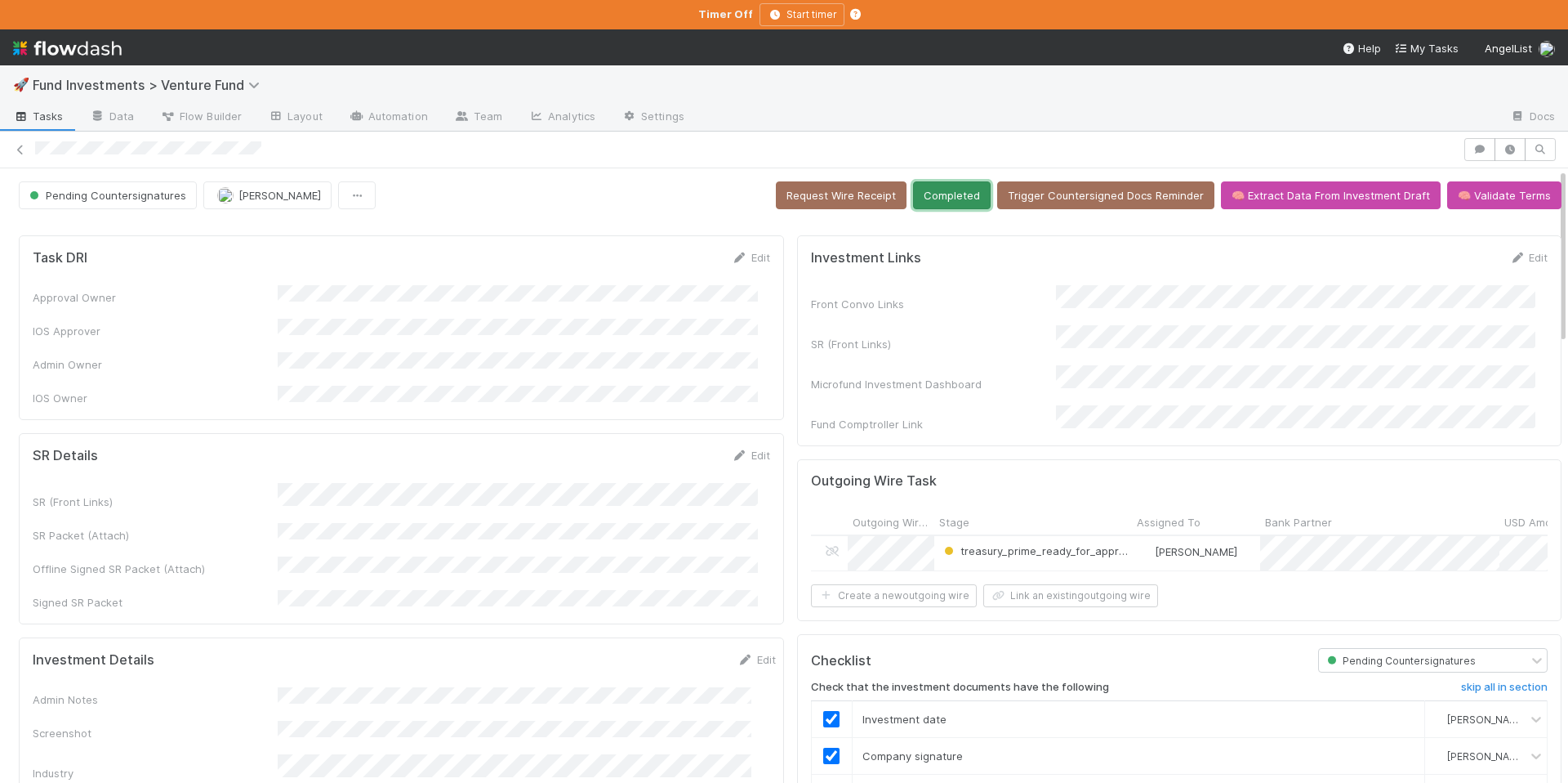
click at [928, 189] on button "Completed" at bounding box center [952, 196] width 77 height 28
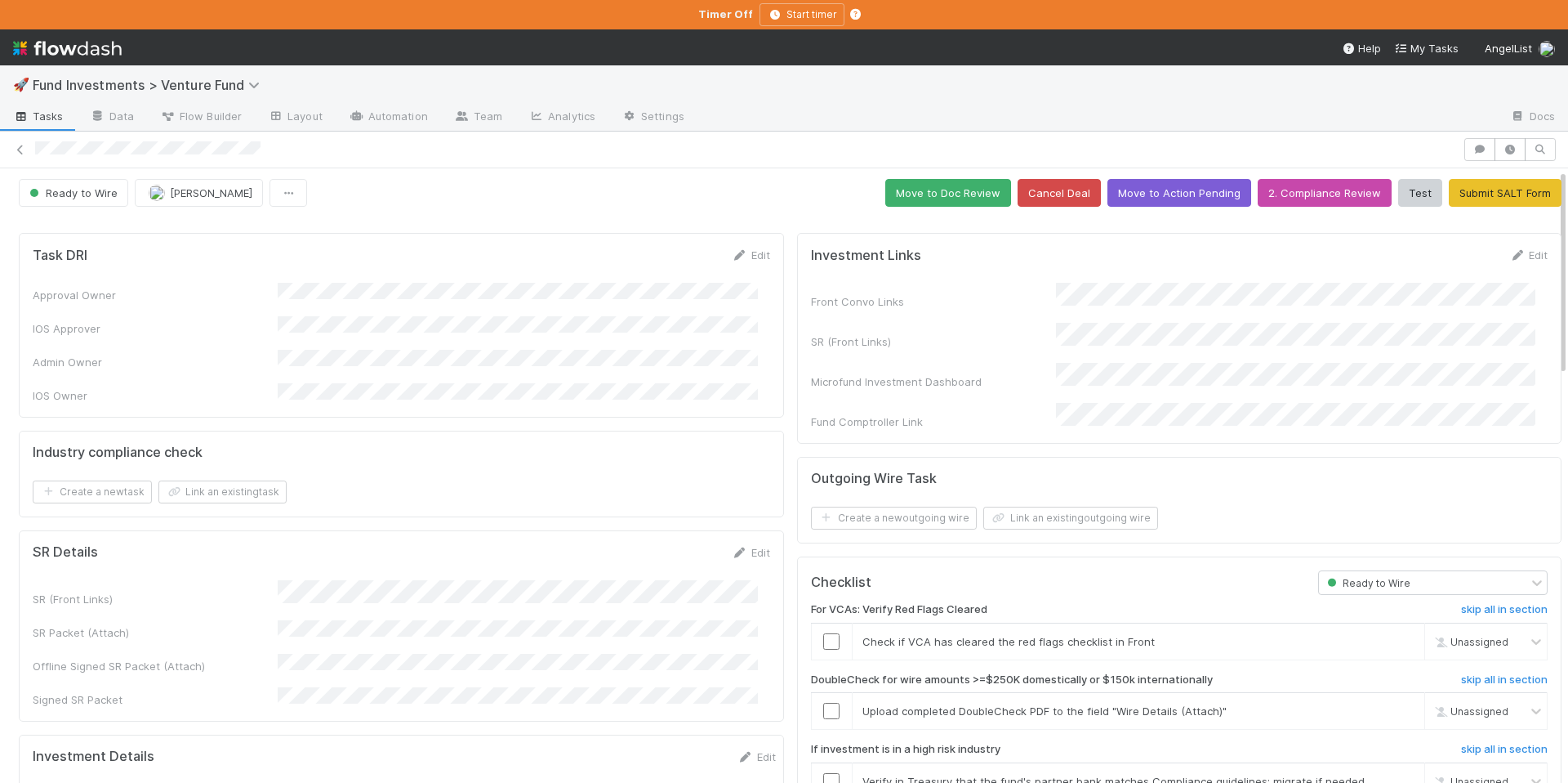
scroll to position [3, 0]
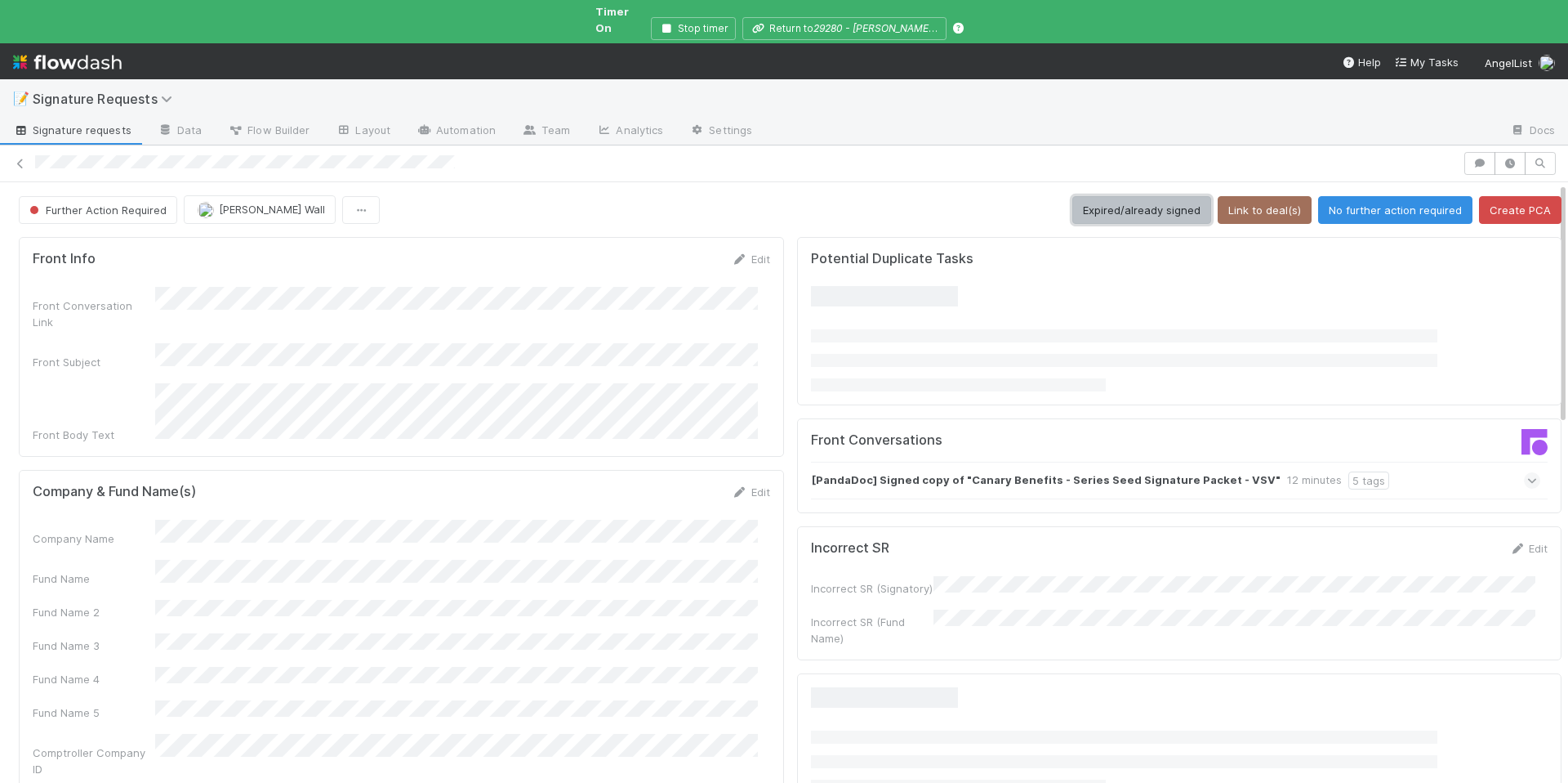
click at [1166, 206] on button "Expired/already signed" at bounding box center [1142, 210] width 139 height 28
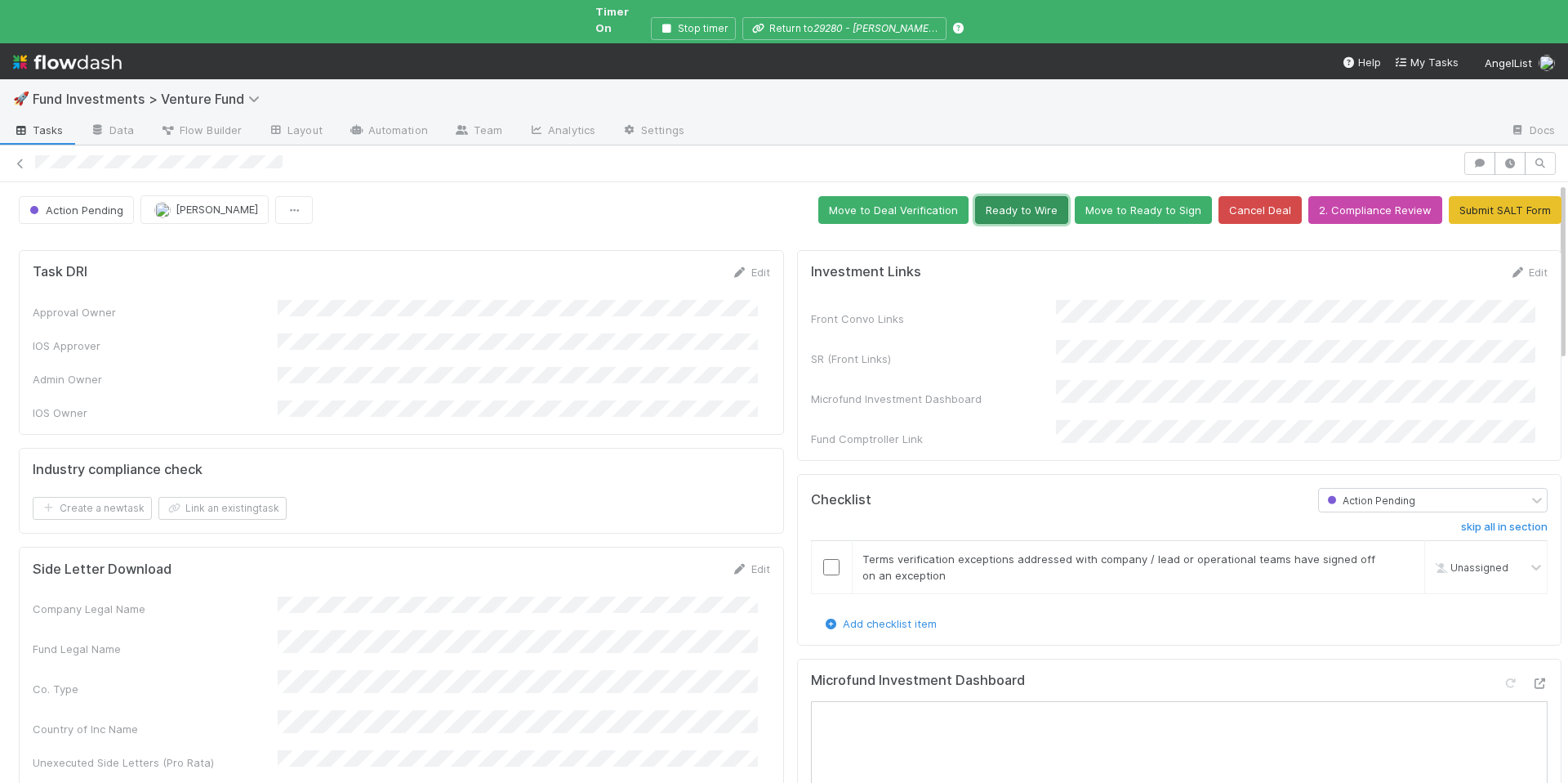
drag, startPoint x: 991, startPoint y: 197, endPoint x: 986, endPoint y: 178, distance: 19.6
click at [991, 196] on button "Ready to Wire" at bounding box center [1022, 210] width 93 height 28
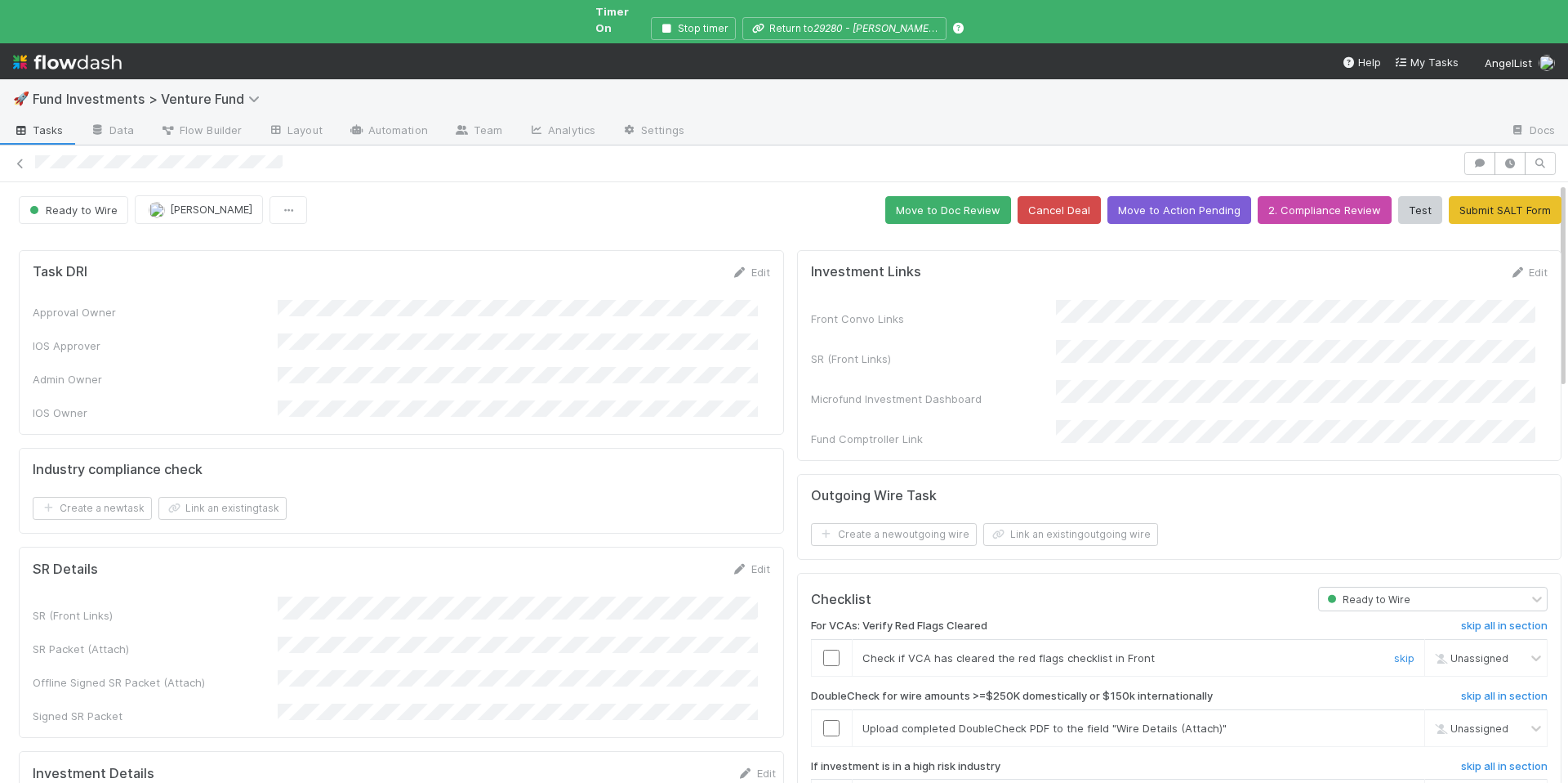
click at [824, 649] on input "checkbox" at bounding box center [832, 657] width 16 height 16
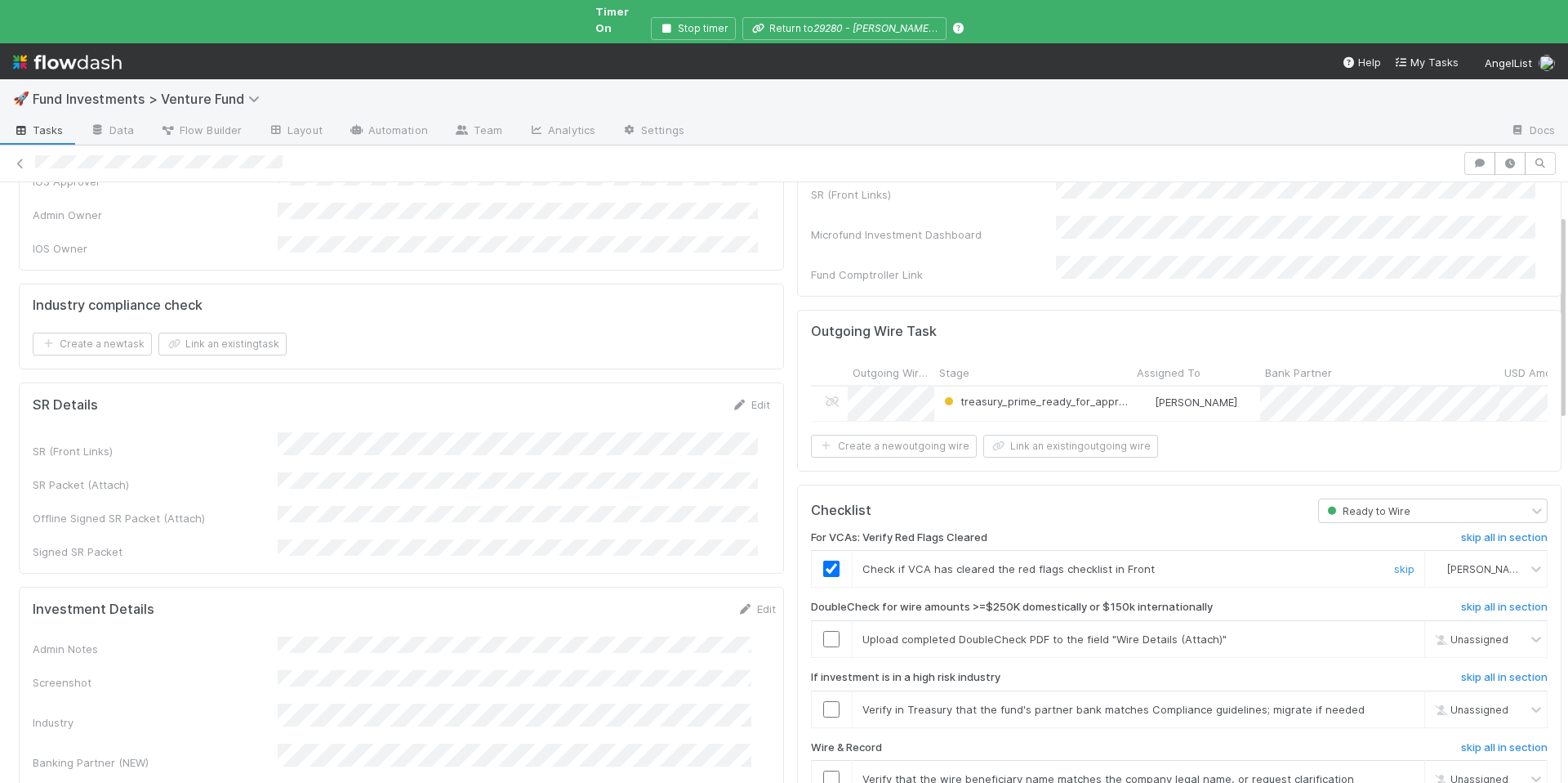
scroll to position [206, 0]
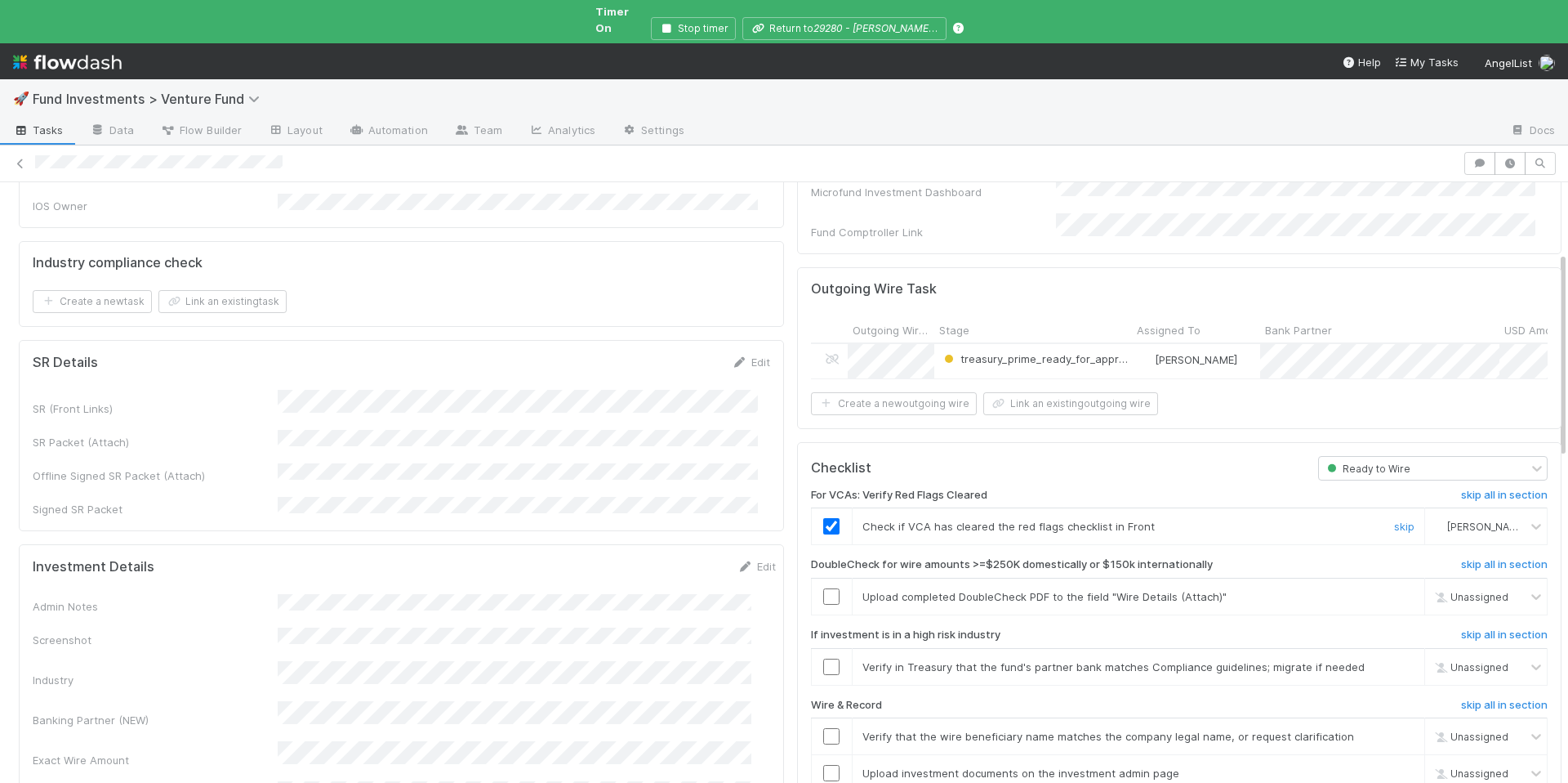
click at [1451, 520] on span "[PERSON_NAME]" at bounding box center [1488, 526] width 80 height 12
type input "cat"
drag, startPoint x: 1469, startPoint y: 590, endPoint x: 1453, endPoint y: 587, distance: 16.3
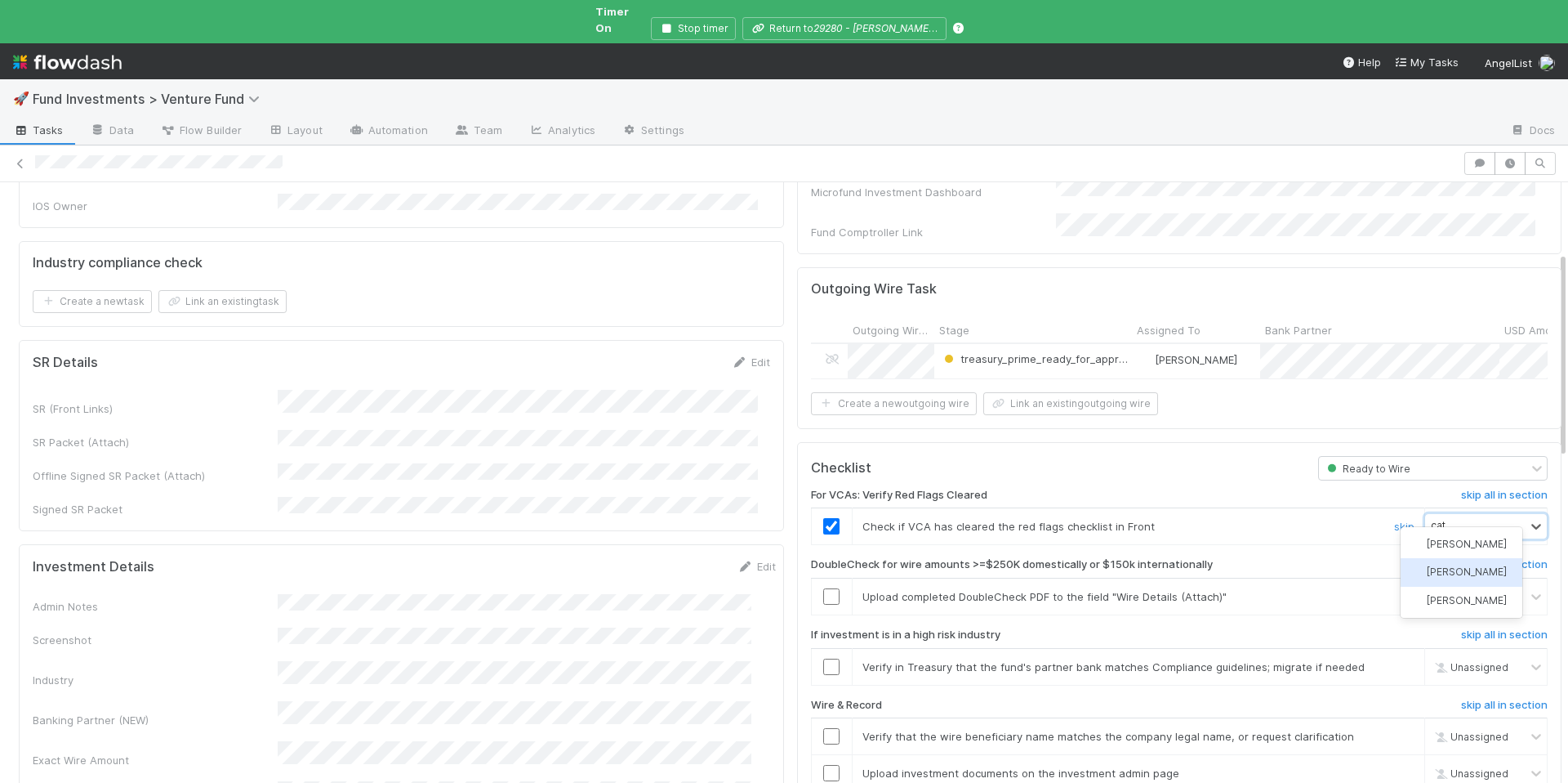
click at [1465, 578] on span "Catherine Nguyen" at bounding box center [1467, 572] width 80 height 12
click at [1394, 589] on link "skip" at bounding box center [1404, 595] width 21 height 13
click at [826, 658] on input "checkbox" at bounding box center [832, 666] width 16 height 16
click at [824, 727] on input "checkbox" at bounding box center [832, 735] width 16 height 16
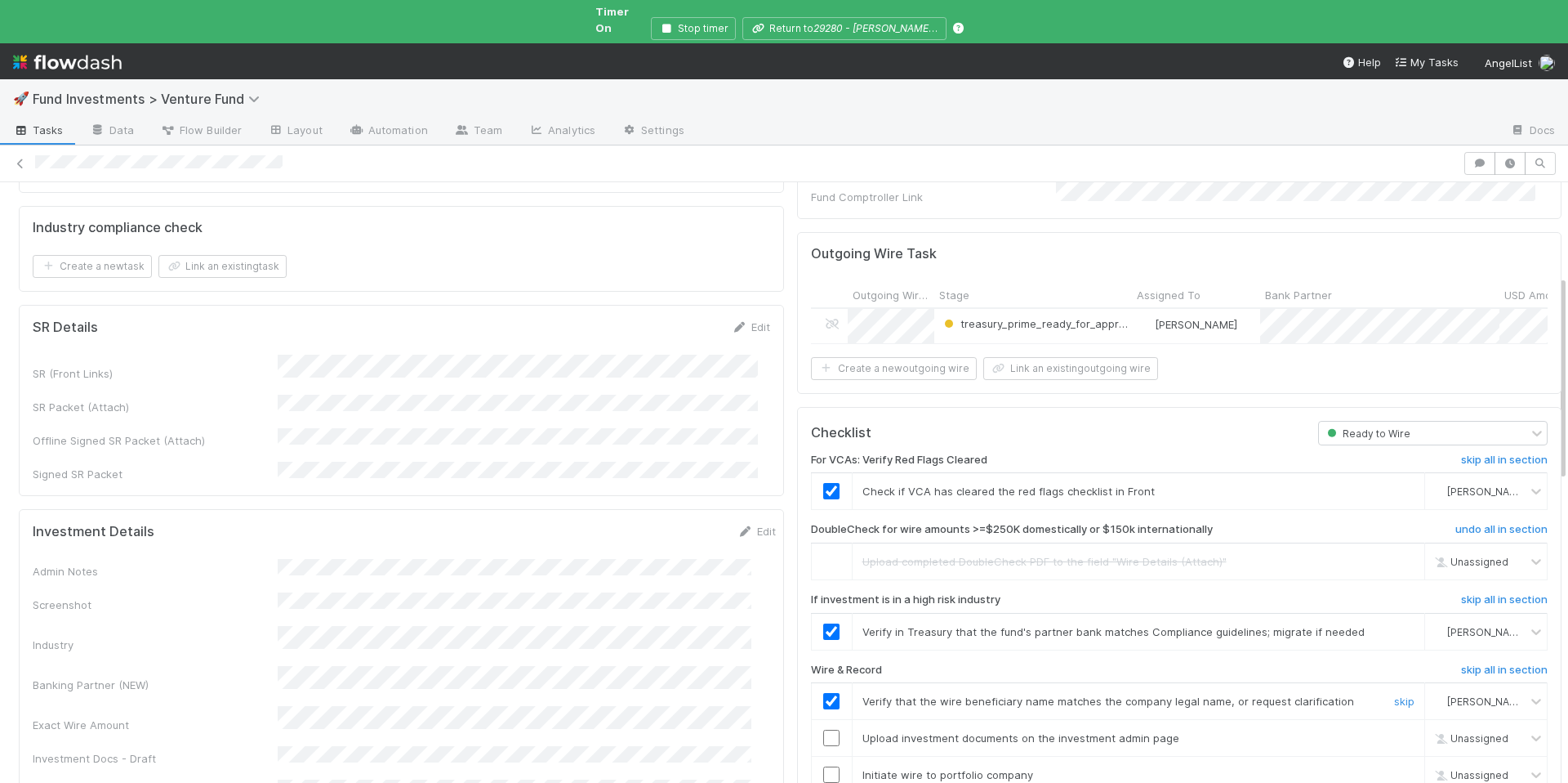
scroll to position [280, 0]
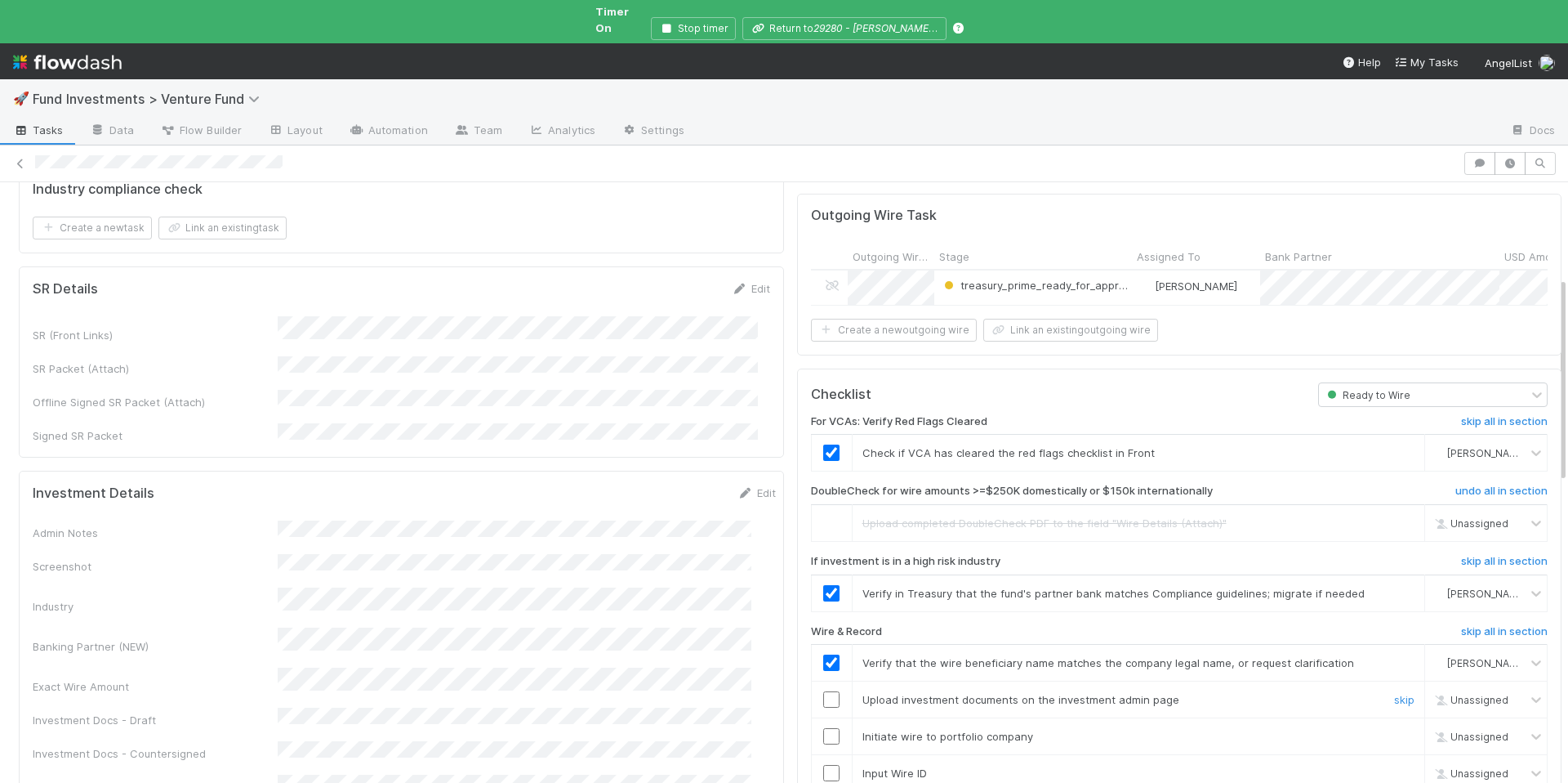
click at [824, 691] on input "checkbox" at bounding box center [832, 699] width 16 height 16
click at [824, 727] on input "checkbox" at bounding box center [832, 735] width 16 height 16
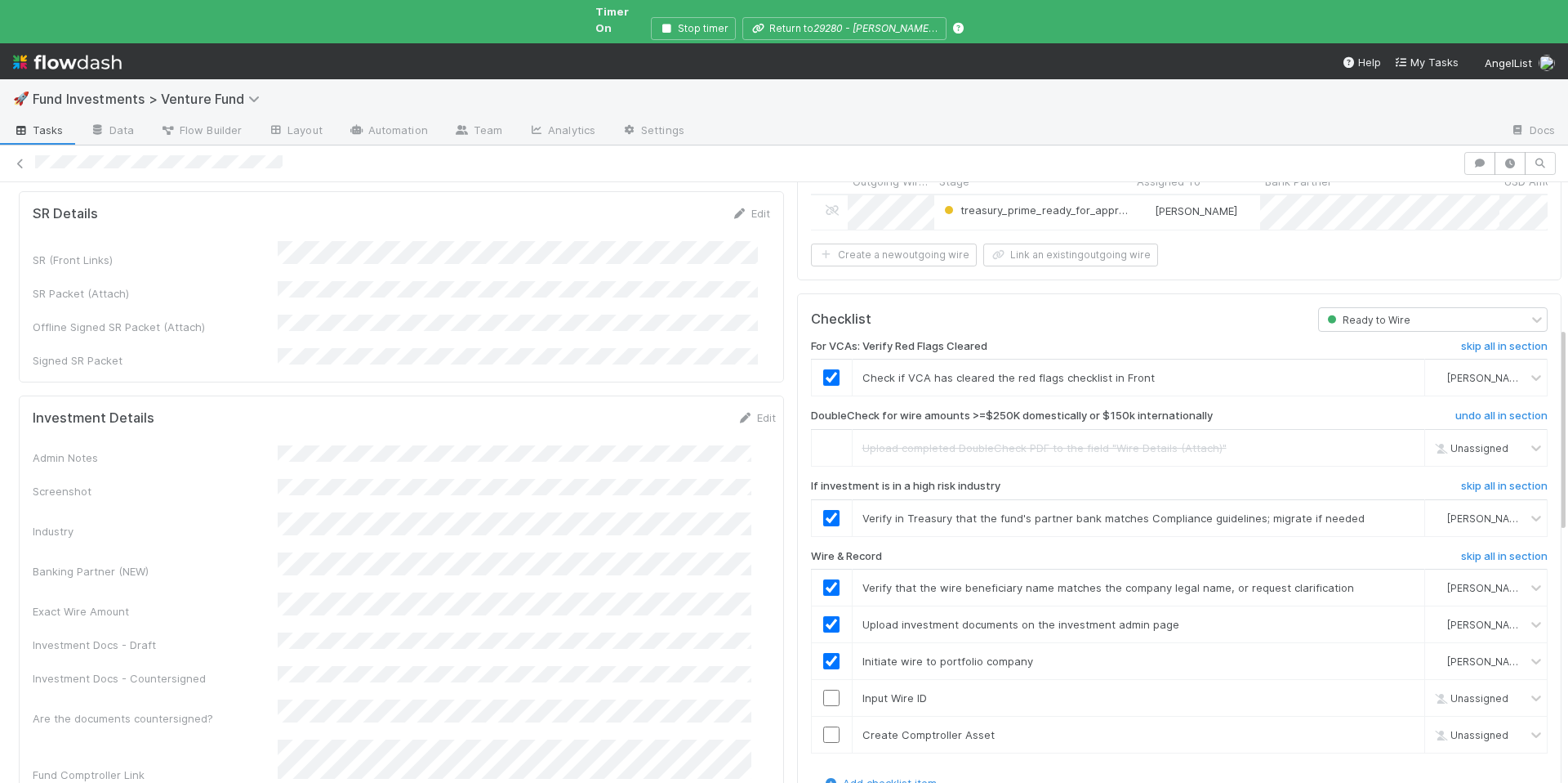
scroll to position [437, 0]
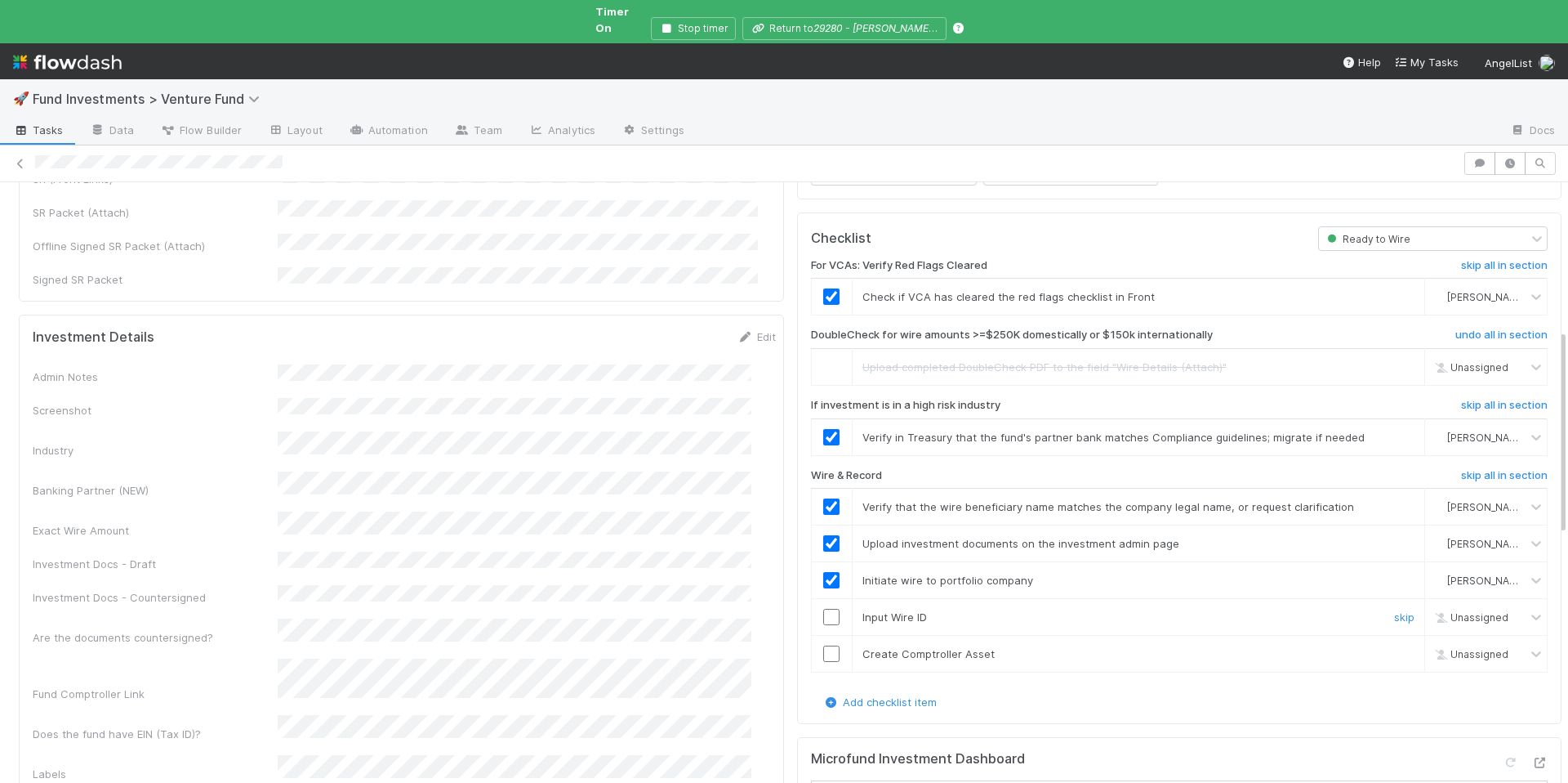
click at [824, 608] on input "checkbox" at bounding box center [832, 616] width 16 height 16
click at [824, 645] on input "checkbox" at bounding box center [832, 653] width 16 height 16
checkbox input "true"
click at [824, 645] on input "checkbox" at bounding box center [832, 653] width 16 height 16
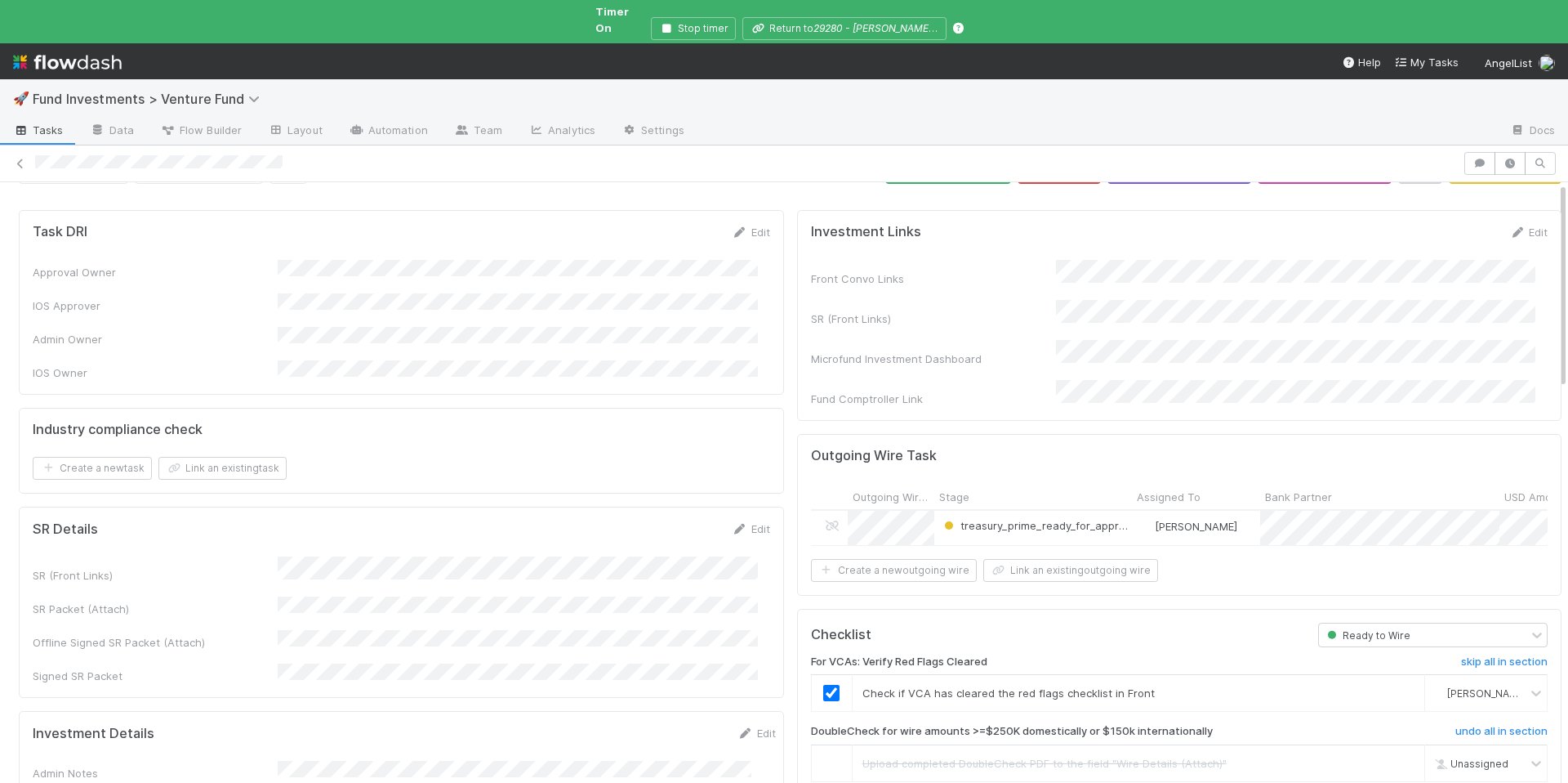
scroll to position [0, 0]
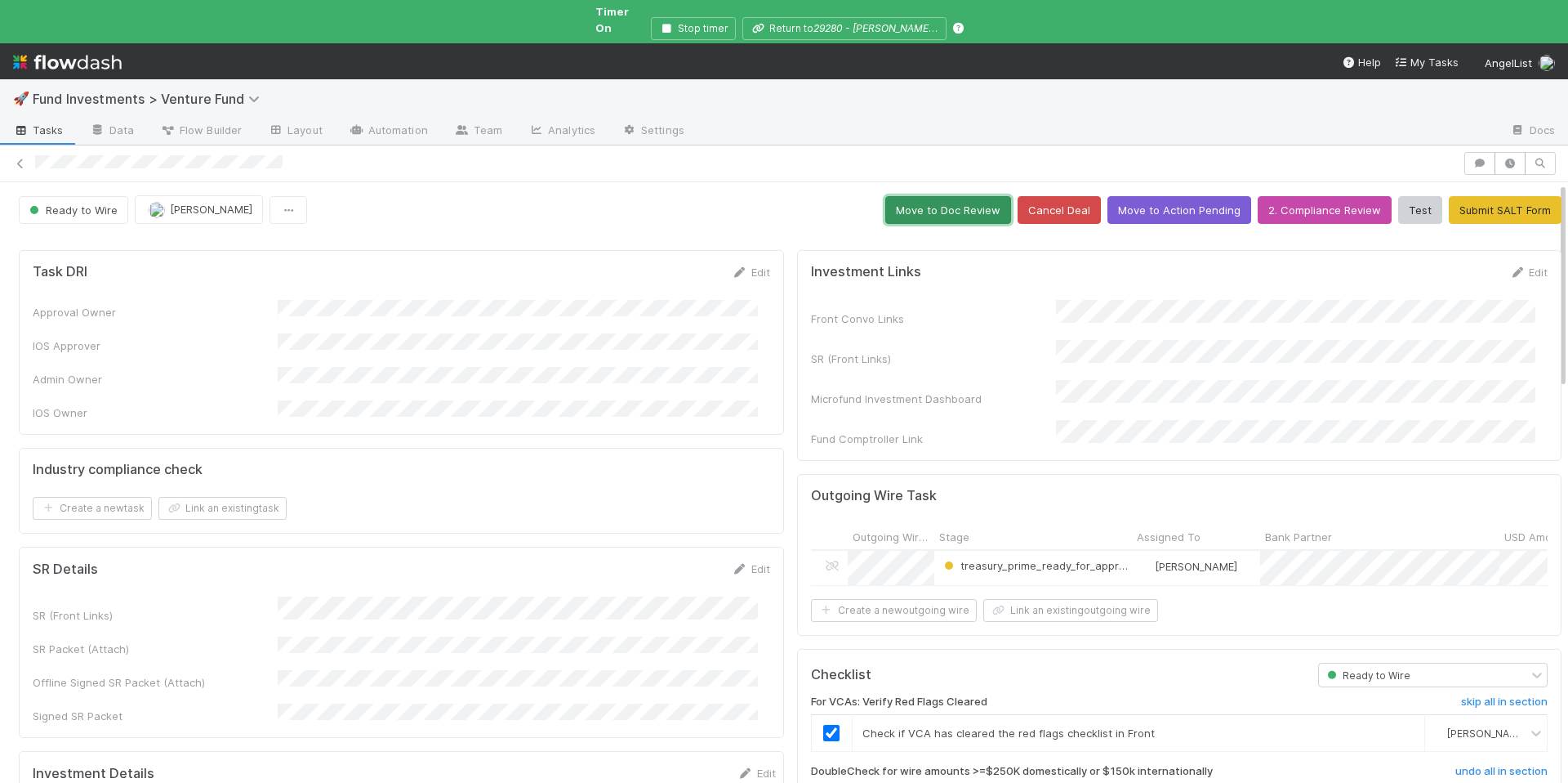
click at [926, 200] on button "Move to Doc Review" at bounding box center [948, 210] width 126 height 28
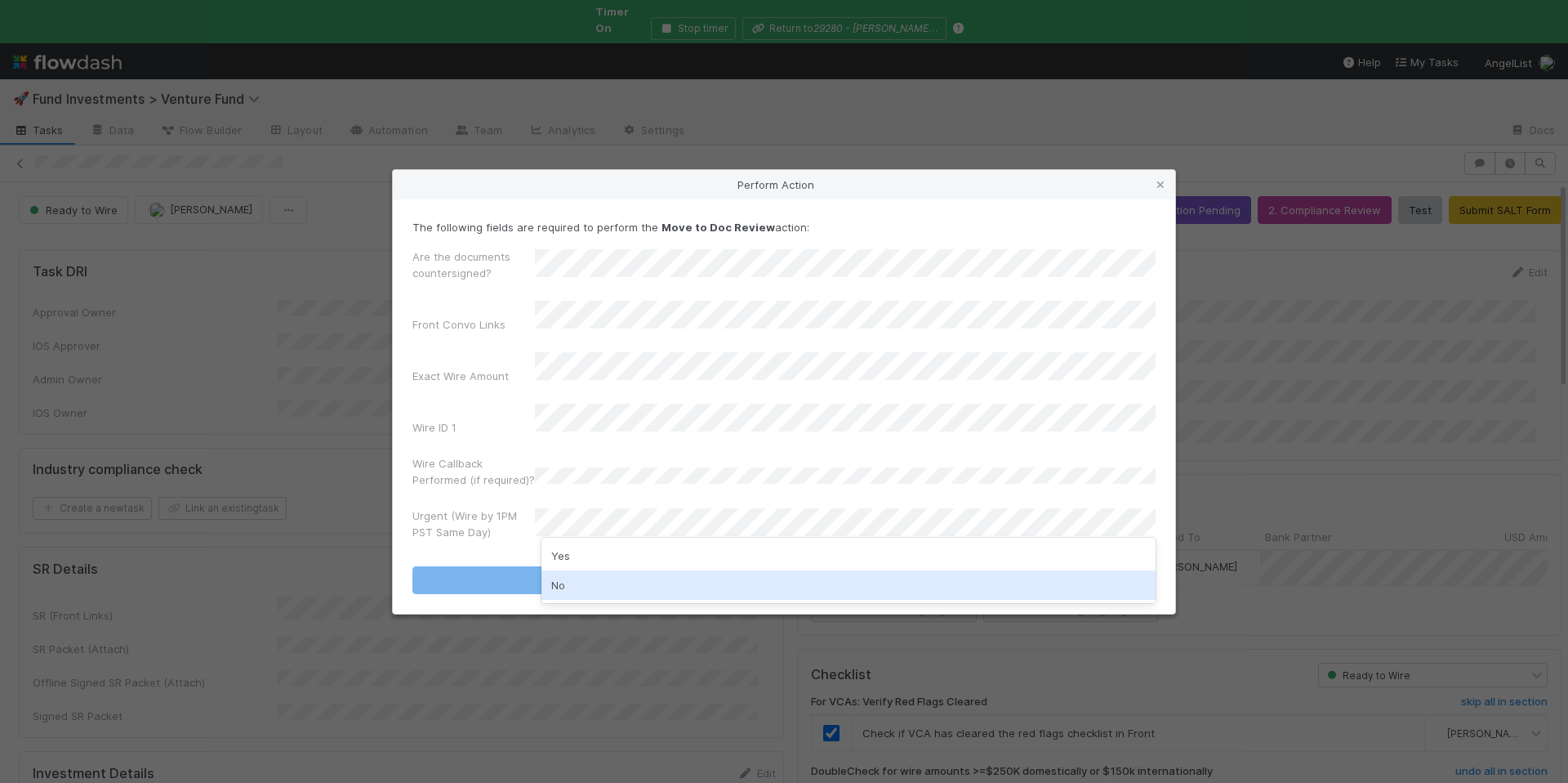
click at [593, 592] on div "No" at bounding box center [849, 586] width 614 height 30
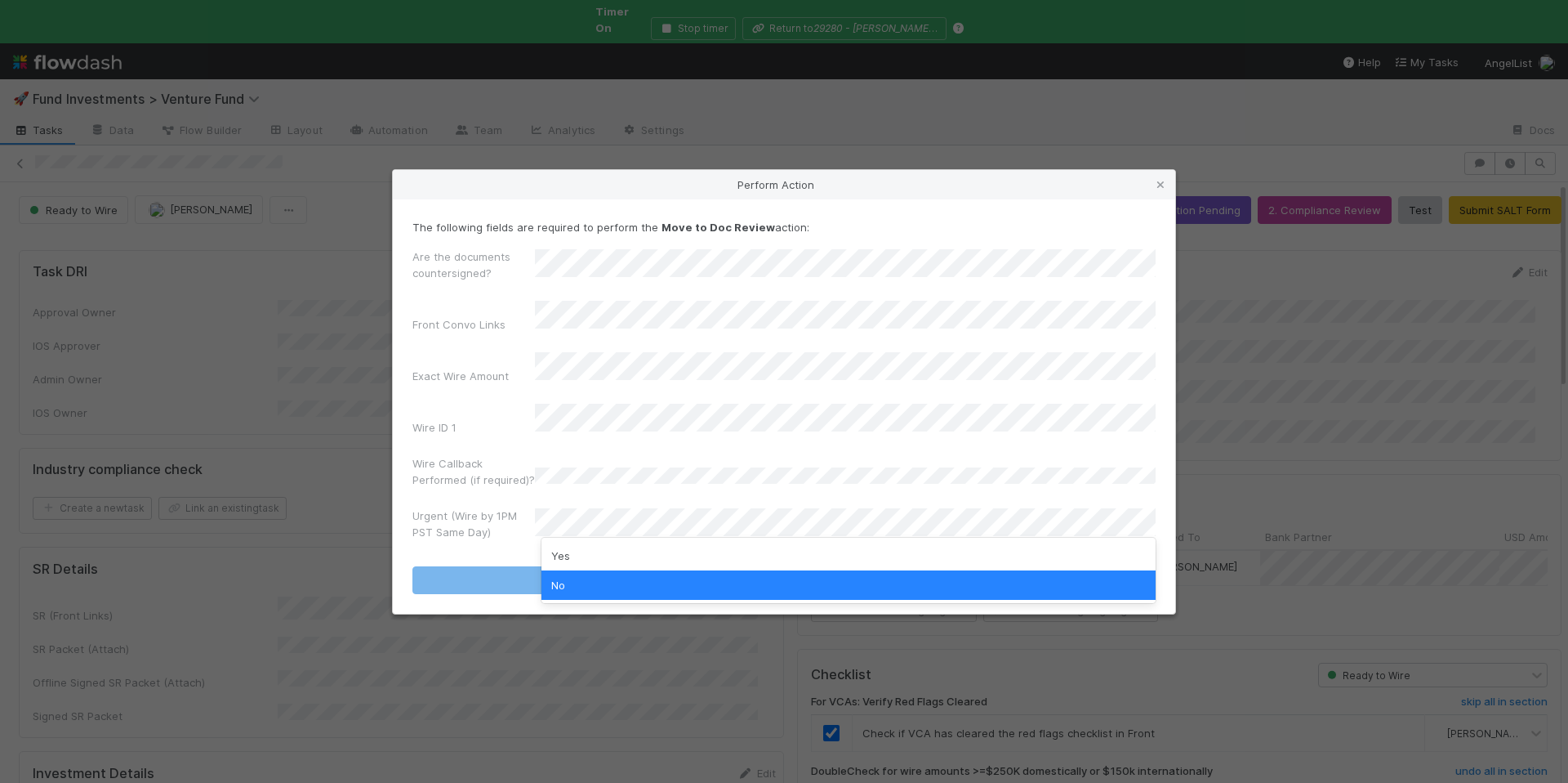
click at [646, 584] on div "No" at bounding box center [849, 586] width 614 height 30
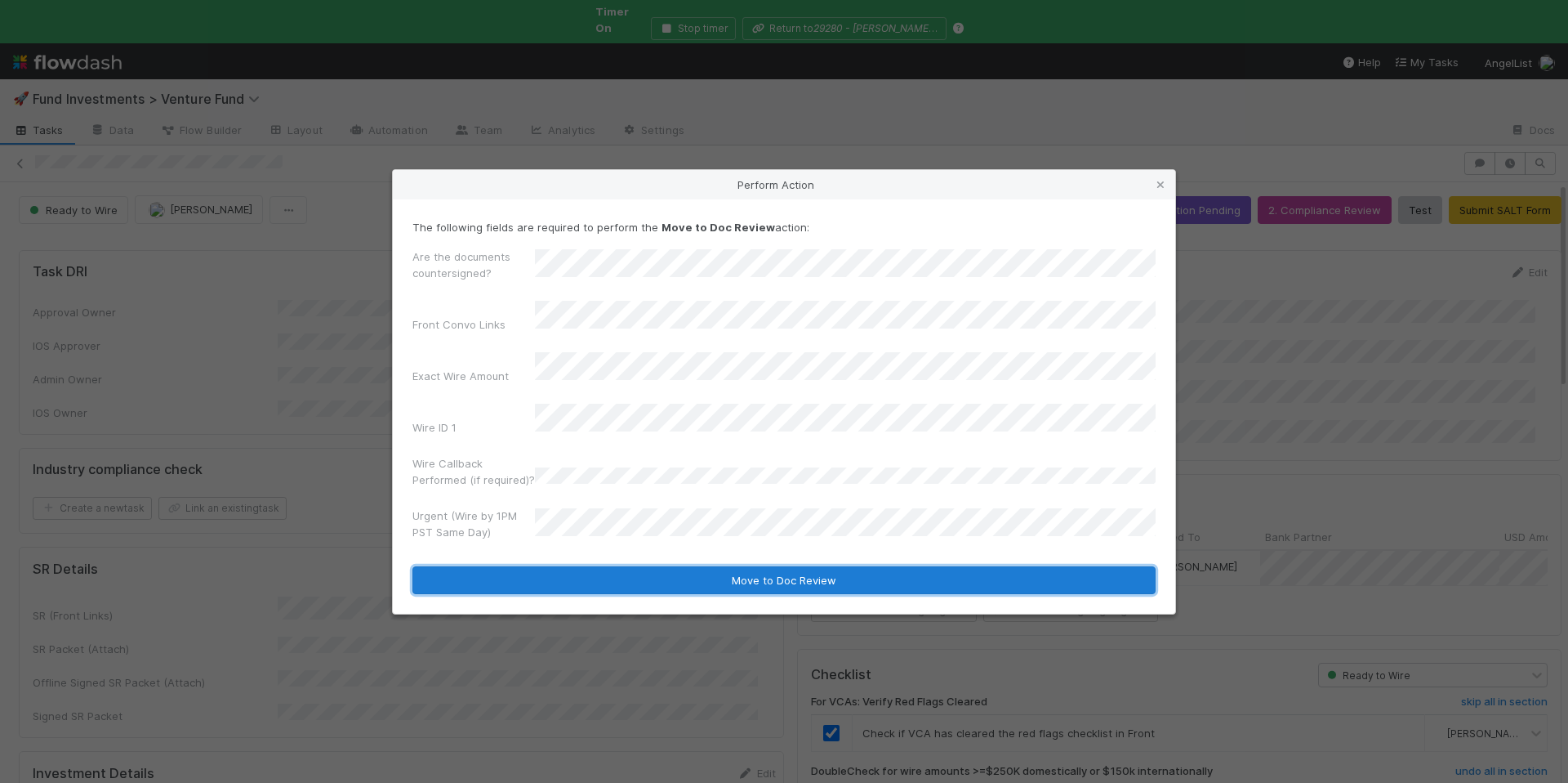
click at [738, 568] on button "Move to Doc Review" at bounding box center [784, 580] width 743 height 28
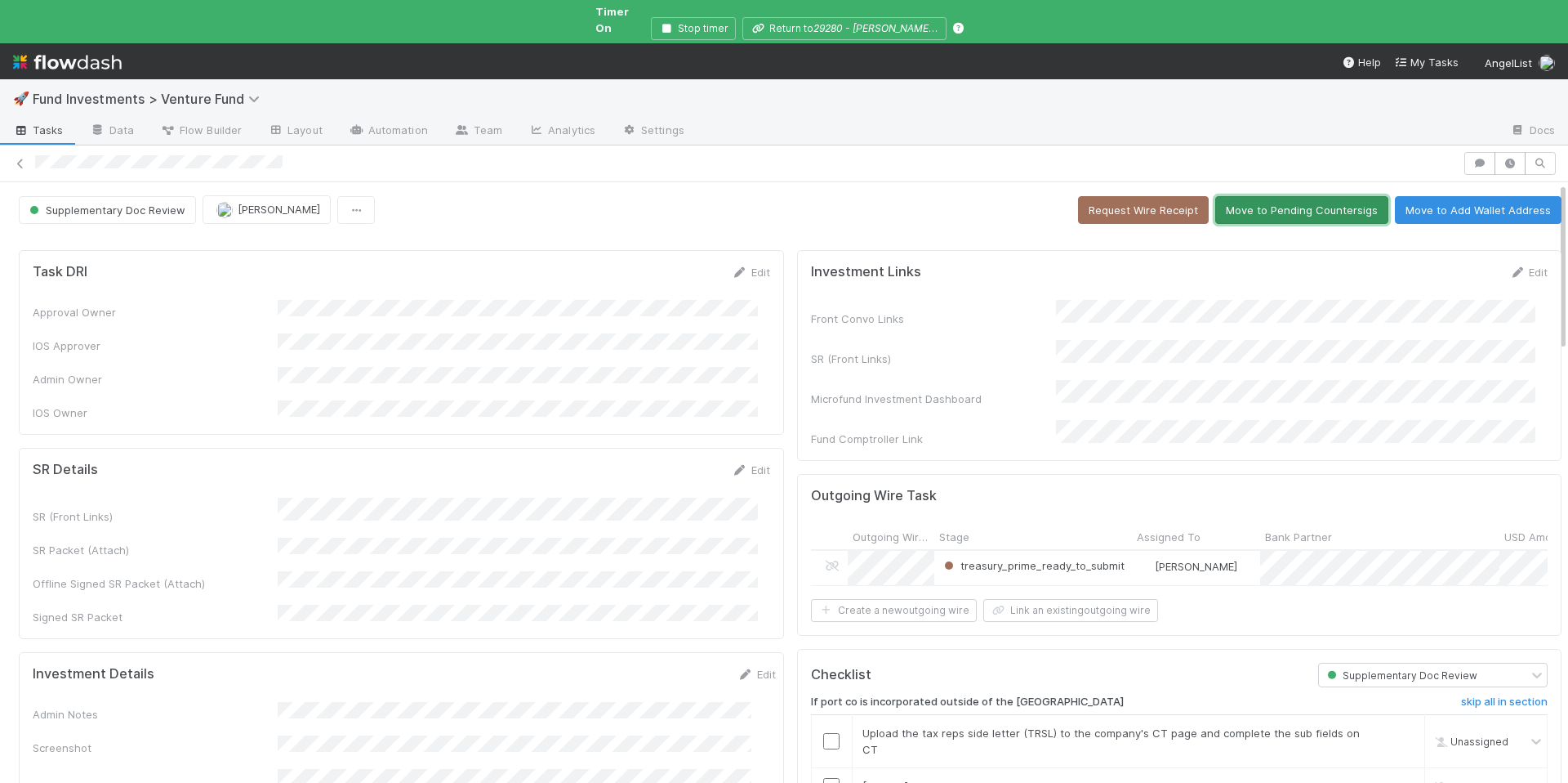
click at [1304, 196] on button "Move to Pending Countersigs" at bounding box center [1302, 210] width 174 height 28
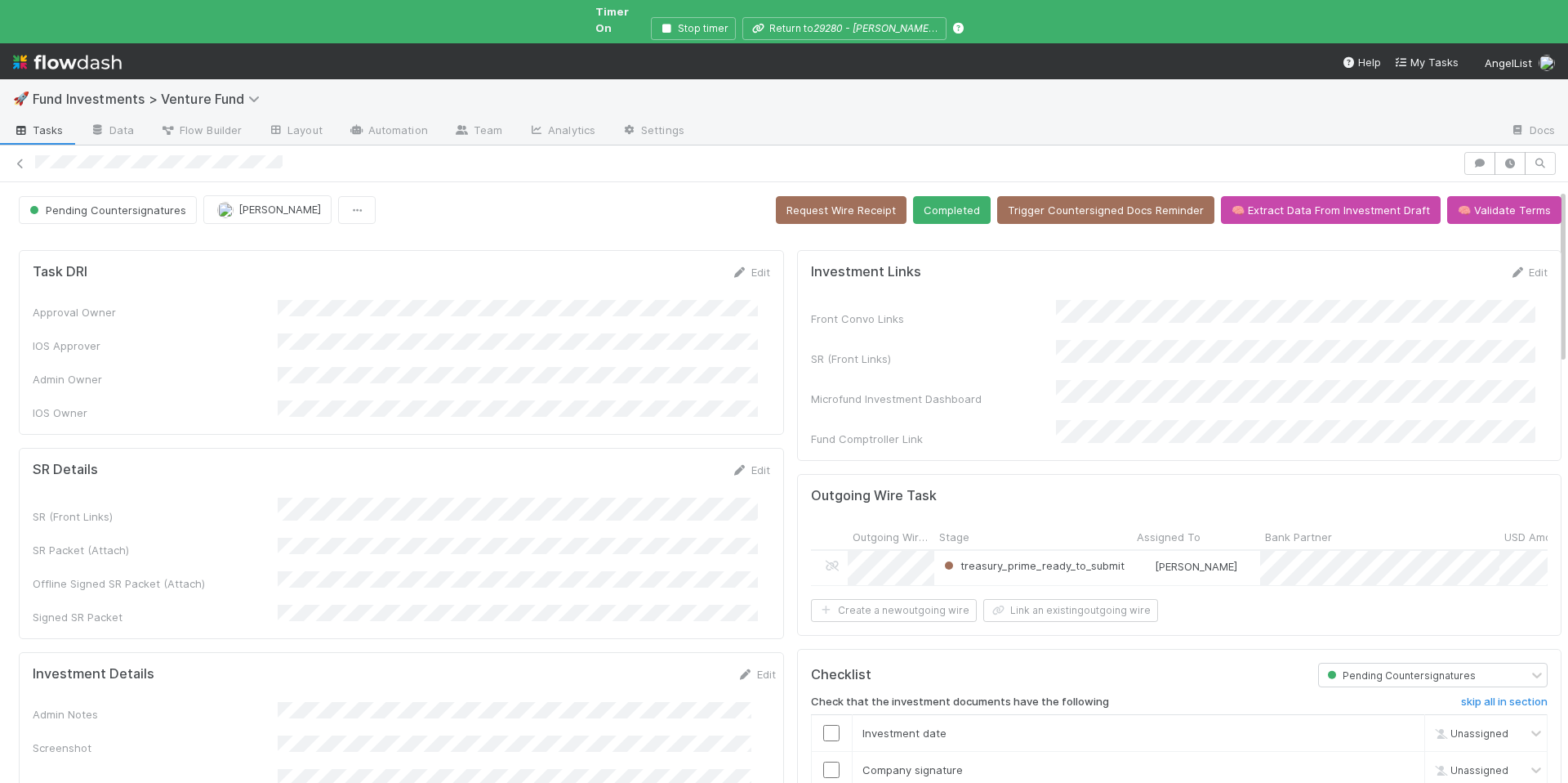
scroll to position [266, 0]
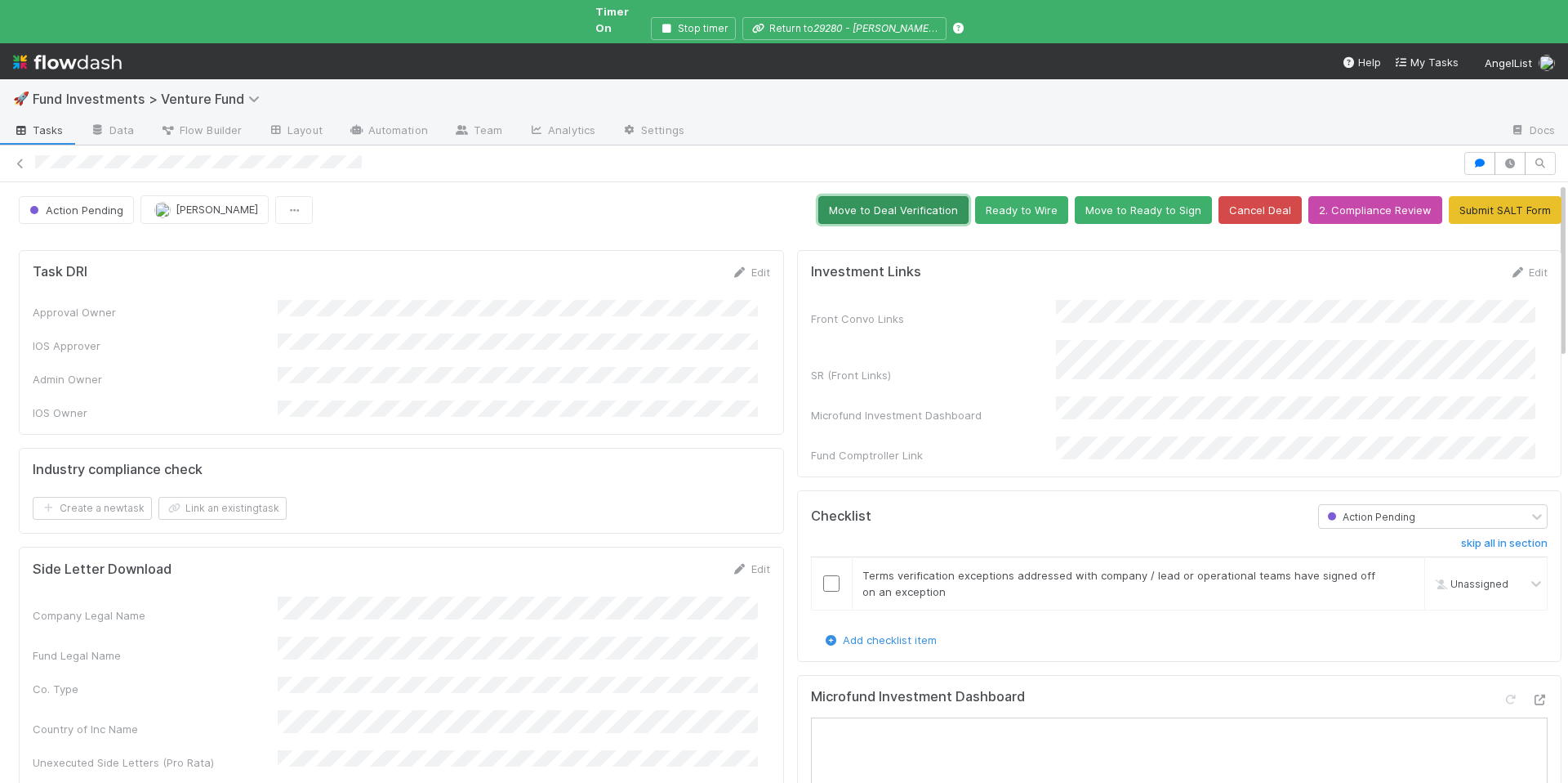
click at [877, 196] on button "Move to Deal Verification" at bounding box center [893, 210] width 150 height 28
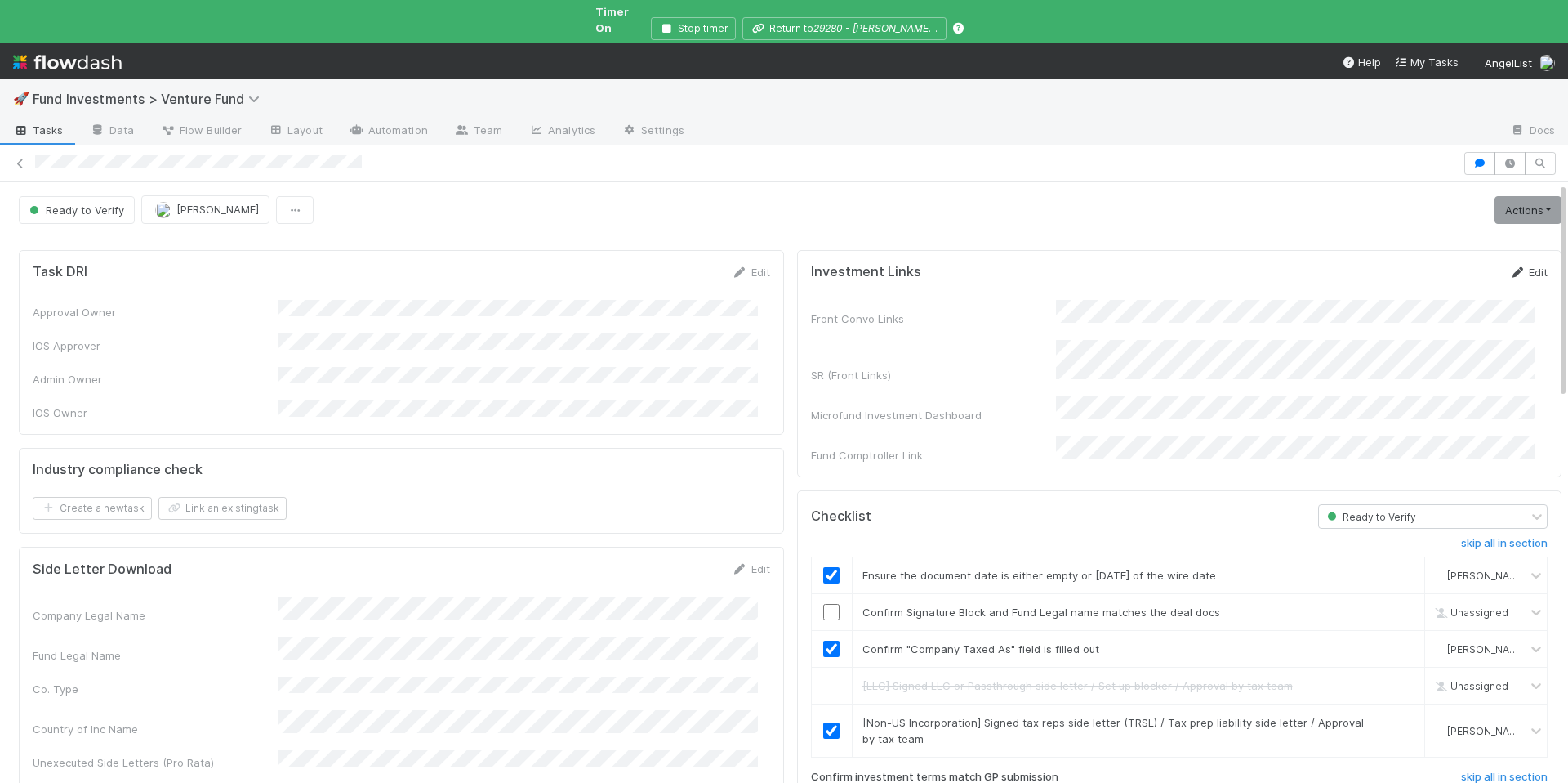
click at [1511, 266] on link "Edit" at bounding box center [1528, 272] width 39 height 13
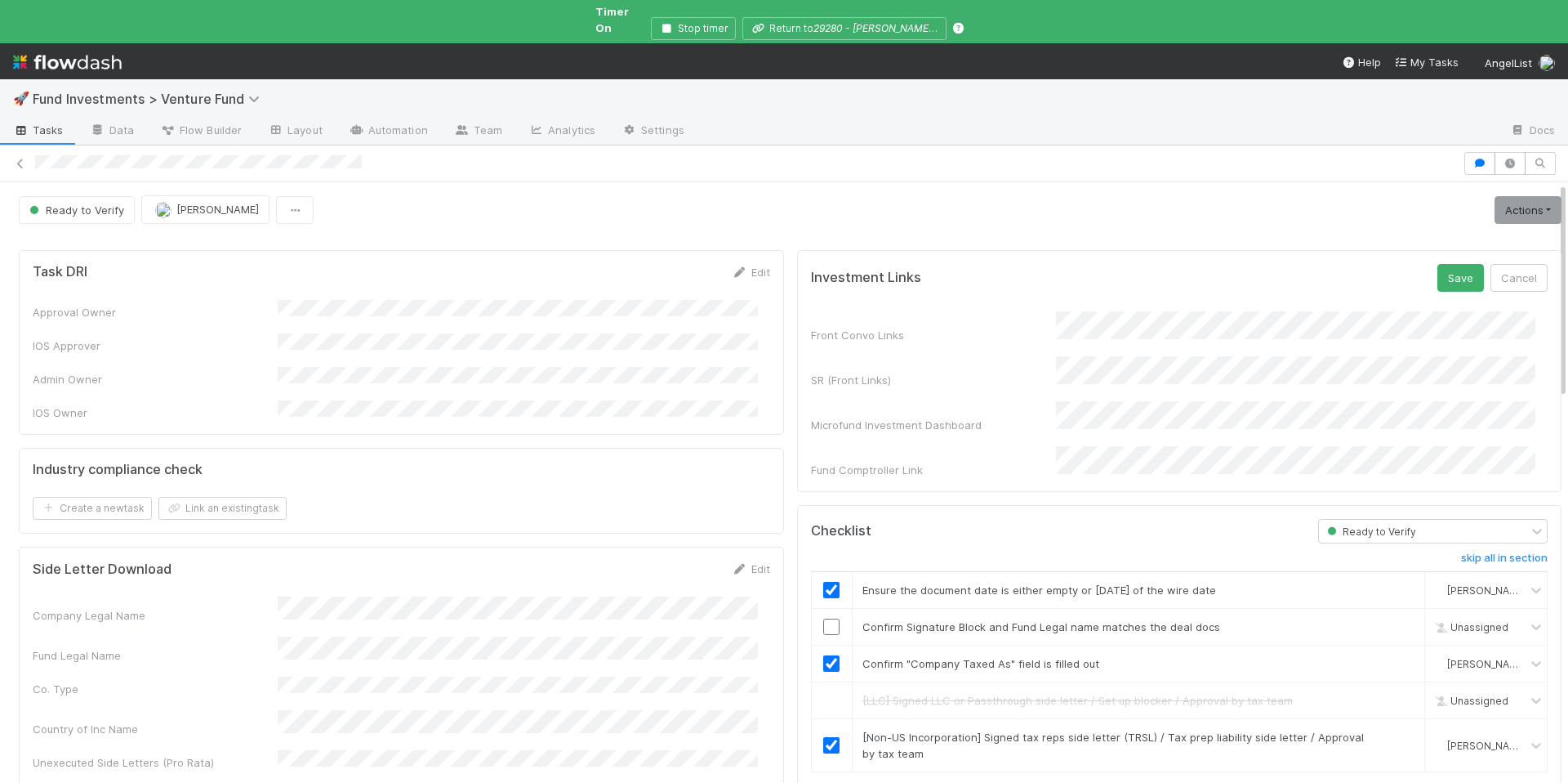
scroll to position [0, 5]
click at [1553, 365] on div "Ready to Verify [PERSON_NAME] Actions Move to Ready to Sign Action Pending Canc…" at bounding box center [784, 489] width 1568 height 614
click at [1433, 264] on button "Save" at bounding box center [1456, 278] width 47 height 28
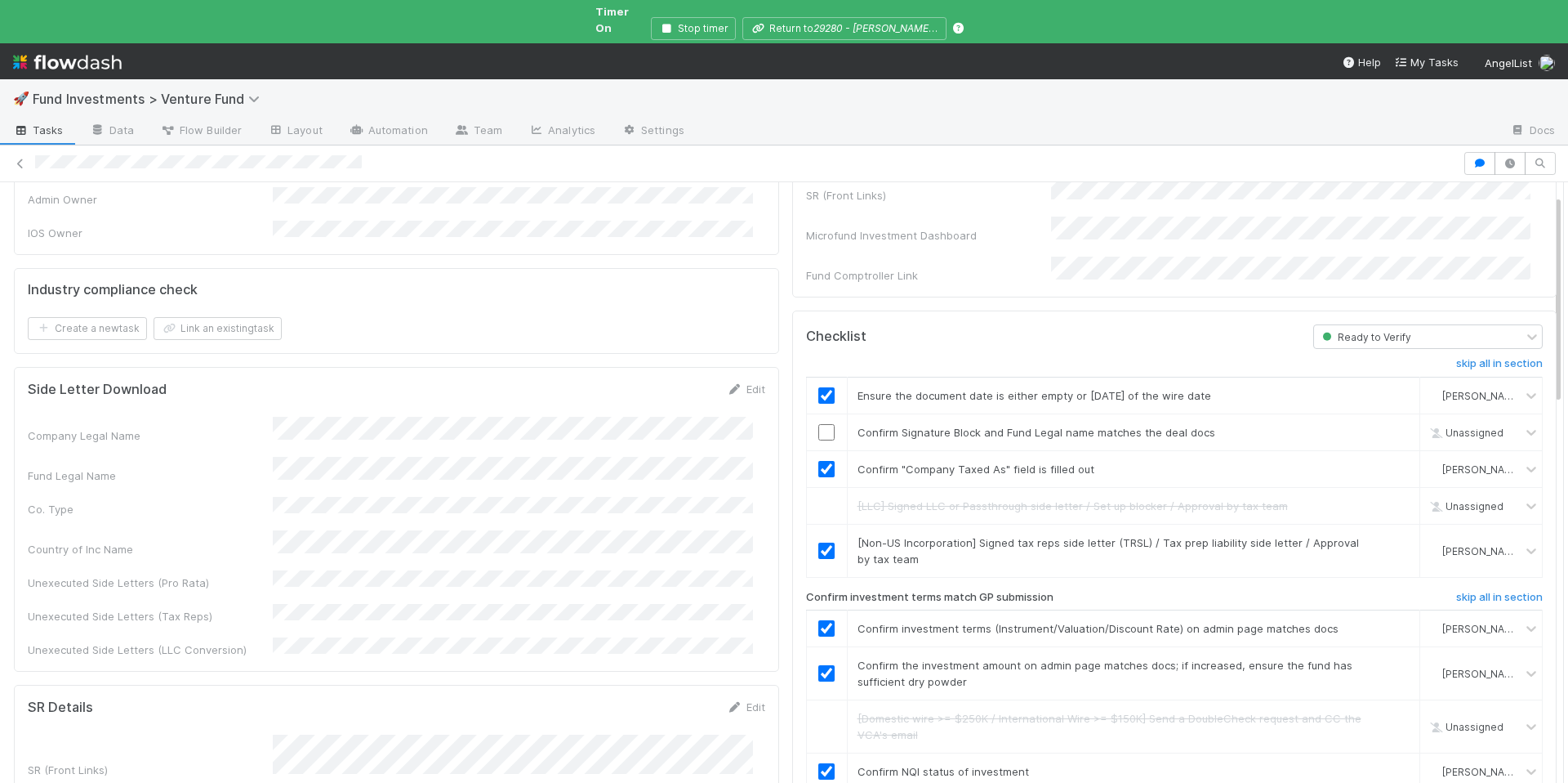
scroll to position [193, 0]
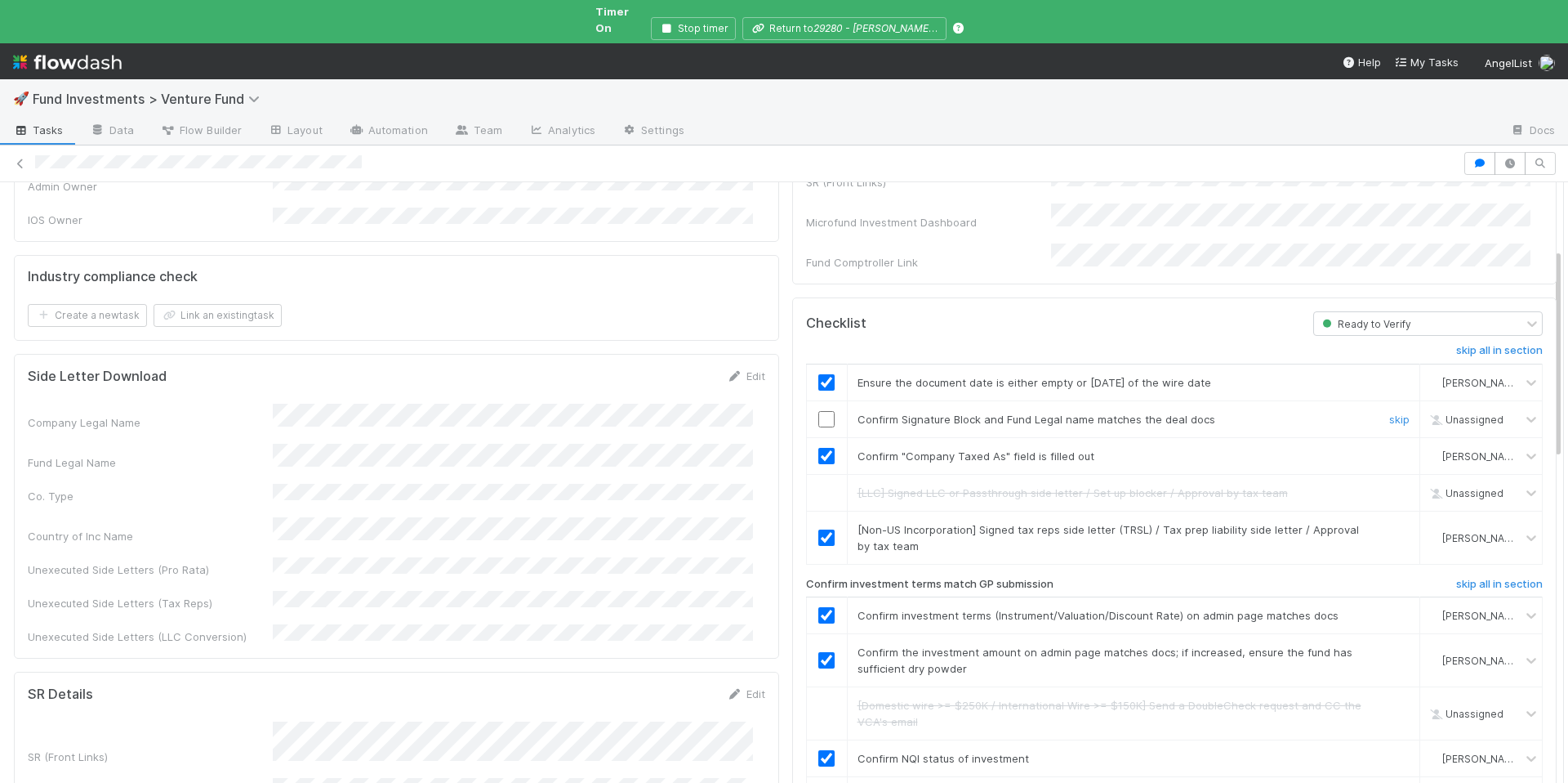
click at [819, 411] on input "checkbox" at bounding box center [827, 419] width 16 height 16
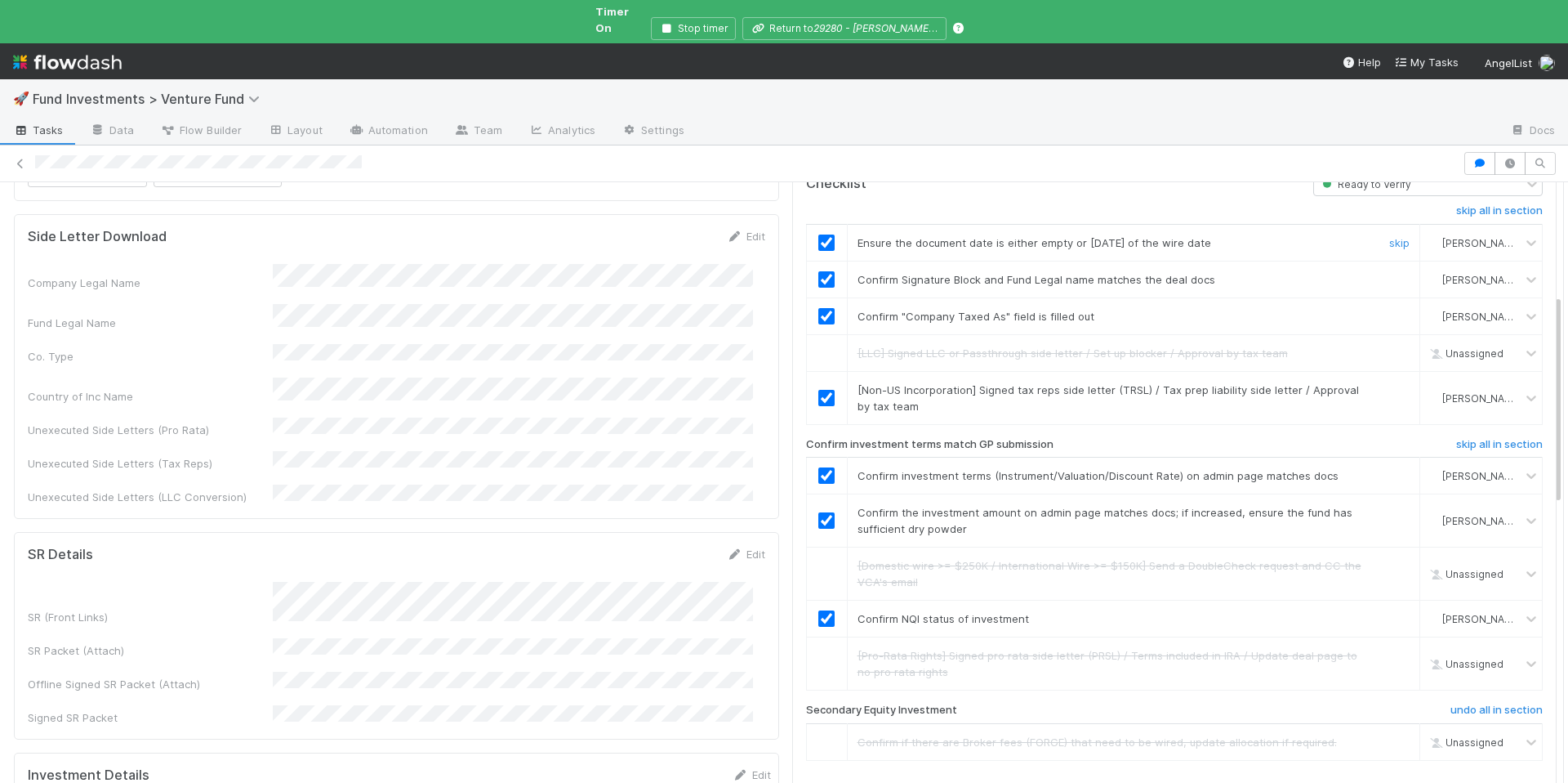
scroll to position [0, 0]
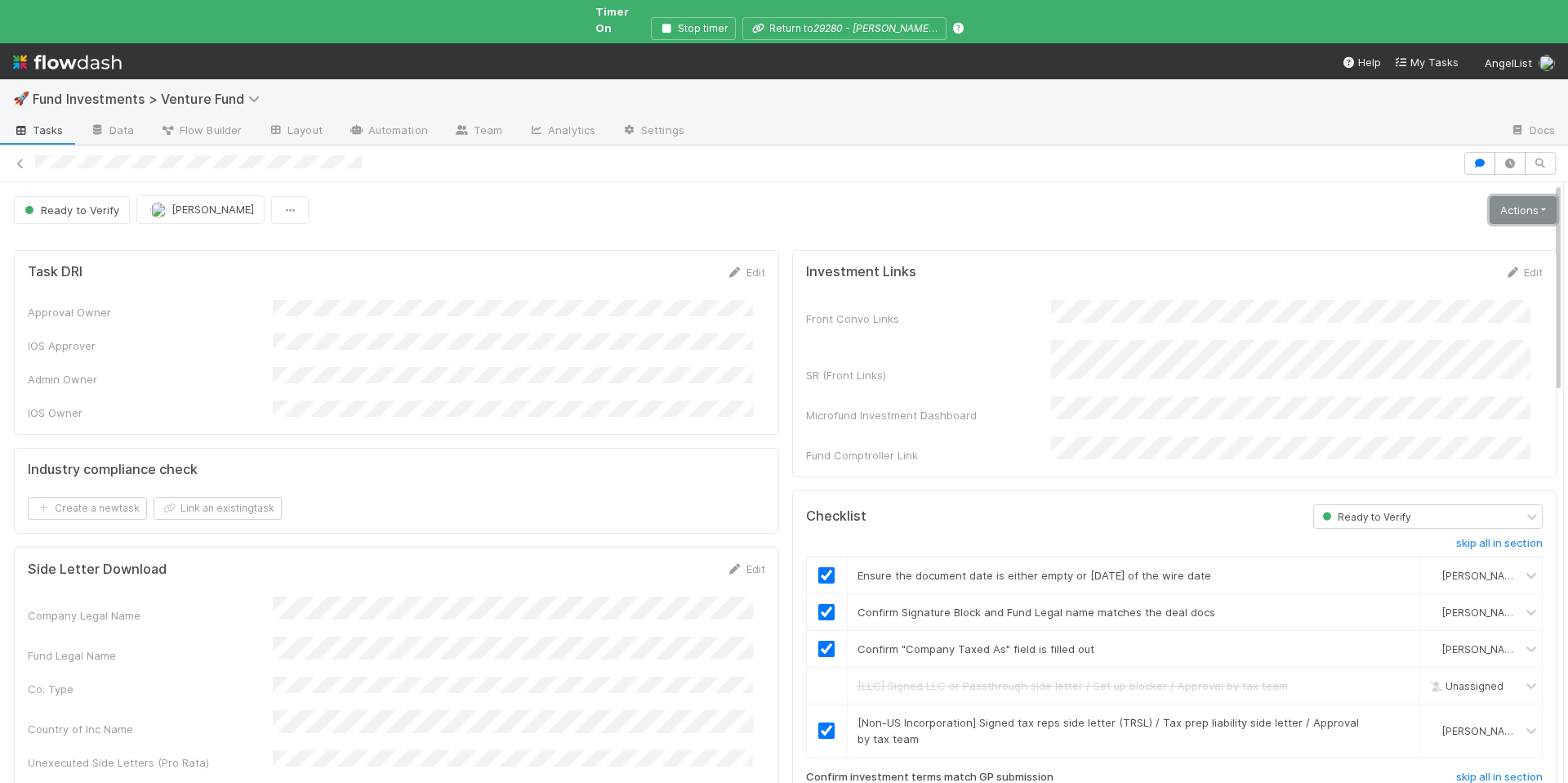
drag, startPoint x: 1488, startPoint y: 201, endPoint x: 1467, endPoint y: 206, distance: 21.6
click at [1490, 201] on link "Actions" at bounding box center [1522, 210] width 66 height 28
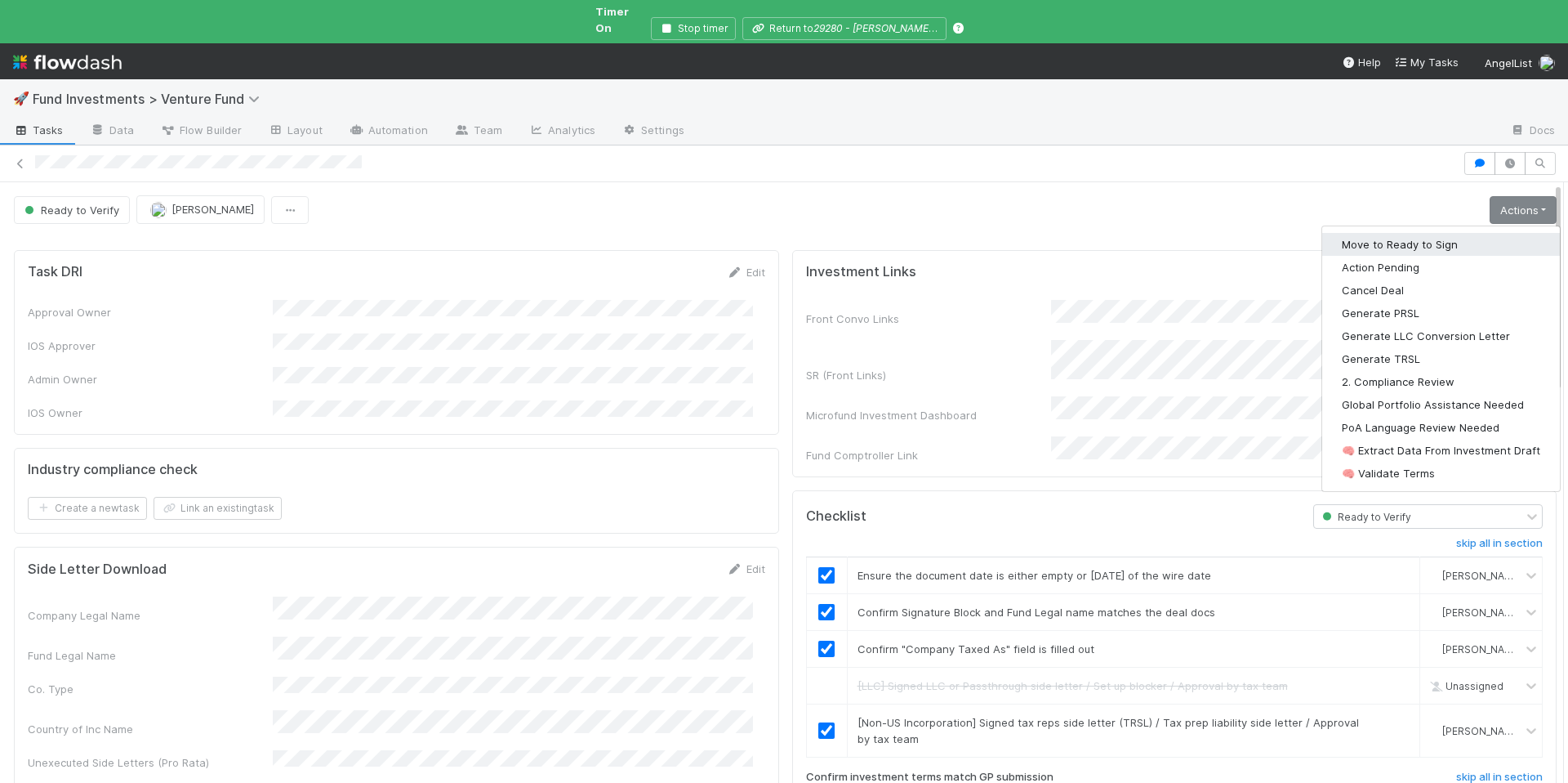
click at [1403, 233] on button "Move to Ready to Sign" at bounding box center [1442, 244] width 238 height 23
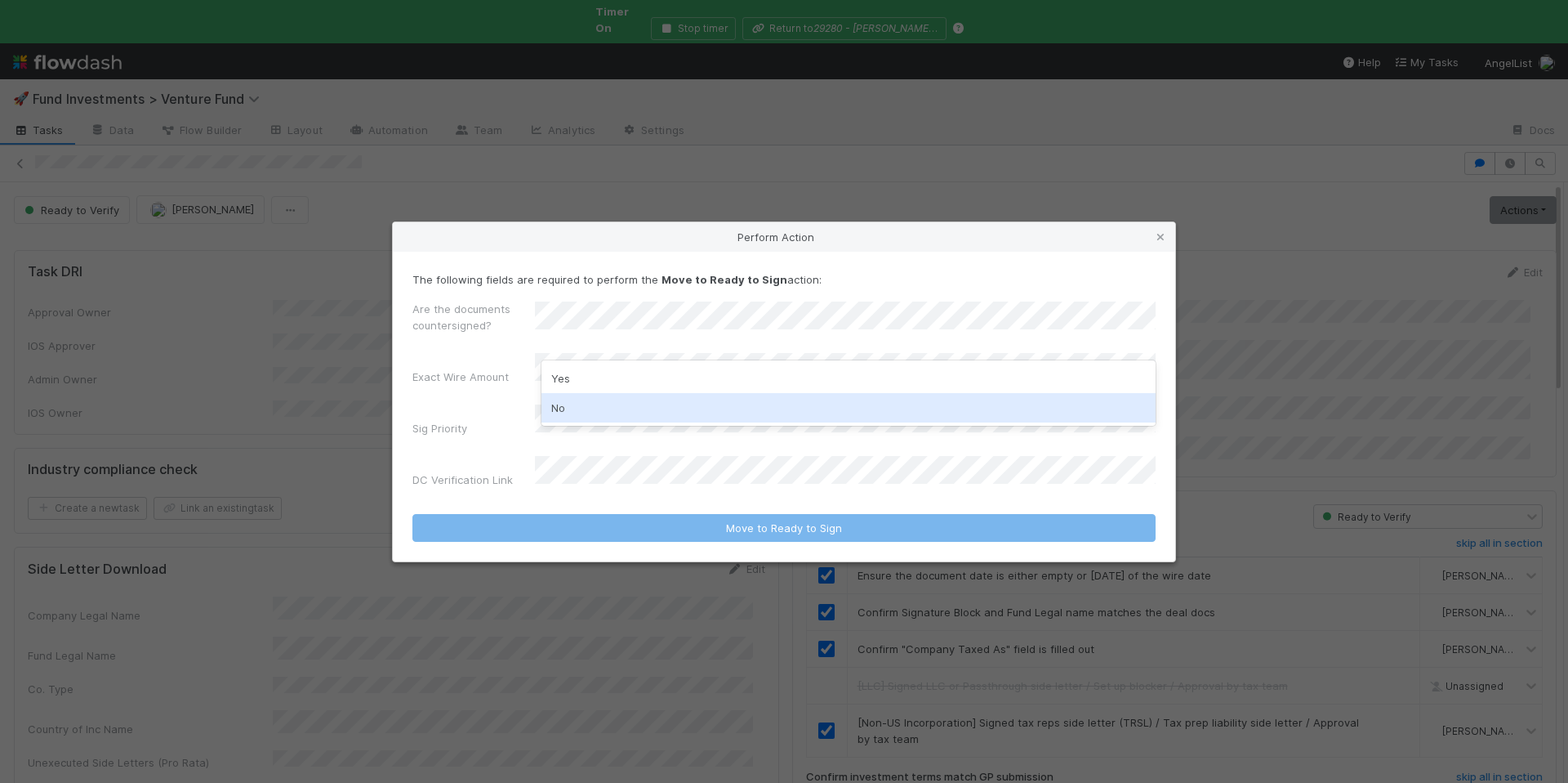
drag, startPoint x: 617, startPoint y: 405, endPoint x: 615, endPoint y: 395, distance: 10.2
click at [617, 404] on div "No" at bounding box center [849, 408] width 614 height 30
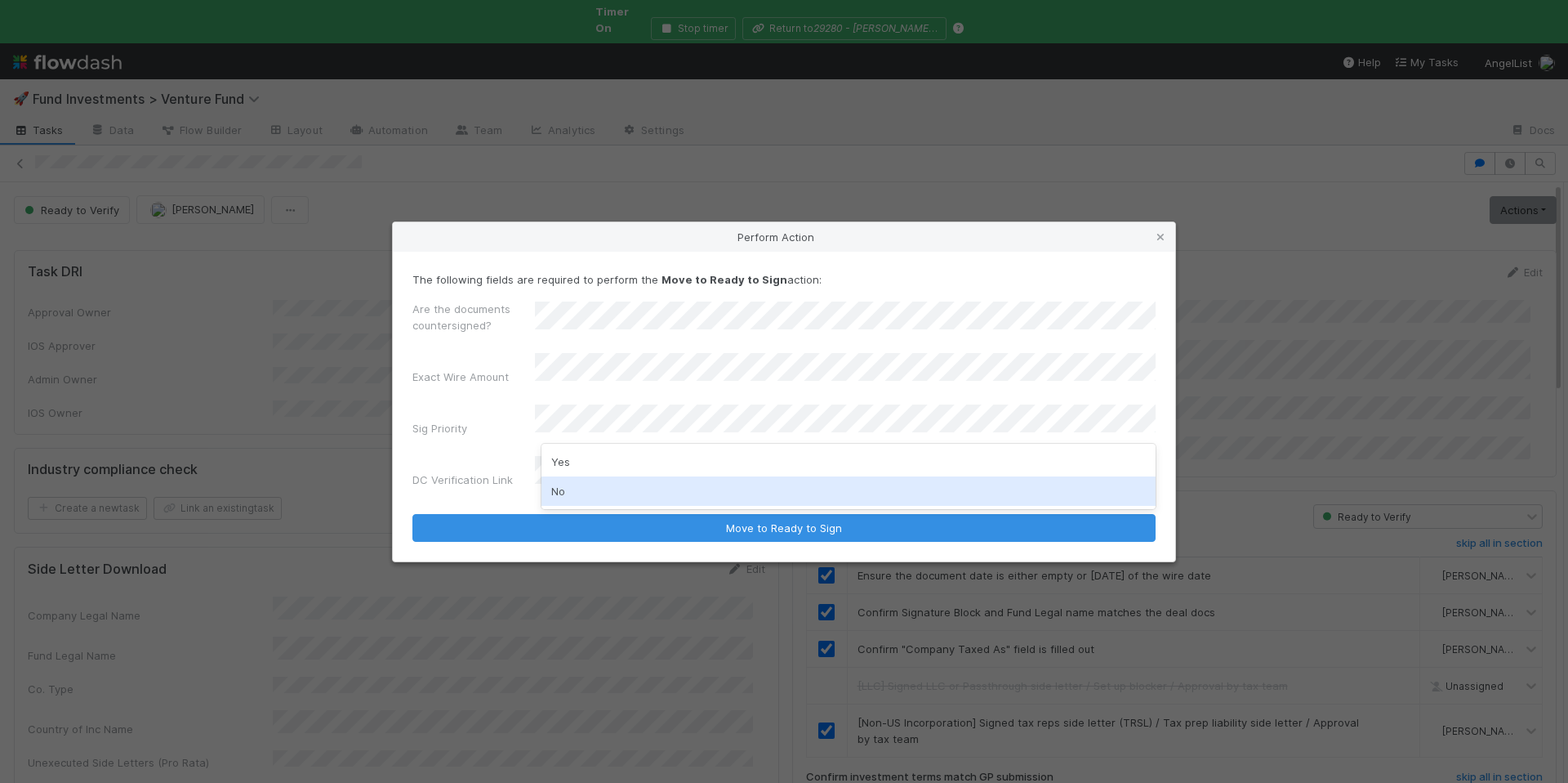
click at [593, 488] on div "No" at bounding box center [849, 491] width 614 height 30
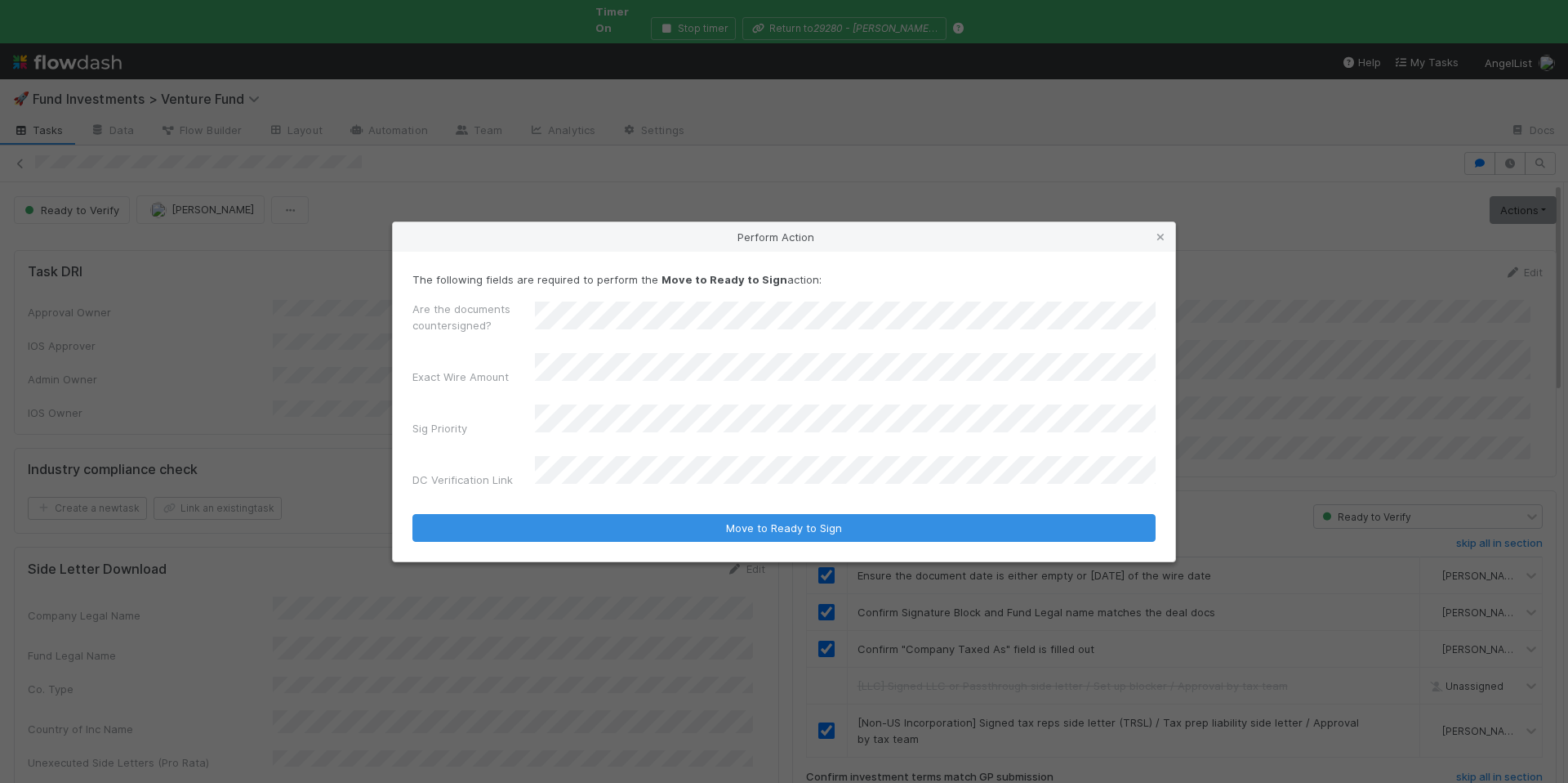
click at [668, 496] on form "The following fields are required to perform the Move to Ready to Sign action: …" at bounding box center [784, 406] width 743 height 270
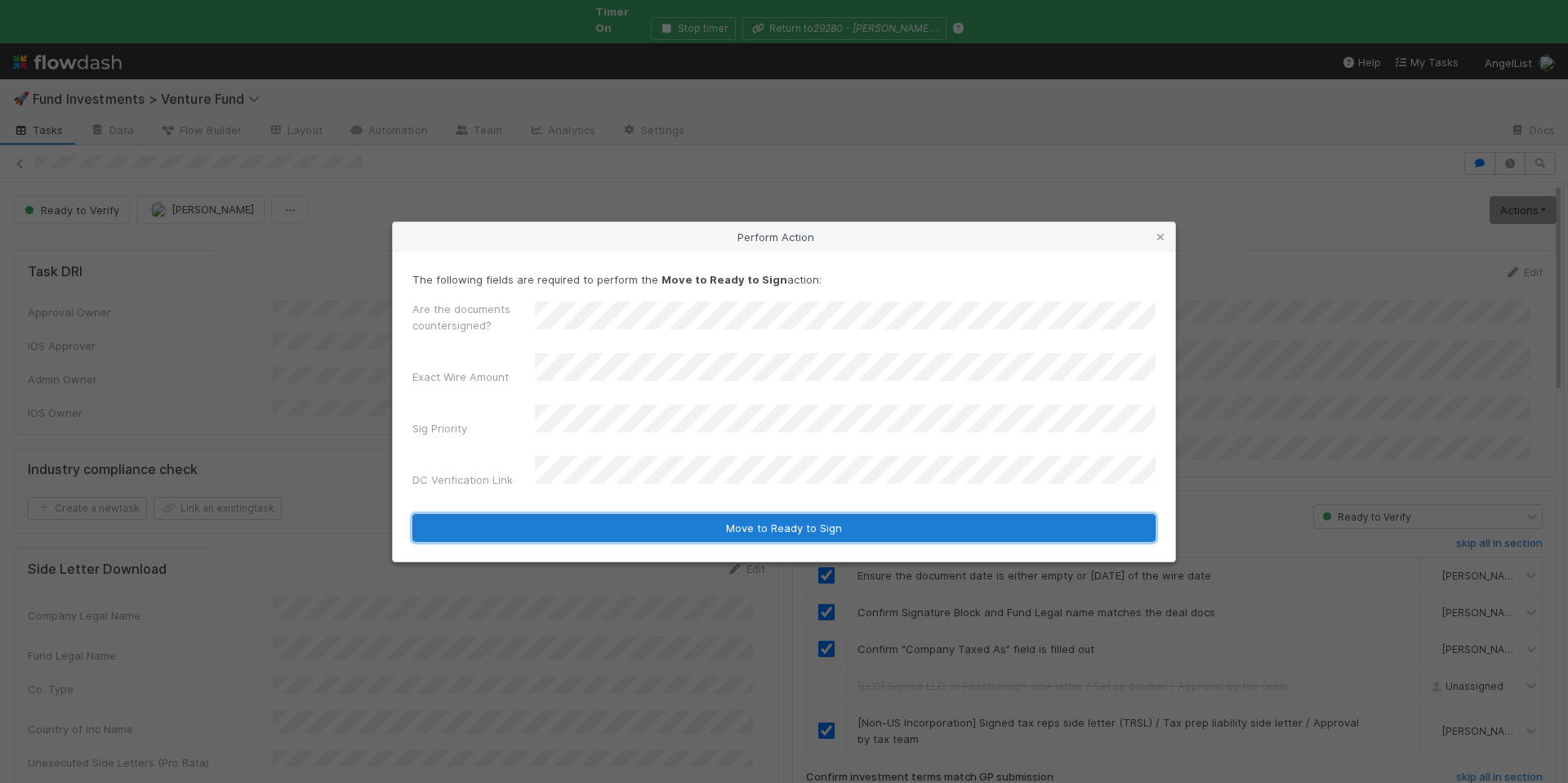
click at [672, 514] on button "Move to Ready to Sign" at bounding box center [784, 528] width 743 height 28
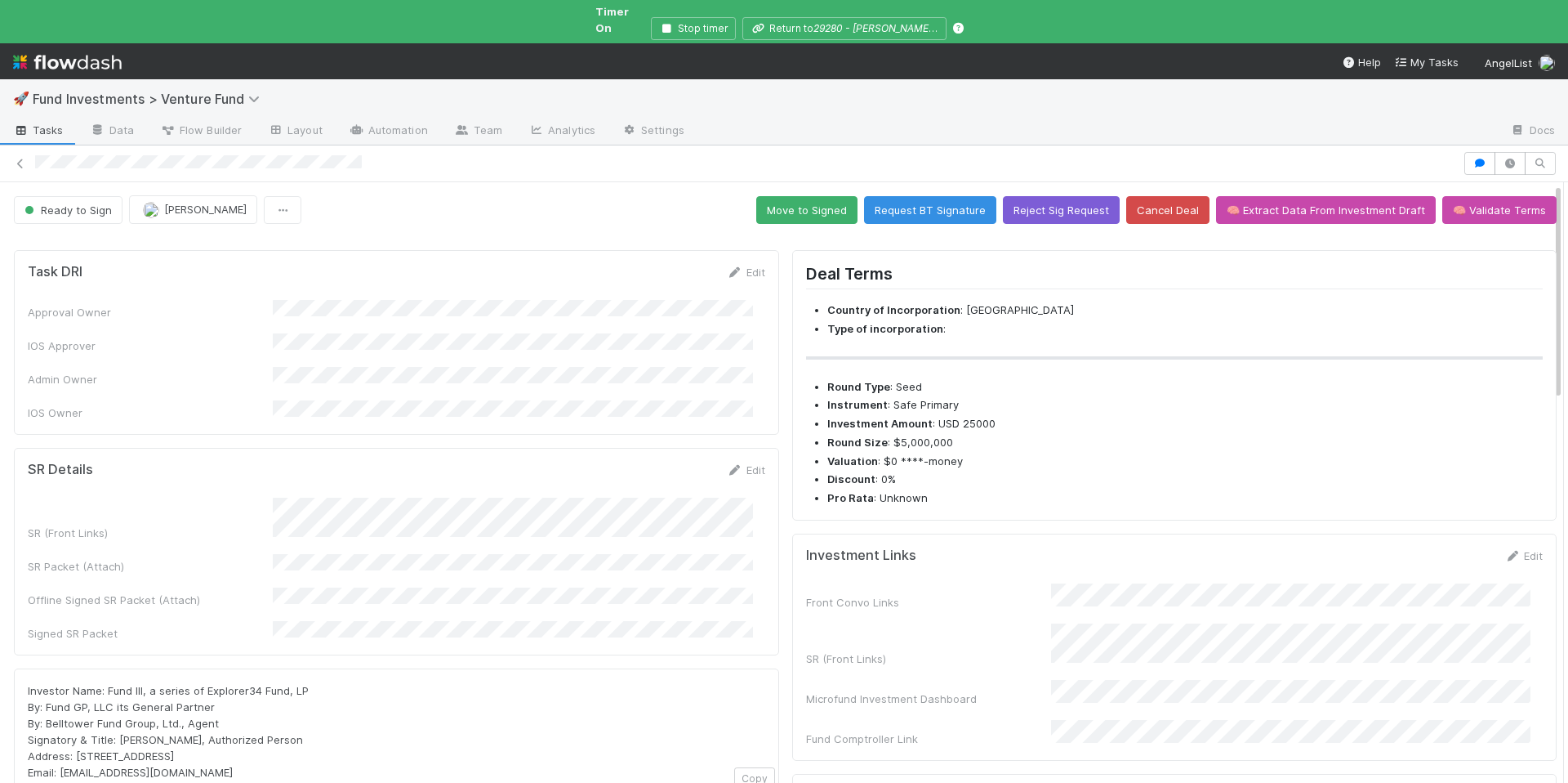
scroll to position [252, 0]
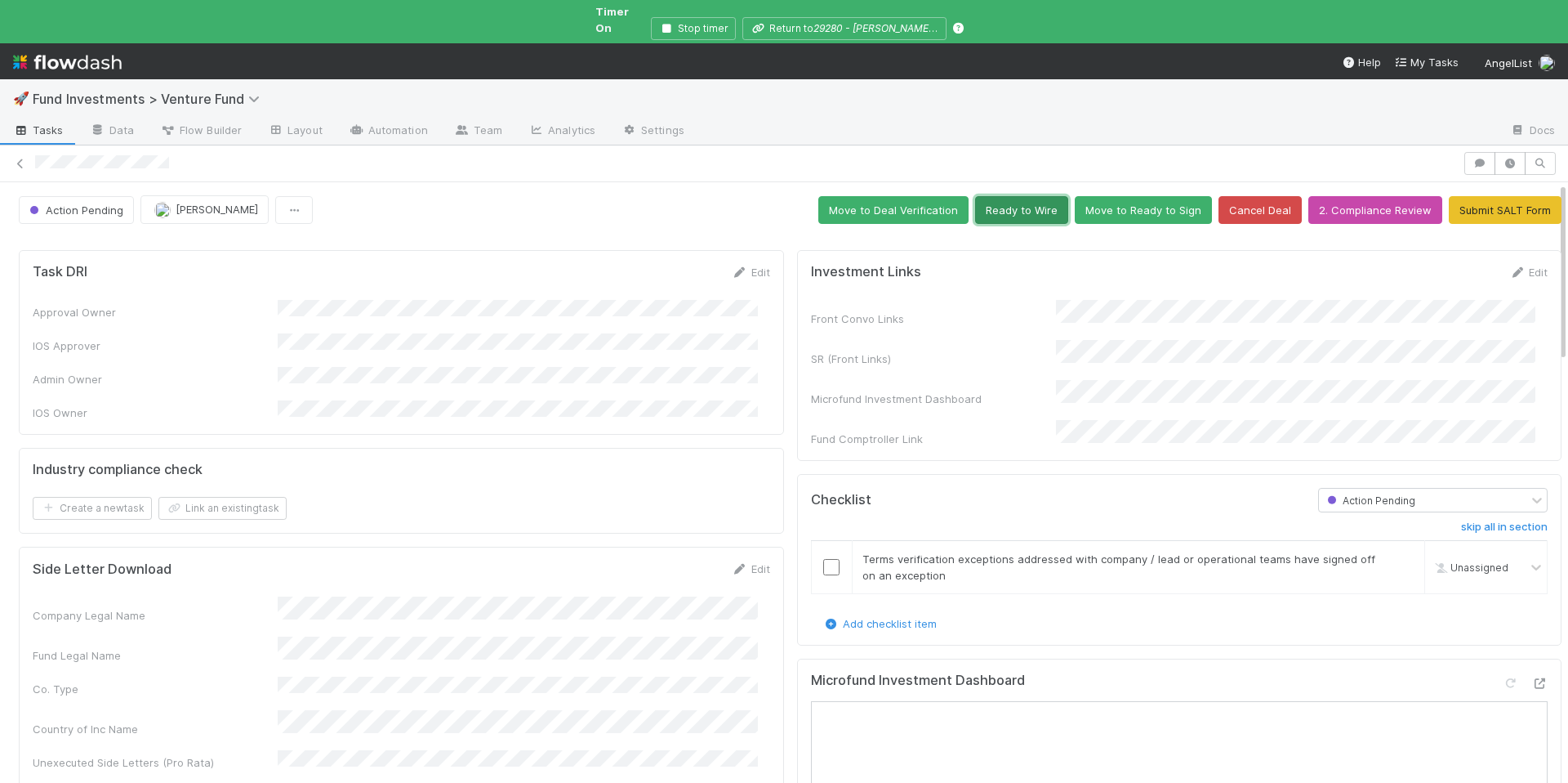
click at [997, 196] on button "Ready to Wire" at bounding box center [1022, 210] width 93 height 28
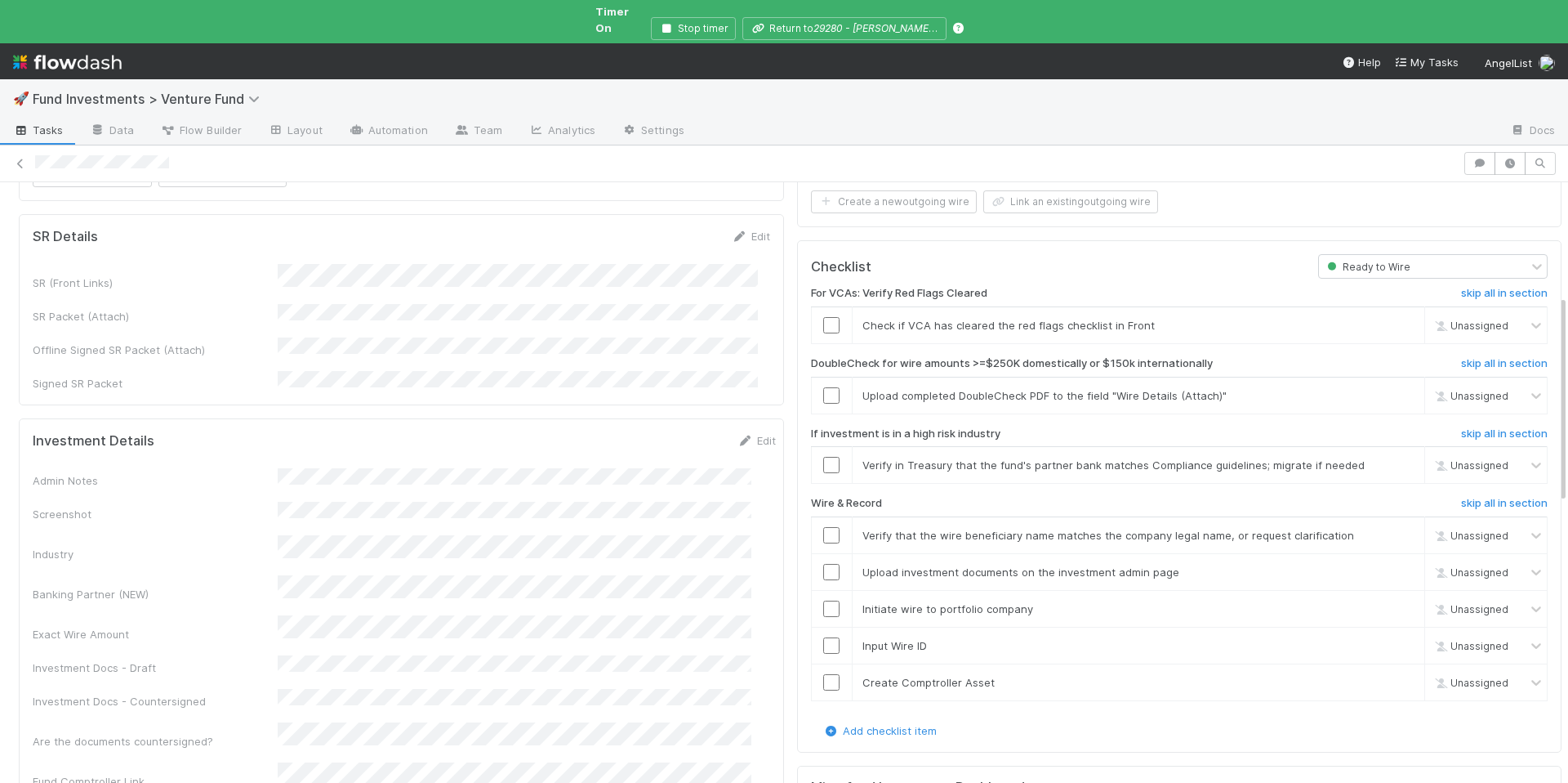
scroll to position [333, 0]
click at [824, 317] on input "checkbox" at bounding box center [832, 325] width 16 height 16
click at [1448, 319] on span "[PERSON_NAME]" at bounding box center [1488, 325] width 80 height 12
type input "[PERSON_NAME]"
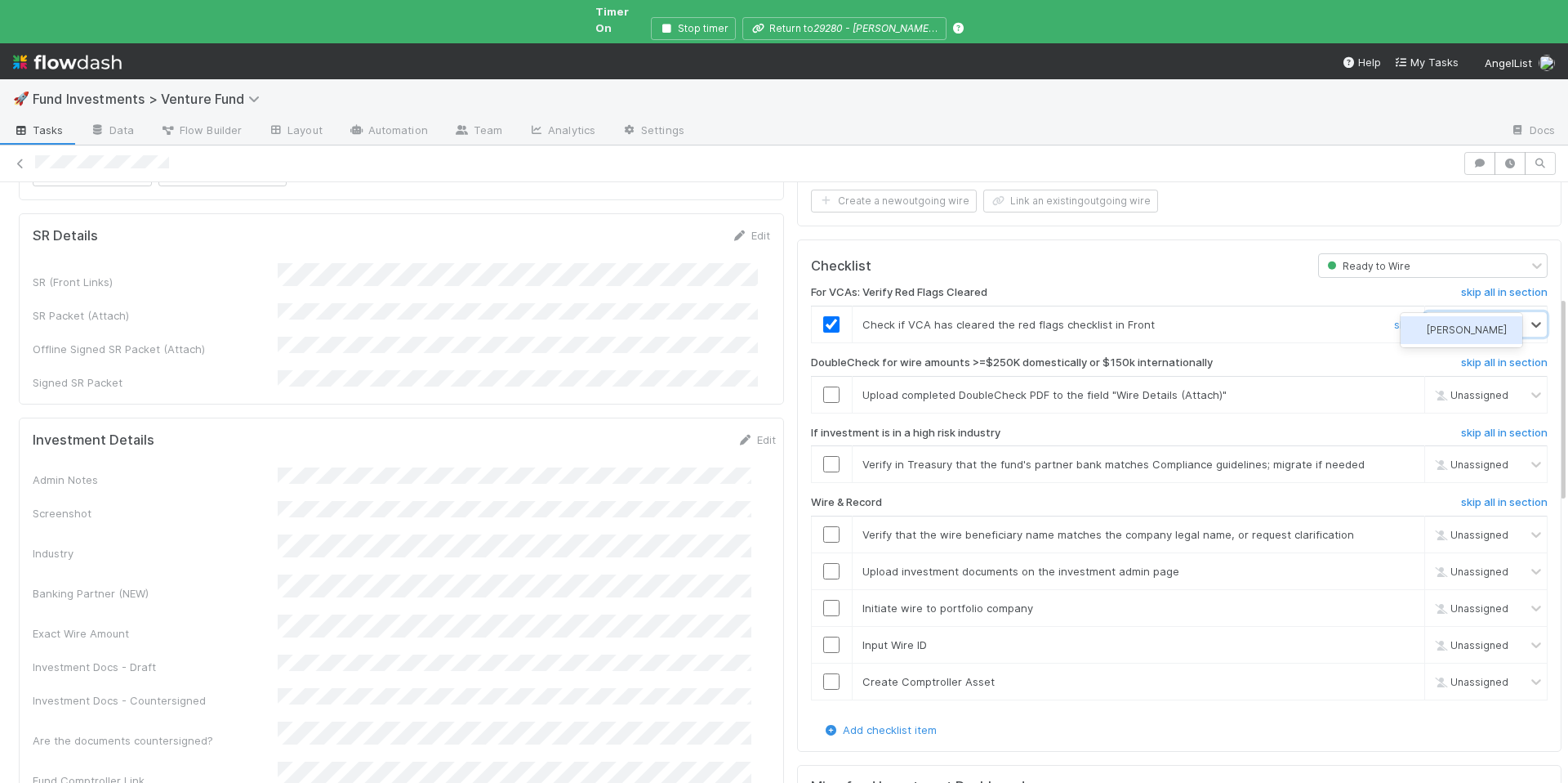
drag, startPoint x: 1450, startPoint y: 330, endPoint x: 1422, endPoint y: 327, distance: 28.2
click at [1449, 330] on span "[PERSON_NAME]" at bounding box center [1467, 329] width 80 height 12
click at [824, 386] on input "checkbox" at bounding box center [832, 394] width 16 height 16
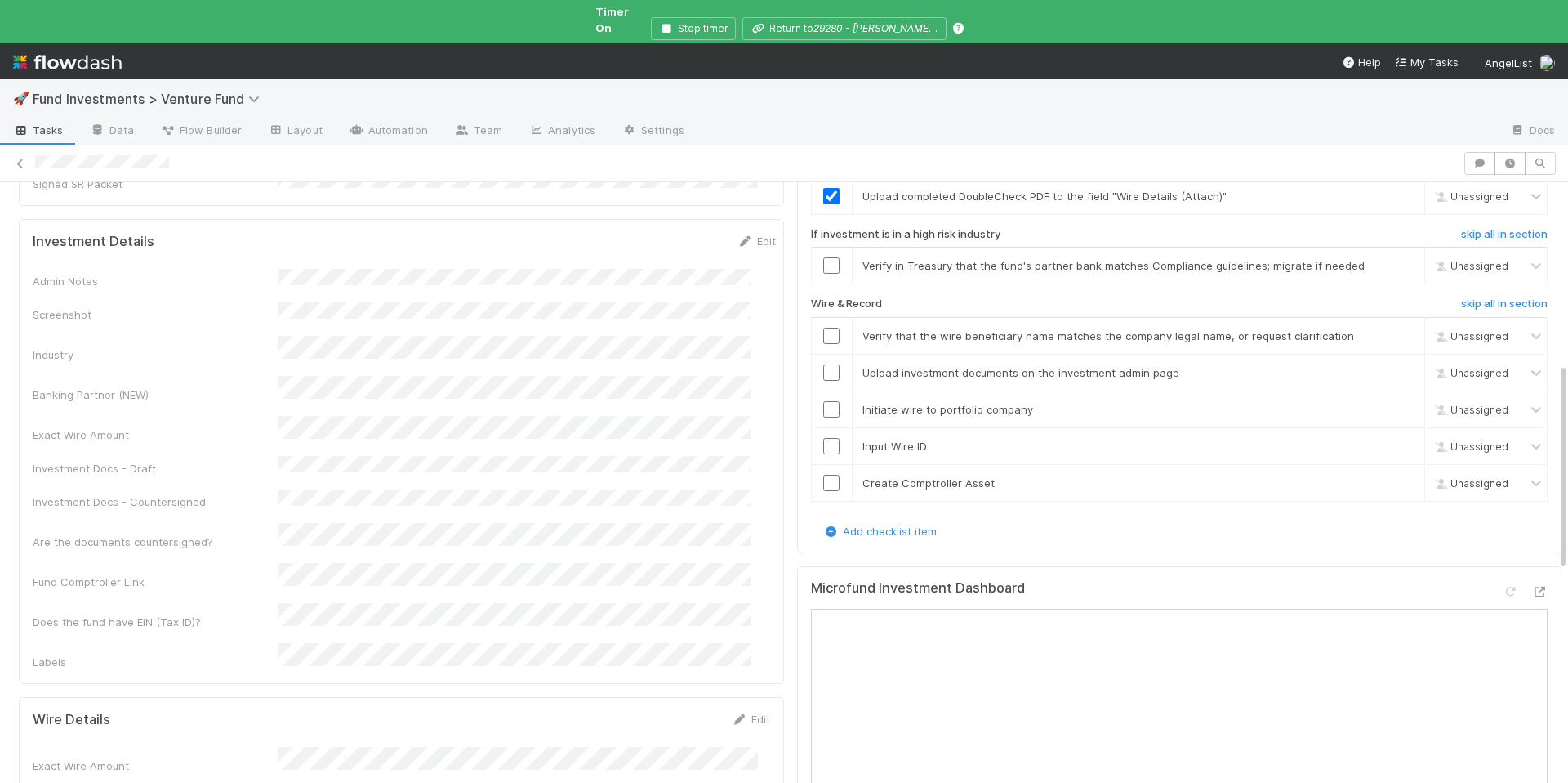
checkbox input "true"
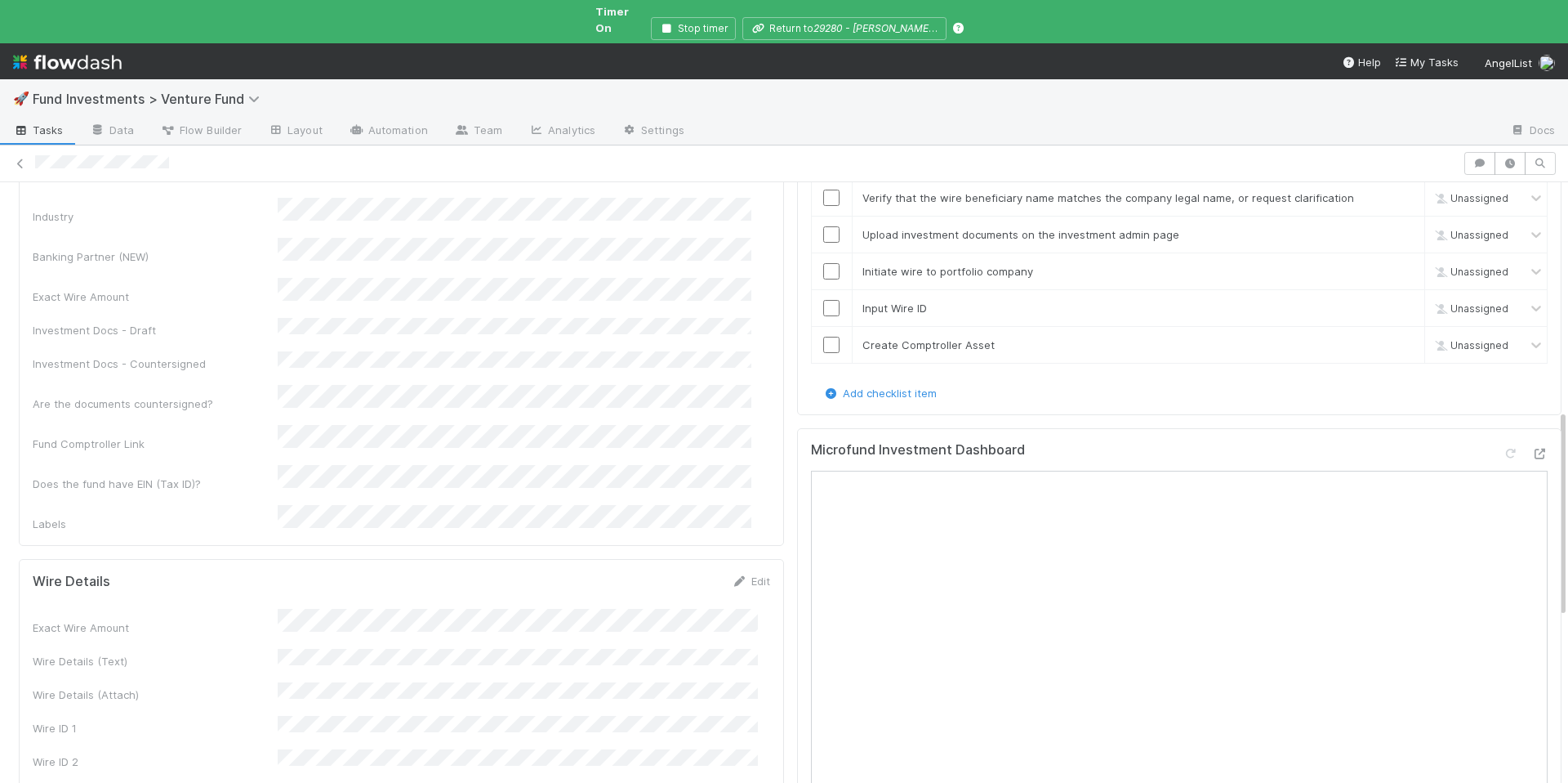
scroll to position [671, 0]
click at [748, 574] on link "Edit" at bounding box center [751, 580] width 39 height 13
drag, startPoint x: 663, startPoint y: 496, endPoint x: 670, endPoint y: 492, distance: 8.1
click at [663, 572] on button "Save" at bounding box center [683, 586] width 47 height 28
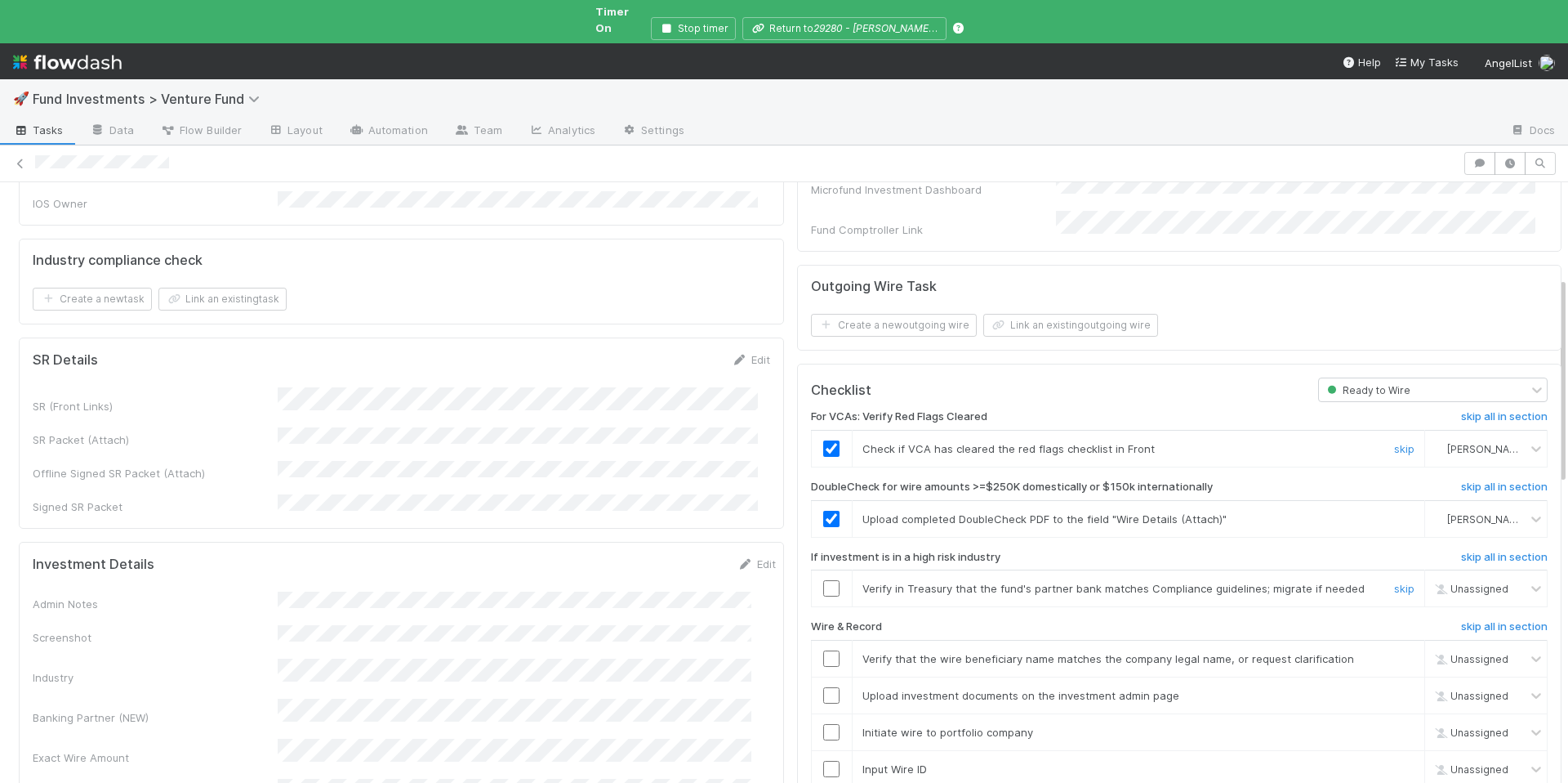
scroll to position [208, 0]
click at [826, 581] on input "checkbox" at bounding box center [832, 588] width 16 height 16
click at [824, 651] on input "checkbox" at bounding box center [832, 659] width 16 height 16
click at [824, 688] on input "checkbox" at bounding box center [832, 696] width 16 height 16
click at [824, 724] on input "checkbox" at bounding box center [832, 732] width 16 height 16
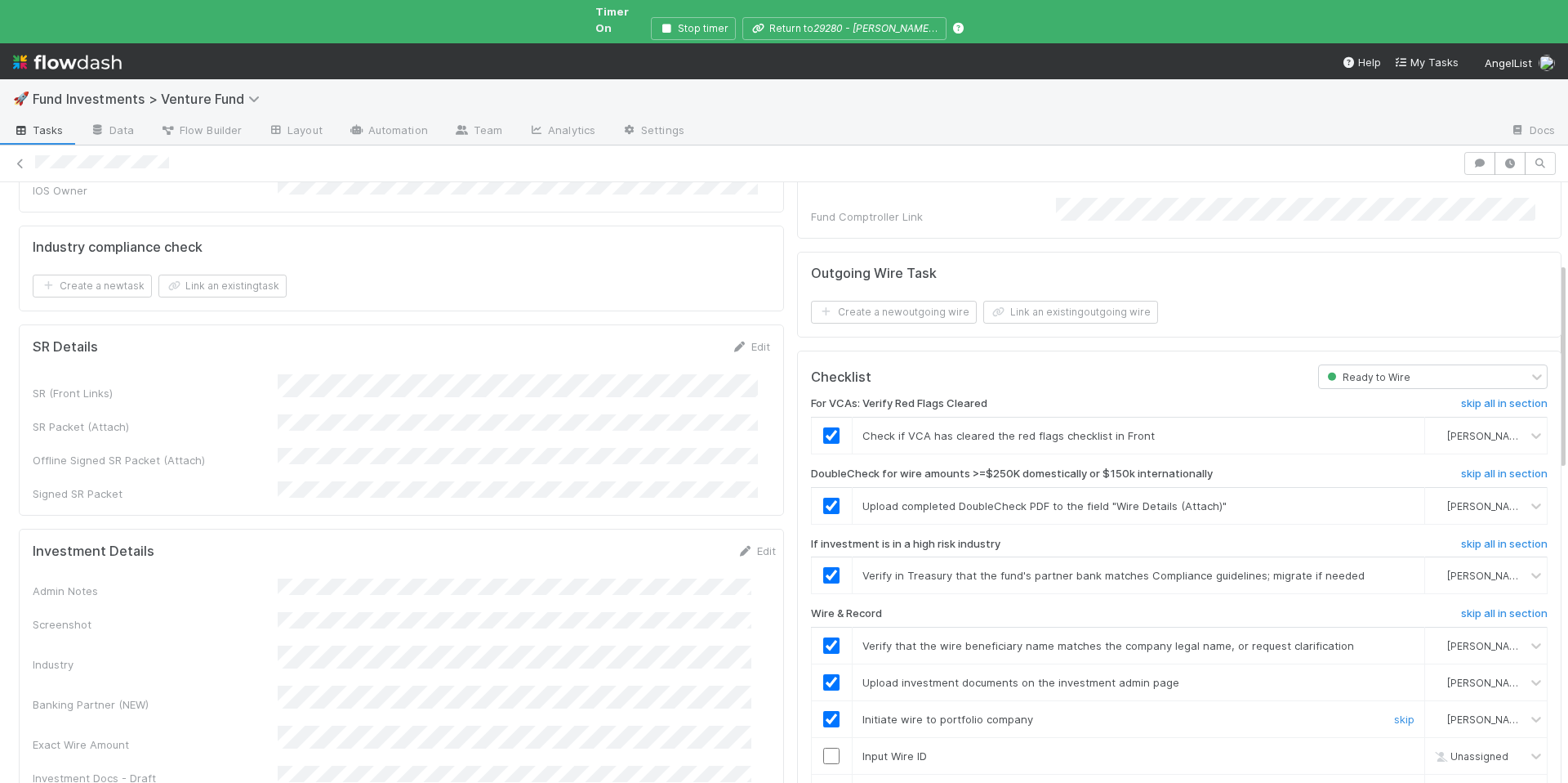
scroll to position [238, 0]
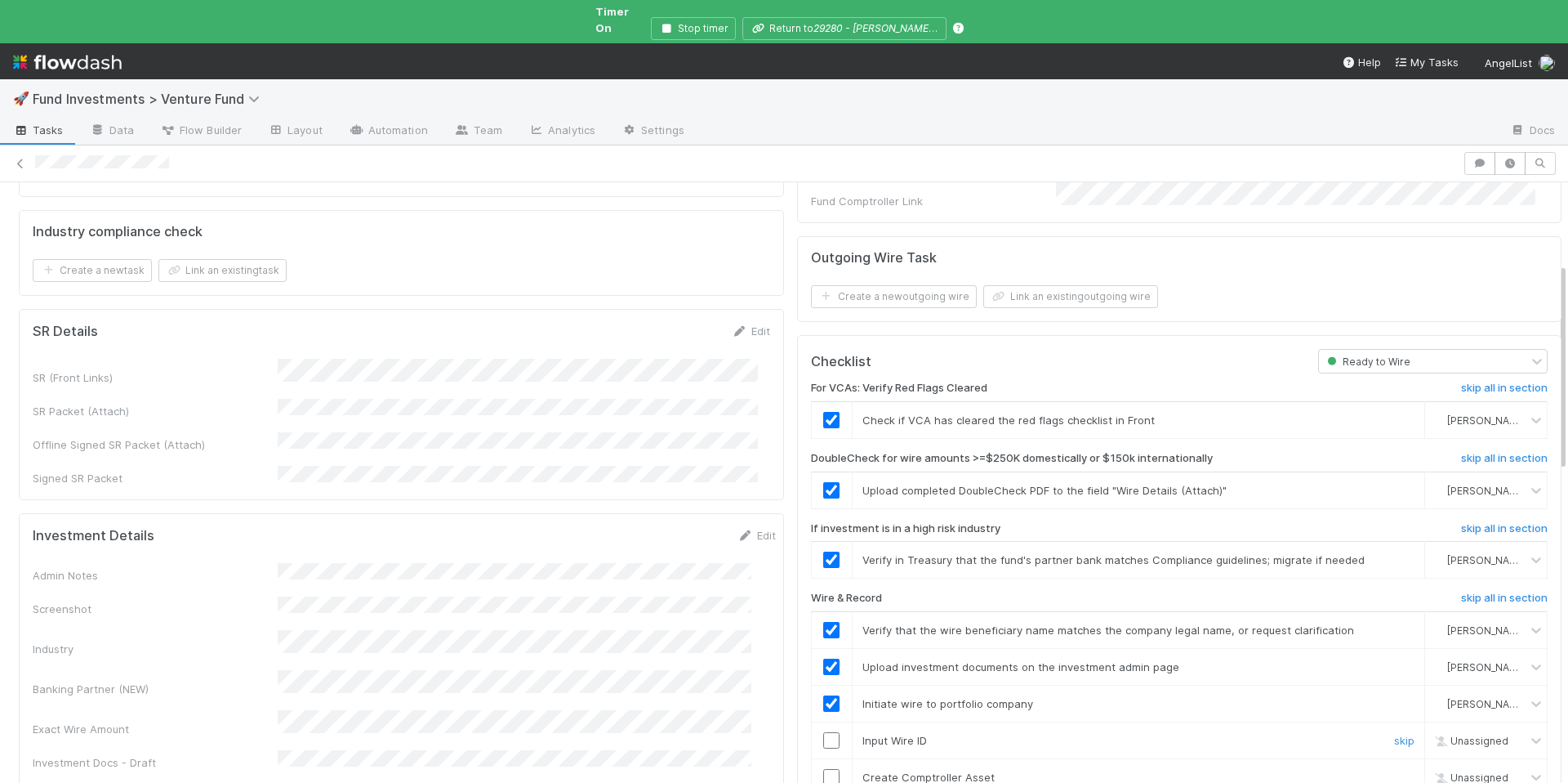
click at [824, 732] on input "checkbox" at bounding box center [832, 740] width 16 height 16
click at [824, 769] on input "checkbox" at bounding box center [832, 777] width 16 height 16
click at [824, 732] on input "checkbox" at bounding box center [832, 740] width 16 height 16
click at [824, 769] on input "checkbox" at bounding box center [832, 777] width 16 height 16
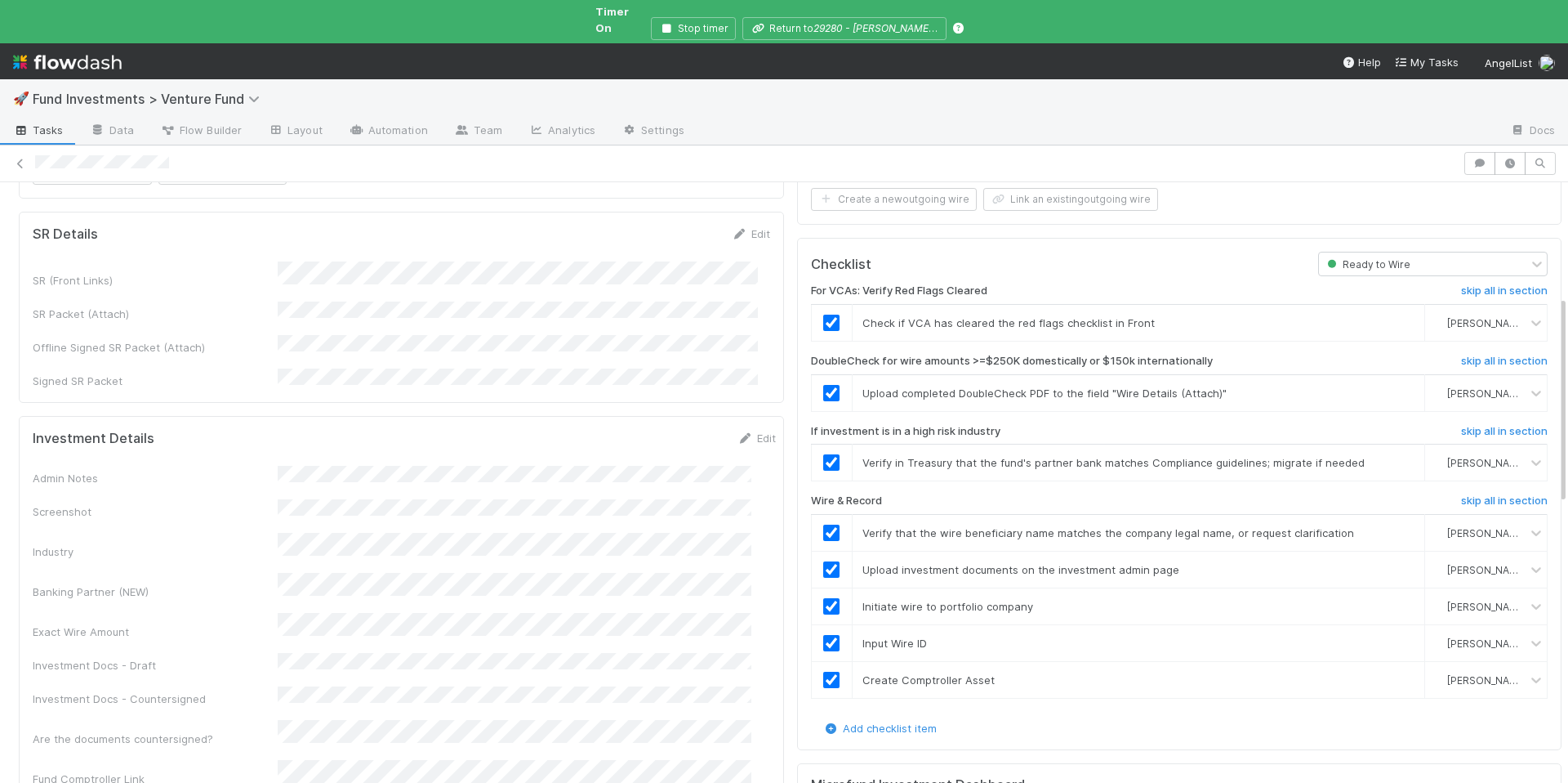
scroll to position [0, 0]
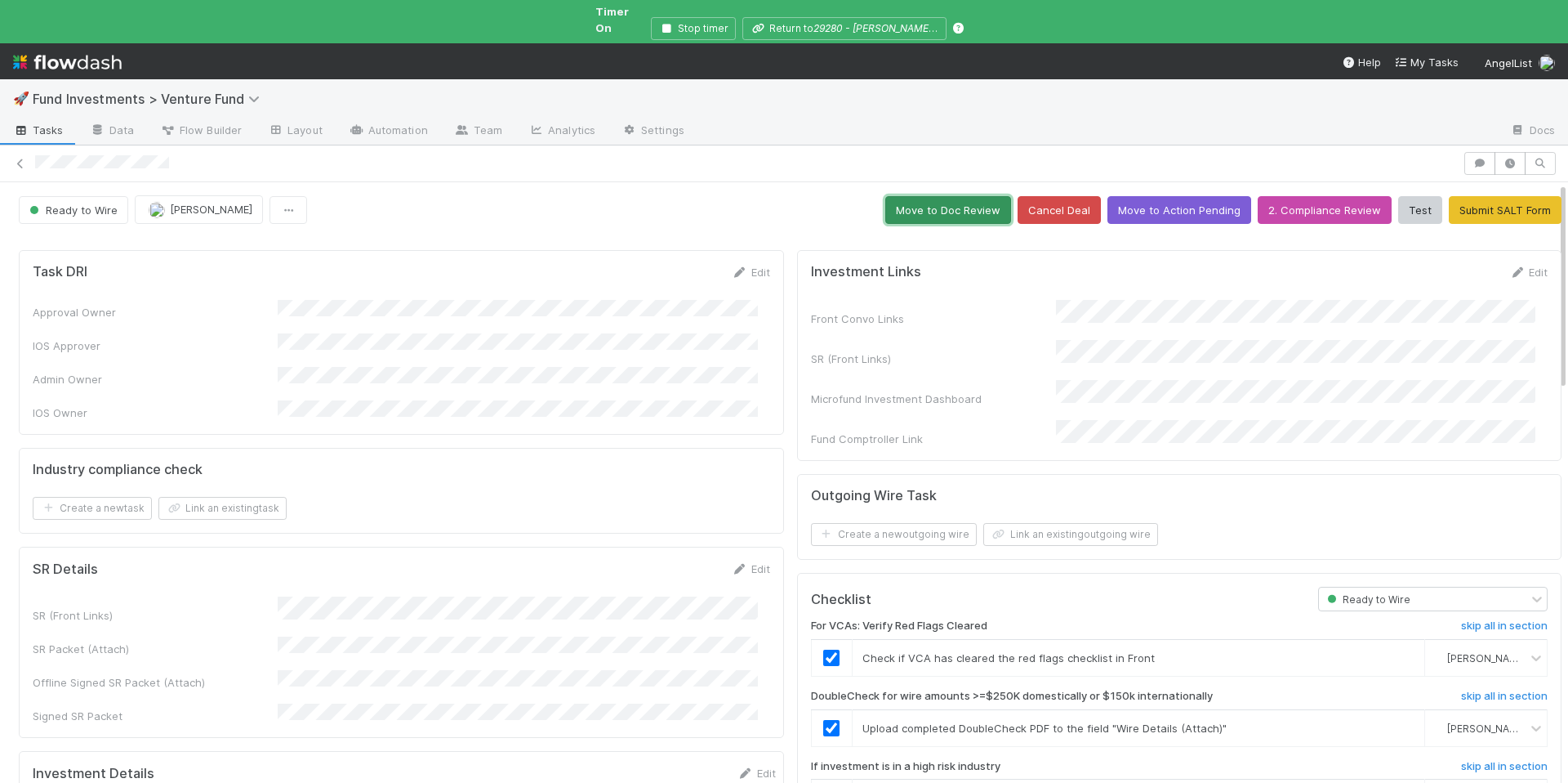
click at [929, 196] on button "Move to Doc Review" at bounding box center [948, 210] width 126 height 28
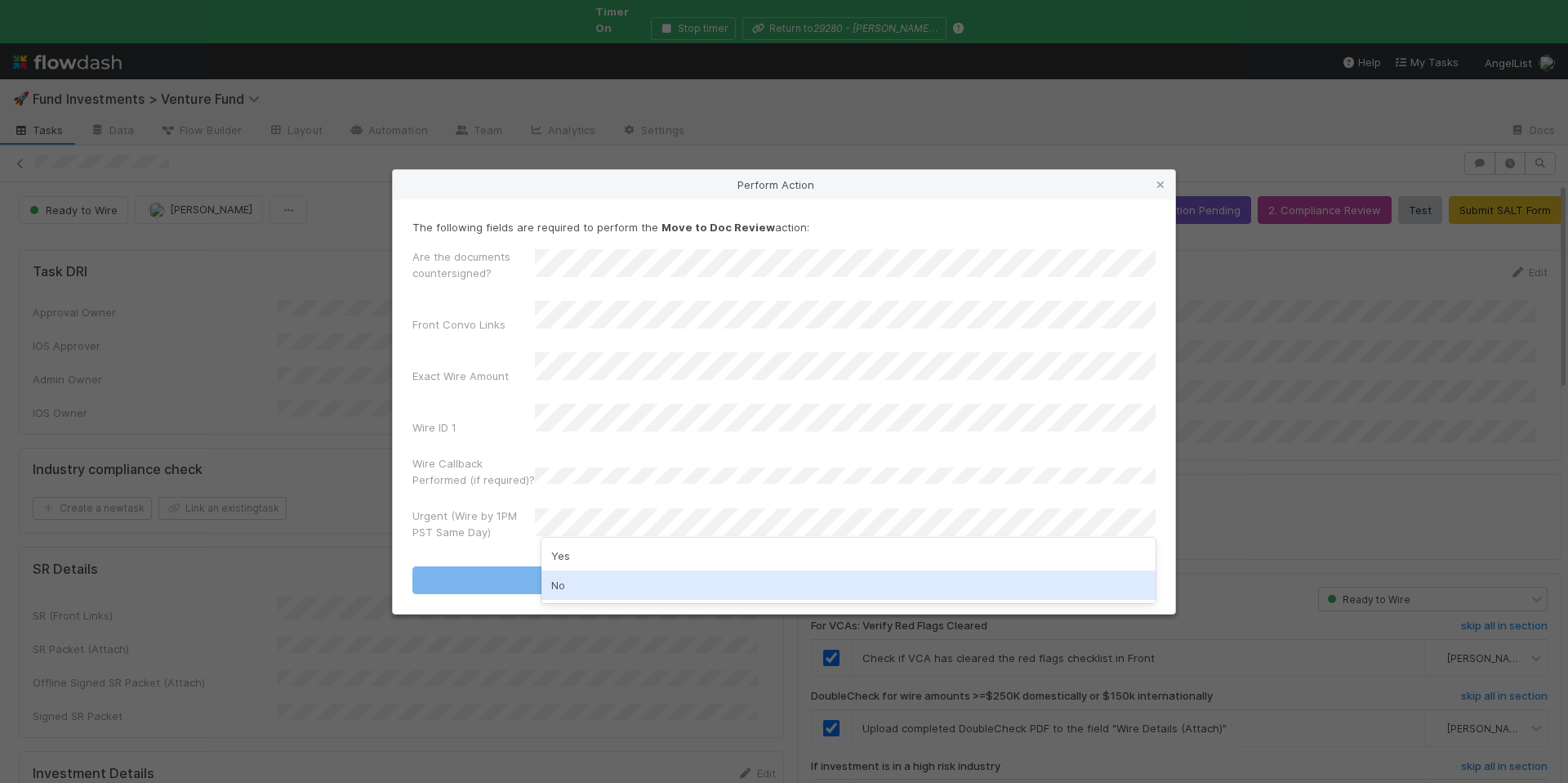
click at [608, 585] on div "No" at bounding box center [849, 586] width 614 height 30
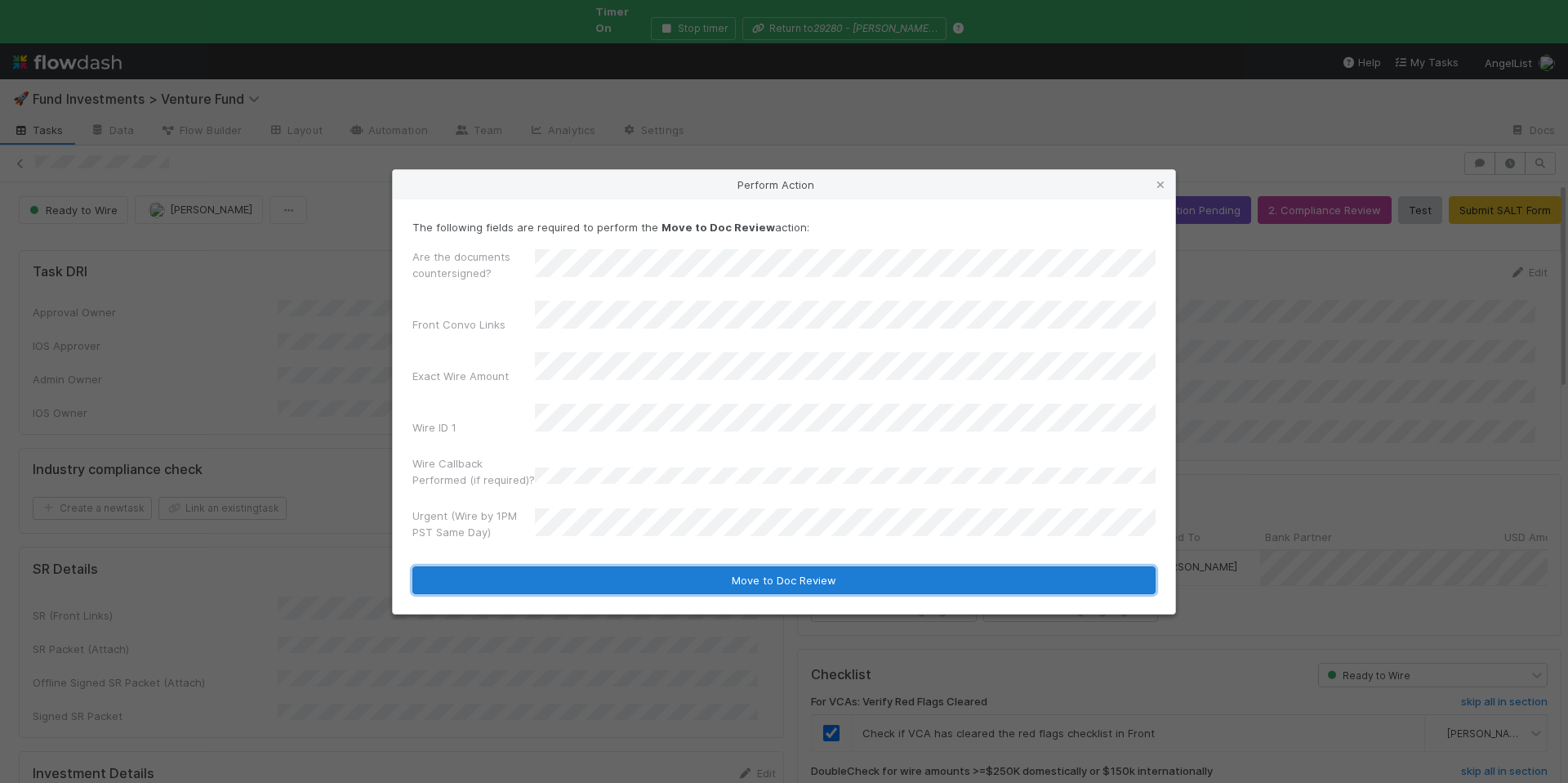
click at [779, 575] on button "Move to Doc Review" at bounding box center [784, 580] width 743 height 28
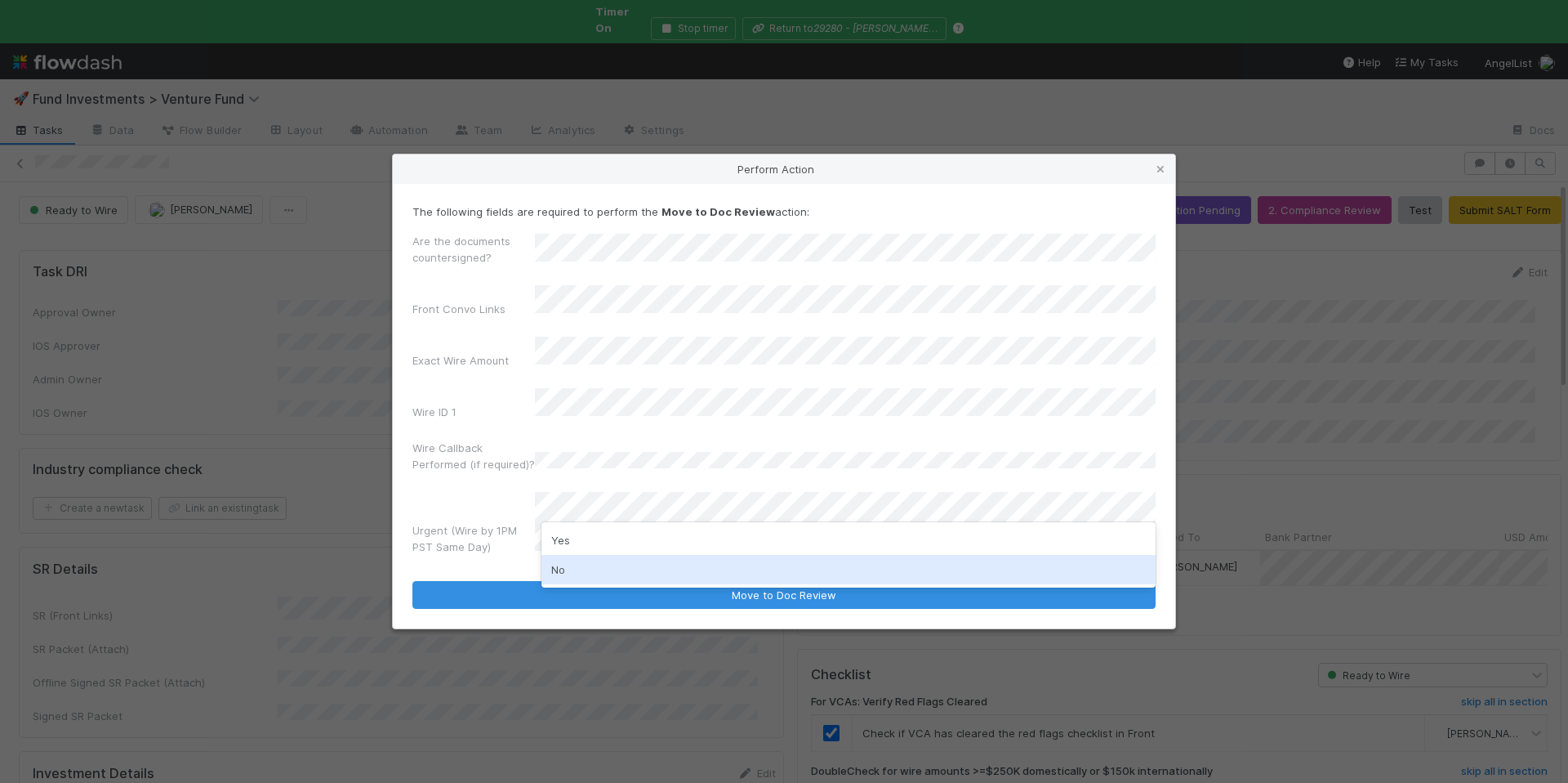
click at [694, 563] on div "No" at bounding box center [849, 570] width 614 height 30
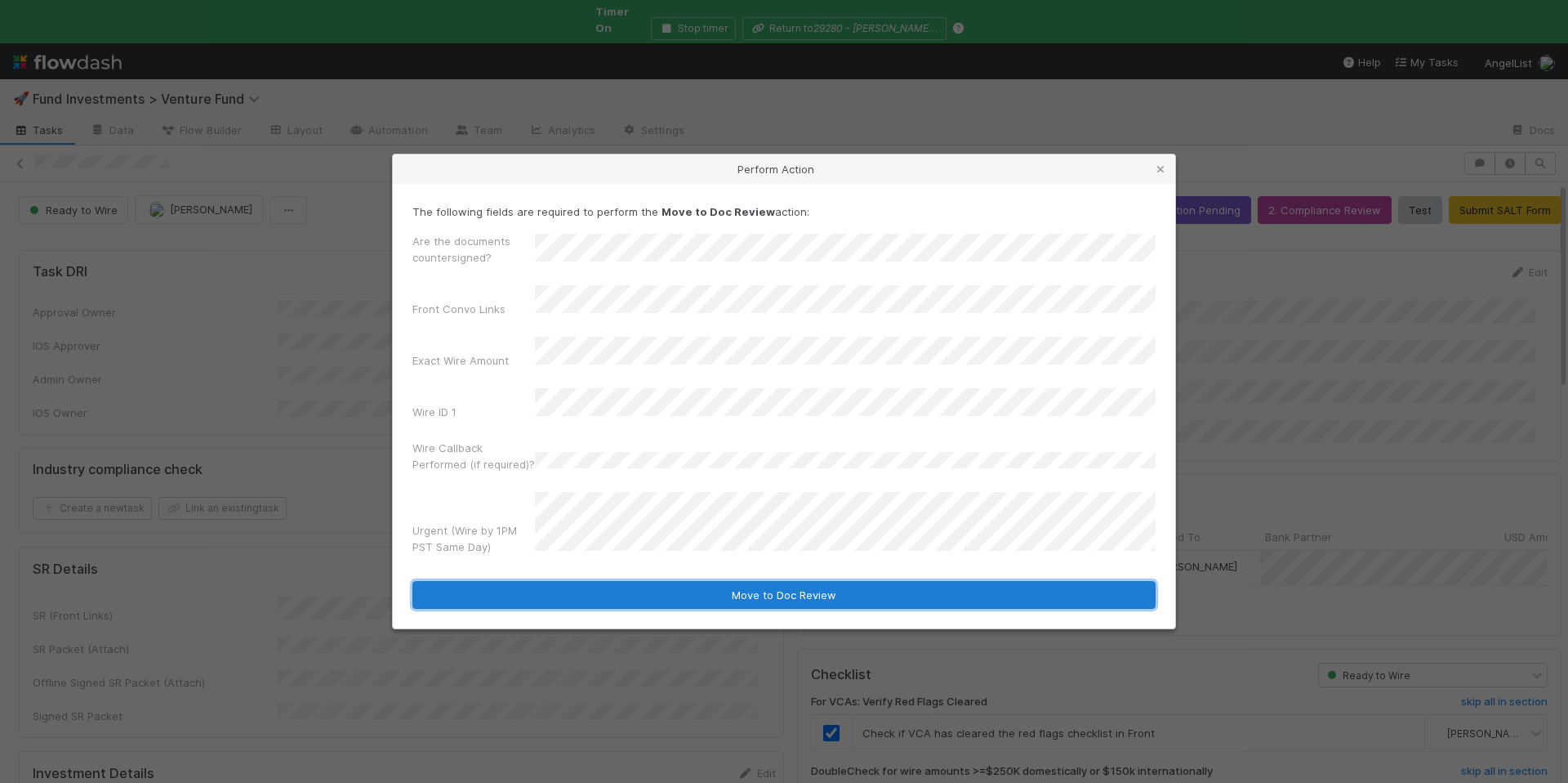
click at [791, 581] on button "Move to Doc Review" at bounding box center [784, 594] width 743 height 28
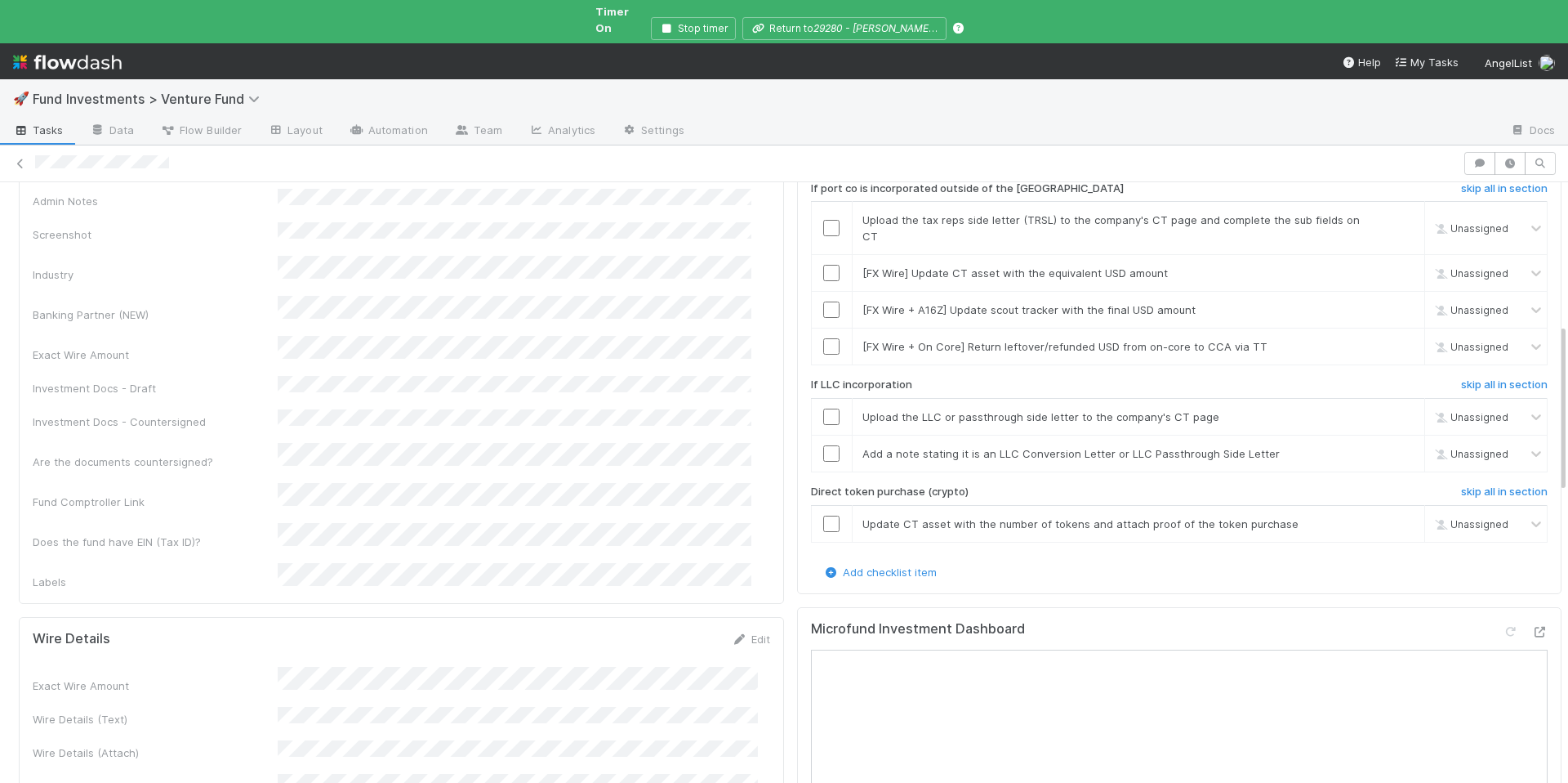
scroll to position [513, 0]
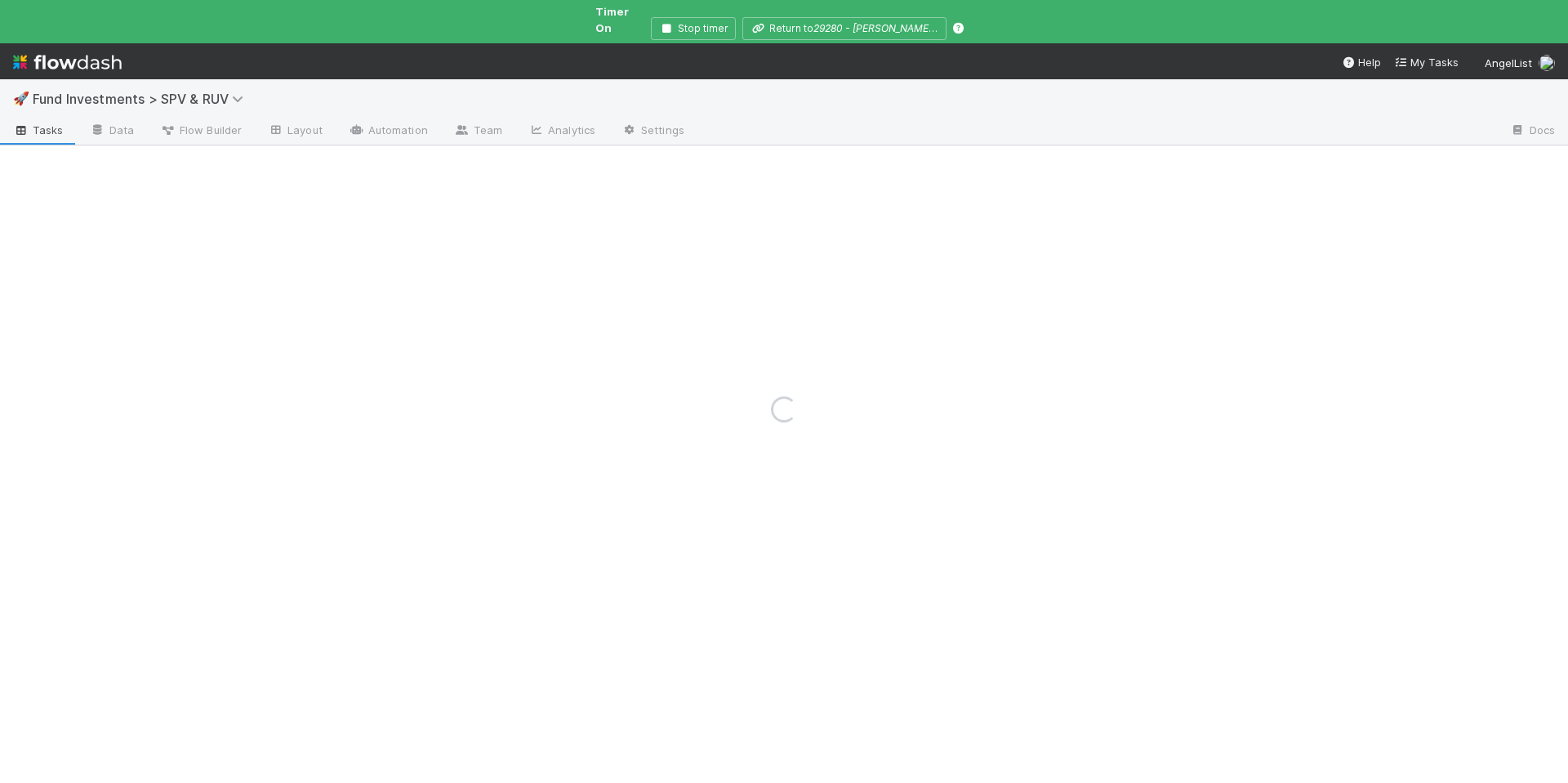
click at [219, 80] on div "Loading..." at bounding box center [784, 409] width 1568 height 746
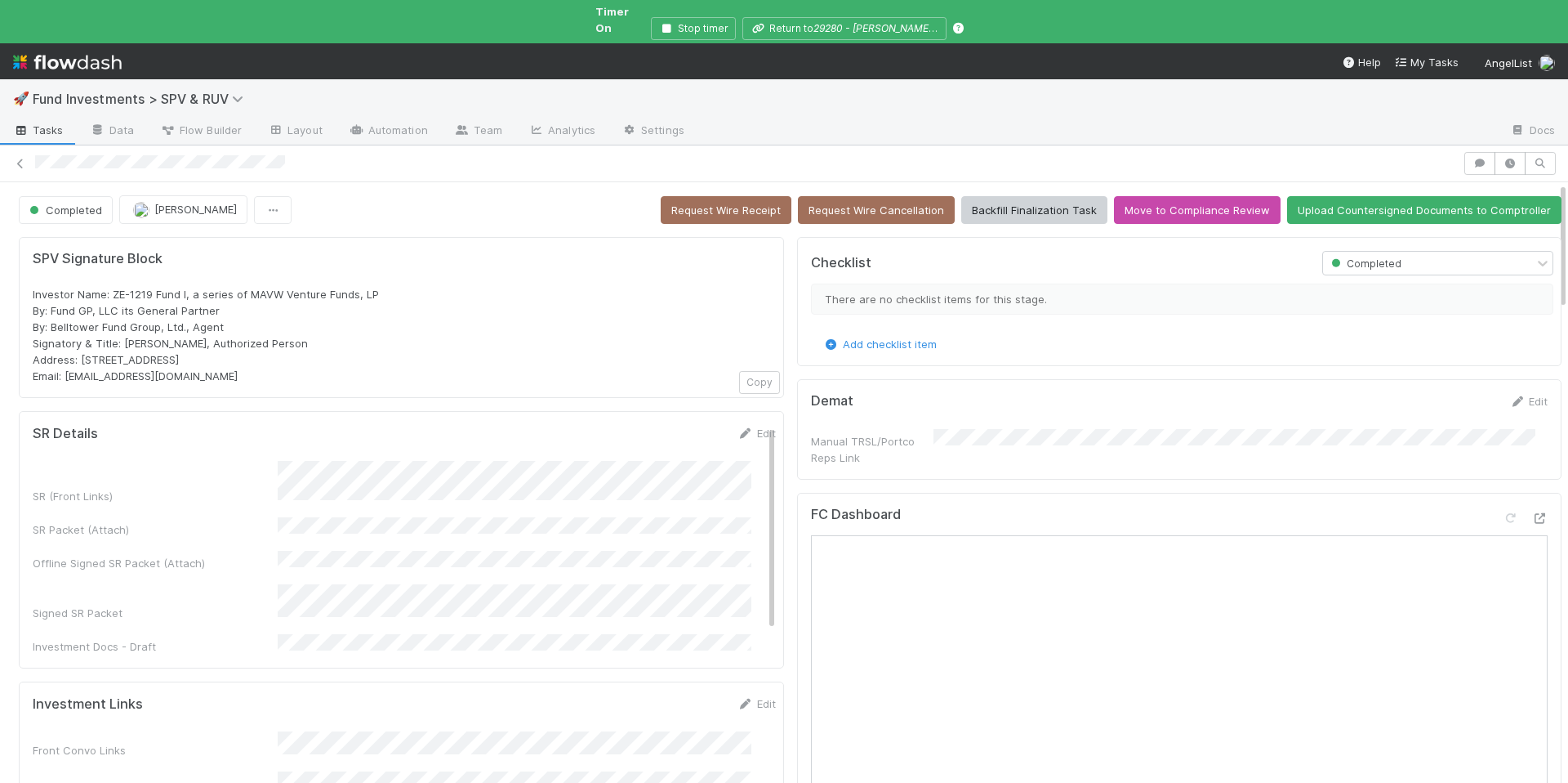
click at [219, 90] on span "Fund Investments > SPV & RUV" at bounding box center [142, 98] width 219 height 16
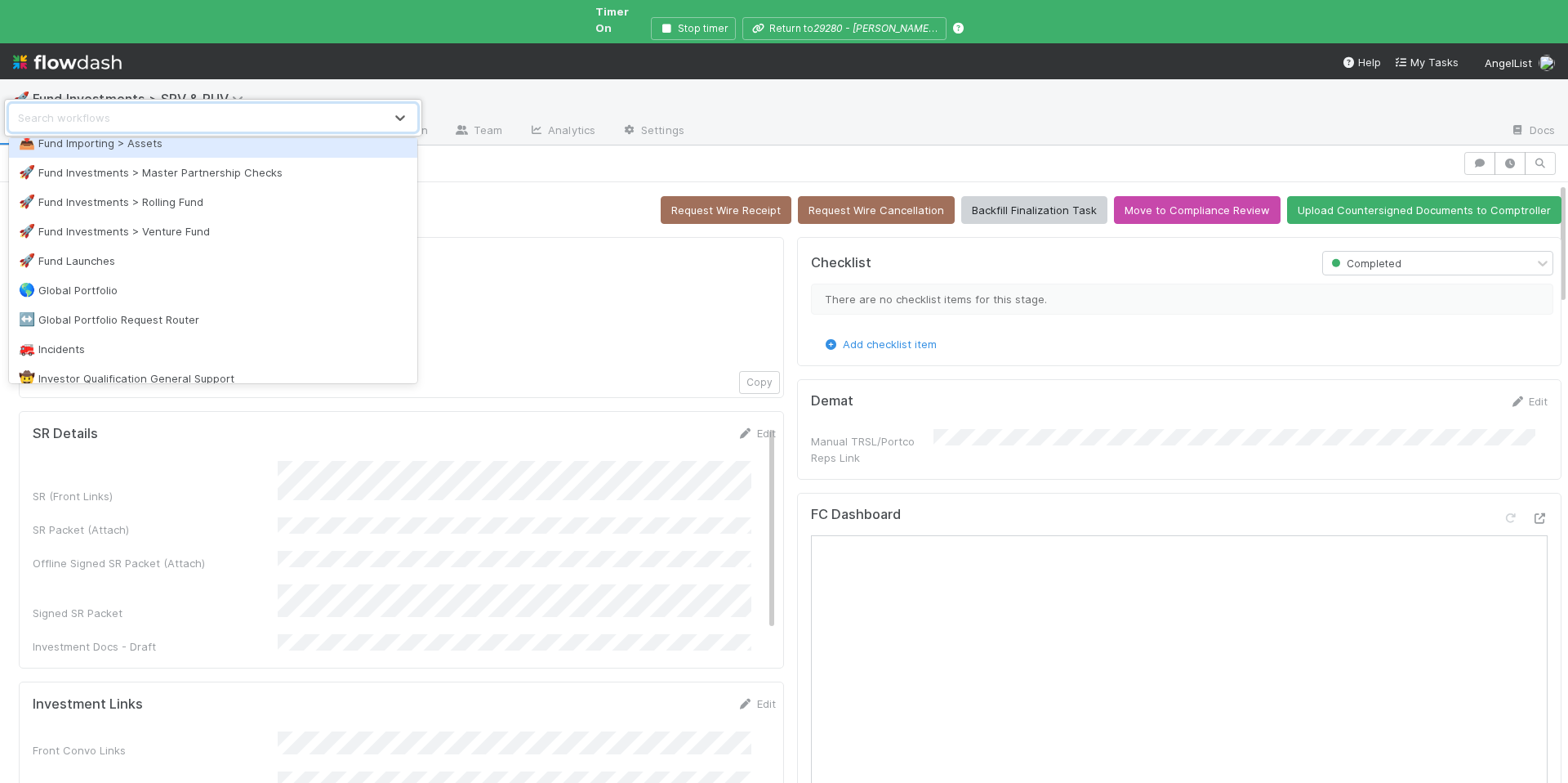
scroll to position [1311, 0]
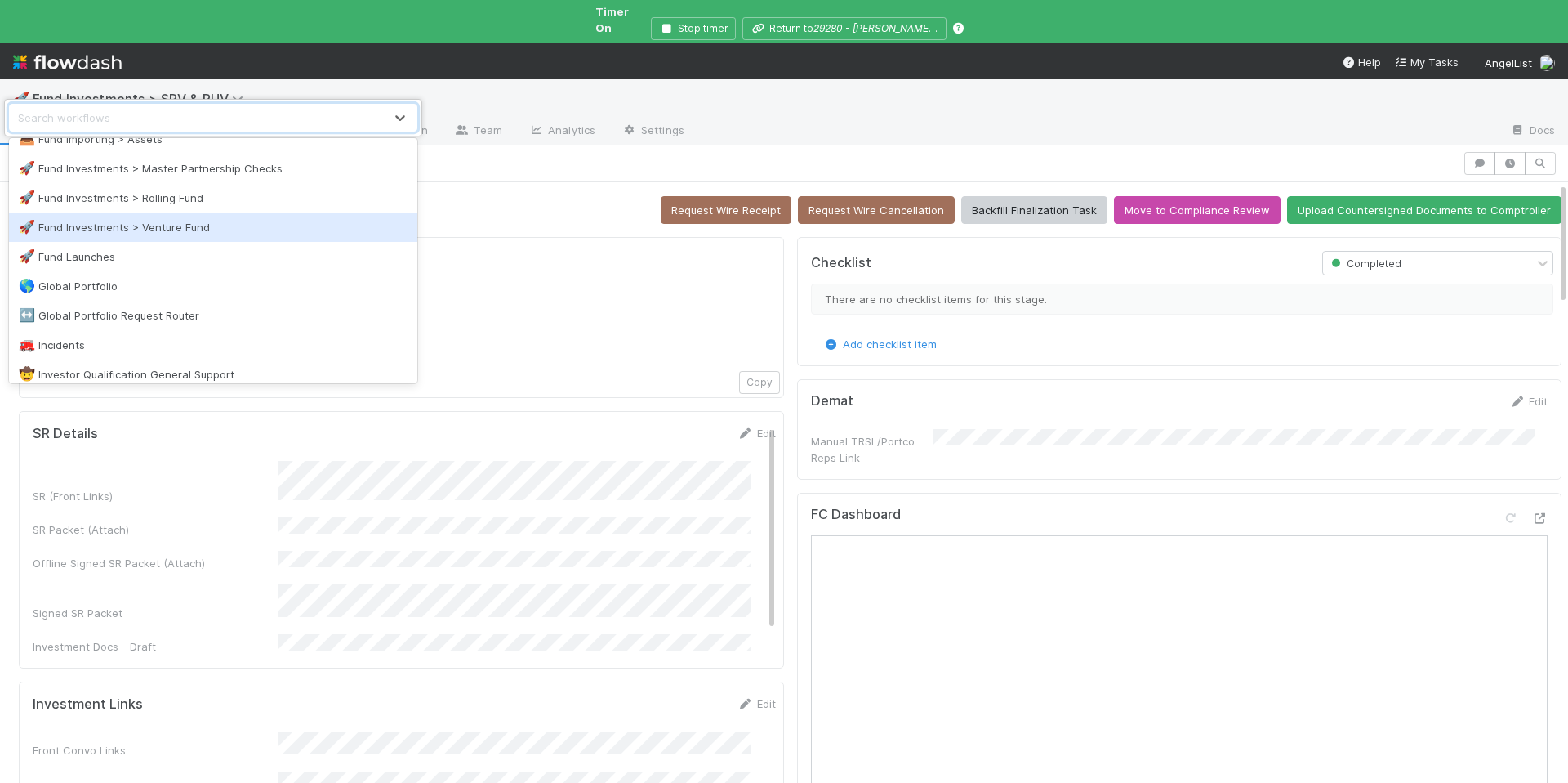
click at [264, 228] on div "🚀 Fund Investments > Venture Fund" at bounding box center [213, 227] width 389 height 16
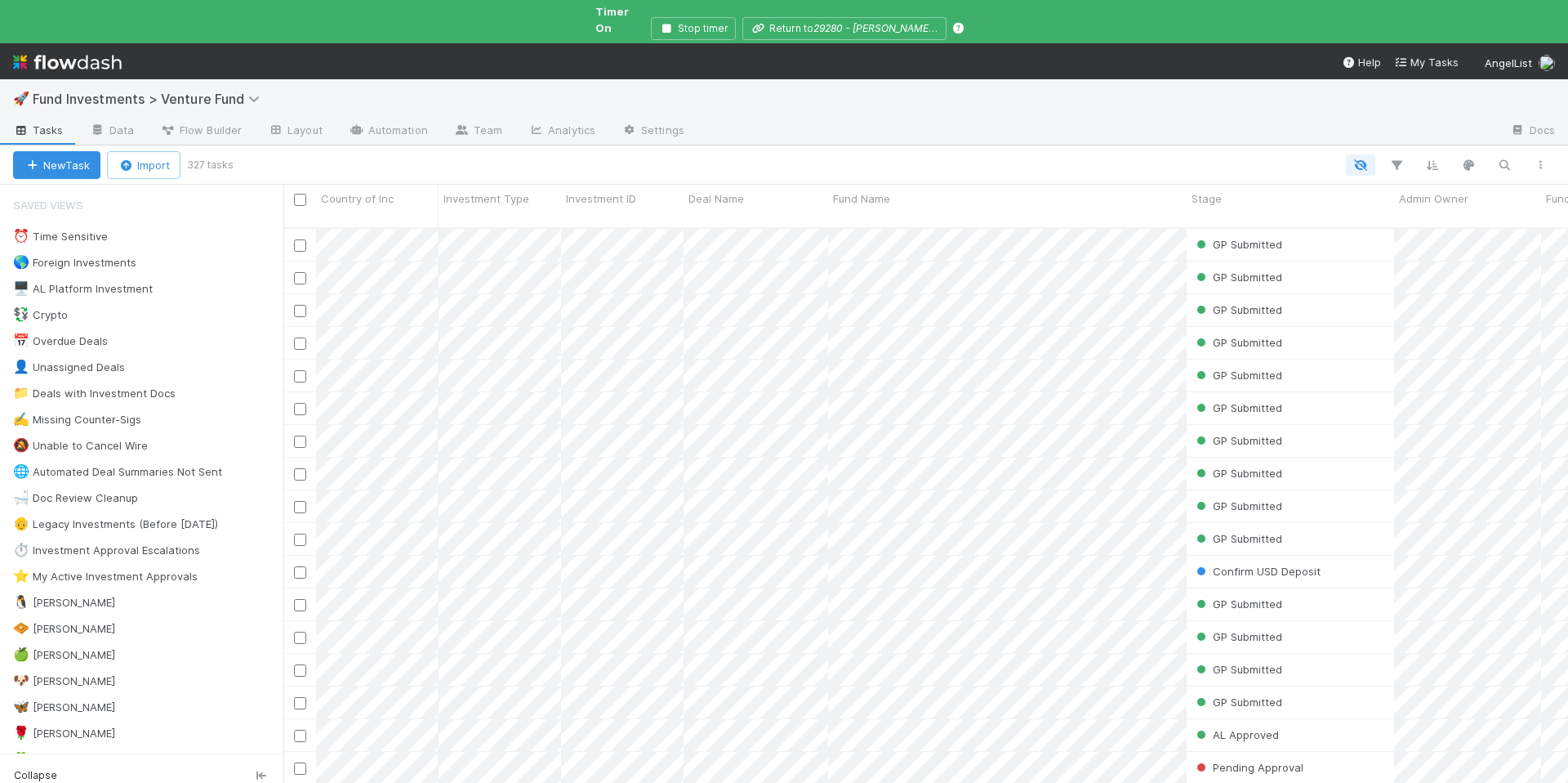
scroll to position [571, 1272]
click at [117, 592] on div "🐧 Chloe 5" at bounding box center [148, 602] width 270 height 21
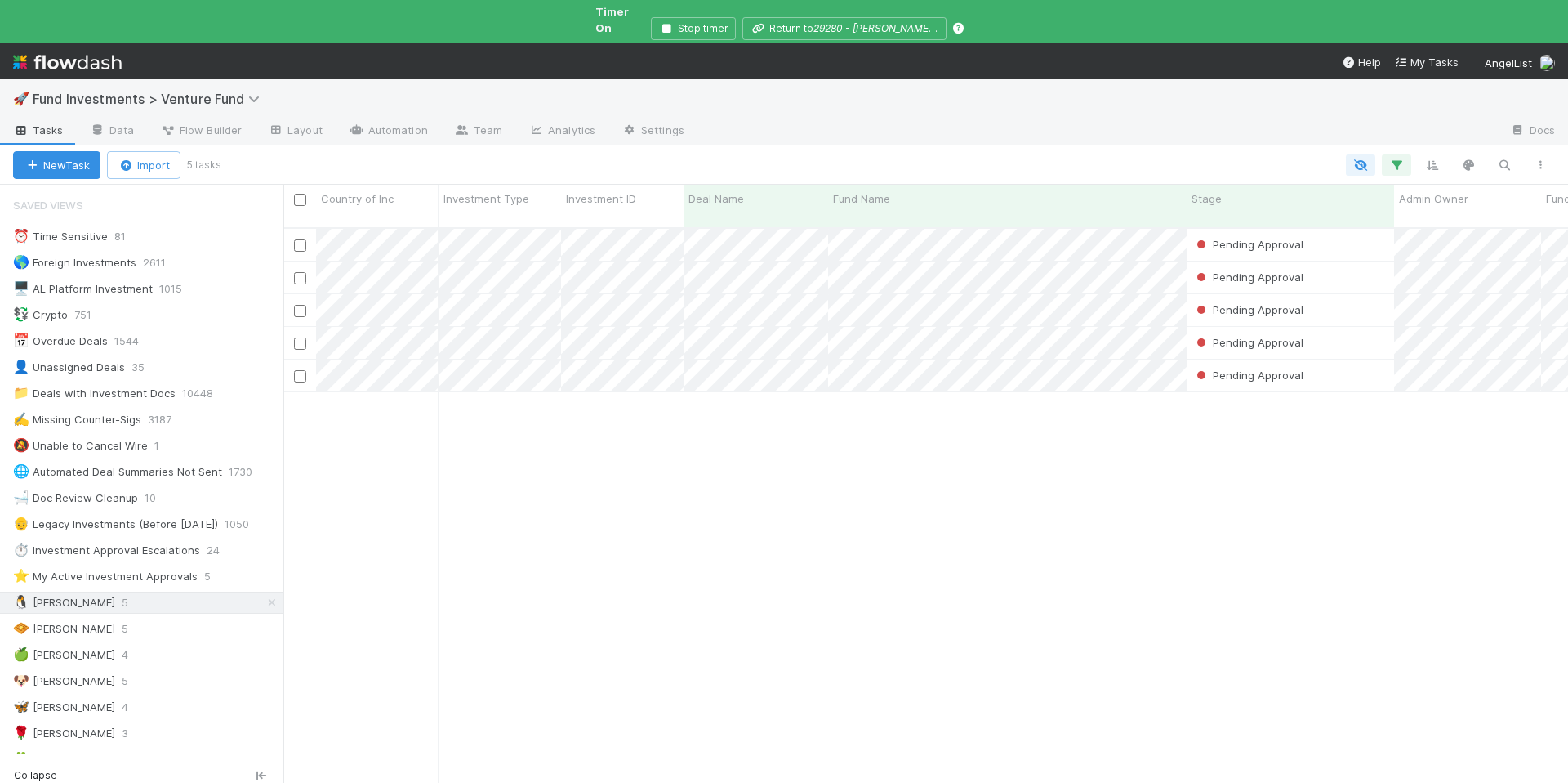
scroll to position [571, 1272]
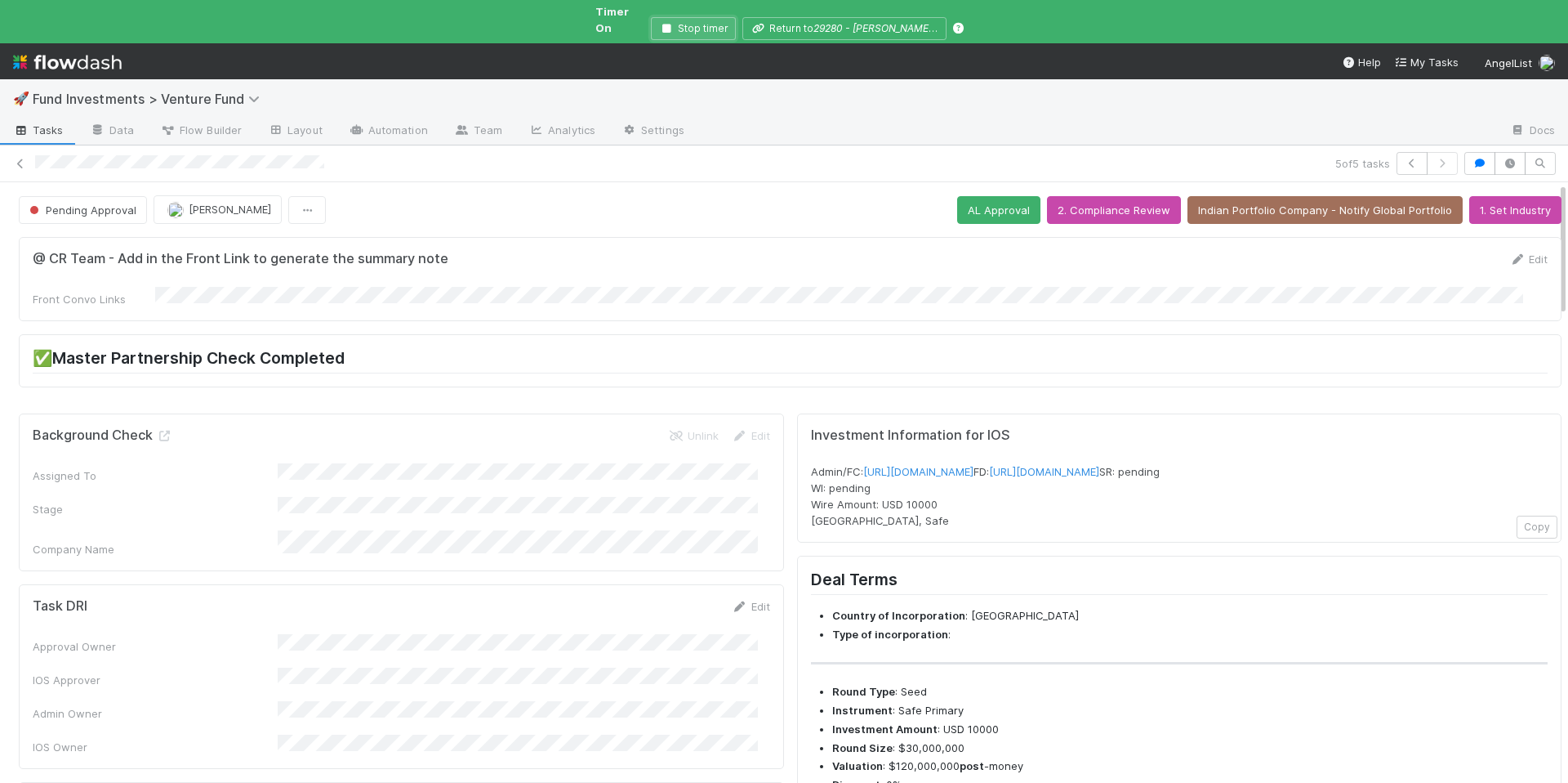
click at [708, 17] on button "Stop timer" at bounding box center [694, 28] width 85 height 23
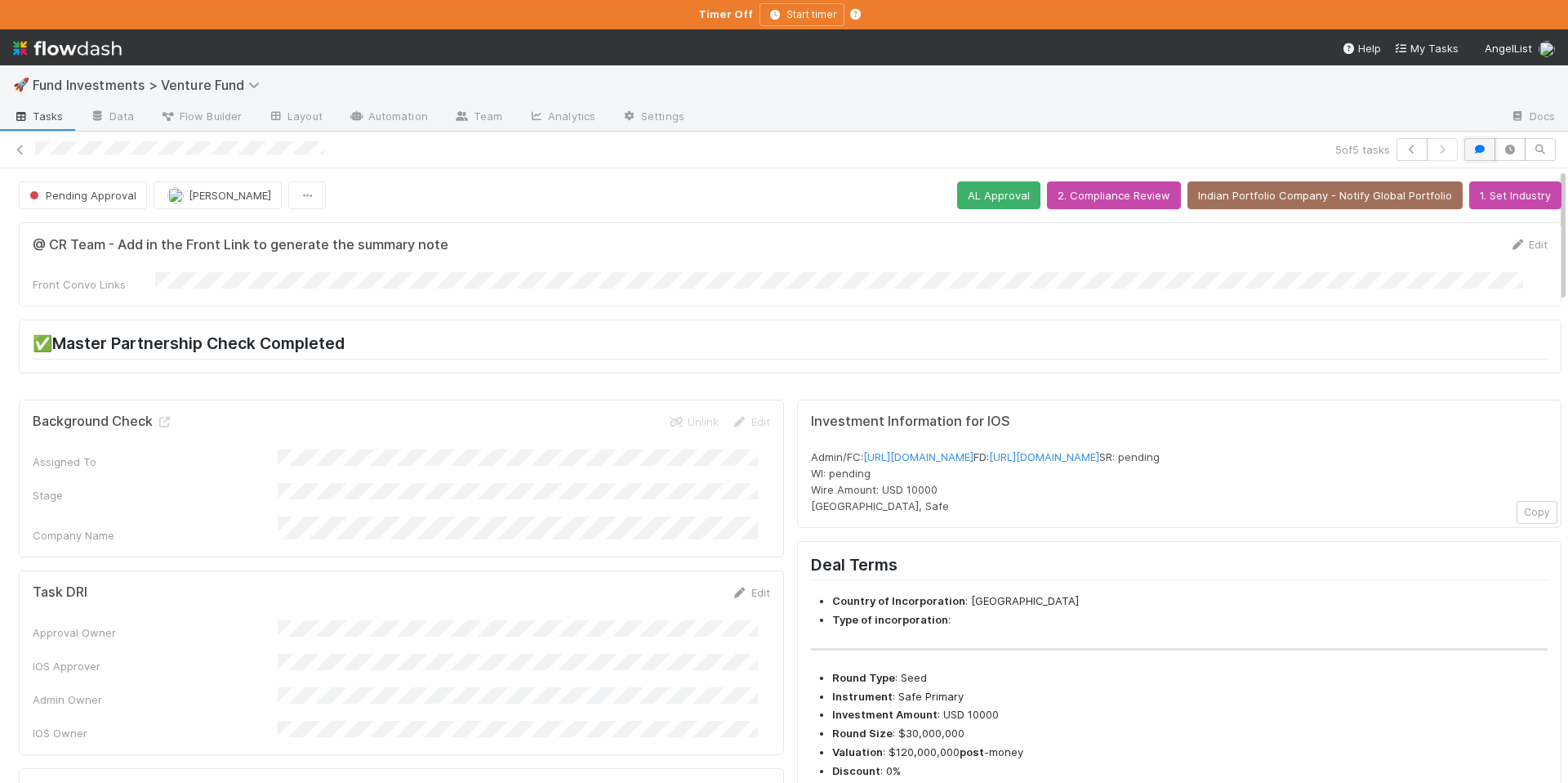
click at [1472, 150] on icon "button" at bounding box center [1480, 150] width 16 height 10
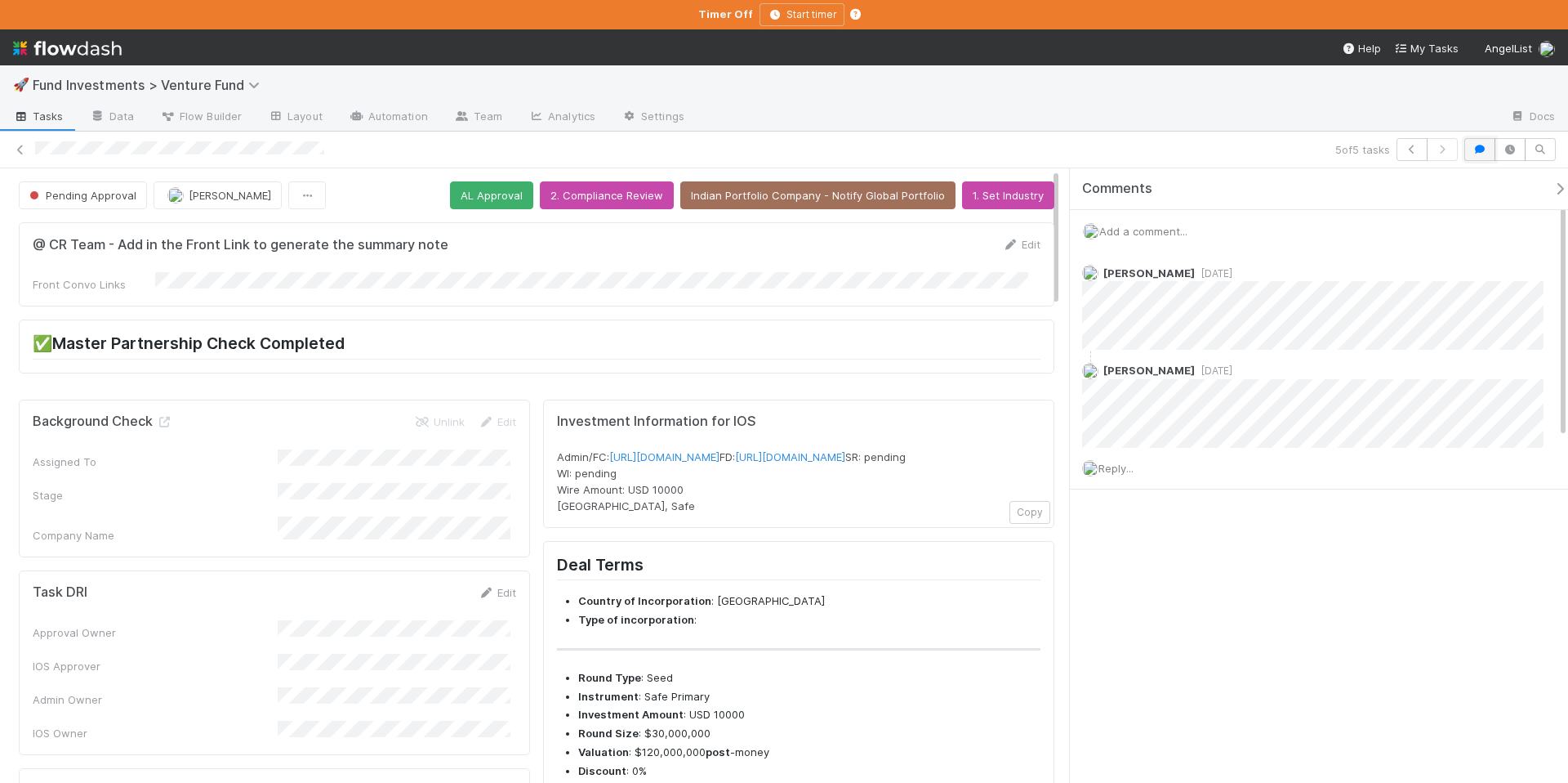
click at [1466, 150] on button "button" at bounding box center [1480, 149] width 31 height 23
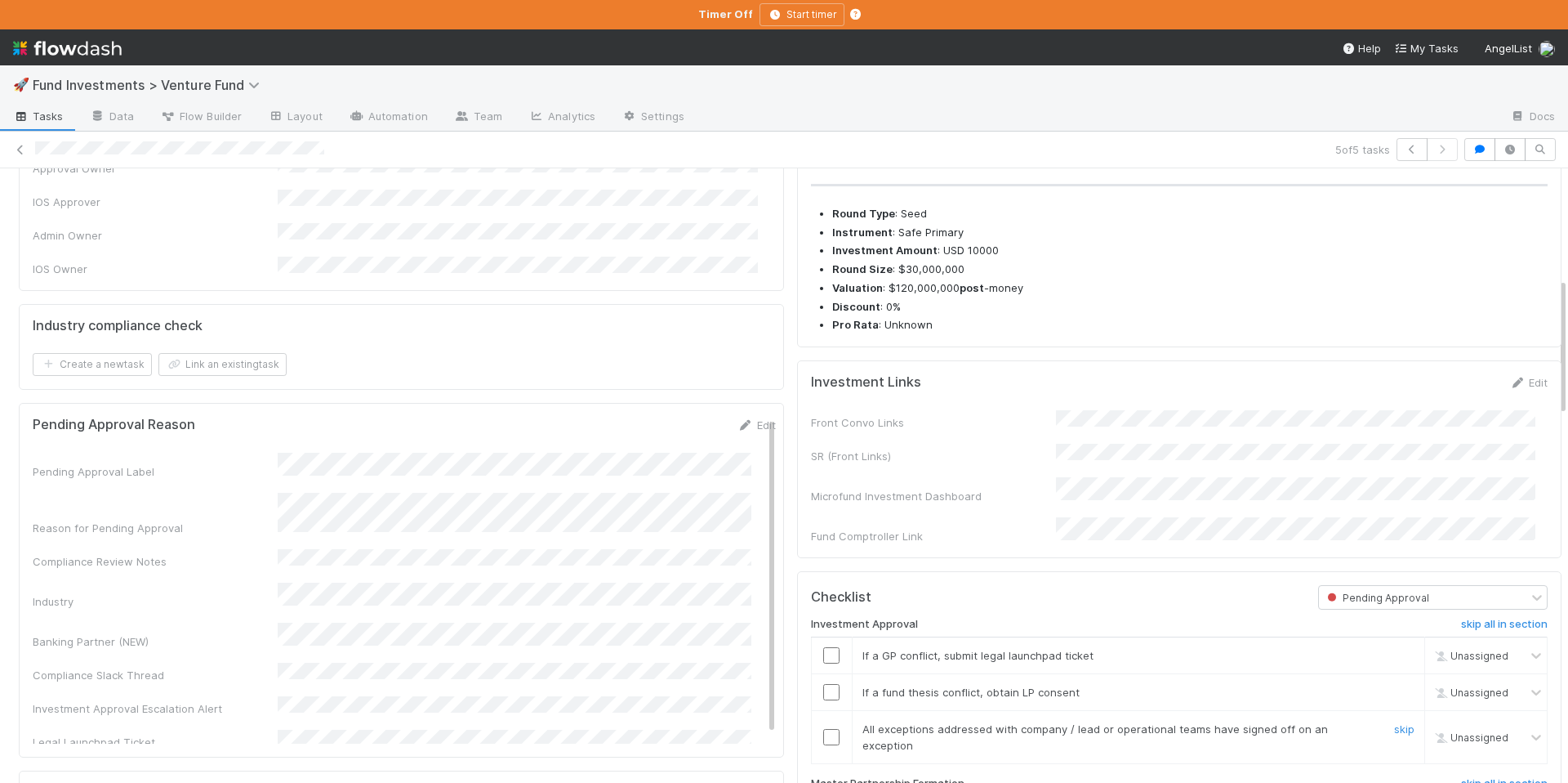
scroll to position [800, 0]
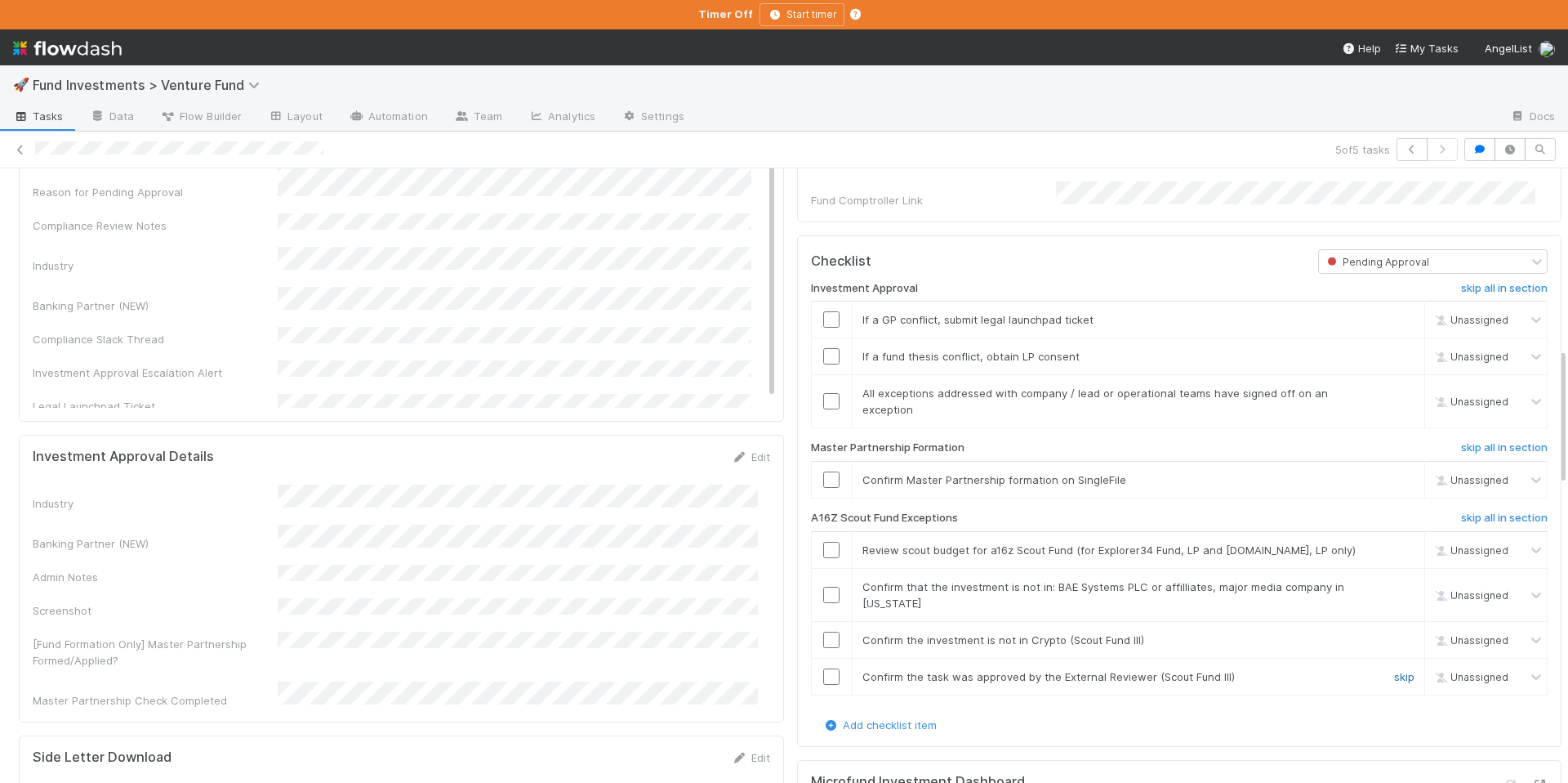
click at [1394, 672] on link "skip" at bounding box center [1404, 676] width 21 height 13
click at [824, 590] on input "checkbox" at bounding box center [832, 594] width 16 height 16
click at [824, 632] on input "checkbox" at bounding box center [832, 639] width 16 height 16
click at [824, 548] on input "checkbox" at bounding box center [832, 550] width 16 height 16
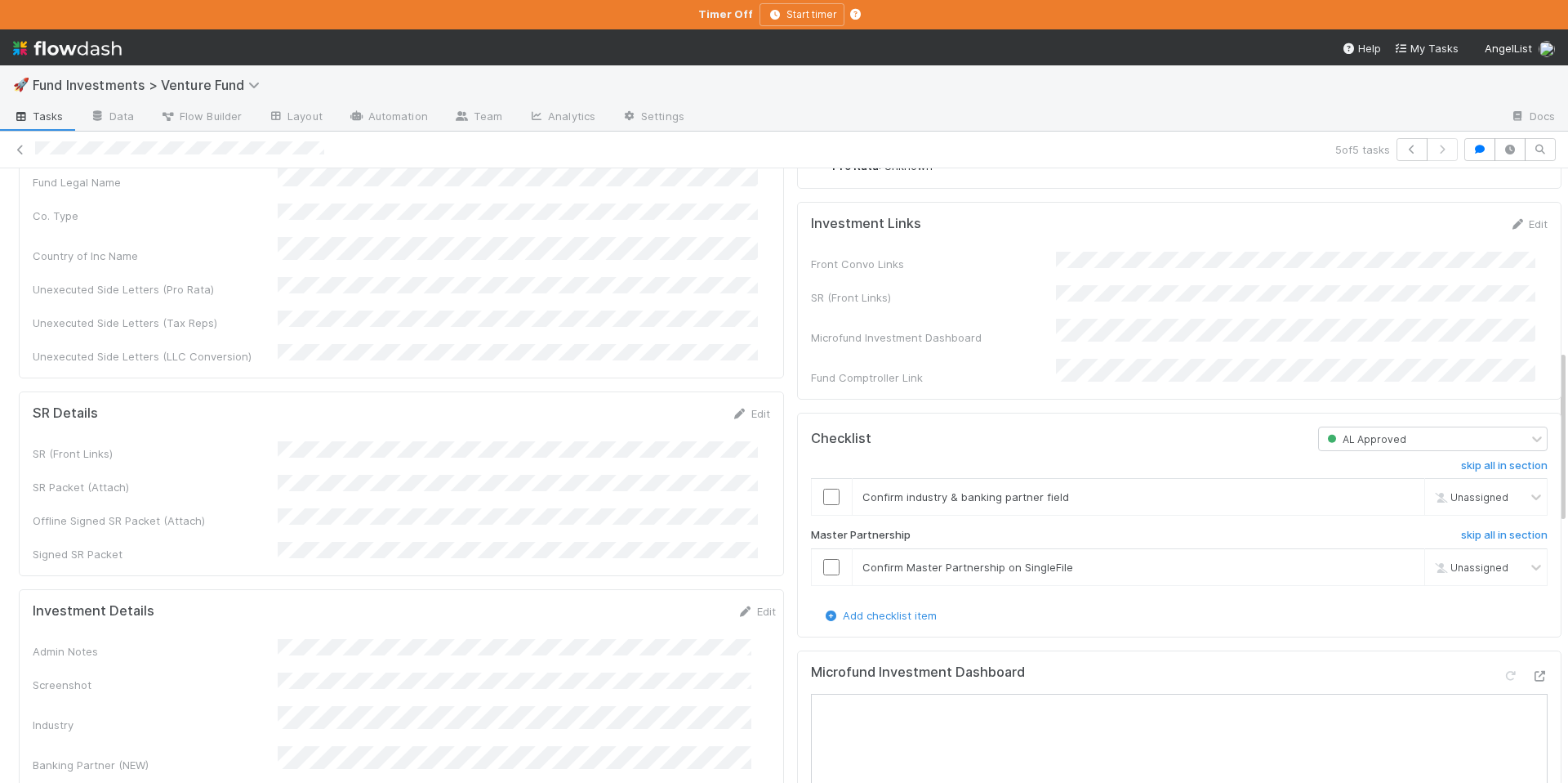
scroll to position [607, 0]
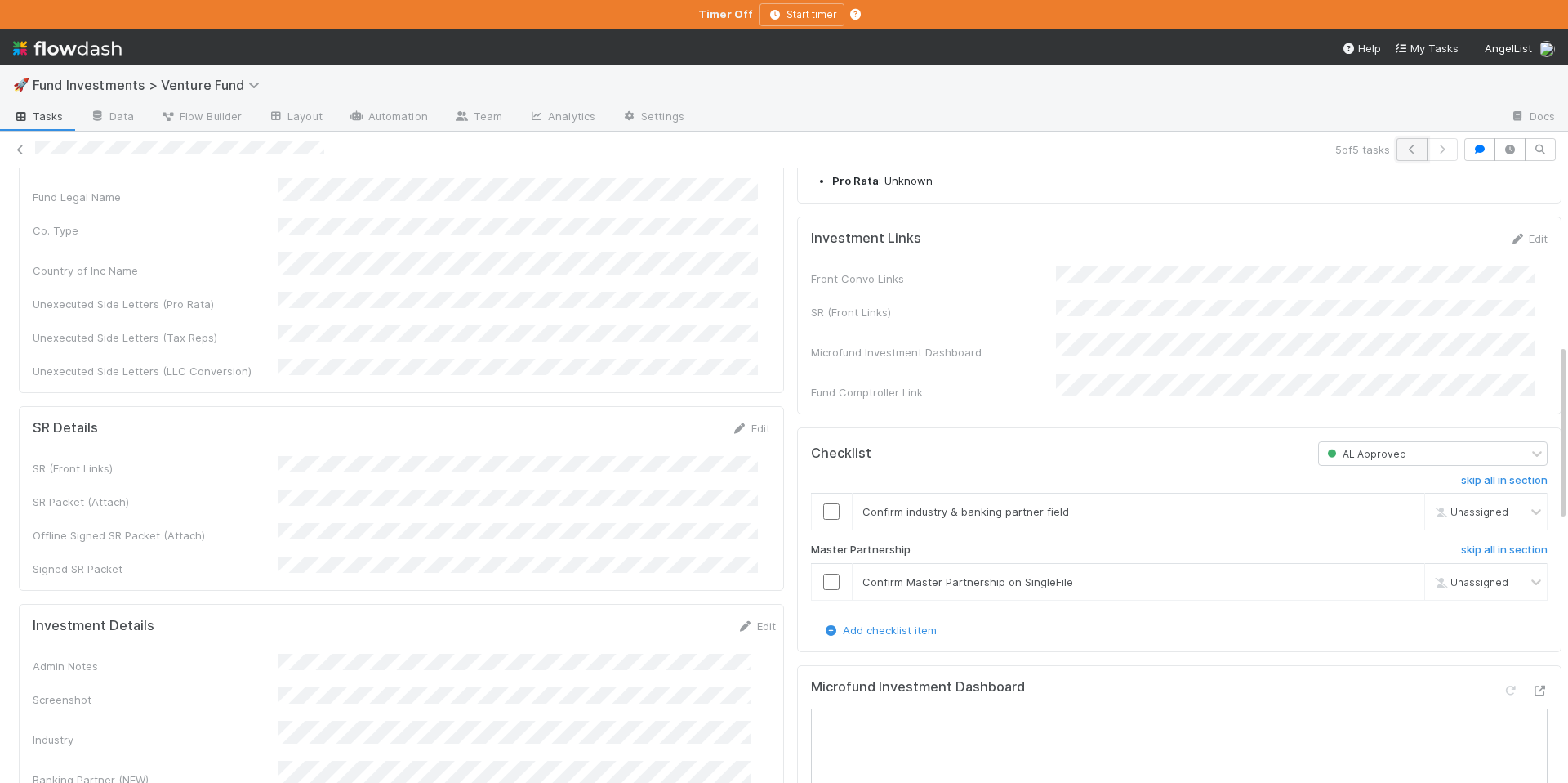
click at [1404, 153] on icon "button" at bounding box center [1412, 150] width 16 height 10
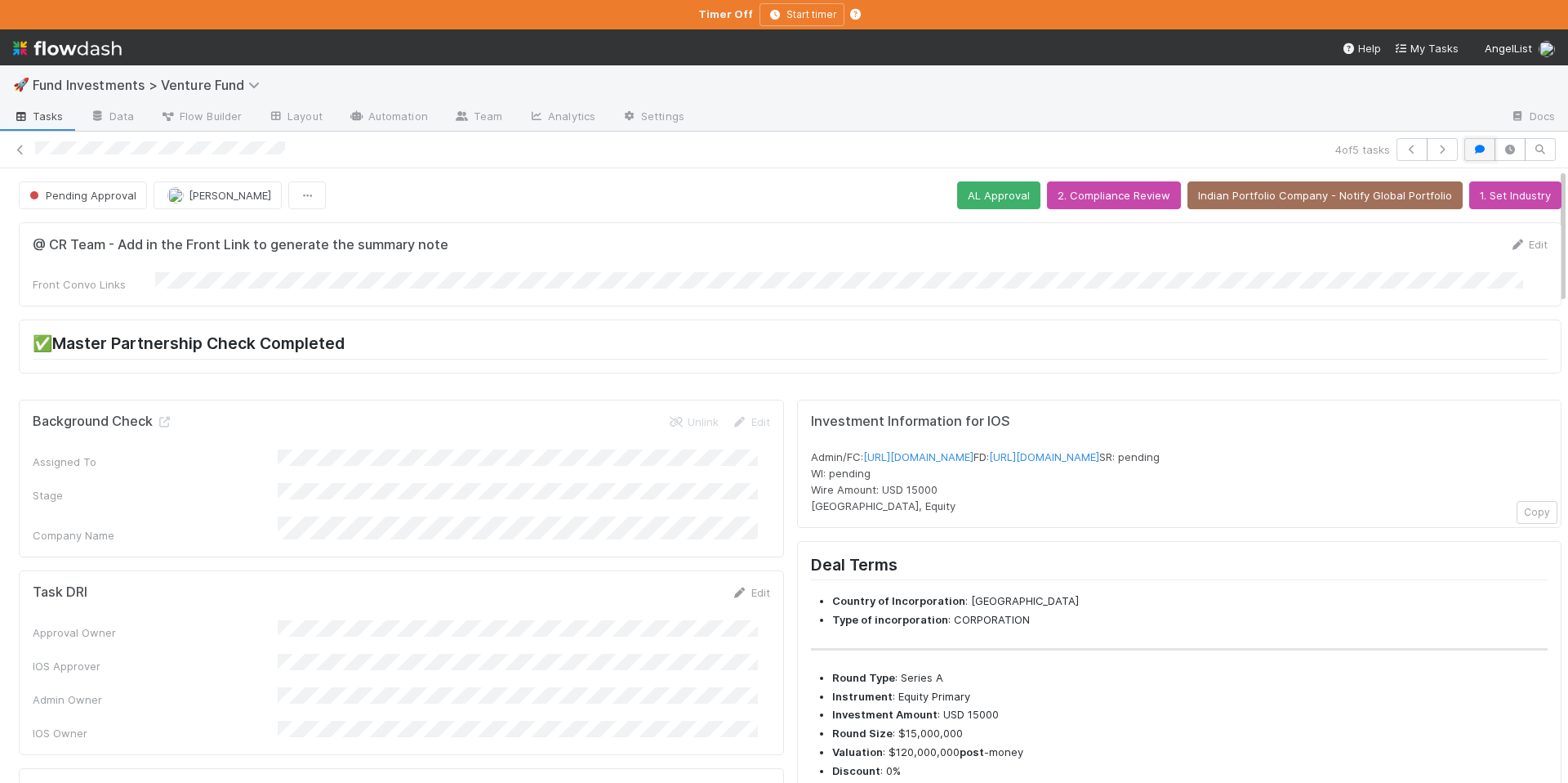
click at [1472, 146] on icon "button" at bounding box center [1480, 150] width 16 height 10
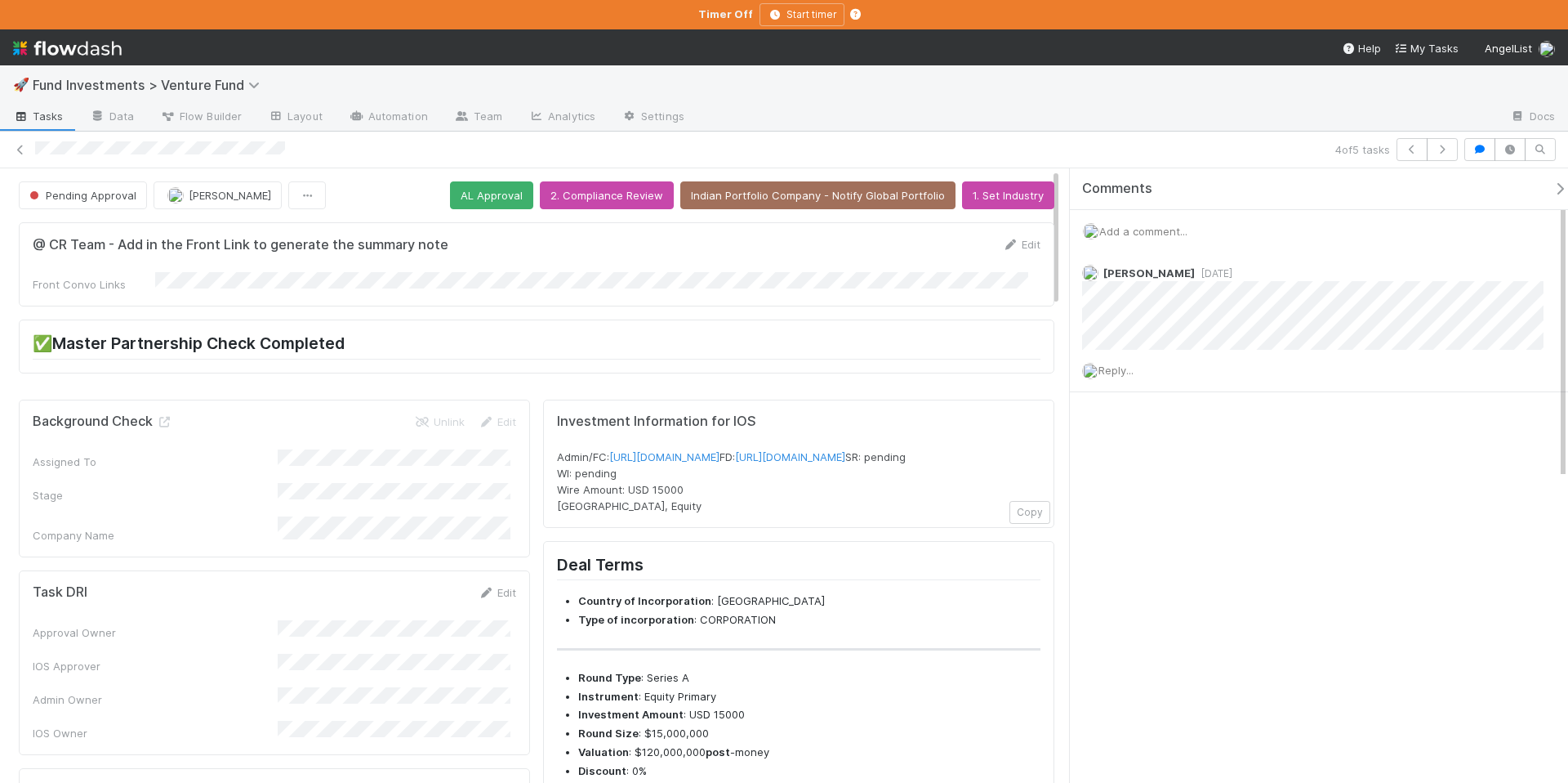
click at [1462, 148] on div "4 of 5 tasks" at bounding box center [784, 149] width 1568 height 23
click at [1472, 152] on icon "button" at bounding box center [1480, 150] width 16 height 10
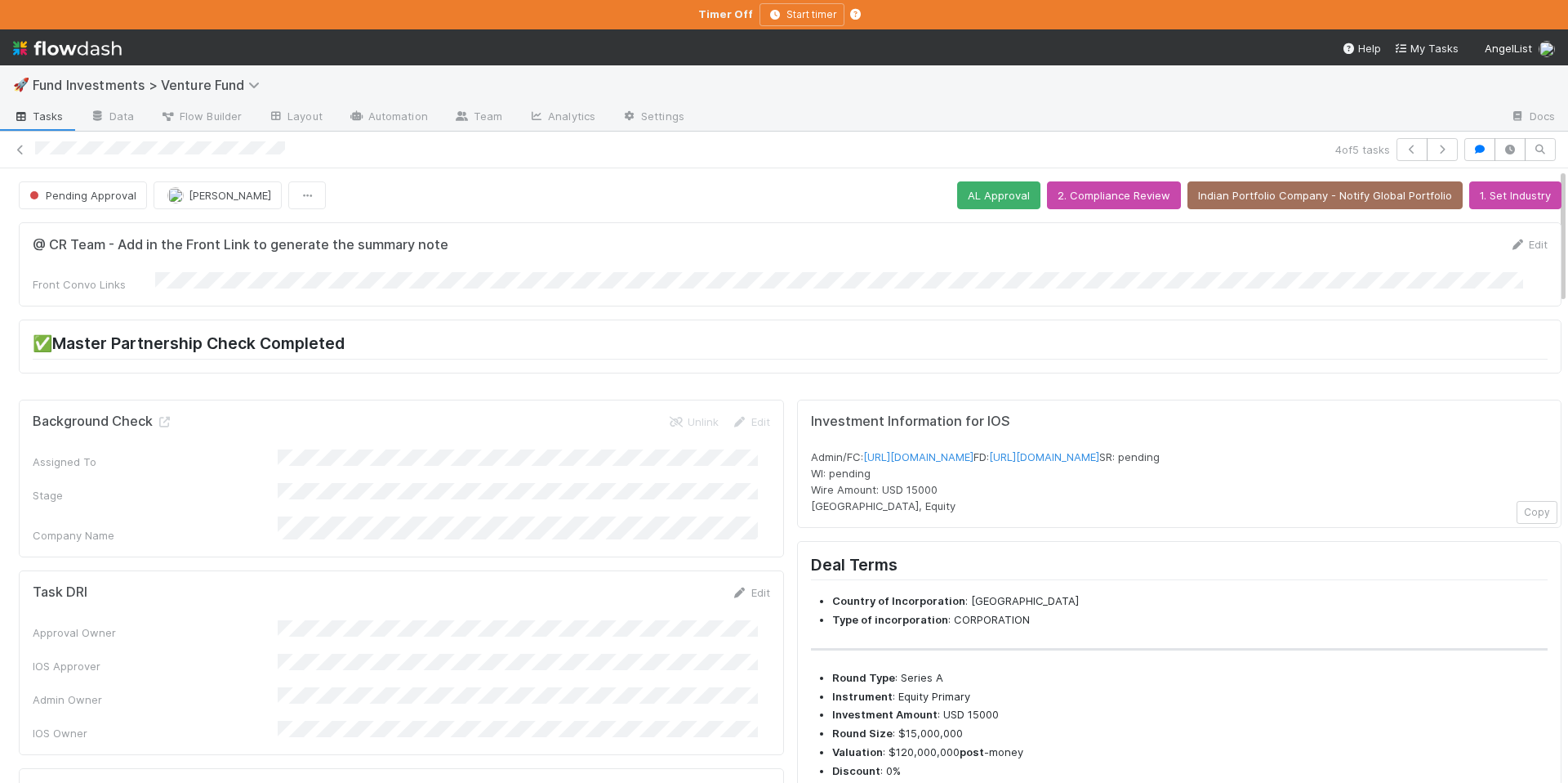
click at [1450, 145] on div "4 of 5 tasks" at bounding box center [784, 149] width 1568 height 23
click at [1465, 150] on button "button" at bounding box center [1480, 149] width 31 height 23
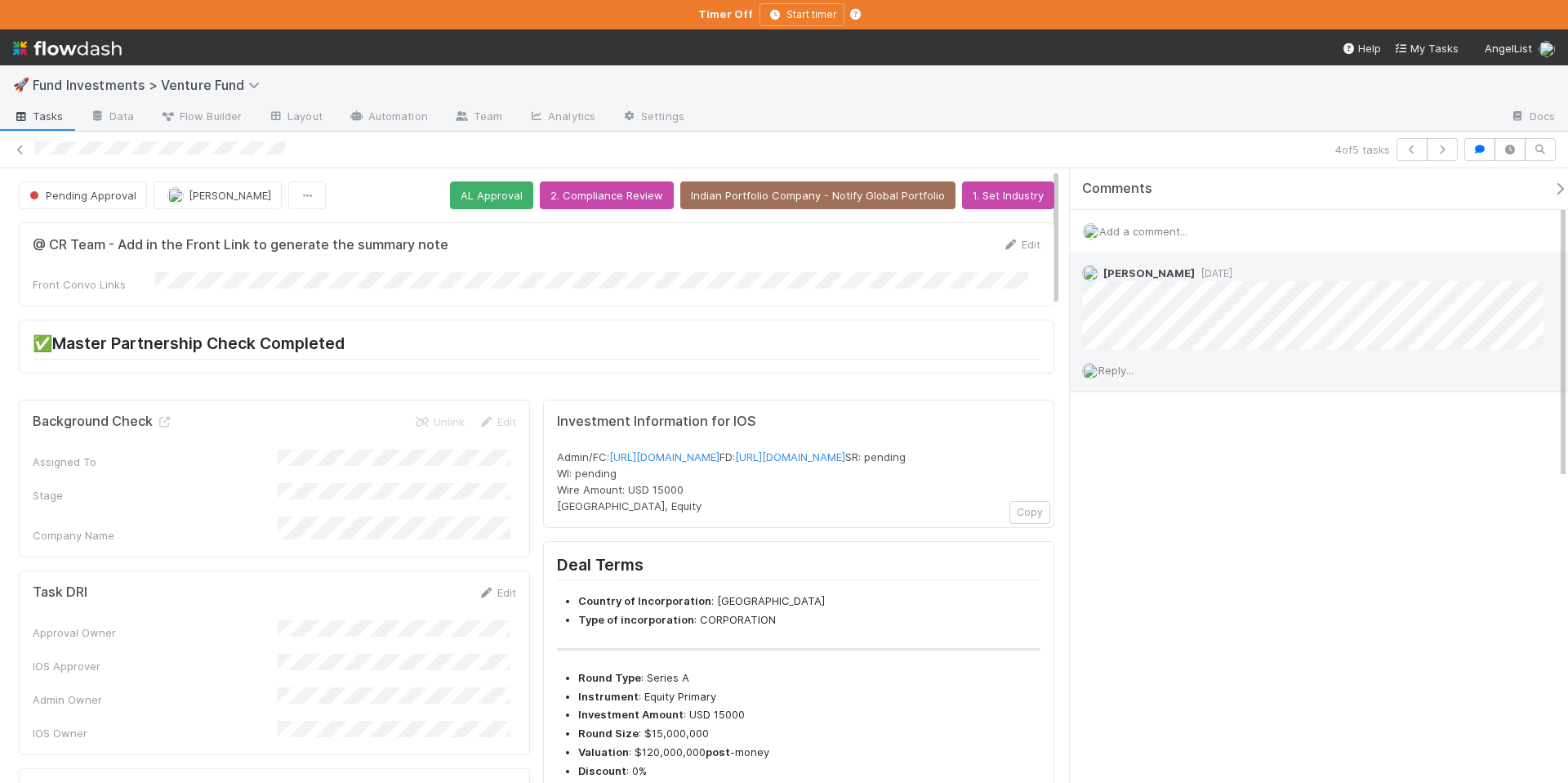
click at [1144, 376] on div "Reply..." at bounding box center [1319, 369] width 498 height 41
click at [1129, 376] on span "Reply..." at bounding box center [1115, 369] width 35 height 13
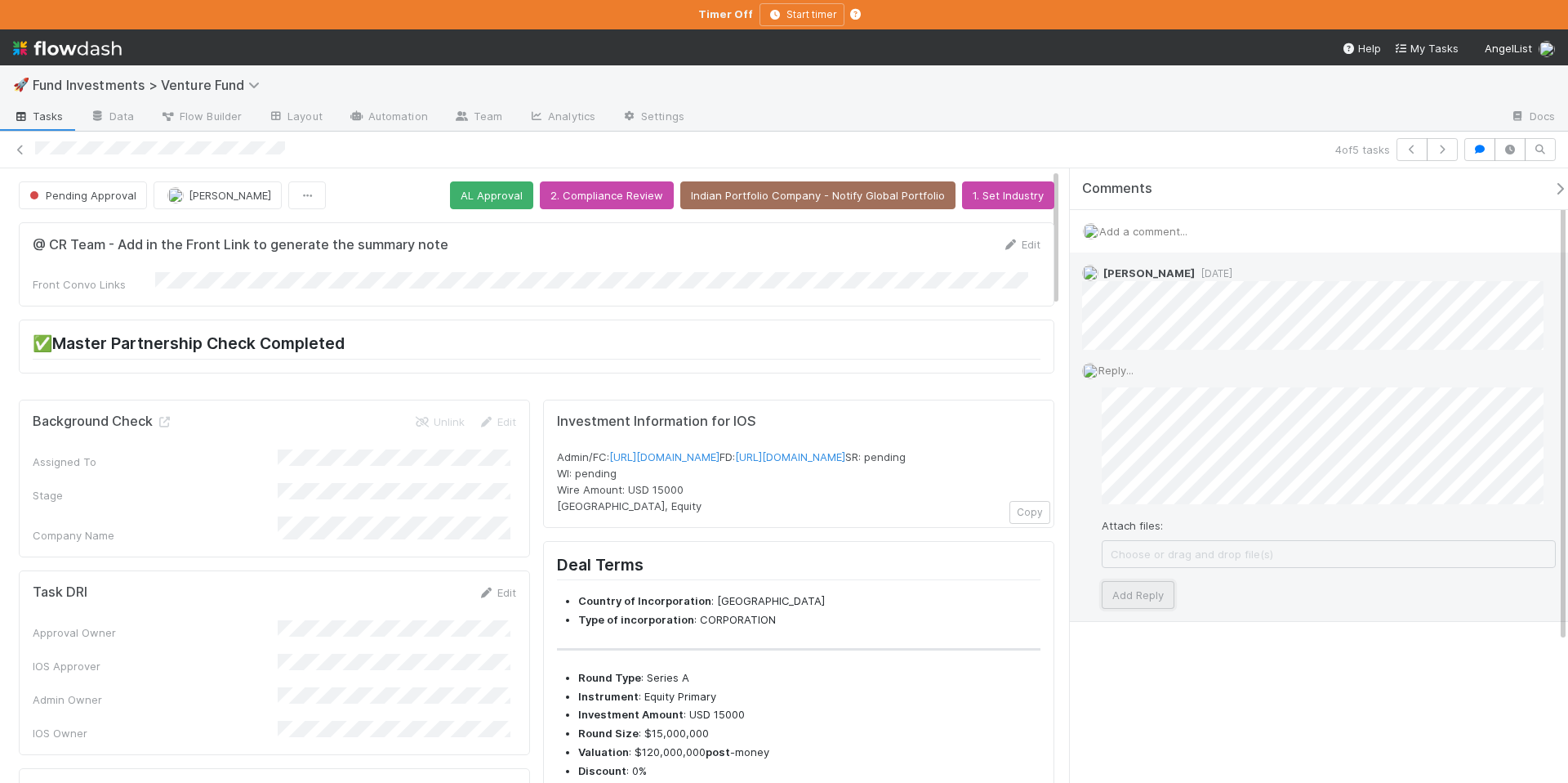
click at [1131, 590] on button "Add Reply" at bounding box center [1137, 594] width 72 height 28
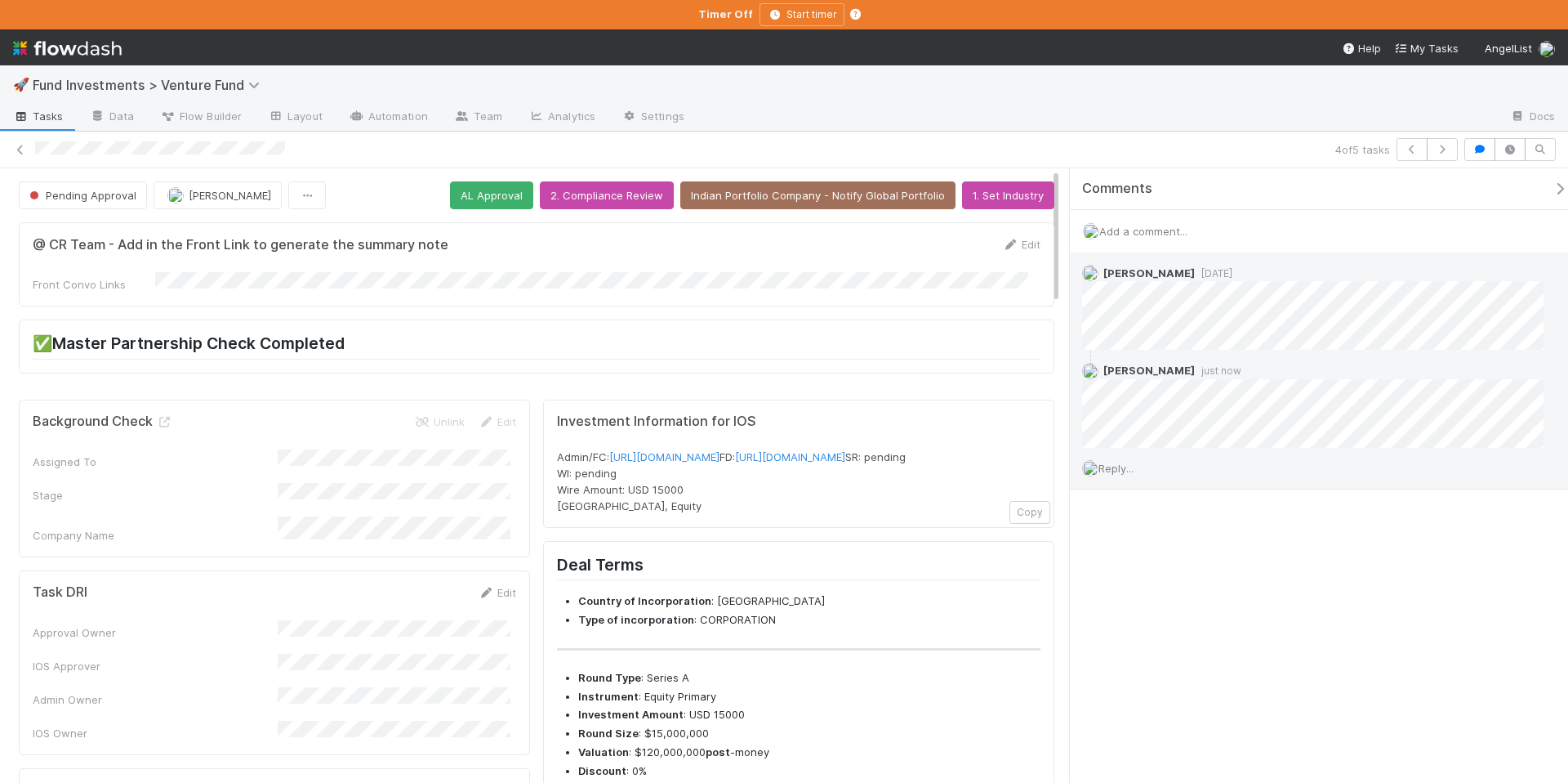
click at [1552, 188] on icon "button" at bounding box center [1560, 189] width 16 height 13
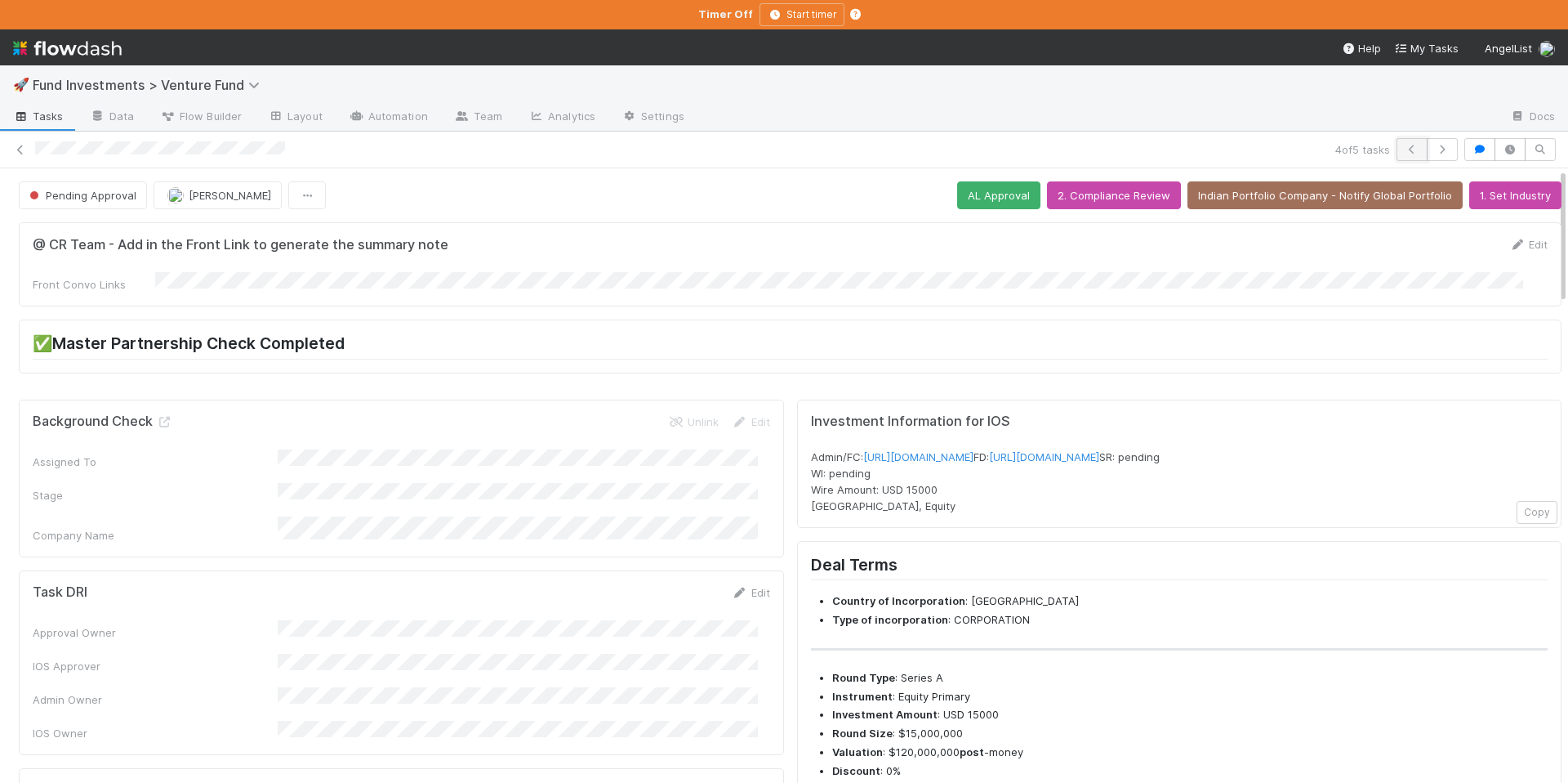
click at [1404, 150] on icon "button" at bounding box center [1412, 150] width 16 height 10
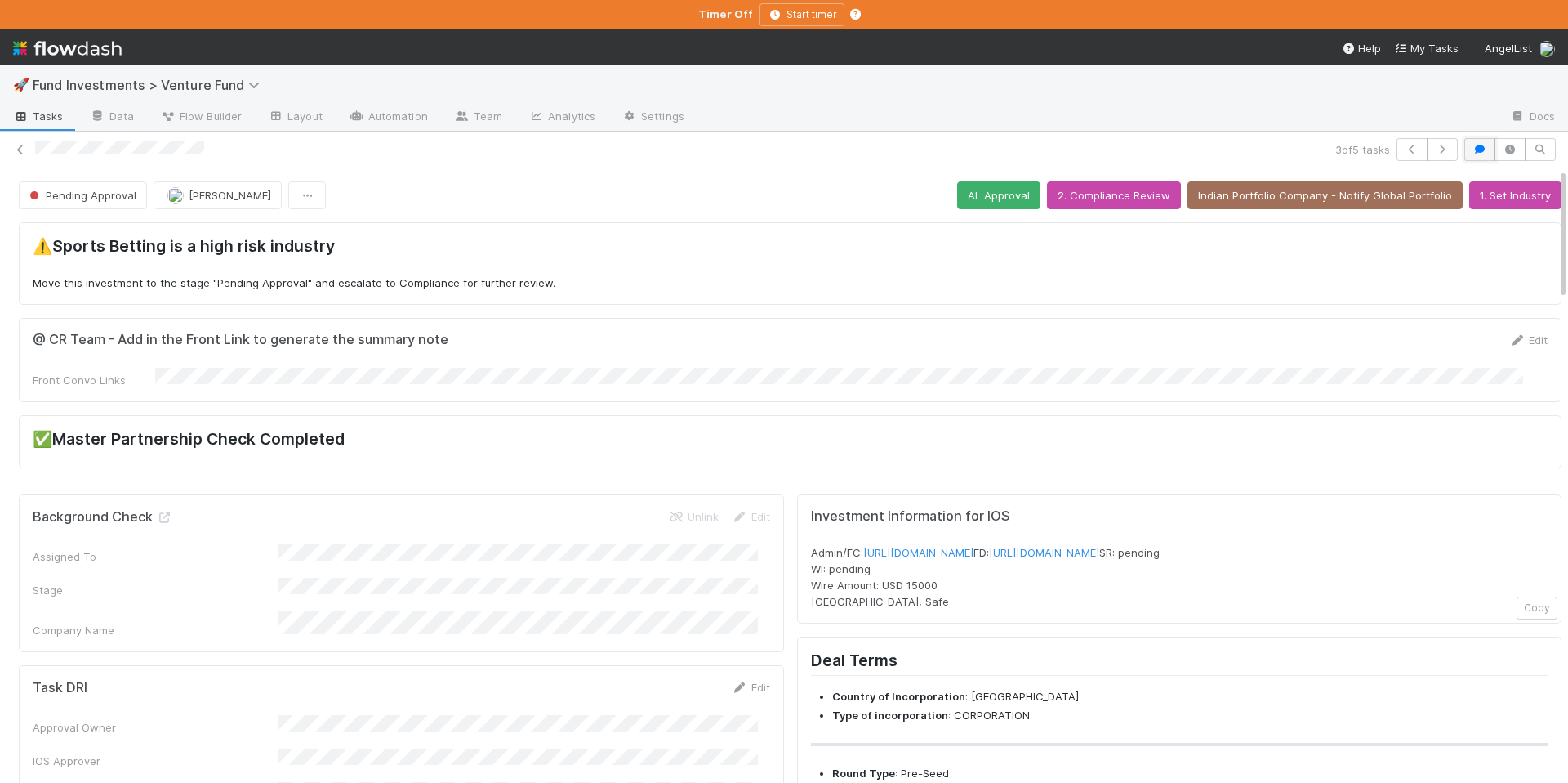
click at [1472, 149] on icon "button" at bounding box center [1480, 150] width 16 height 10
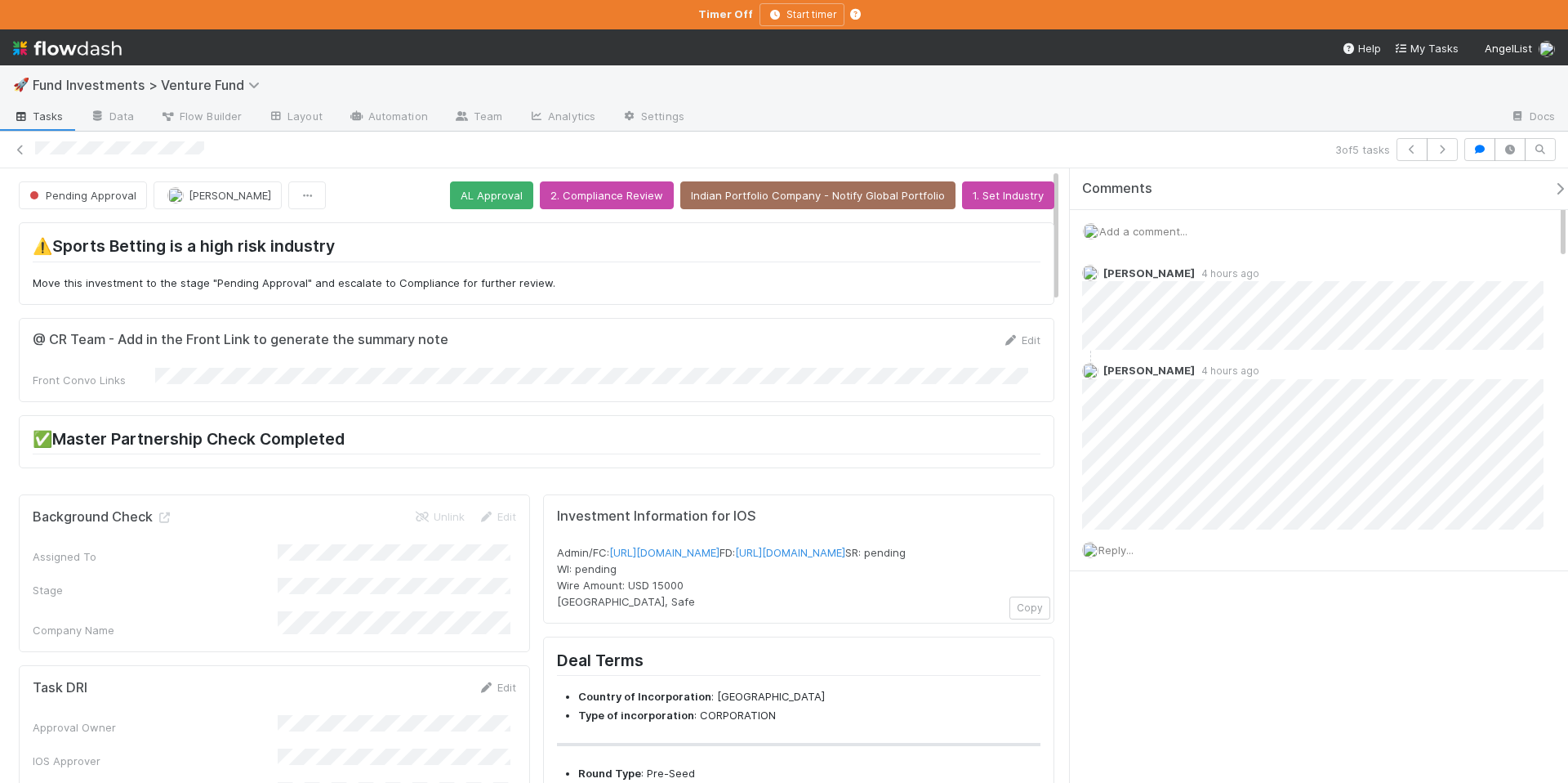
click at [1552, 186] on icon "button" at bounding box center [1560, 189] width 16 height 13
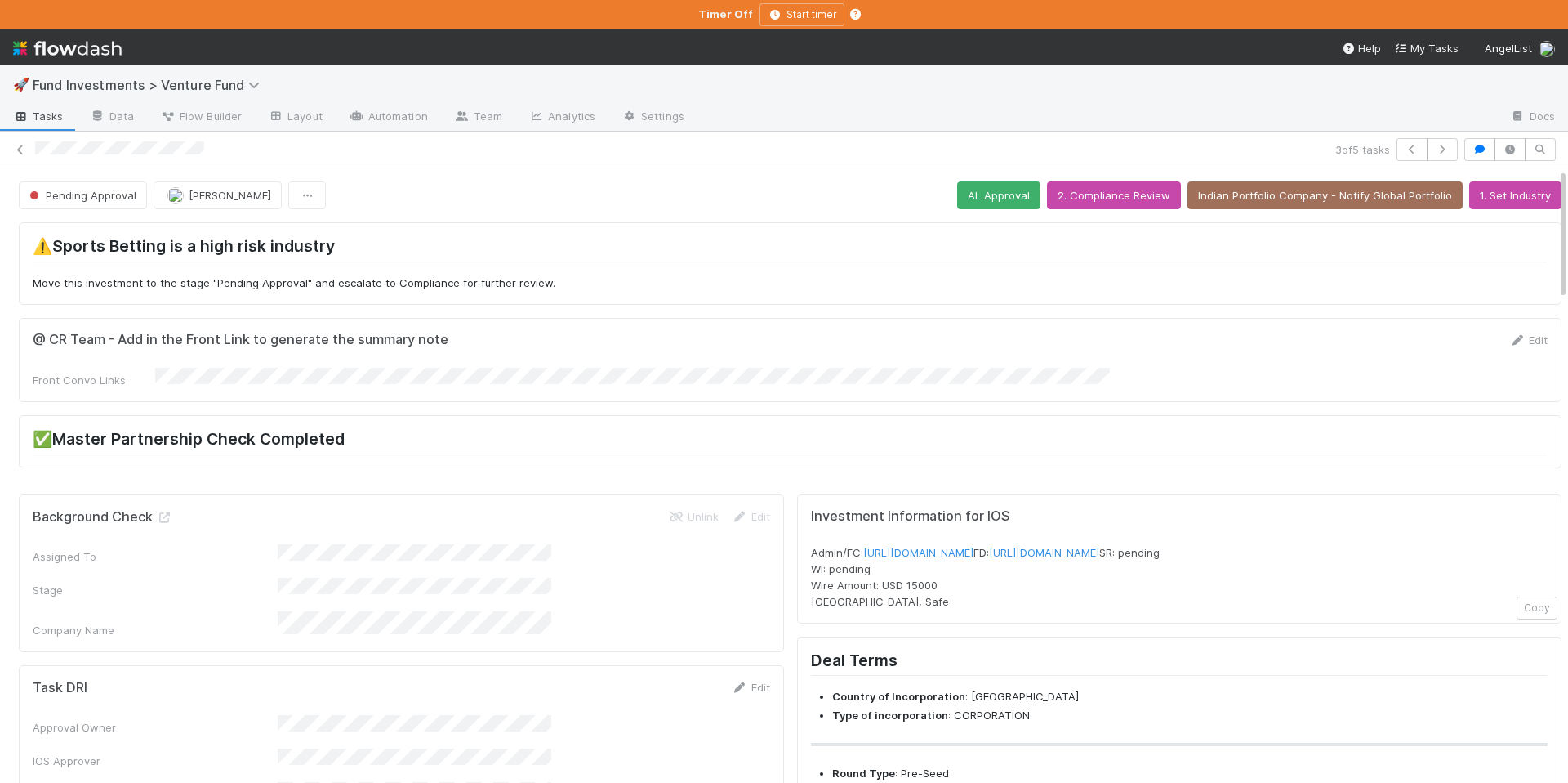
click at [1548, 183] on div "Pending Approval Manav Mehta AL Approval 2. Compliance Review Indian Portfolio …" at bounding box center [791, 196] width 1568 height 28
click at [1474, 147] on icon "button" at bounding box center [1480, 150] width 16 height 10
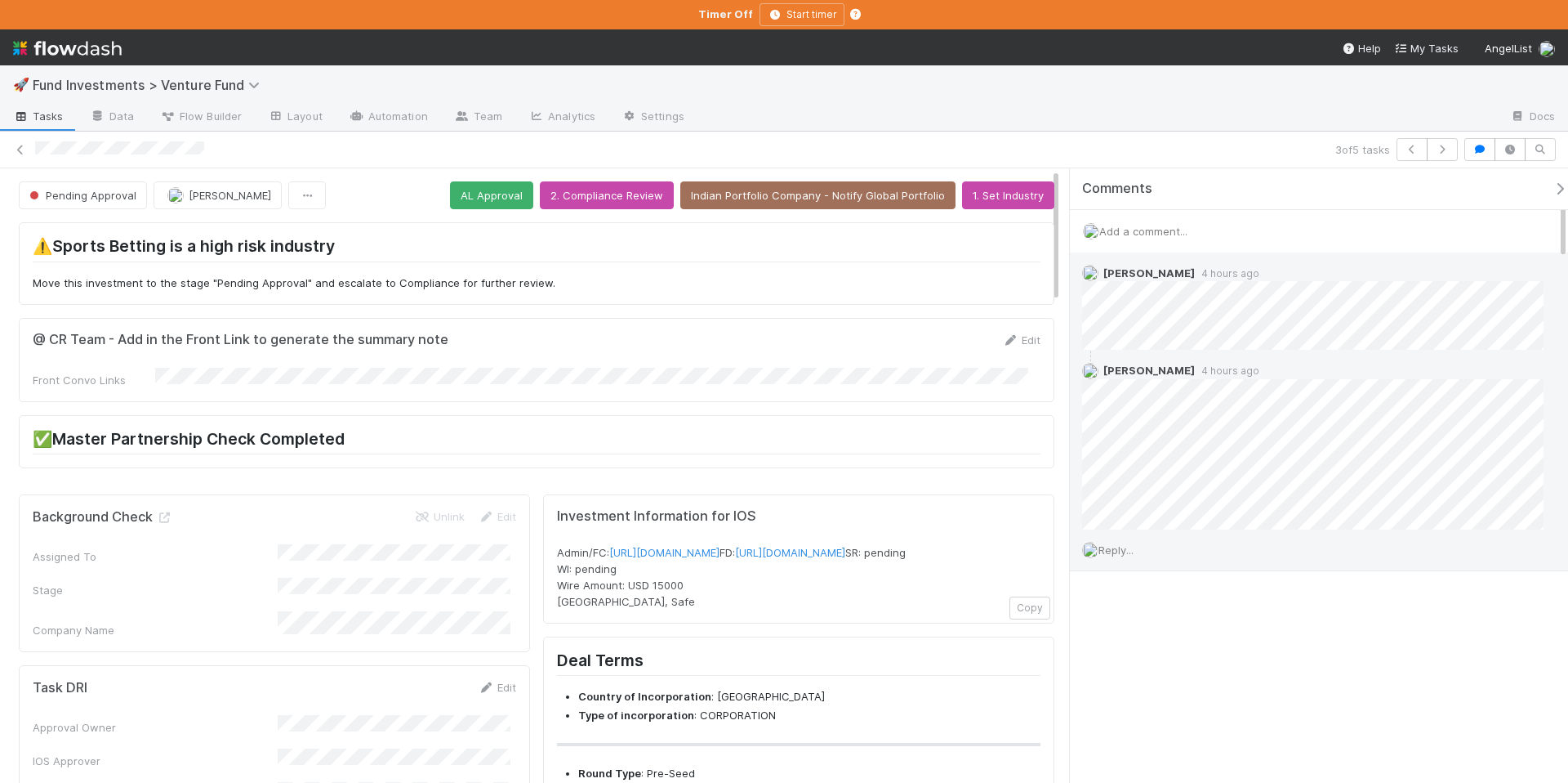
click at [1146, 552] on div "Reply..." at bounding box center [1319, 549] width 498 height 41
click at [1134, 552] on span "Reply..." at bounding box center [1115, 549] width 35 height 13
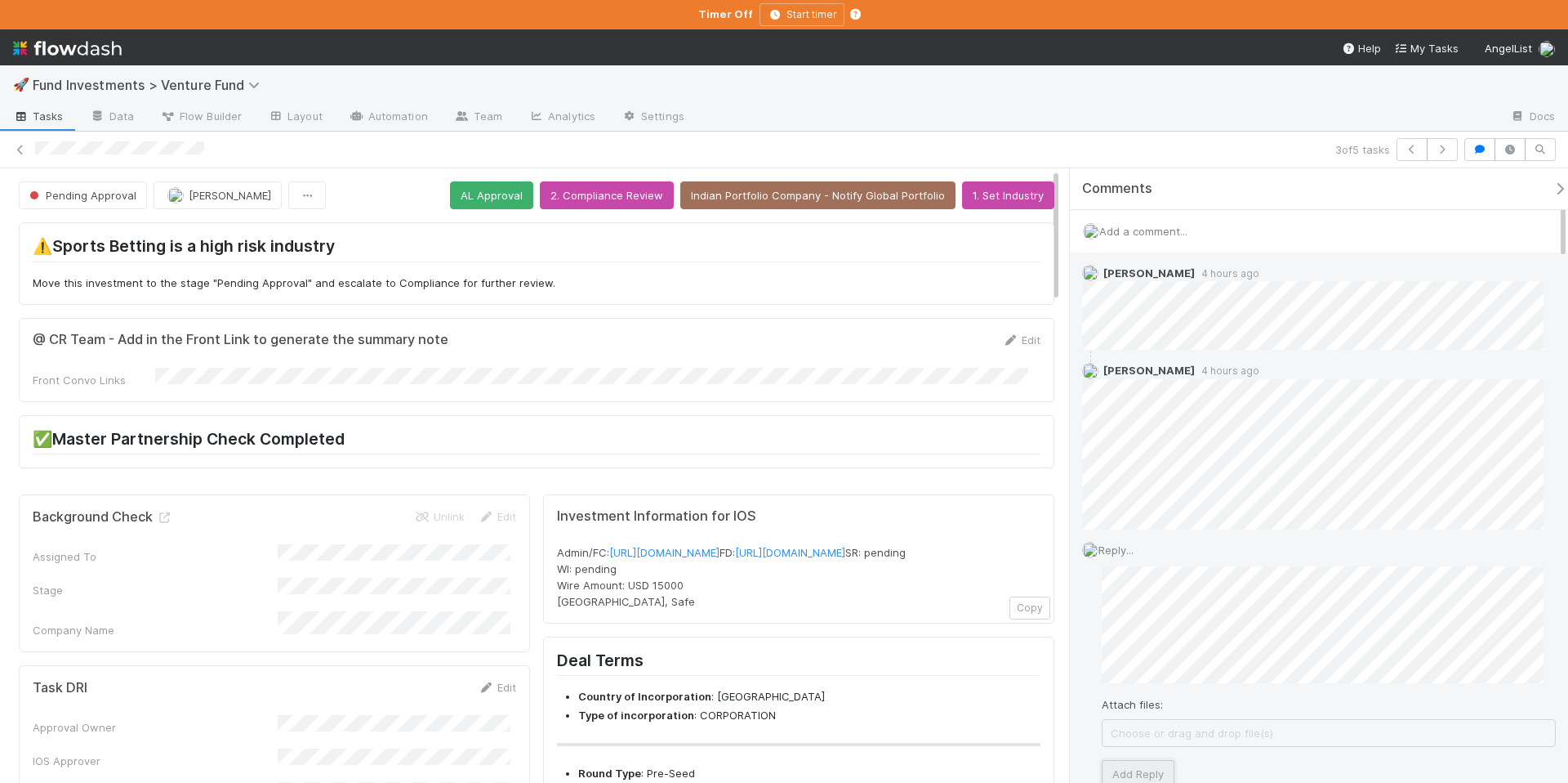
click at [1129, 769] on button "Add Reply" at bounding box center [1137, 774] width 72 height 28
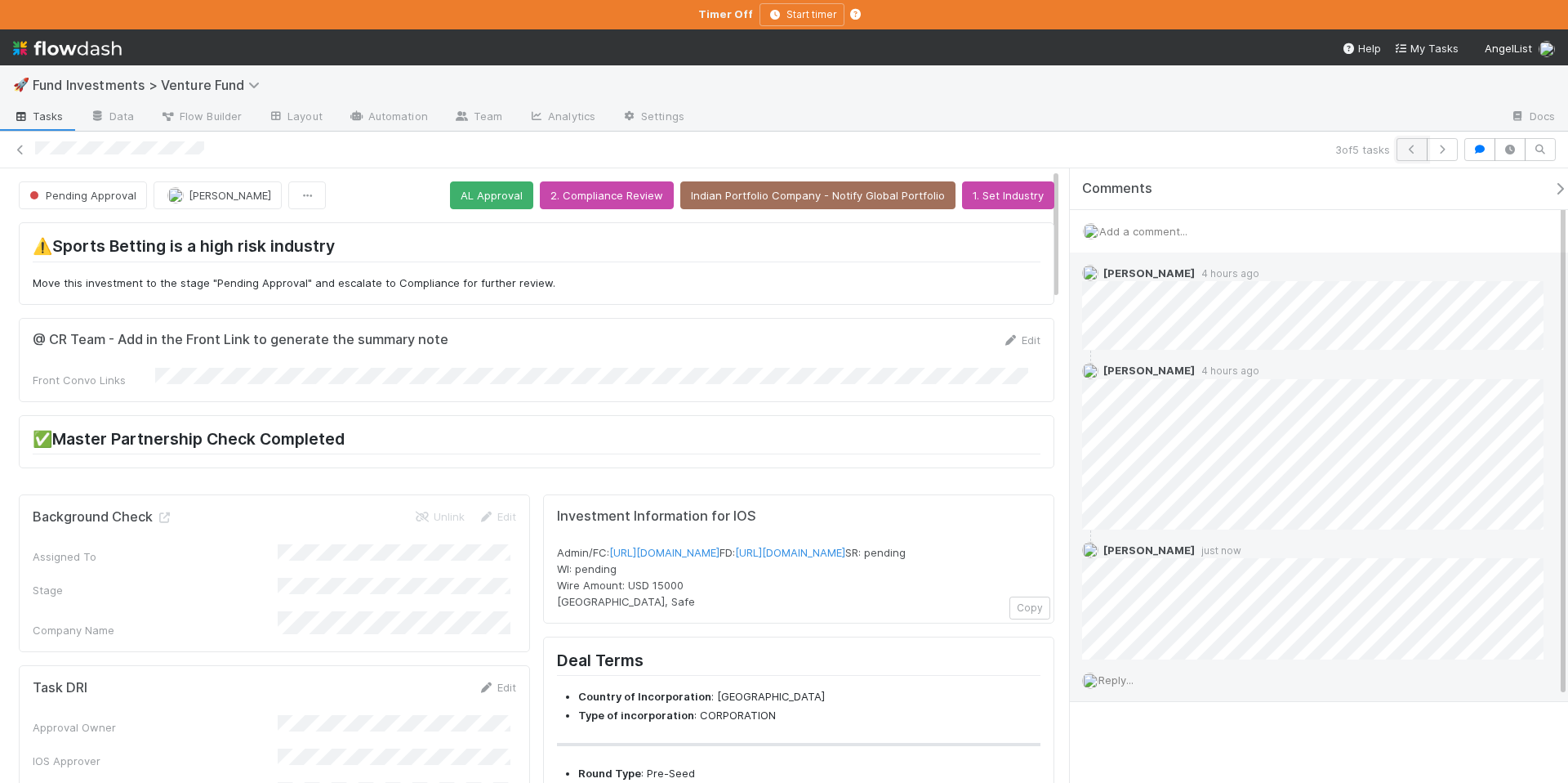
click at [1407, 150] on icon "button" at bounding box center [1412, 150] width 16 height 10
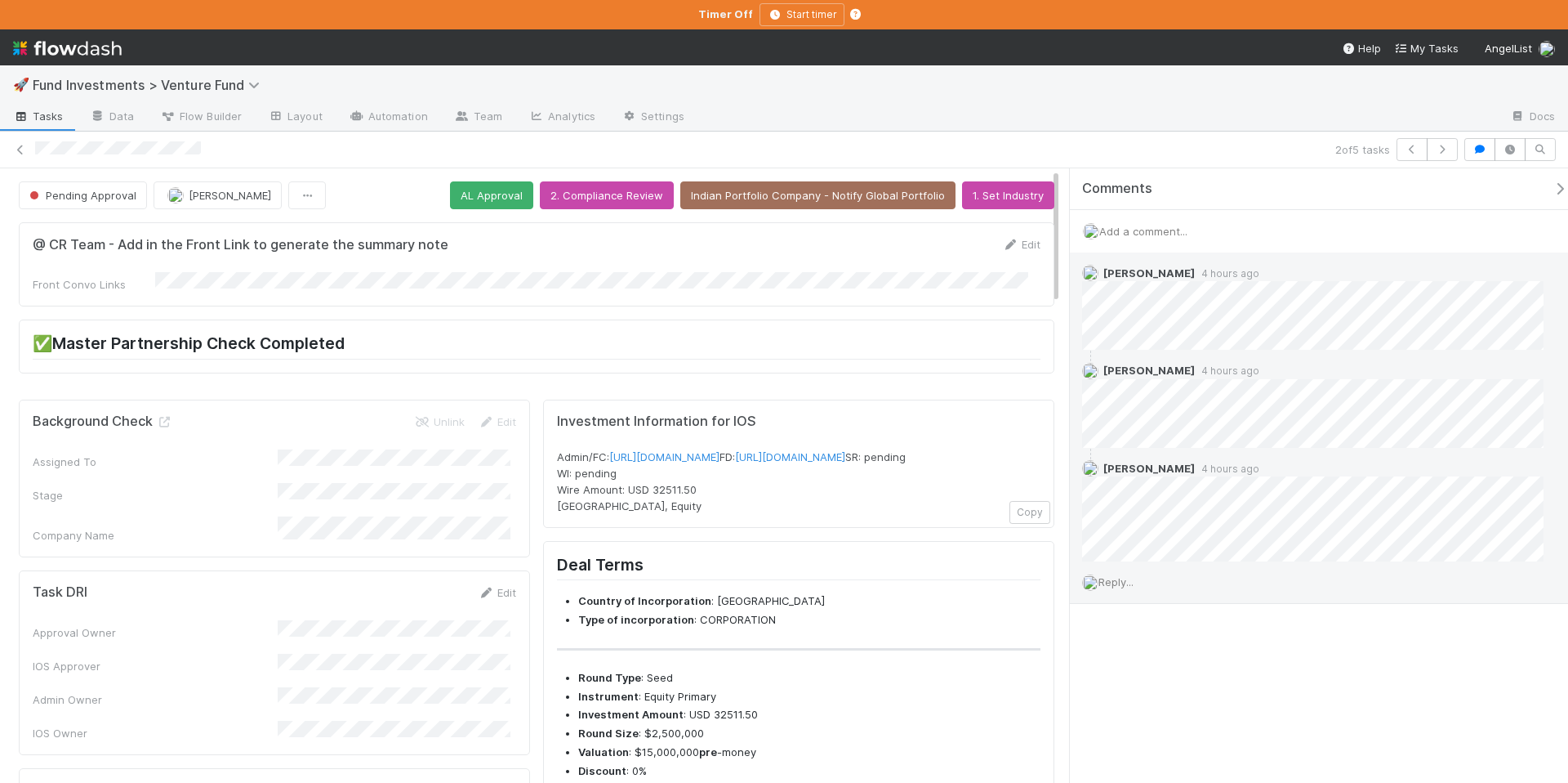
click at [1119, 587] on span "Reply..." at bounding box center [1115, 582] width 35 height 13
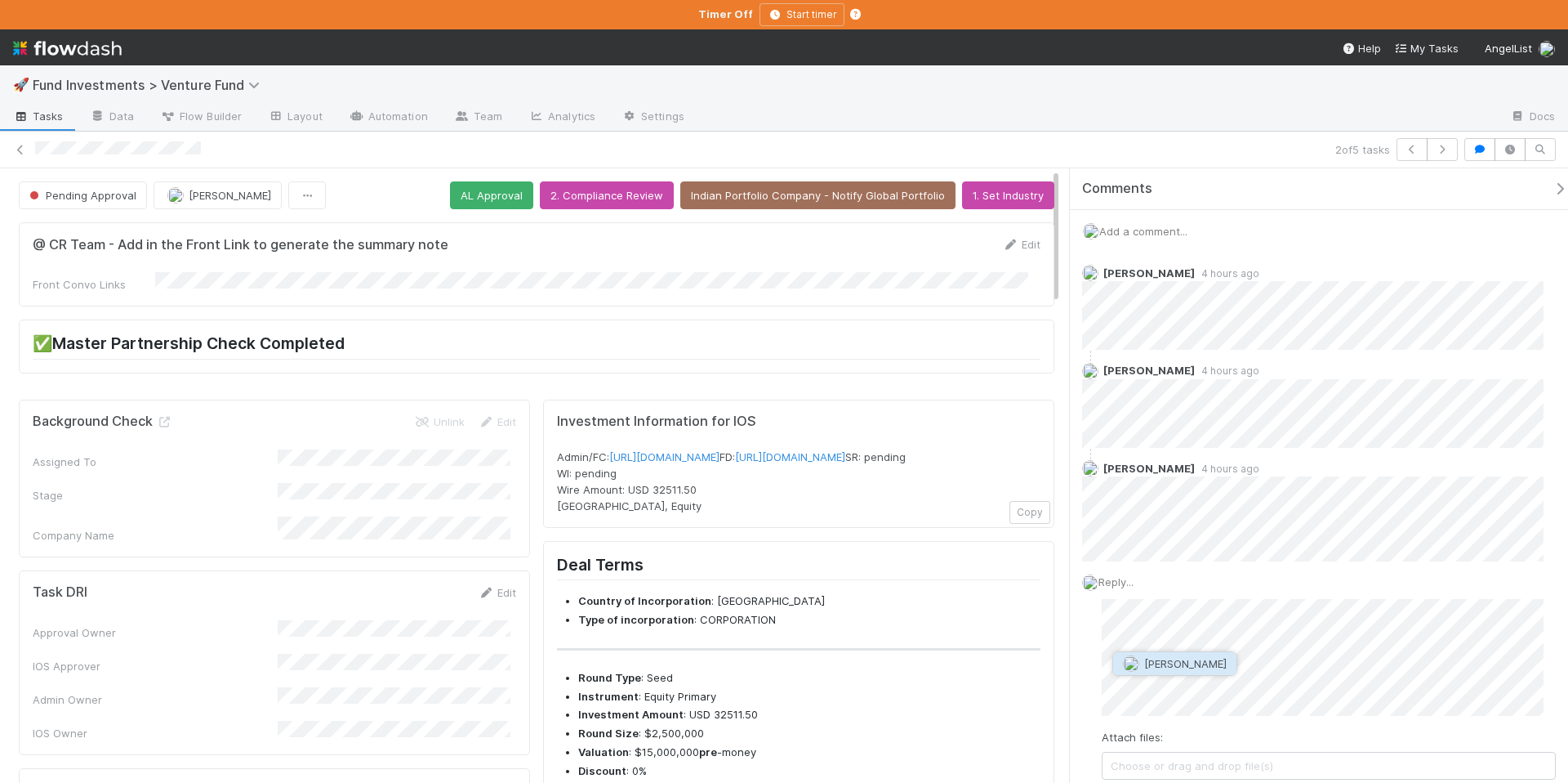
click at [1192, 660] on span "Karan Thapar" at bounding box center [1185, 663] width 82 height 13
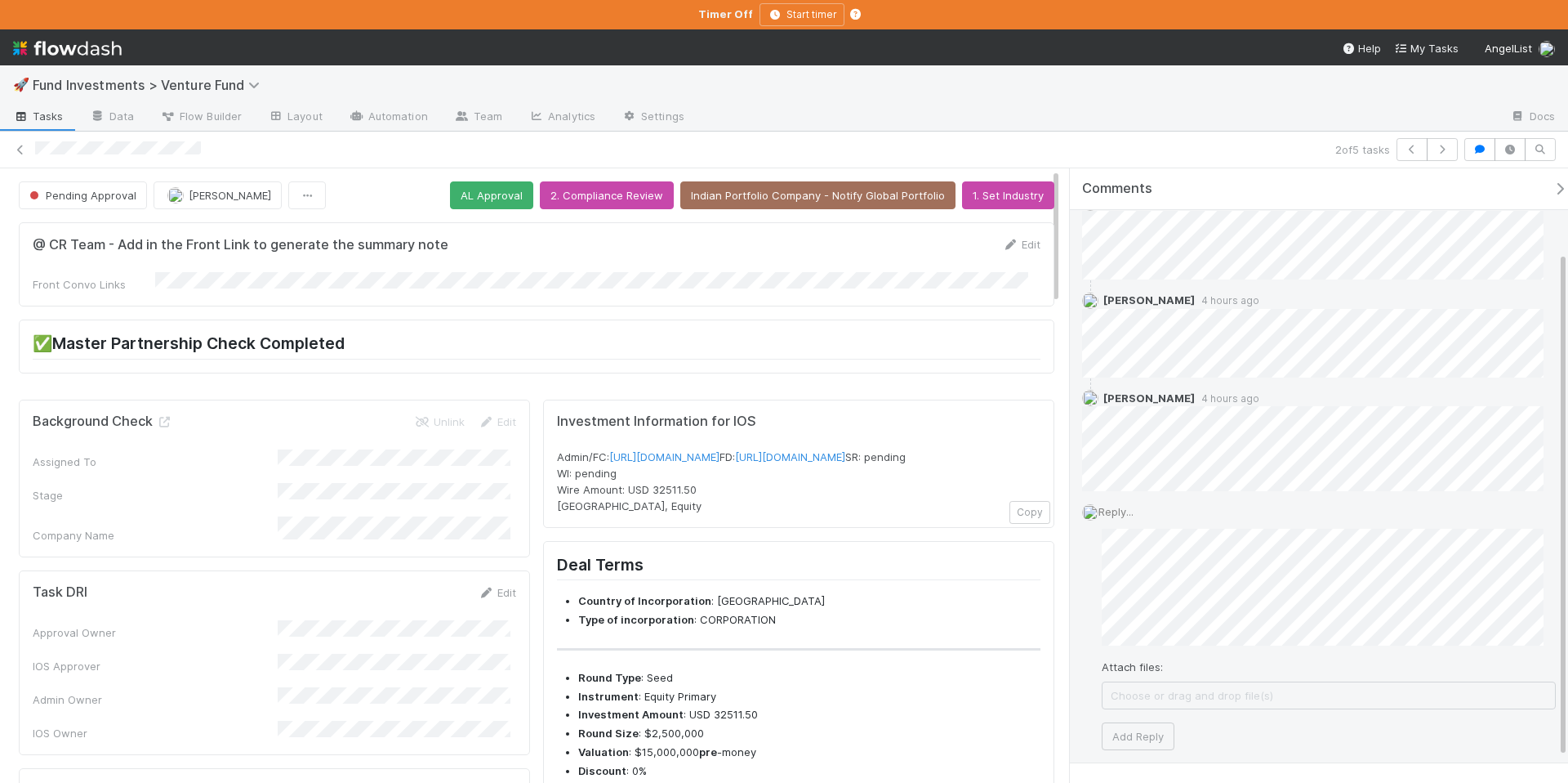
scroll to position [132, 0]
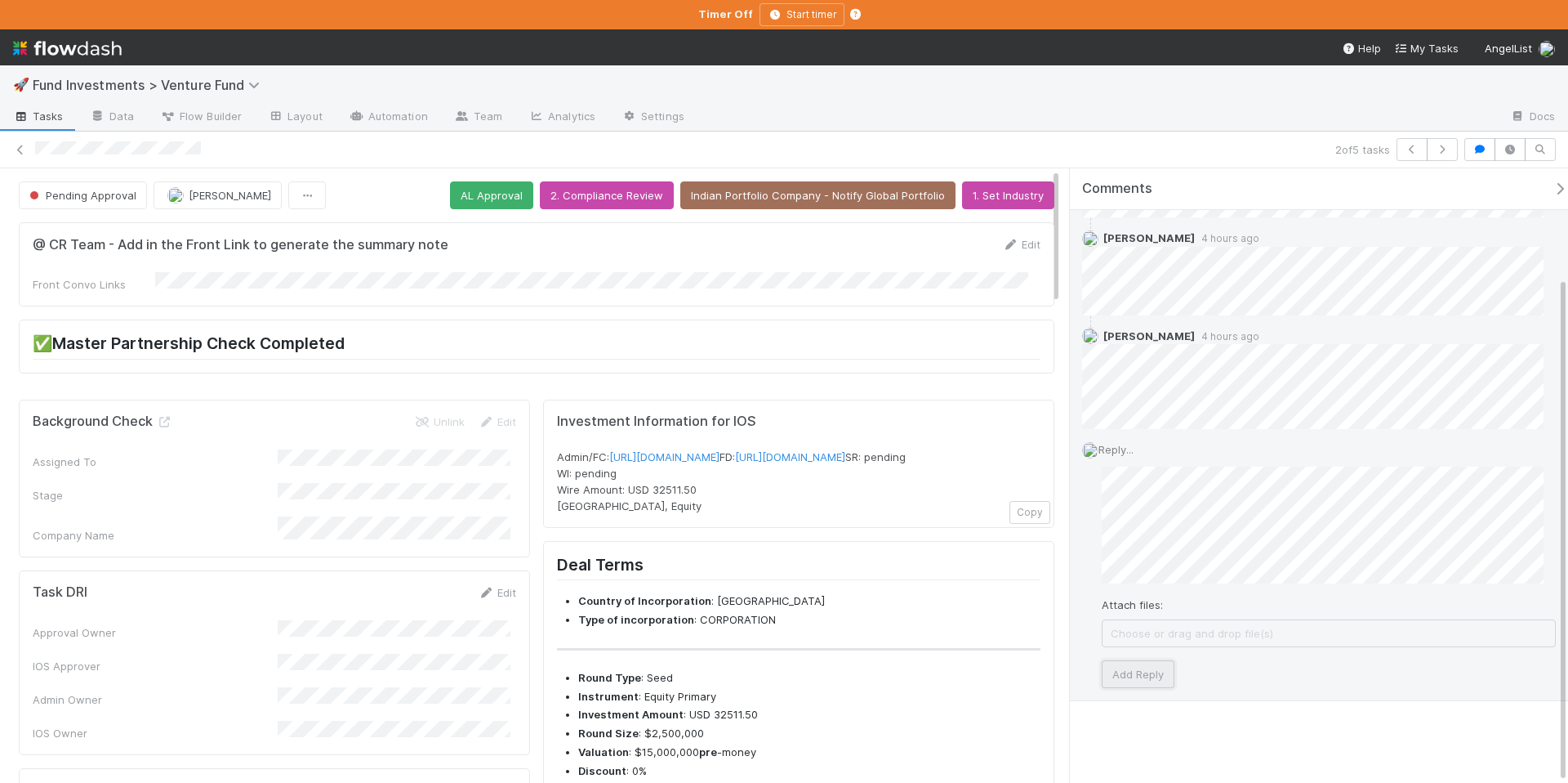
click at [1129, 670] on button "Add Reply" at bounding box center [1137, 674] width 72 height 28
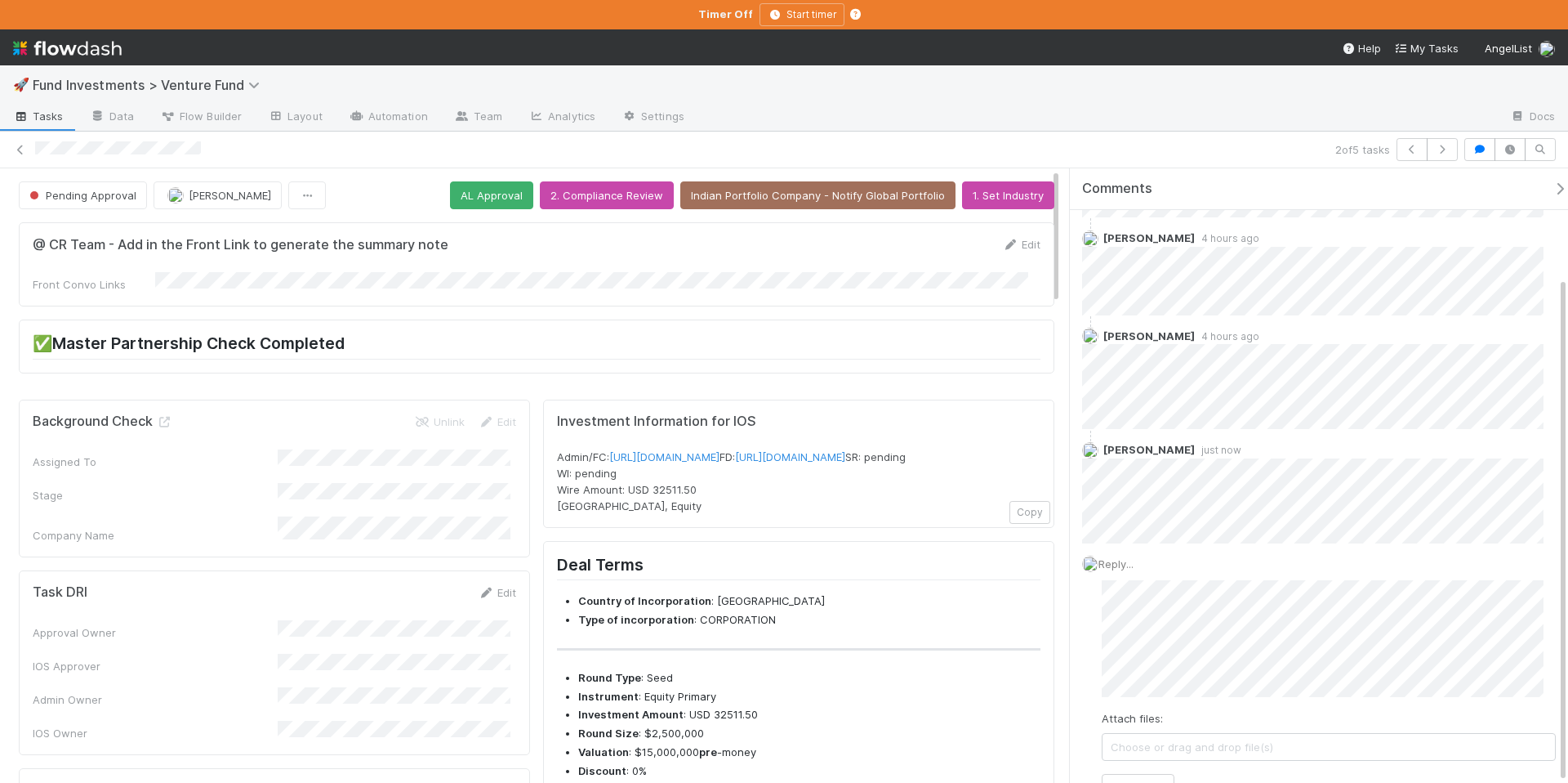
scroll to position [16, 0]
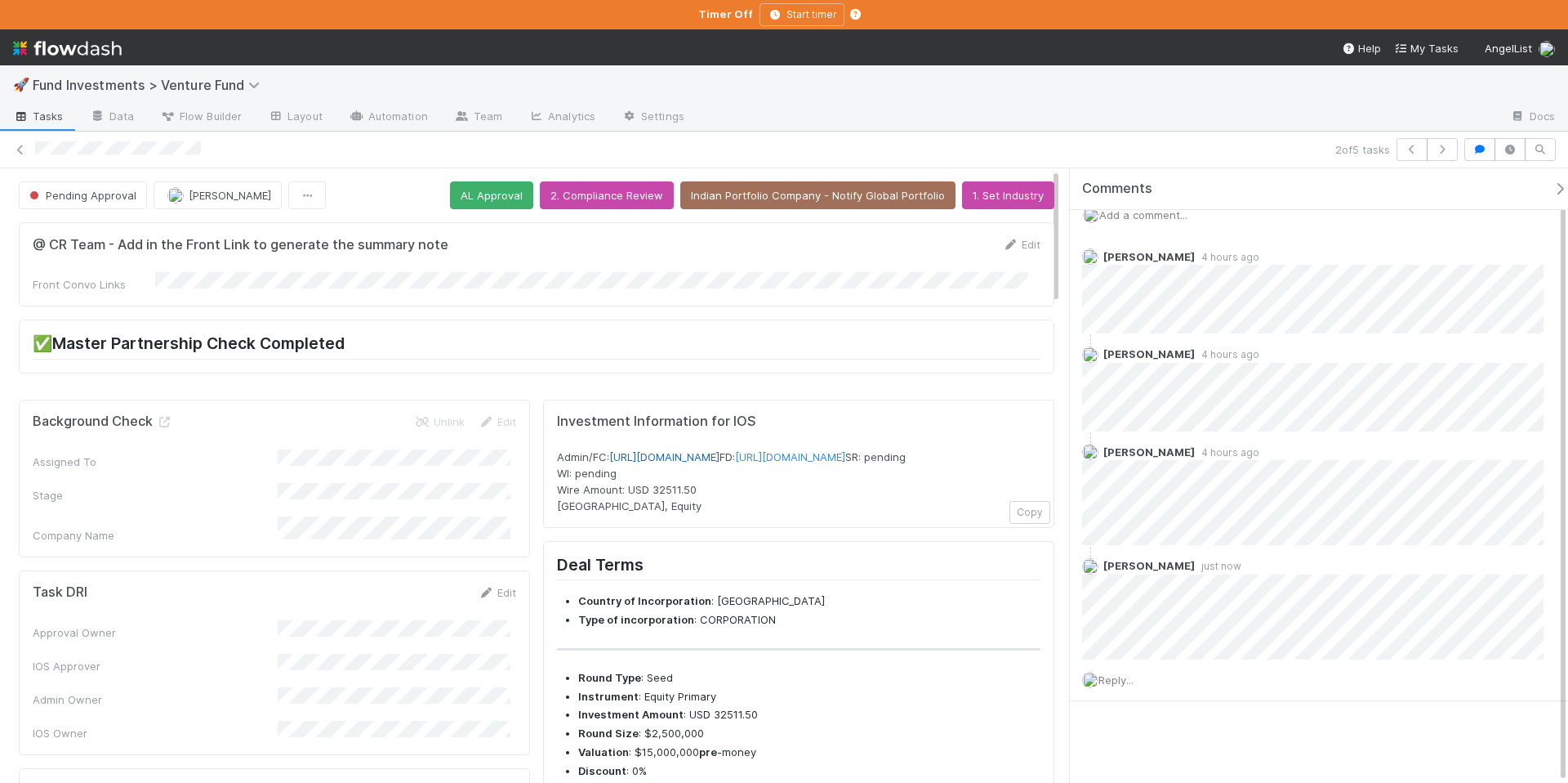
click at [719, 451] on link "https://venture.angellist.com/v/admin/funds/investment/29608" at bounding box center [664, 457] width 110 height 13
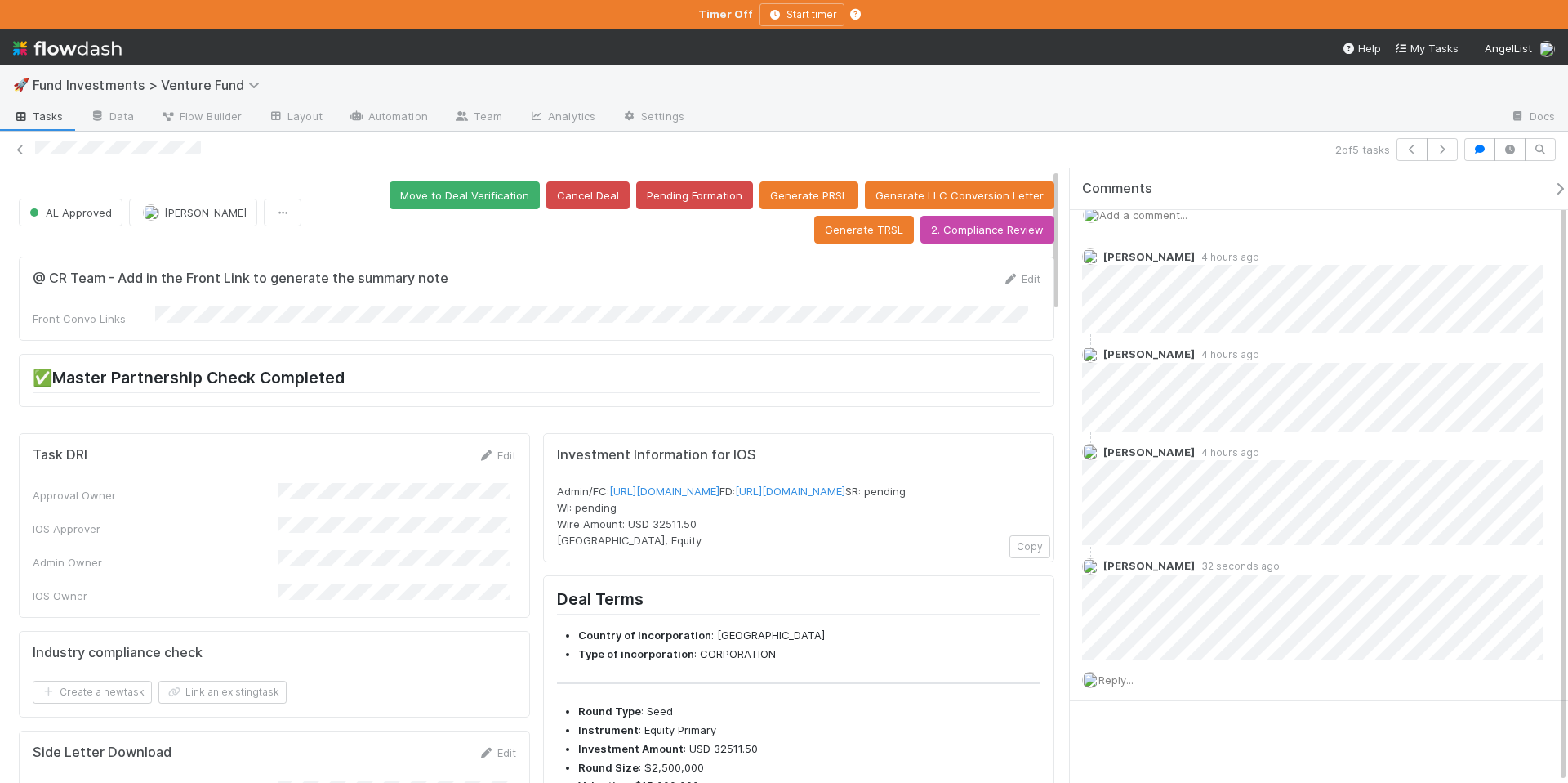
click at [1552, 190] on icon "button" at bounding box center [1560, 189] width 16 height 13
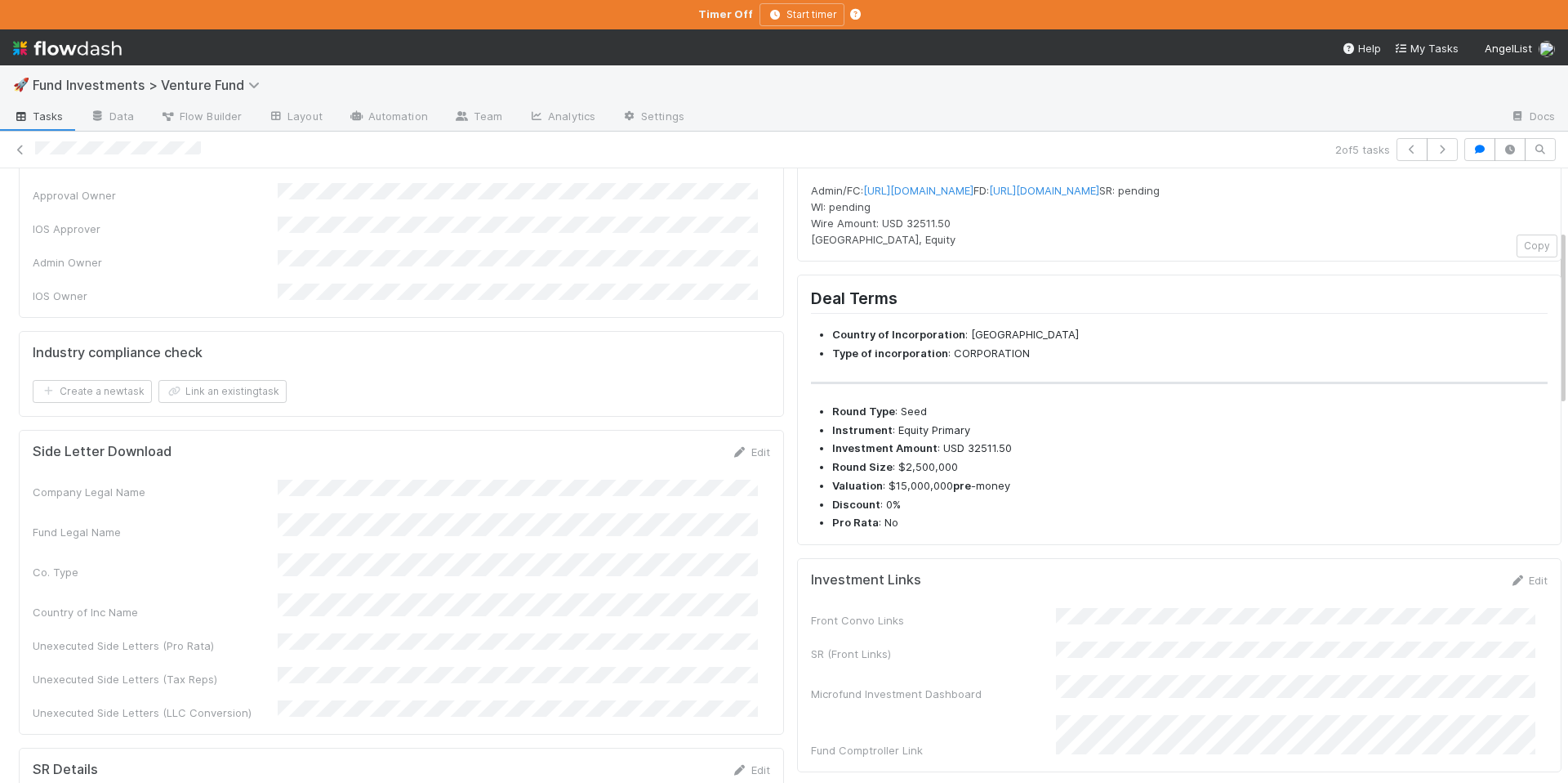
scroll to position [173, 0]
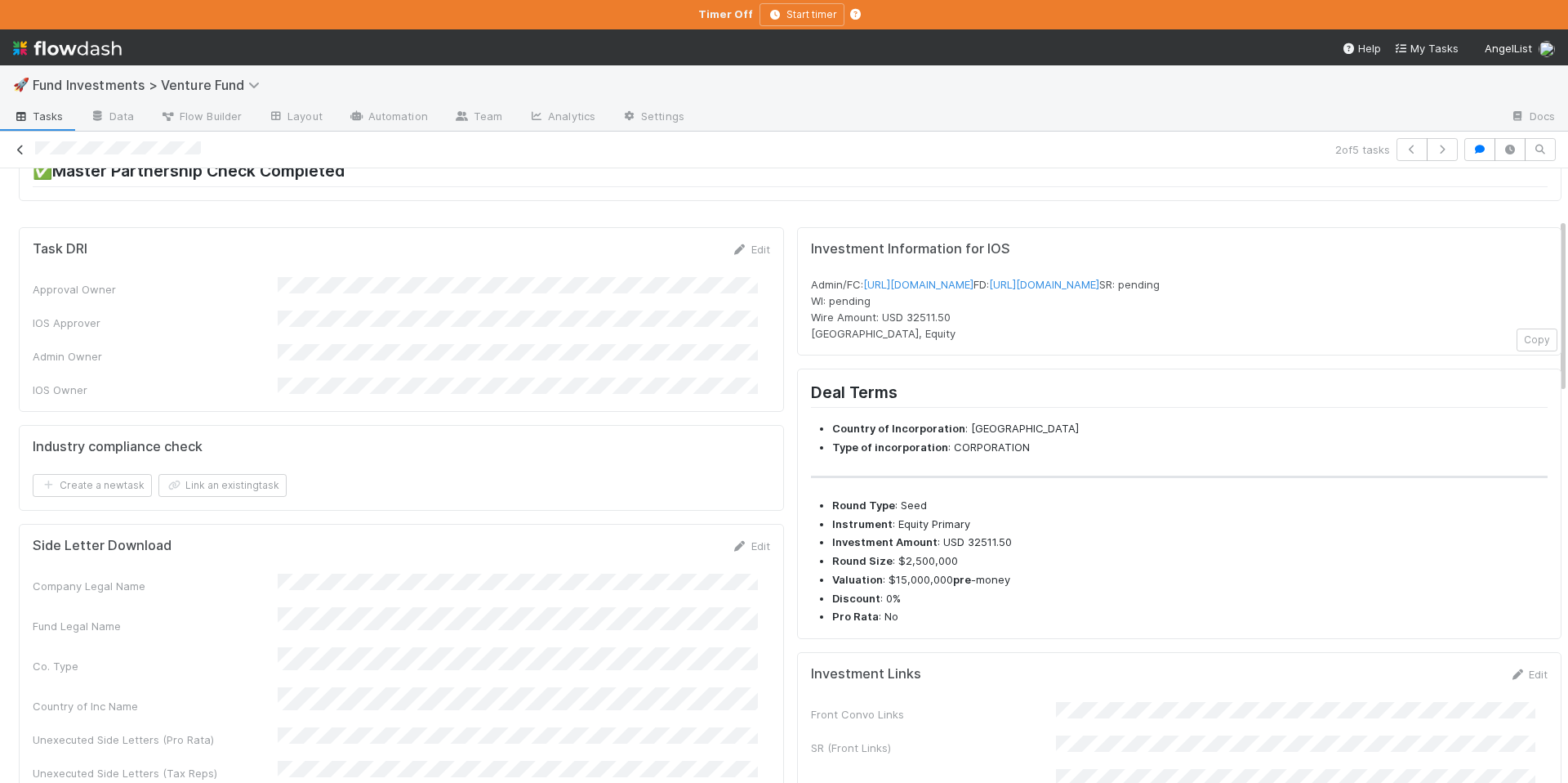
click at [28, 153] on icon at bounding box center [20, 150] width 16 height 11
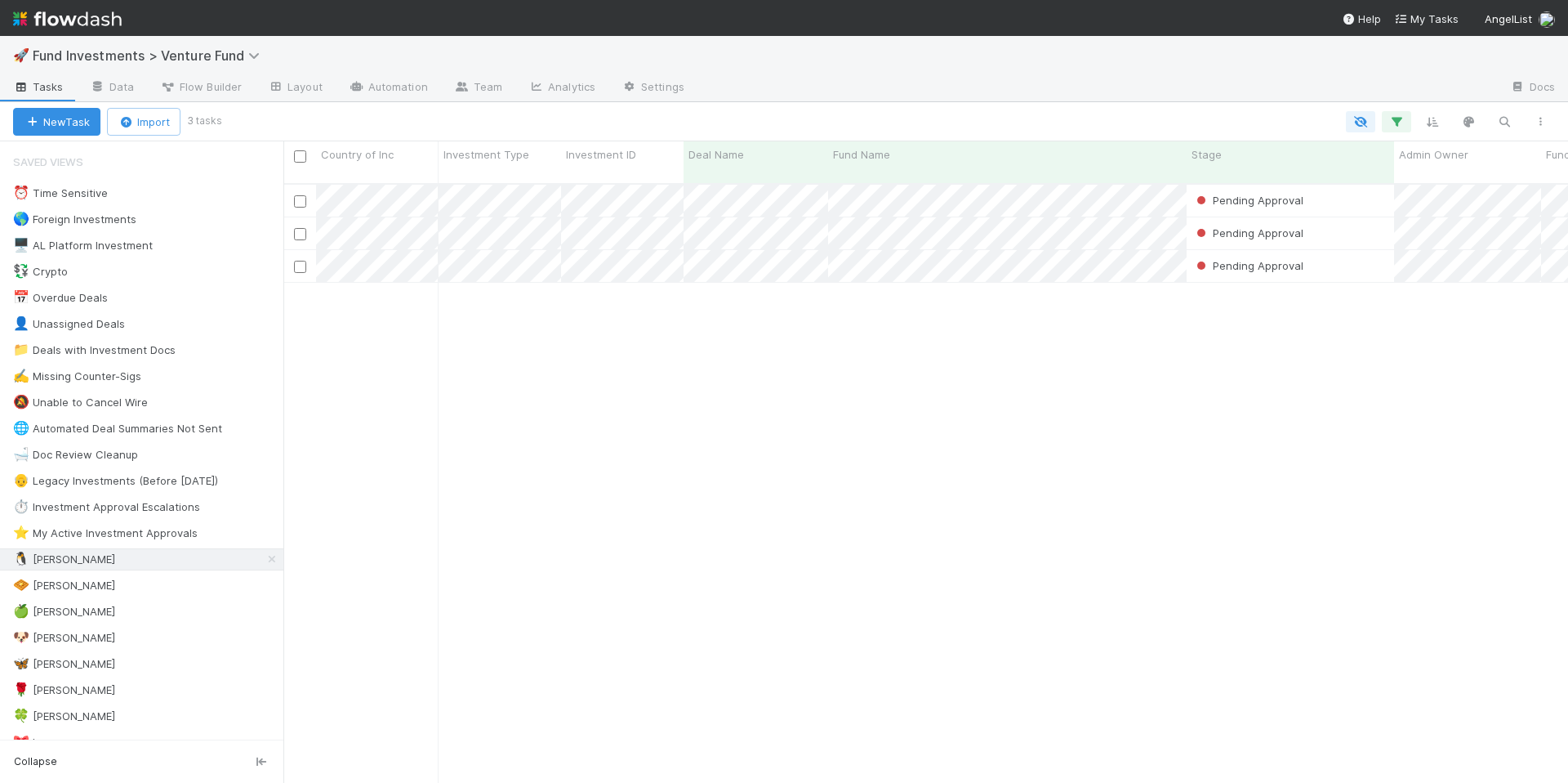
scroll to position [600, 1272]
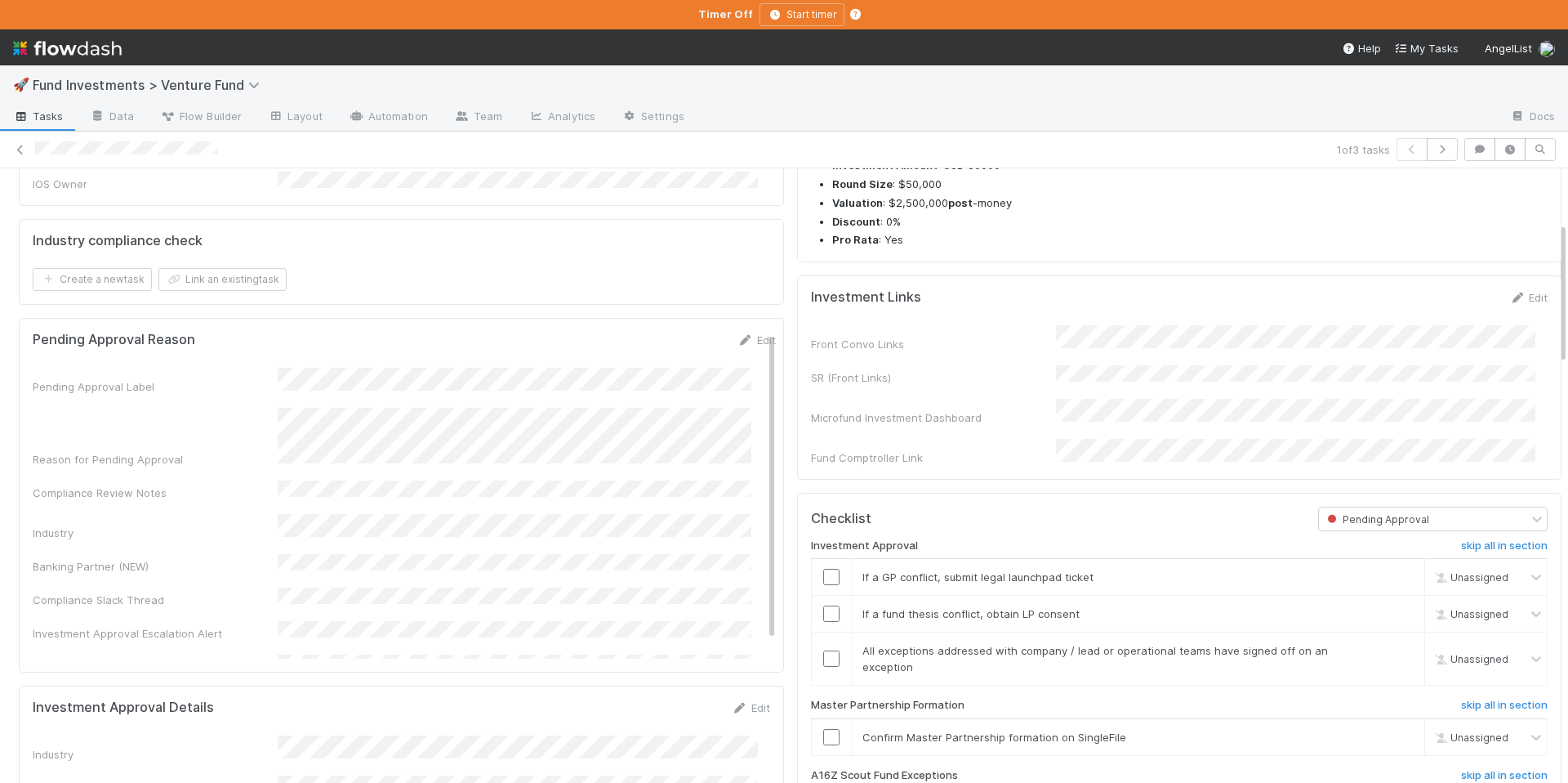
scroll to position [578, 0]
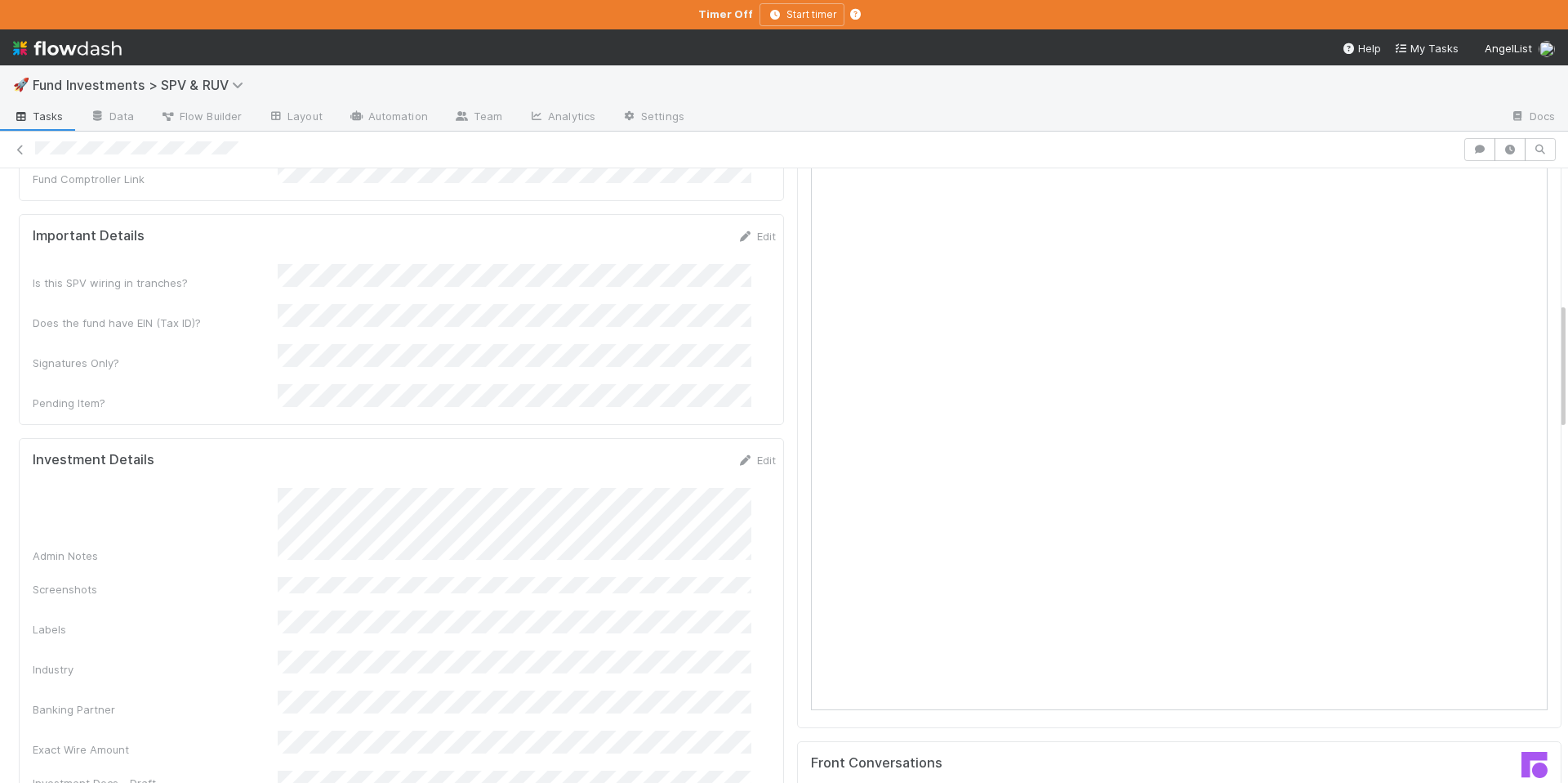
scroll to position [672, 0]
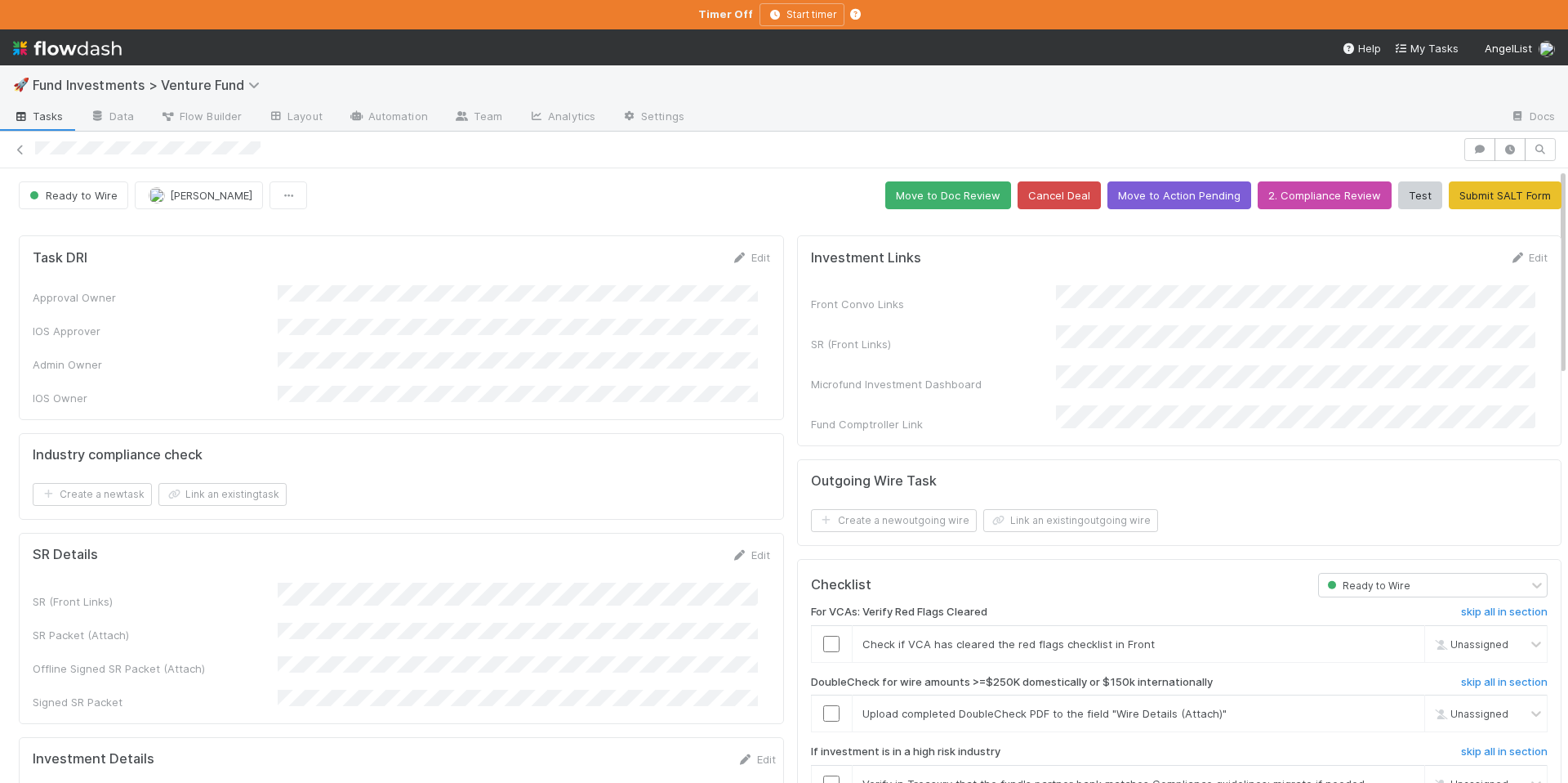
scroll to position [39, 0]
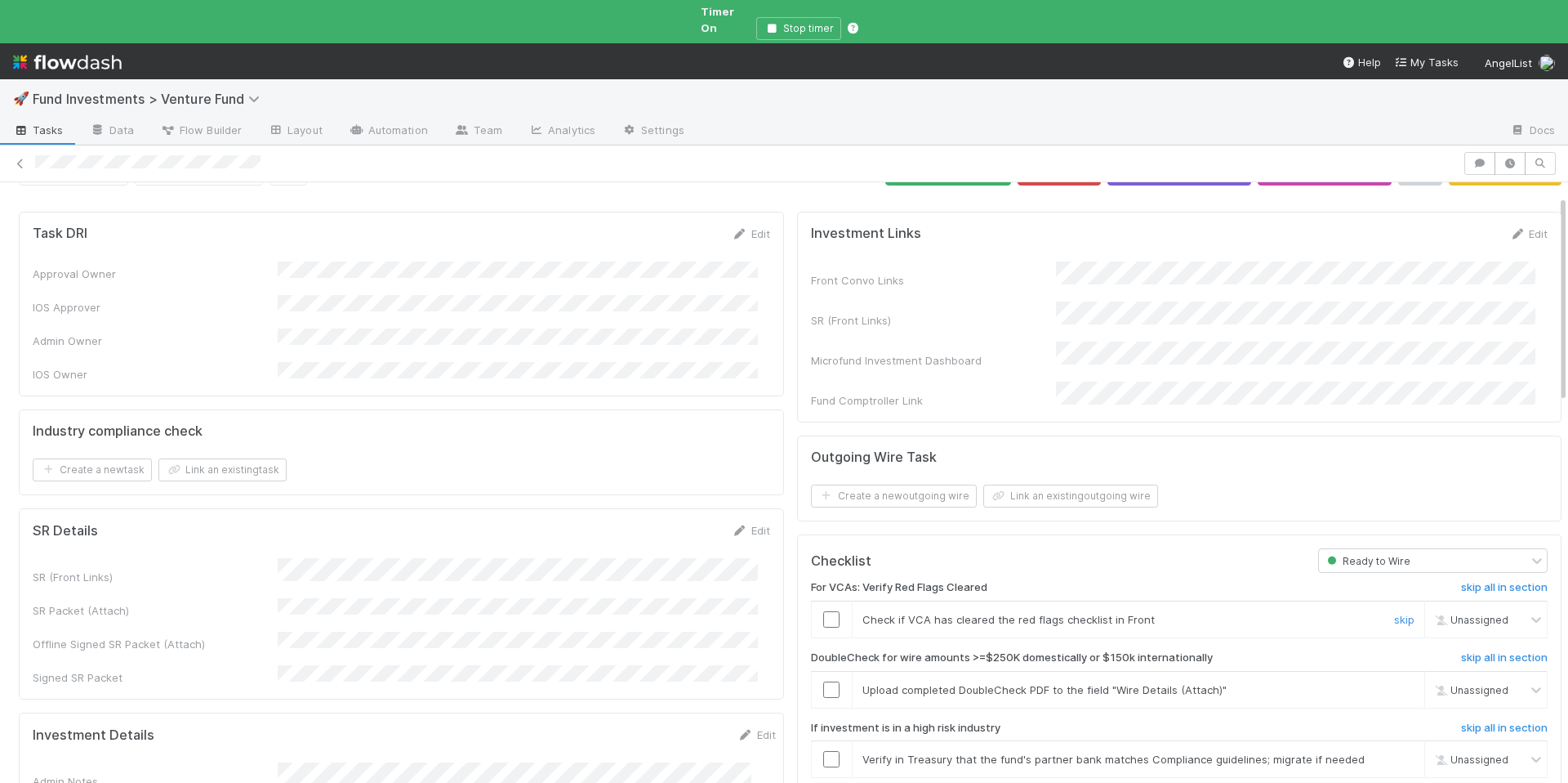
click at [825, 611] on input "checkbox" at bounding box center [832, 619] width 16 height 16
click at [824, 611] on input "checkbox" at bounding box center [832, 619] width 16 height 16
click at [1432, 613] on span at bounding box center [1438, 619] width 13 height 12
type input "ethan"
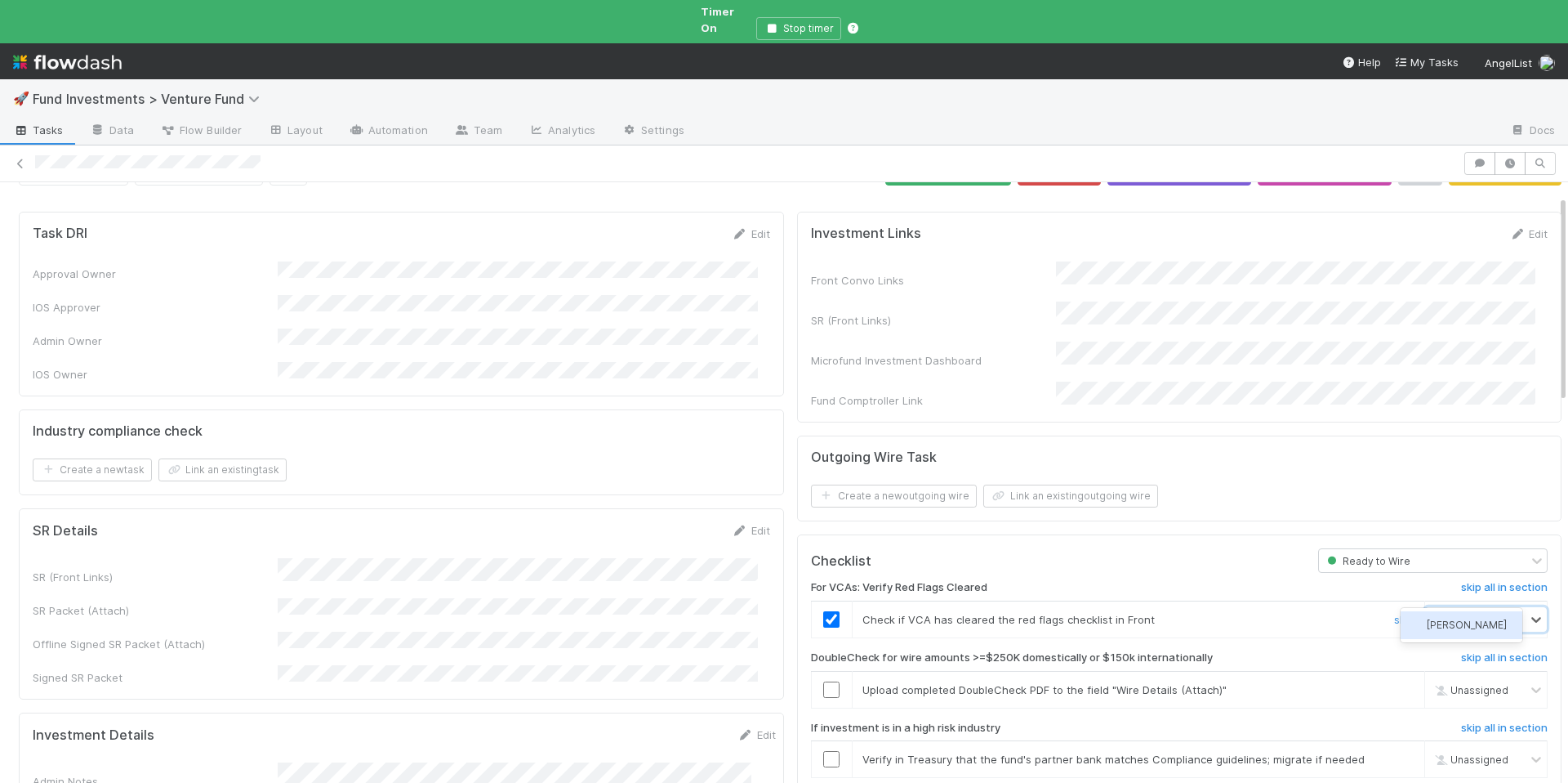
click at [1443, 618] on span "Ethan Braren" at bounding box center [1467, 624] width 80 height 12
click at [1393, 682] on div "skip" at bounding box center [1402, 690] width 49 height 16
click at [1394, 683] on link "skip" at bounding box center [1404, 689] width 21 height 13
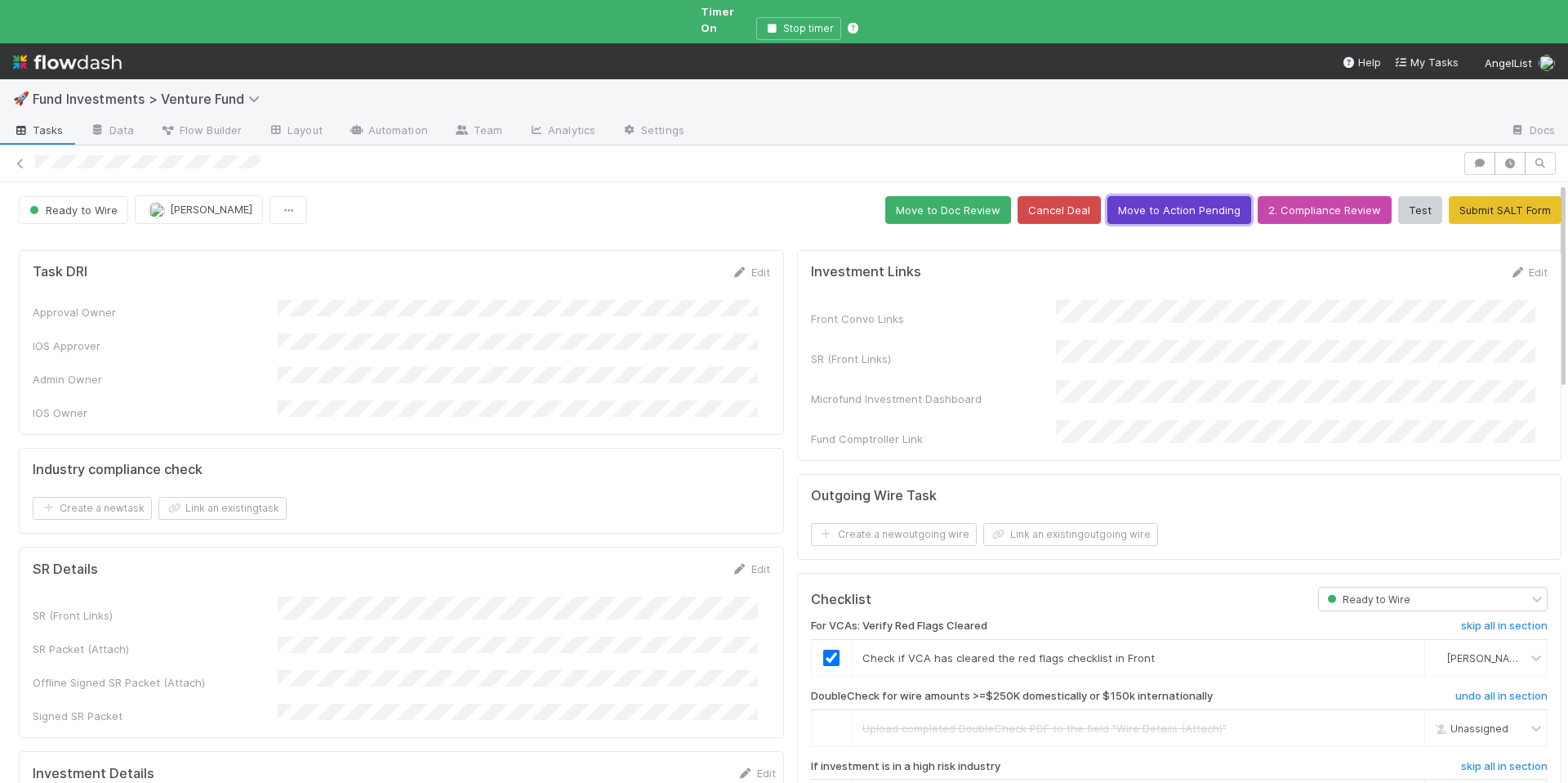
click at [1149, 196] on button "Move to Action Pending" at bounding box center [1179, 210] width 144 height 28
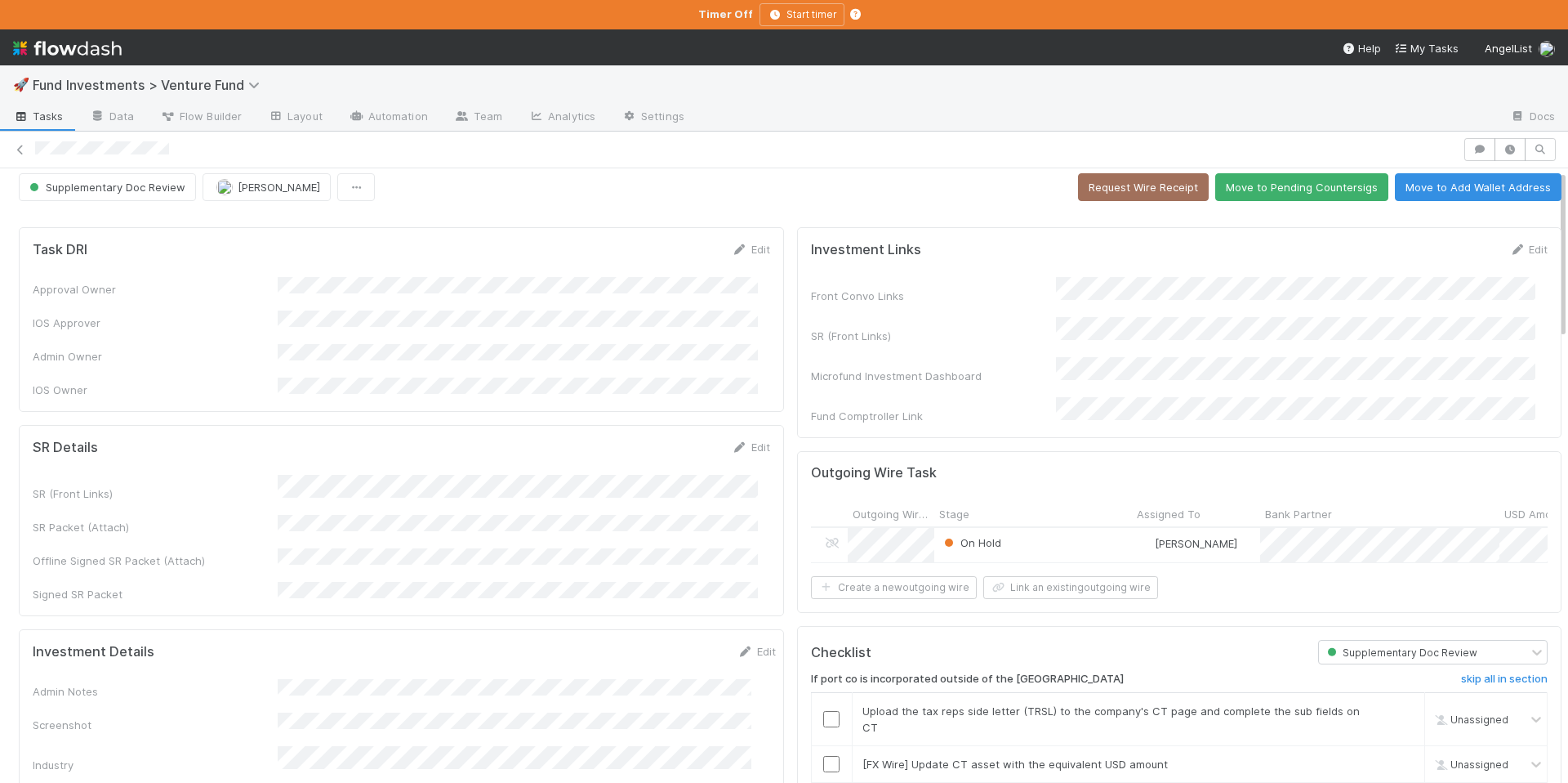
scroll to position [10, 0]
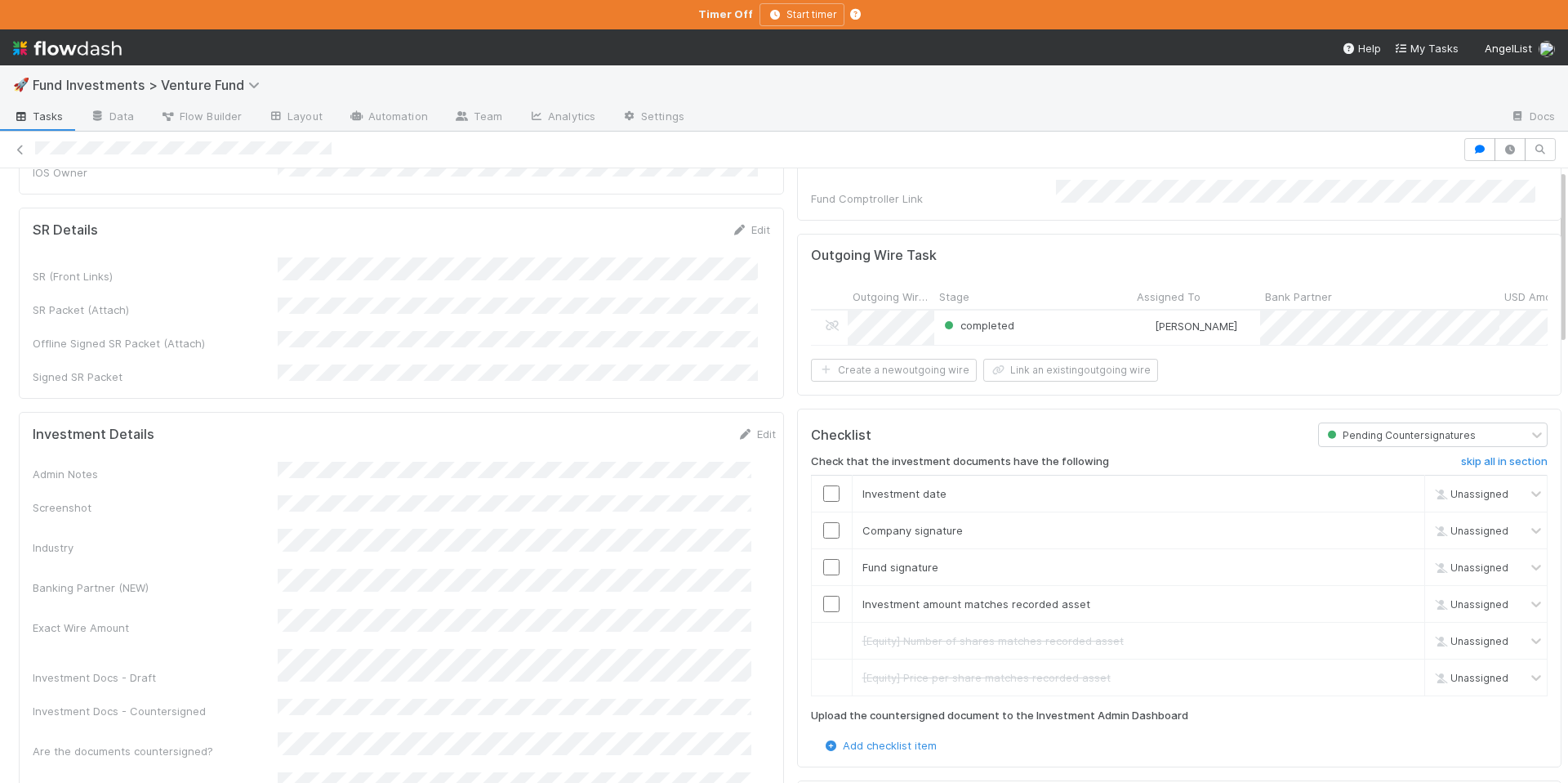
scroll to position [232, 0]
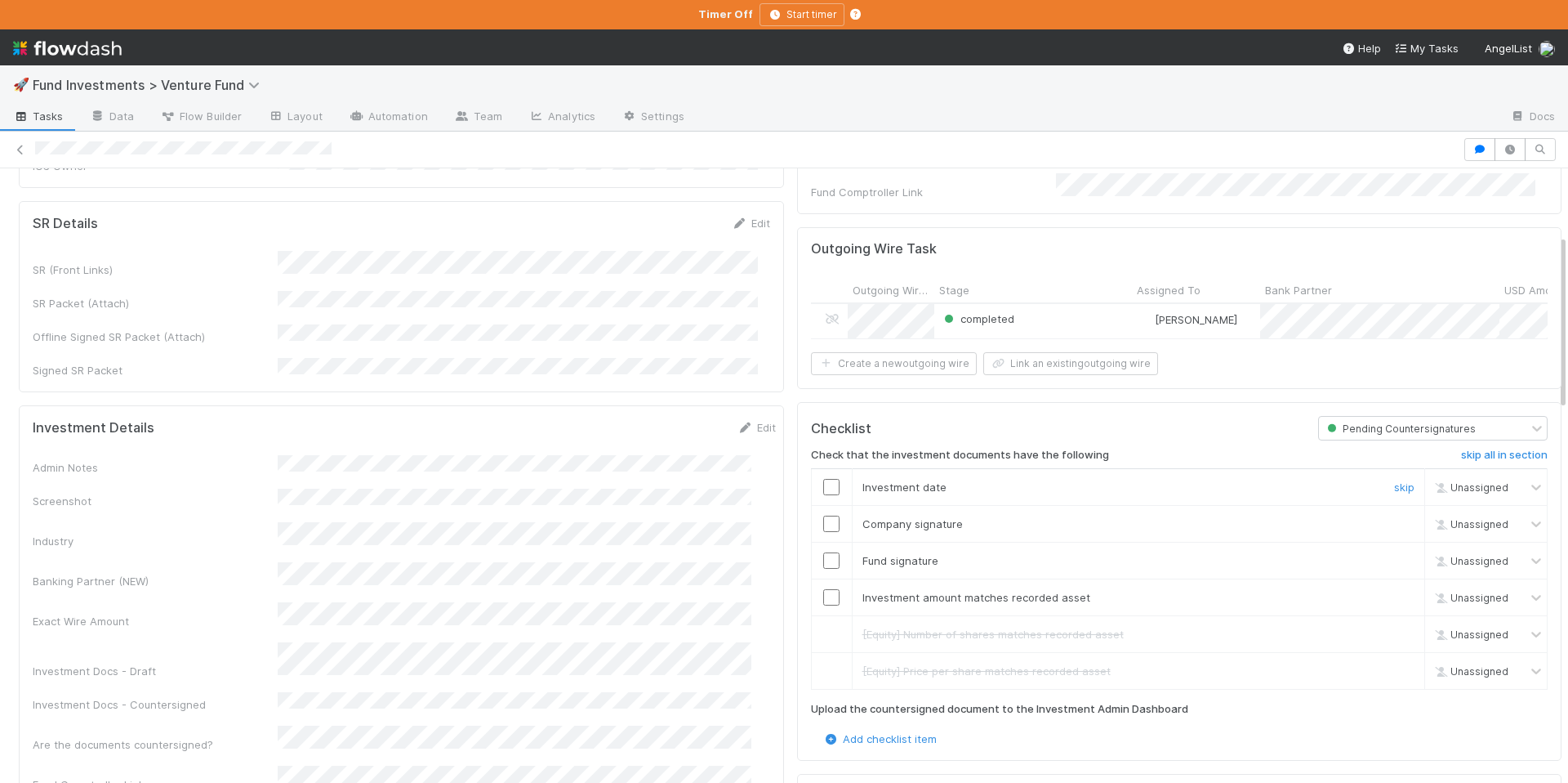
click at [824, 484] on input "checkbox" at bounding box center [832, 486] width 16 height 16
click at [824, 515] on input "checkbox" at bounding box center [832, 523] width 16 height 16
click at [824, 557] on input "checkbox" at bounding box center [832, 560] width 16 height 16
click at [824, 589] on input "checkbox" at bounding box center [832, 597] width 16 height 16
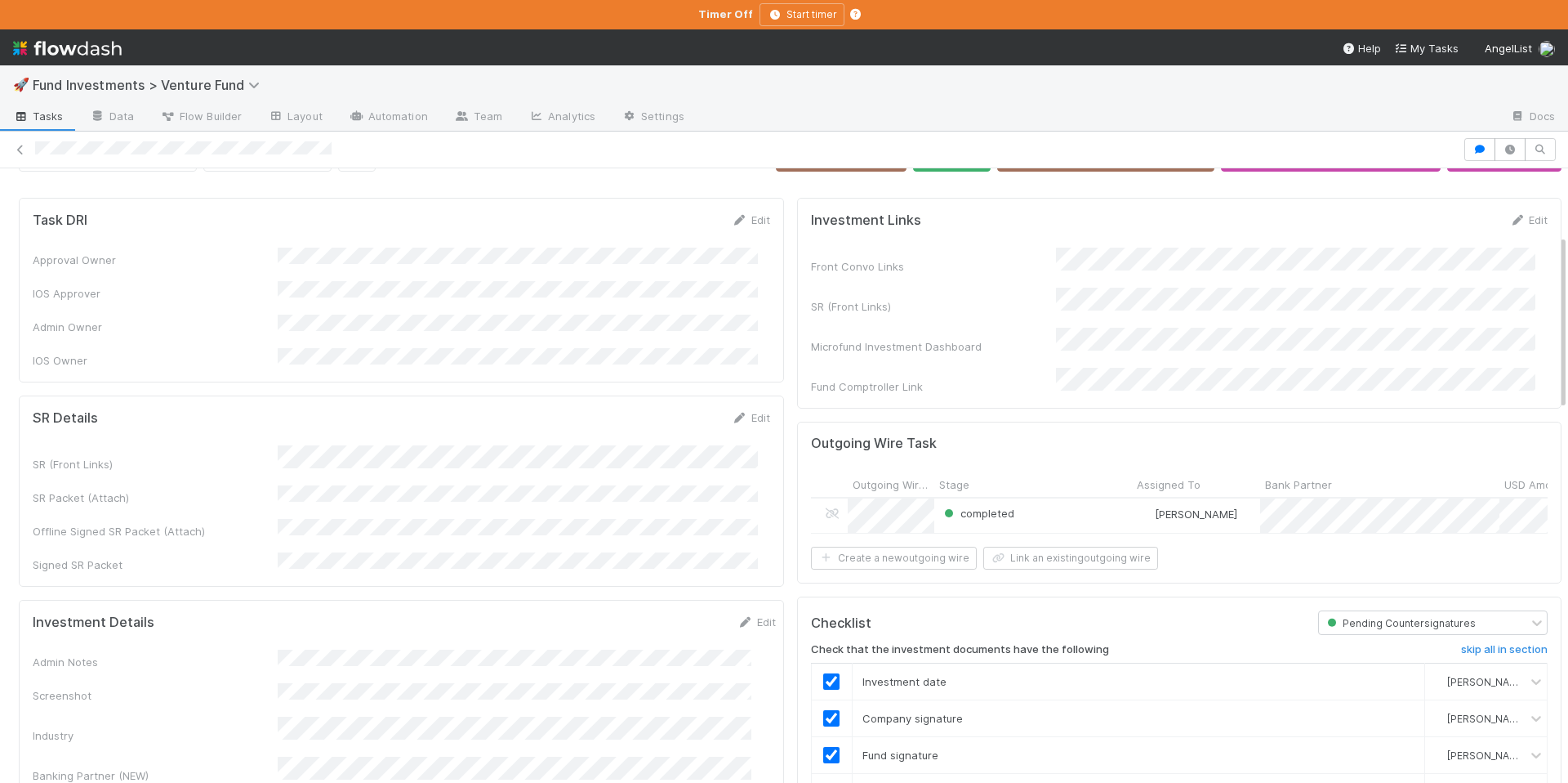
scroll to position [0, 0]
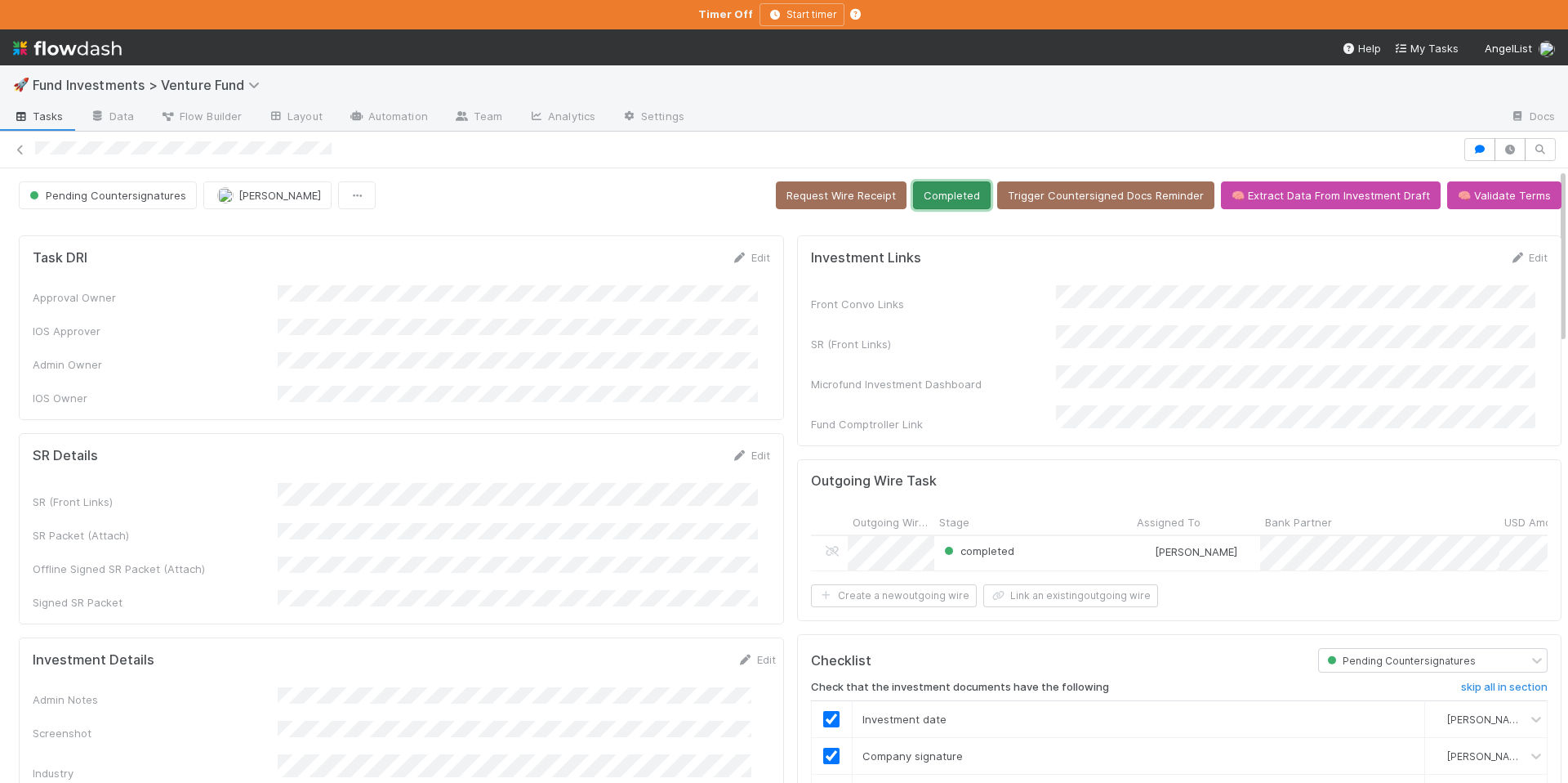
click at [930, 196] on button "Completed" at bounding box center [952, 196] width 77 height 28
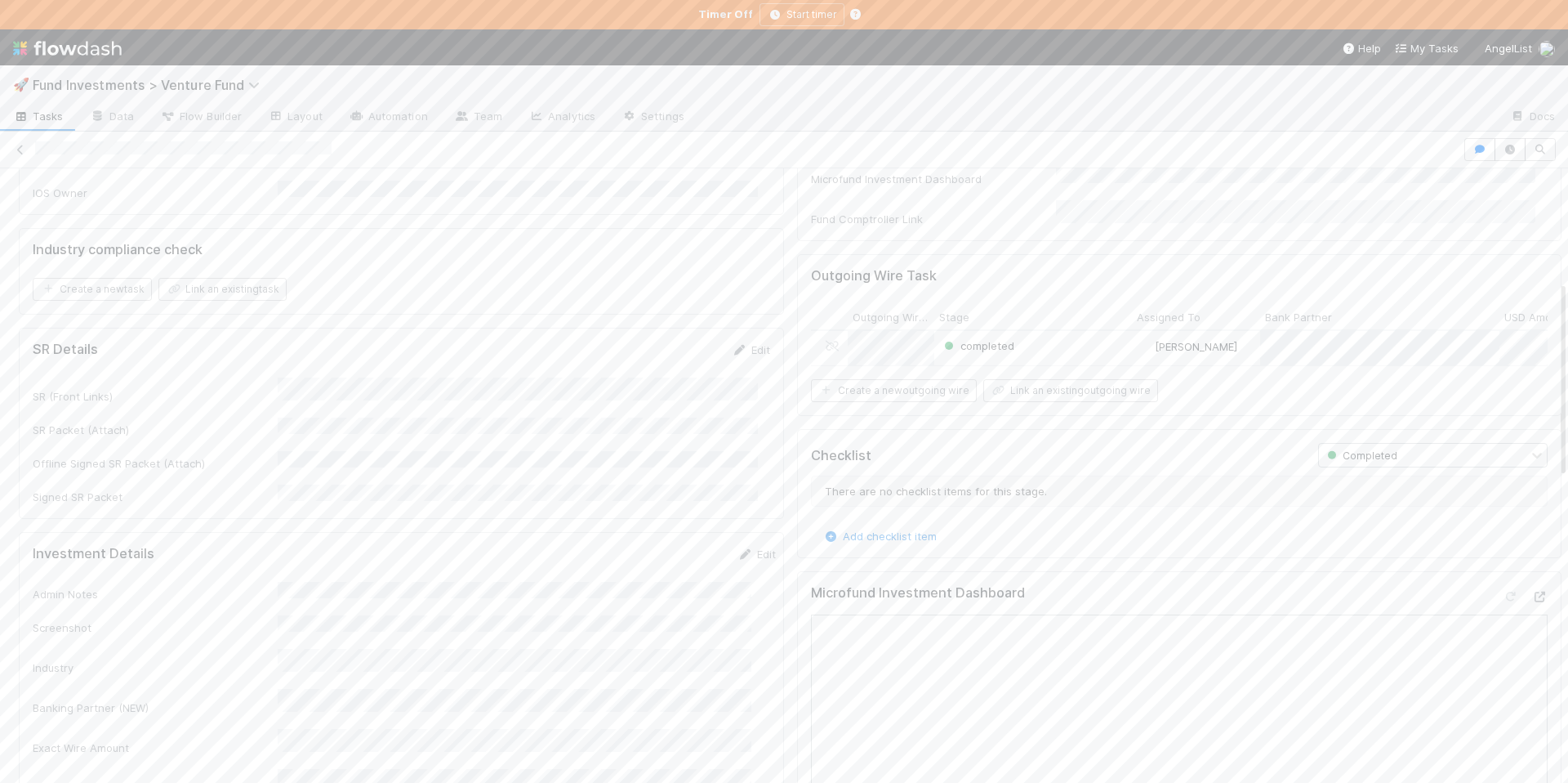
scroll to position [353, 0]
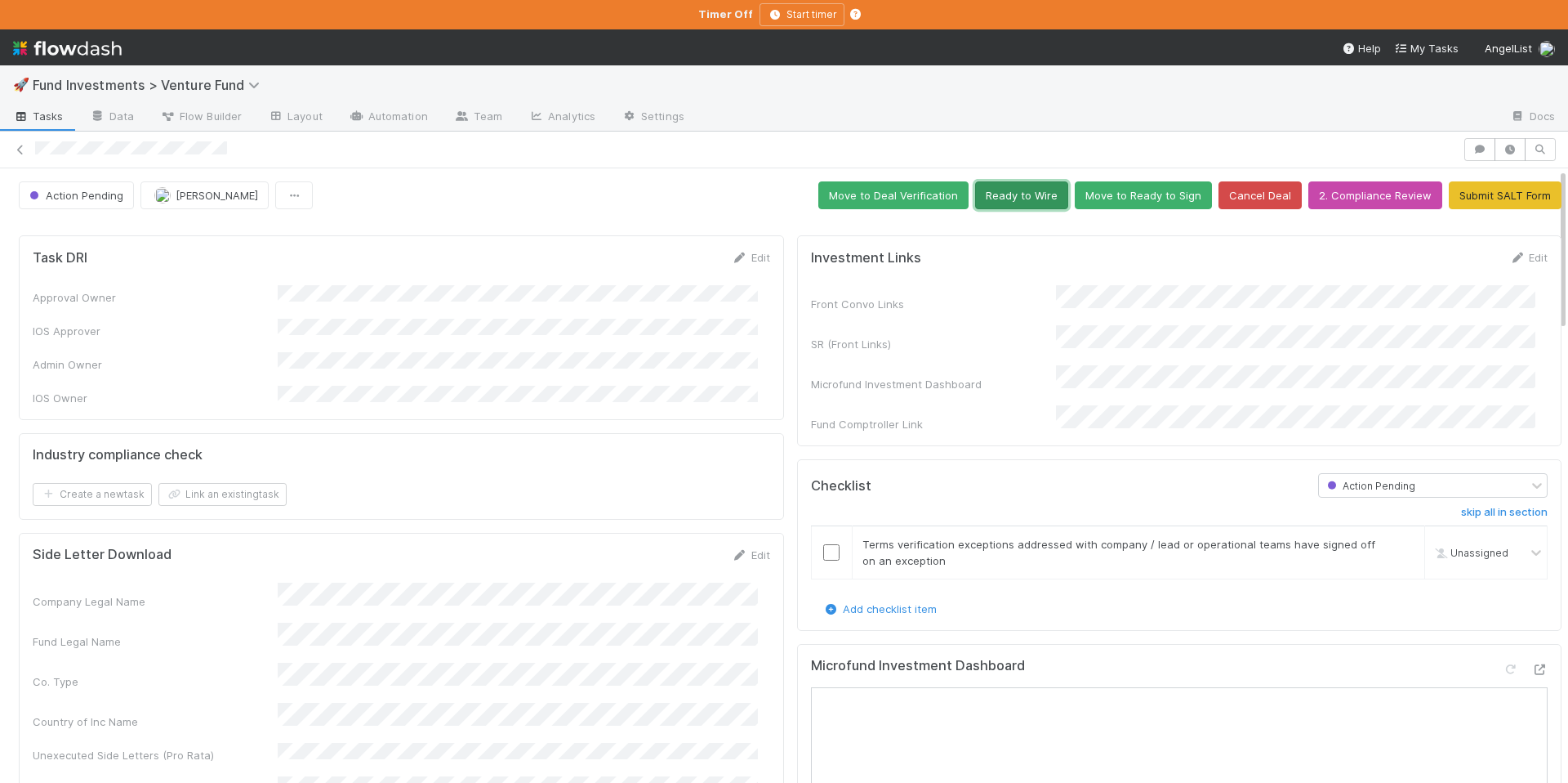
click at [1013, 196] on button "Ready to Wire" at bounding box center [1022, 196] width 93 height 28
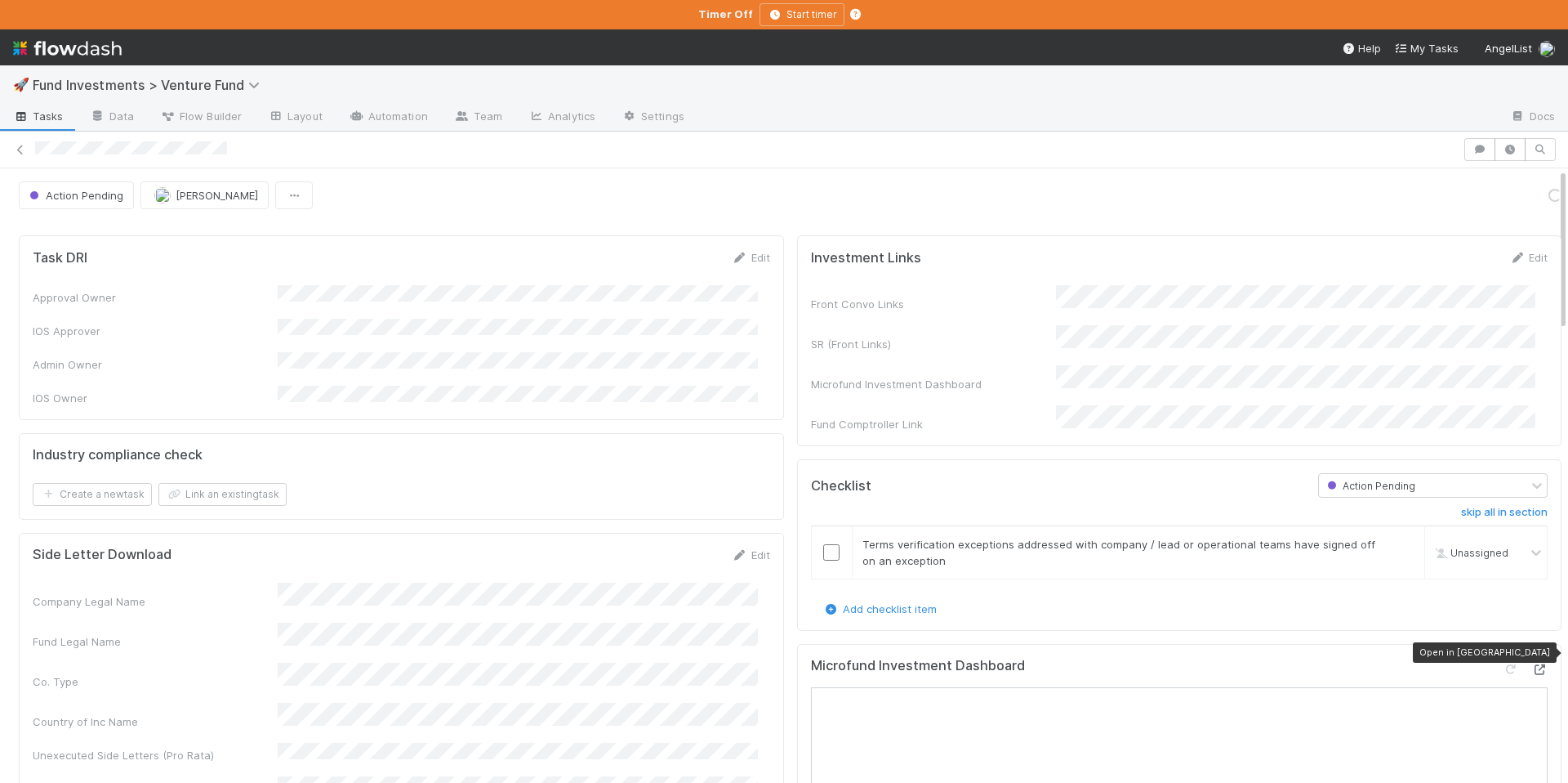
click at [1531, 664] on icon at bounding box center [1539, 669] width 16 height 11
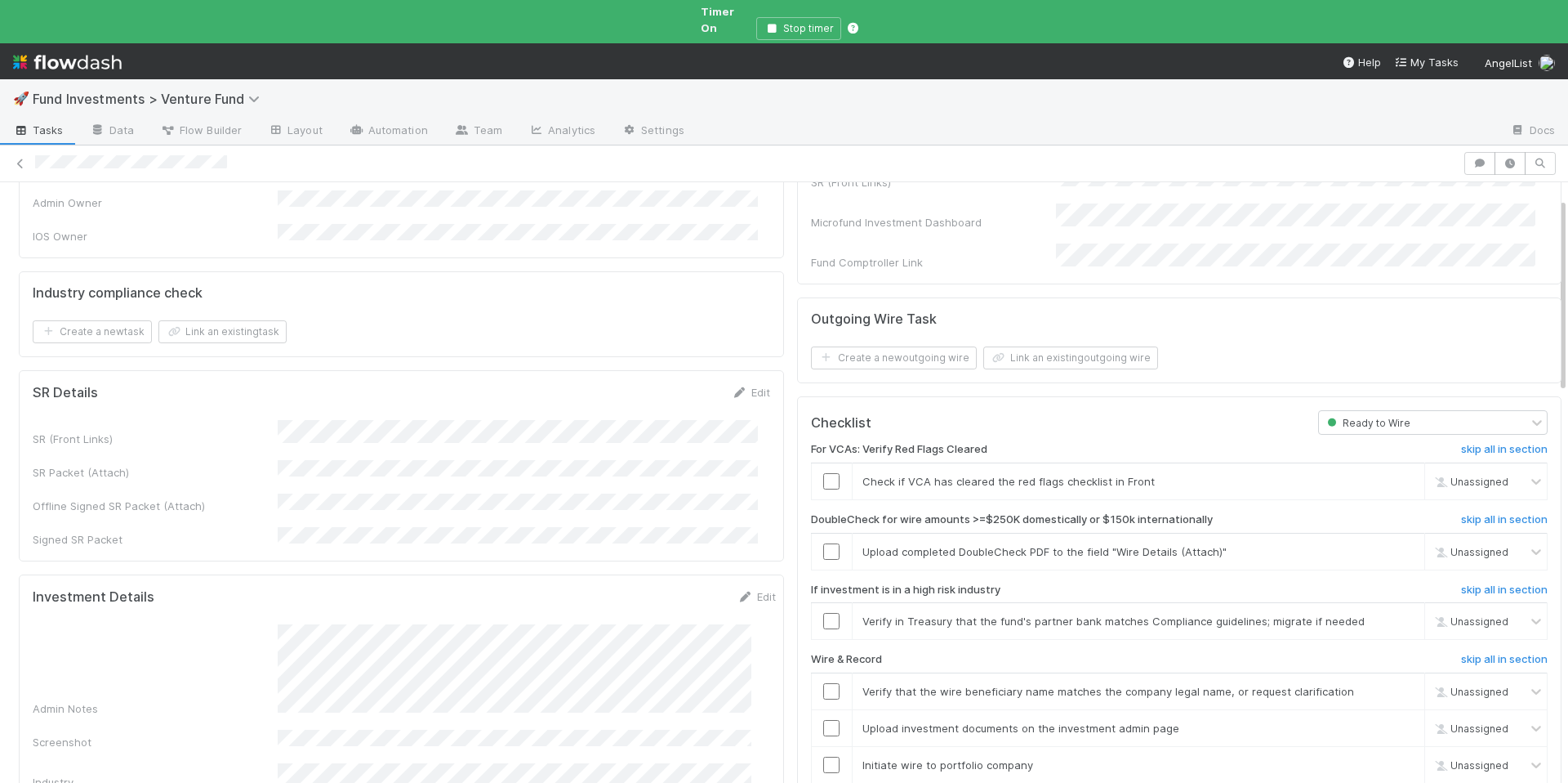
scroll to position [266, 0]
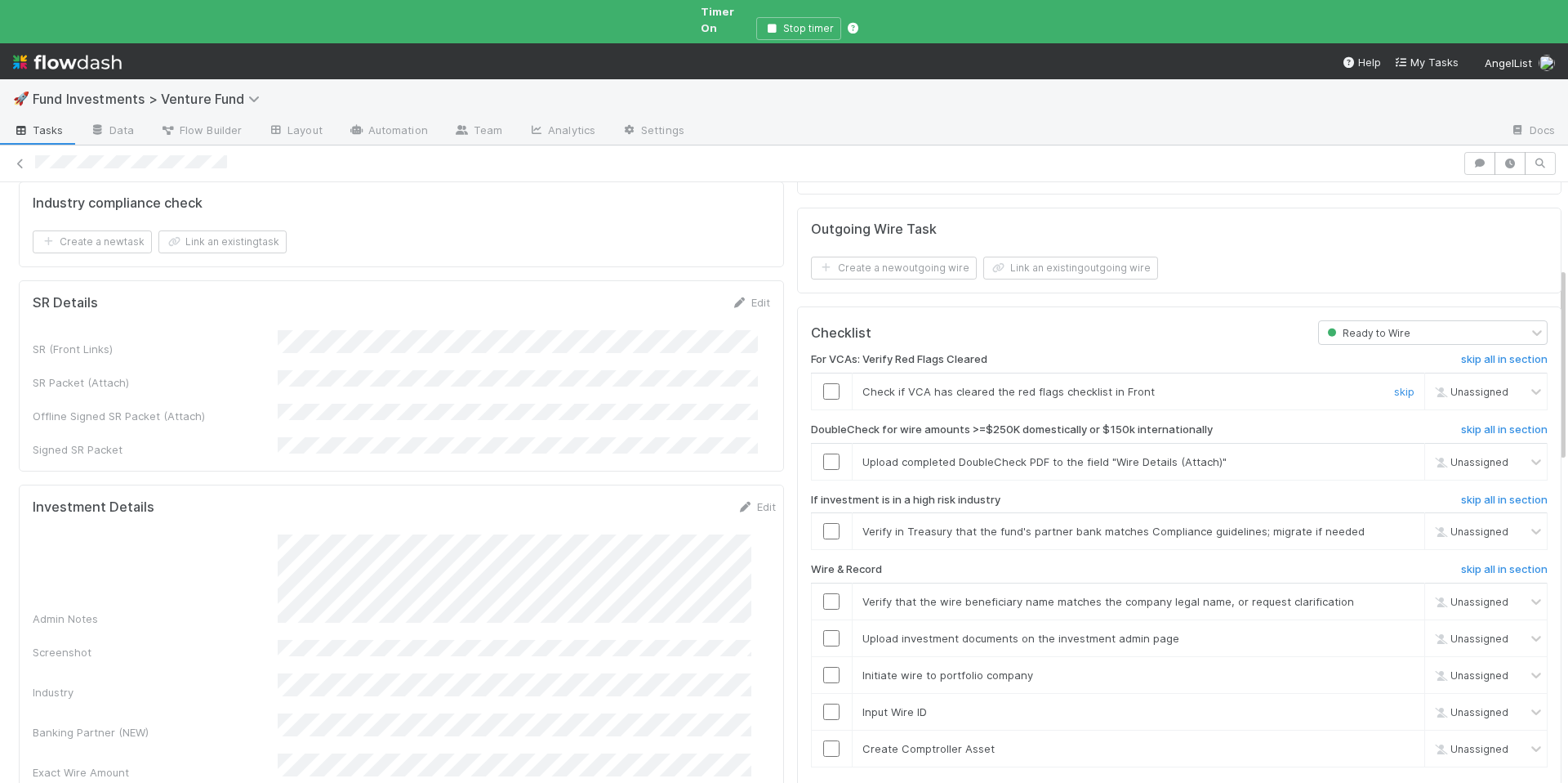
click at [824, 383] on input "checkbox" at bounding box center [832, 391] width 16 height 16
click at [1394, 456] on link "skip" at bounding box center [1404, 461] width 21 height 13
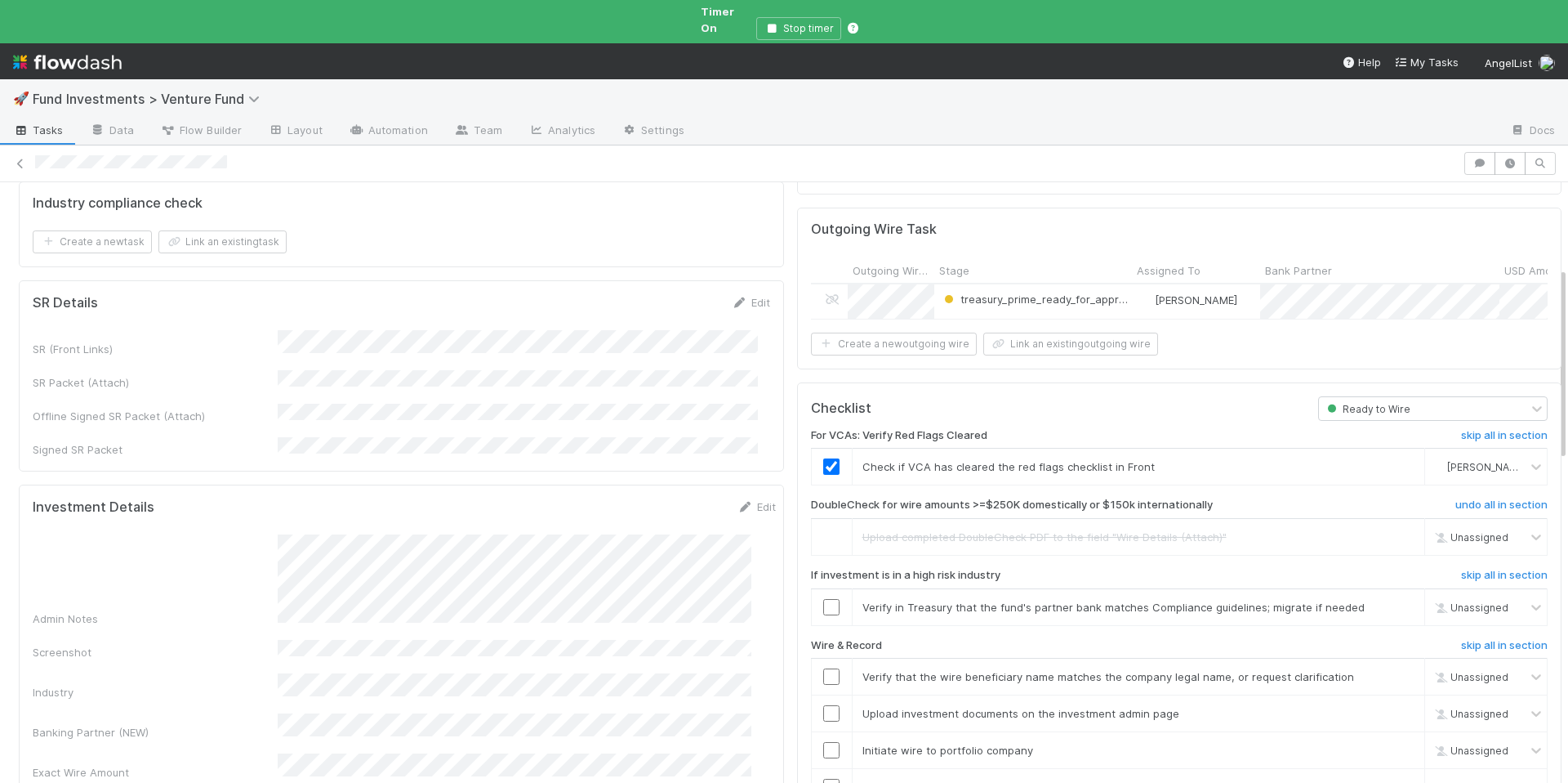
click at [824, 598] on input "checkbox" at bounding box center [832, 606] width 16 height 16
click at [824, 668] on input "checkbox" at bounding box center [832, 676] width 16 height 16
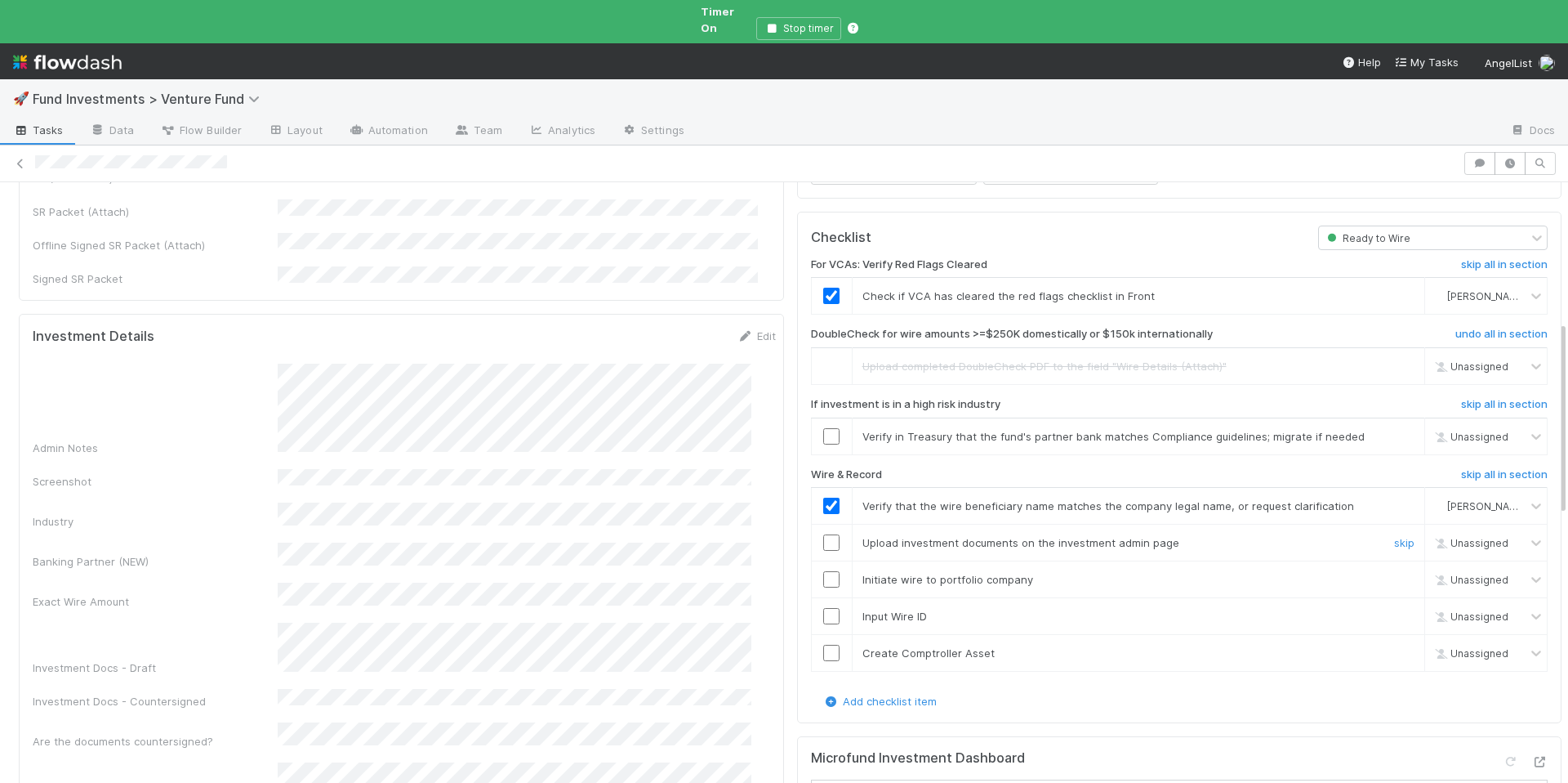
click at [824, 534] on input "checkbox" at bounding box center [832, 542] width 16 height 16
click at [824, 428] on input "checkbox" at bounding box center [832, 436] width 16 height 16
click at [824, 571] on input "checkbox" at bounding box center [832, 579] width 16 height 16
click at [824, 607] on input "checkbox" at bounding box center [832, 615] width 16 height 16
click at [825, 644] on input "checkbox" at bounding box center [832, 652] width 16 height 16
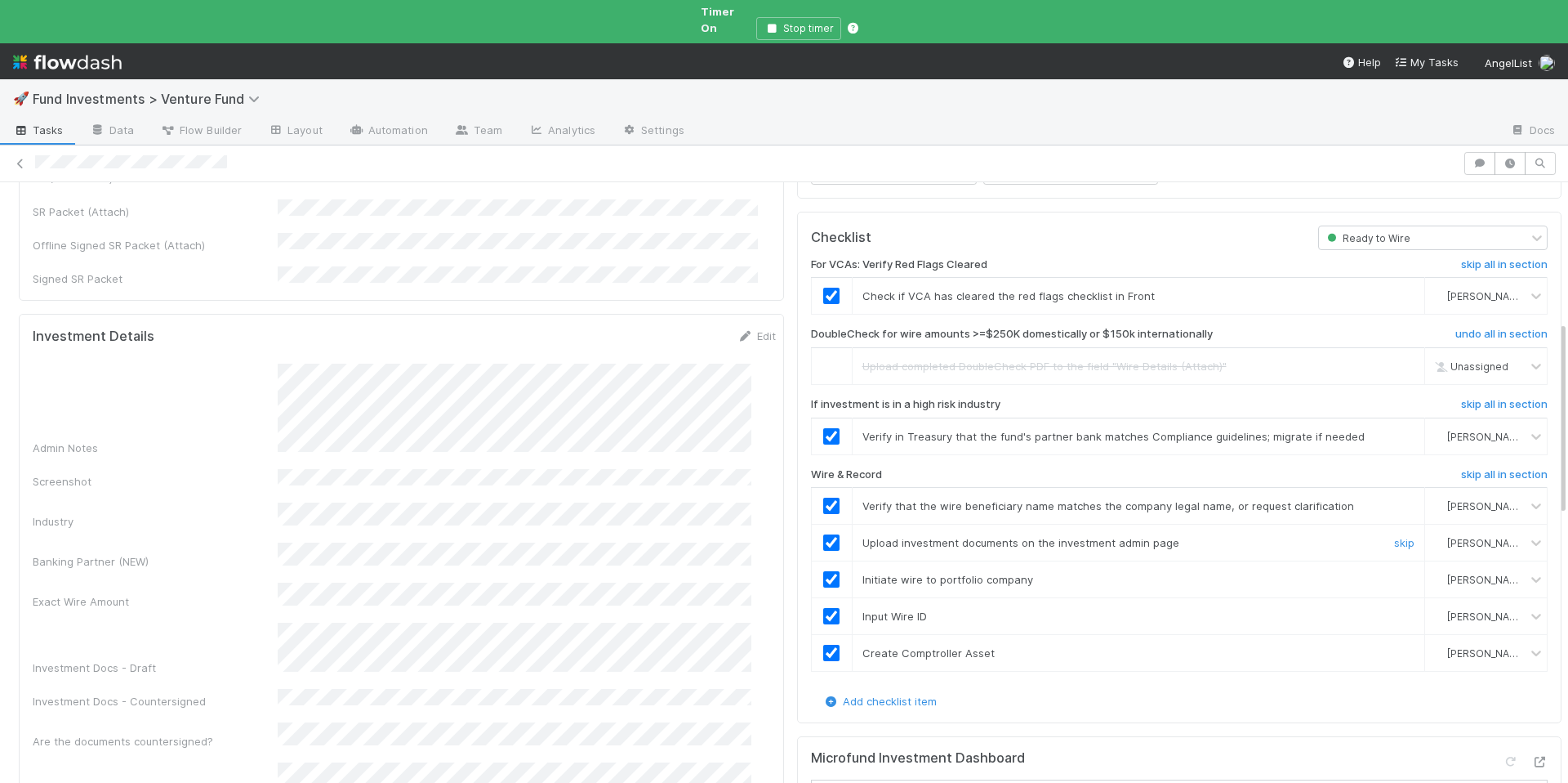
scroll to position [0, 0]
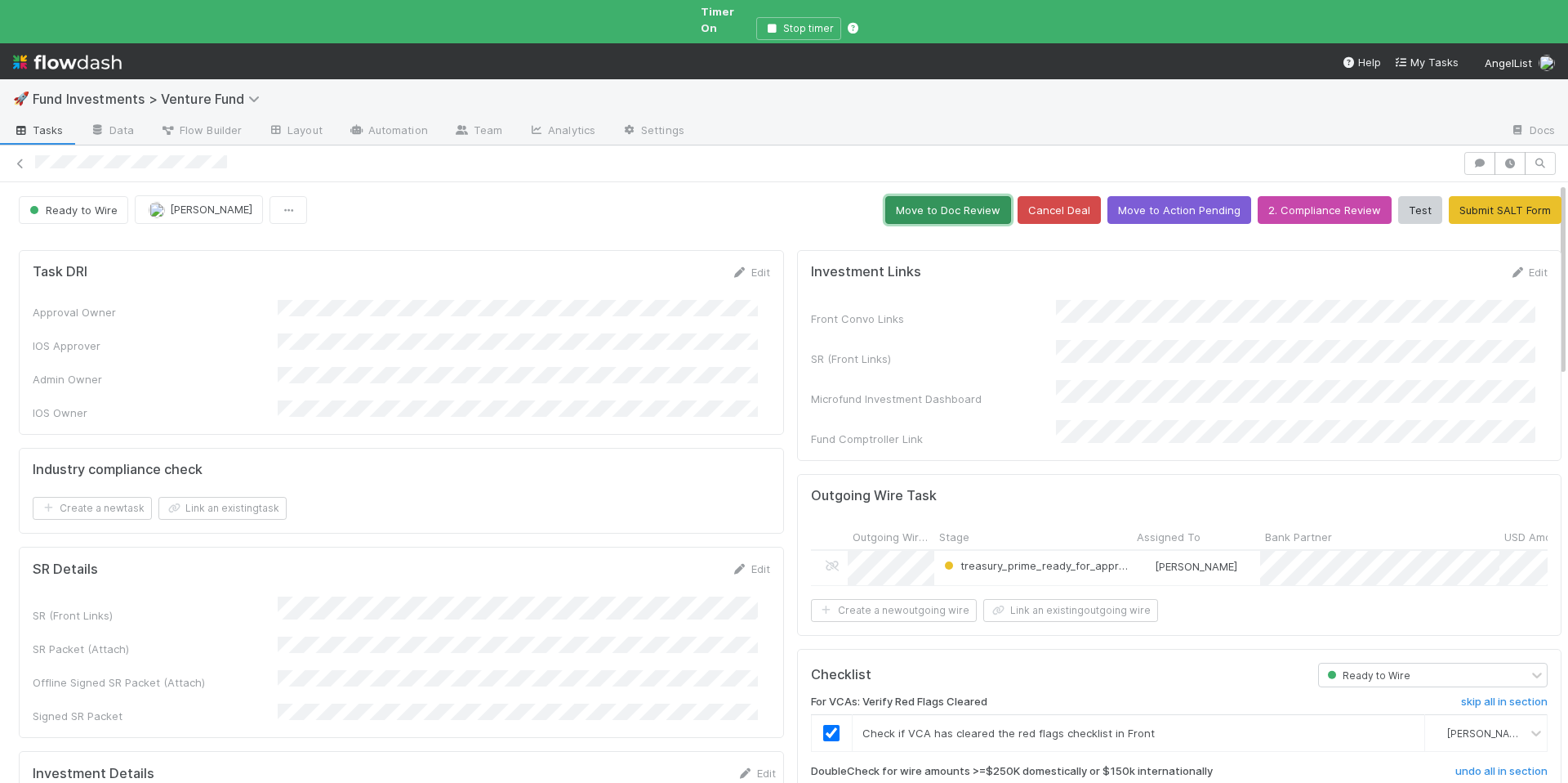
click at [914, 201] on button "Move to Doc Review" at bounding box center [948, 210] width 126 height 28
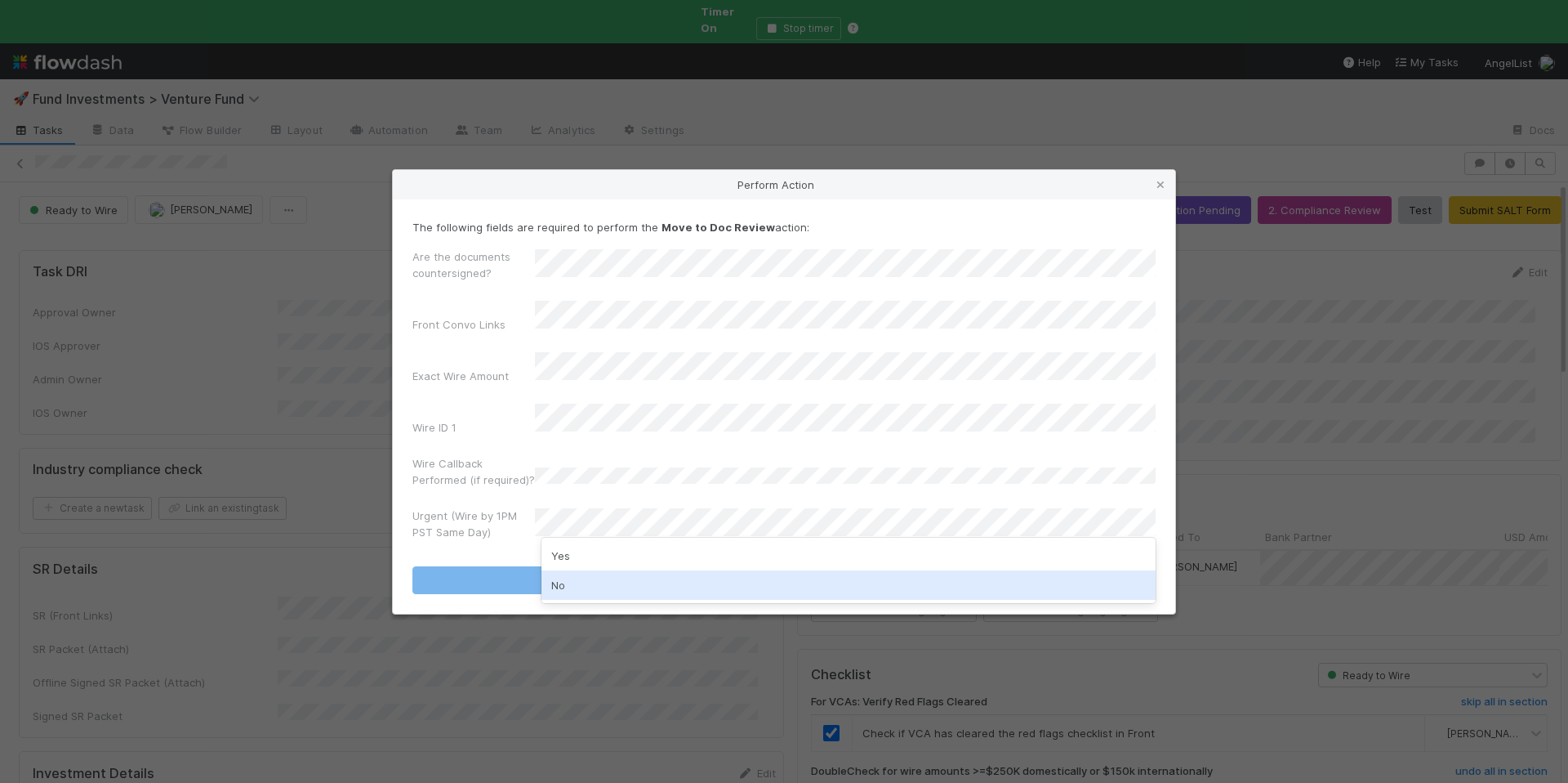
click at [601, 585] on div "No" at bounding box center [849, 586] width 614 height 30
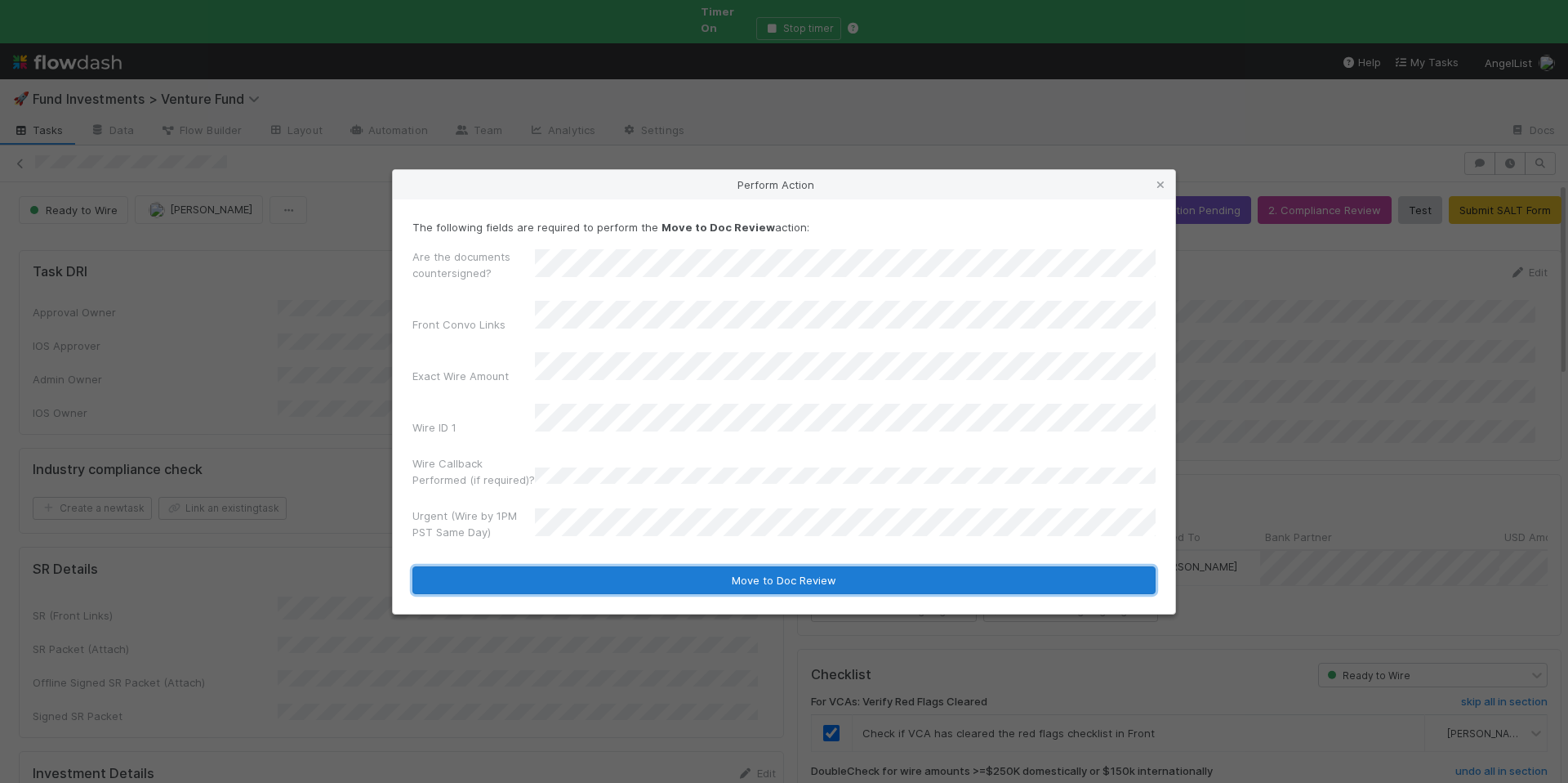
click at [661, 566] on button "Move to Doc Review" at bounding box center [784, 580] width 743 height 28
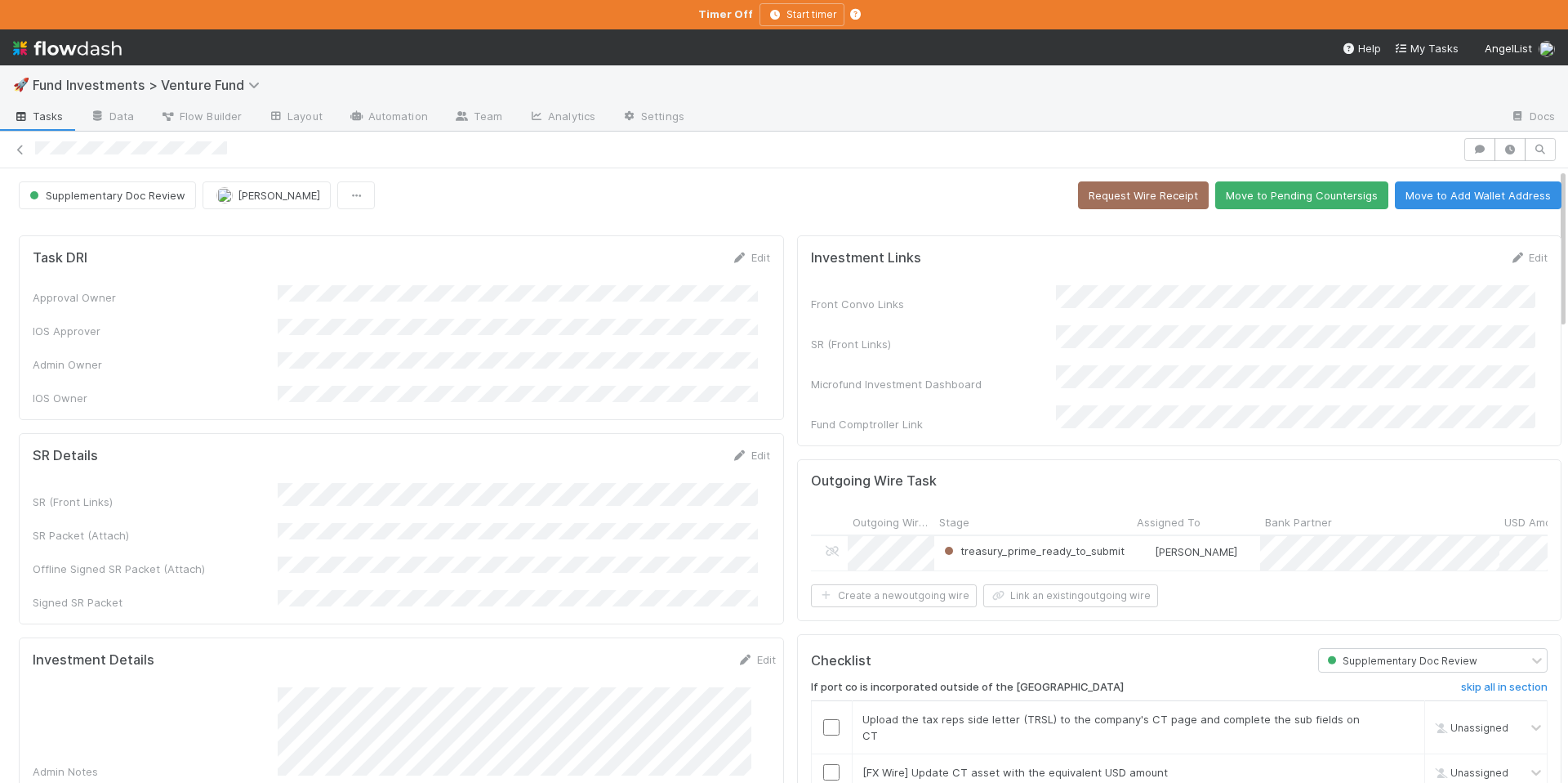
click at [271, 687] on div "Admin Notes" at bounding box center [404, 732] width 743 height 92
click at [1101, 541] on div "treasury_prime_submitted" at bounding box center [1033, 553] width 197 height 35
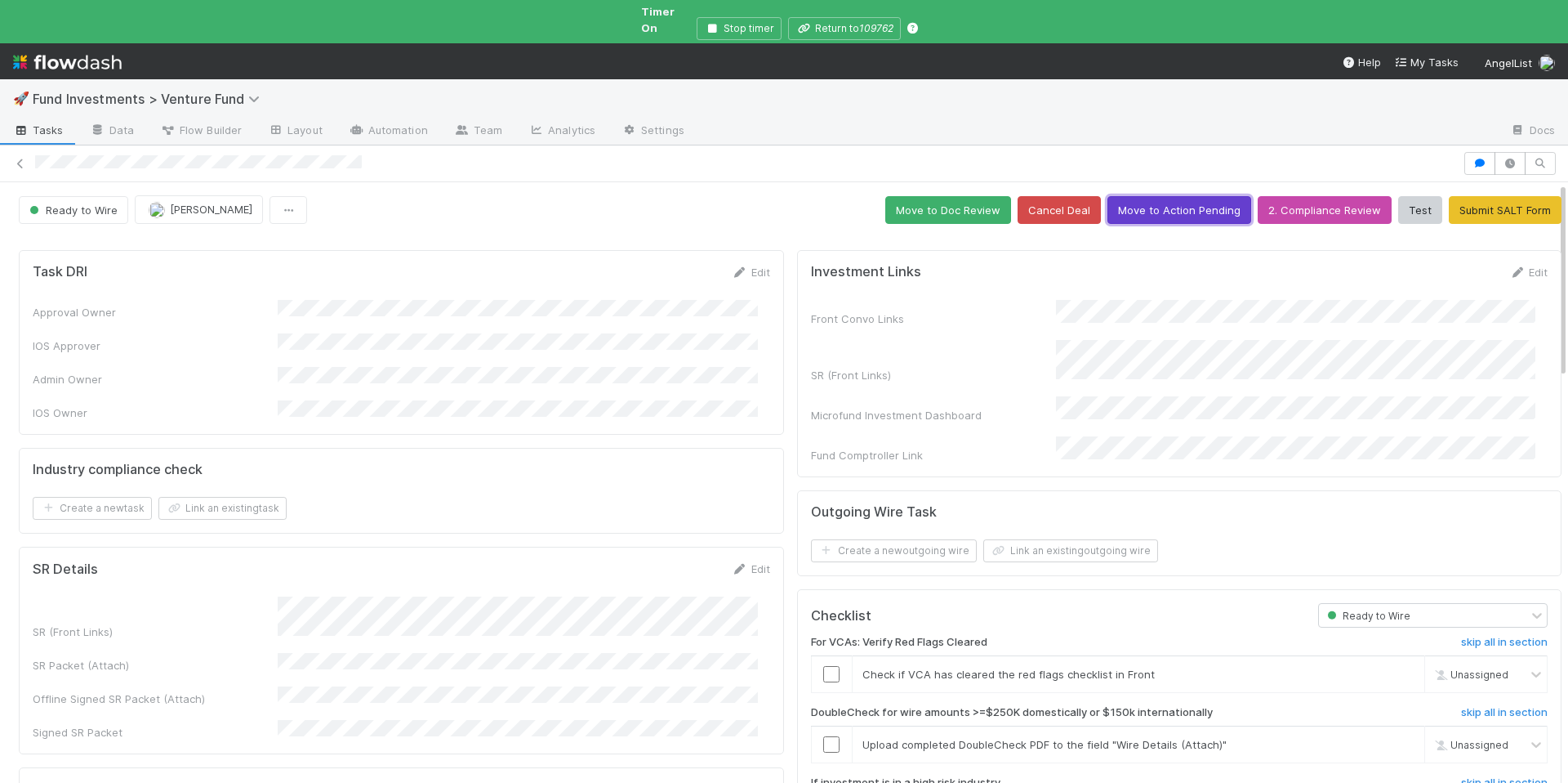
click at [1152, 196] on button "Move to Action Pending" at bounding box center [1179, 210] width 144 height 28
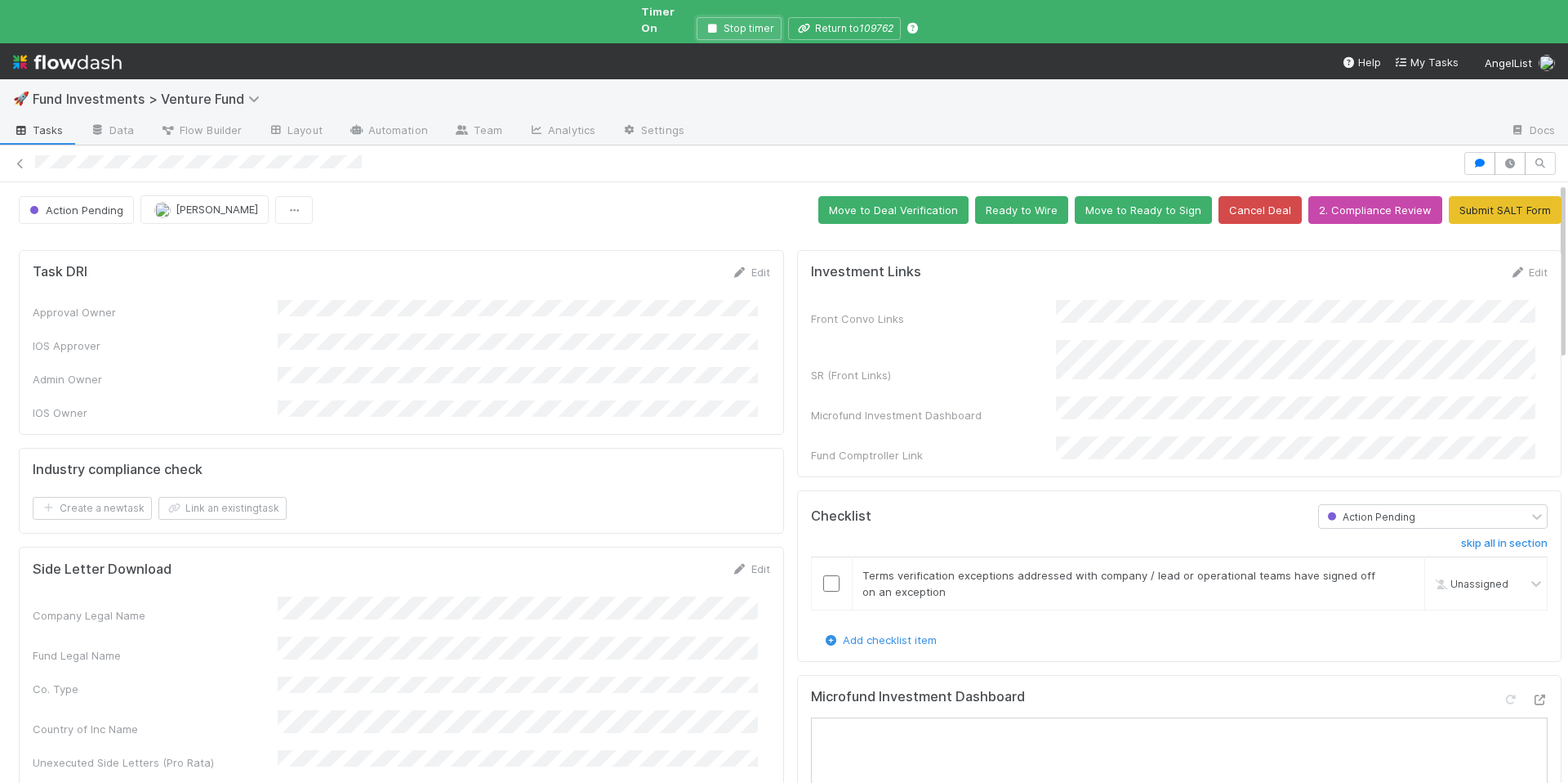
click at [727, 21] on button "Stop timer" at bounding box center [739, 28] width 85 height 23
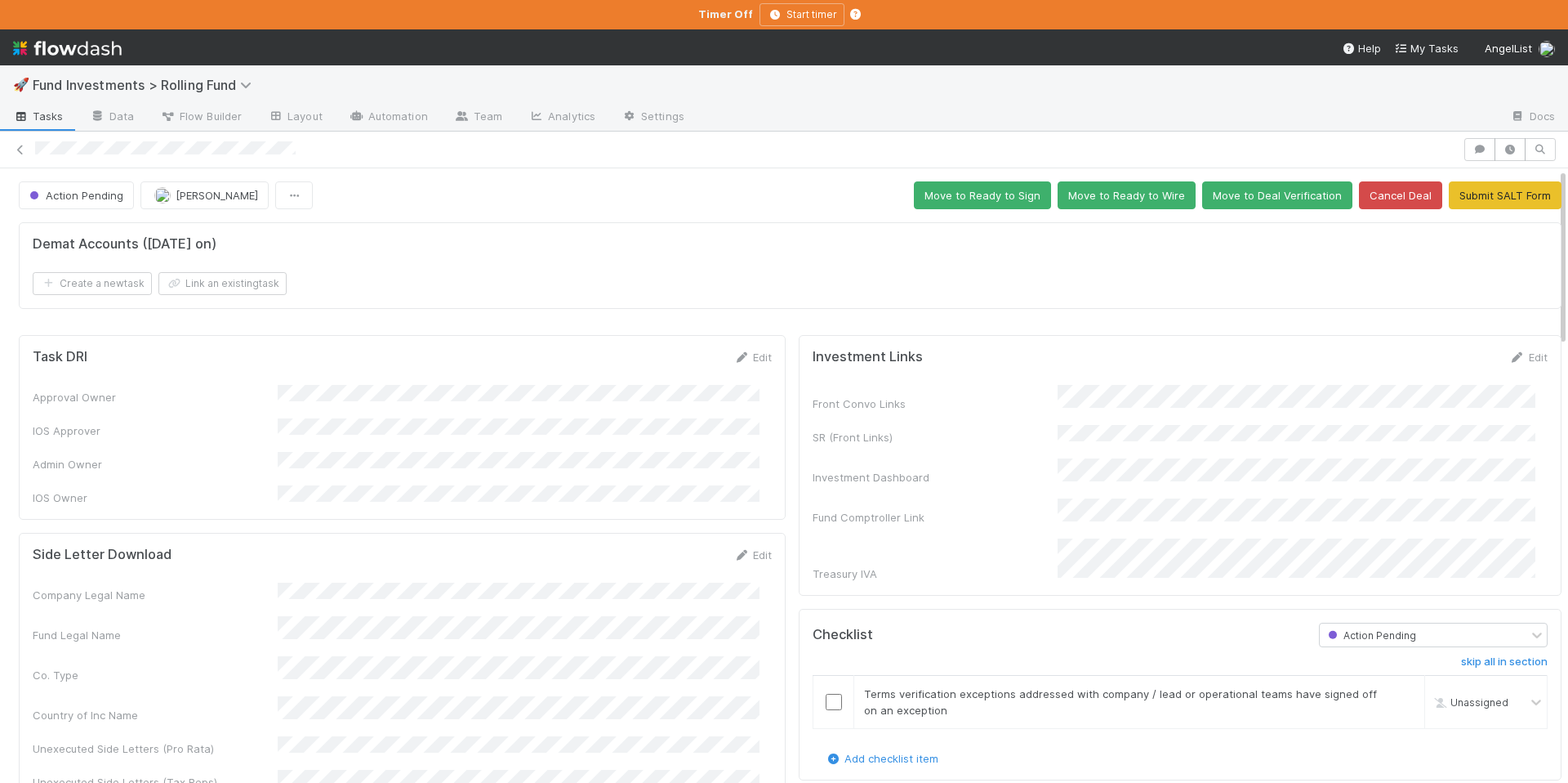
drag, startPoint x: 1508, startPoint y: 358, endPoint x: 1328, endPoint y: 425, distance: 192.1
click at [1509, 358] on link "Edit" at bounding box center [1528, 356] width 39 height 13
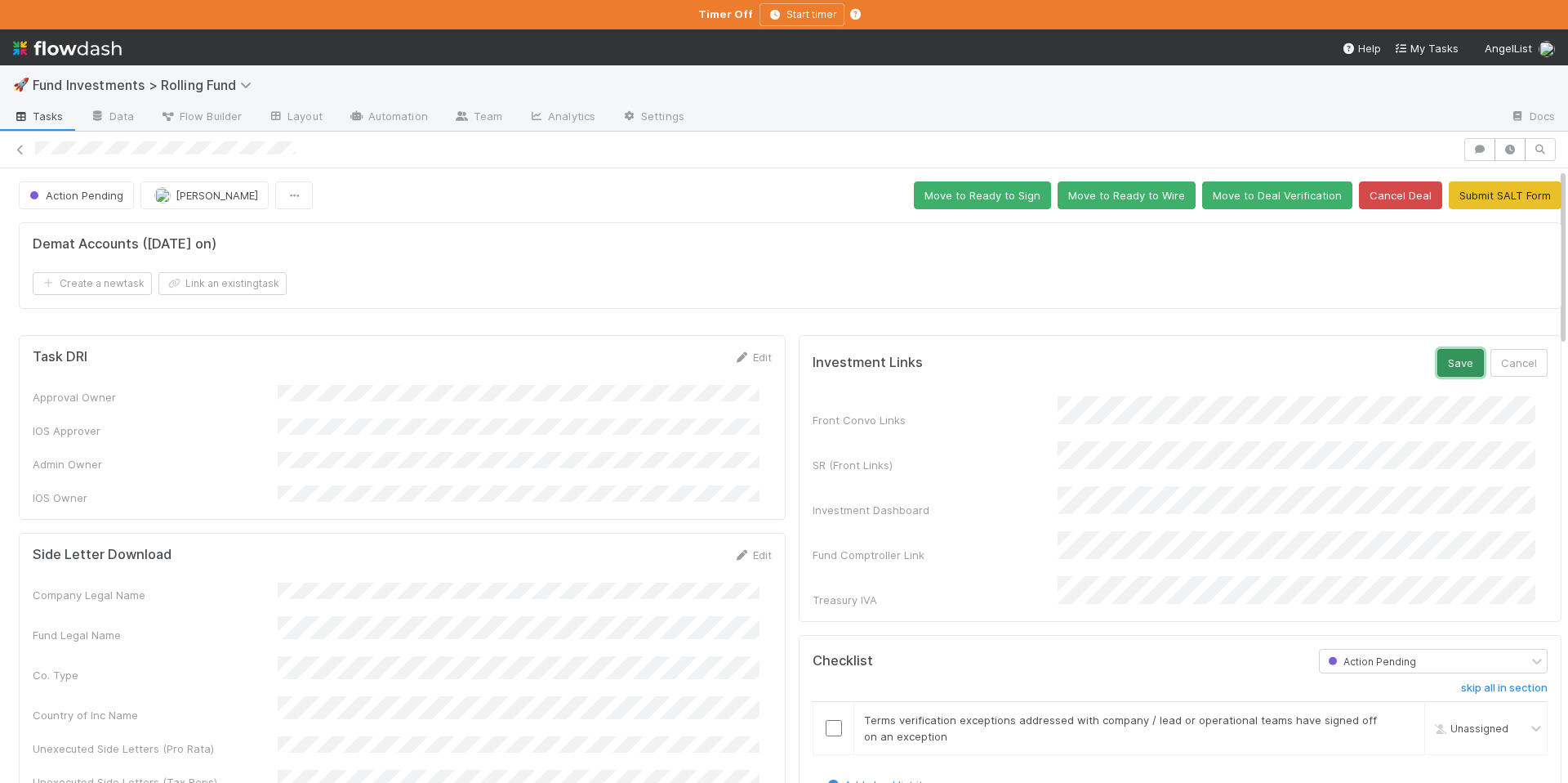
drag, startPoint x: 1434, startPoint y: 366, endPoint x: 1335, endPoint y: 316, distance: 110.9
click at [1438, 366] on button "Save" at bounding box center [1461, 362] width 47 height 28
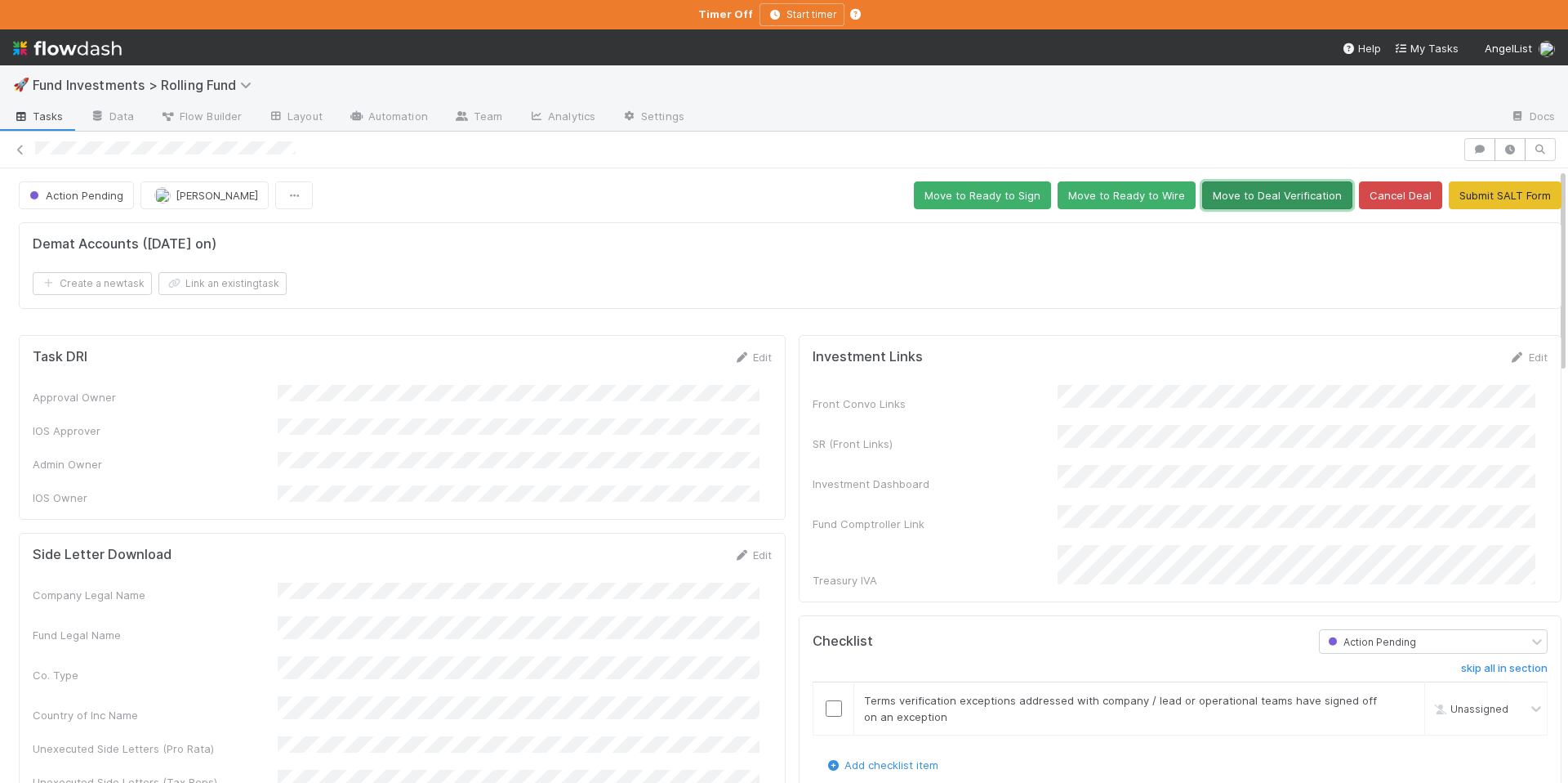
click at [1226, 188] on button "Move to Deal Verification" at bounding box center [1277, 196] width 150 height 28
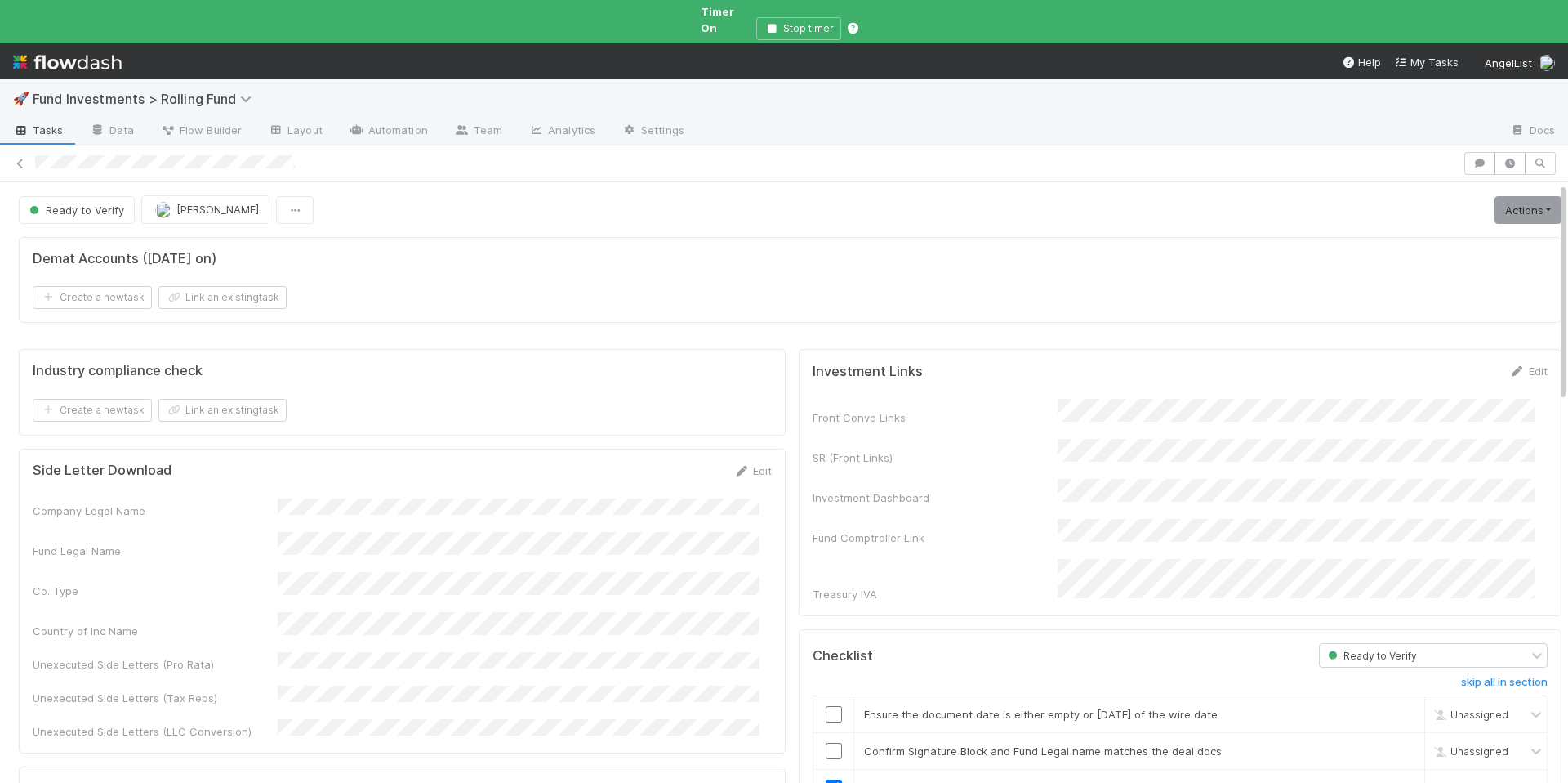
scroll to position [291, 0]
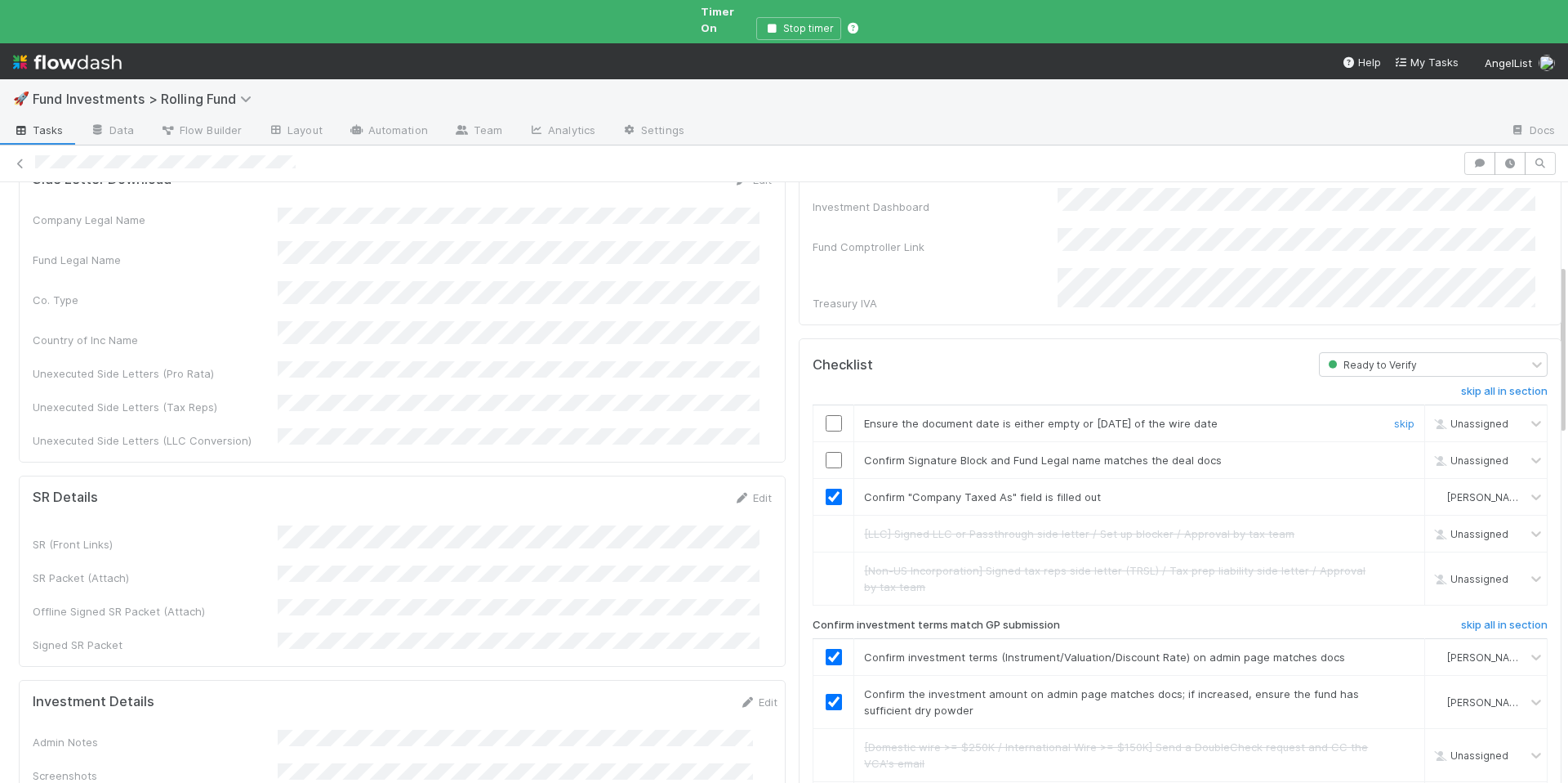
click at [826, 415] on input "checkbox" at bounding box center [834, 423] width 16 height 16
click at [826, 452] on input "checkbox" at bounding box center [834, 459] width 16 height 16
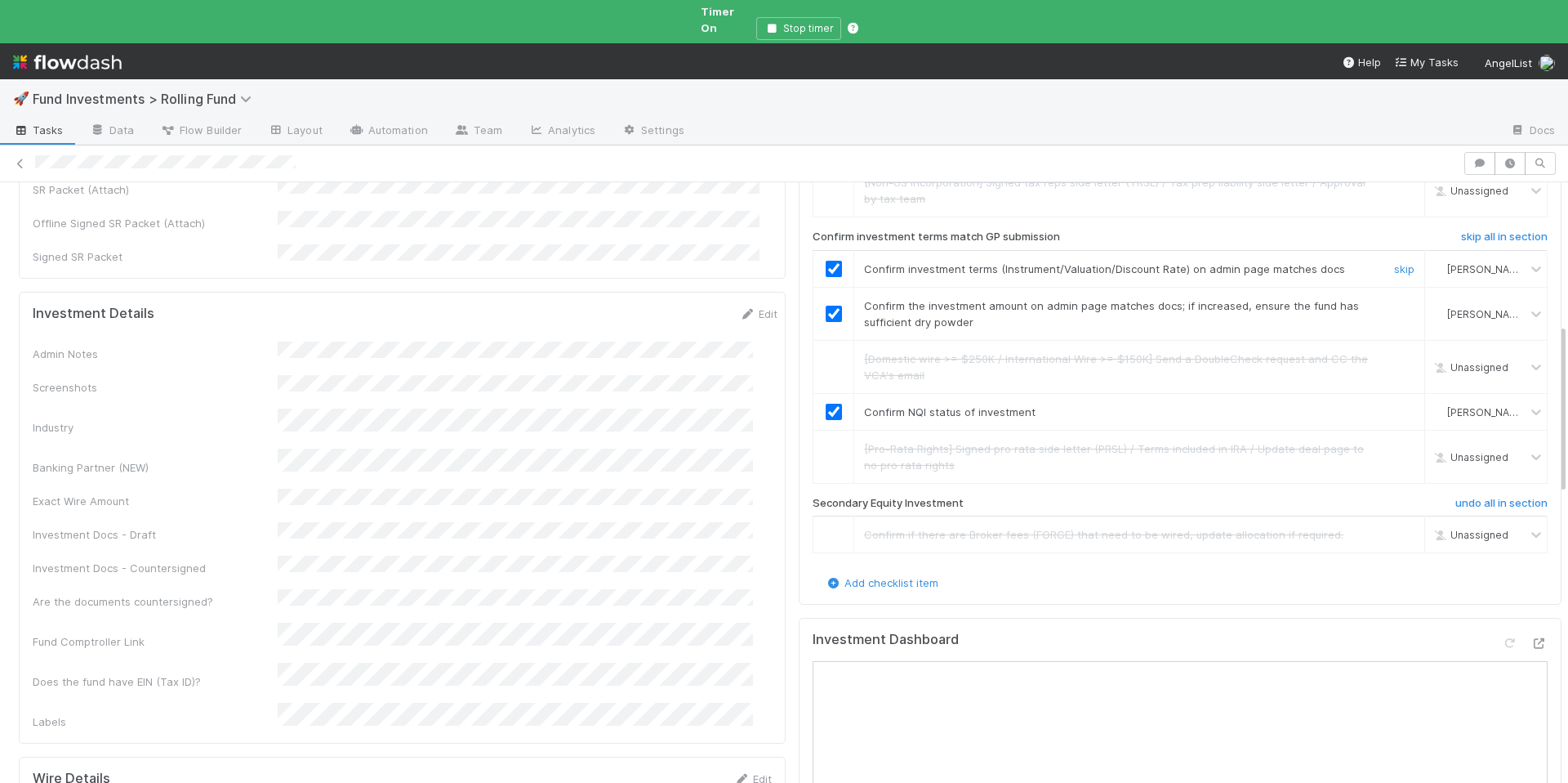
checkbox input "true"
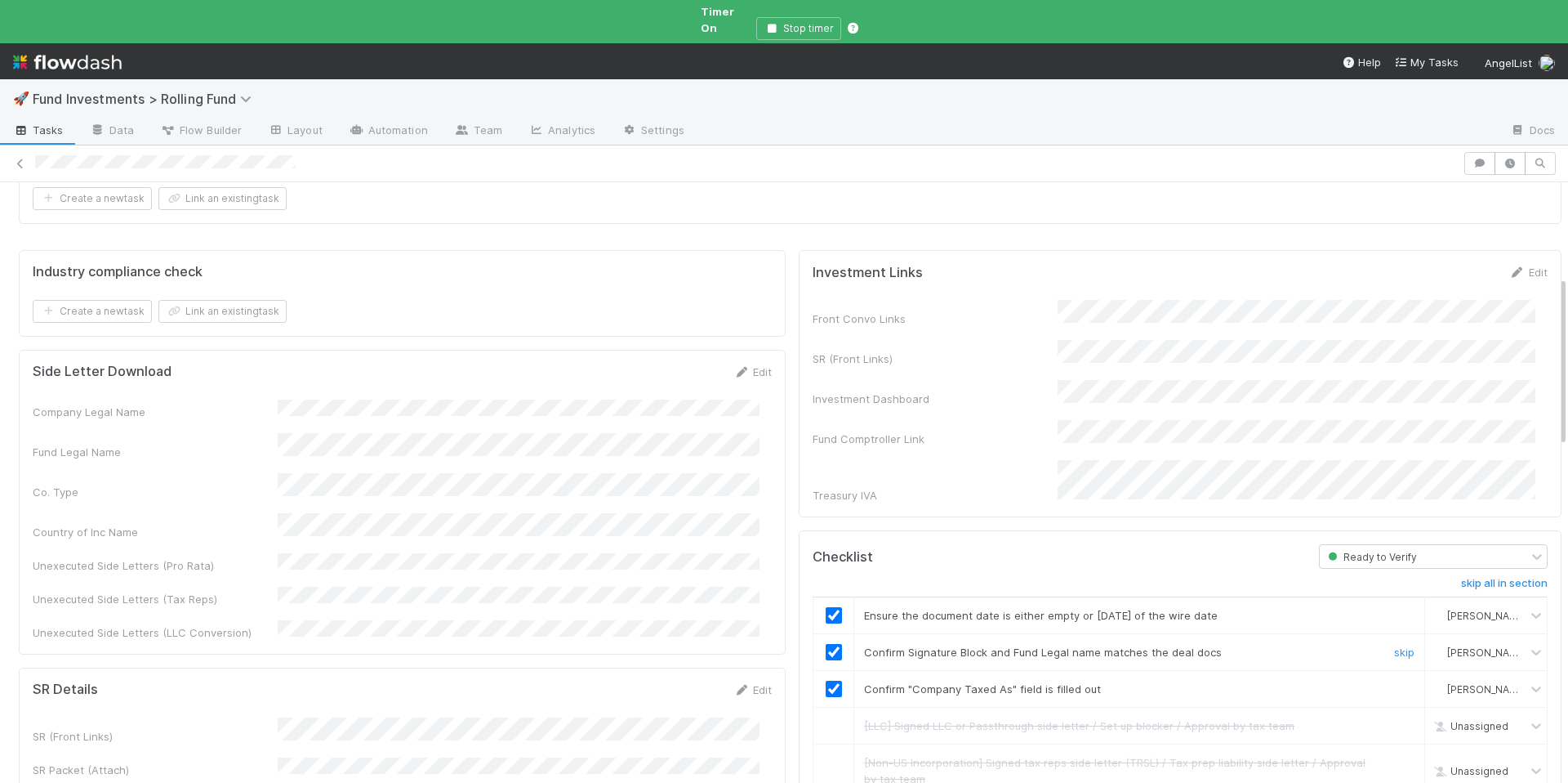
scroll to position [0, 0]
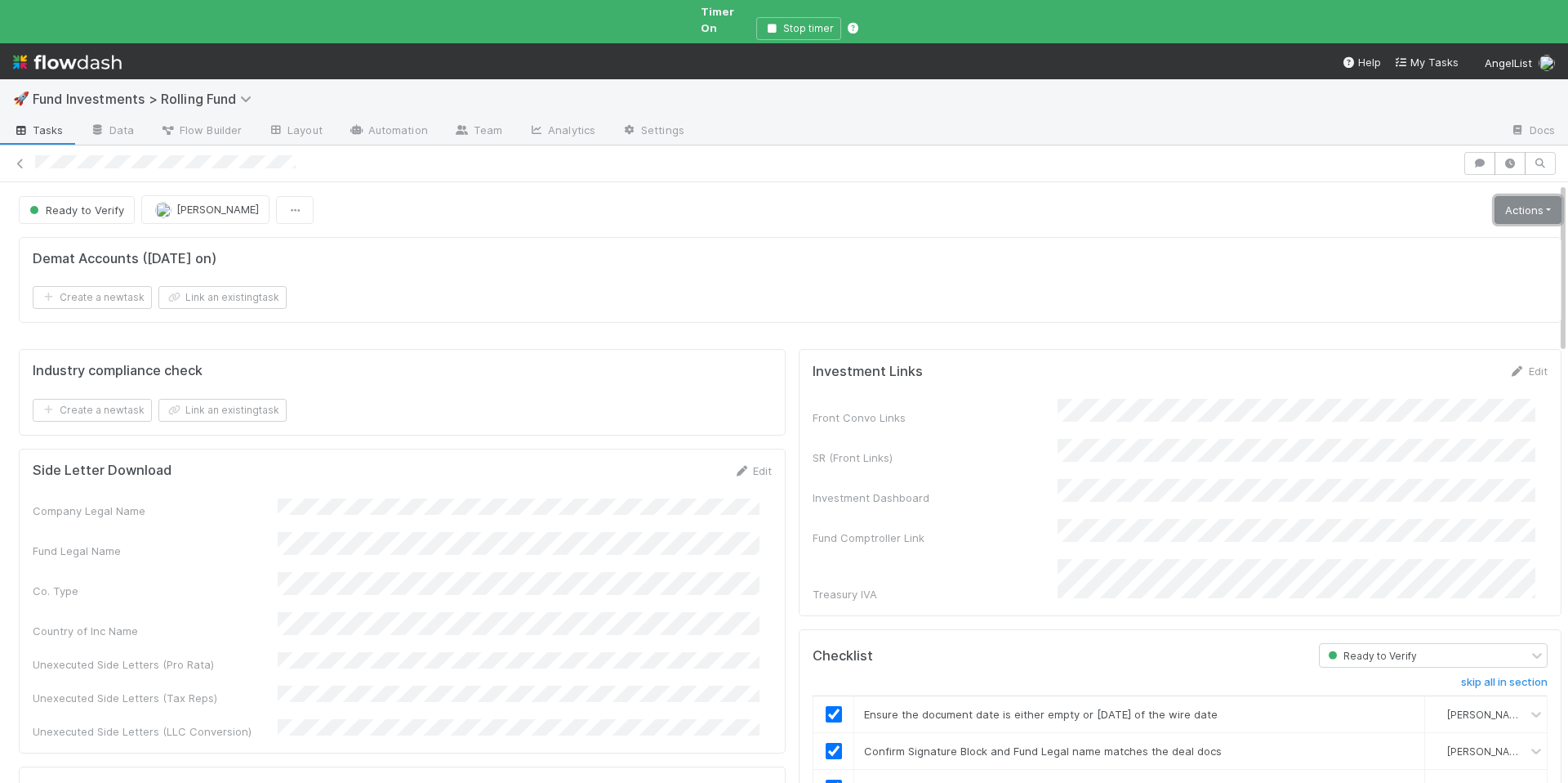
click at [1495, 205] on link "Actions" at bounding box center [1527, 210] width 66 height 28
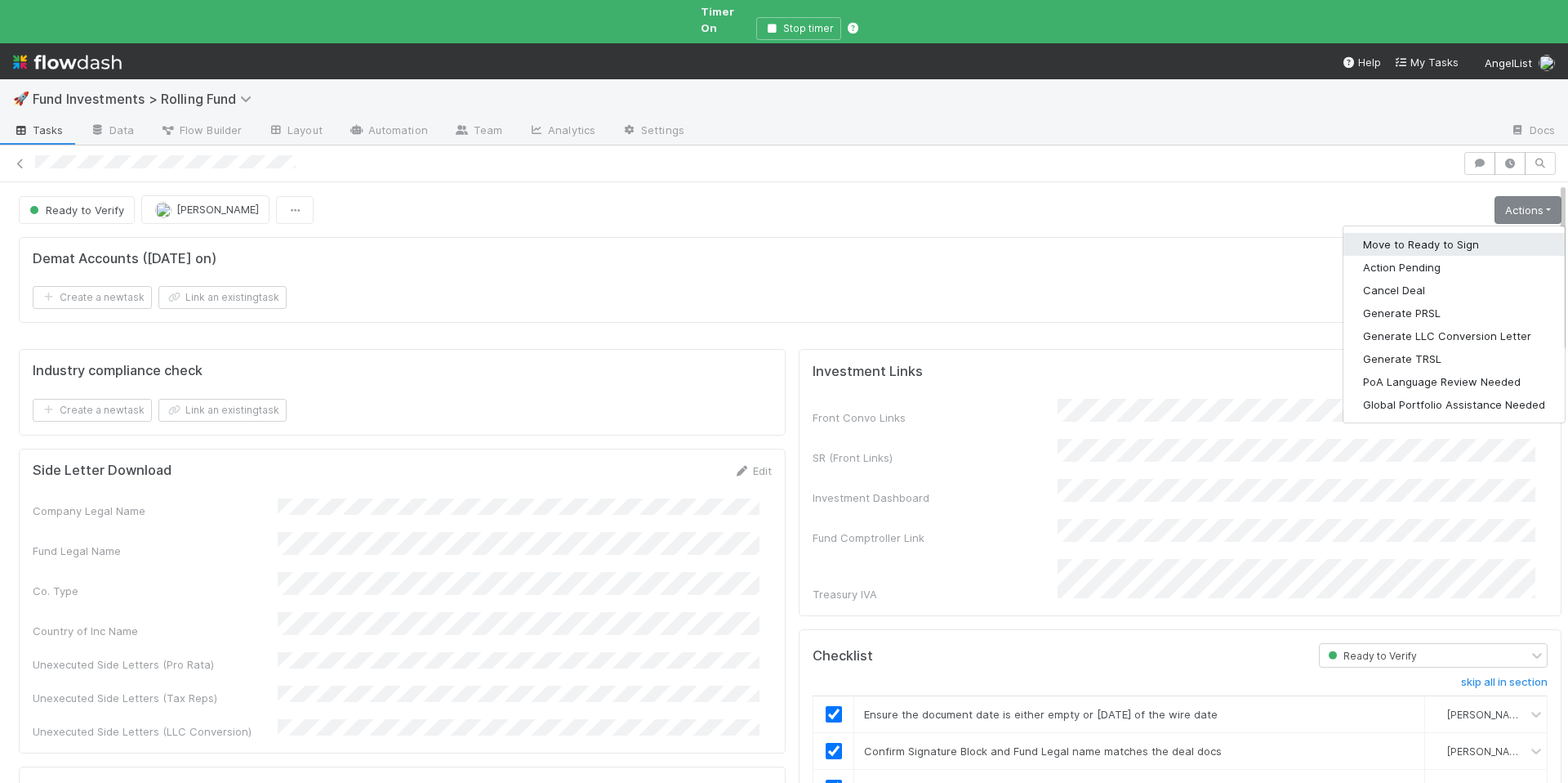
click at [1430, 233] on button "Move to Ready to Sign" at bounding box center [1454, 244] width 221 height 23
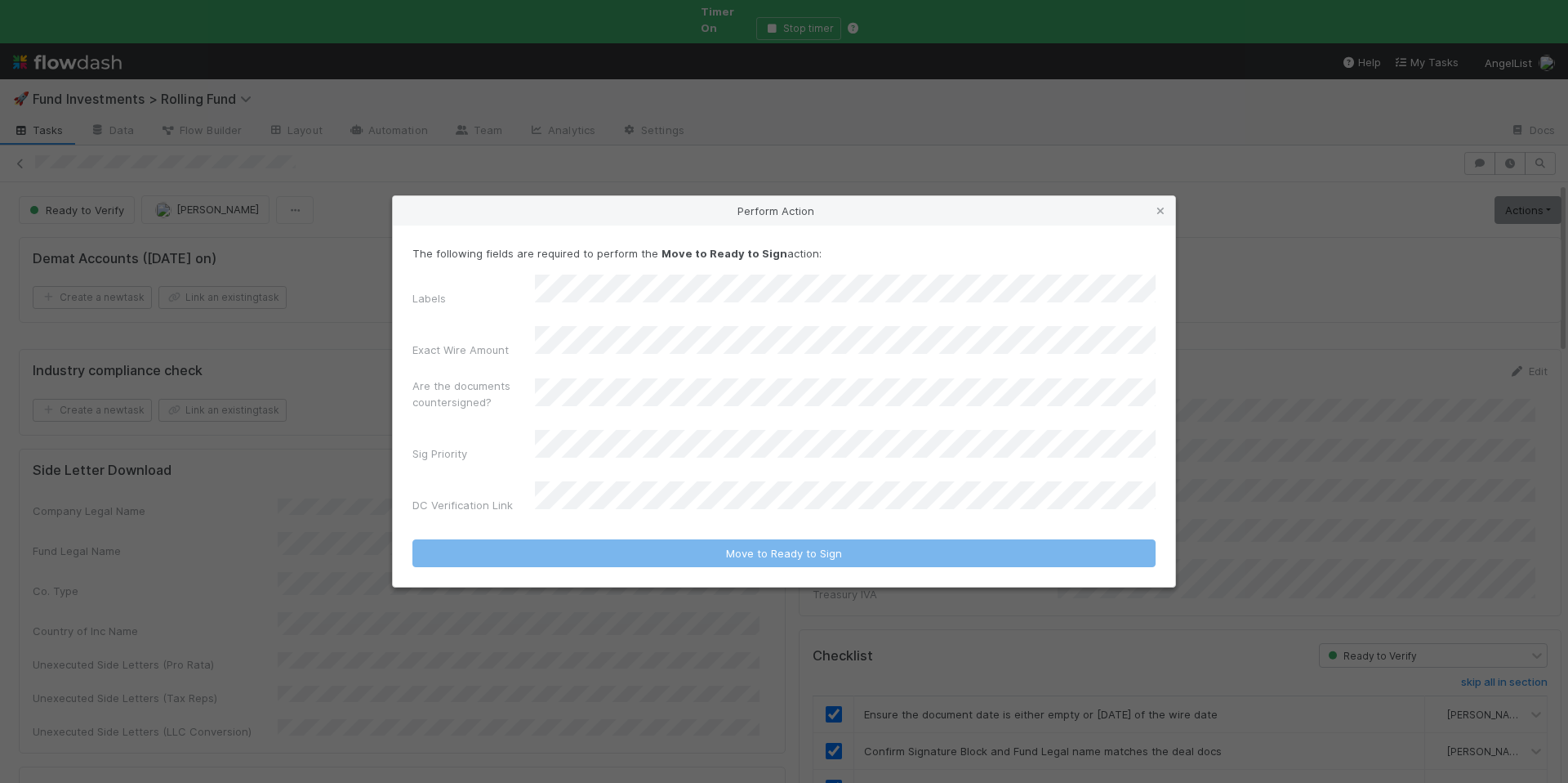
click at [585, 365] on div "Labels Exact Wire Amount Are the documents countersigned? Sig Priority DC Verif…" at bounding box center [784, 397] width 743 height 245
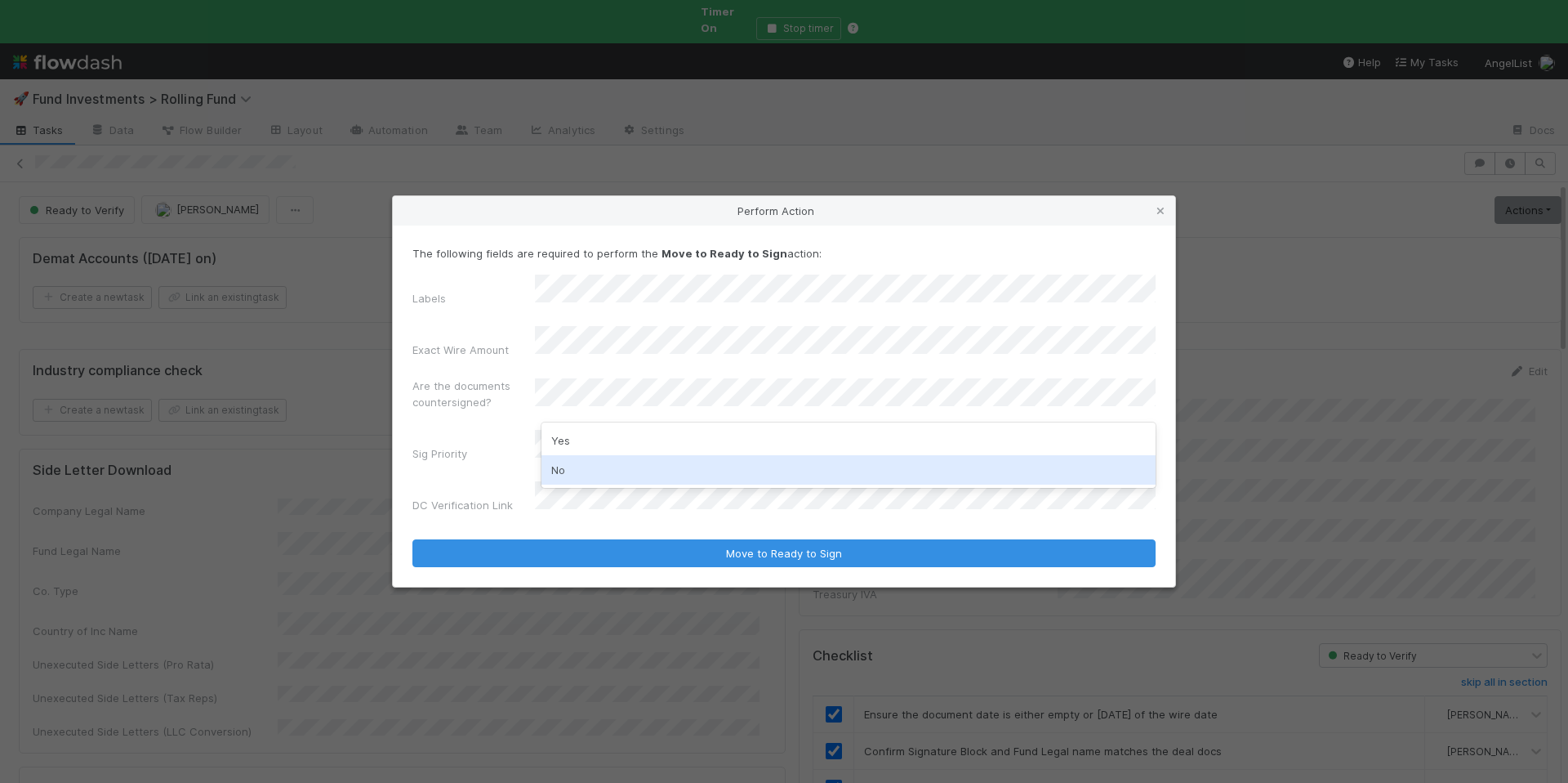
click at [590, 464] on div "No" at bounding box center [849, 470] width 614 height 30
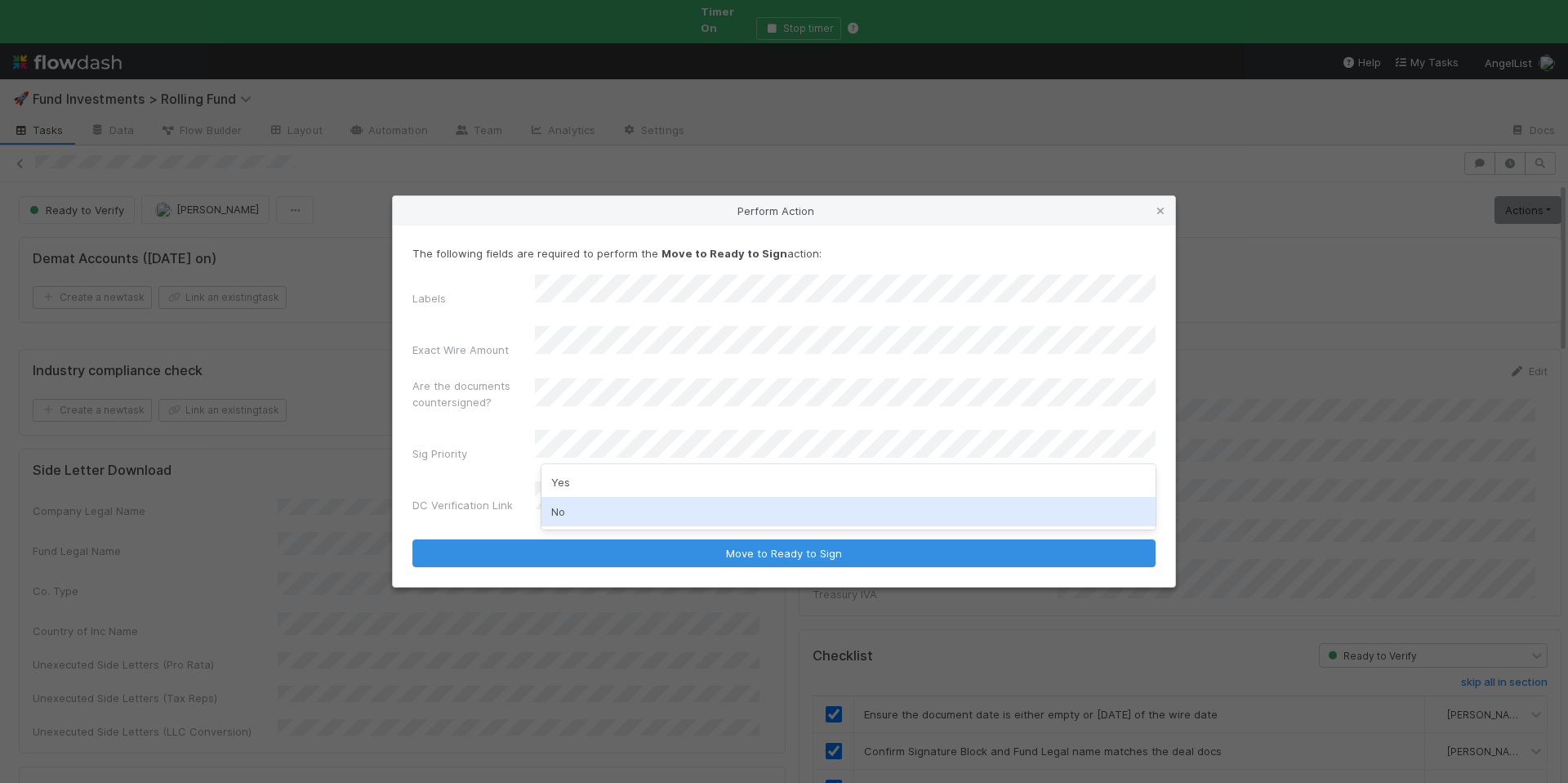
click at [580, 497] on div "No" at bounding box center [849, 511] width 614 height 30
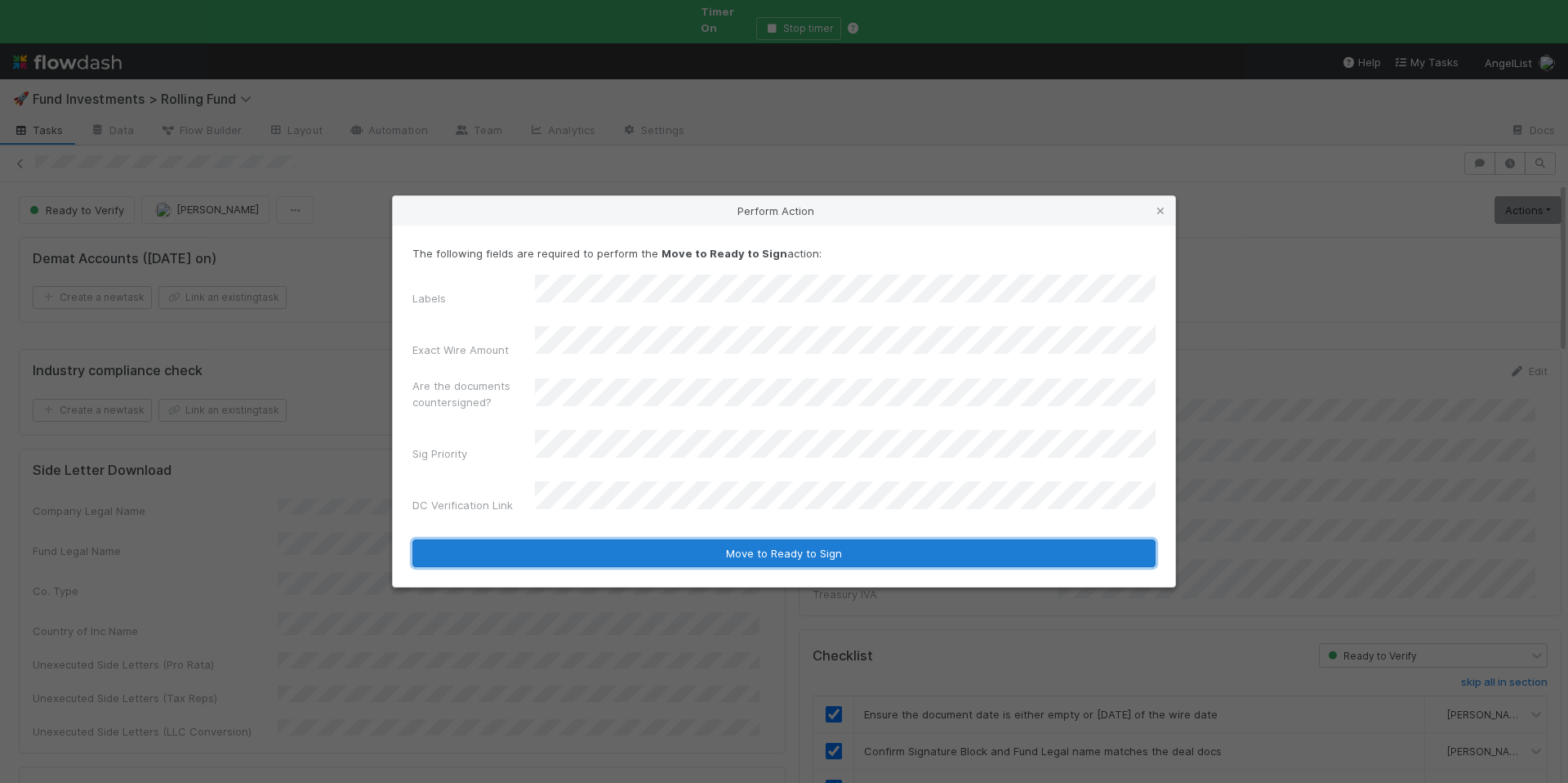
click at [652, 539] on button "Move to Ready to Sign" at bounding box center [784, 553] width 743 height 28
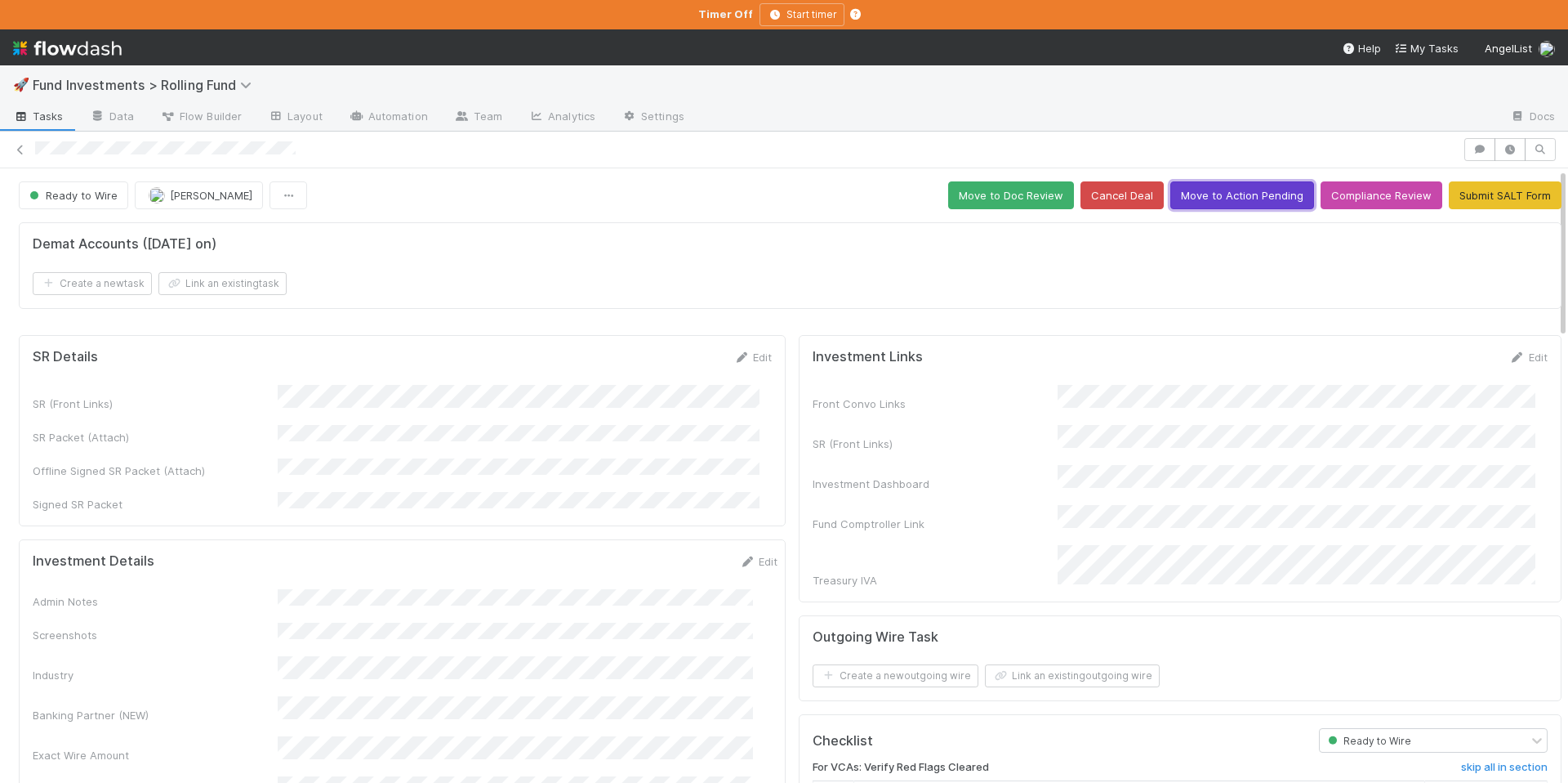
click at [1245, 197] on button "Move to Action Pending" at bounding box center [1242, 196] width 144 height 28
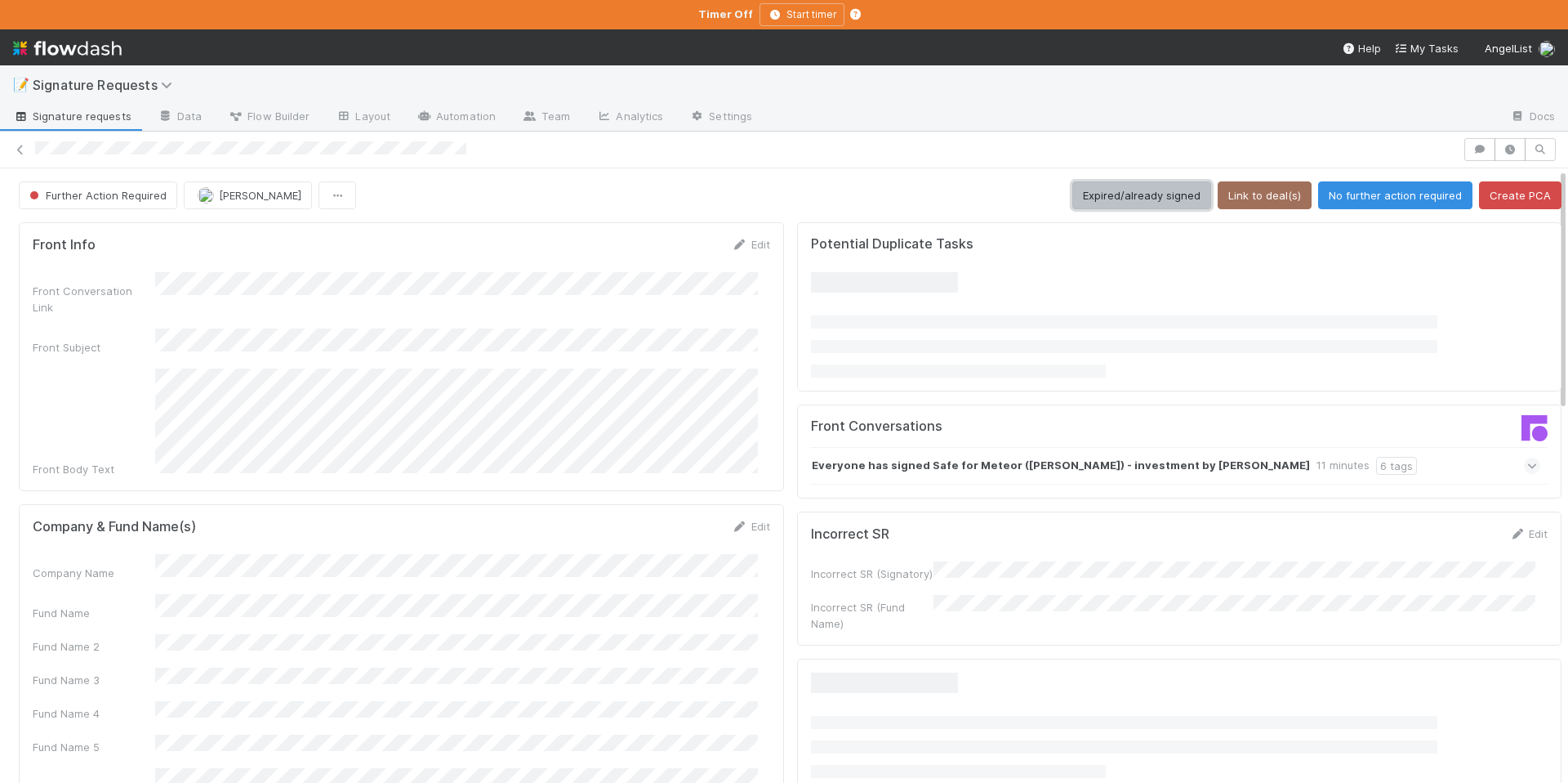
click at [1115, 192] on button "Expired/already signed" at bounding box center [1142, 196] width 139 height 28
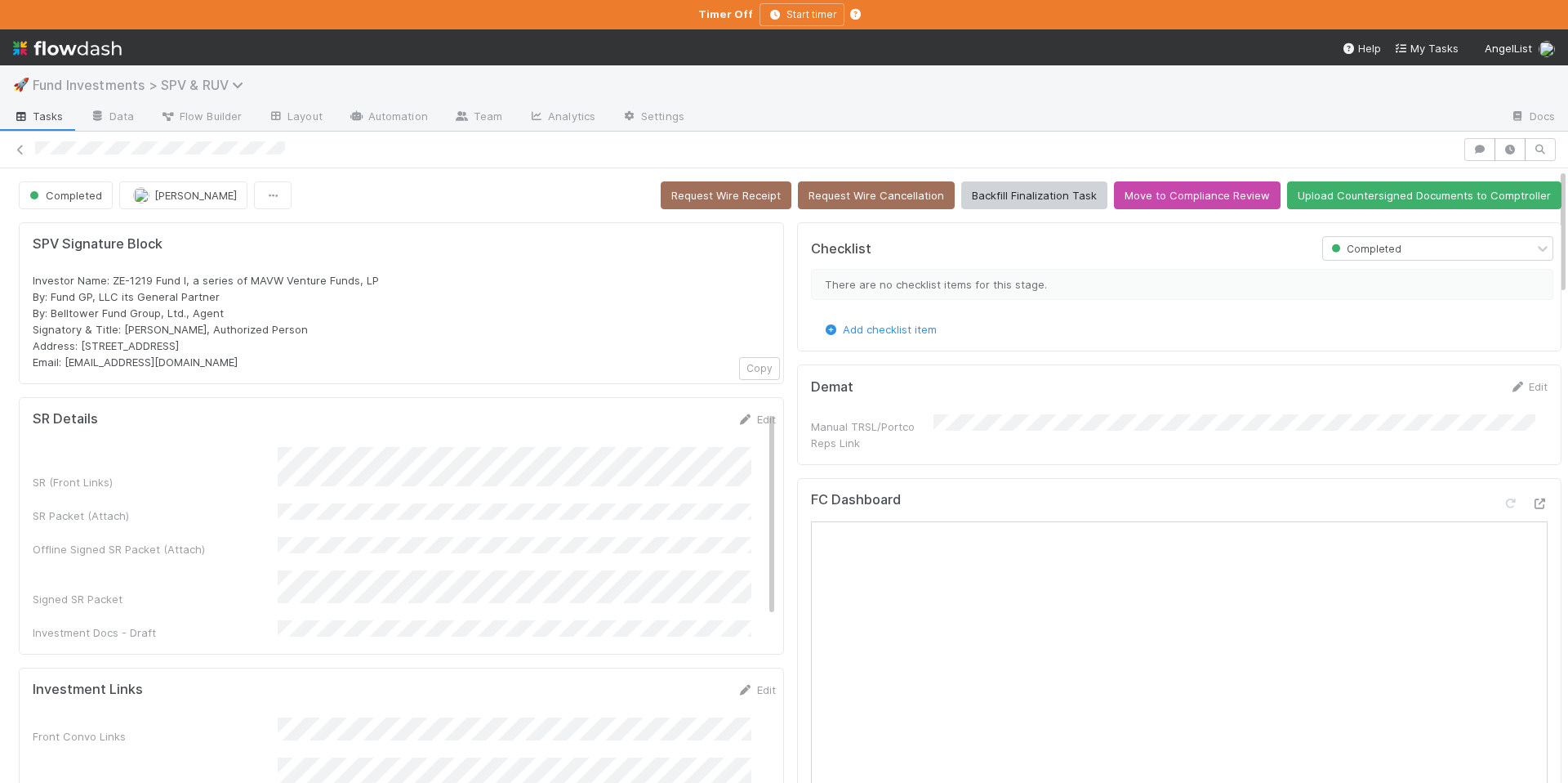
click at [236, 78] on icon at bounding box center [240, 84] width 16 height 13
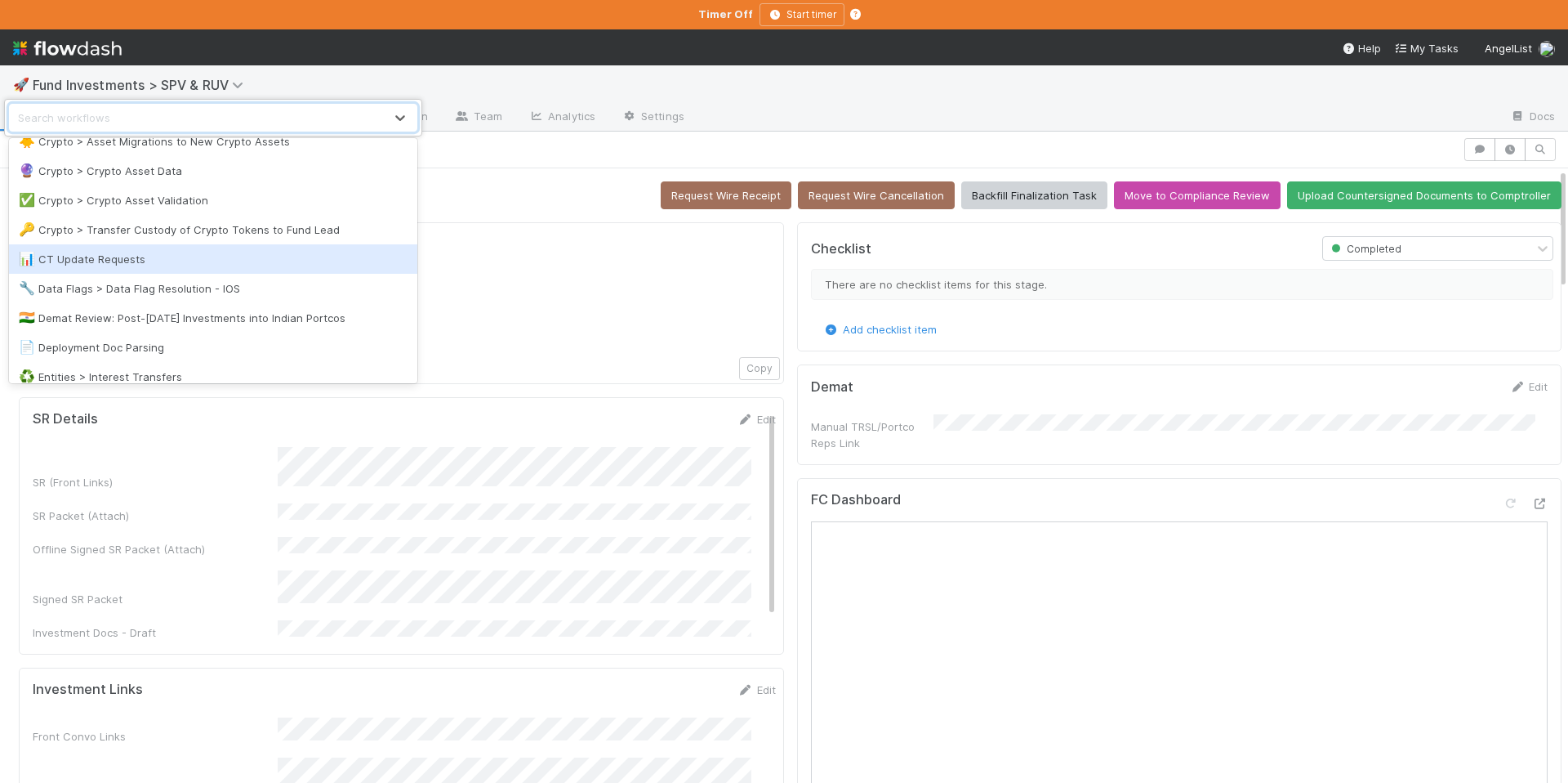
scroll to position [748, 0]
click at [155, 266] on div "📊 CT Update Requests" at bounding box center [213, 260] width 389 height 16
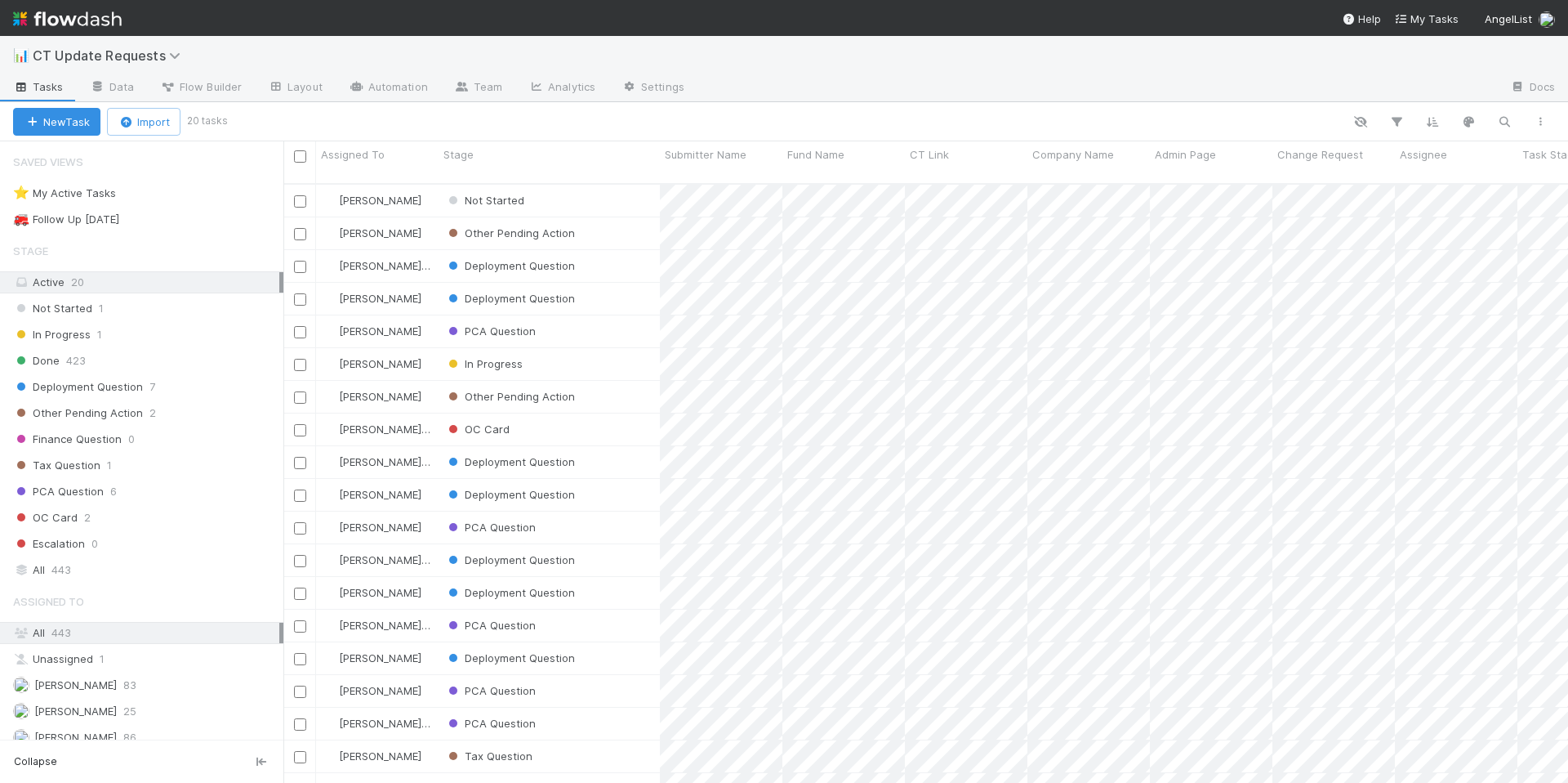
scroll to position [600, 1272]
click at [174, 188] on div "⭐ My Active Tasks 5" at bounding box center [148, 193] width 270 height 21
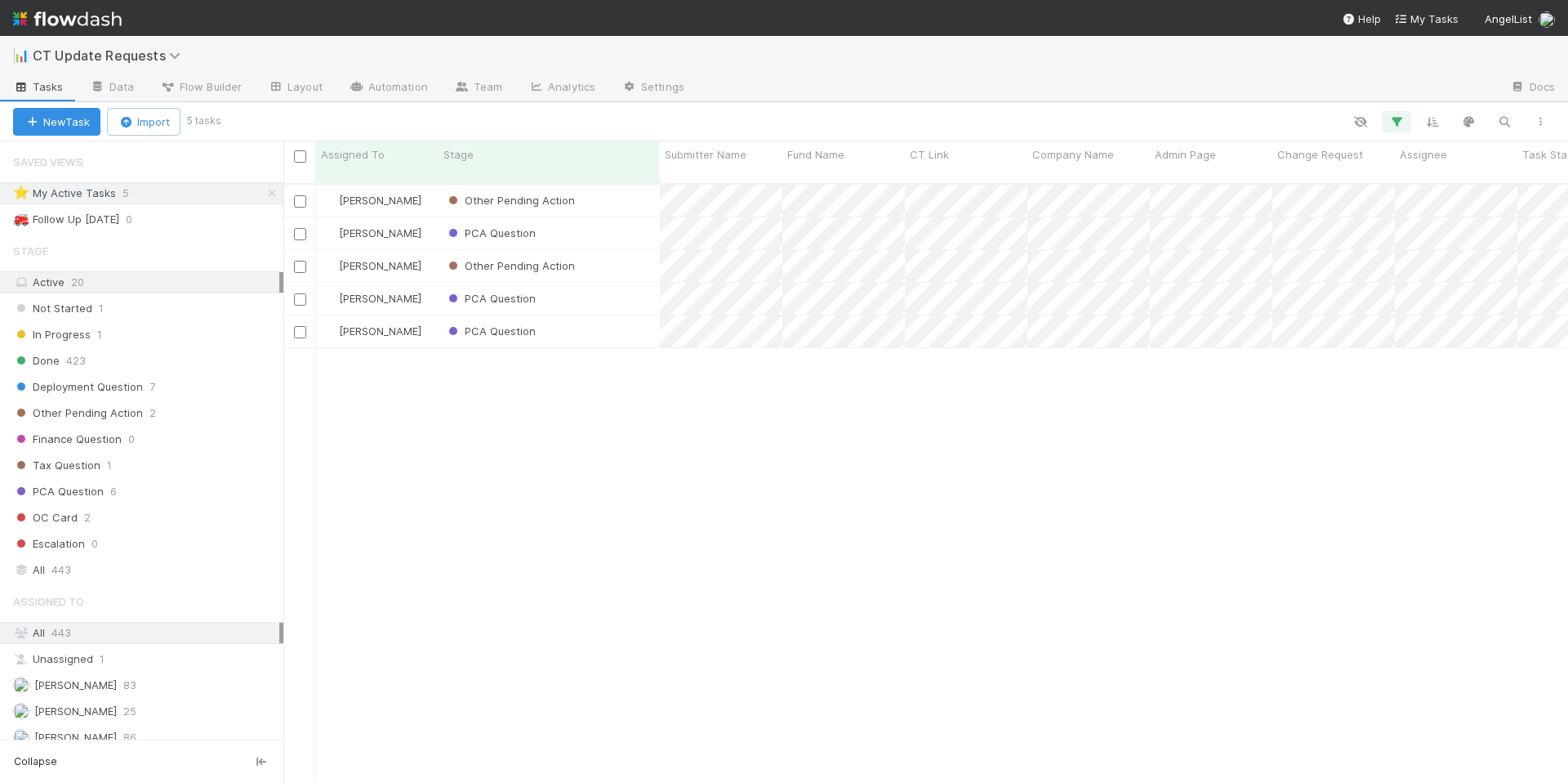
scroll to position [600, 1272]
click at [572, 294] on div "PCA Question" at bounding box center [549, 299] width 221 height 32
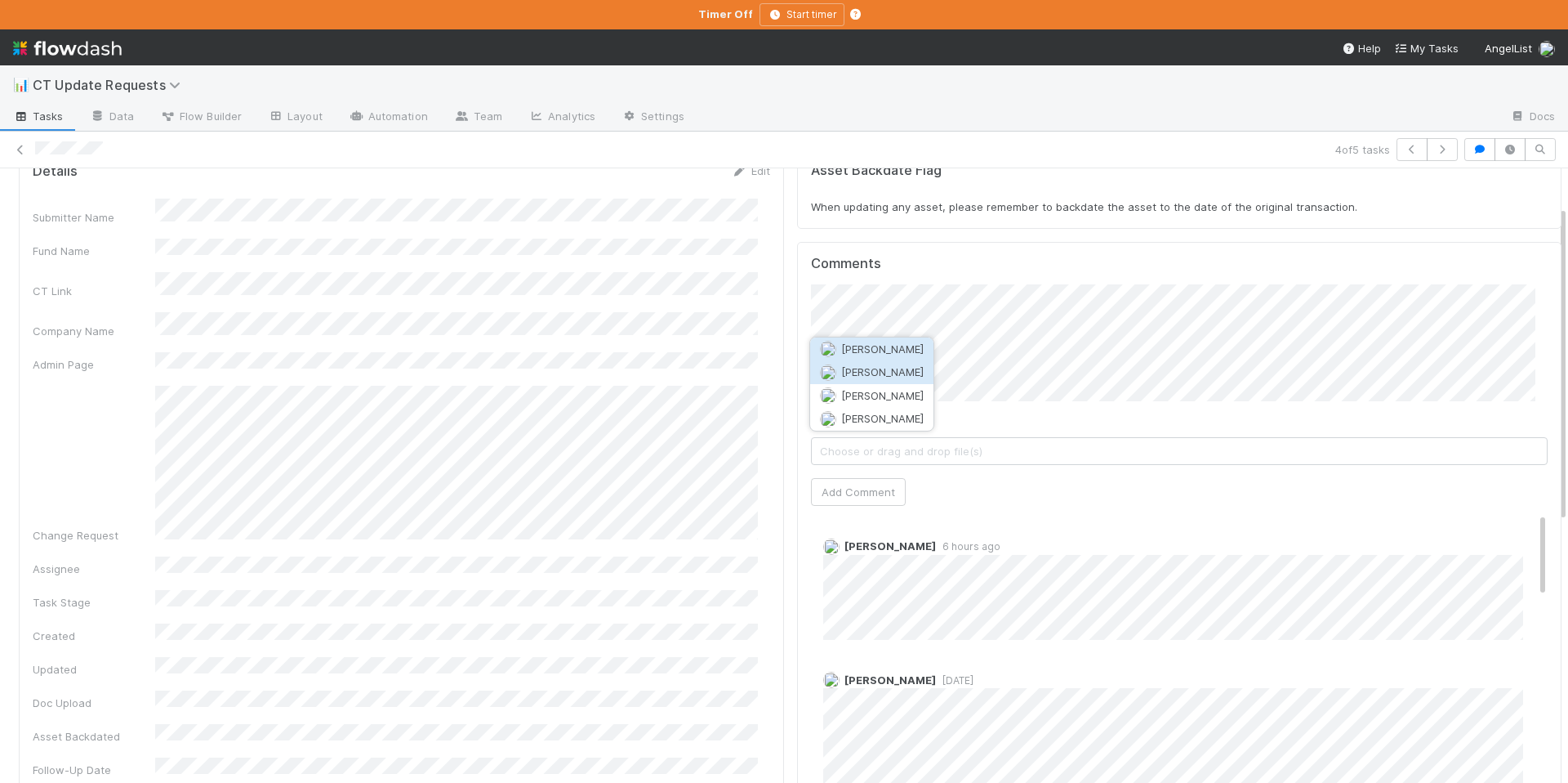
click at [902, 363] on button "[PERSON_NAME]" at bounding box center [872, 371] width 123 height 23
click at [821, 501] on button "Add Comment" at bounding box center [857, 492] width 94 height 28
